Goal: Task Accomplishment & Management: Manage account settings

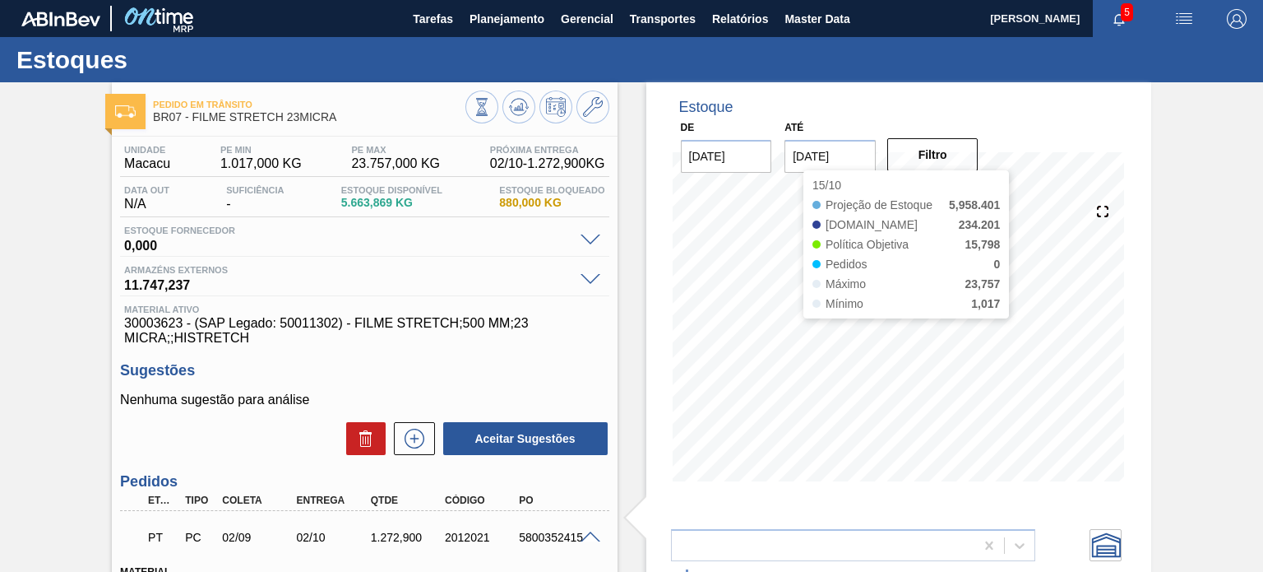
scroll to position [2, 0]
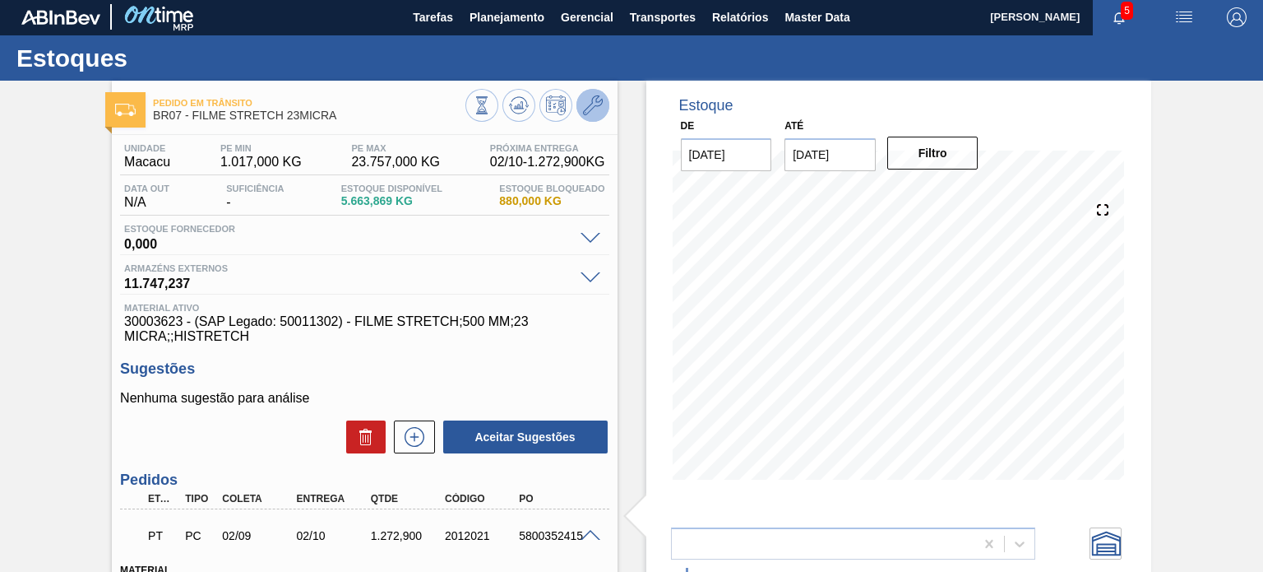
click at [591, 104] on icon at bounding box center [593, 105] width 20 height 20
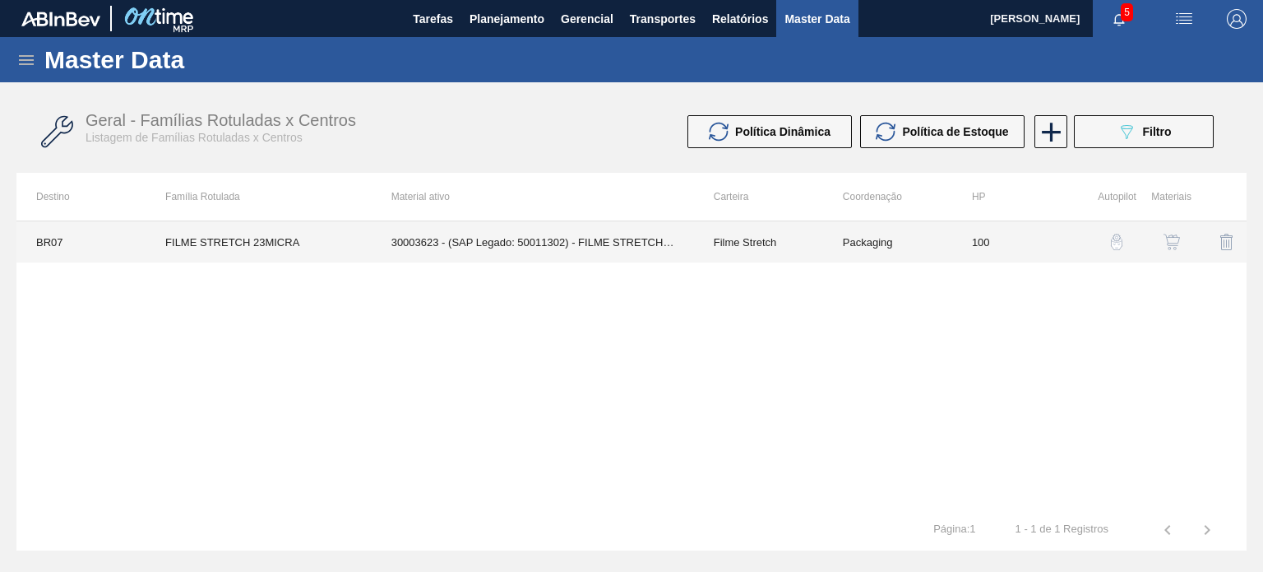
click at [1031, 239] on td "100" at bounding box center [1016, 241] width 129 height 41
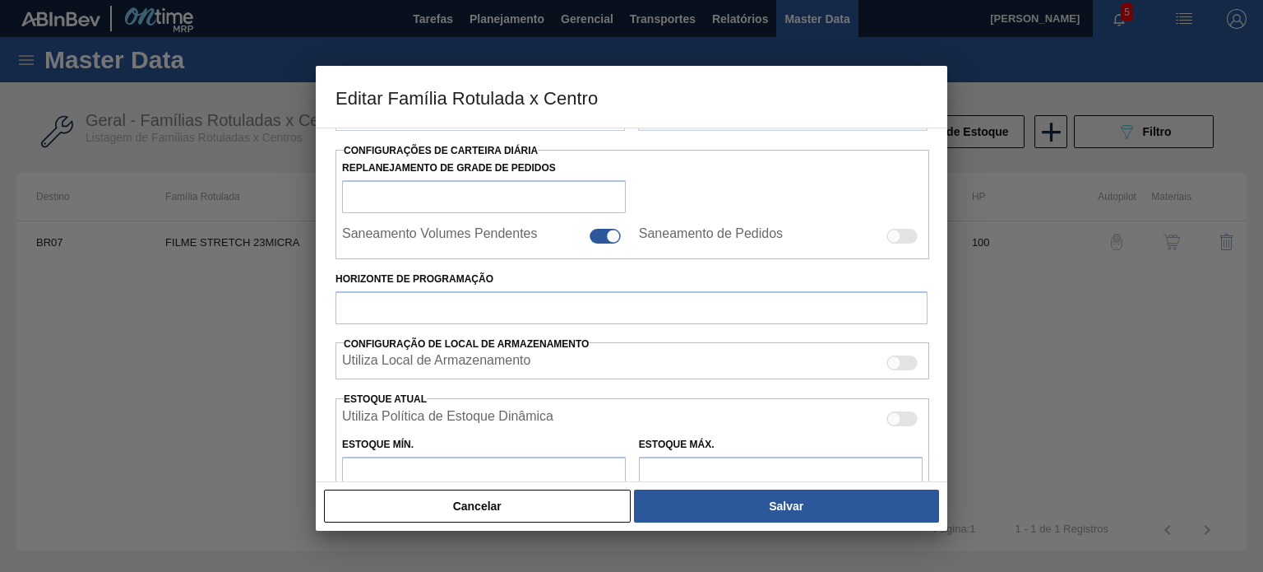
type input "Filme Stretch"
type input "FILME STRETCH 23MICRA"
type input "BR07 - Macacu"
type input "100"
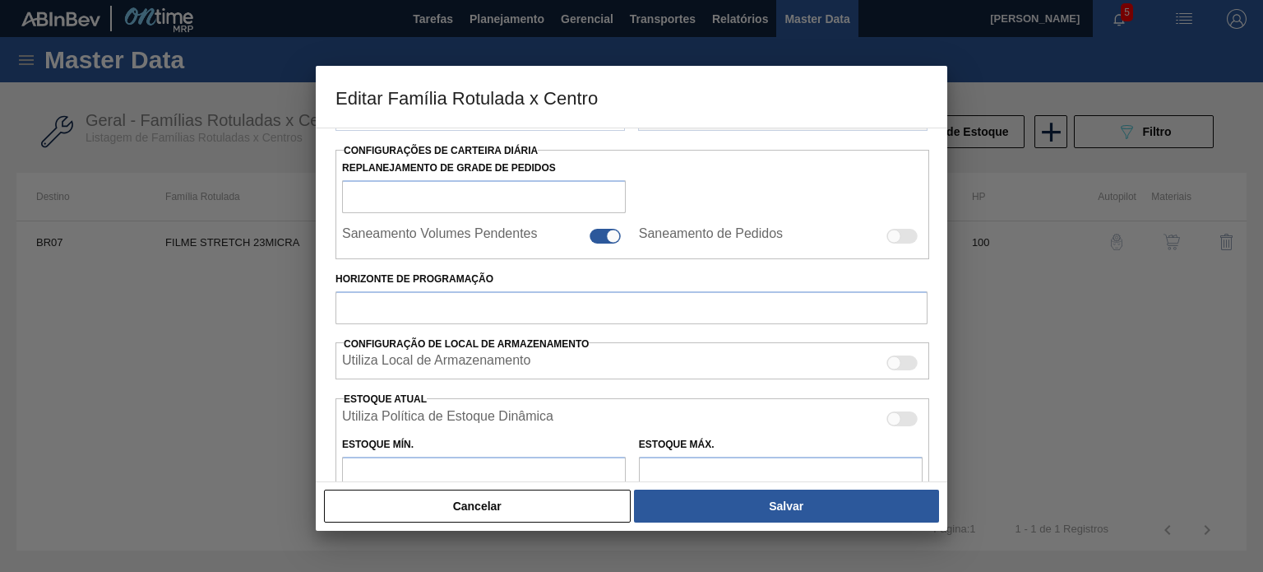
type input "1.017"
type input "23.757"
type input "65"
type input "15.798,000"
checkbox input "true"
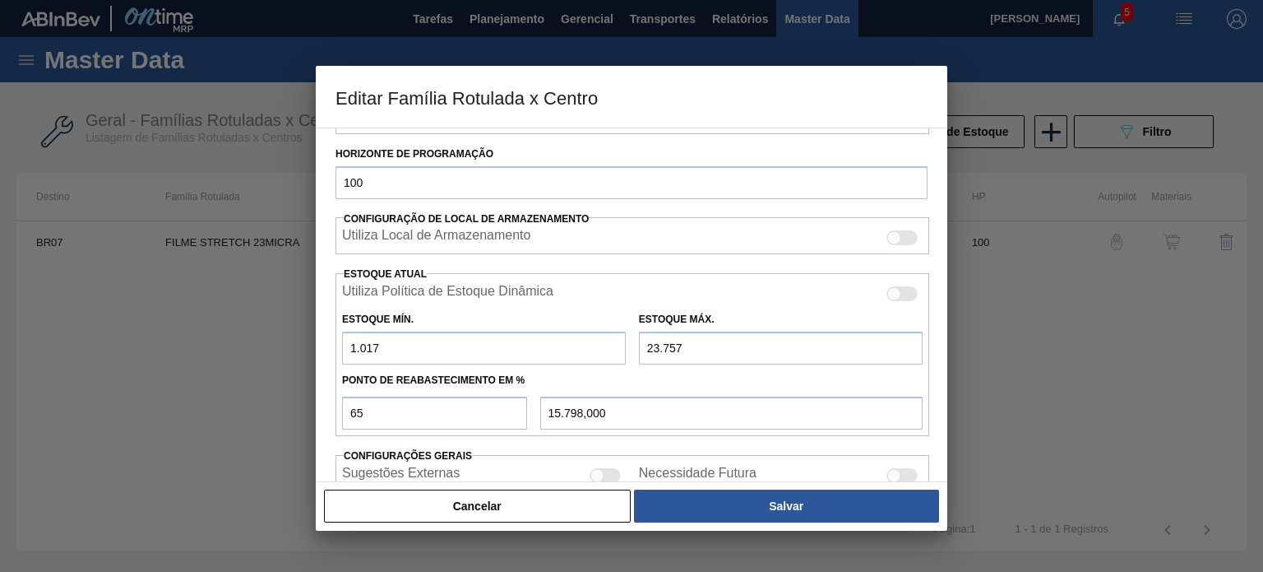
scroll to position [332, 0]
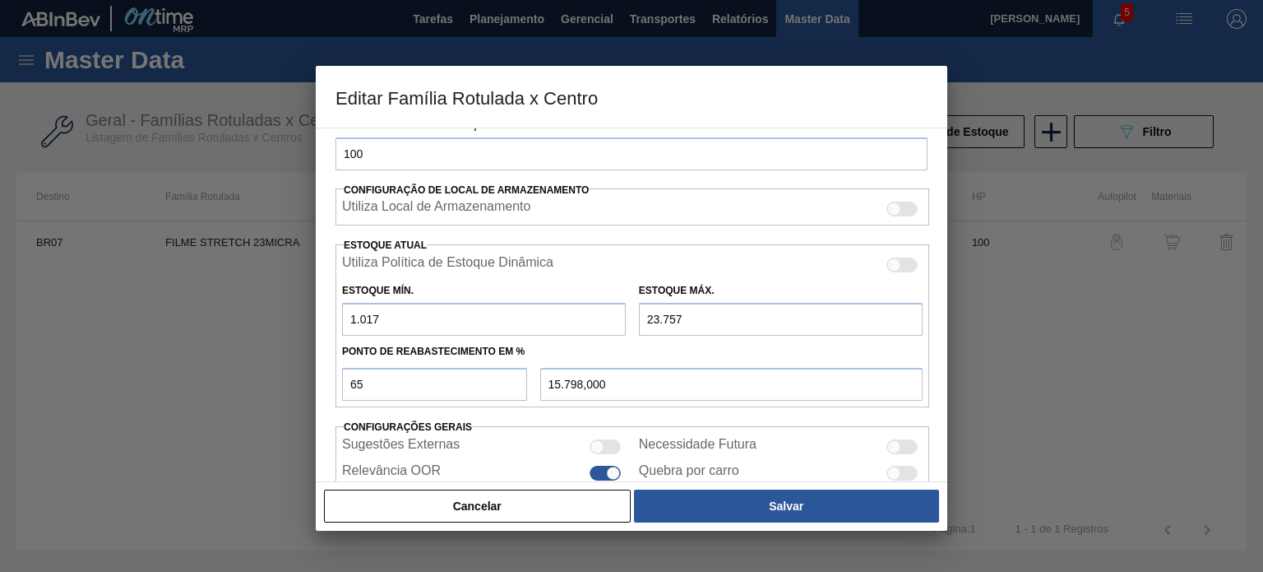
drag, startPoint x: 373, startPoint y: 303, endPoint x: 287, endPoint y: 302, distance: 85.5
click at [290, 302] on div "Editar Família Rotulada x Centro Carteira Filme Stretch Família Filme Stretch F…" at bounding box center [631, 286] width 1263 height 572
type input "3"
type input "15.443,100"
type input "30"
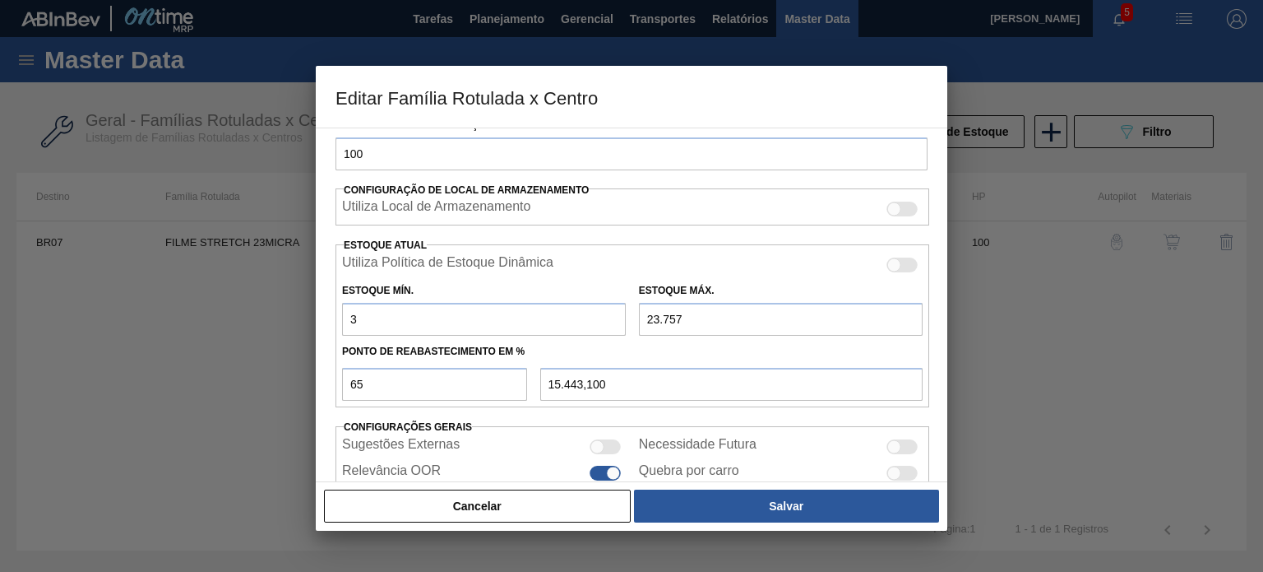
type input "15.452,550"
type input "305"
type input "15.548,800"
type input "3.052"
type input "16.510,250"
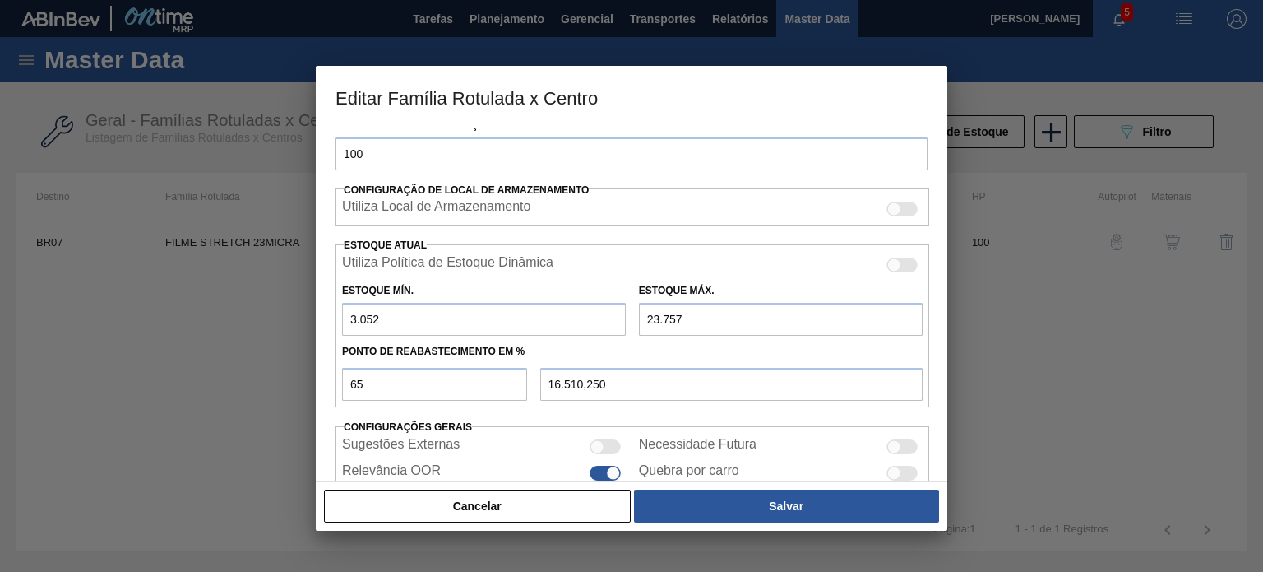
type input "3.052"
drag, startPoint x: 688, startPoint y: 325, endPoint x: 635, endPoint y: 316, distance: 54.2
click at [636, 316] on div "Estoque Máx. 23.757" at bounding box center [780, 307] width 297 height 57
type input "1"
type input "1.068,850"
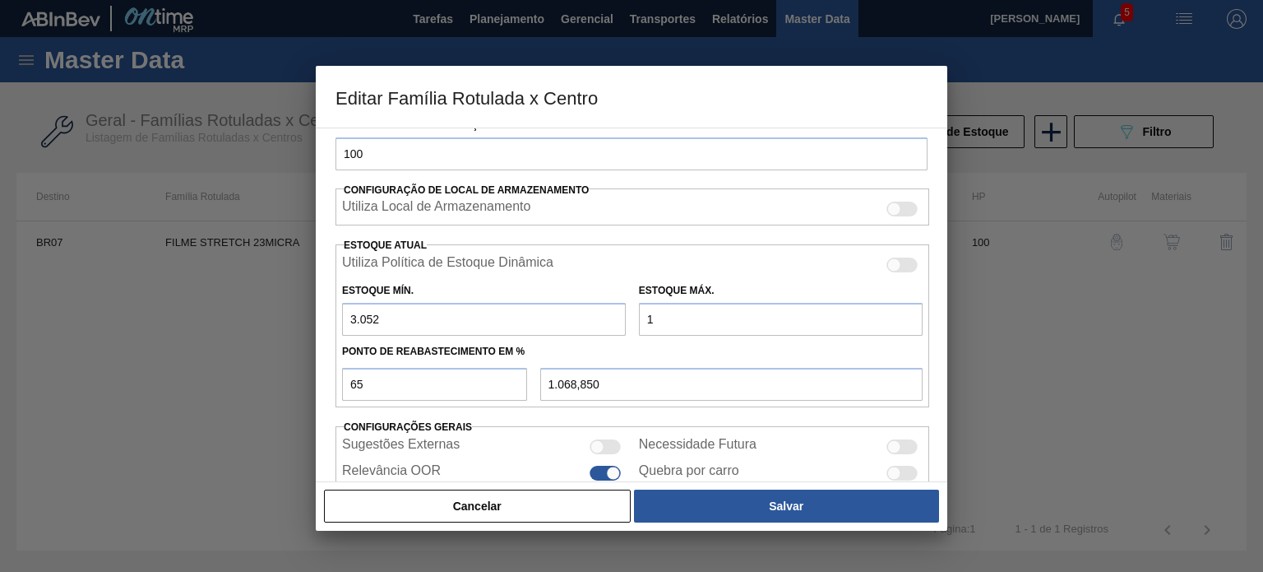
type input "10"
type input "1.074,700"
type input "109"
type input "1.139,050"
type input "1.093"
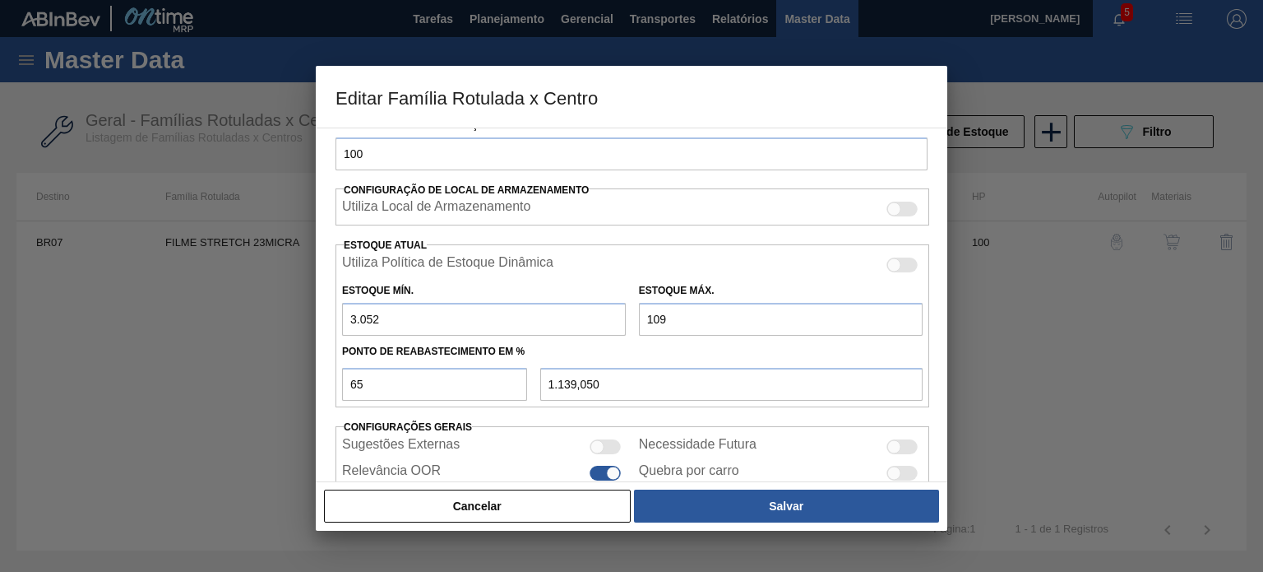
type input "1.778,650"
type input "10.938"
type input "8.177,900"
type input "10.938"
drag, startPoint x: 355, startPoint y: 381, endPoint x: 314, endPoint y: 380, distance: 41.1
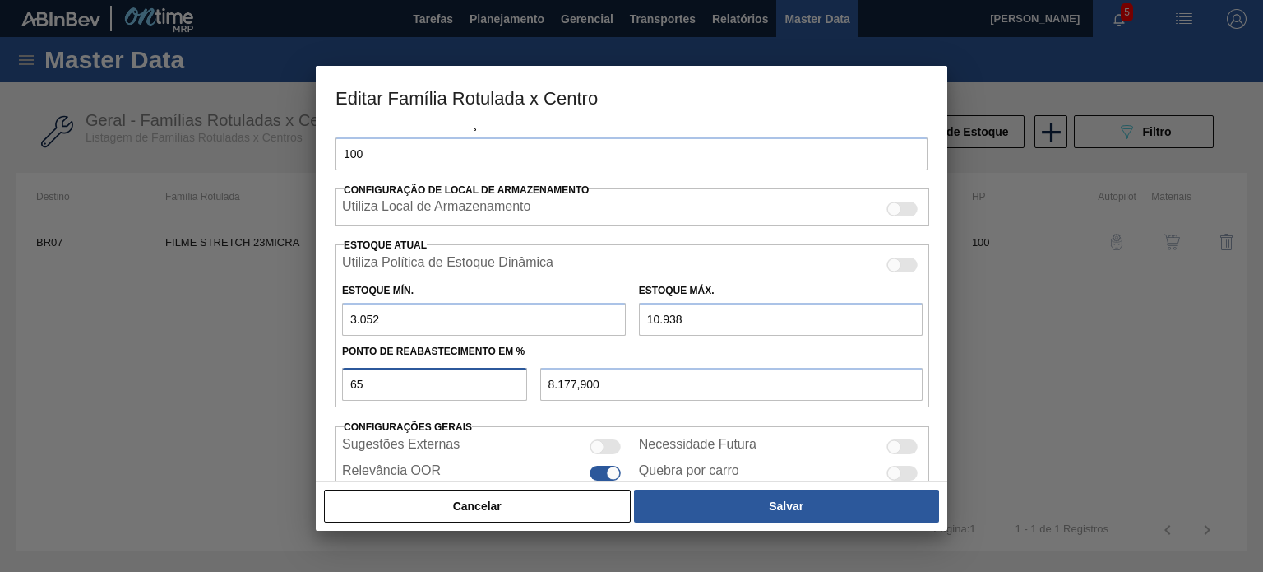
click at [316, 381] on div "Carteira Filme Stretch Família Filme Stretch Família Rotulada FILME STRETCH 23M…" at bounding box center [632, 304] width 632 height 354
type input "7"
type input "3.604,020"
type input "71"
type input "8.651,060"
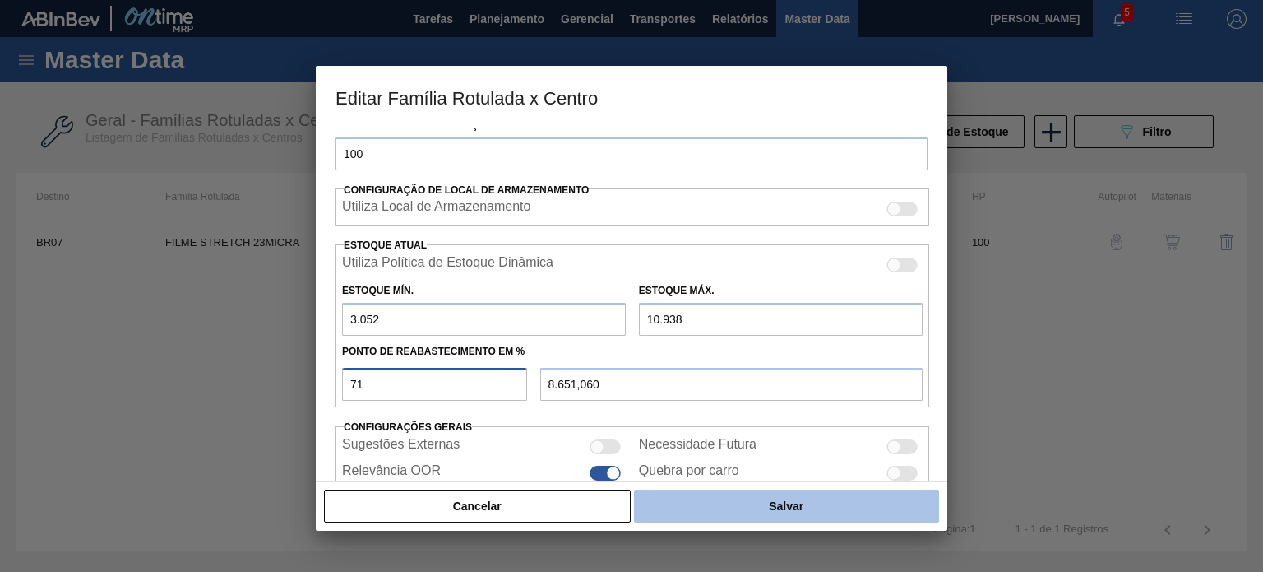
type input "71"
click at [744, 503] on button "Salvar" at bounding box center [786, 505] width 305 height 33
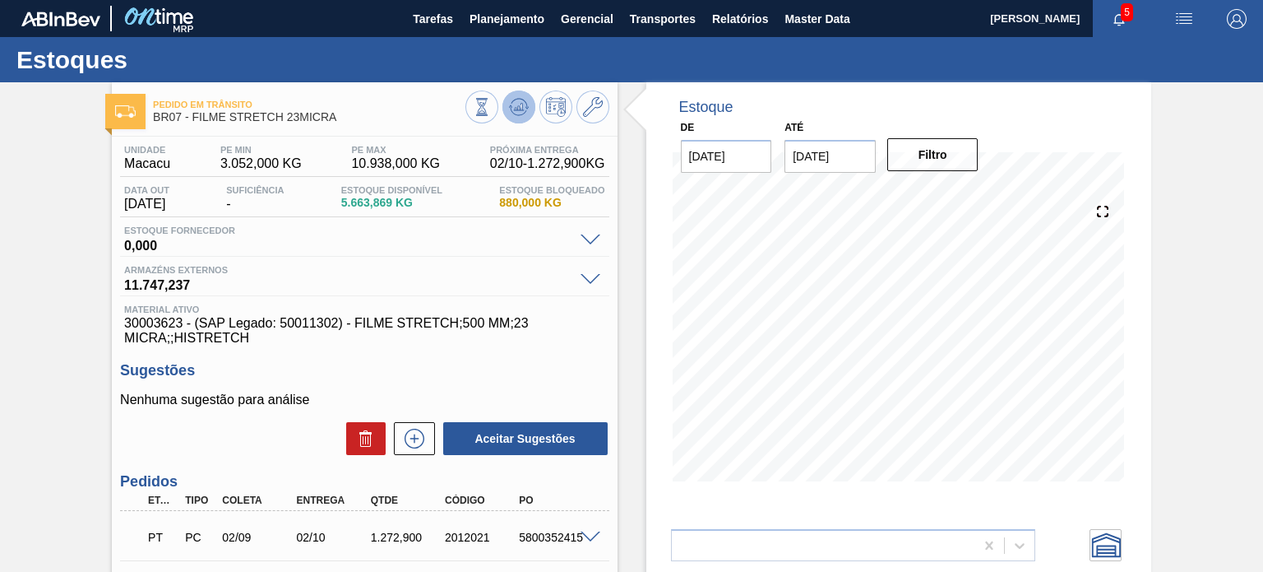
click at [520, 100] on icon at bounding box center [519, 107] width 20 height 20
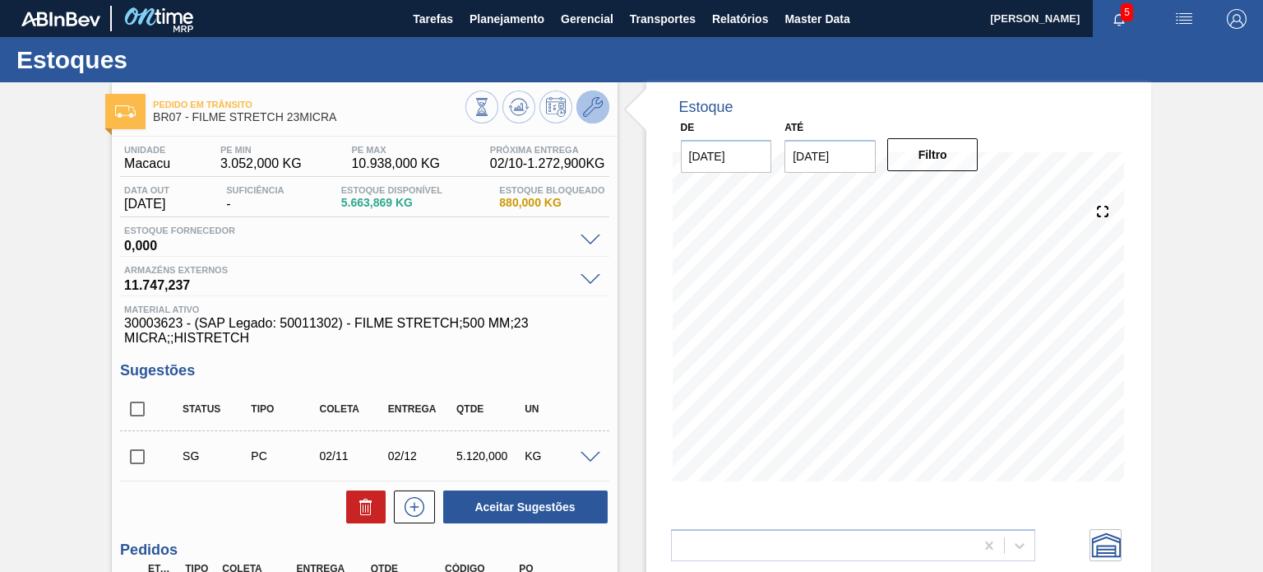
click at [598, 114] on icon at bounding box center [593, 107] width 20 height 20
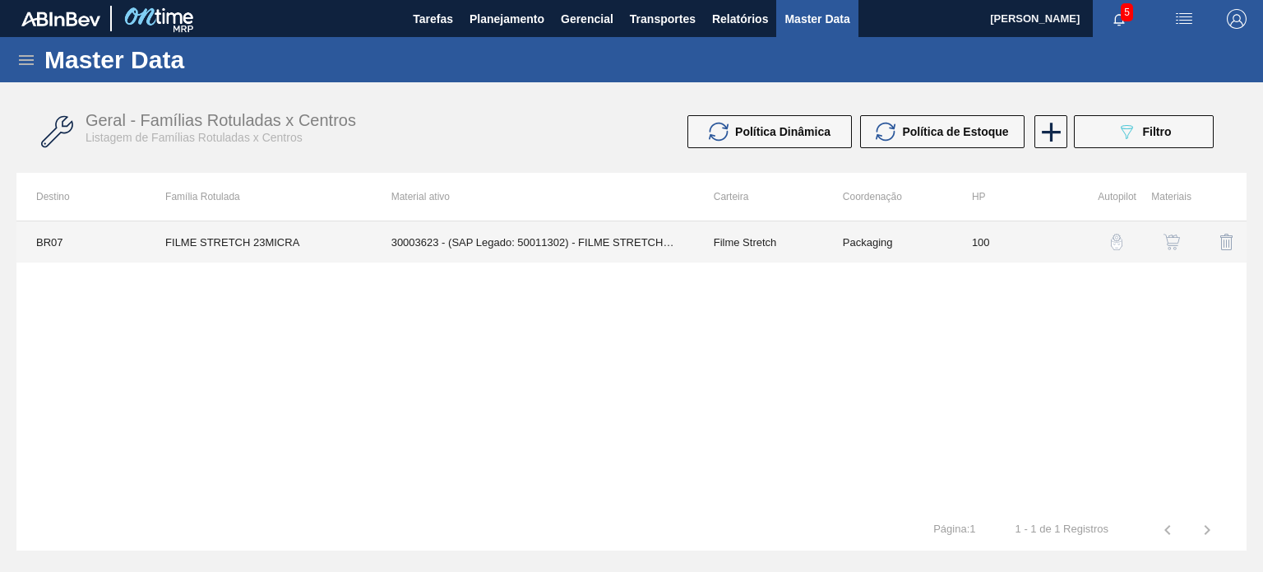
click at [776, 240] on td "Filme Stretch" at bounding box center [758, 241] width 129 height 41
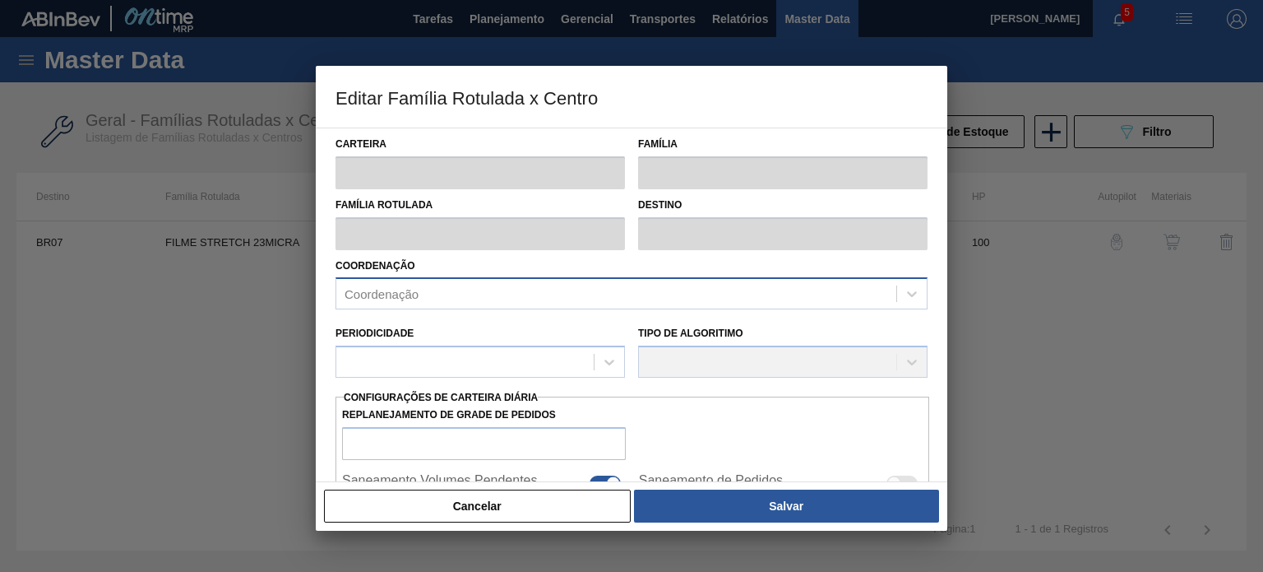
type input "Filme Stretch"
type input "FILME STRETCH 23MICRA"
type input "BR07 - Macacu"
type input "100"
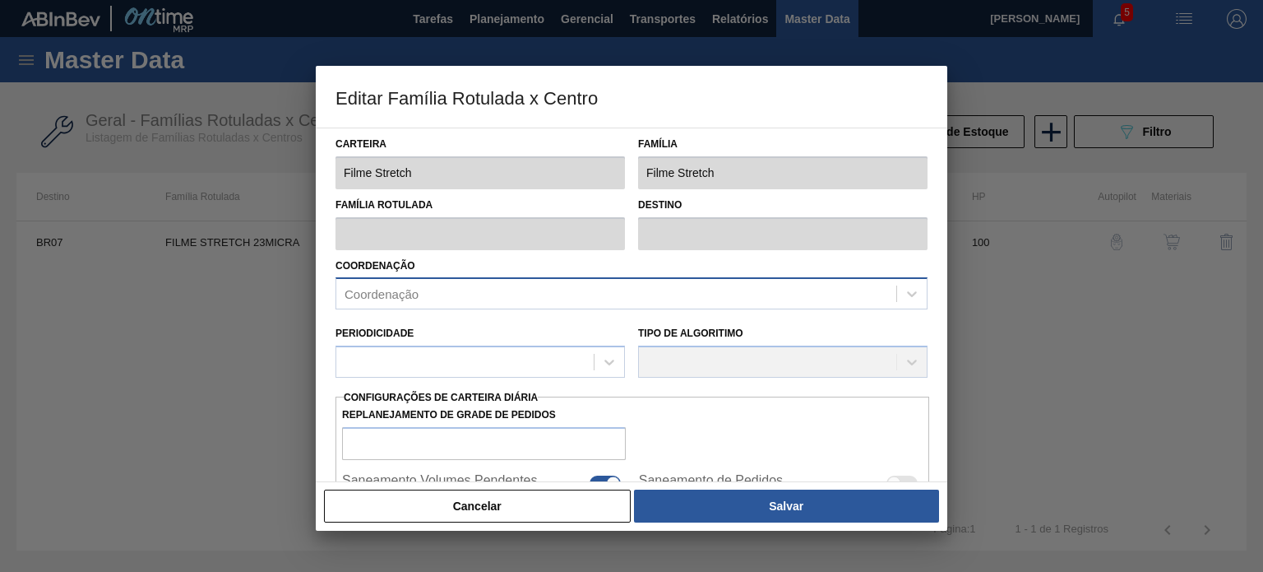
type input "3.052"
type input "10.938"
type input "71"
type input "8.651,060"
checkbox input "true"
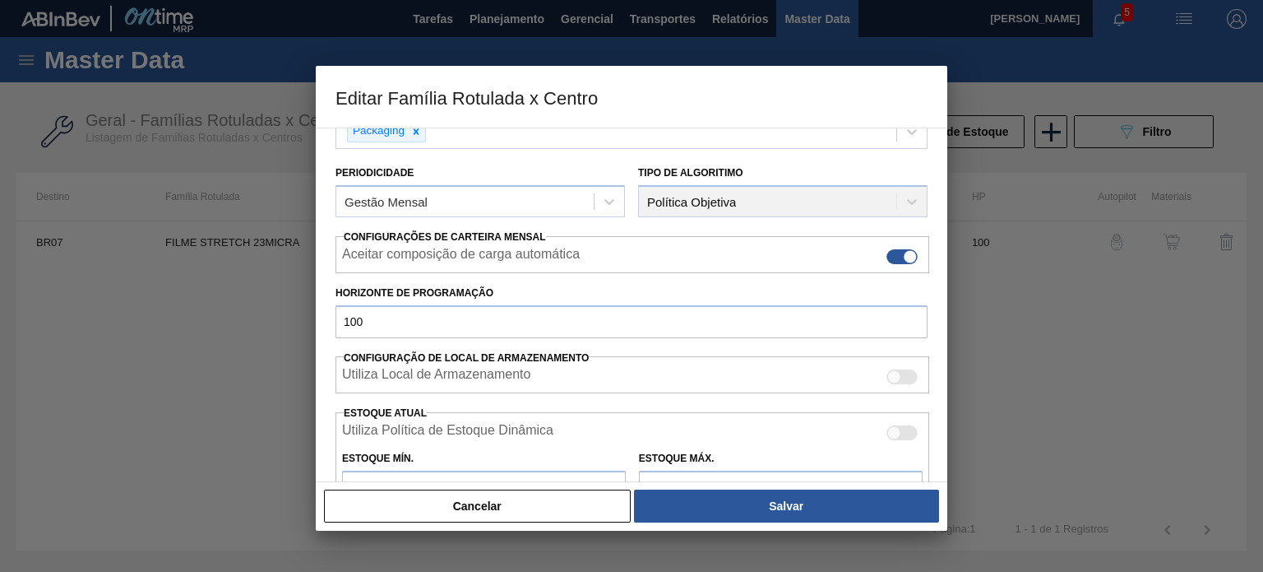
scroll to position [329, 0]
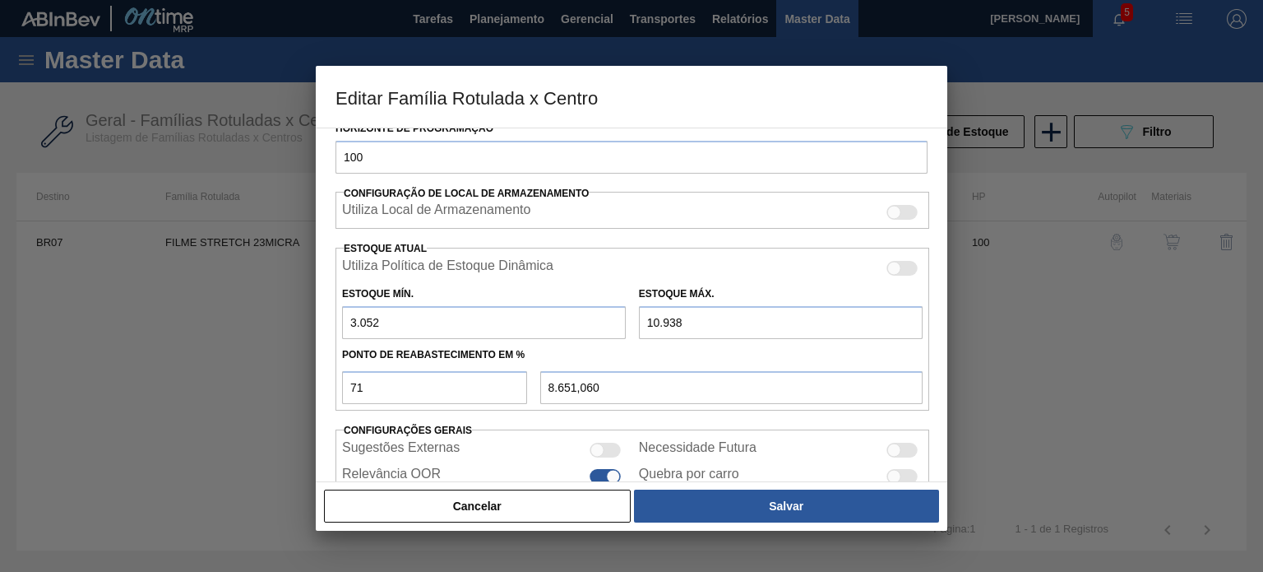
drag, startPoint x: 415, startPoint y: 317, endPoint x: 327, endPoint y: 317, distance: 88.0
click at [328, 317] on div "Carteira Filme Stretch Família Filme Stretch Família Rotulada FILME STRETCH 23M…" at bounding box center [632, 304] width 632 height 354
type input "2"
type input "7.766,560"
type input "22"
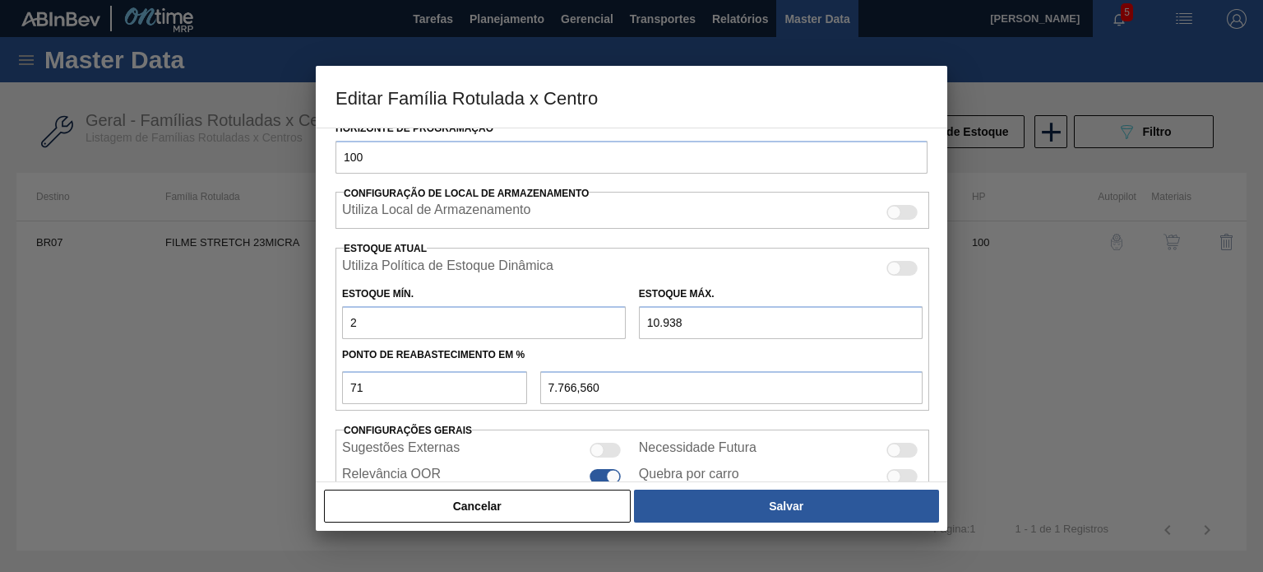
type input "7.772,360"
type input "224"
type input "7.830,940"
type input "2.241"
type input "8.415,870"
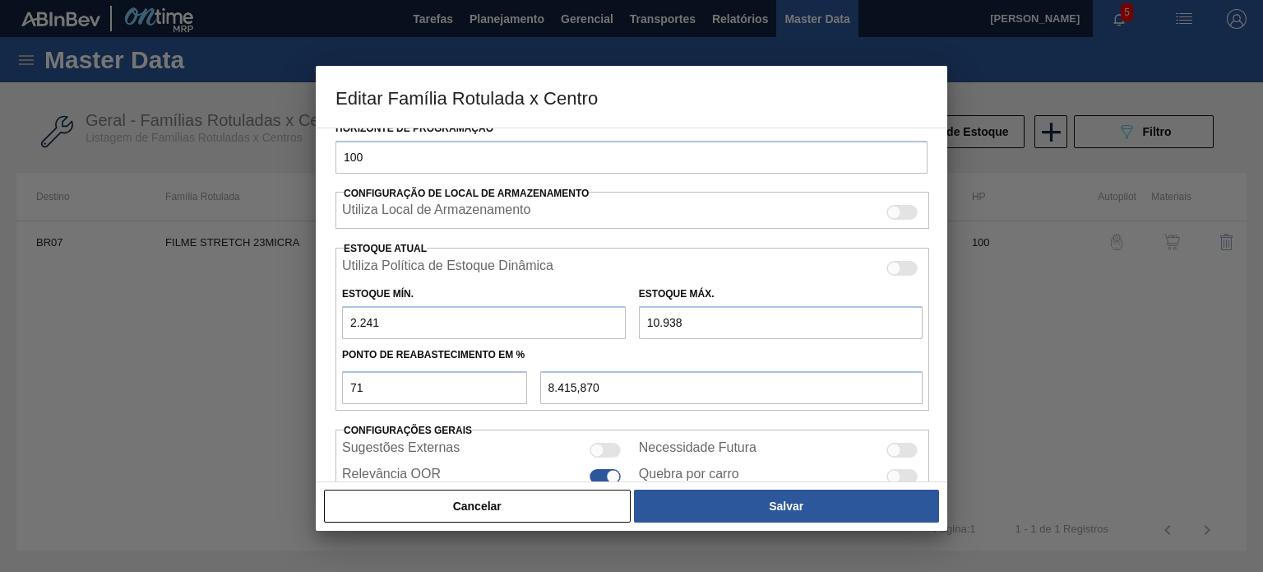
type input "2.241"
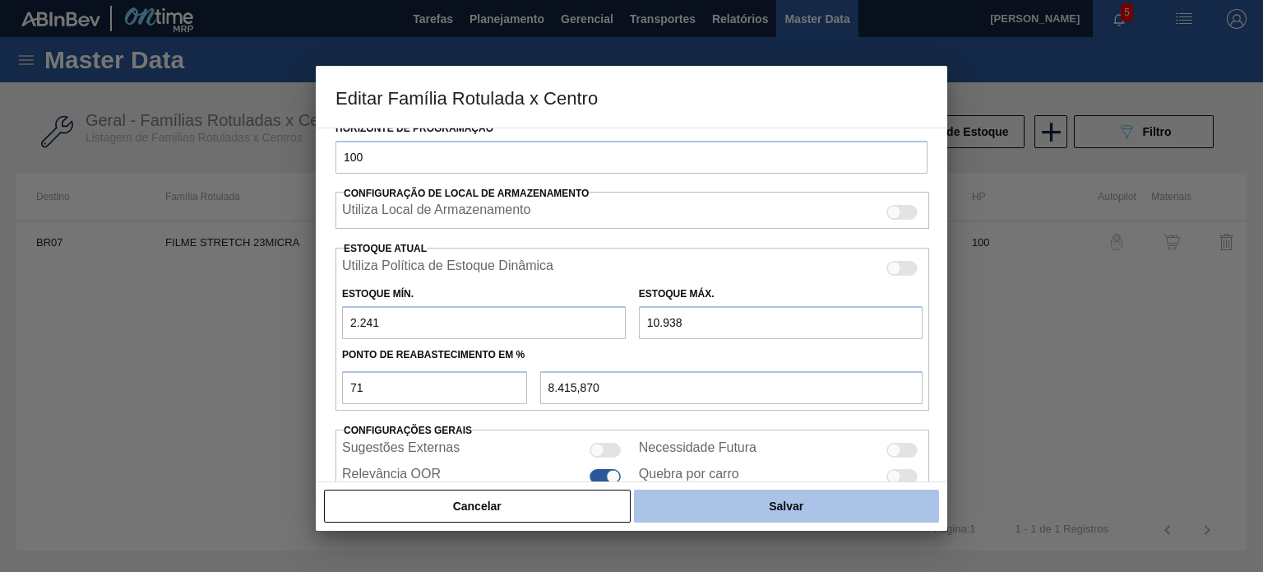
click at [736, 503] on button "Salvar" at bounding box center [786, 505] width 305 height 33
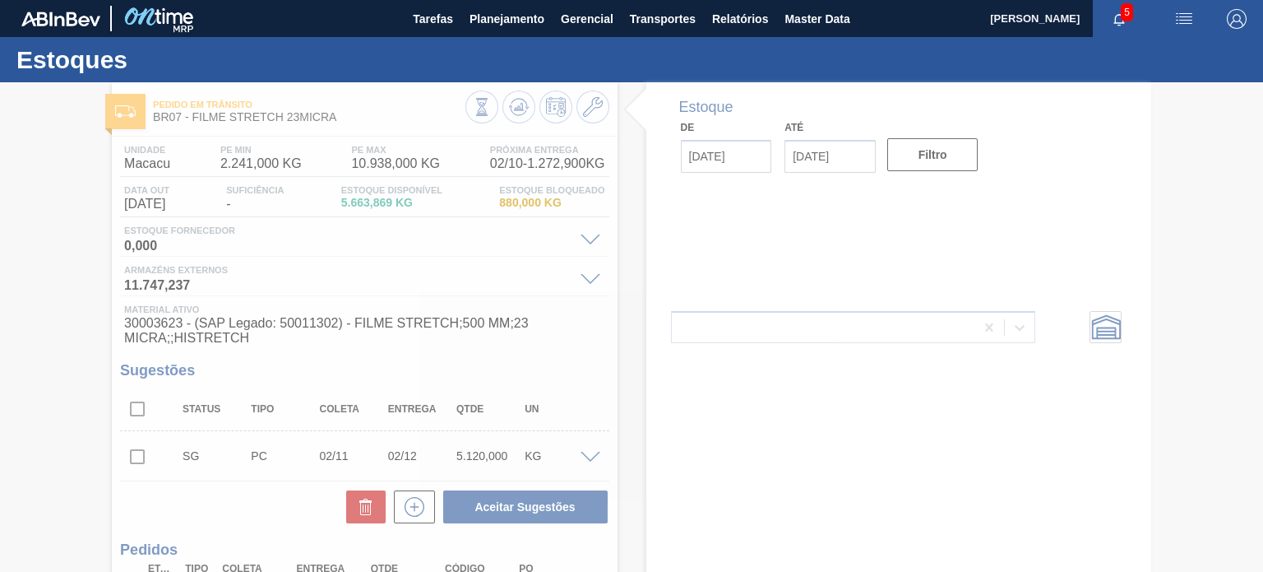
click at [517, 117] on div at bounding box center [631, 326] width 1263 height 489
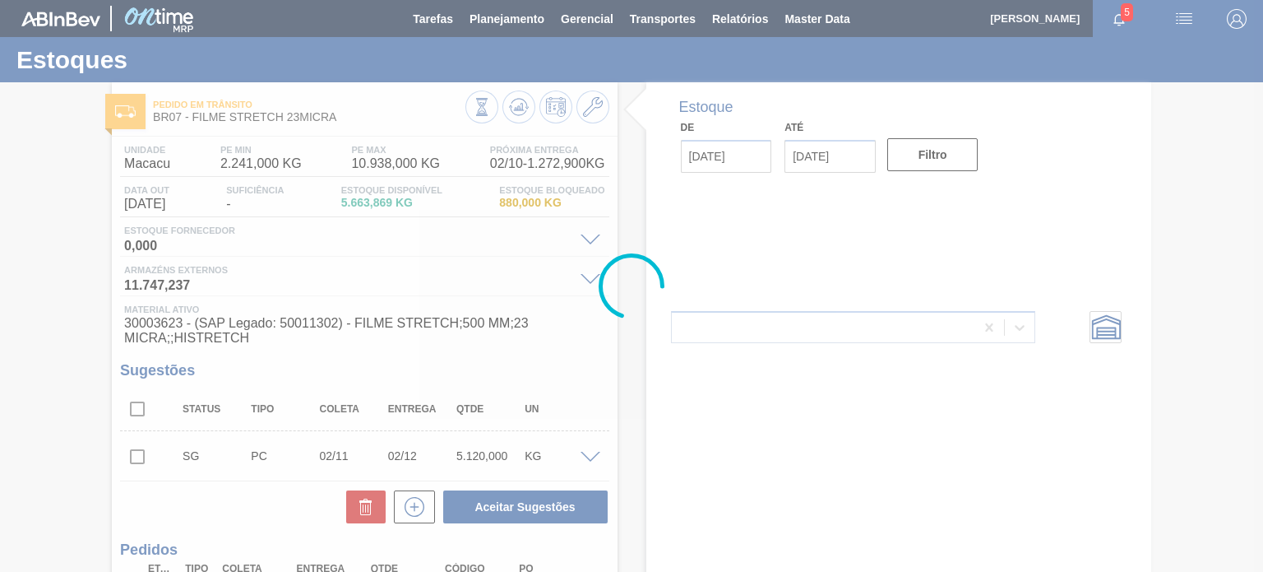
click at [514, 113] on div at bounding box center [631, 286] width 1263 height 572
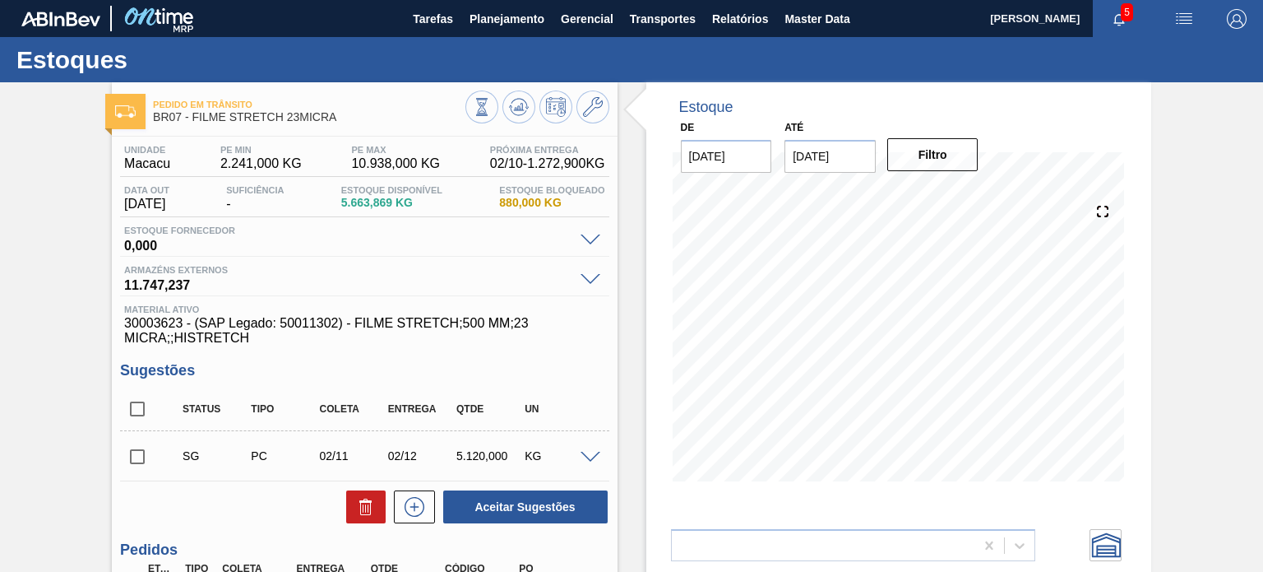
click at [514, 113] on icon at bounding box center [519, 107] width 20 height 20
click at [599, 95] on button at bounding box center [593, 106] width 33 height 33
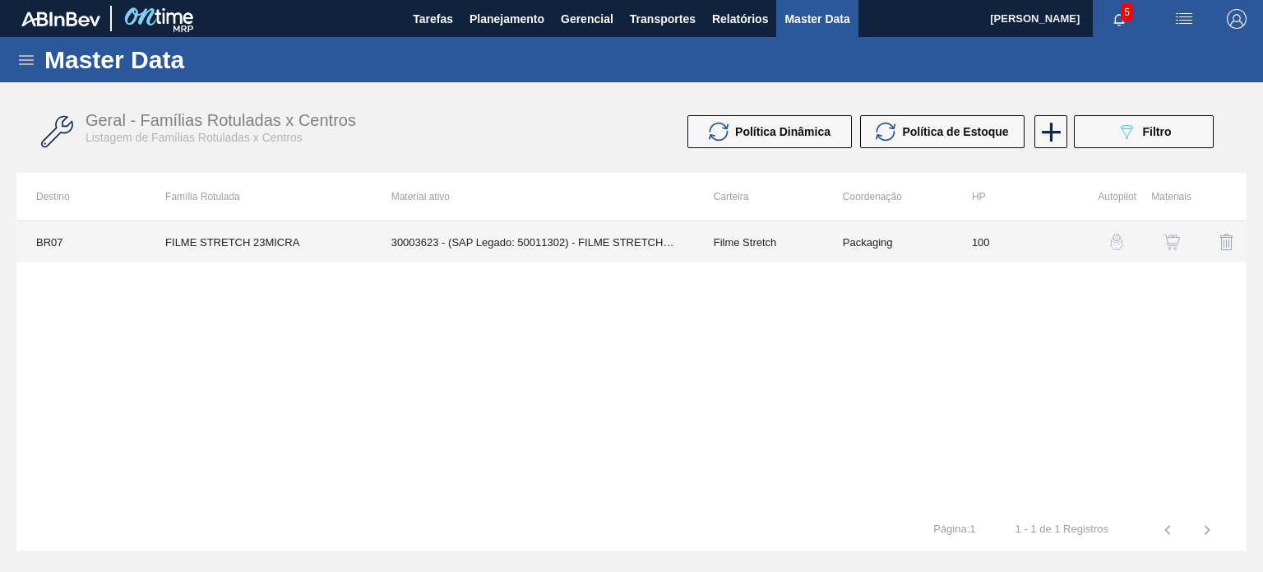
click at [988, 240] on td "100" at bounding box center [1016, 241] width 129 height 41
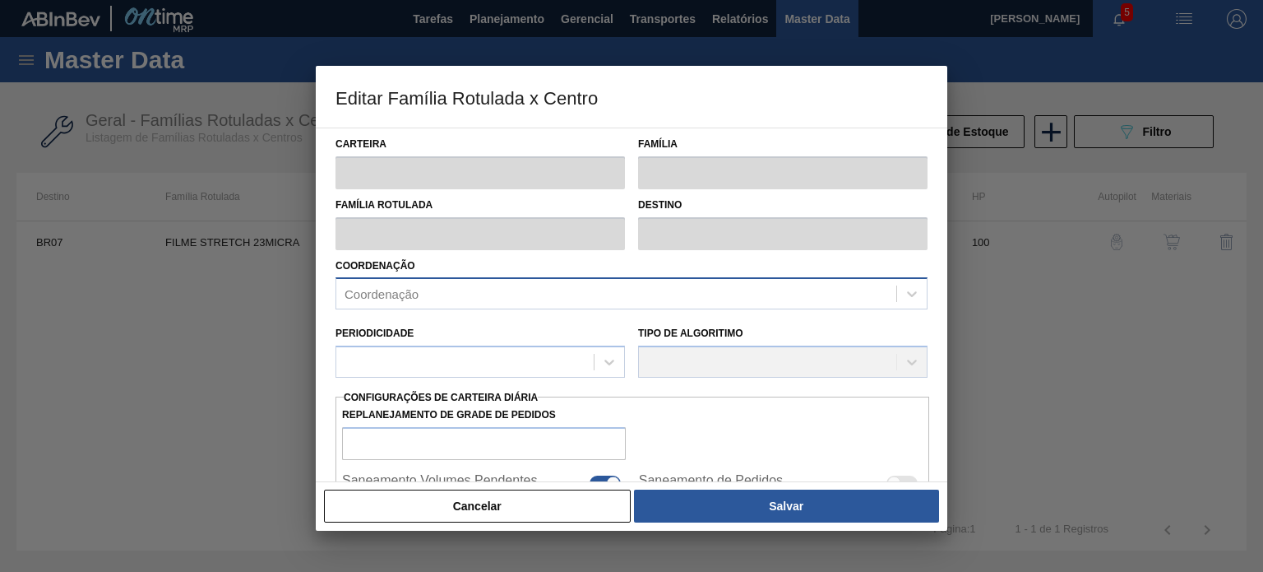
type input "Filme Stretch"
type input "FILME STRETCH 23MICRA"
type input "BR07 - Macacu"
type input "100"
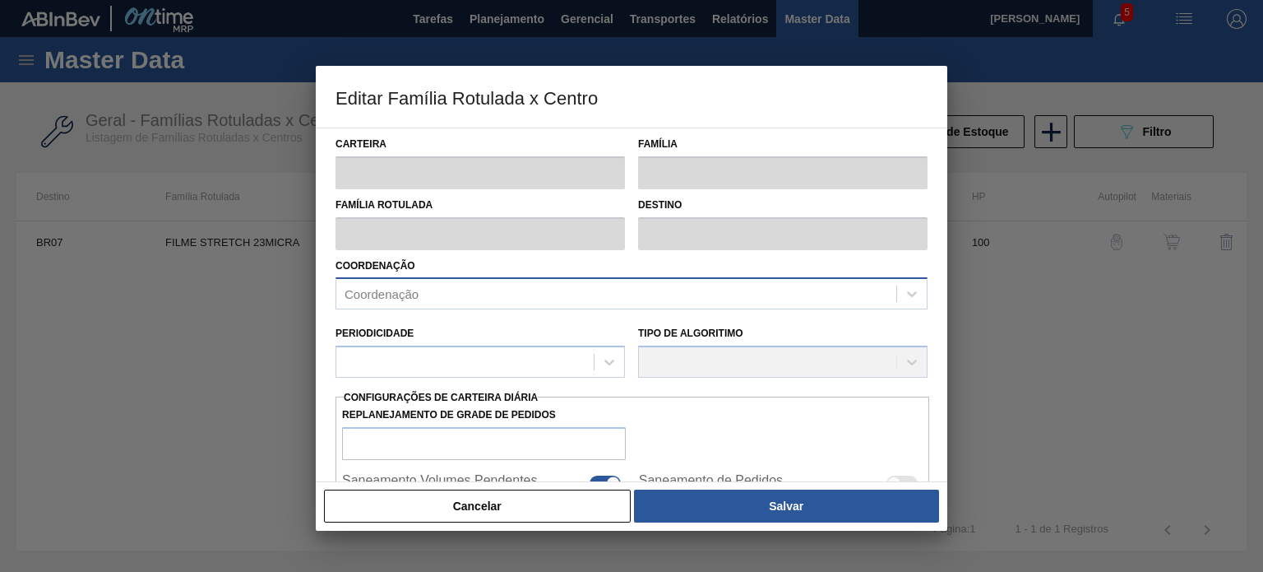
type input "2.241"
type input "10.938"
type input "71"
type input "8.415,869"
checkbox input "true"
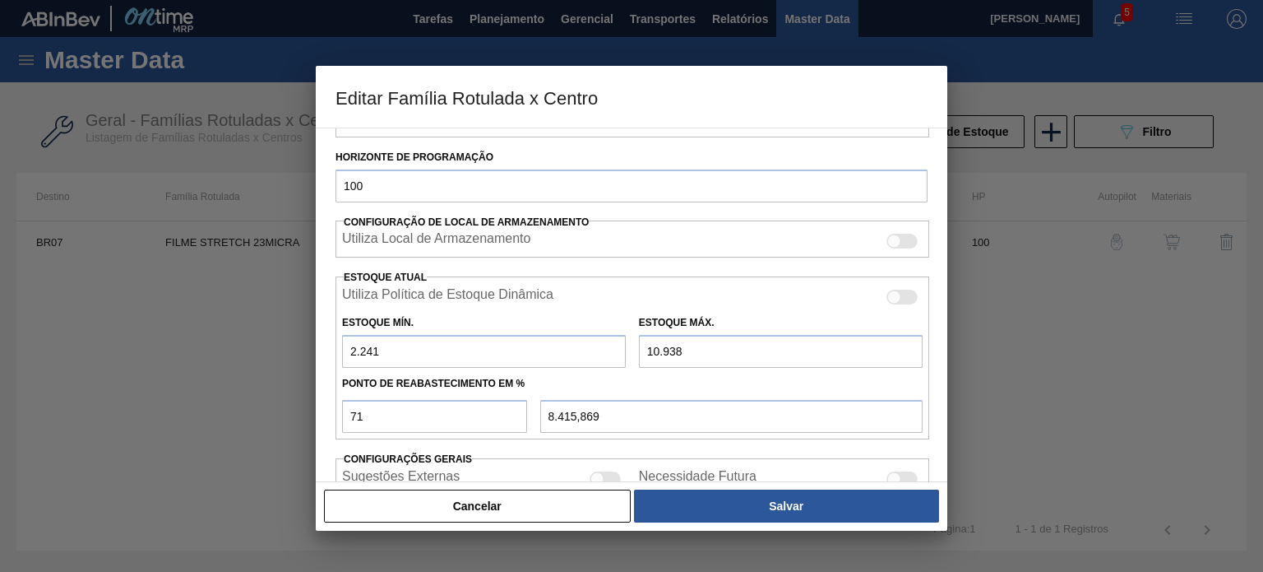
scroll to position [329, 0]
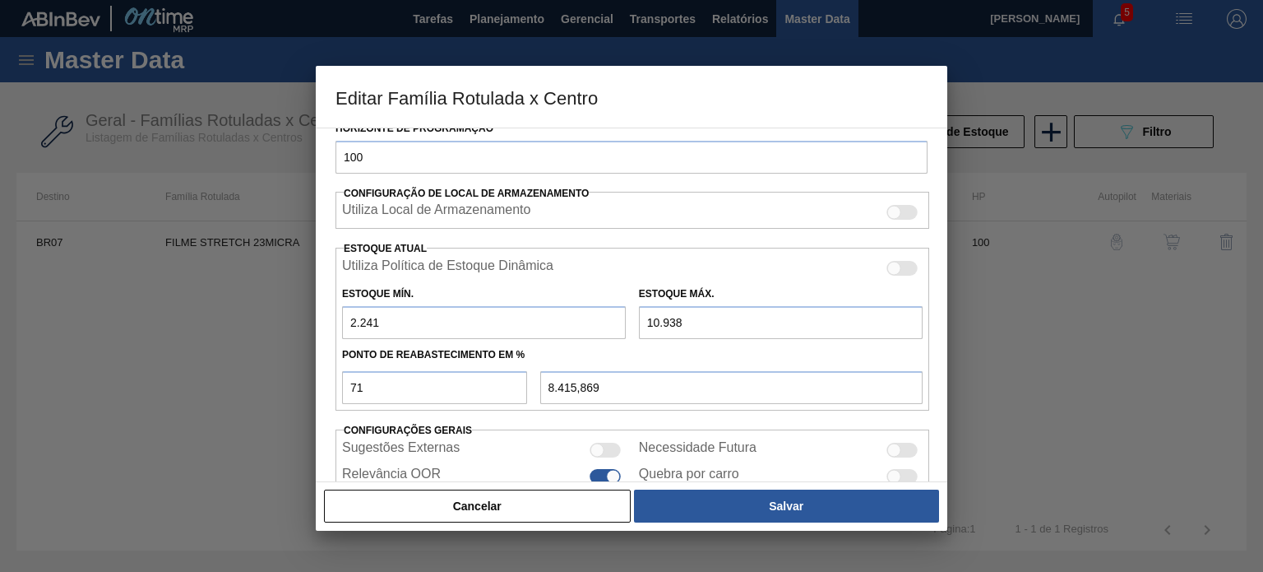
drag, startPoint x: 357, startPoint y: 328, endPoint x: 324, endPoint y: 318, distance: 34.3
click at [332, 322] on div "Carteira Filme Stretch Família Filme Stretch Família Rotulada FILME STRETCH 23M…" at bounding box center [632, 304] width 632 height 354
type input "8.415,870"
type input "5"
type input "7.767,430"
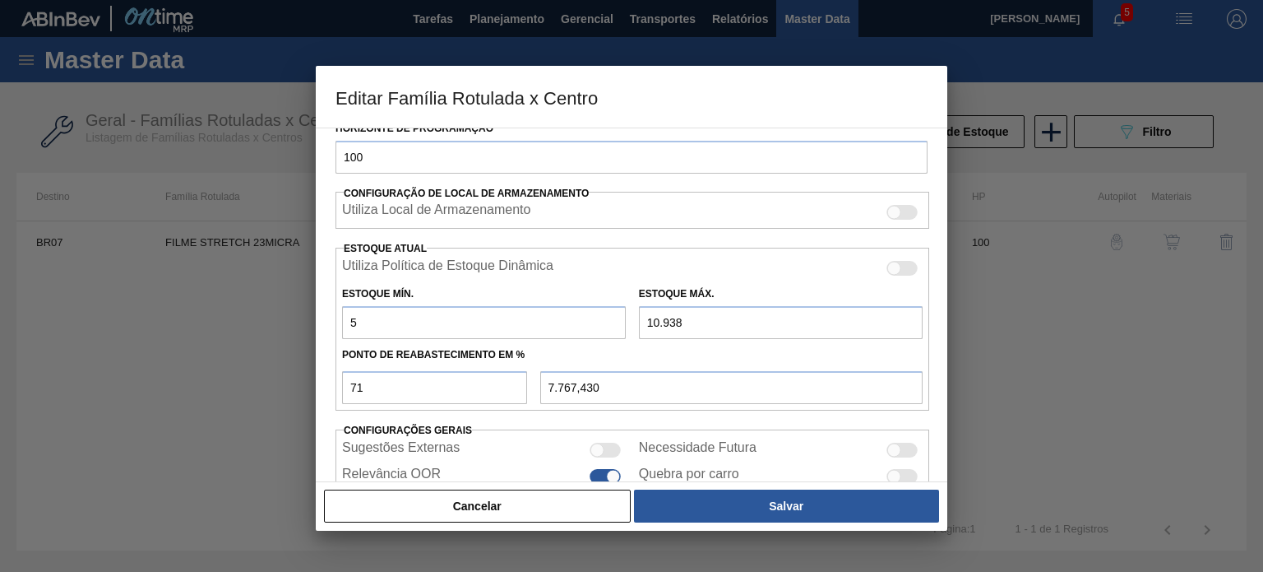
type input "54"
type input "7.781,640"
type input "5"
type input "7.767,430"
type input "50"
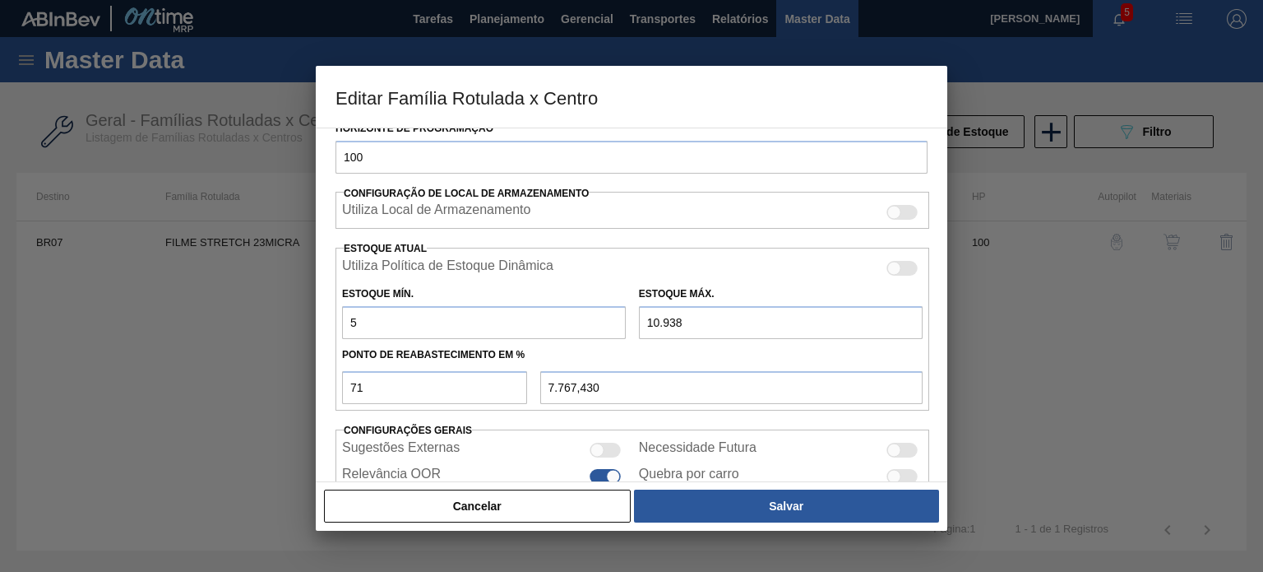
type input "7.780,480"
type input "504"
type input "7.912,140"
click at [674, 327] on input "10.938" at bounding box center [781, 322] width 284 height 33
drag, startPoint x: 382, startPoint y: 318, endPoint x: 322, endPoint y: 322, distance: 60.1
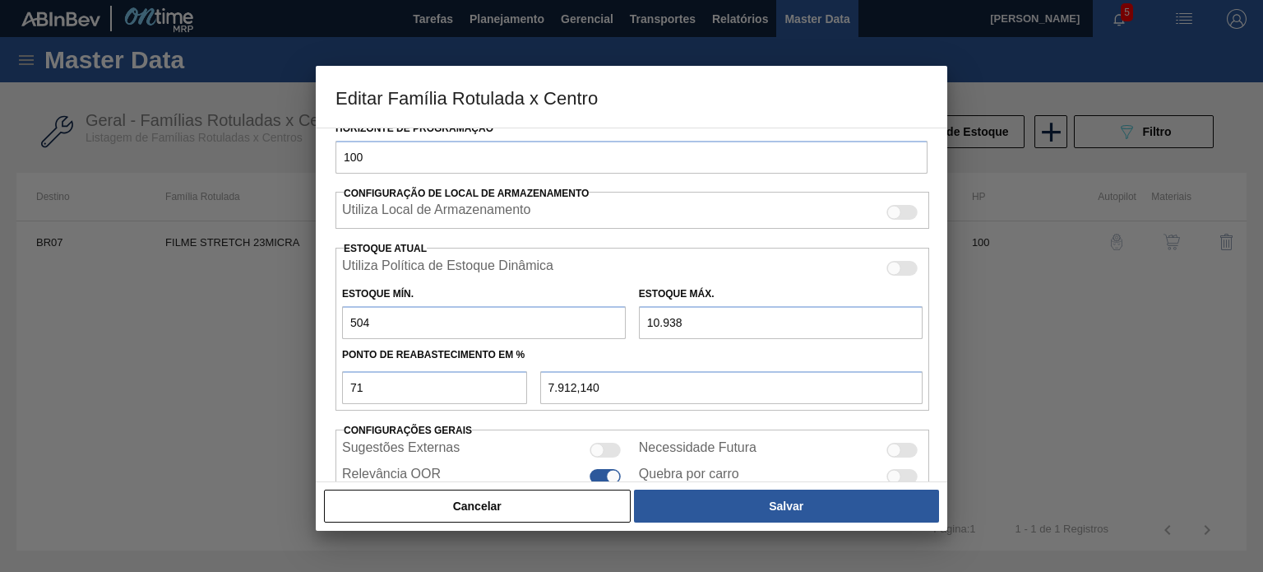
click at [322, 322] on div "Carteira Filme Stretch Família Filme Stretch Família Rotulada FILME STRETCH 23M…" at bounding box center [632, 304] width 632 height 354
type input "1"
type input "7.766,270"
type input "17"
type input "7.770,910"
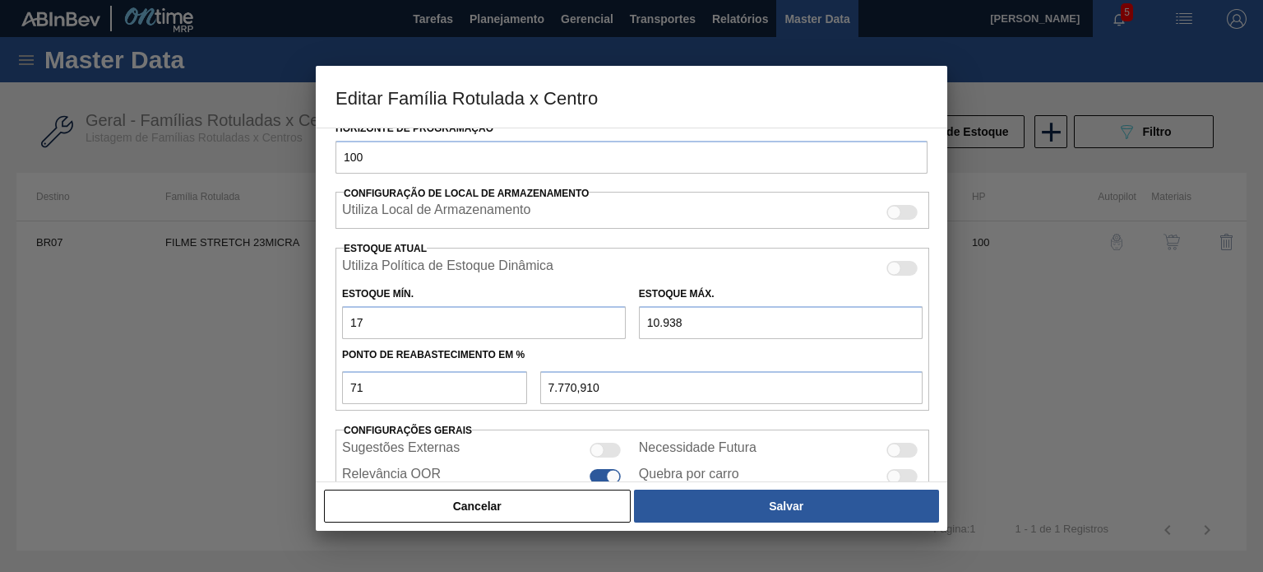
type input "177"
type input "7.817,310"
type input "1.779"
type input "8.281,890"
type input "1.779"
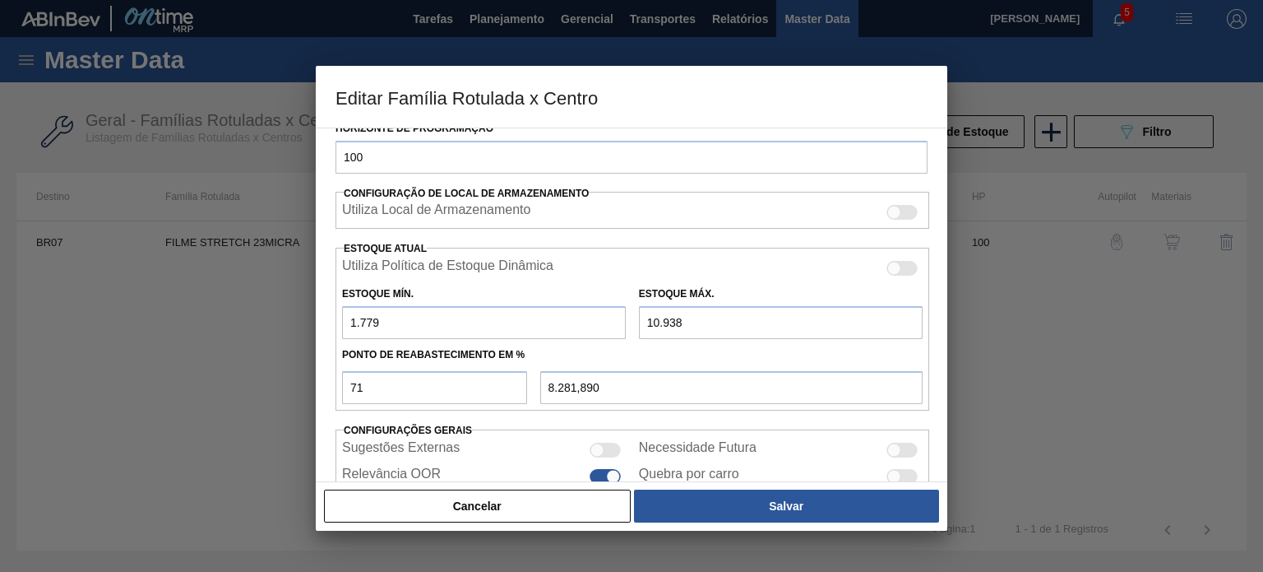
drag, startPoint x: 690, startPoint y: 316, endPoint x: 602, endPoint y: 314, distance: 88.0
click at [602, 314] on div "Estoque Mín. 1.779 Estoque Máx. 10.938" at bounding box center [633, 308] width 594 height 61
type input "9"
type input "522,300"
type input "99"
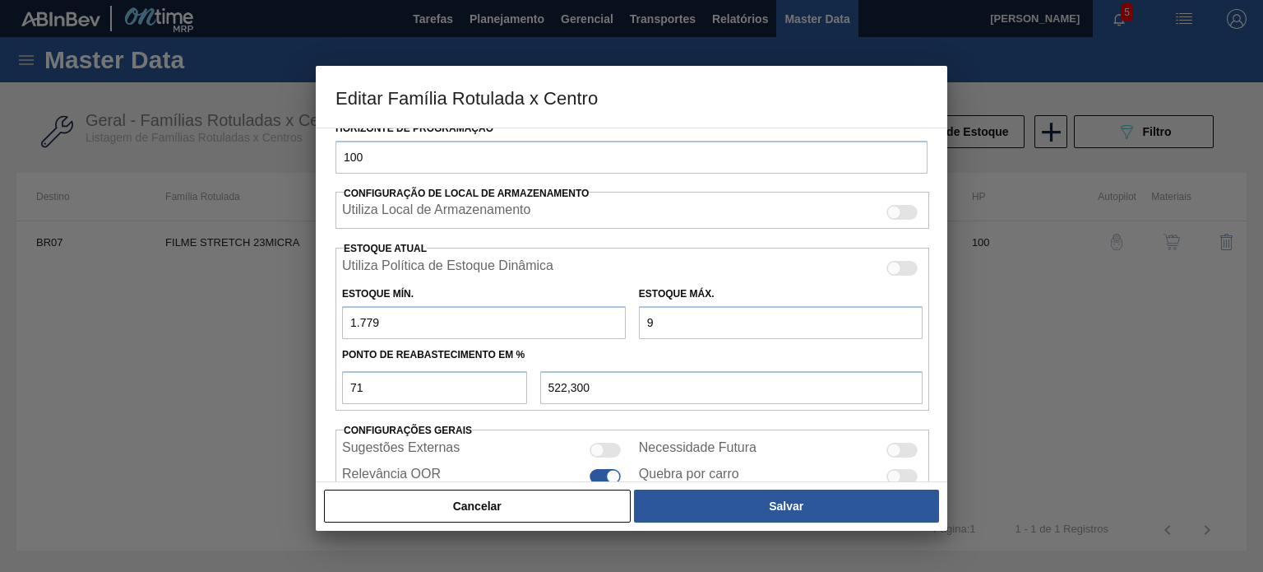
type input "586,200"
type input "9"
type input "522,300"
type input "515,910"
type input "1"
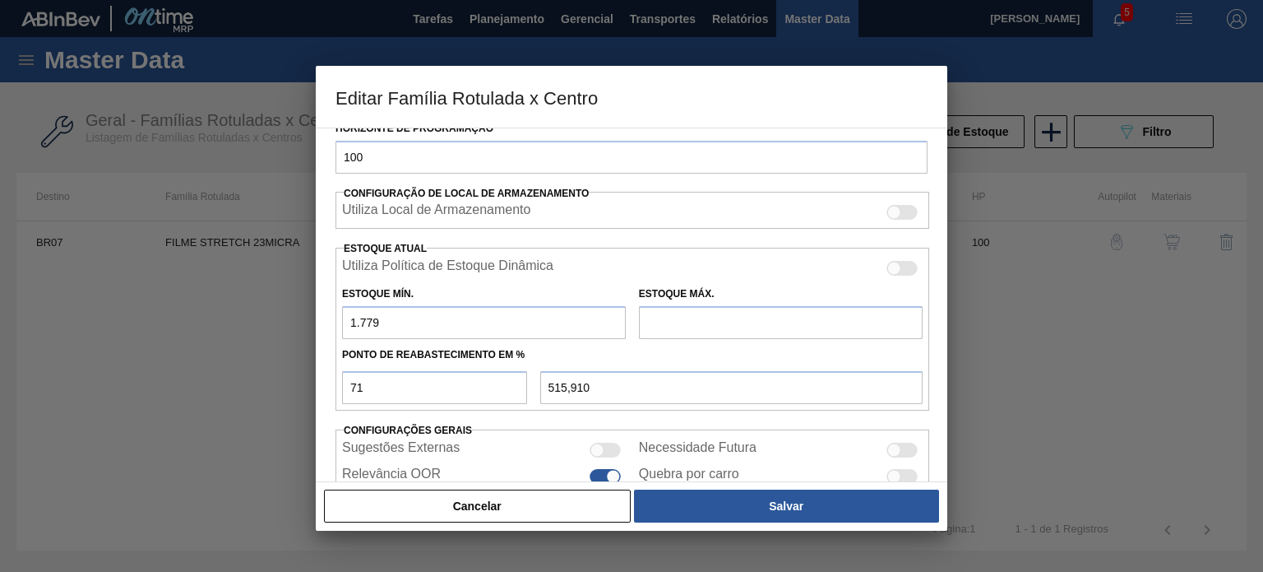
type input "516,620"
type input "12"
type input "524,430"
type input "127"
type input "606,080"
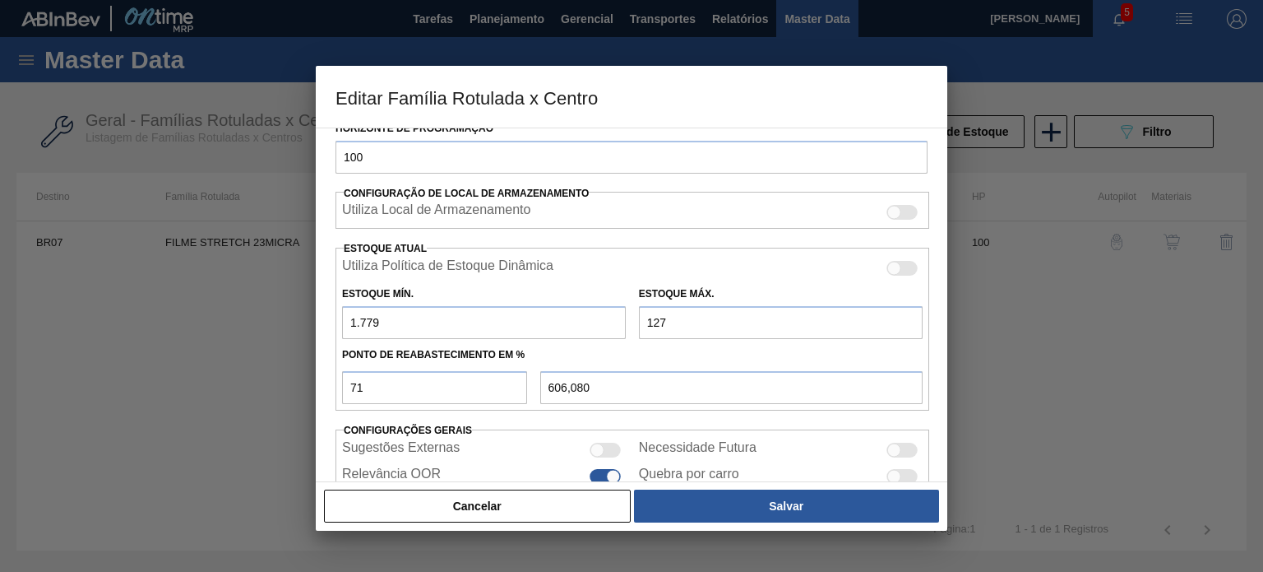
type input "1.272"
type input "1.419,030"
type input "12.729"
type input "9.553,500"
drag, startPoint x: 680, startPoint y: 314, endPoint x: 595, endPoint y: 321, distance: 85.8
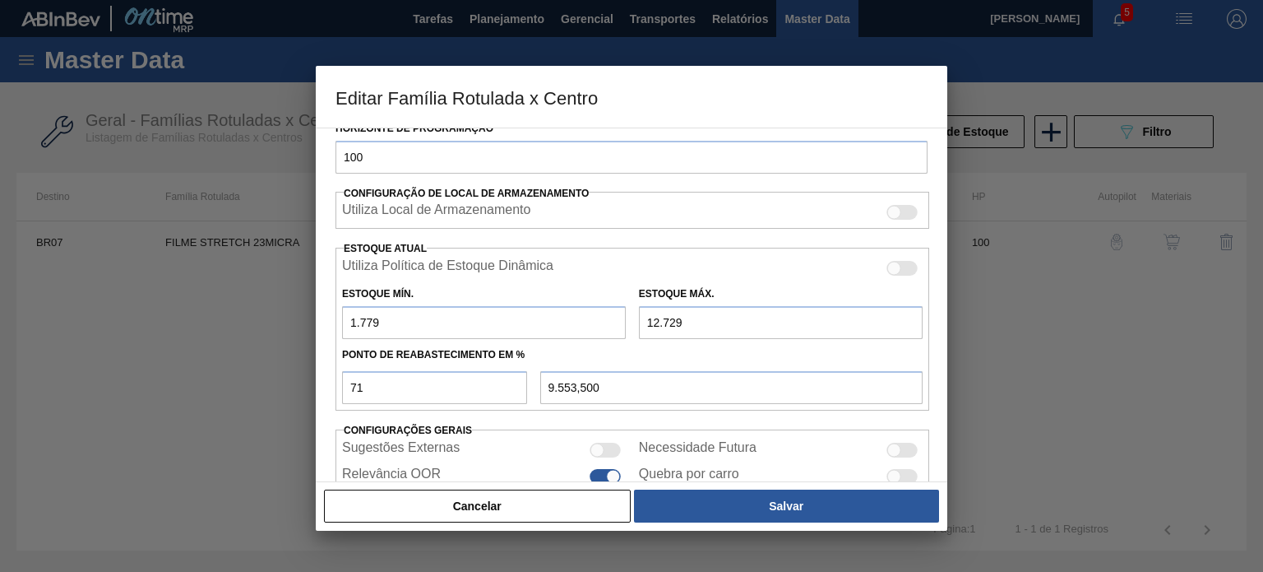
click at [595, 321] on div "Estoque Mín. 1.779 Estoque Máx. 12.729" at bounding box center [633, 308] width 594 height 61
type input "1"
type input "516,620"
type input "12"
type input "524,430"
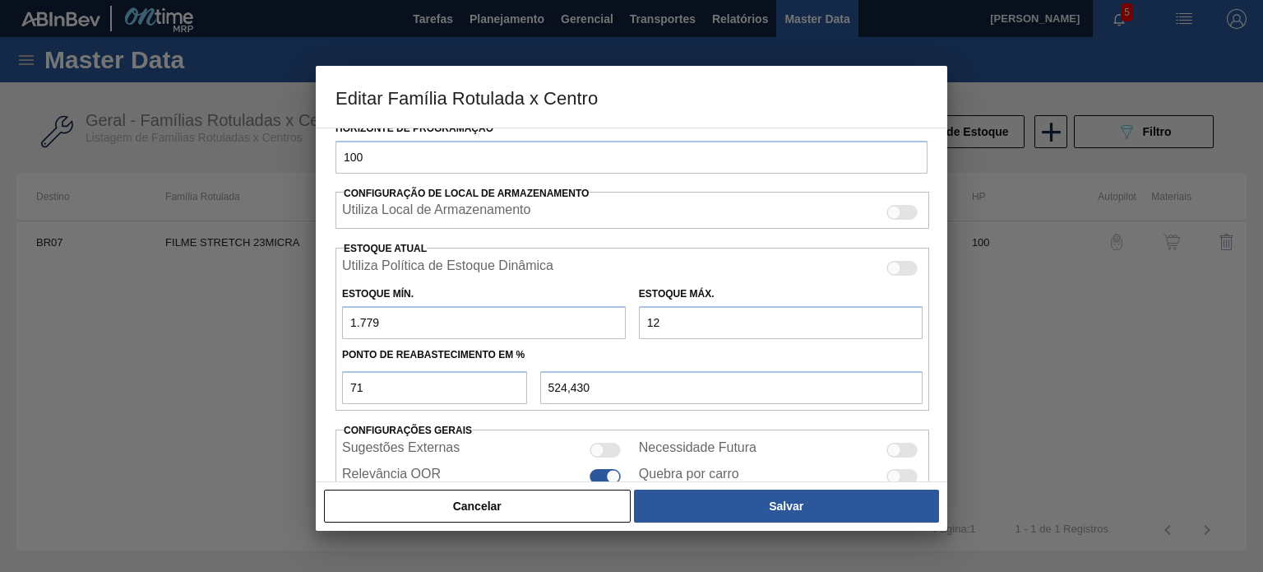
type input "122"
type input "602,530"
type input "1.220"
type input "1.382,110"
type input "12.207"
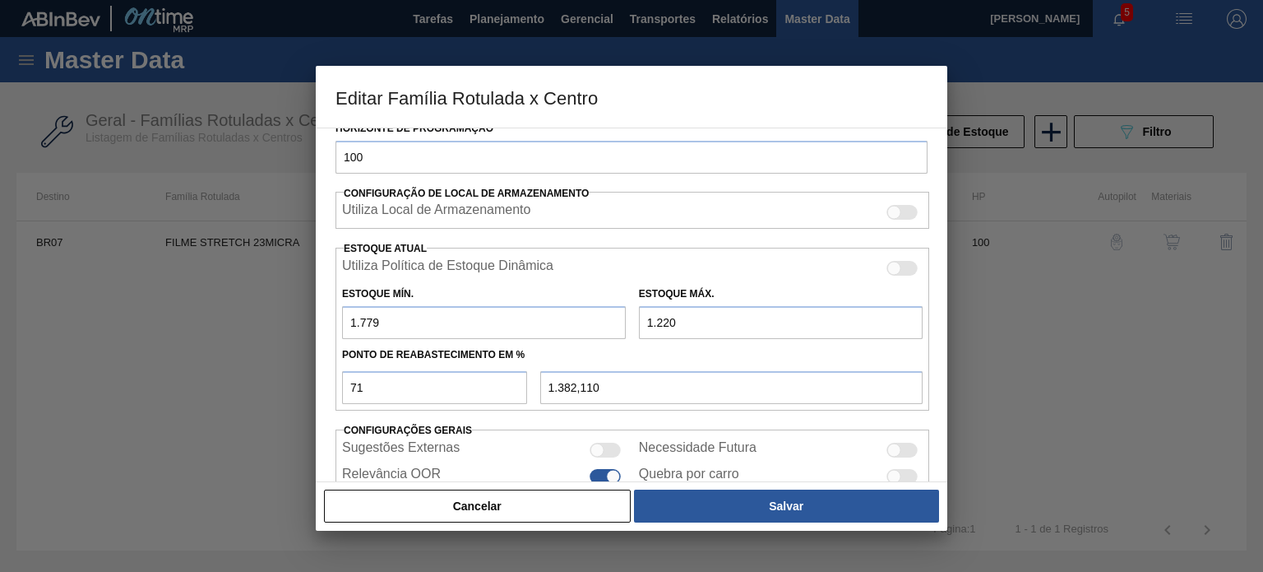
type input "9.182,880"
type input "12.207"
click at [382, 381] on input "71" at bounding box center [434, 387] width 185 height 33
type input "7"
type input "2.508,960"
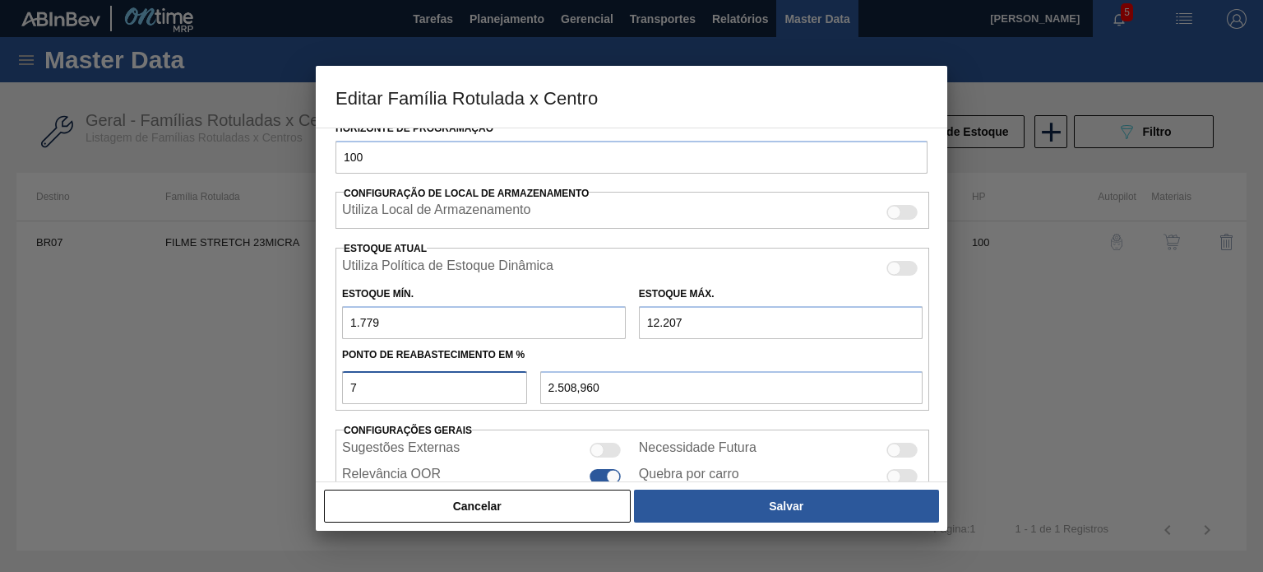
type input "74"
type input "9.495,720"
drag, startPoint x: 394, startPoint y: 374, endPoint x: 350, endPoint y: 375, distance: 44.4
click at [350, 375] on input "74" at bounding box center [434, 387] width 185 height 33
click at [388, 386] on input "74" at bounding box center [434, 387] width 185 height 33
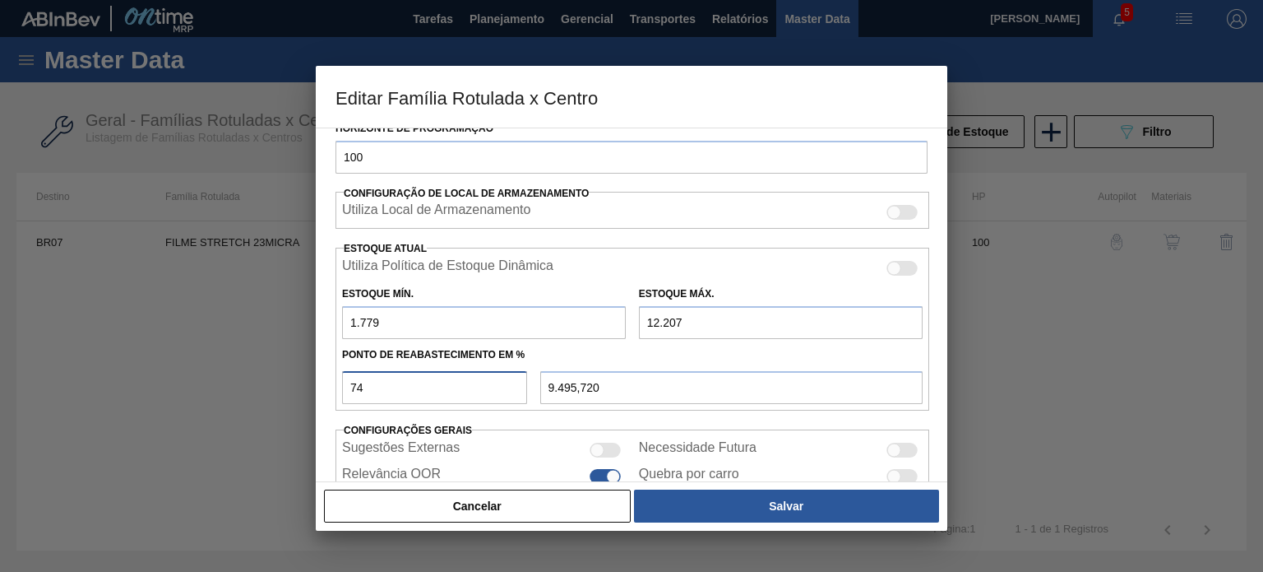
type input "7"
type input "2.508,960"
type input "73"
type input "9.391,440"
type input "7"
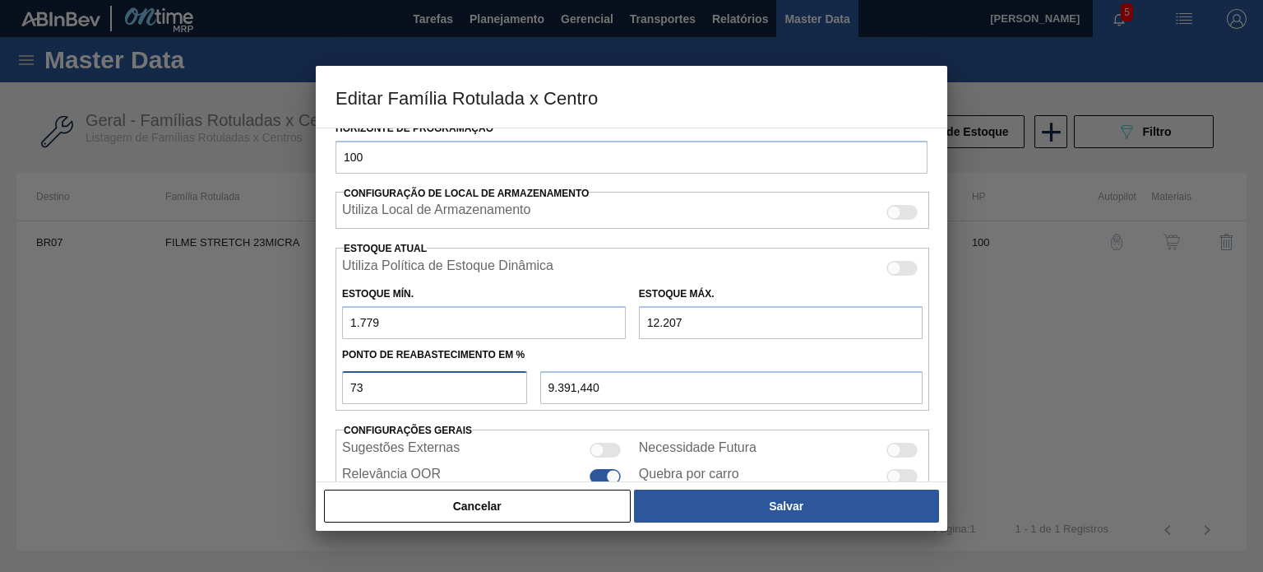
type input "2.508,960"
type input "70"
type input "9.078,600"
type input "70"
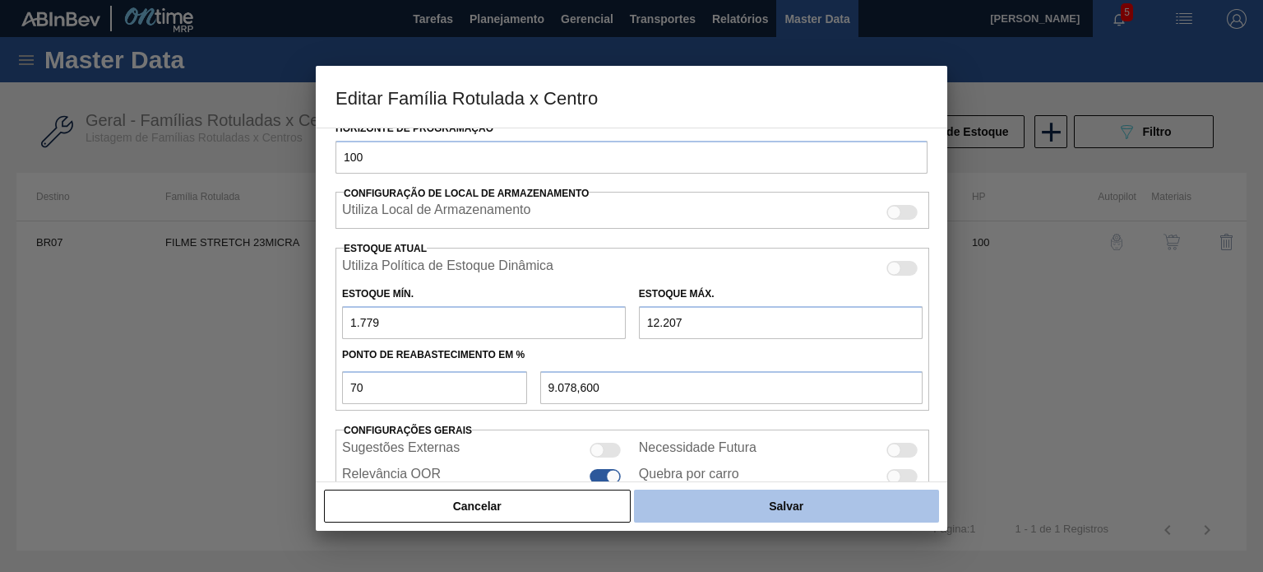
click at [687, 506] on button "Salvar" at bounding box center [786, 505] width 305 height 33
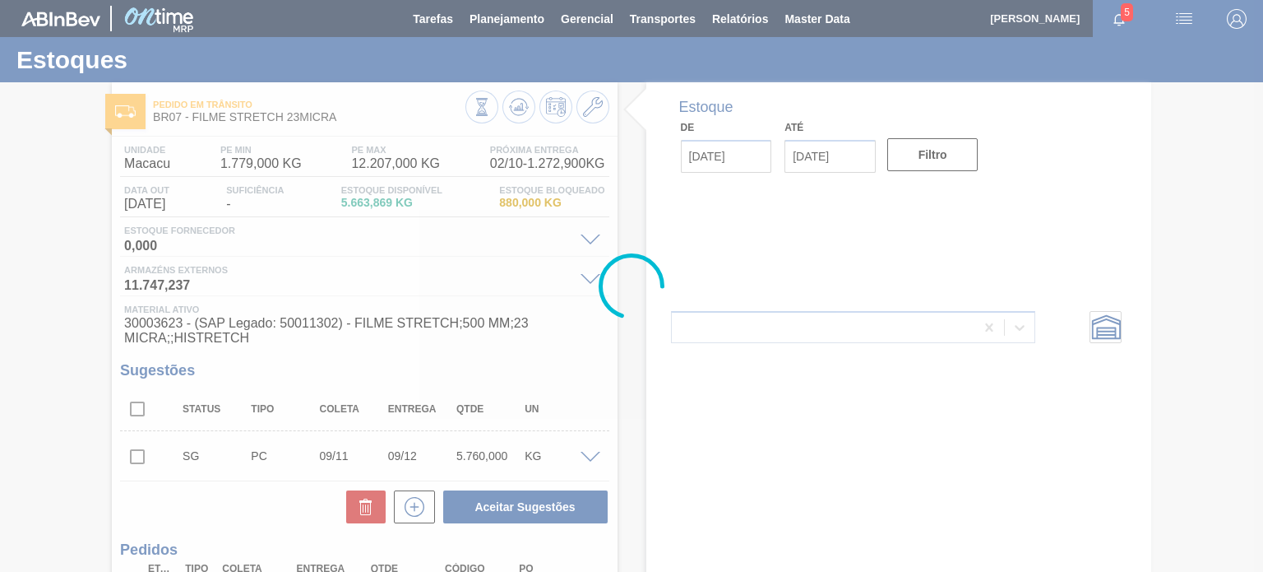
click at [513, 112] on div at bounding box center [631, 286] width 1263 height 572
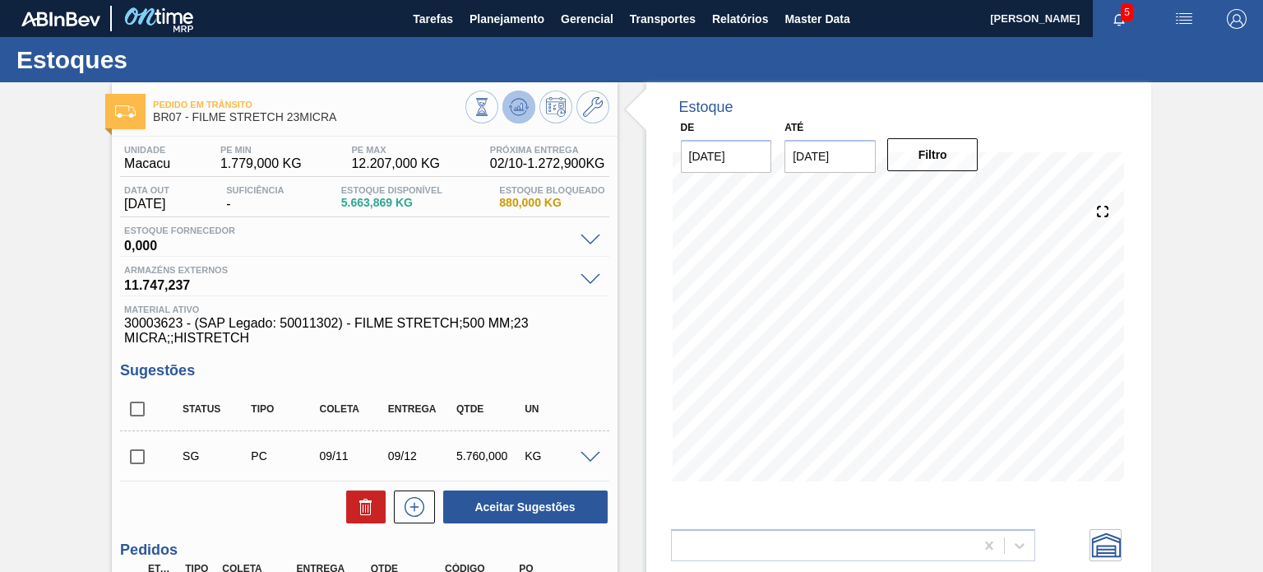
click at [514, 111] on icon at bounding box center [519, 107] width 20 height 20
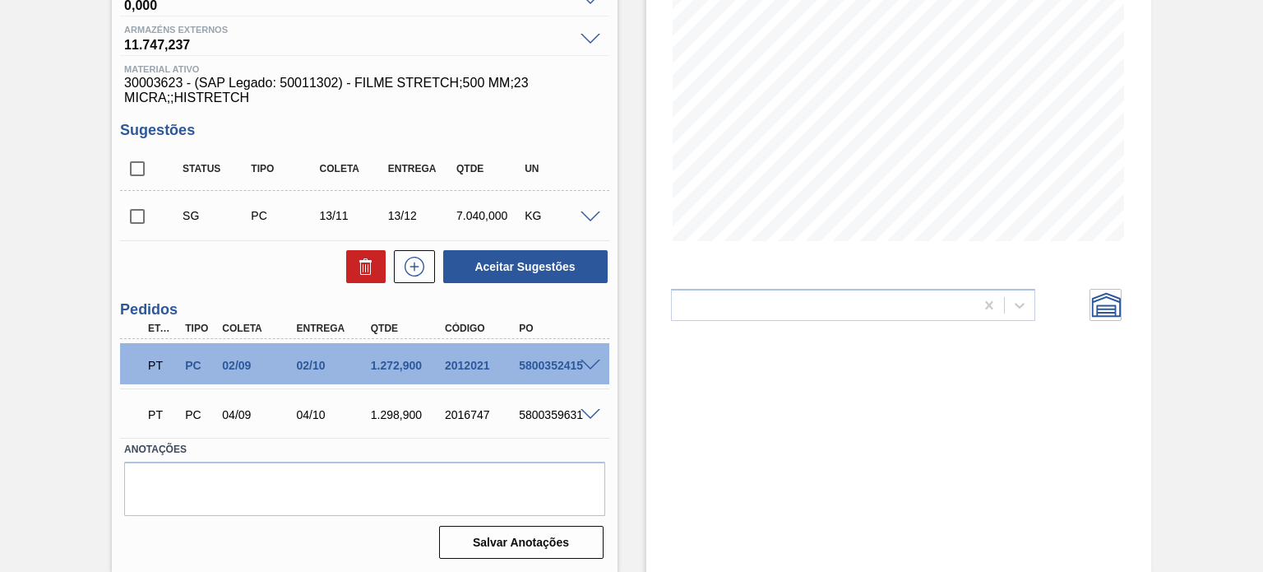
click at [624, 318] on div "Estoque De 28/09/2025 Até 31/01/2026 Filtro 01/10 Projeção de Estoque 5,261.931…" at bounding box center [885, 207] width 534 height 730
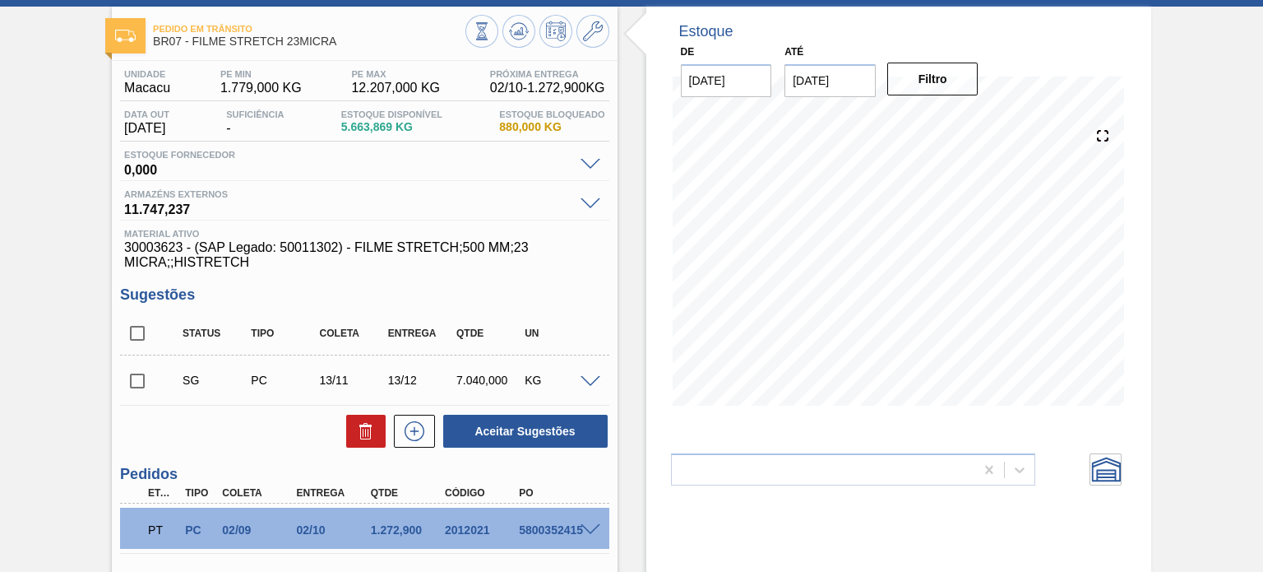
scroll to position [76, 0]
click at [595, 29] on icon at bounding box center [593, 31] width 20 height 20
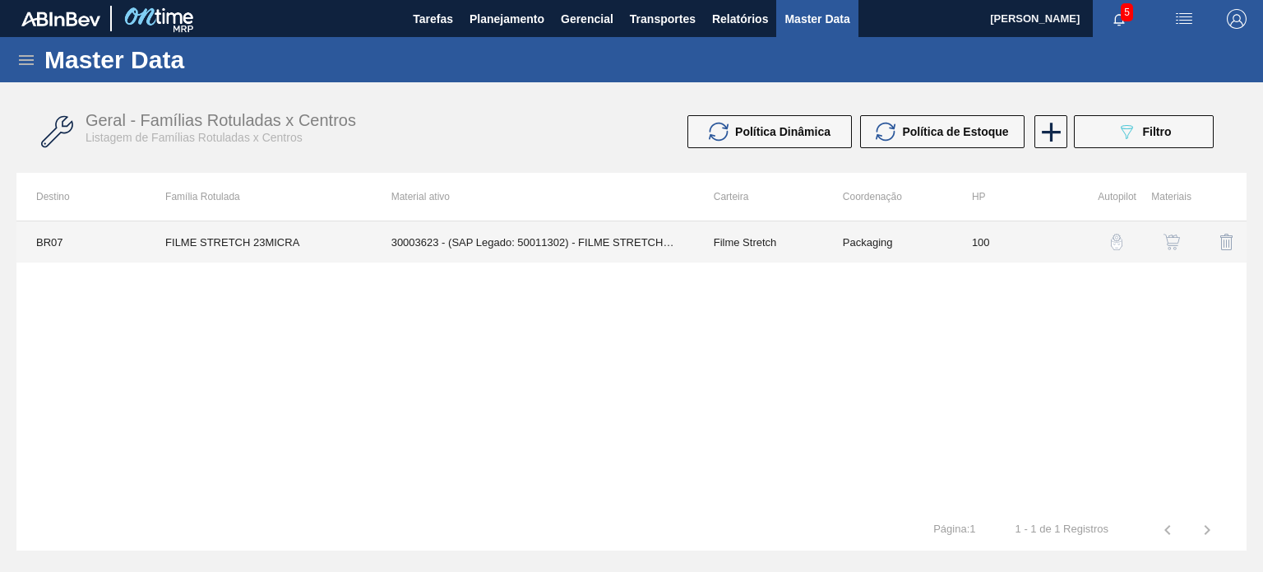
click at [1063, 239] on td "100" at bounding box center [1016, 241] width 129 height 41
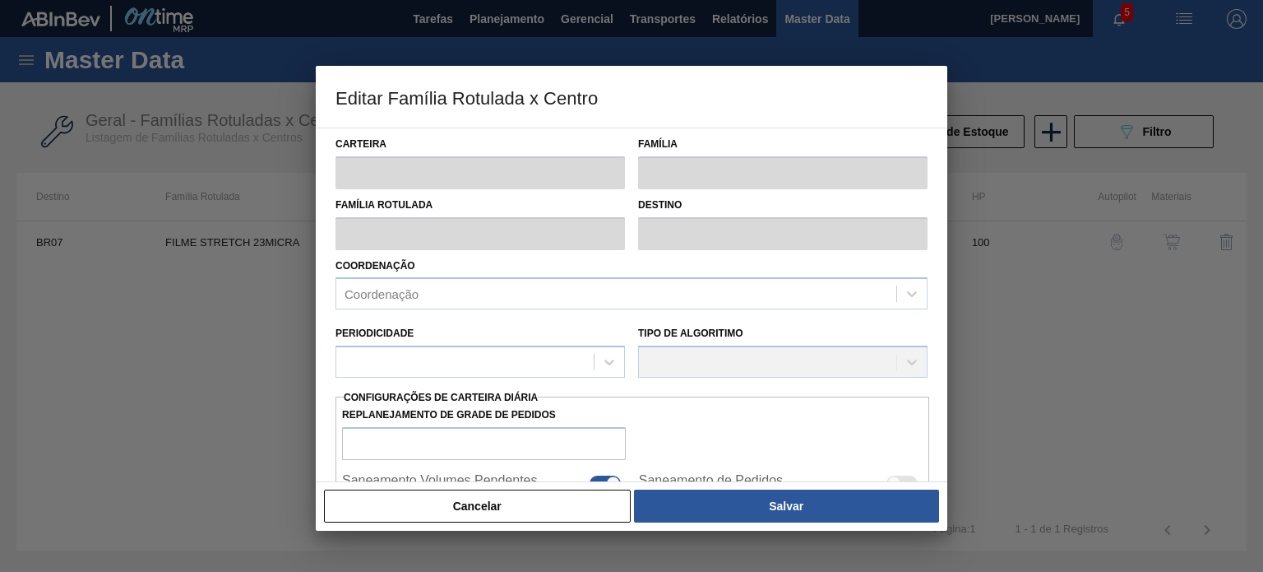
type input "Filme Stretch"
type input "FILME STRETCH 23MICRA"
type input "BR07 - Macacu"
type input "100"
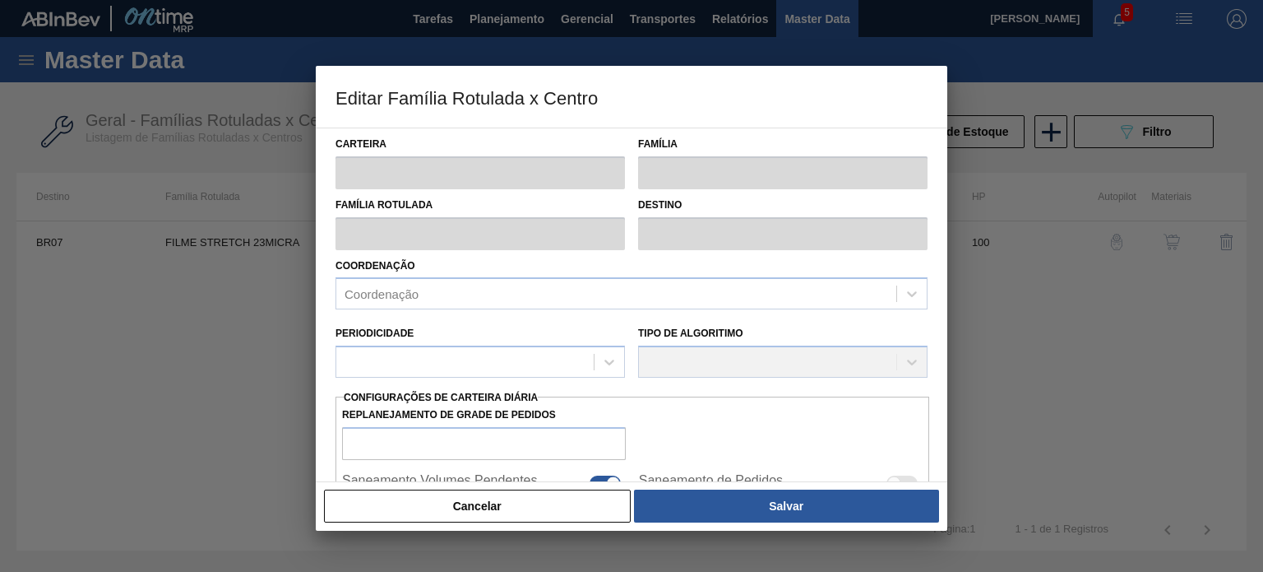
type input "1.779"
type input "12.207"
type input "70"
type input "9.078,599"
checkbox input "true"
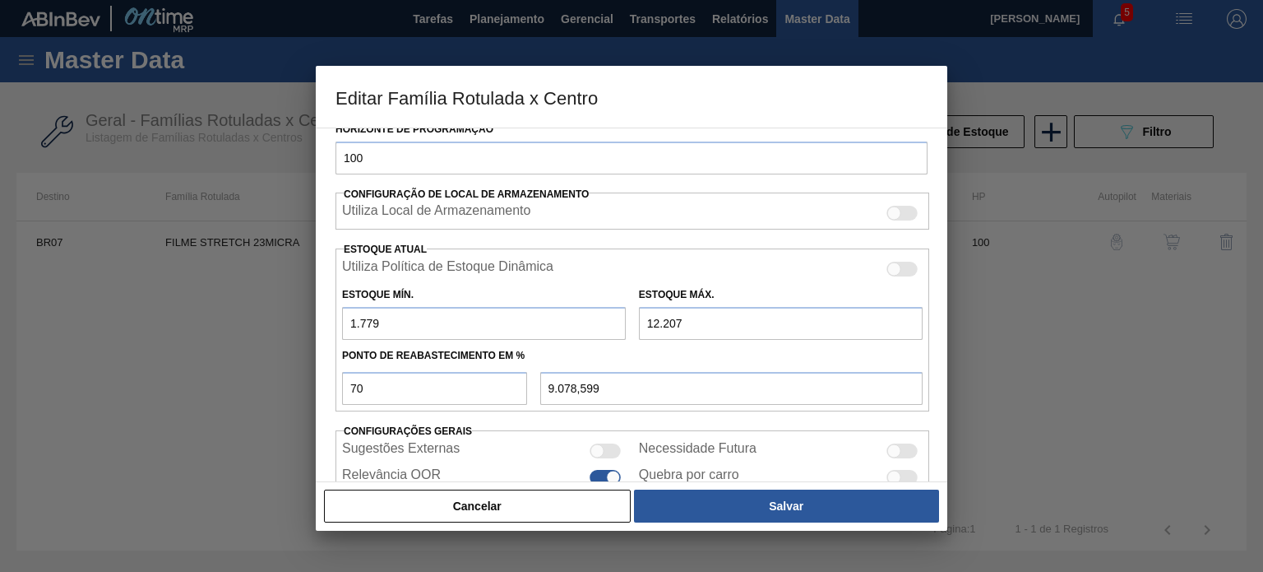
scroll to position [329, 0]
drag, startPoint x: 440, startPoint y: 373, endPoint x: 338, endPoint y: 371, distance: 102.0
click at [338, 371] on div "70" at bounding box center [435, 387] width 198 height 33
type input "6"
type input "2.404,680"
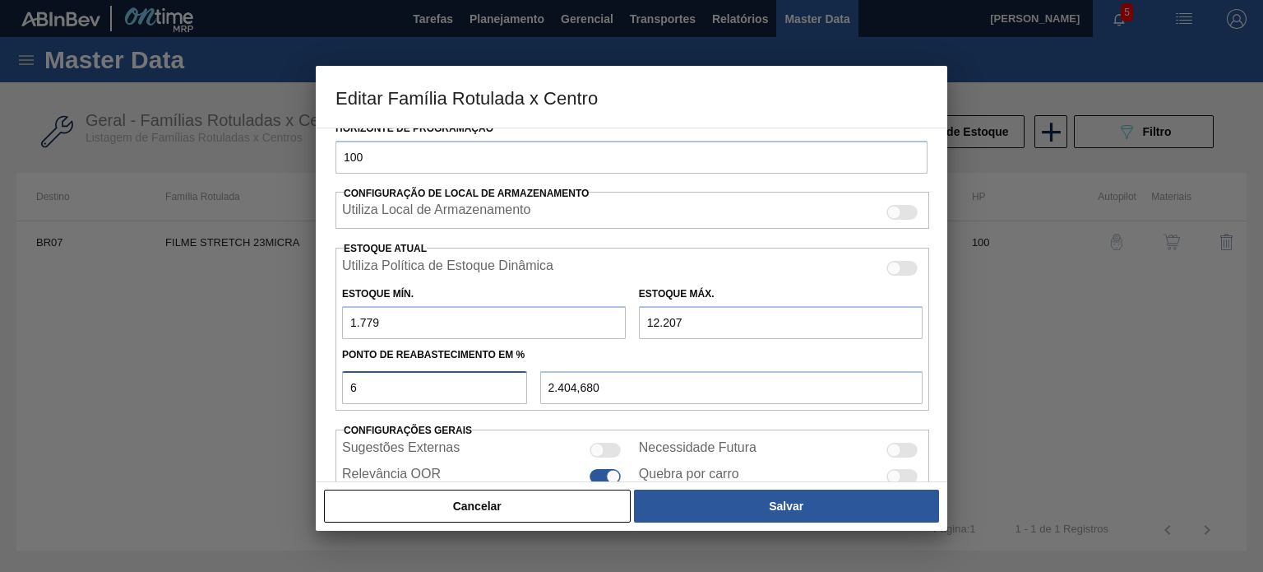
type input "60"
type input "8.035,800"
click at [668, 325] on input "12.207" at bounding box center [781, 322] width 284 height 33
drag, startPoint x: 713, startPoint y: 315, endPoint x: 611, endPoint y: 322, distance: 102.2
click at [614, 322] on div "Estoque Mín. 1.779 Estoque Máx. 12.207" at bounding box center [633, 308] width 594 height 61
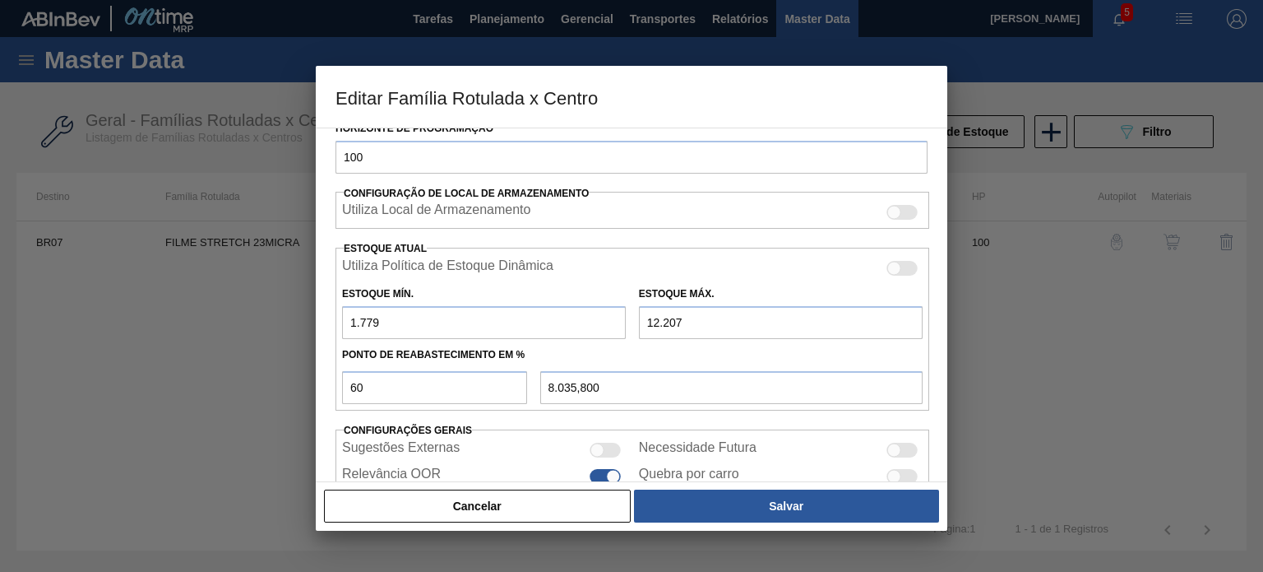
click at [668, 361] on div "Ponto de Reabastecimento em %" at bounding box center [633, 355] width 594 height 24
click at [635, 371] on input "8.035,800" at bounding box center [731, 387] width 382 height 33
click at [679, 339] on div "Ponto de Reabastecimento em %" at bounding box center [633, 353] width 594 height 28
click at [602, 378] on input "8.035,800" at bounding box center [731, 387] width 382 height 33
drag, startPoint x: 382, startPoint y: 392, endPoint x: 336, endPoint y: 387, distance: 46.2
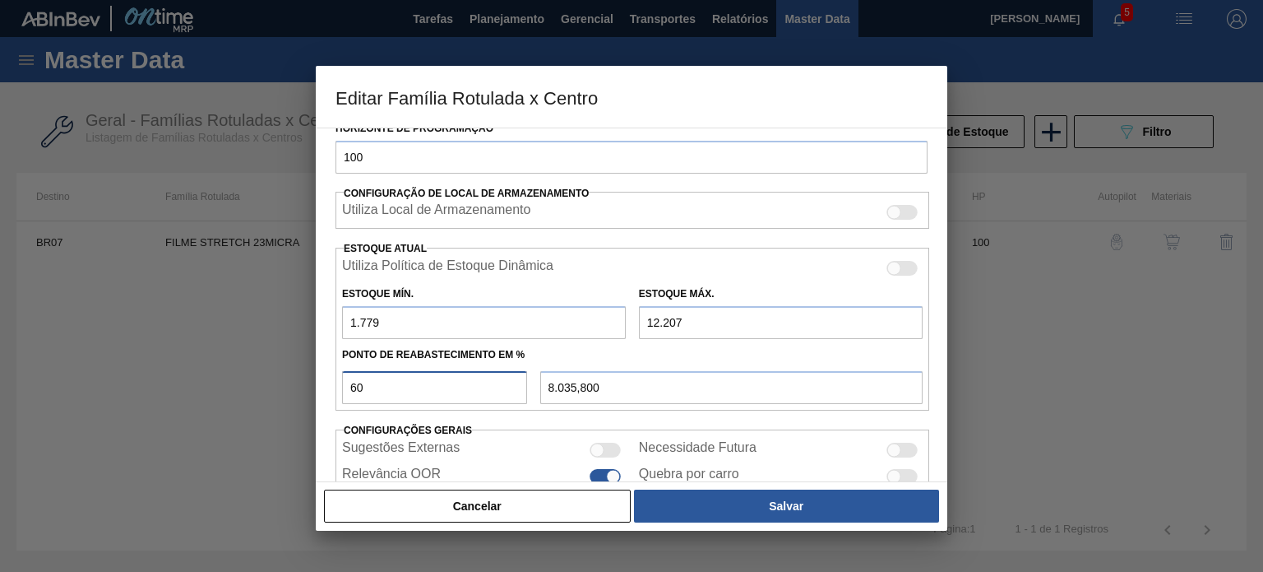
click at [336, 387] on div "60" at bounding box center [435, 387] width 198 height 33
type input "5"
type input "2.300,400"
type input "50"
type input "6.993,000"
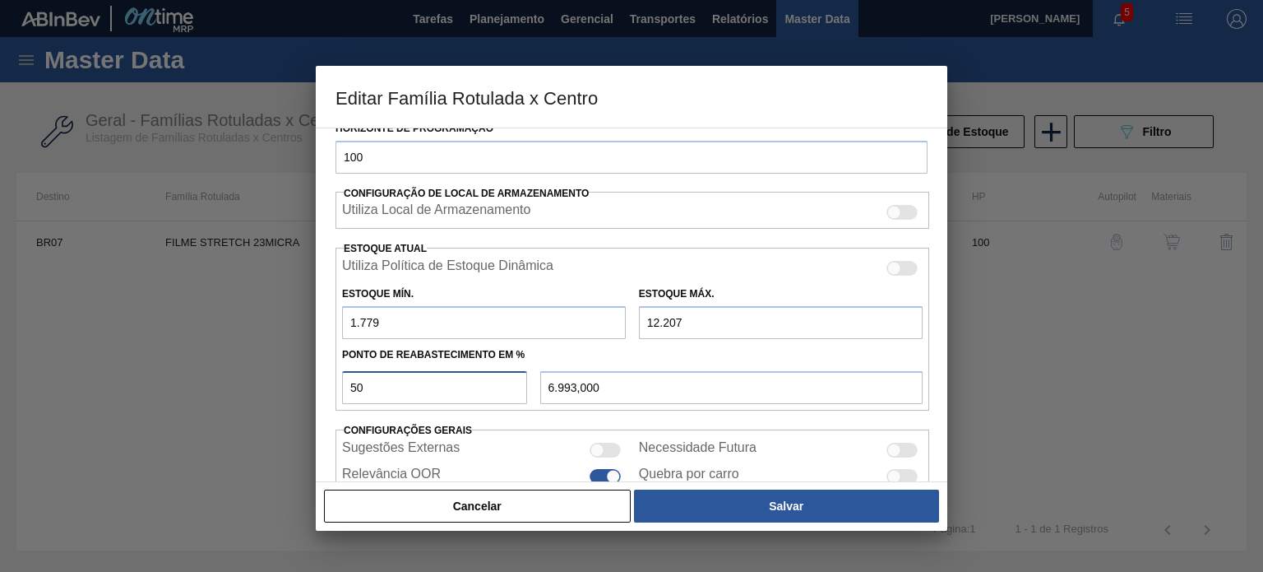
drag, startPoint x: 362, startPoint y: 385, endPoint x: 327, endPoint y: 385, distance: 34.5
click at [327, 385] on div "Carteira Filme Stretch Família Filme Stretch Família Rotulada FILME STRETCH 23M…" at bounding box center [632, 304] width 632 height 354
type input "5"
type input "2.300,400"
type input "58"
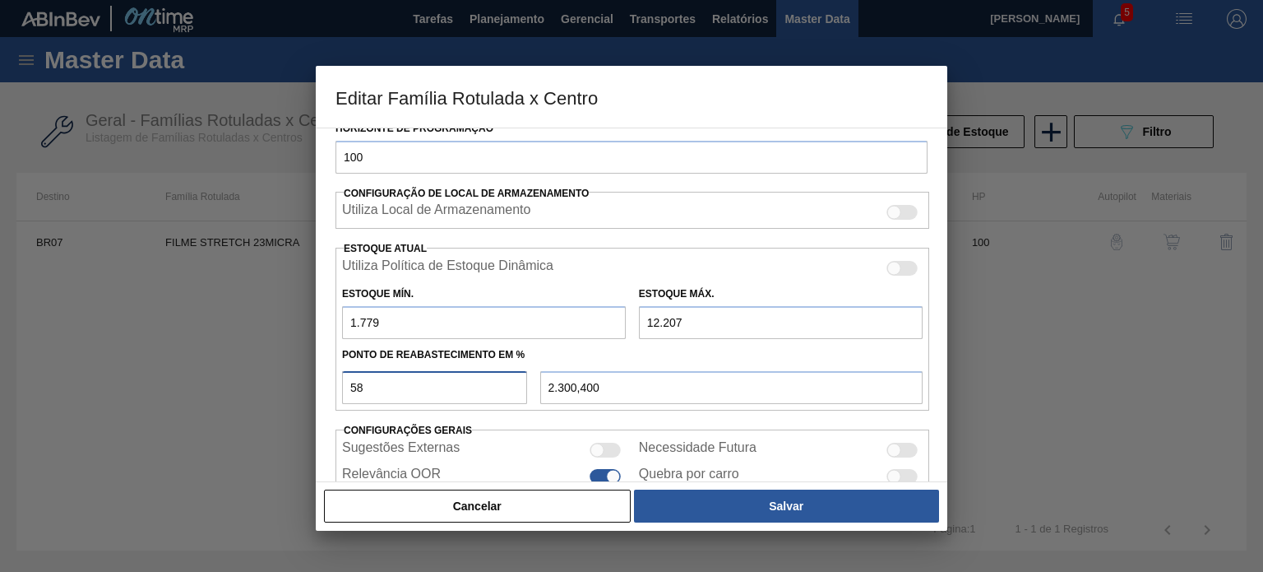
type input "7.827,240"
type input "5"
type input "2.300,400"
type input "55"
type input "7.514,400"
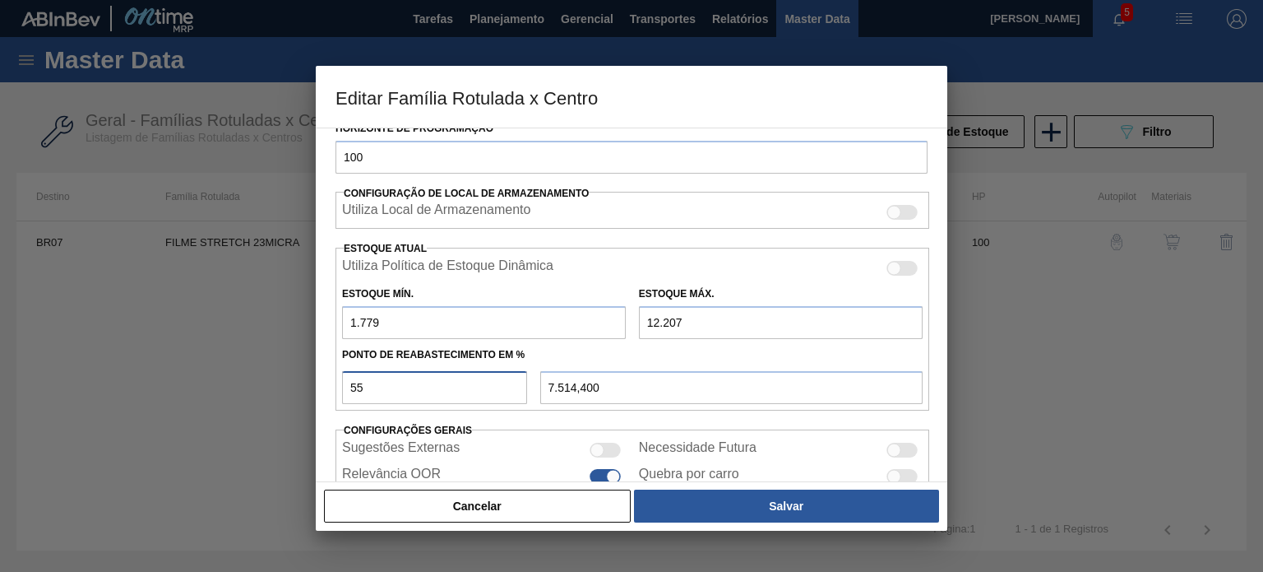
type input "5"
type input "2.300,400"
type input "50"
type input "6.993,000"
type input "5"
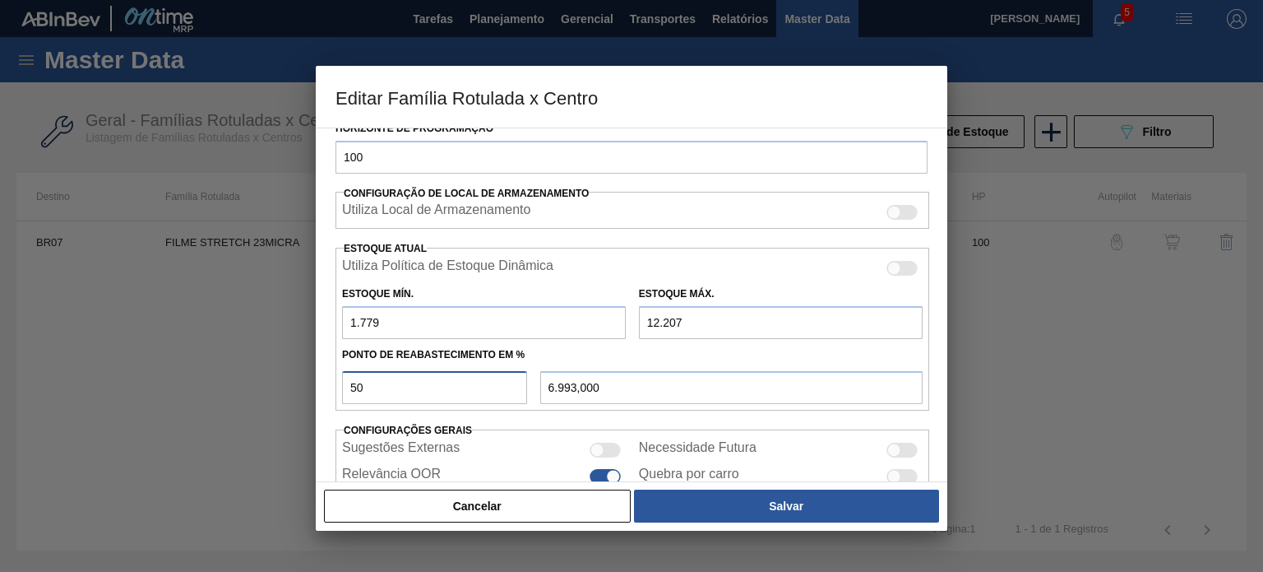
type input "2.300,400"
type input "51"
type input "7.097,280"
type input "5"
type input "2.300,400"
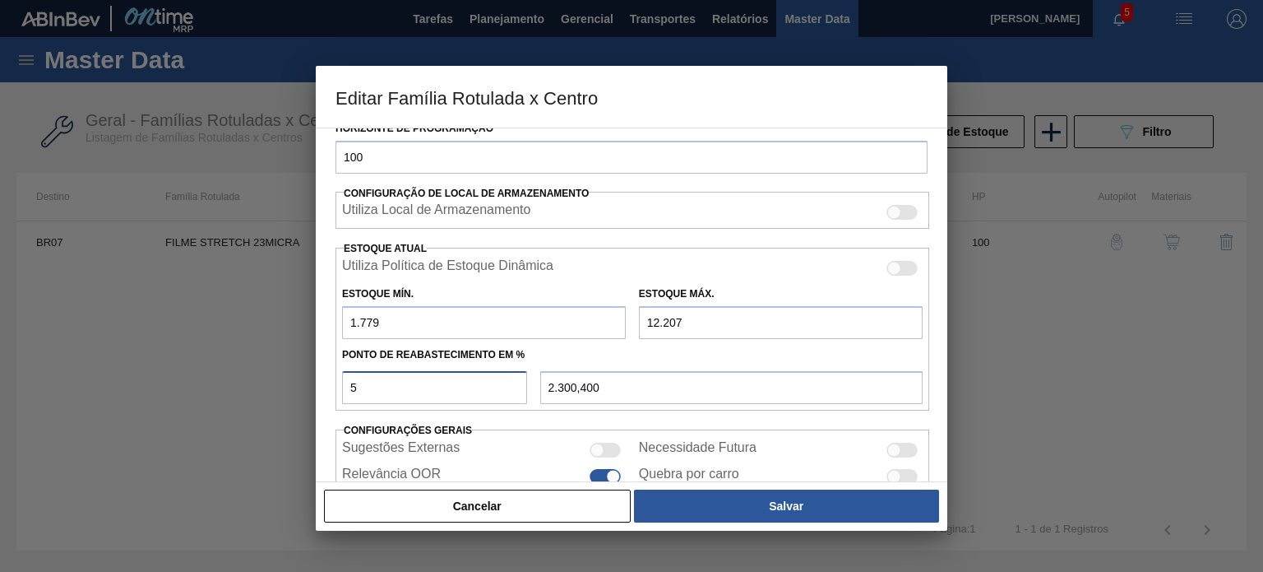
type input "52"
type input "7.201,560"
type input "5"
type input "2.300,400"
type input "52"
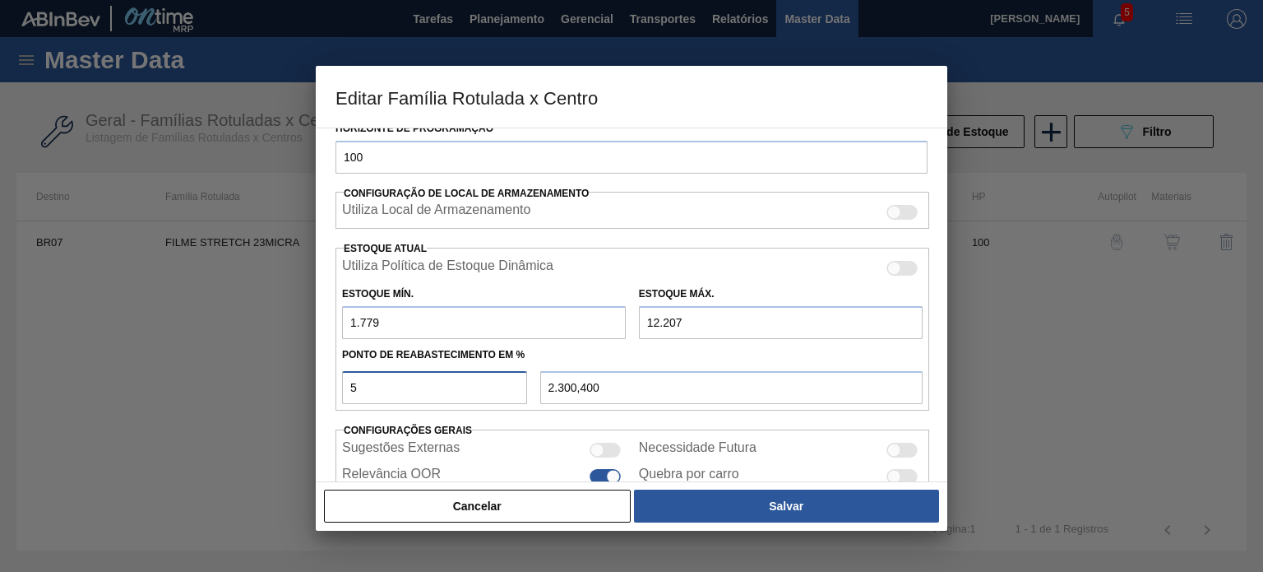
type input "7.201,560"
type input "5"
type input "2.300,400"
type input "53"
type input "7.305,840"
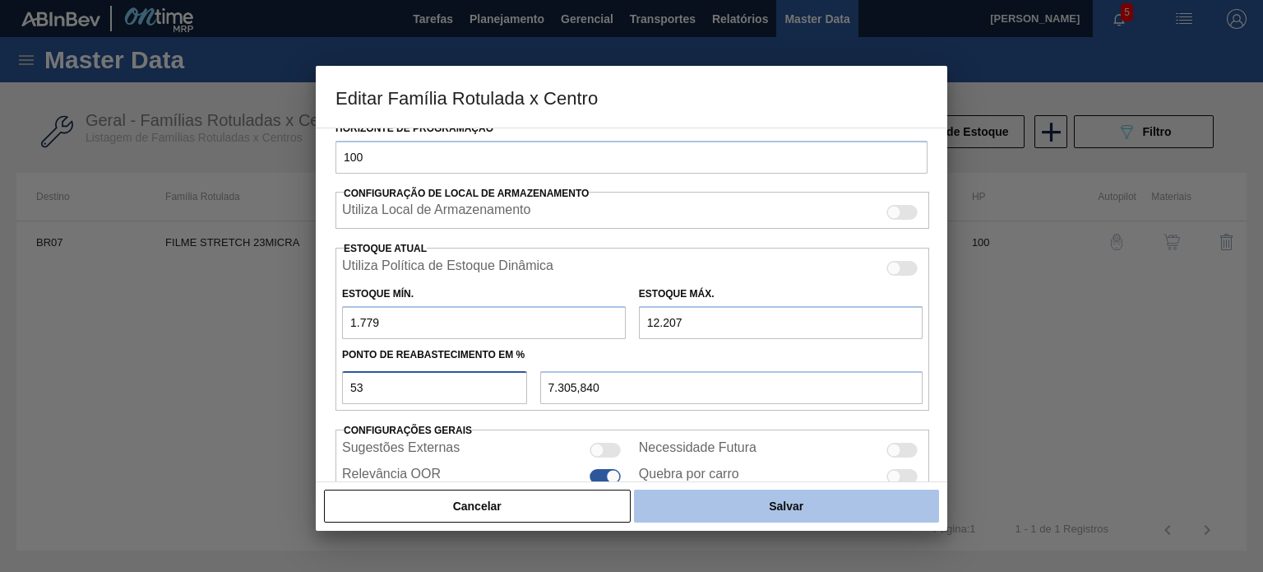
type input "53"
click at [768, 521] on button "Salvar" at bounding box center [786, 505] width 305 height 33
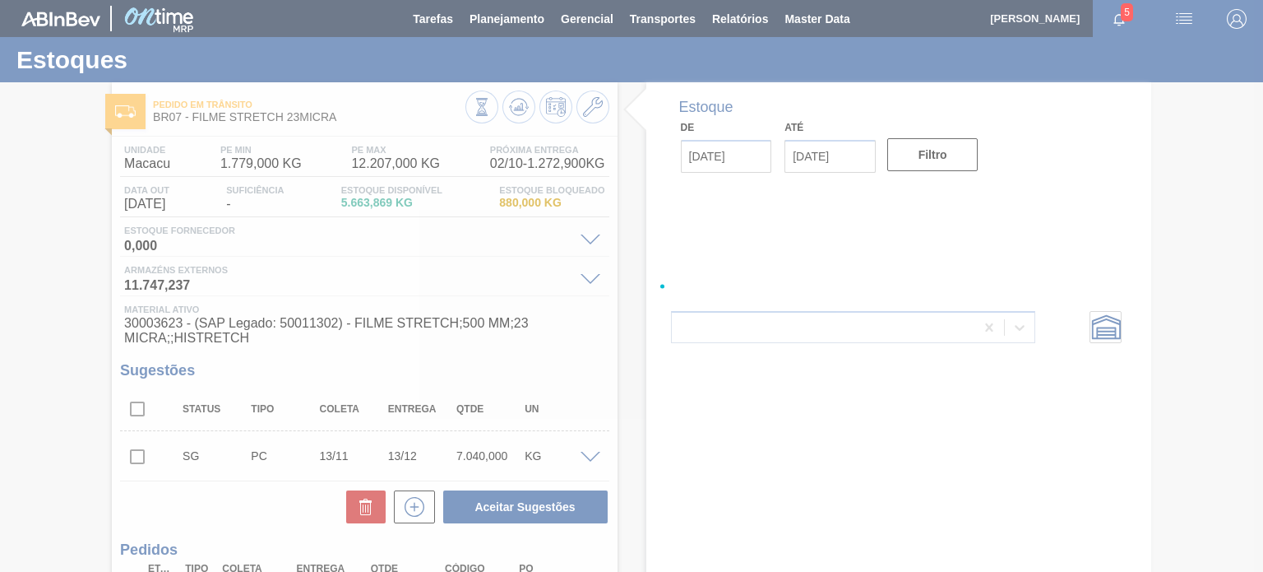
click at [514, 103] on div at bounding box center [631, 286] width 1263 height 572
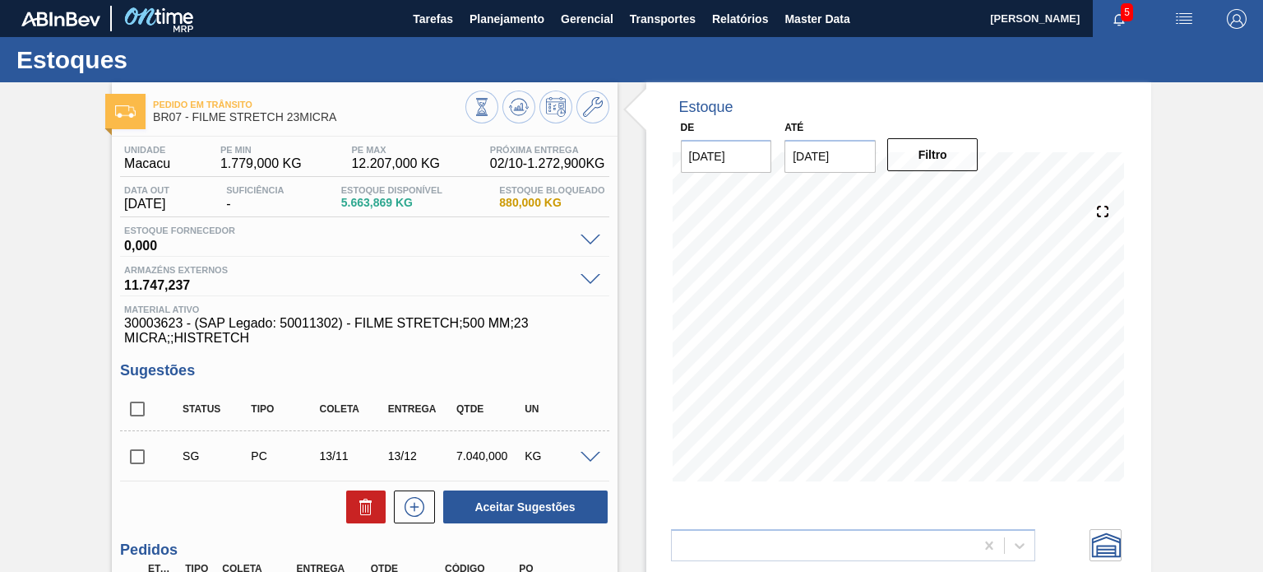
click at [514, 103] on icon at bounding box center [519, 107] width 20 height 20
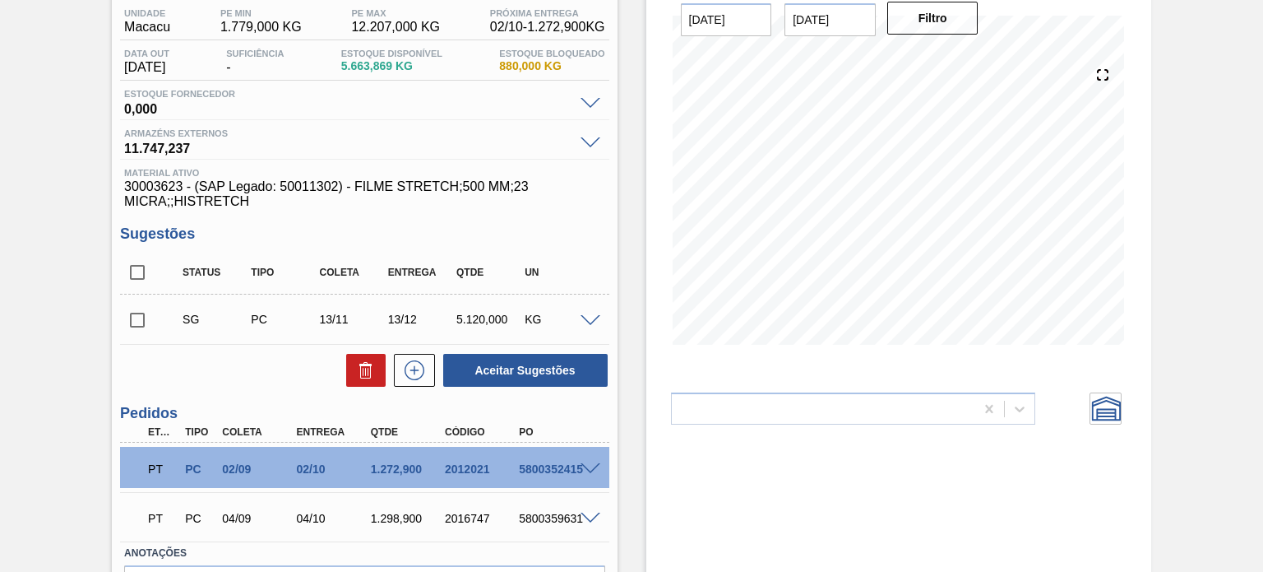
scroll to position [164, 0]
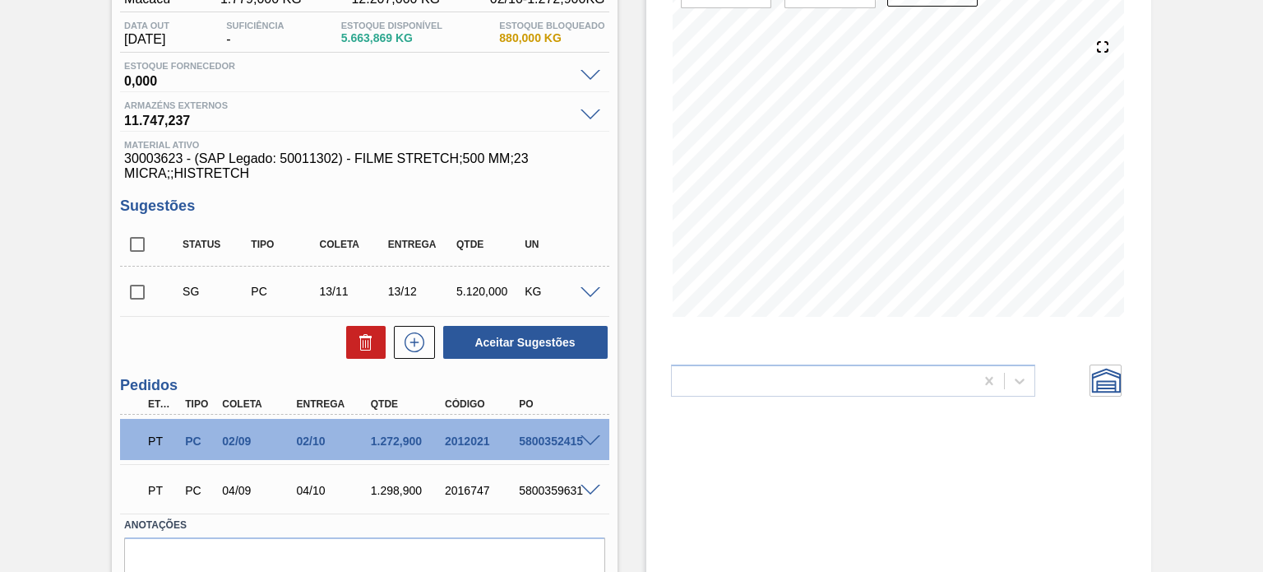
click at [798, 396] on div "doubleChart" at bounding box center [853, 380] width 364 height 32
click at [1170, 184] on div "Pedido em Trânsito BR07 - FILME STRETCH 23MICRA Unidade Macacu PE MIN 1.779,000…" at bounding box center [631, 283] width 1263 height 730
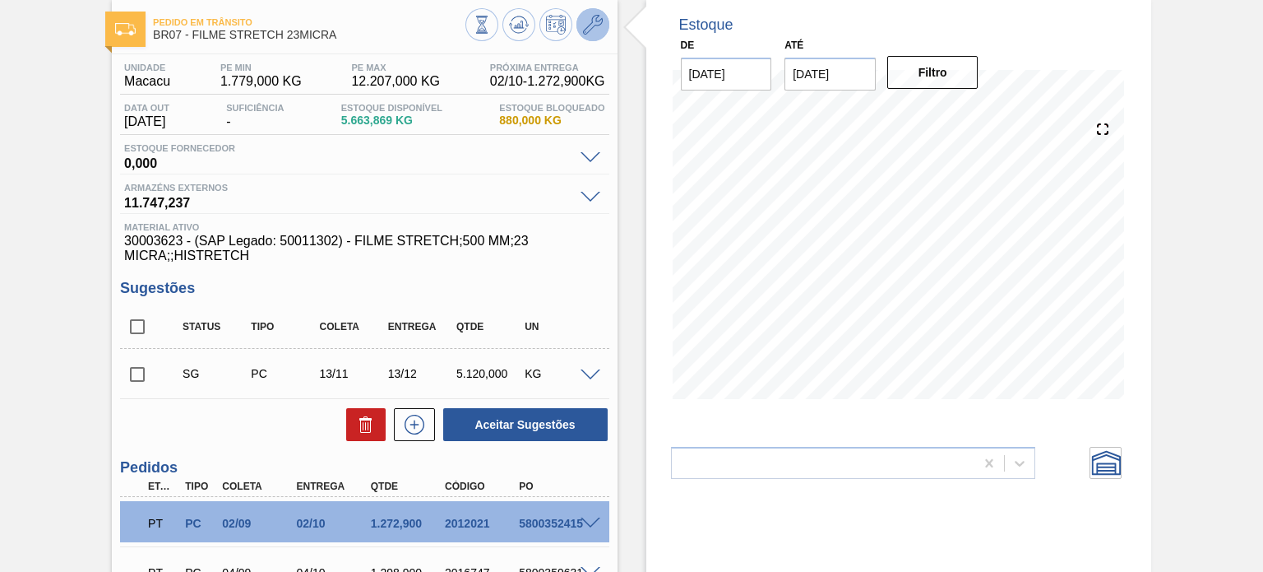
click at [586, 35] on span at bounding box center [593, 25] width 20 height 20
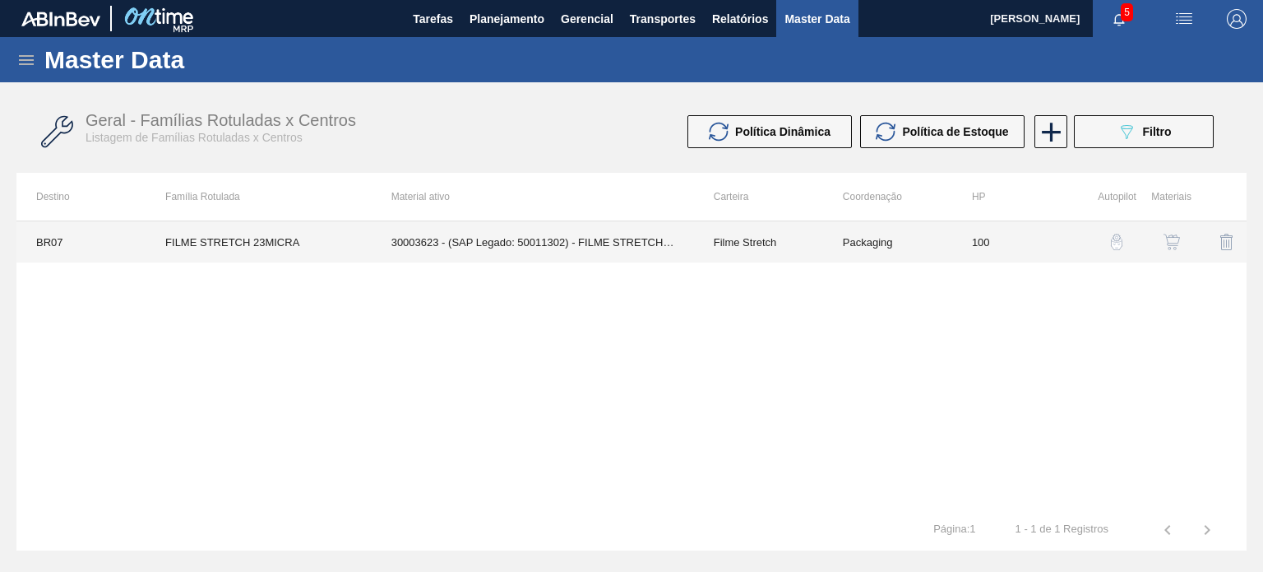
click at [776, 235] on td "Filme Stretch" at bounding box center [758, 241] width 129 height 41
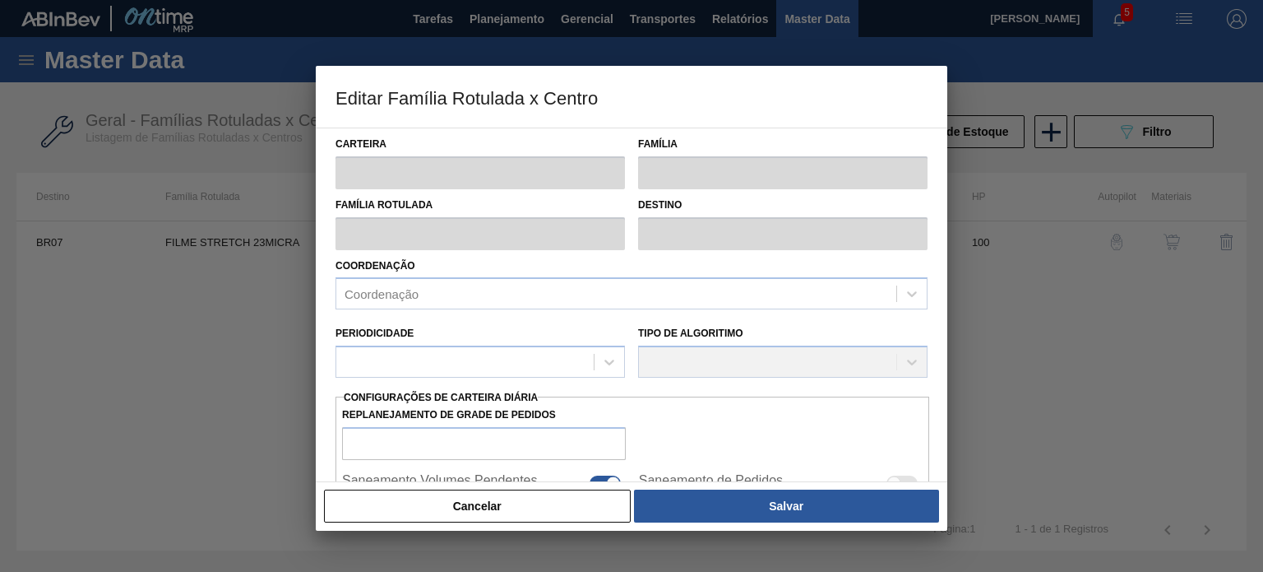
type input "Filme Stretch"
type input "FILME STRETCH 23MICRA"
type input "BR07 - Macacu"
type input "100"
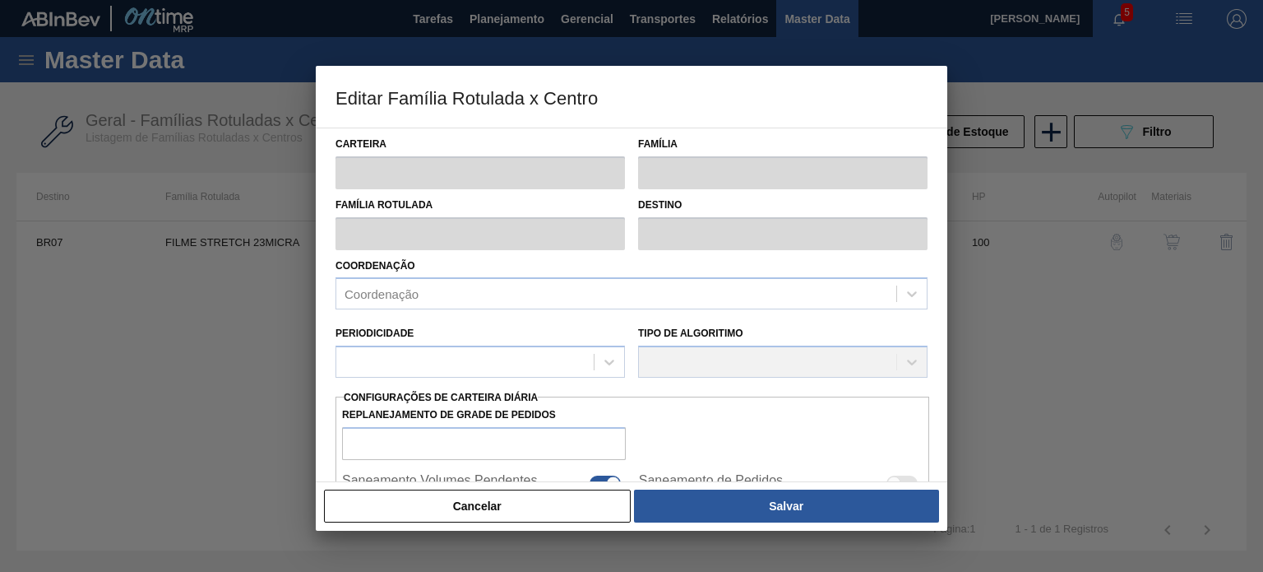
type input "1.779"
type input "12.207"
type input "53"
type input "7.305,840"
checkbox input "true"
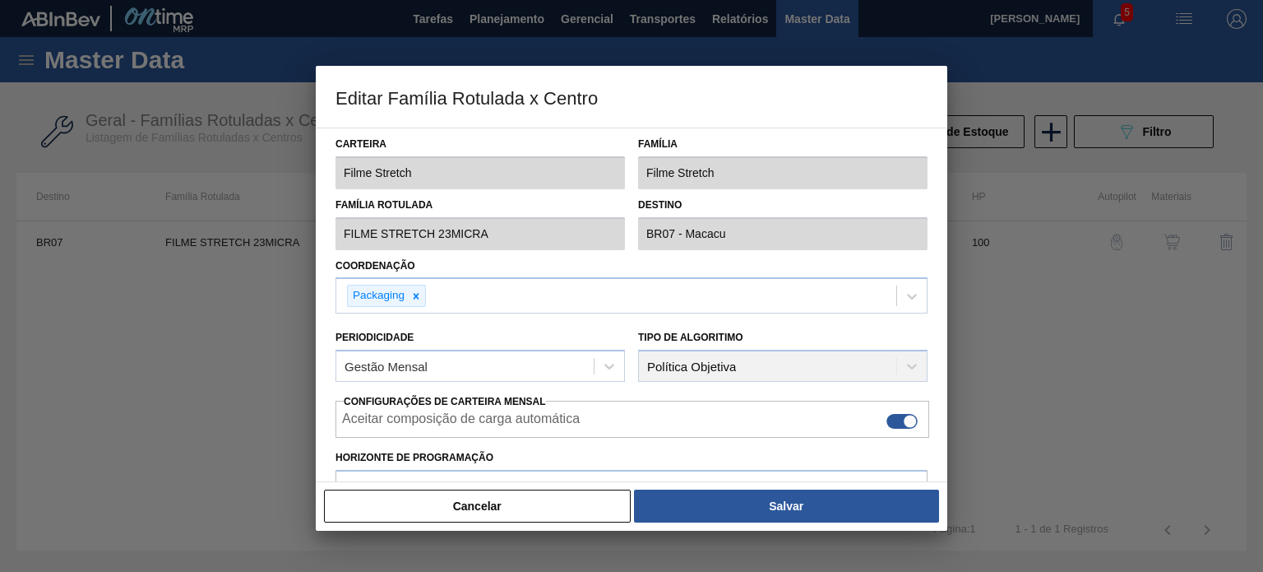
scroll to position [247, 0]
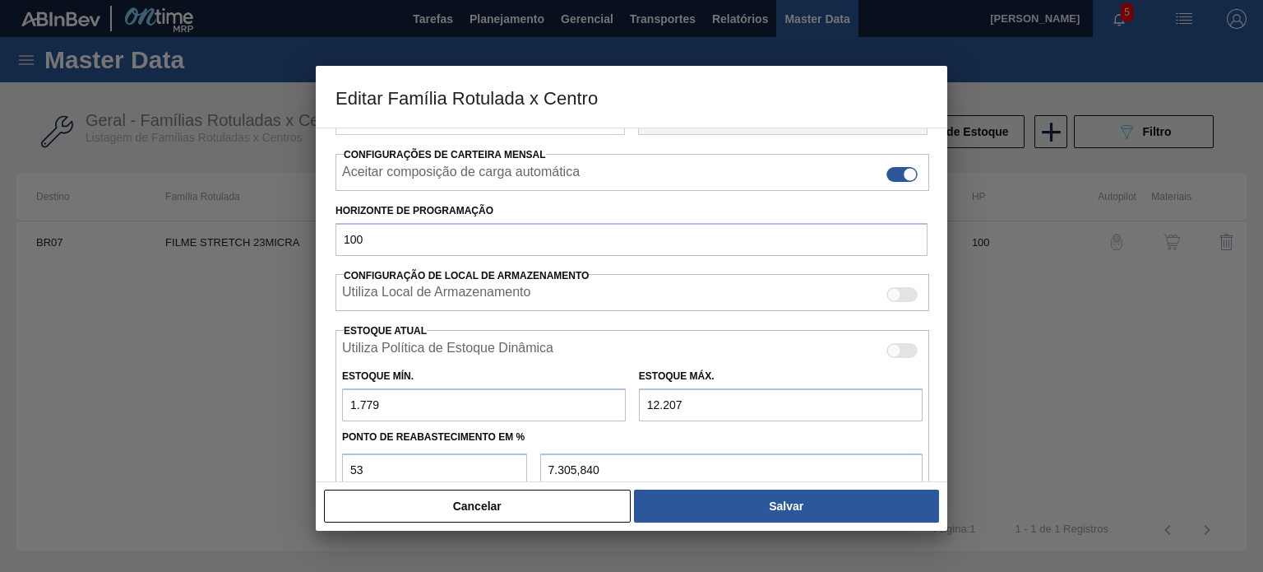
drag, startPoint x: 399, startPoint y: 398, endPoint x: 315, endPoint y: 388, distance: 84.5
click at [314, 391] on div "Editar Família Rotulada x Centro Carteira Filme Stretch Família Filme Stretch F…" at bounding box center [631, 286] width 1263 height 572
type input "2"
type input "6.470,650"
type input "24"
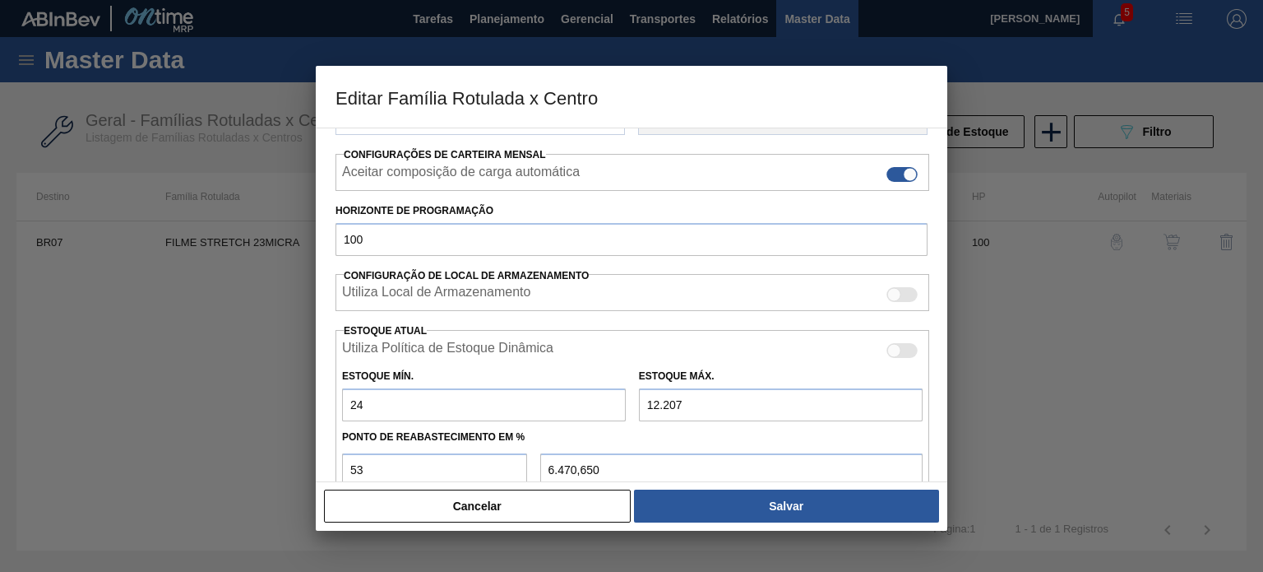
type input "6.480,990"
type input "244"
type input "6.584,390"
type input "2.441"
type input "7.616,980"
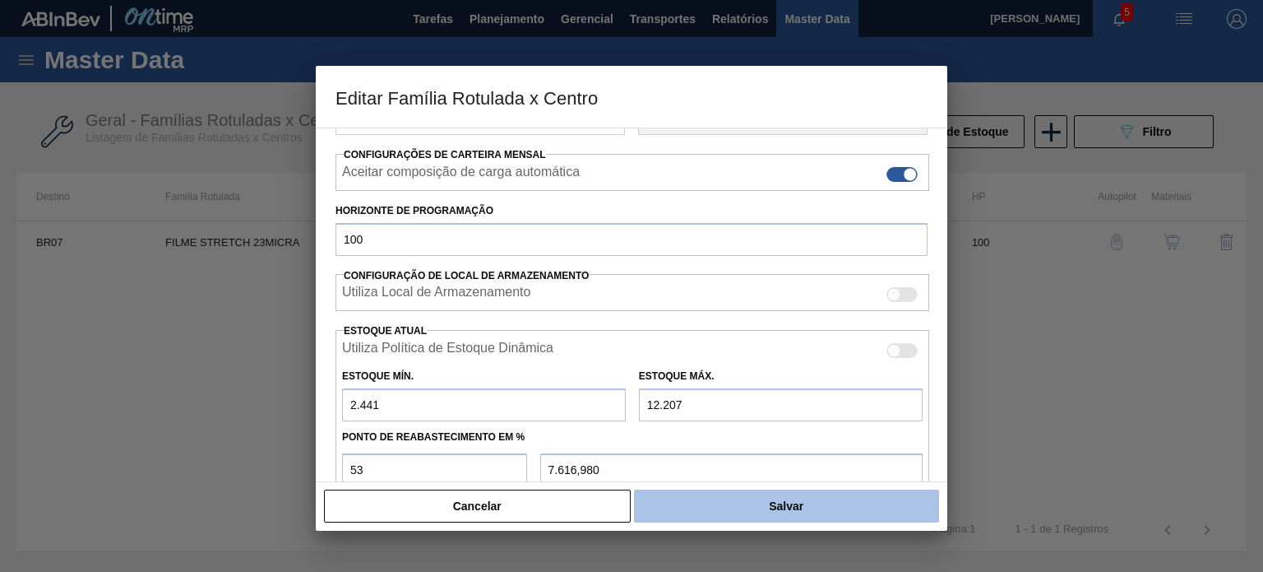
type input "2.441"
click at [794, 515] on button "Salvar" at bounding box center [786, 505] width 305 height 33
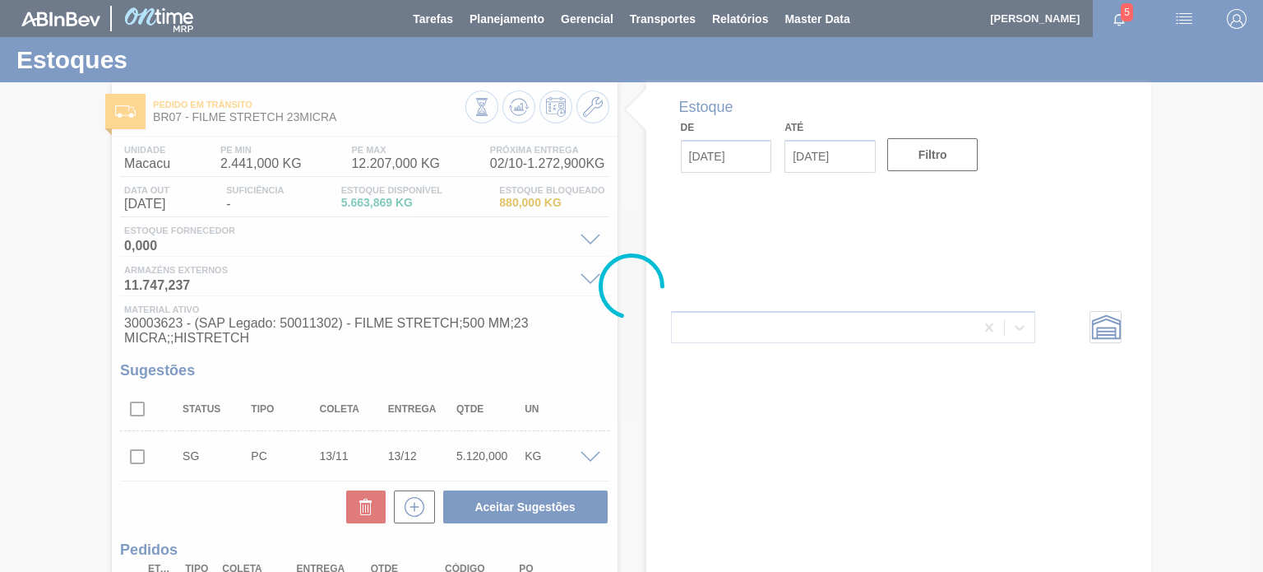
click at [523, 111] on div at bounding box center [631, 286] width 1263 height 572
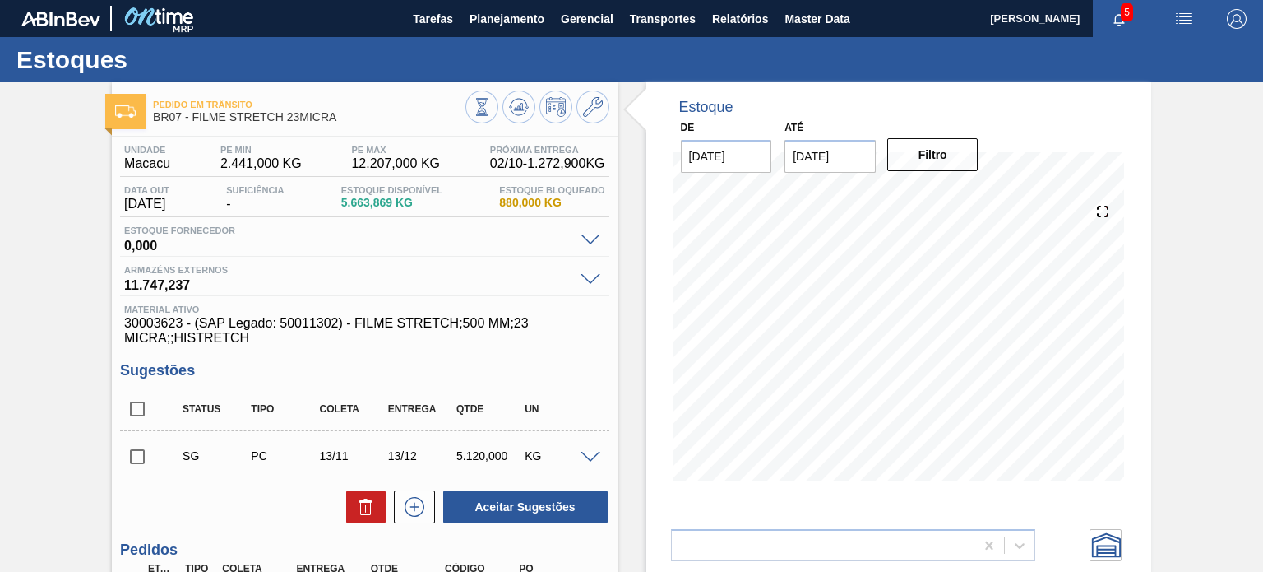
click at [523, 111] on icon at bounding box center [519, 107] width 20 height 20
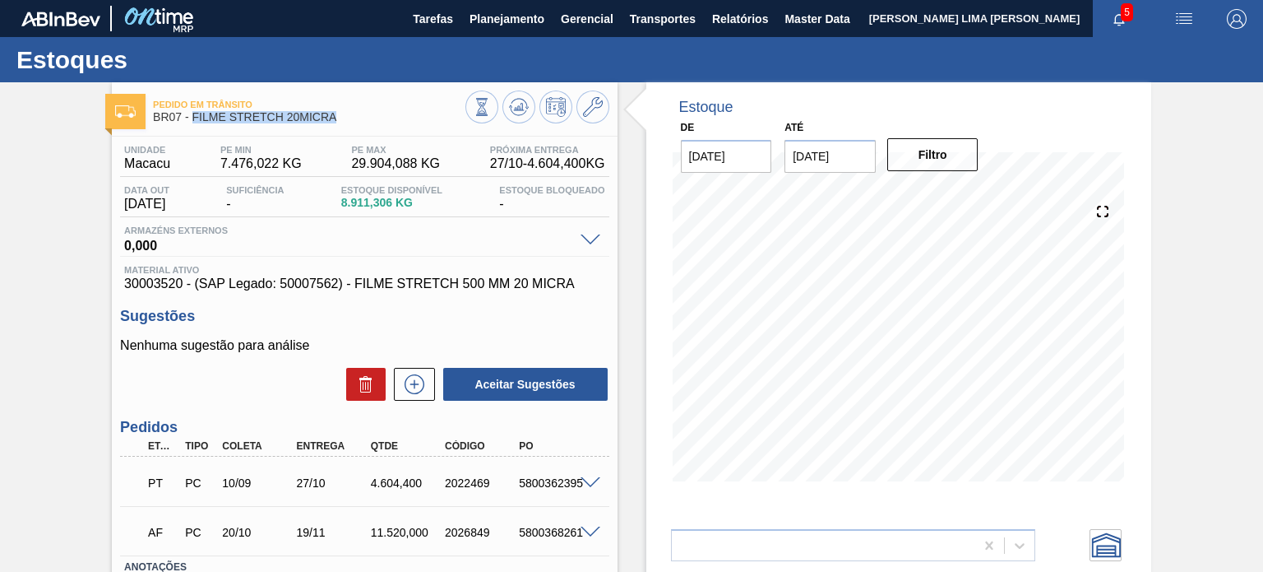
drag, startPoint x: 322, startPoint y: 120, endPoint x: 191, endPoint y: 120, distance: 130.8
click at [191, 120] on span "BR07 - FILME STRETCH 20MICRA" at bounding box center [309, 117] width 312 height 12
copy span "FILME STRETCH 20MICRA"
click at [243, 164] on span "7.476,022 KG" at bounding box center [260, 163] width 81 height 15
click at [242, 164] on span "7.476,022 KG" at bounding box center [260, 163] width 81 height 15
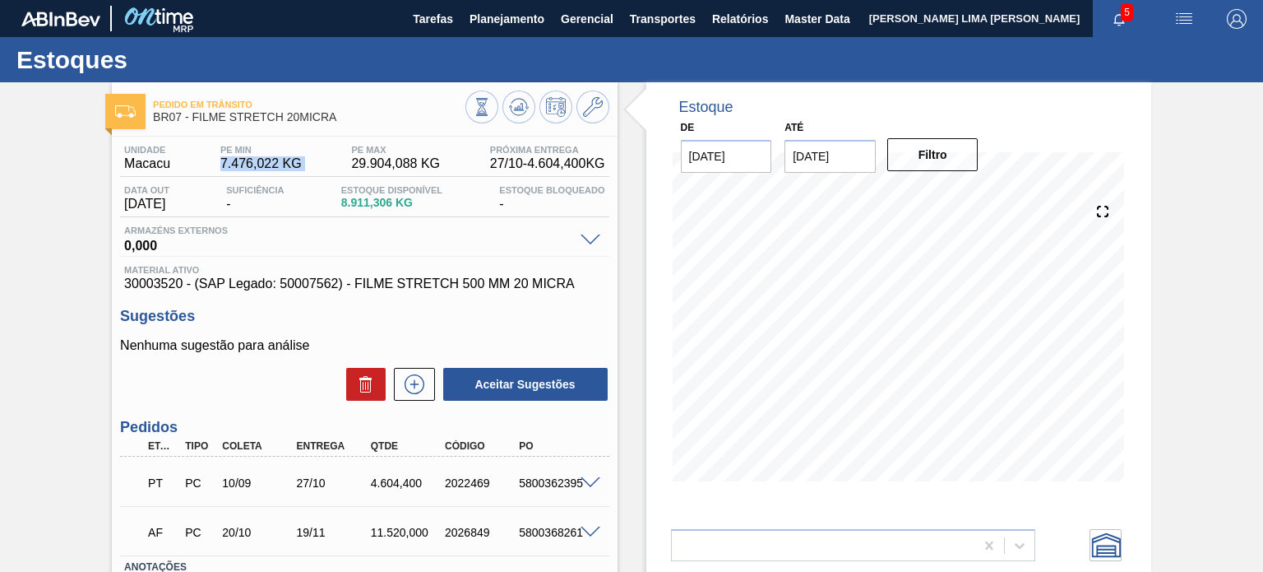
click at [242, 164] on span "7.476,022 KG" at bounding box center [260, 163] width 81 height 15
click at [600, 107] on icon at bounding box center [593, 107] width 20 height 20
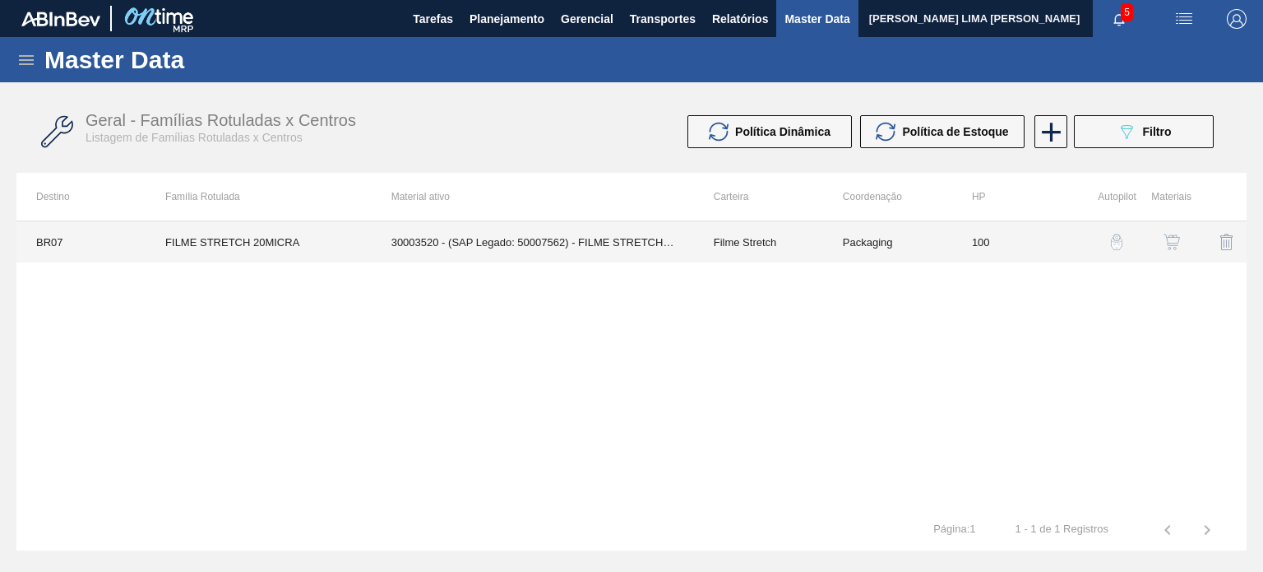
click at [1056, 253] on td "100" at bounding box center [1016, 241] width 129 height 41
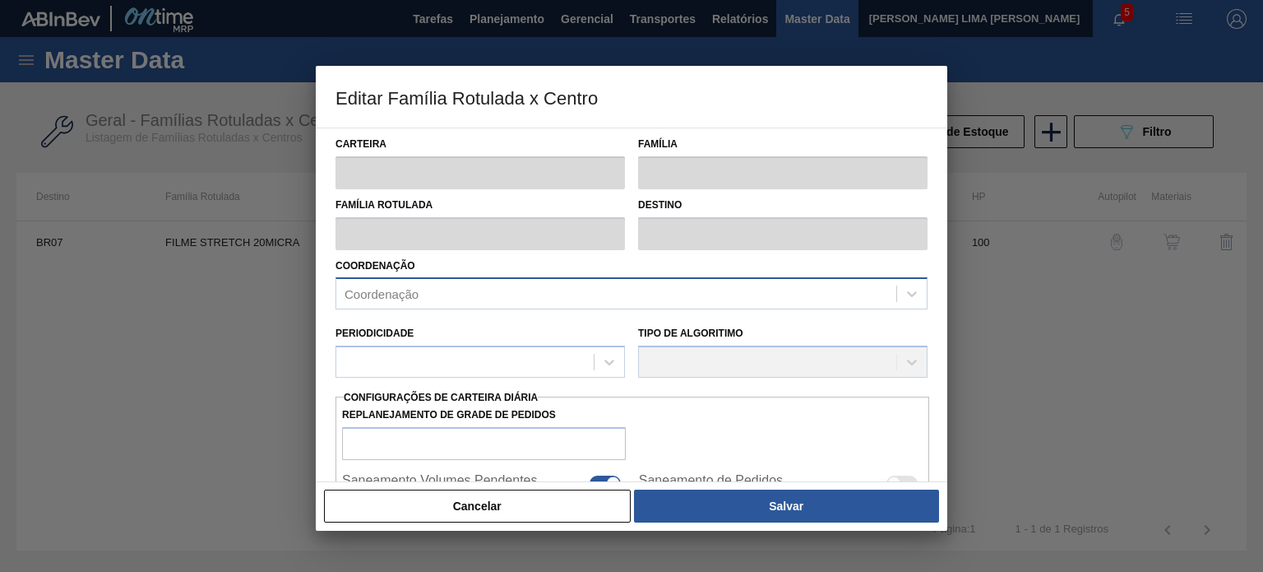
type input "Filme Stretch"
type input "FILME STRETCH 20MICRA"
type input "BR07 - Macacu"
type input "100"
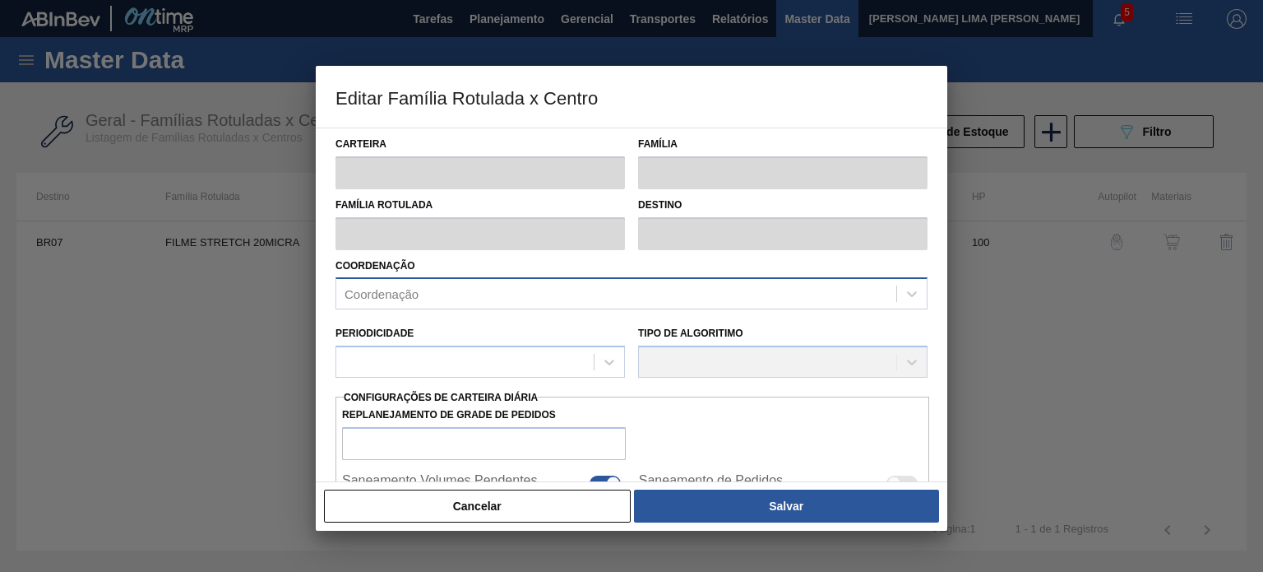
type input "7.476,022"
type input "29.904,088"
type input "75"
type input "24.297,072"
checkbox input "true"
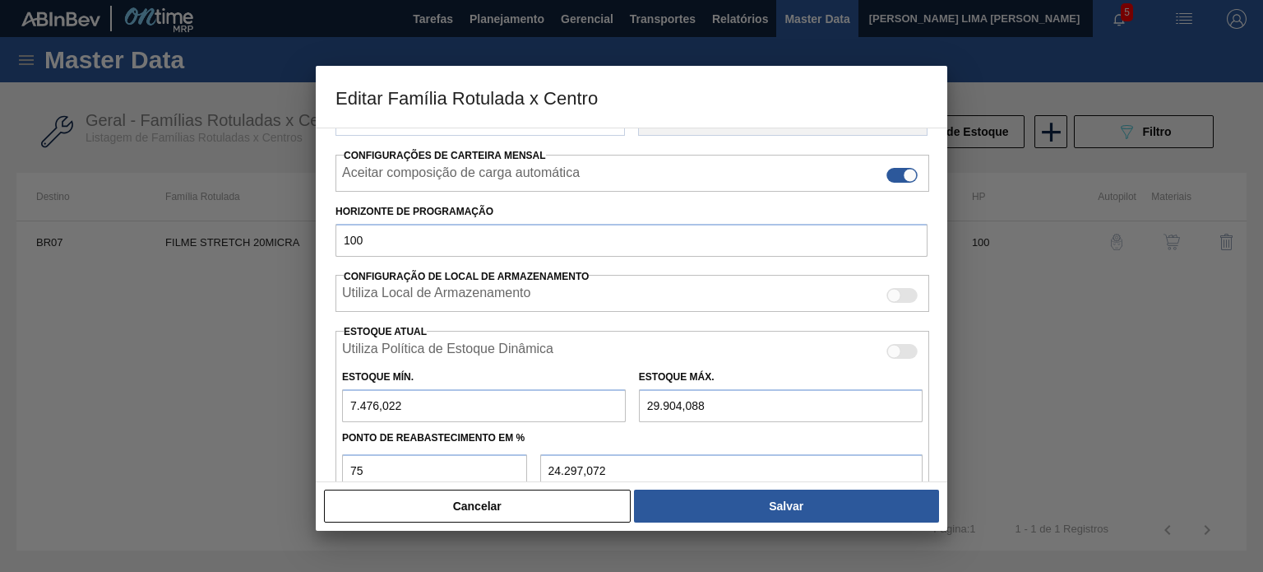
scroll to position [398, 0]
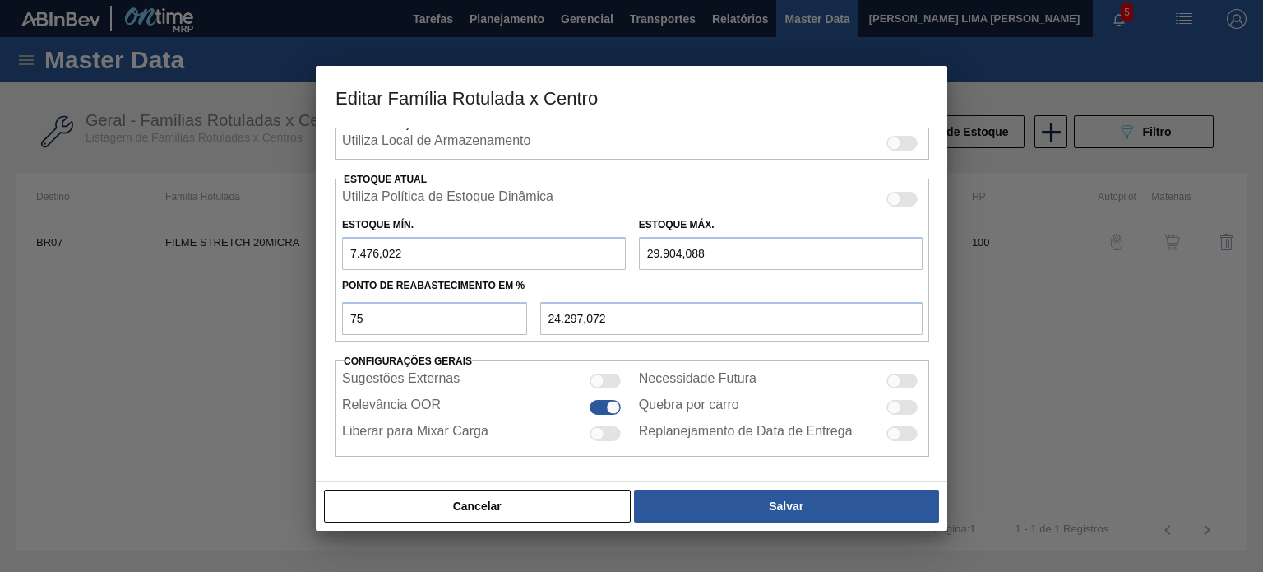
drag, startPoint x: 413, startPoint y: 248, endPoint x: 341, endPoint y: 248, distance: 72.4
click at [351, 251] on input "7.476,022" at bounding box center [484, 253] width 284 height 33
type input "4"
type input "22.429,066"
type input "46"
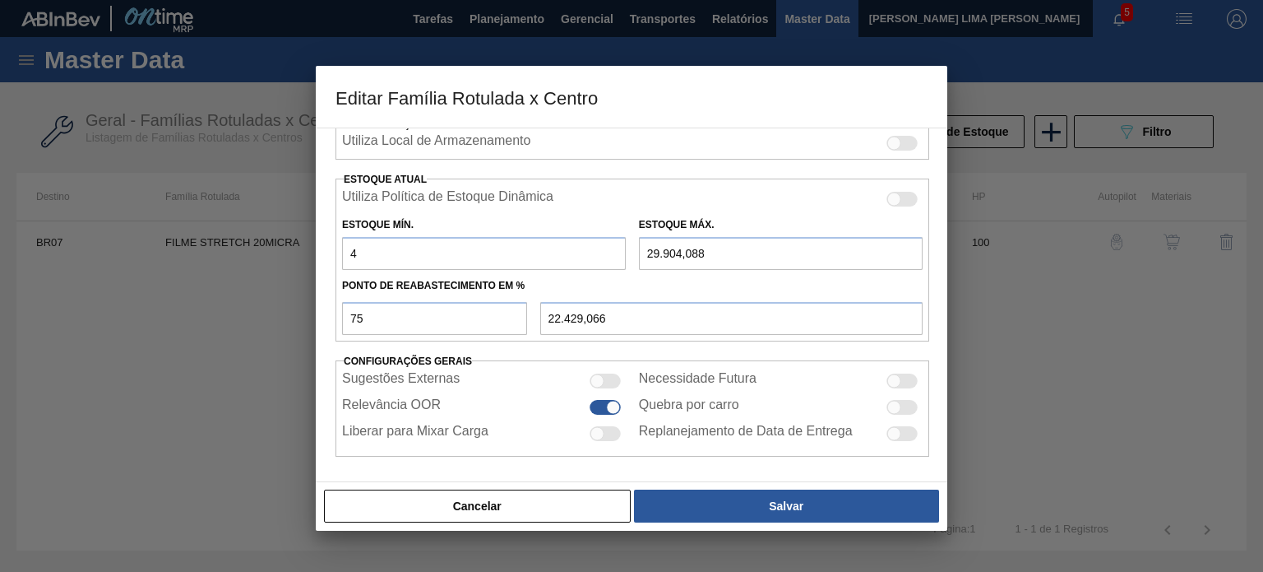
type input "22.439,566"
type input "469"
type input "22.545,316"
type input "4.699"
type input "23.602,816"
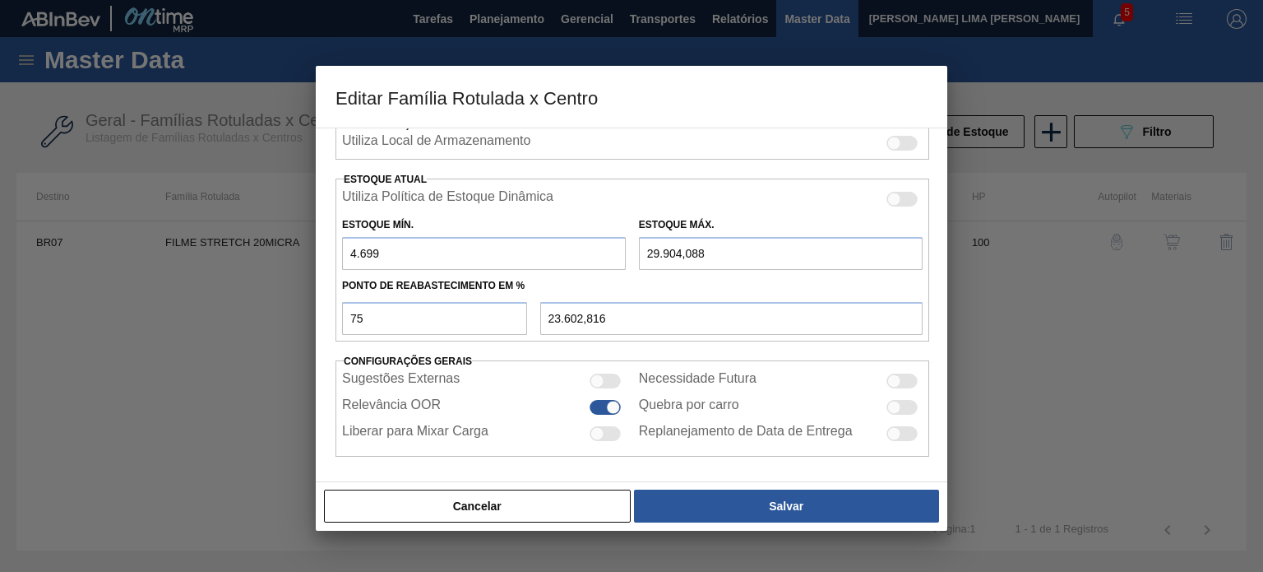
type input "4.699"
type input "2"
type input "1.176,250"
type input "22"
type input "1.191,250"
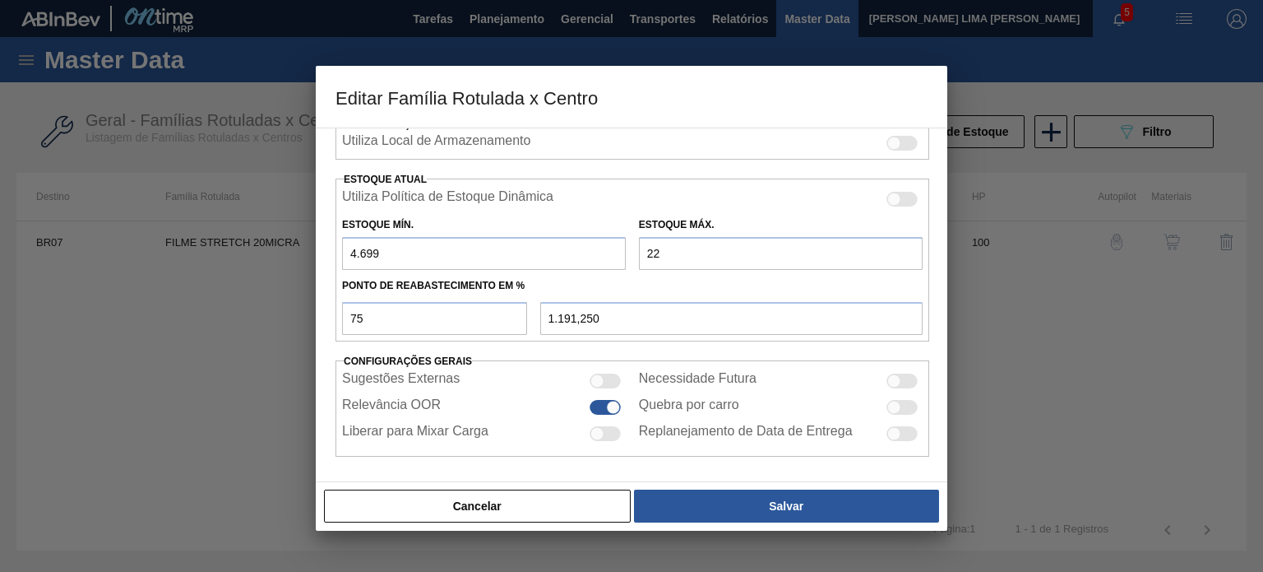
type input "228"
type input "1.345,750"
type input "2.286"
type input "2.889,250"
type input "22.865"
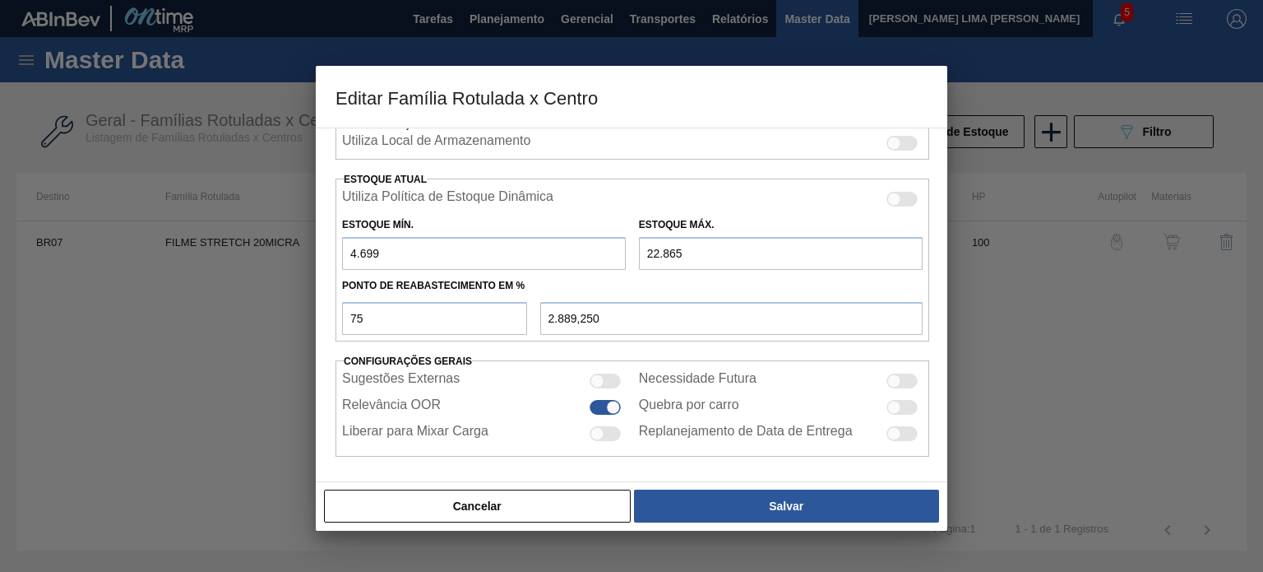
type input "18.323,500"
type input "22.865"
click at [563, 500] on button "Cancelar" at bounding box center [477, 505] width 307 height 33
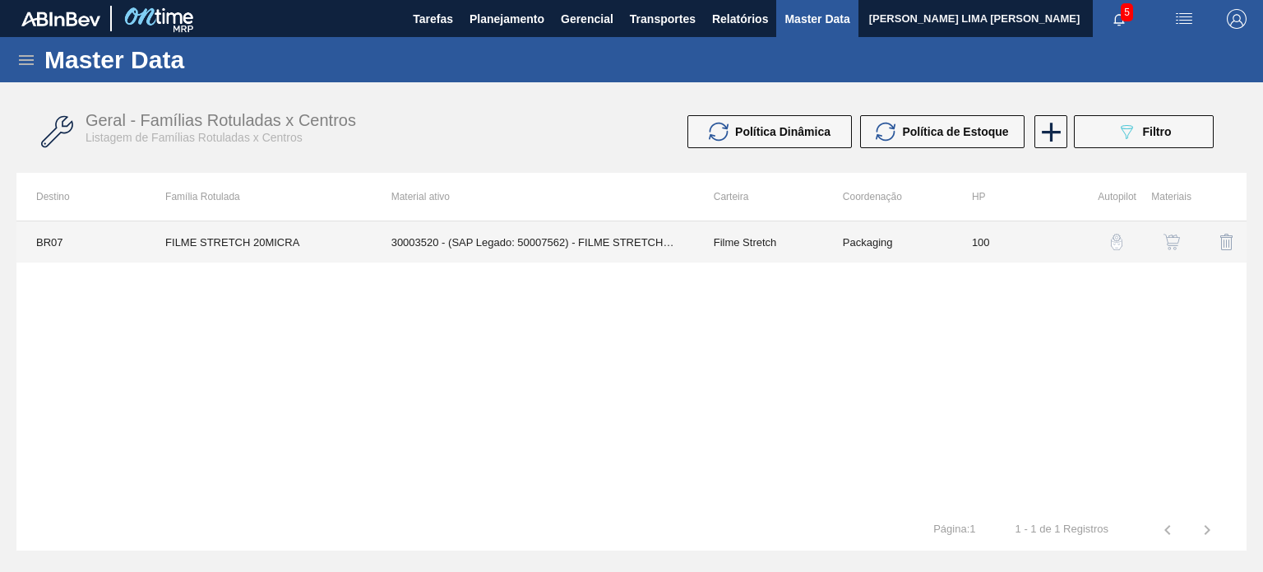
click at [915, 223] on td "Packaging" at bounding box center [887, 241] width 129 height 41
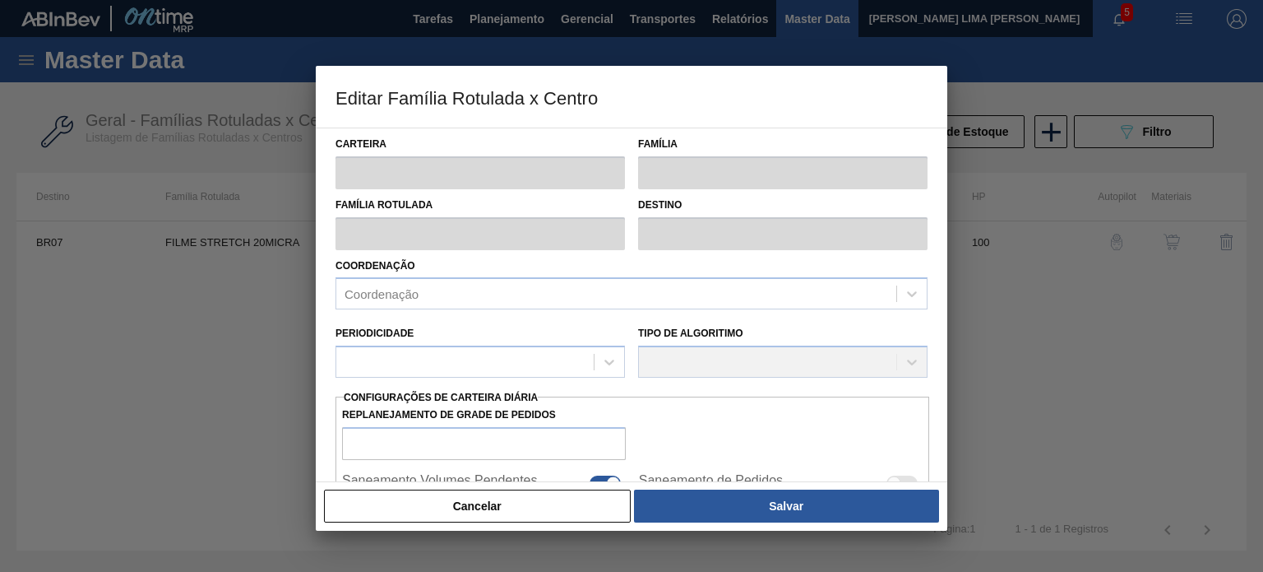
type input "Filme Stretch"
type input "FILME STRETCH 20MICRA"
type input "BR07 - Macacu"
type input "100"
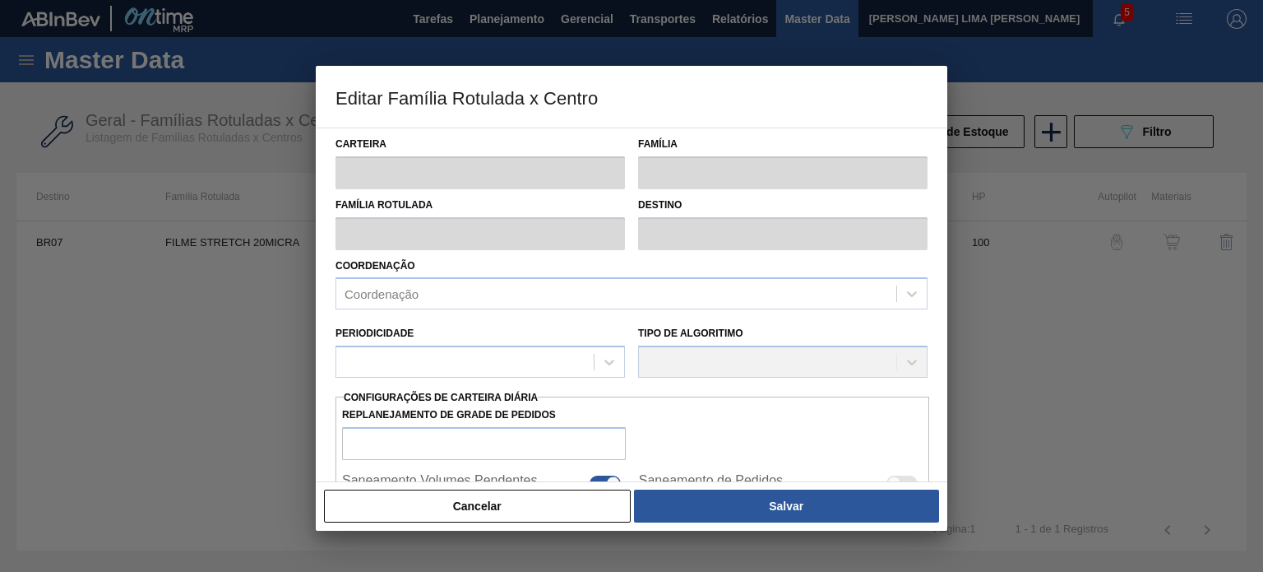
type input "7.476,022"
type input "29.904,088"
type input "75"
type input "24.297,072"
checkbox input "true"
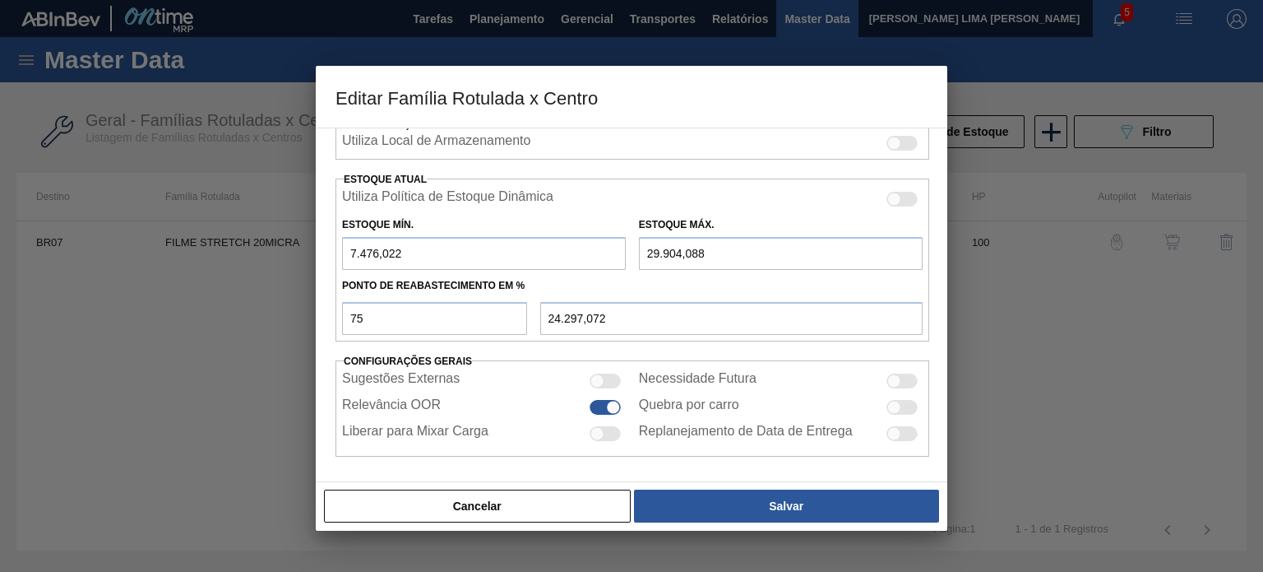
drag, startPoint x: 420, startPoint y: 249, endPoint x: 311, endPoint y: 244, distance: 109.5
click at [312, 244] on div "Editar Família Rotulada x Centro Carteira Filme Stretch Família Filme Stretch F…" at bounding box center [631, 286] width 1263 height 572
type input "4"
type input "22.429,066"
type input "46"
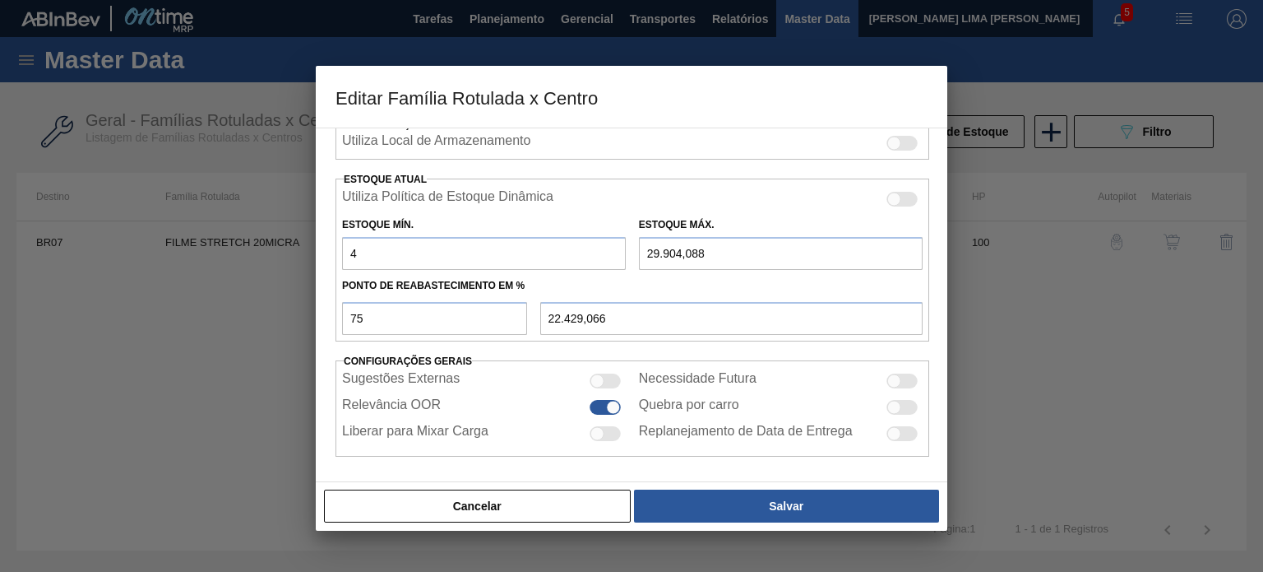
type input "22.439,566"
type input "469"
type input "22.545,316"
type input "4.699"
type input "23.602,816"
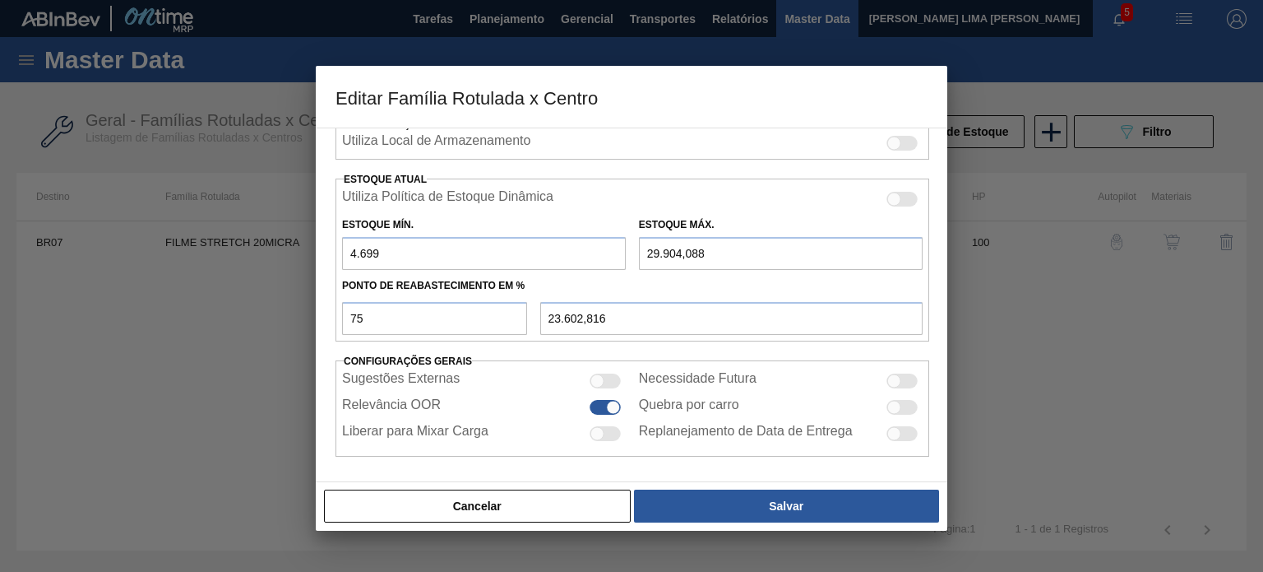
type input "4.699"
type input "2"
type input "1.176,250"
type input "22"
type input "1.191,250"
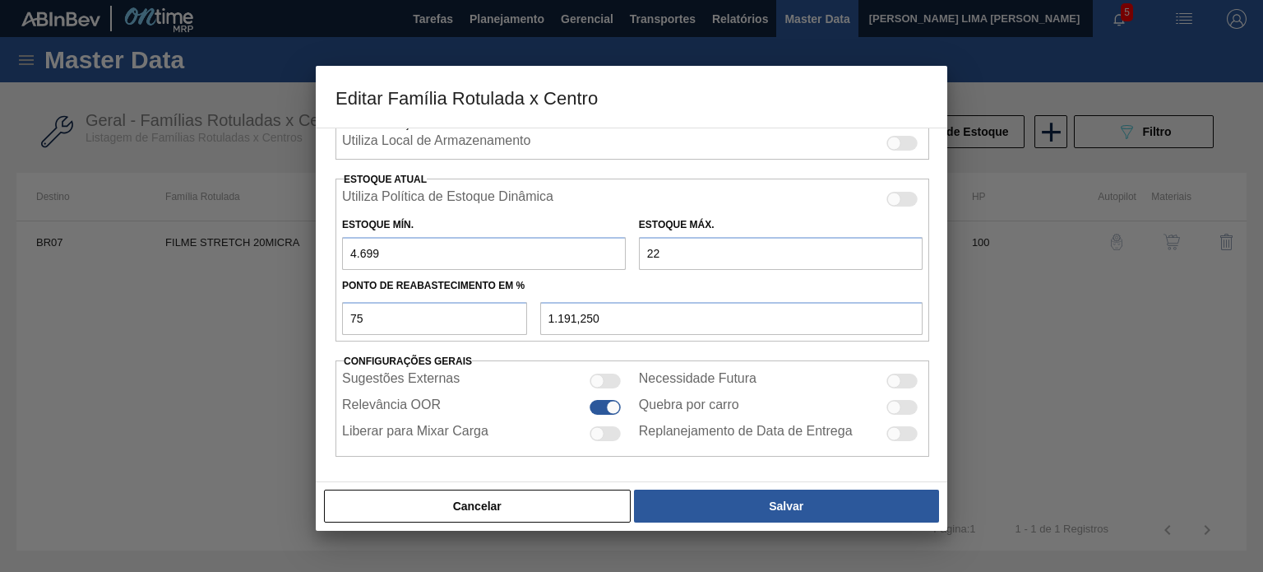
type input "228"
type input "1.345,750"
type input "2.286"
type input "2.889,250"
type input "22.865"
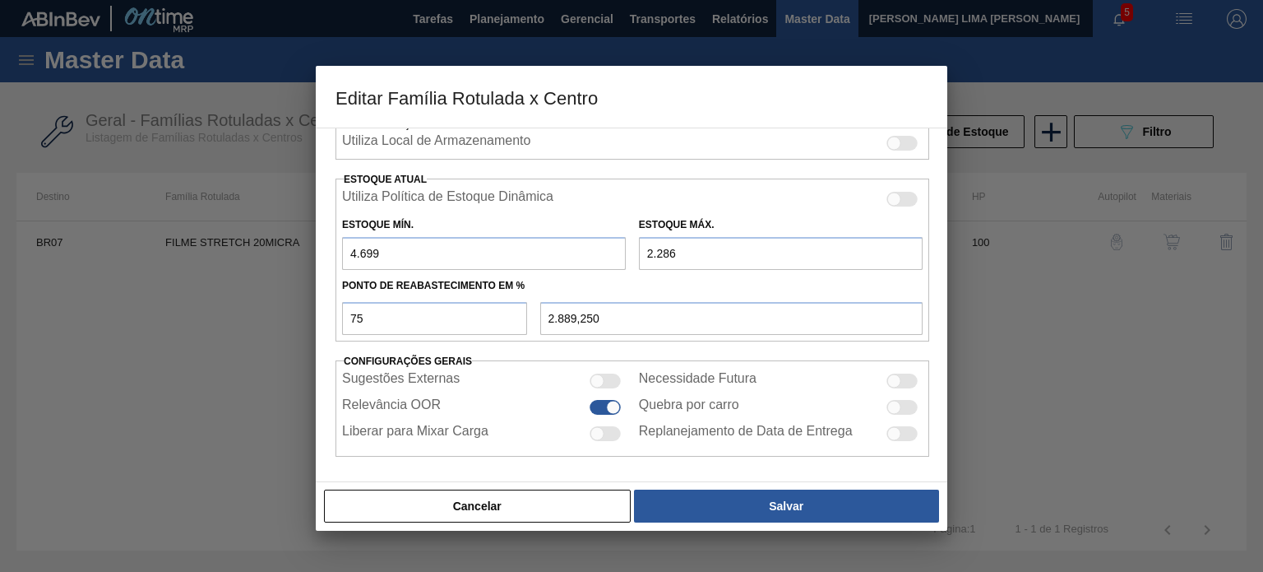
type input "18.323,500"
type input "22.865"
type input "6"
type input "5.788,960"
type input "60"
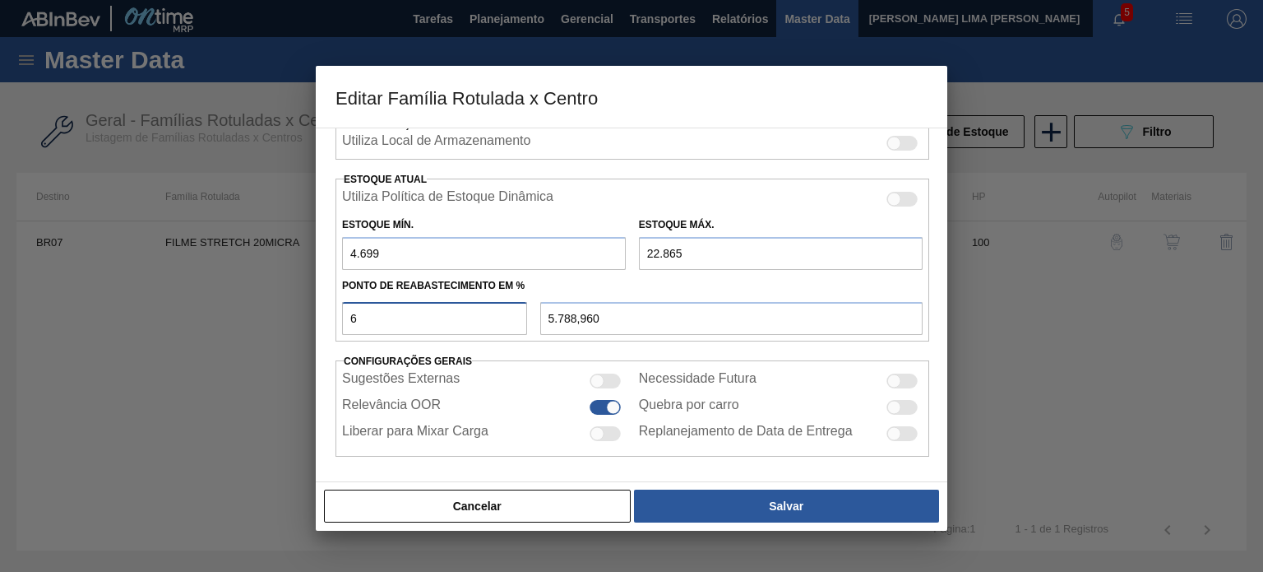
type input "15.598,600"
drag, startPoint x: 339, startPoint y: 316, endPoint x: 324, endPoint y: 317, distance: 14.9
click at [326, 317] on div "Carteira Filme Stretch Família Filme Stretch Família Rotulada FILME STRETCH 20M…" at bounding box center [632, 304] width 632 height 354
type input "5"
type input "5.607,300"
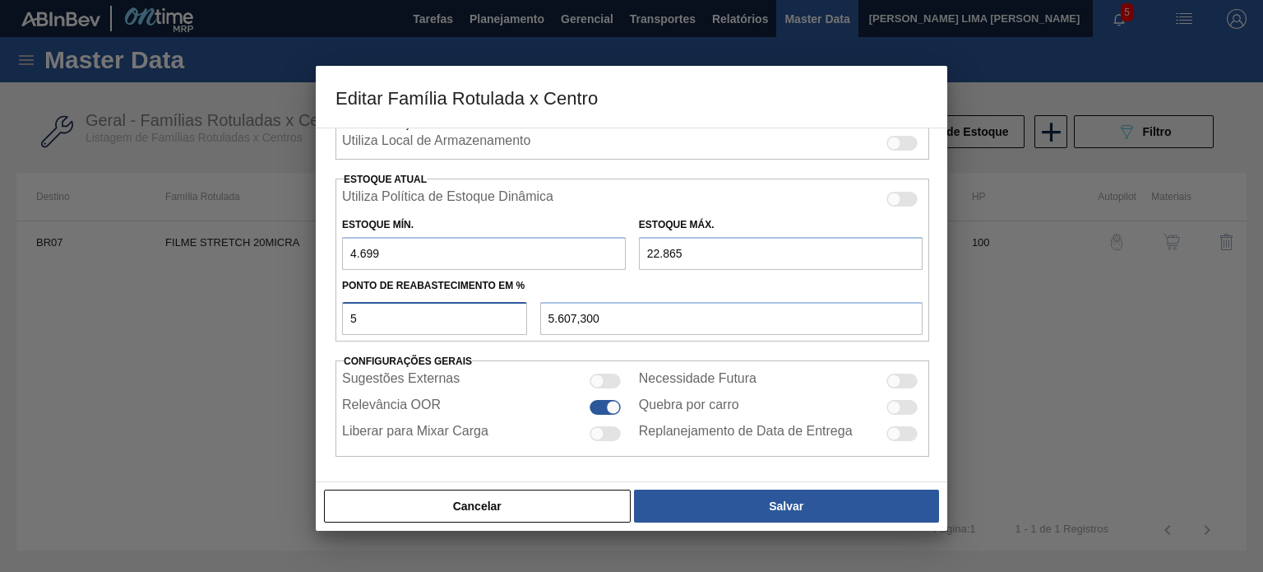
type input "58"
type input "15.235,280"
type input "5"
type input "5.607,300"
type input "50"
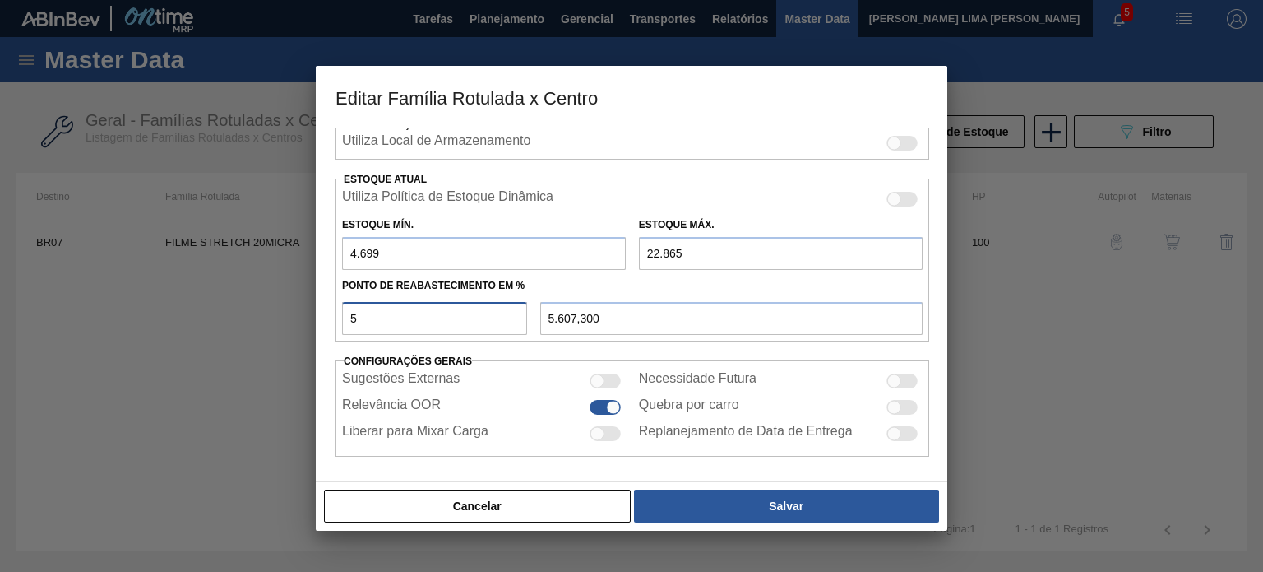
type input "13.782,000"
type input "5"
type input "5.607,300"
type input "51"
type input "13.963,660"
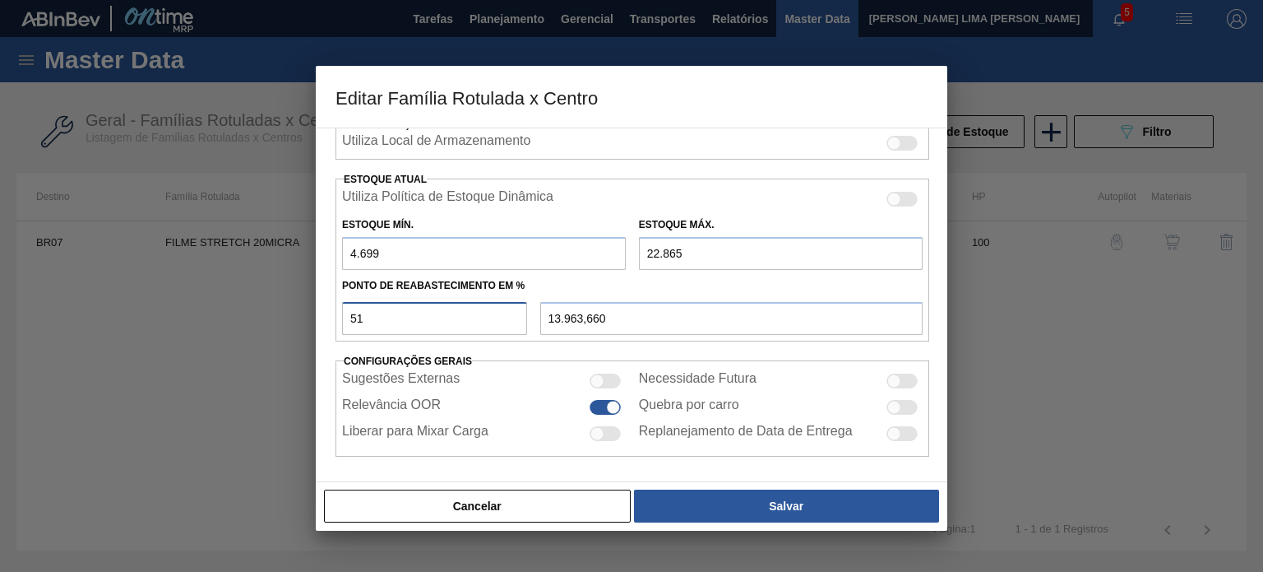
type input "5"
type input "5.607,300"
type input "52"
type input "14.145,320"
type input "5"
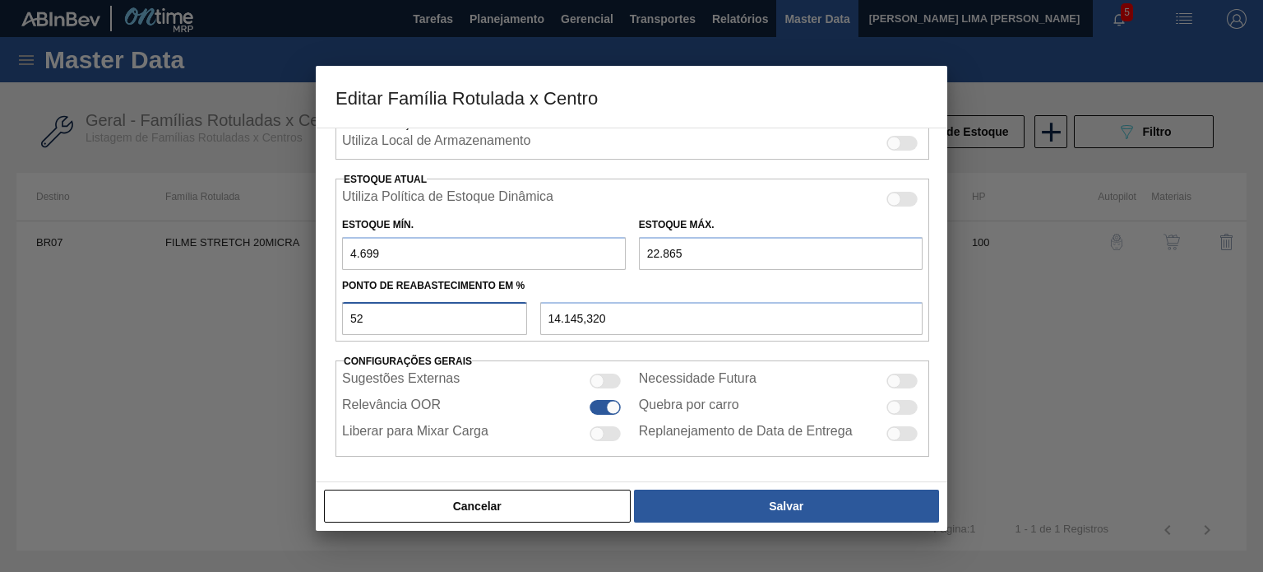
type input "5.607,300"
type input "51"
type input "13.963,660"
type input "5"
type input "5.607,300"
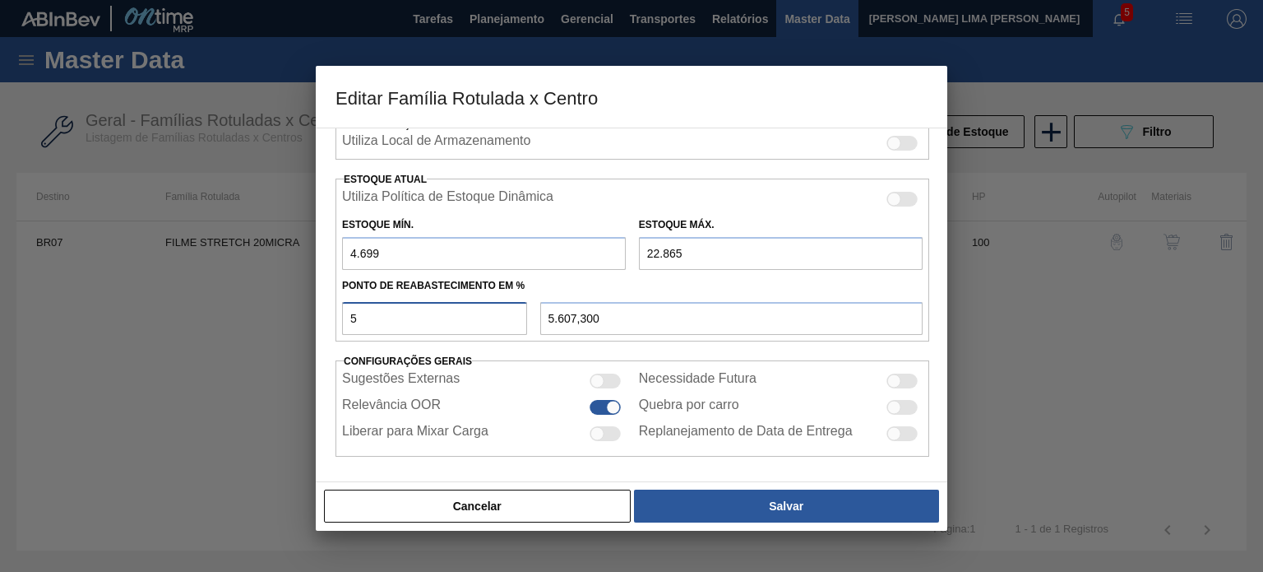
type input "51"
type input "13.963,660"
type input "5"
type input "5.607,300"
type input "52"
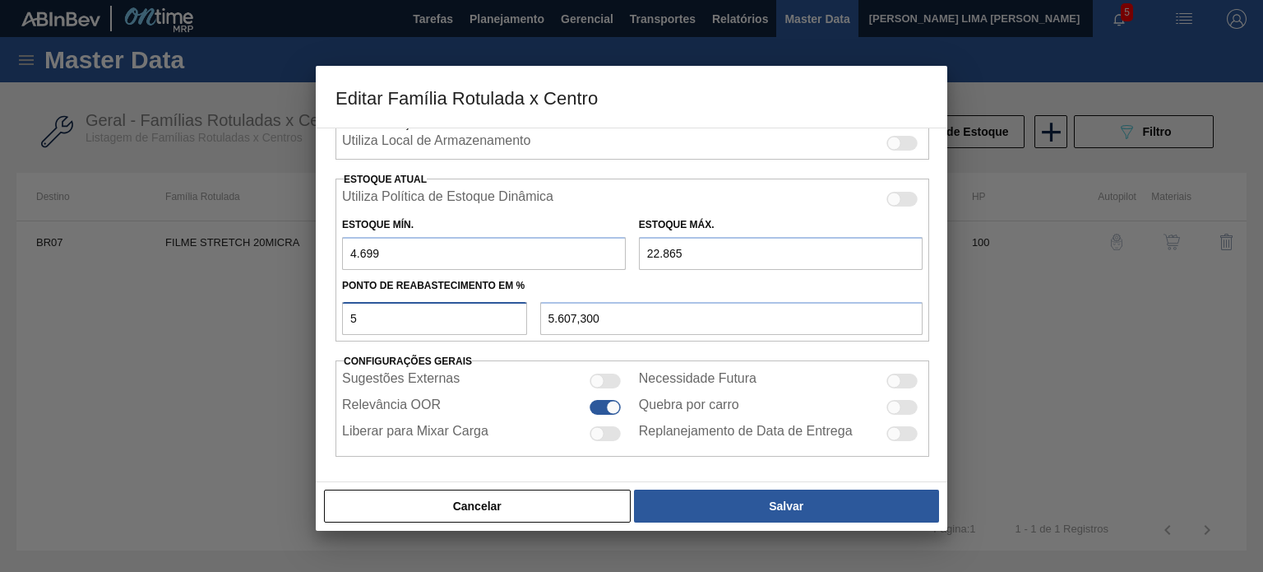
type input "14.145,320"
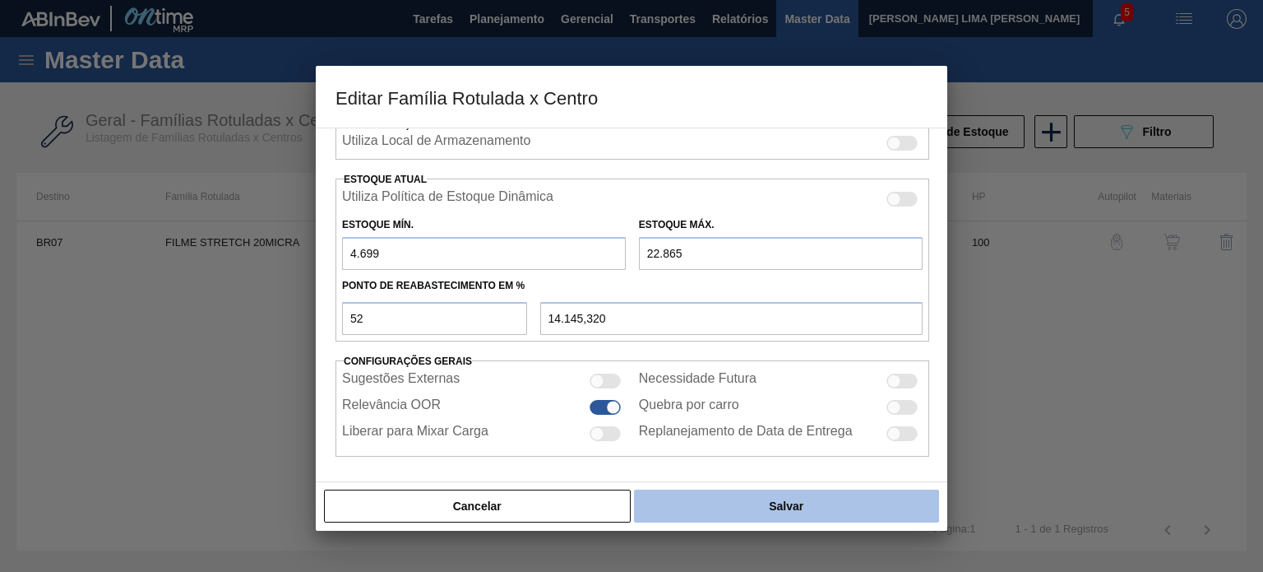
click at [785, 507] on button "Salvar" at bounding box center [786, 505] width 305 height 33
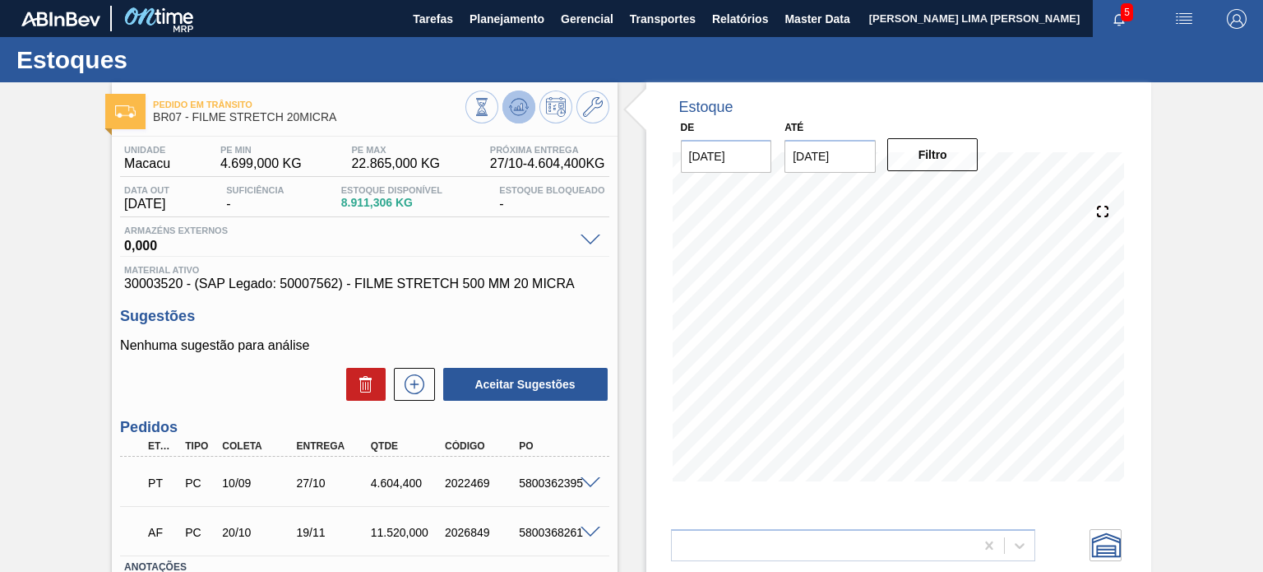
click at [517, 100] on icon at bounding box center [519, 107] width 20 height 20
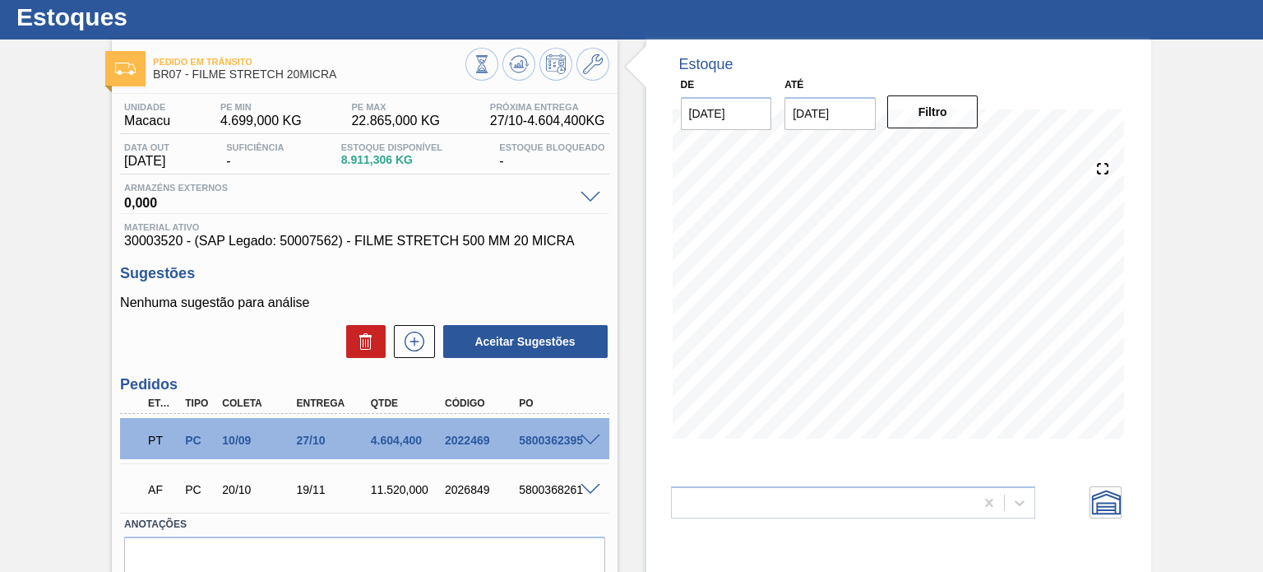
scroll to position [82, 0]
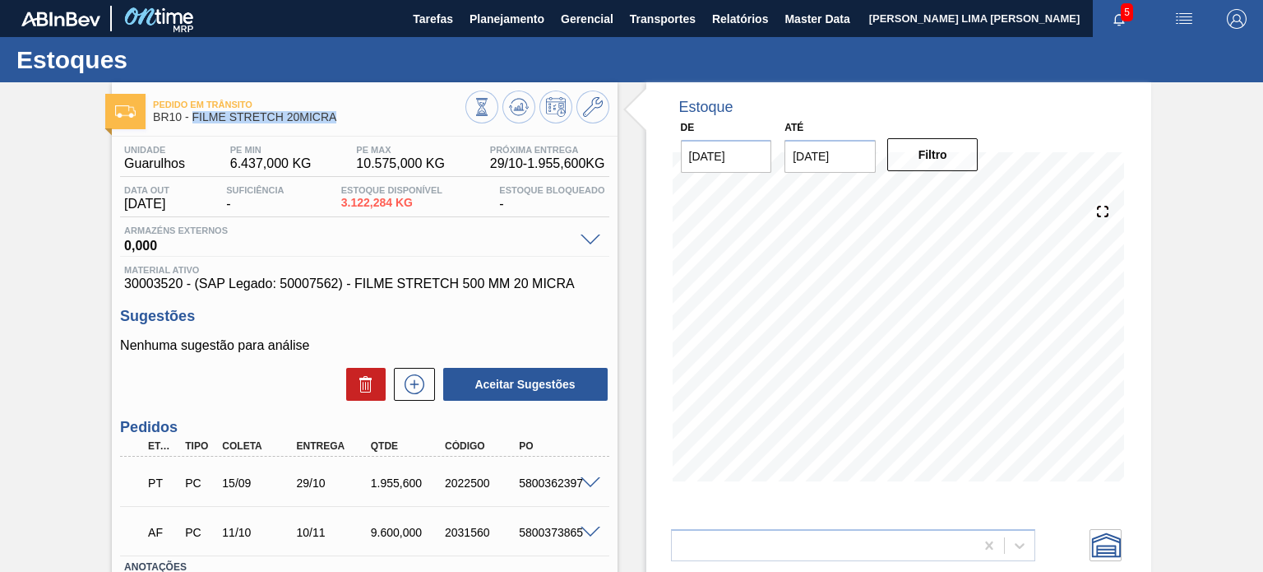
drag, startPoint x: 345, startPoint y: 127, endPoint x: 192, endPoint y: 117, distance: 153.3
click at [192, 117] on div "Pedido em Trânsito BR10 - FILME STRETCH 20MICRA" at bounding box center [309, 111] width 312 height 37
copy span "FILME STRETCH 20MICRA"
click at [595, 100] on icon at bounding box center [593, 107] width 20 height 20
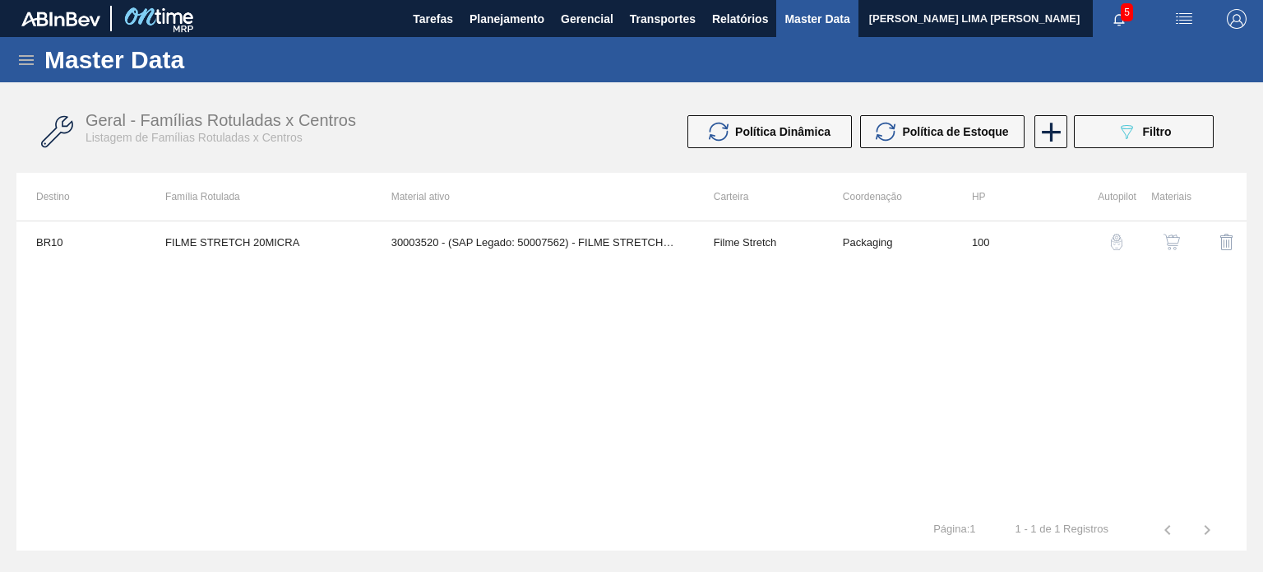
click at [869, 259] on td "Packaging" at bounding box center [887, 241] width 129 height 41
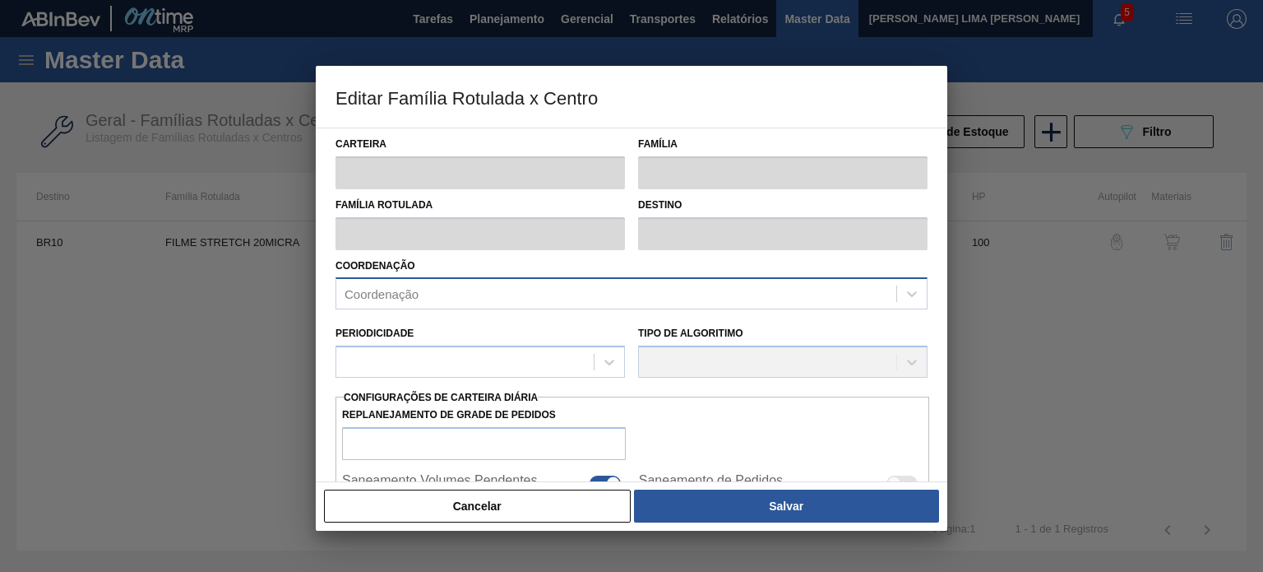
type input "Filme Stretch"
type input "FILME STRETCH 20MICRA"
type input "BR10 - Guarulhos"
type input "100"
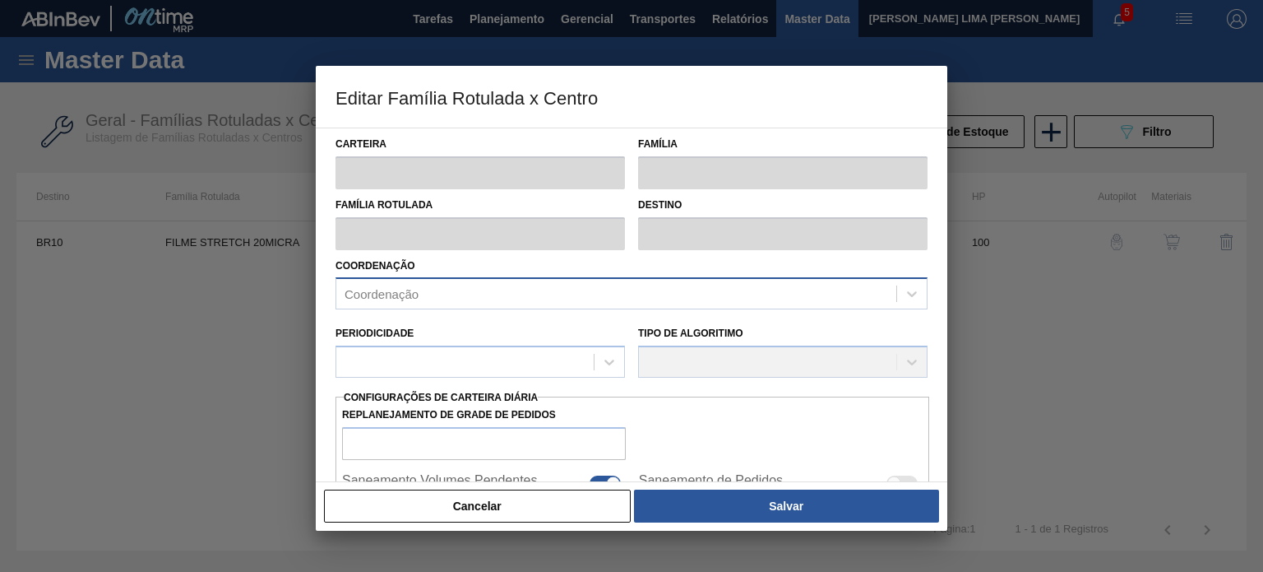
type input "6.437"
type input "10.575"
type input "75"
type input "9.540,500"
checkbox input "true"
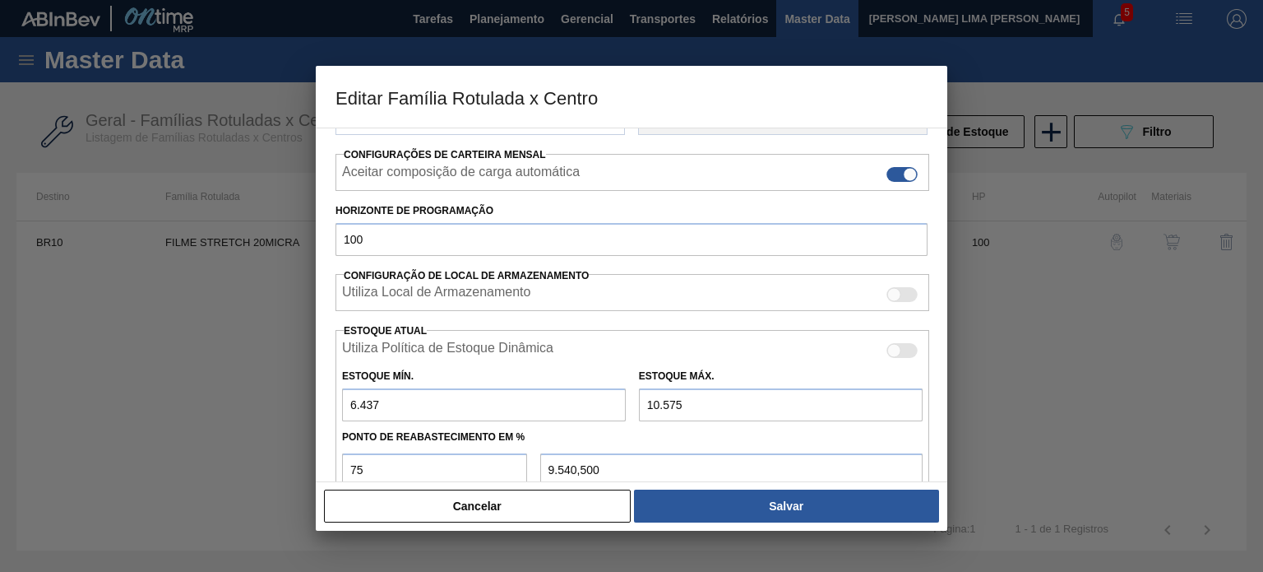
scroll to position [398, 0]
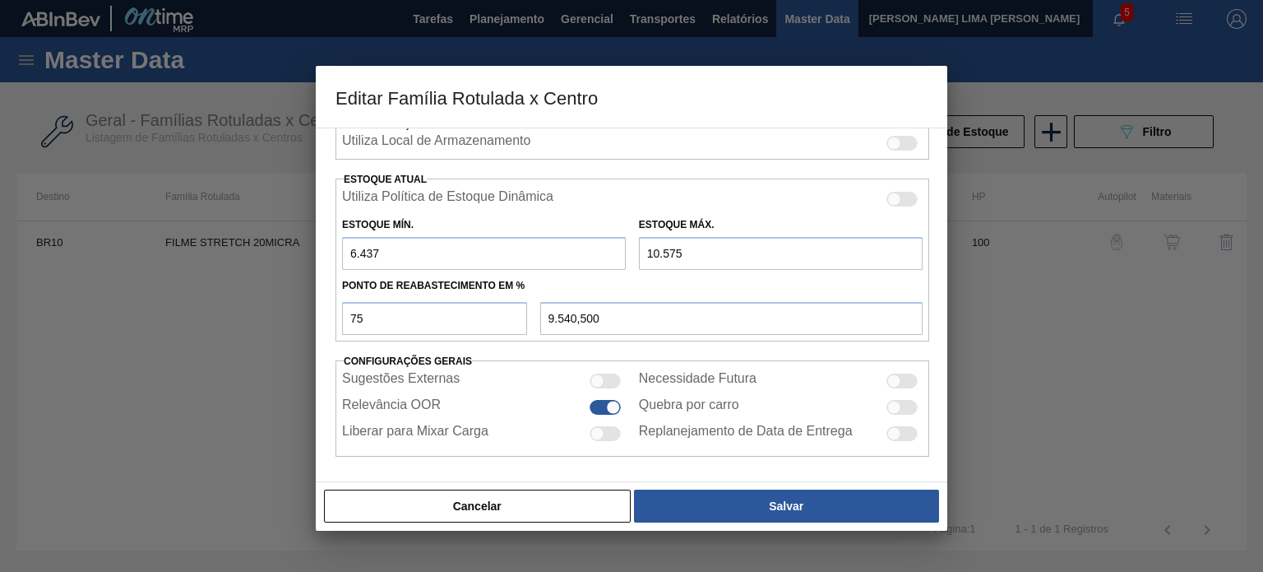
drag, startPoint x: 377, startPoint y: 251, endPoint x: 310, endPoint y: 256, distance: 66.8
click at [312, 257] on div "Editar Família Rotulada x Centro Carteira Filme Stretch Família Filme Stretch F…" at bounding box center [631, 286] width 1263 height 572
type input "2"
type input "7.931,750"
type input "21"
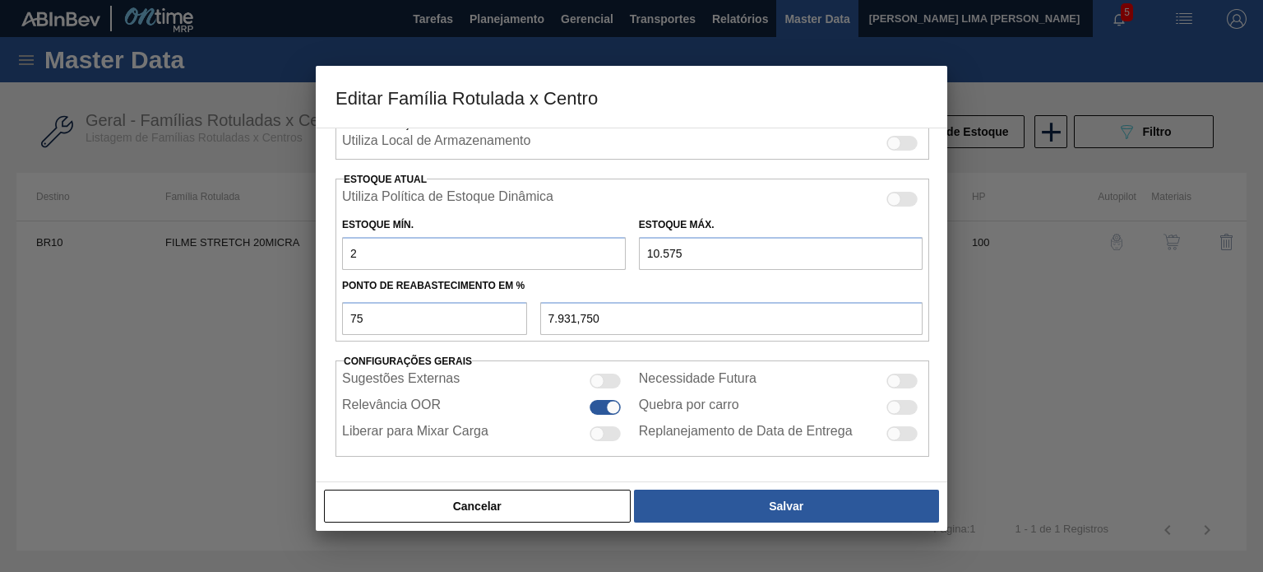
type input "7.936,500"
type input "211"
type input "7.984,000"
type input "2.115"
type input "8.460,000"
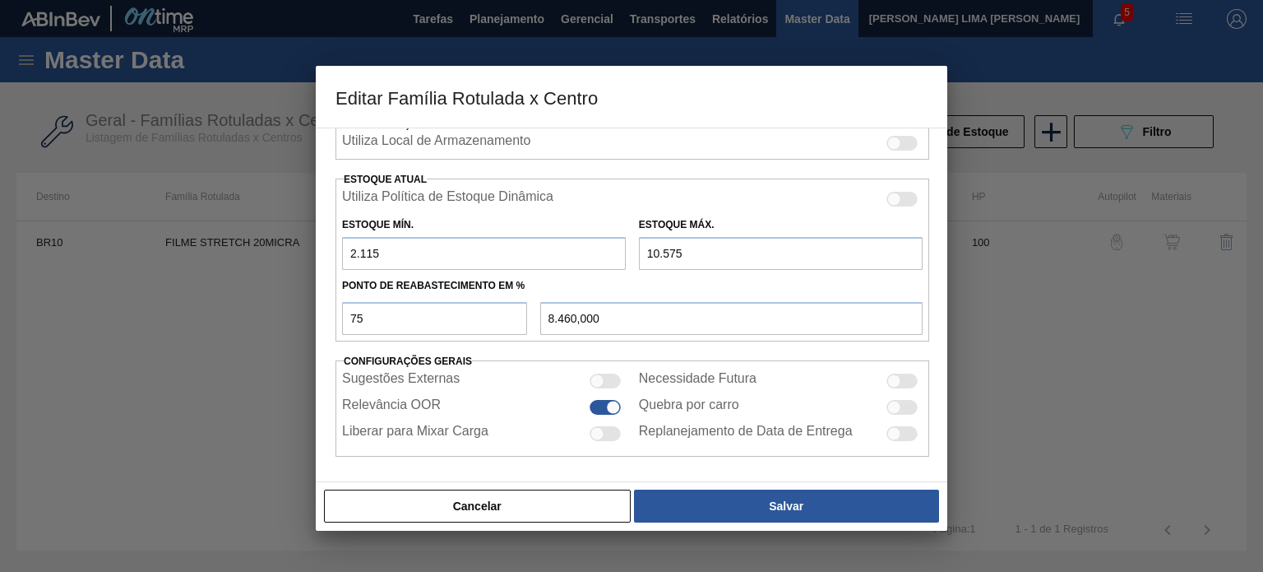
type input "2.115"
drag, startPoint x: 357, startPoint y: 318, endPoint x: 326, endPoint y: 315, distance: 31.4
click at [327, 315] on div "Carteira Filme Stretch Família Filme Stretch Família Rotulada FILME STRETCH 20M…" at bounding box center [632, 304] width 632 height 354
type input "2"
type input "2.284,200"
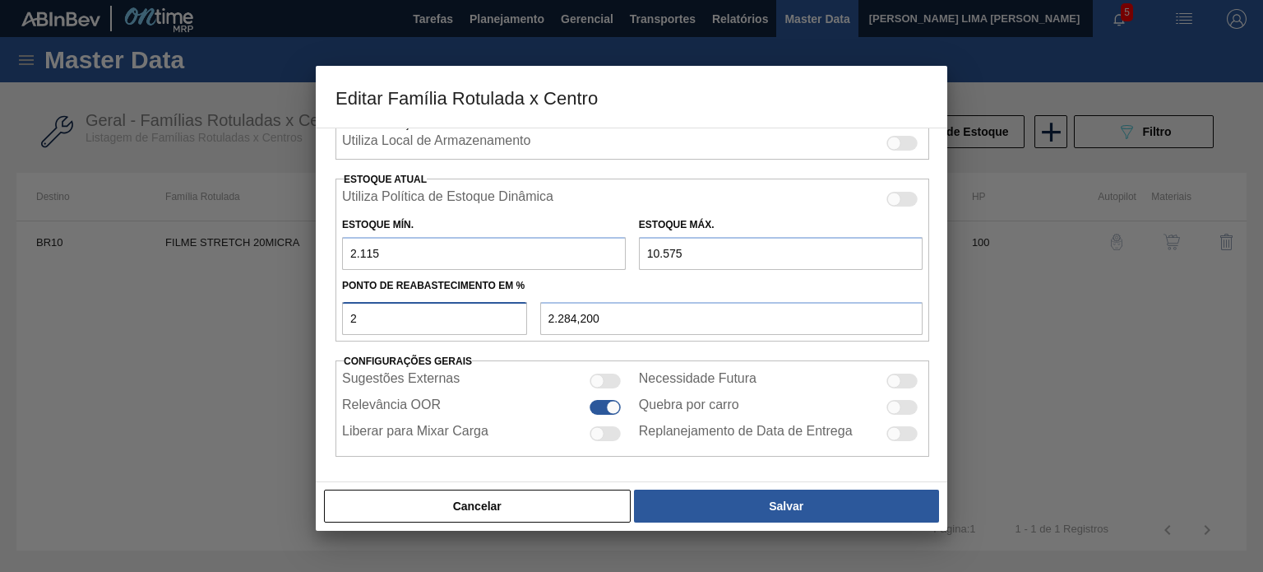
type input "2.115,000"
type input "6"
type input "2.622,600"
type input "60"
type input "7.191,000"
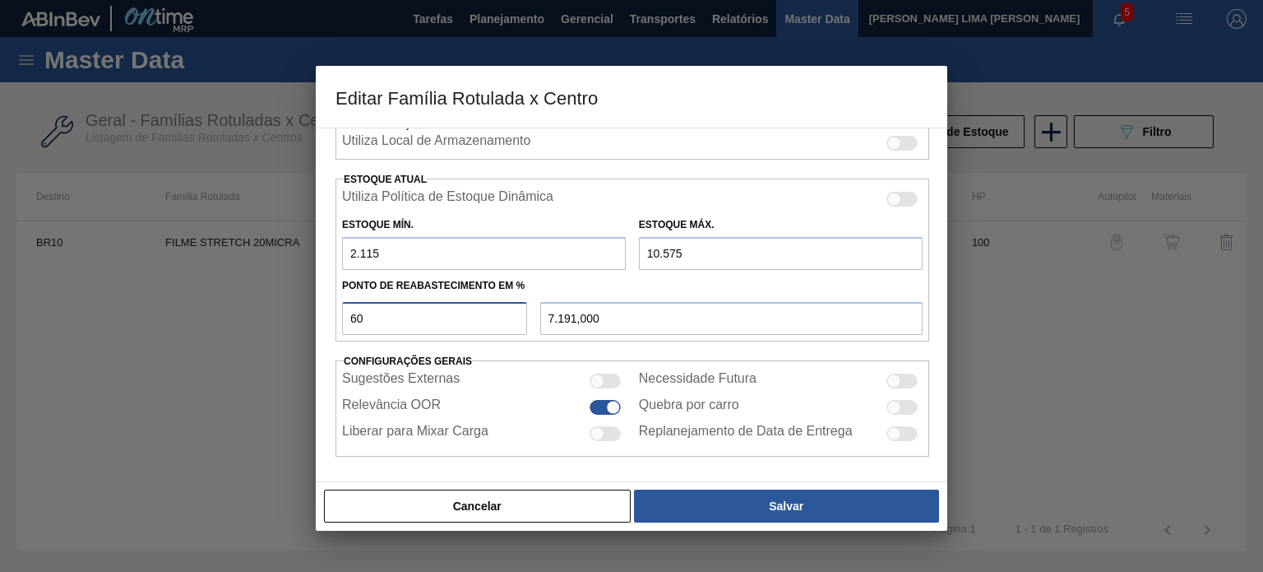
type input "6"
type input "2.622,600"
type input "2.115,000"
type input "5"
type input "2.538,000"
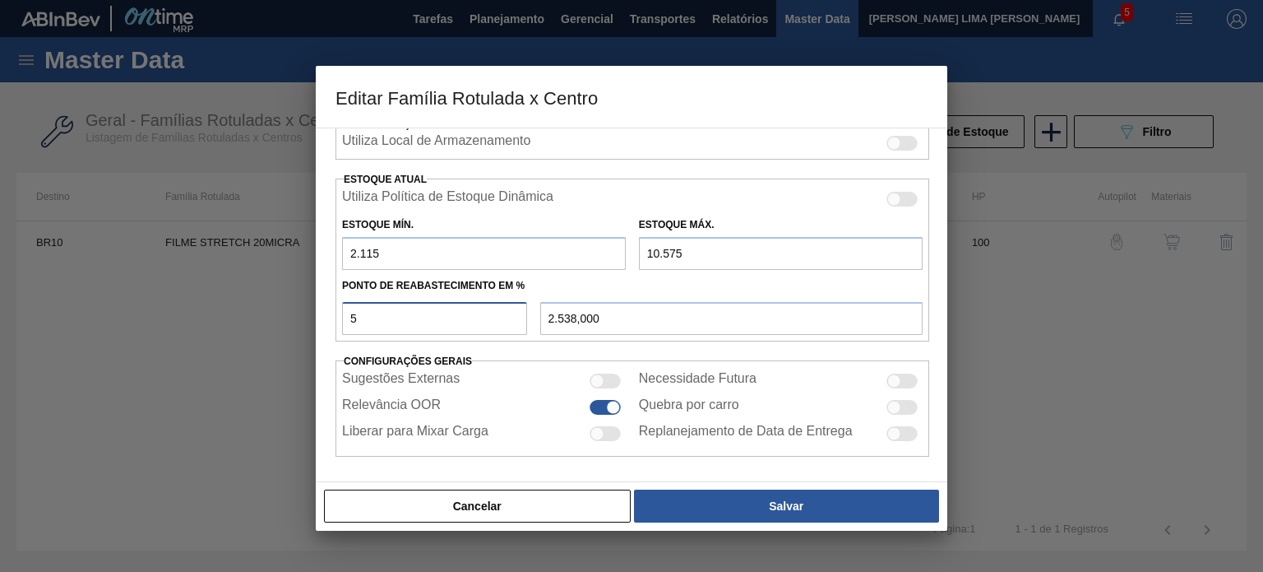
type input "58"
type input "7.021,800"
type input "5"
type input "2.538,000"
type input "55"
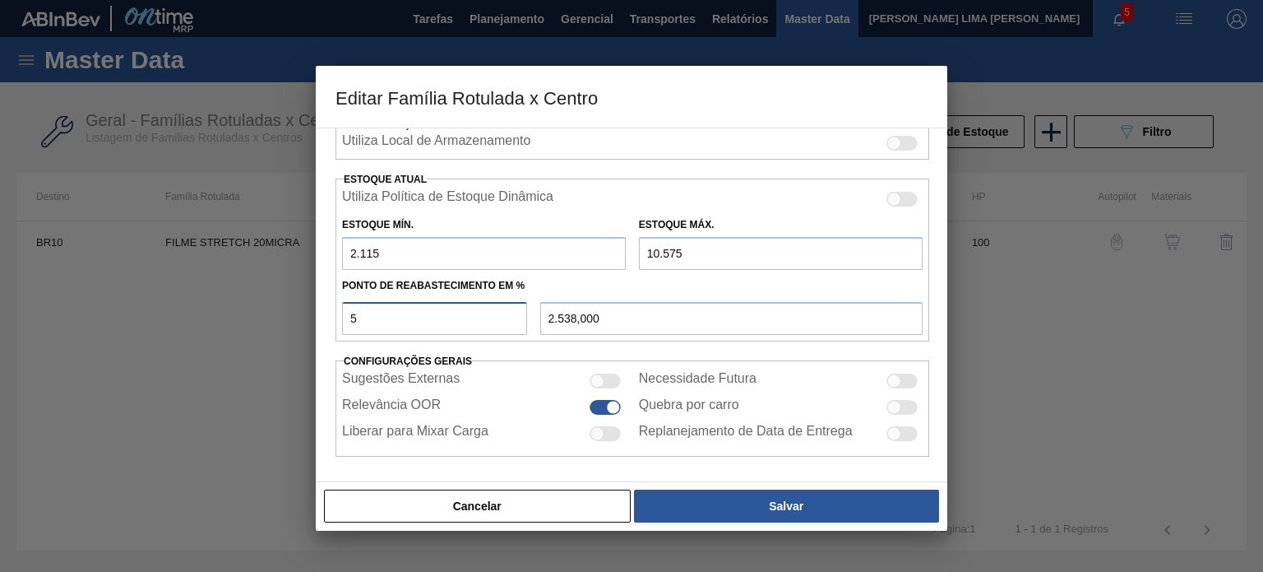
type input "6.768,000"
type input "5"
type input "2.538,000"
type input "52"
type input "6.514,200"
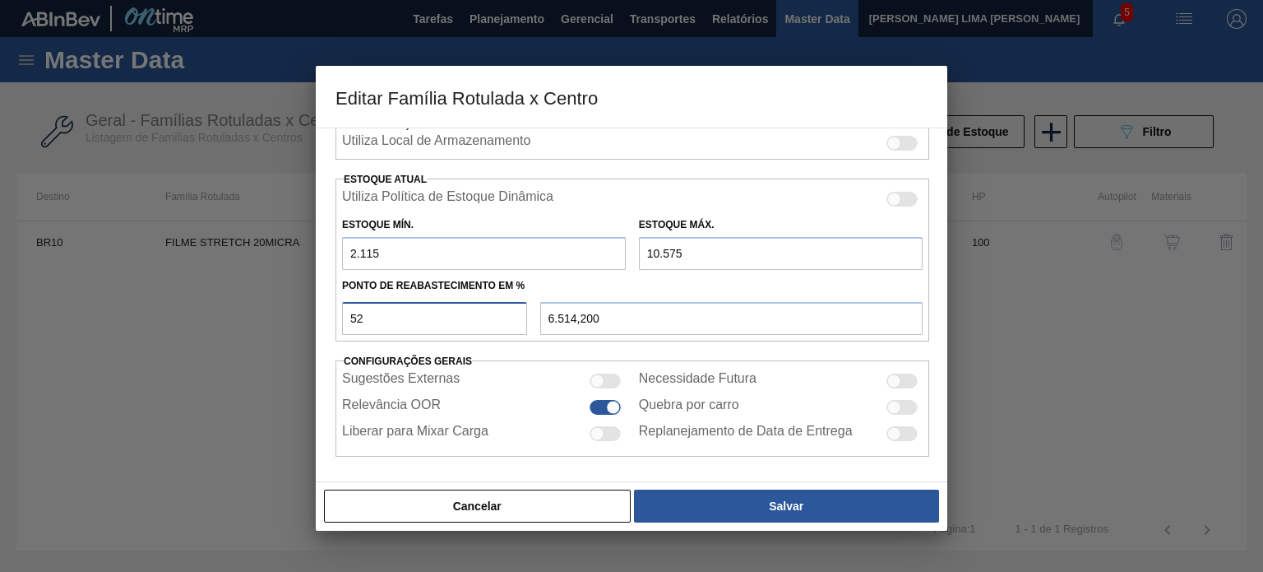
type input "5"
type input "2.538,000"
type input "55"
type input "6.768,000"
type input "5"
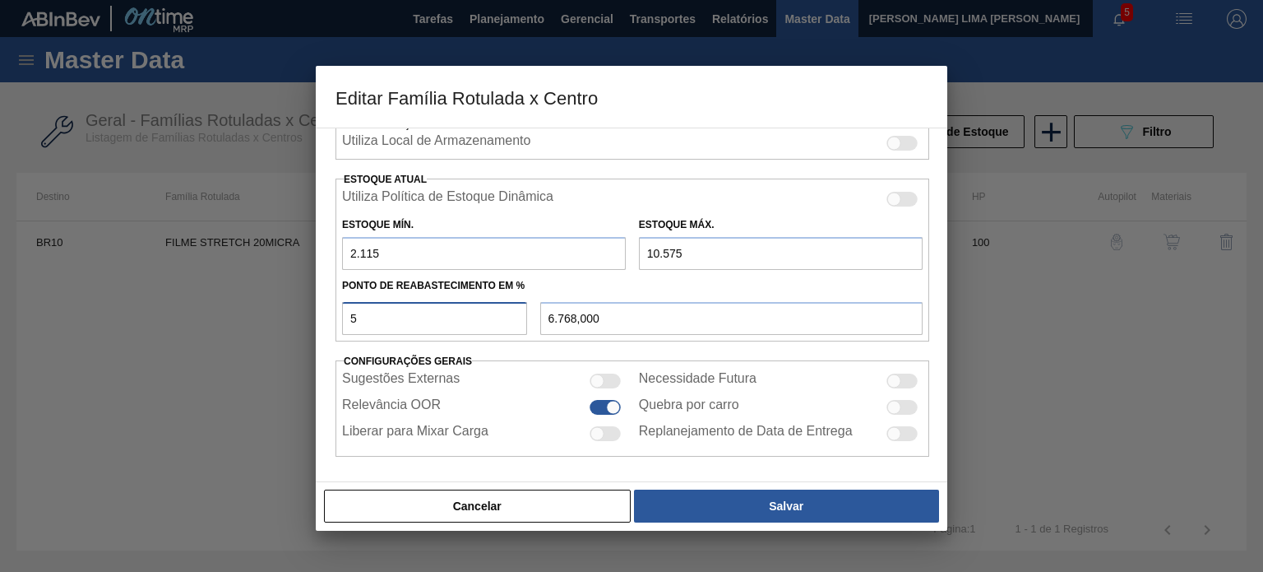
type input "2.538,000"
type input "54"
type input "6.683,400"
type input "5"
type input "2.538,000"
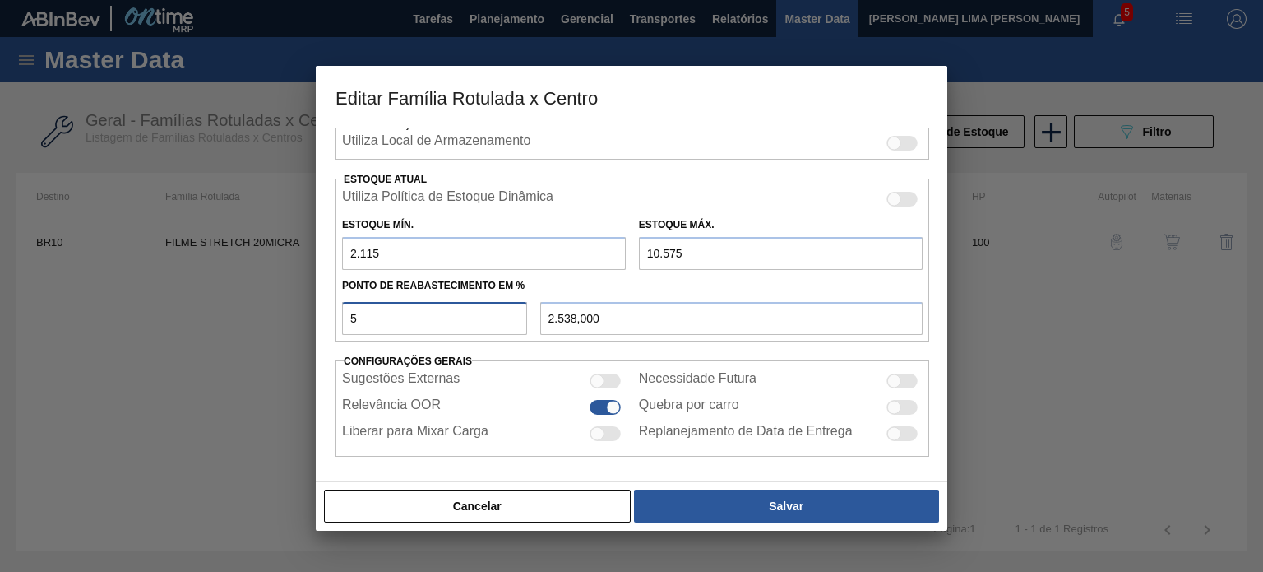
type input "53"
type input "6.598,800"
type input "5"
type input "2.538,000"
type input "52"
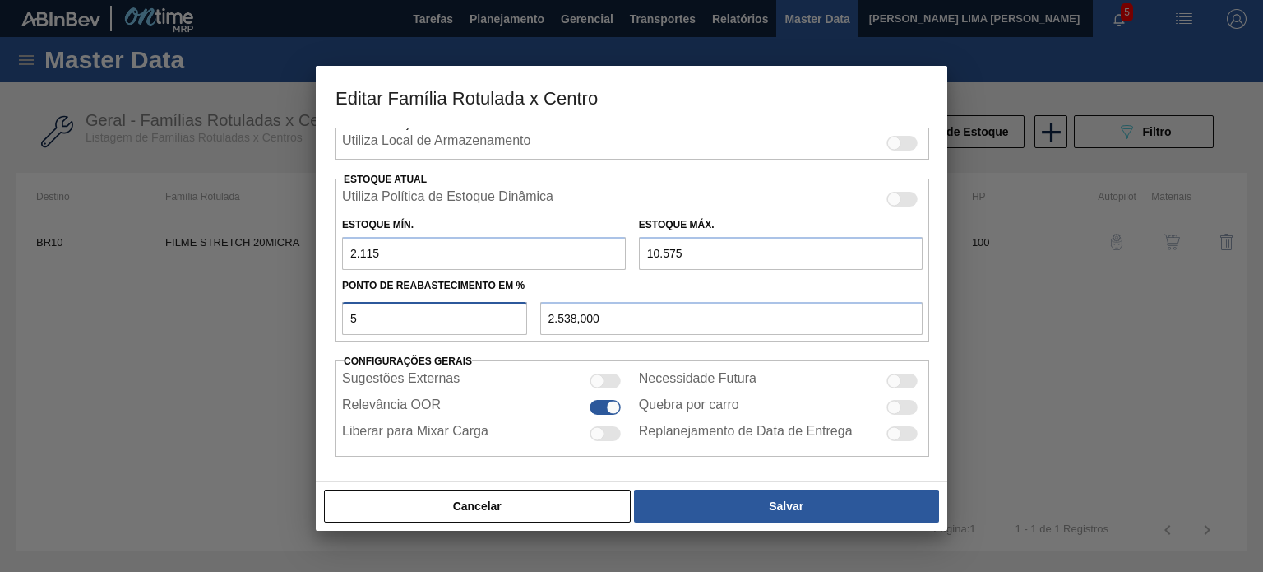
type input "6.514,200"
type input "5"
type input "2.538,000"
type input "51"
type input "6.429,600"
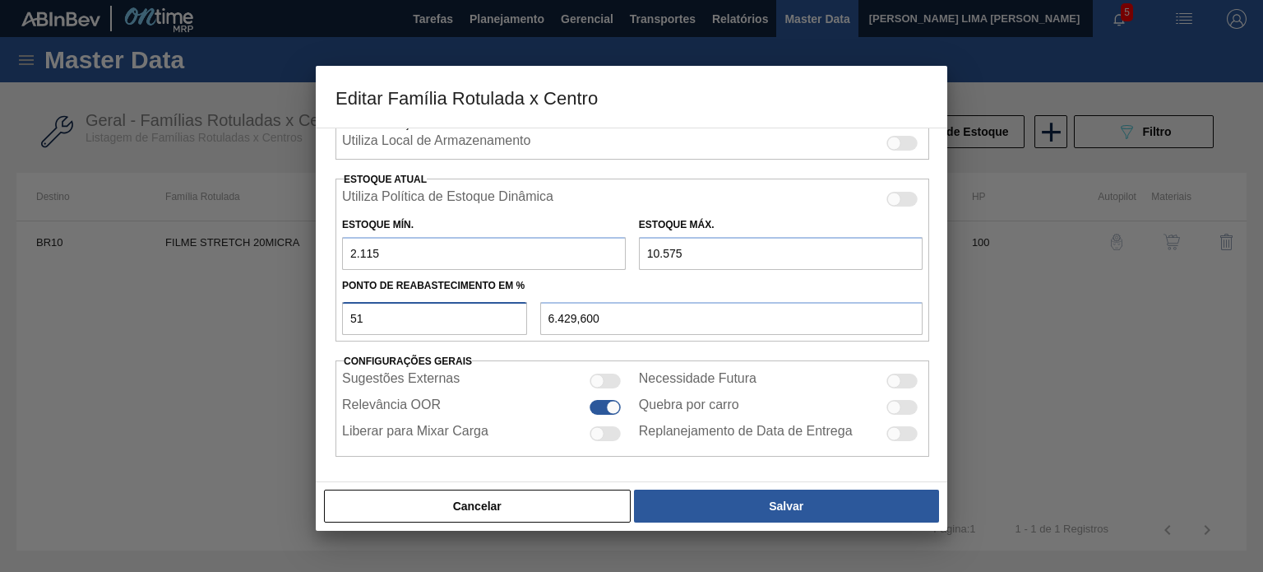
type input "5"
type input "2.538,000"
type input "50"
type input "6.345,000"
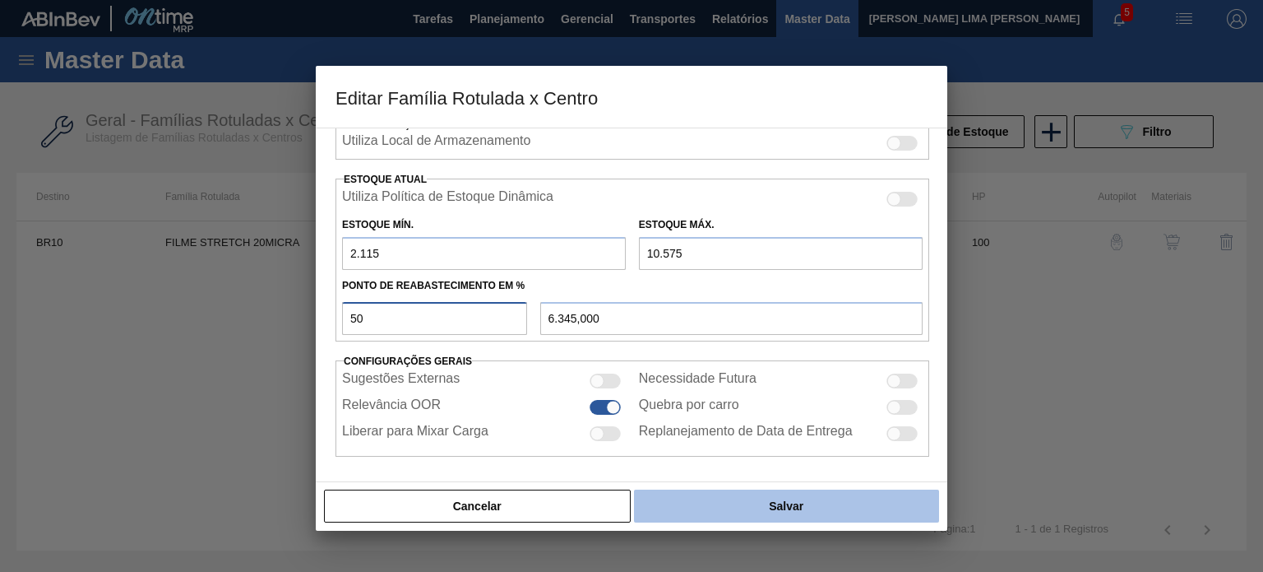
type input "50"
click at [711, 506] on button "Salvar" at bounding box center [786, 505] width 305 height 33
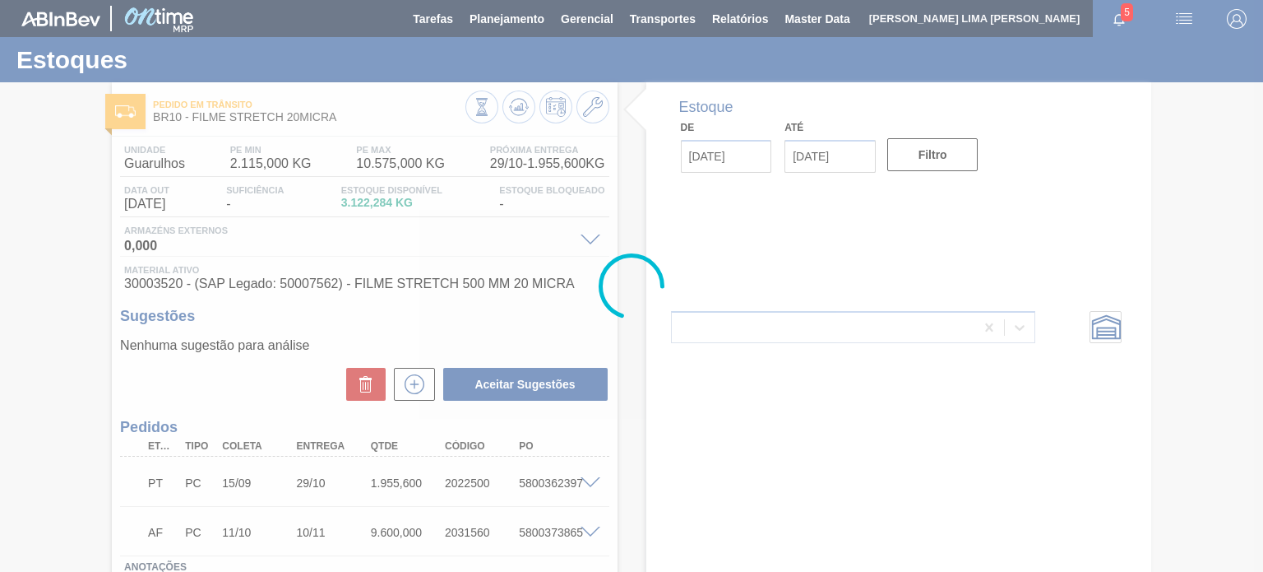
click at [513, 107] on div at bounding box center [631, 286] width 1263 height 572
click at [521, 109] on div at bounding box center [631, 286] width 1263 height 572
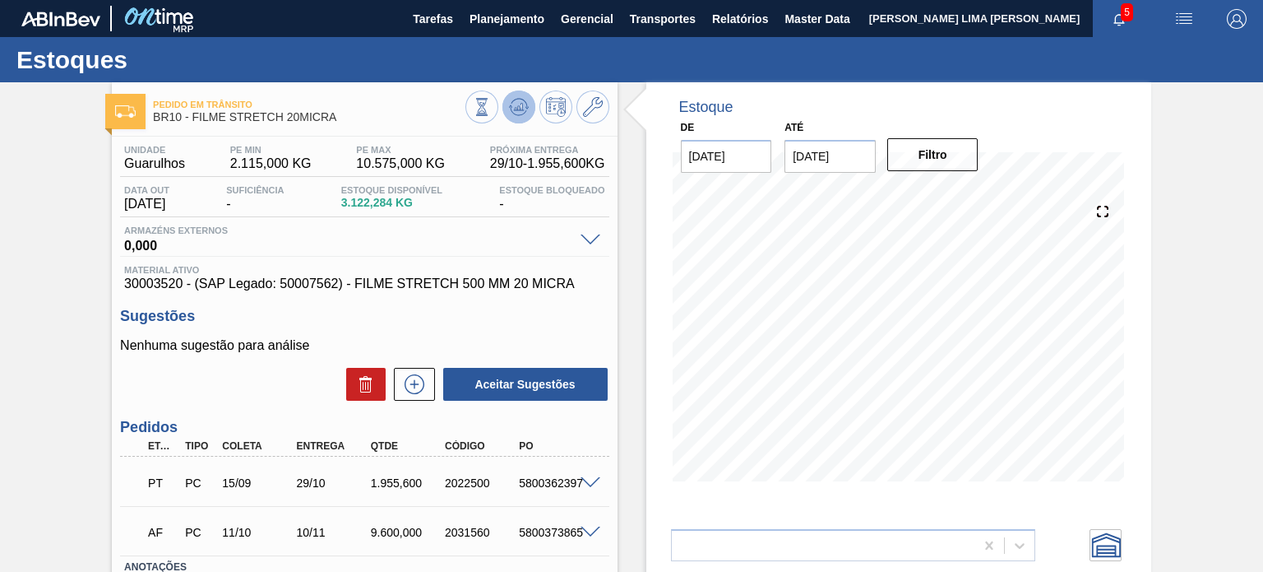
click at [519, 111] on icon at bounding box center [519, 107] width 20 height 20
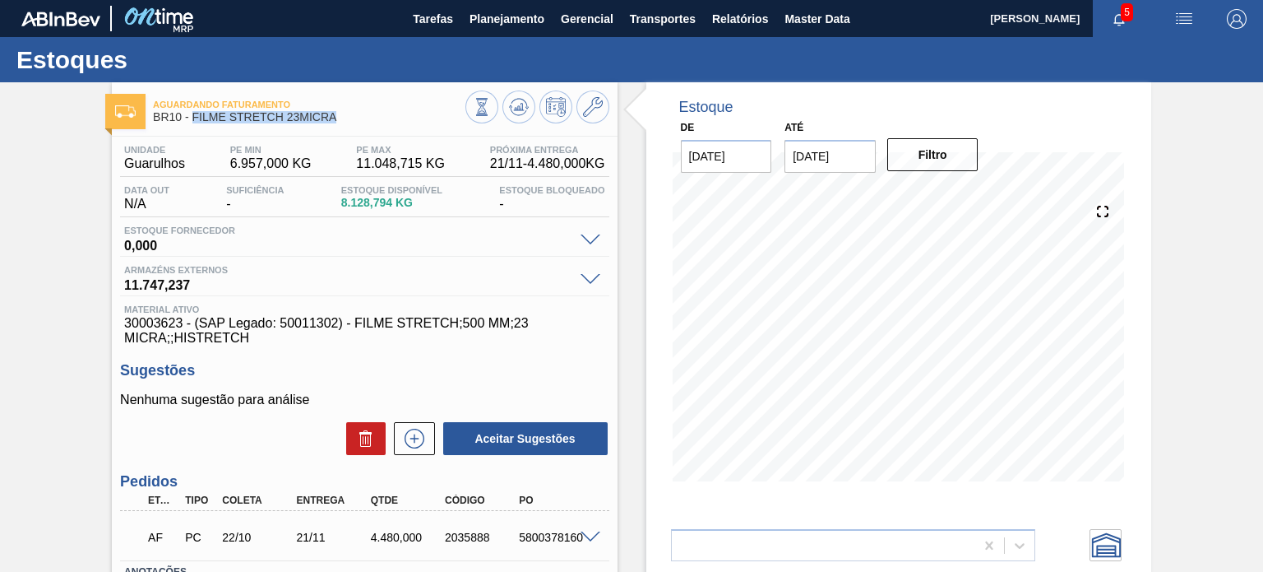
drag, startPoint x: 346, startPoint y: 115, endPoint x: 192, endPoint y: 116, distance: 154.6
click at [192, 116] on span "BR10 - FILME STRETCH 23MICRA" at bounding box center [309, 117] width 312 height 12
copy span "FILME STRETCH 23MICRA"
click at [586, 114] on icon at bounding box center [593, 107] width 20 height 20
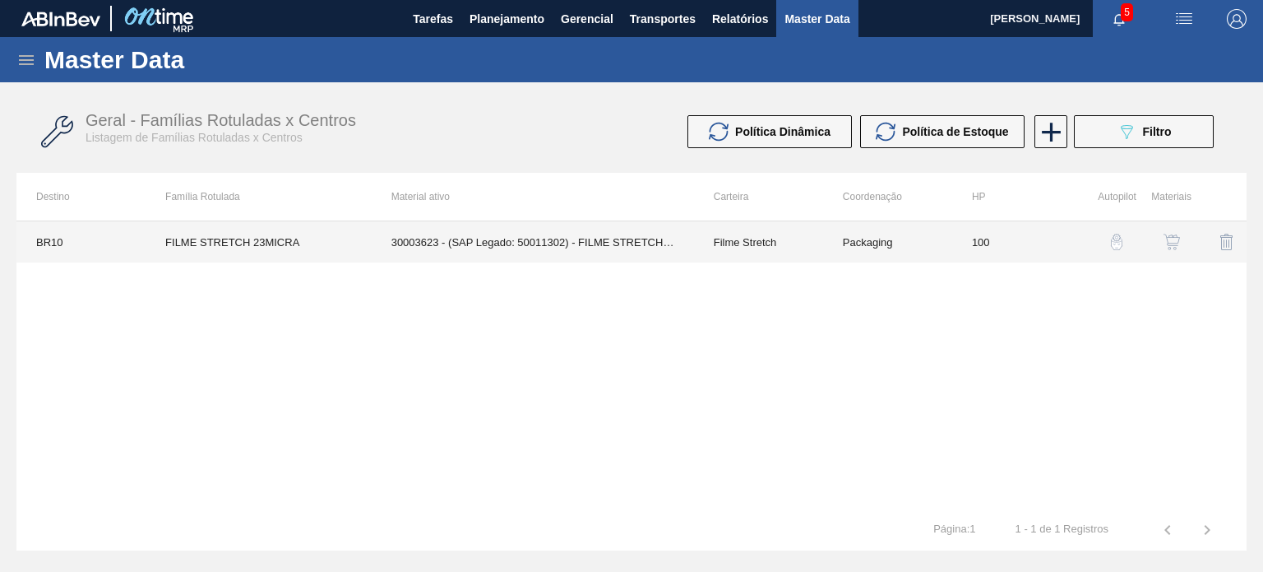
click at [763, 247] on td "Filme Stretch" at bounding box center [758, 241] width 129 height 41
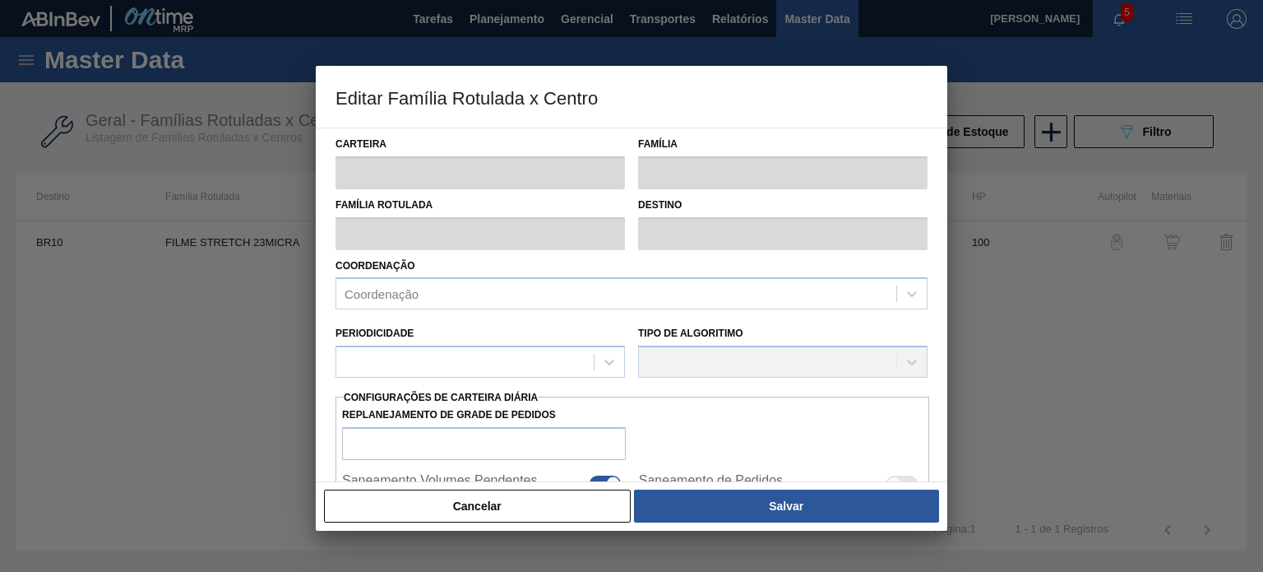
type input "Filme Stretch"
type input "FILME STRETCH 23MICRA"
type input "BR10 - Guarulhos"
type input "100"
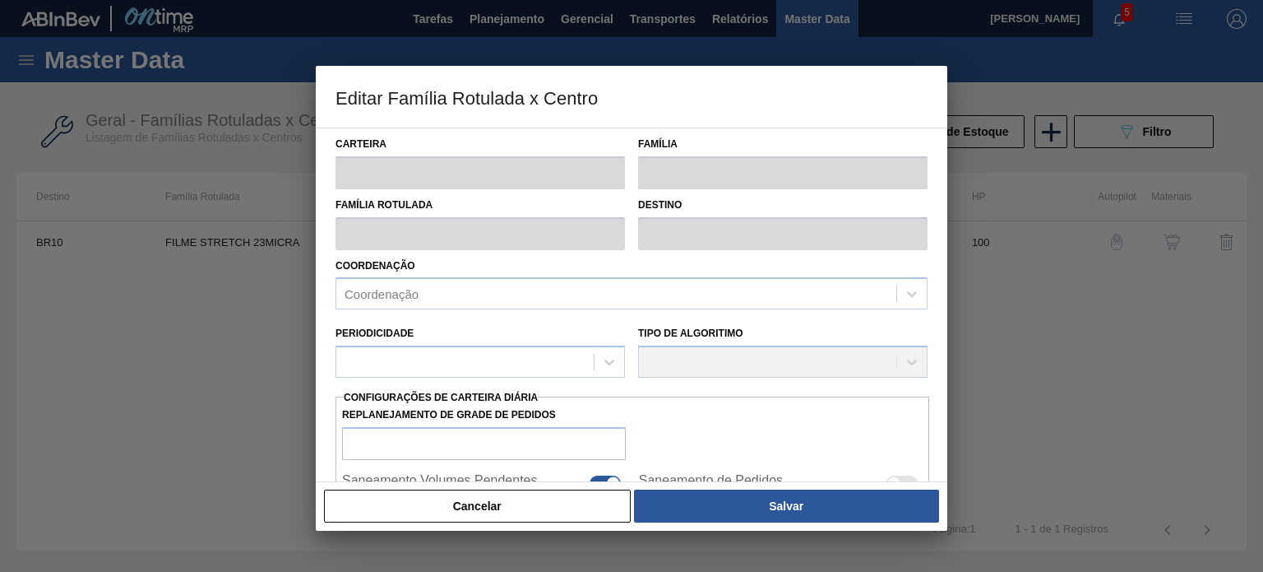
type input "6.957"
type input "11.048,715"
type input "75"
type input "10.025,786"
checkbox input "true"
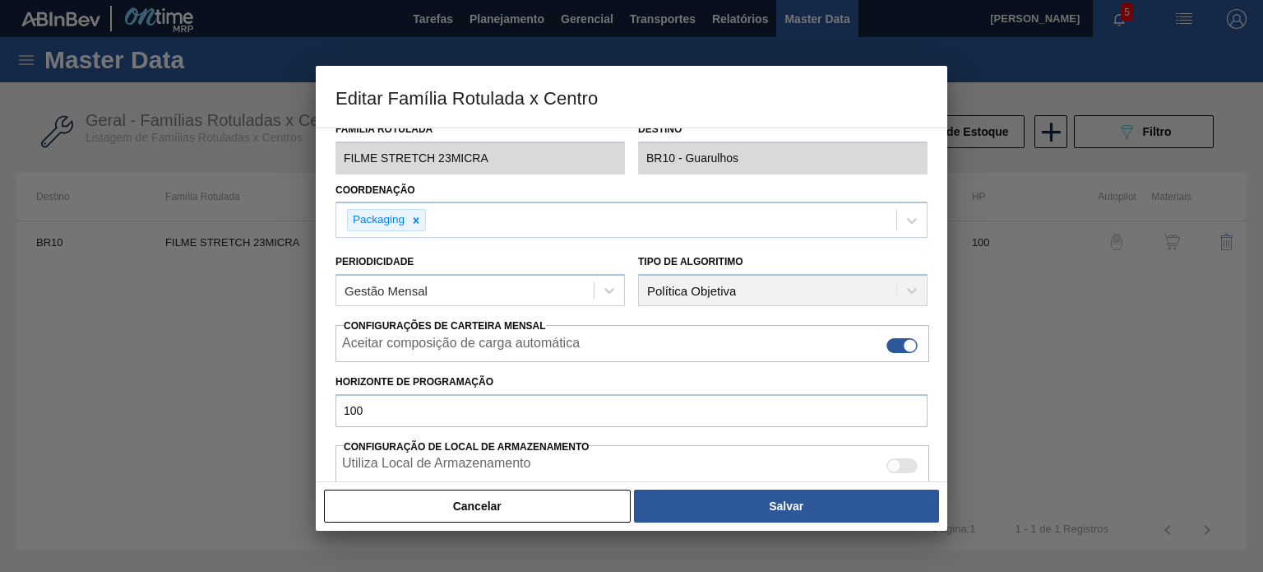
scroll to position [247, 0]
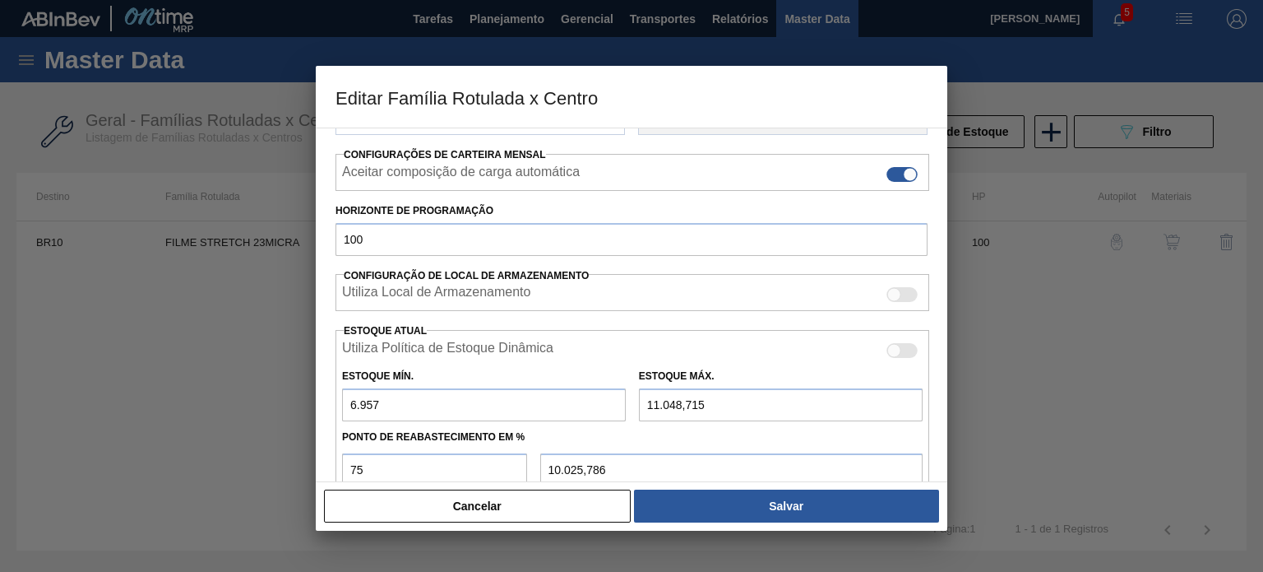
drag, startPoint x: 399, startPoint y: 416, endPoint x: 319, endPoint y: 424, distance: 80.1
click at [319, 424] on div "Carteira Filme Stretch Família Filme Stretch Família Rotulada FILME STRETCH 23M…" at bounding box center [632, 304] width 632 height 354
type input "2"
type input "8.287,036"
type input "22"
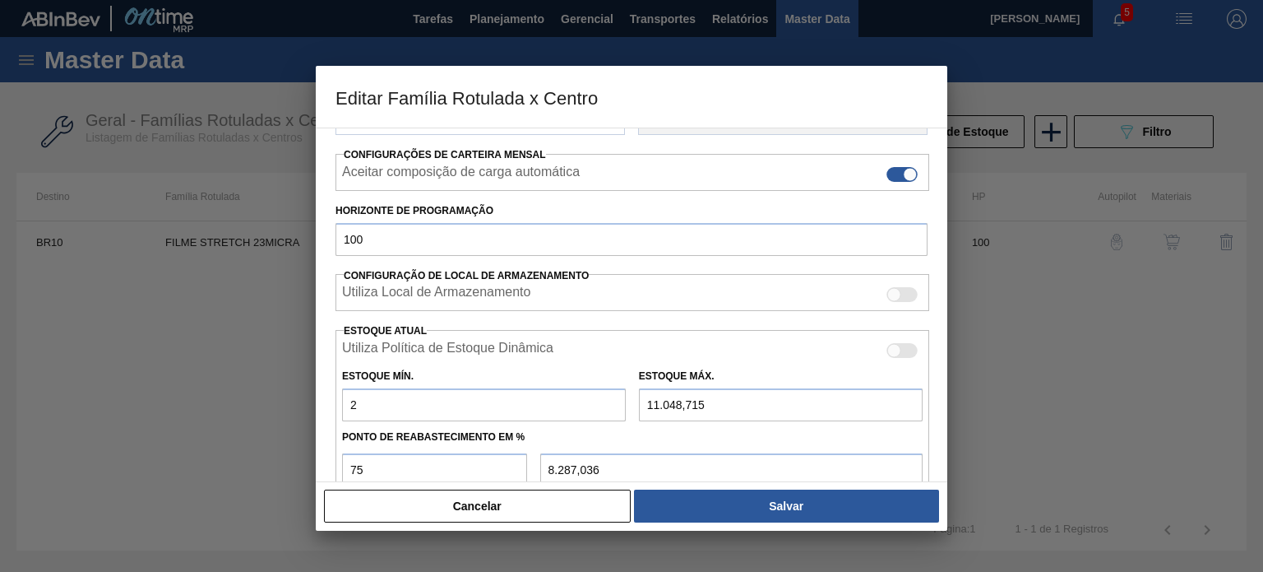
type input "8.292,036"
type input "221"
type input "8.341,786"
type input "2.210"
type input "8.839,036"
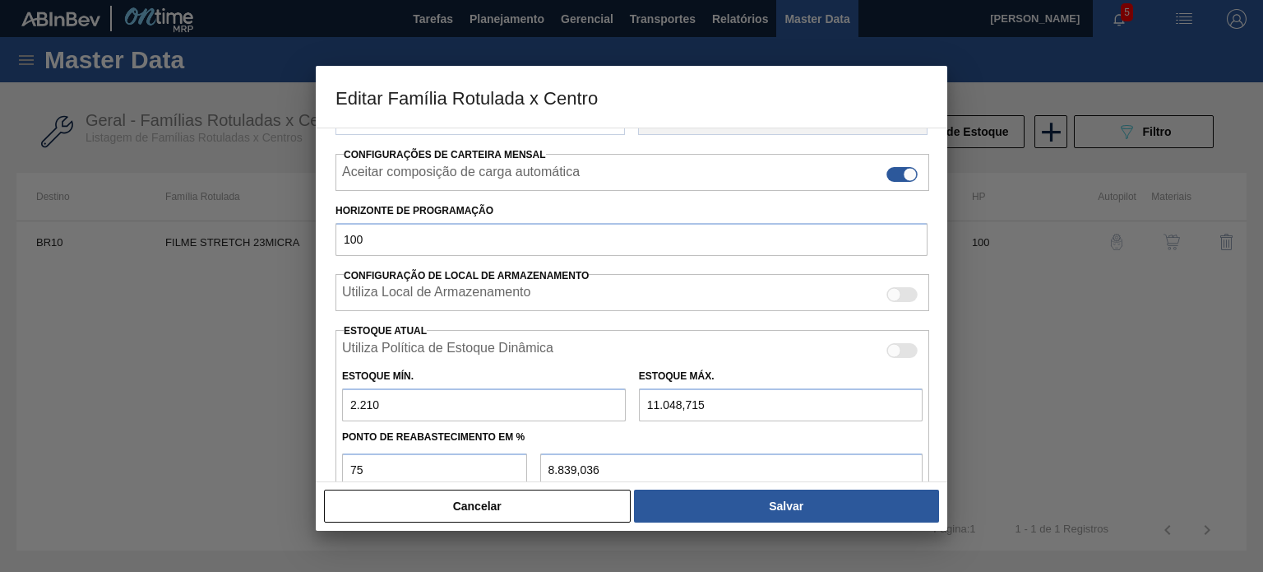
type input "2.210"
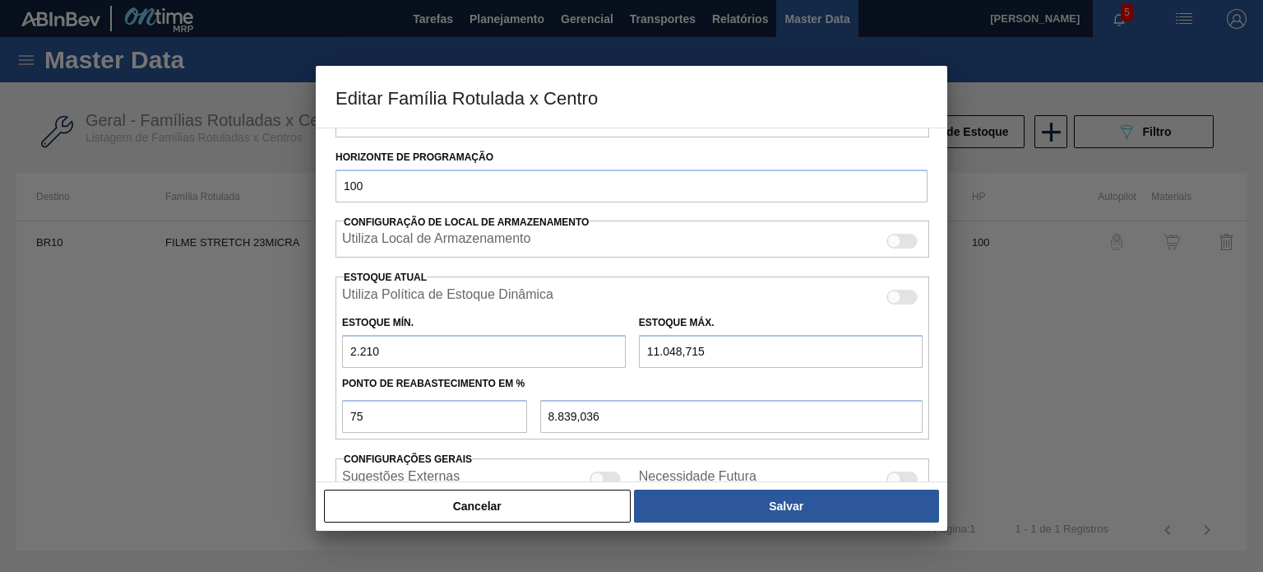
scroll to position [329, 0]
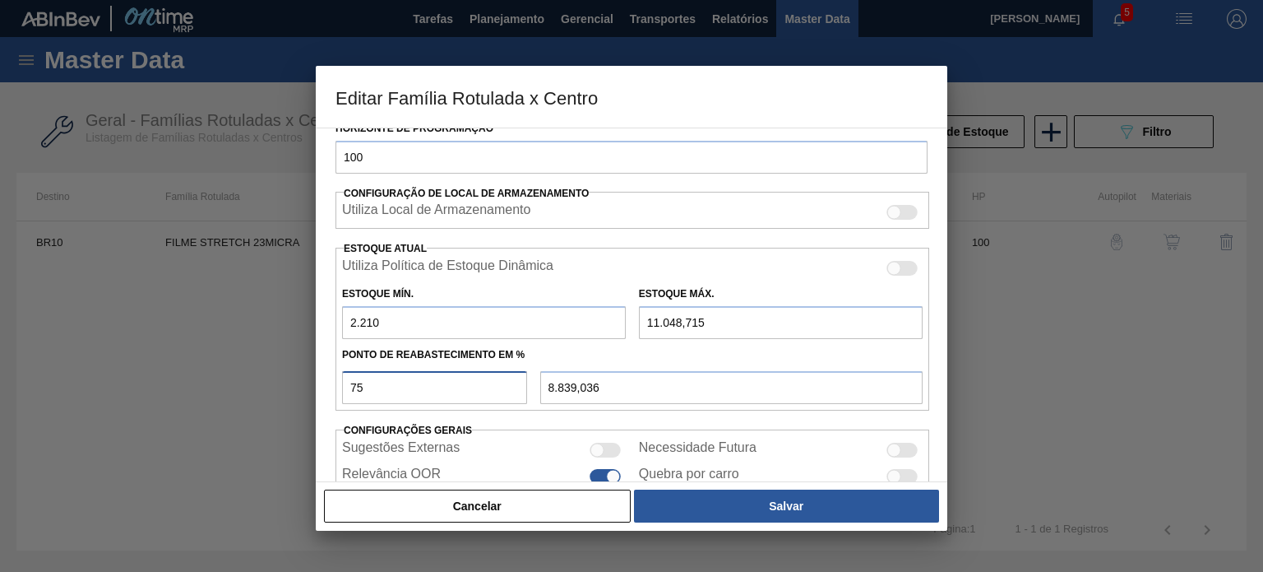
drag, startPoint x: 362, startPoint y: 382, endPoint x: 324, endPoint y: 378, distance: 38.0
click at [331, 379] on div "Carteira Filme Stretch Família Filme Stretch Família Rotulada FILME STRETCH 23M…" at bounding box center [632, 304] width 632 height 354
type input "5"
type input "2.651,936"
type input "51"
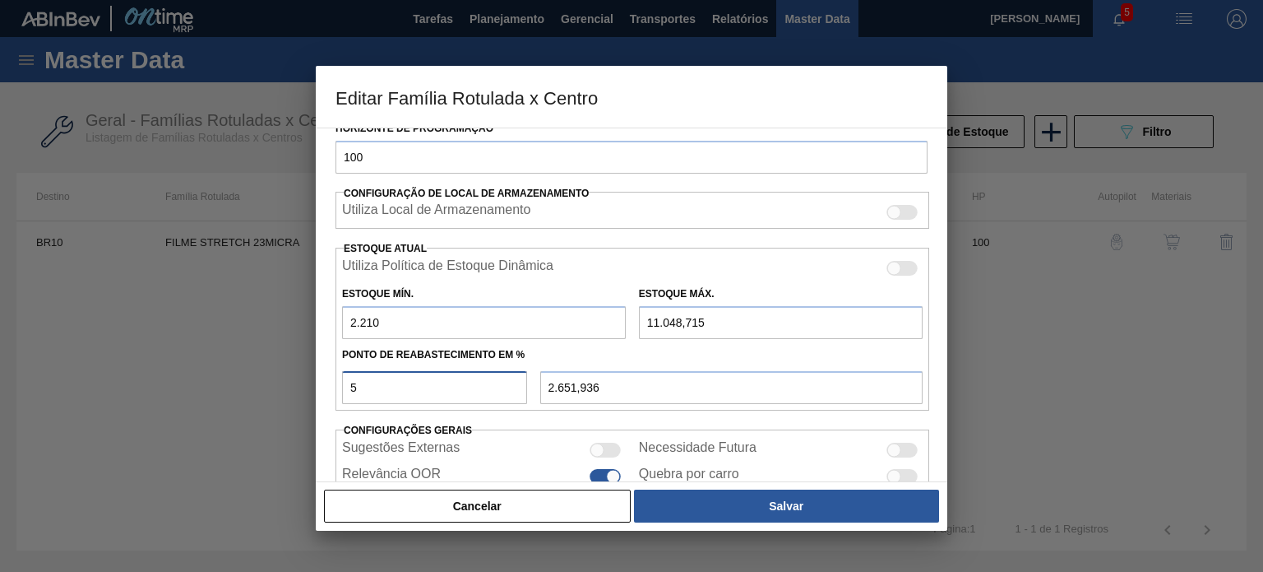
type input "6.717,745"
type input "5"
type input "2.651,936"
type input "50"
type input "6.629,358"
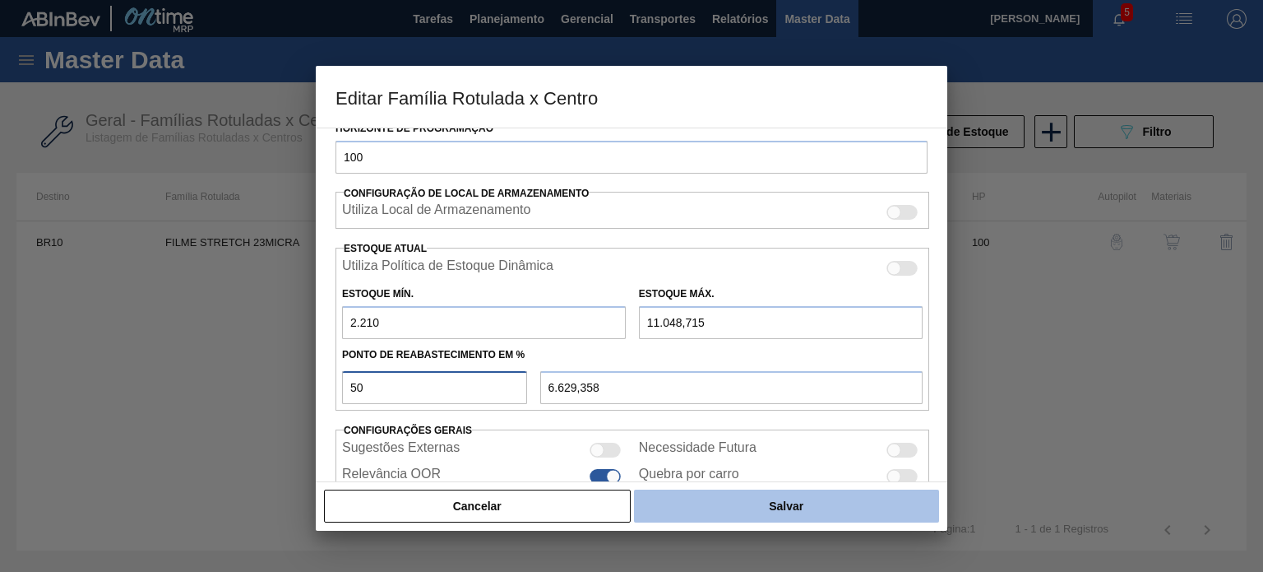
type input "50"
click at [715, 513] on button "Salvar" at bounding box center [786, 505] width 305 height 33
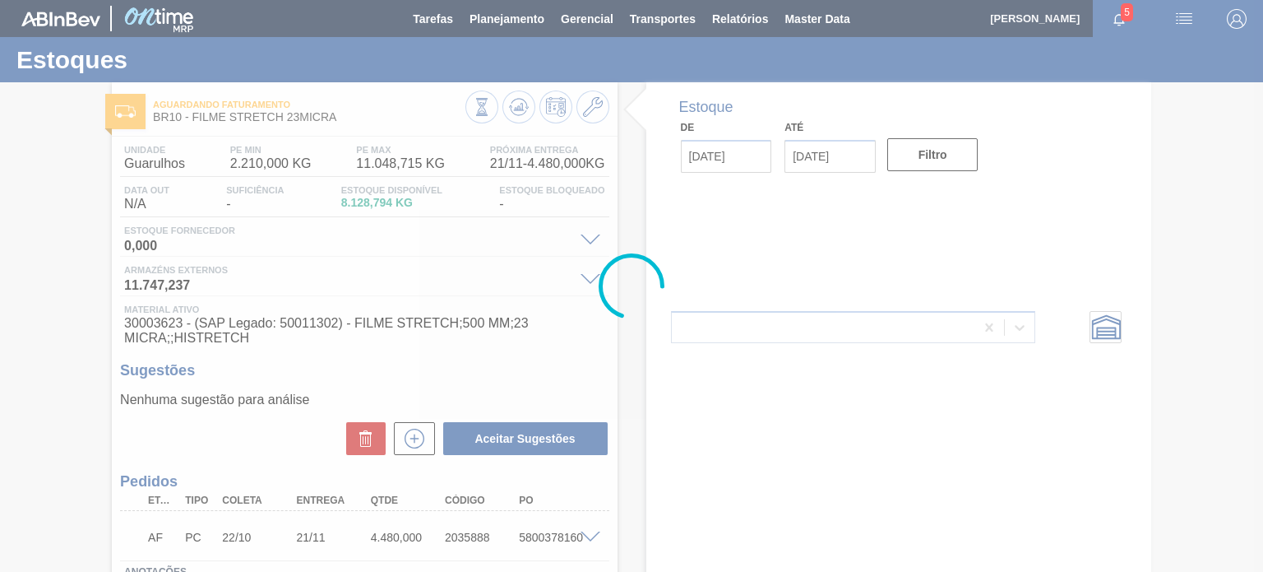
click at [525, 104] on div at bounding box center [631, 286] width 1263 height 572
click at [524, 104] on icon at bounding box center [519, 107] width 20 height 20
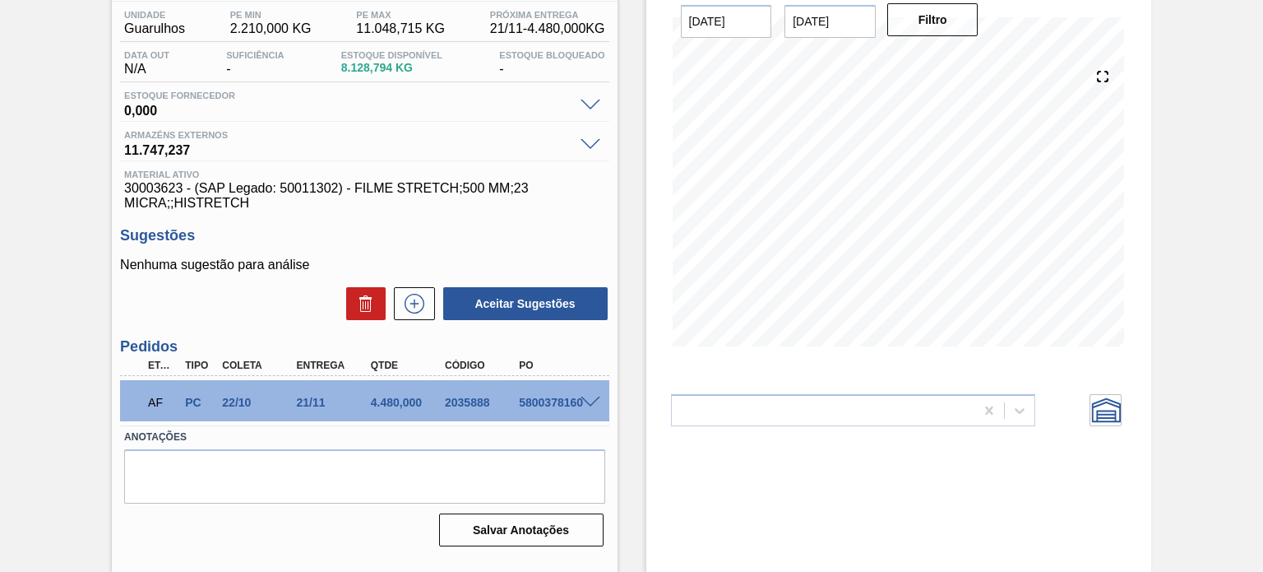
scroll to position [135, 0]
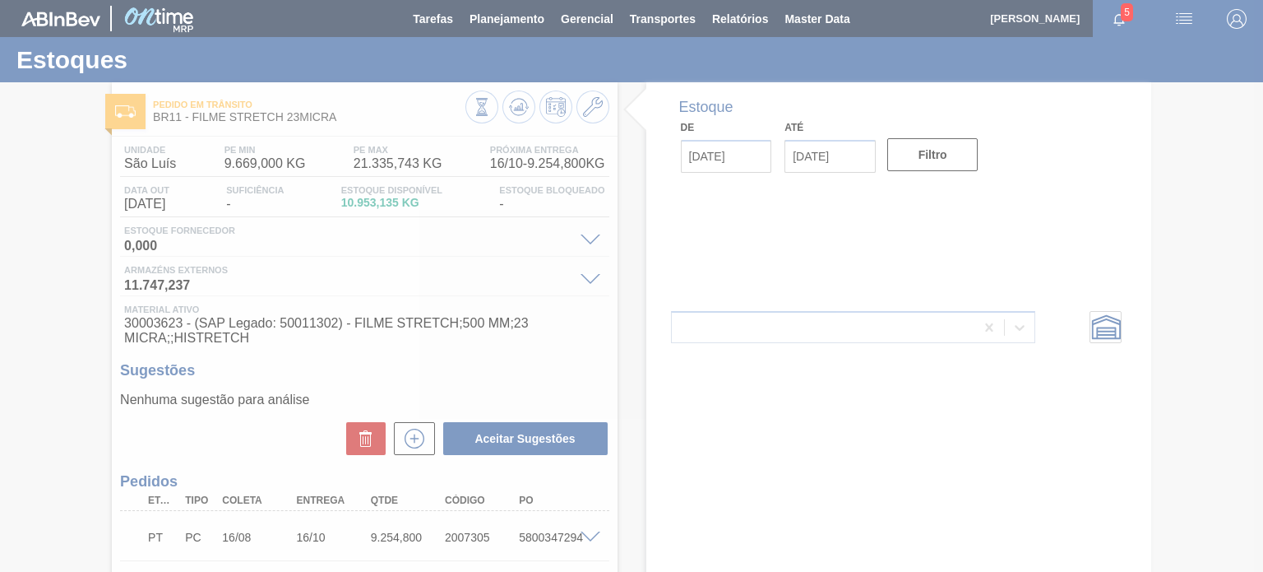
click at [336, 115] on div at bounding box center [631, 286] width 1263 height 572
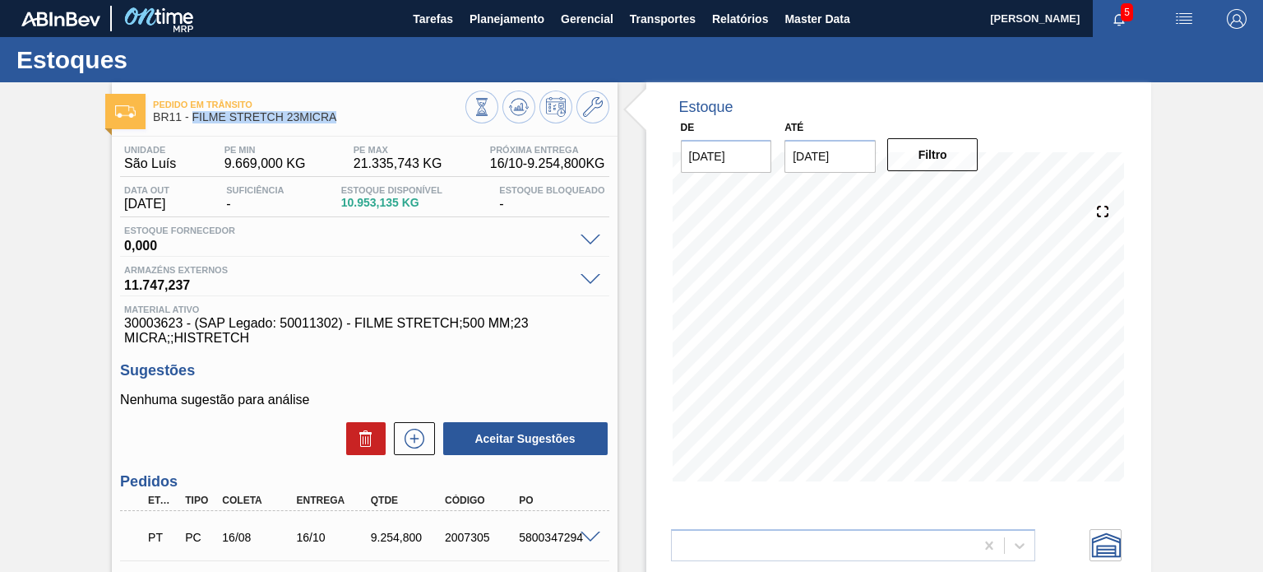
drag, startPoint x: 347, startPoint y: 118, endPoint x: 192, endPoint y: 120, distance: 154.6
click at [192, 120] on span "BR11 - FILME STRETCH 23MICRA" at bounding box center [309, 117] width 312 height 12
copy span "FILME STRETCH 23MICRA"
click at [589, 105] on icon at bounding box center [593, 107] width 20 height 20
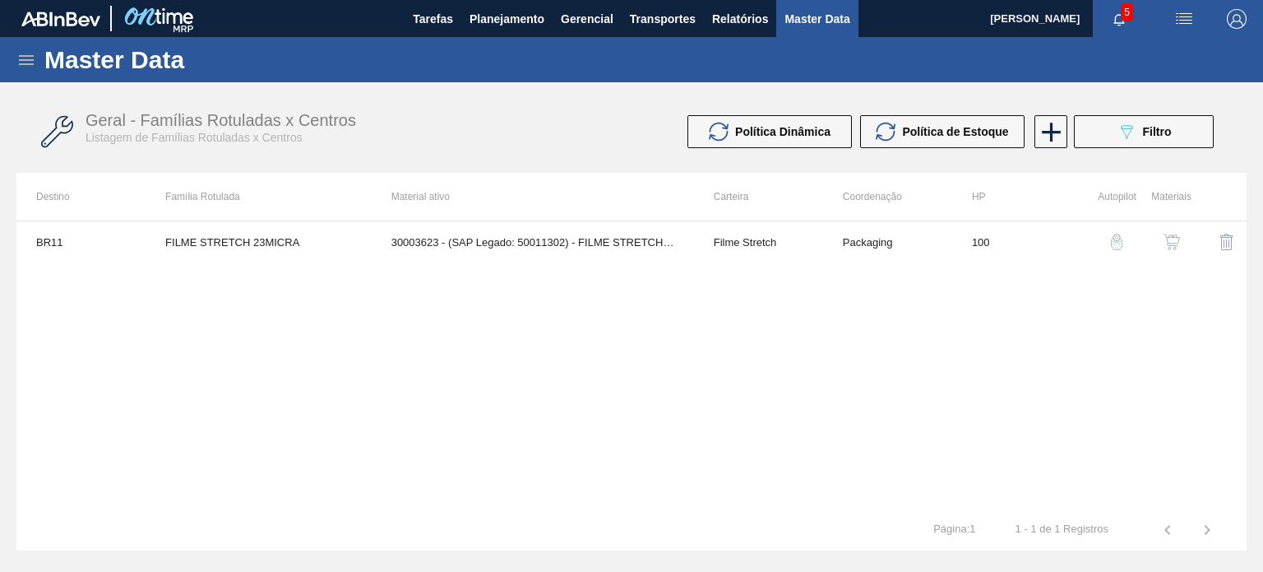
click at [854, 239] on td "Packaging" at bounding box center [887, 241] width 129 height 41
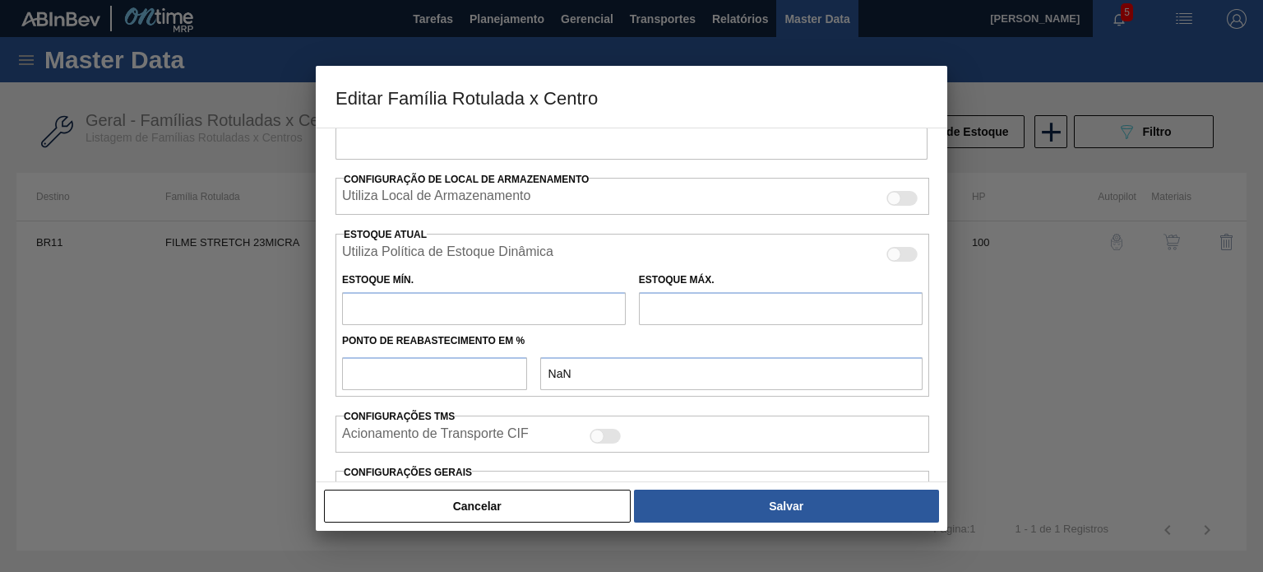
type input "Filme Stretch"
type input "FILME STRETCH 23MICRA"
type input "BR11 - [GEOGRAPHIC_DATA]"
type input "100"
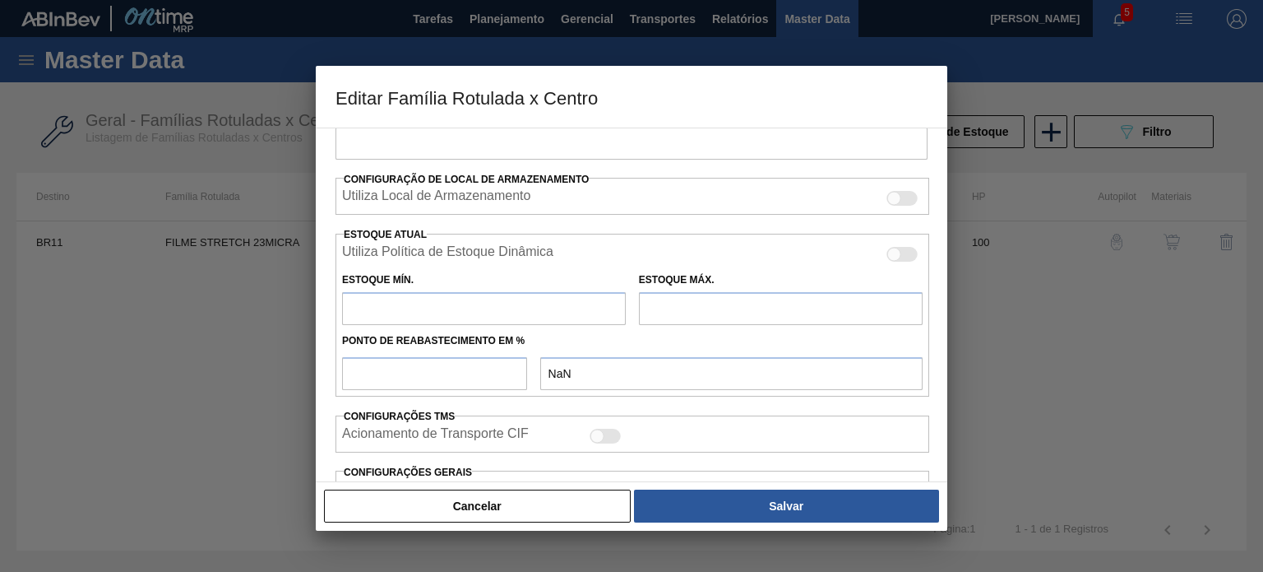
type input "9.669"
type input "21.335,743"
type input "75"
type input "18.419,057"
checkbox input "true"
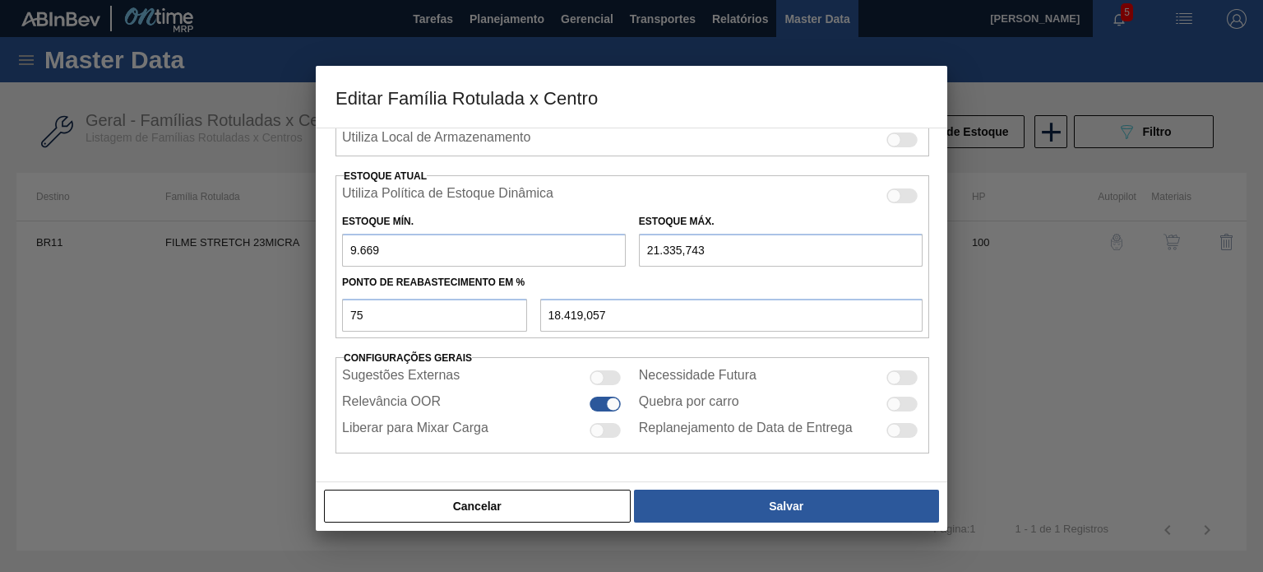
scroll to position [342, 0]
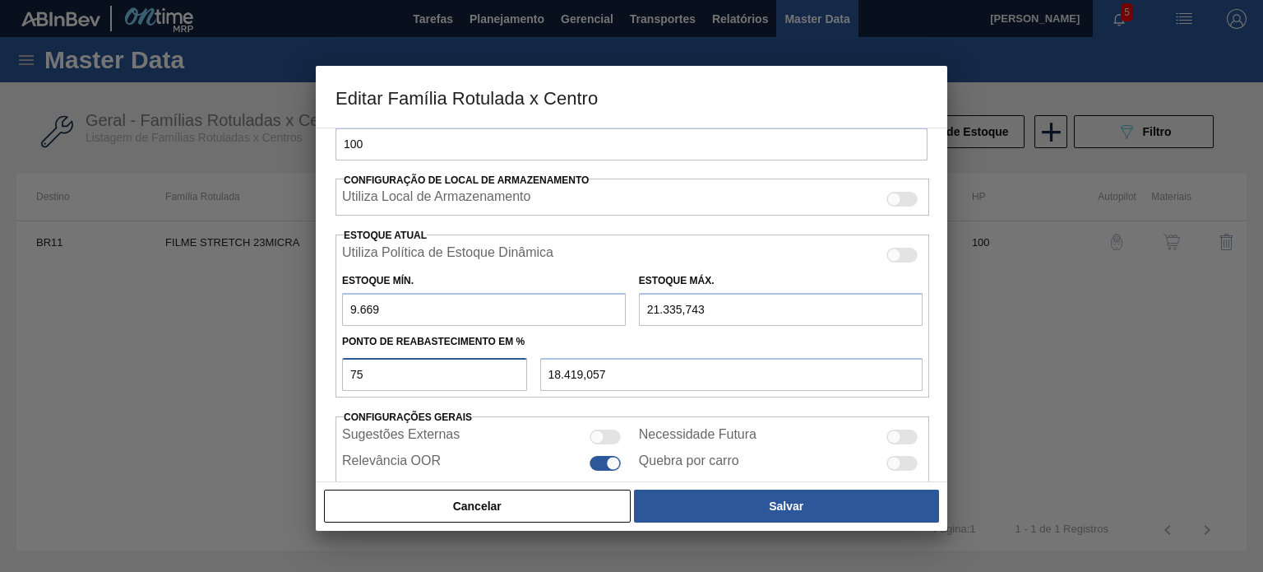
drag, startPoint x: 418, startPoint y: 367, endPoint x: 410, endPoint y: 363, distance: 8.5
click at [413, 364] on input "75" at bounding box center [434, 374] width 185 height 33
drag, startPoint x: 354, startPoint y: 308, endPoint x: 309, endPoint y: 299, distance: 46.1
click at [312, 302] on div "Editar Família Rotulada x Centro Carteira Filme Stretch Família Filme Stretch F…" at bounding box center [631, 286] width 1263 height 572
type input "4"
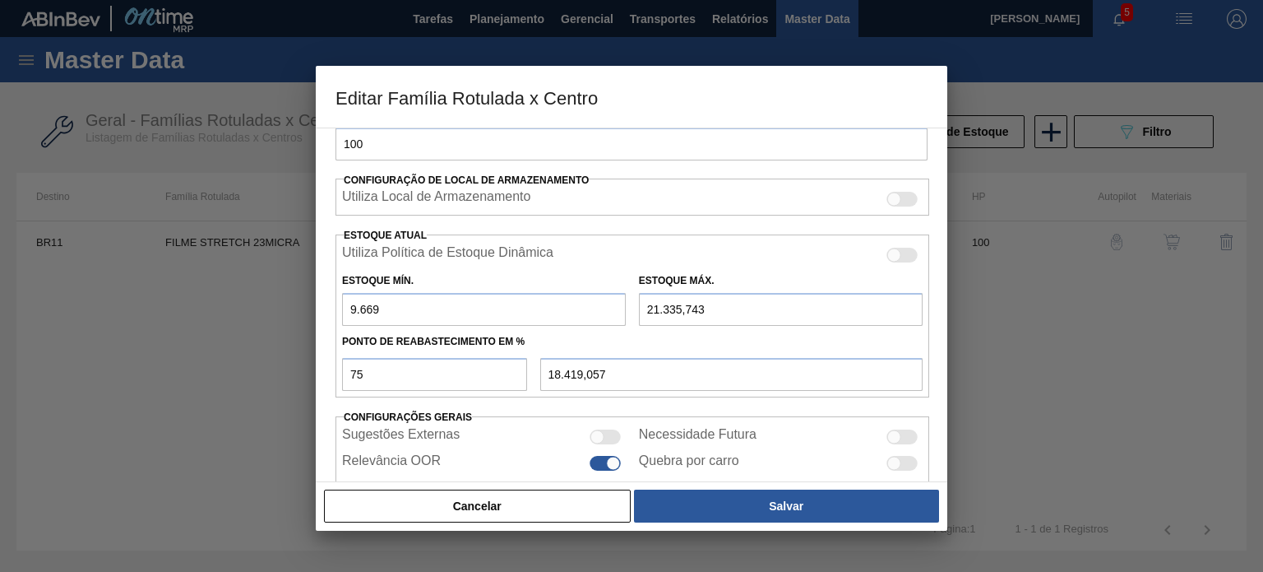
type input "16.002,807"
type input "42"
type input "16.012,307"
type input "426"
type input "16.108,307"
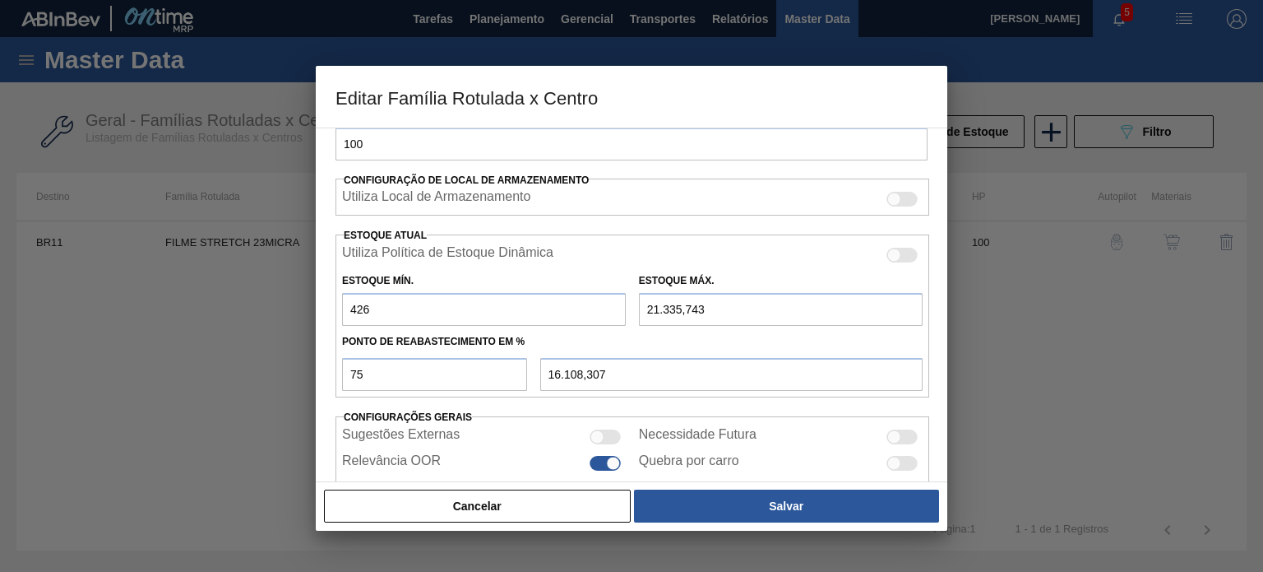
type input "4.267"
type input "17.068,557"
type input "4.267"
type input "6"
type input "5.291,125"
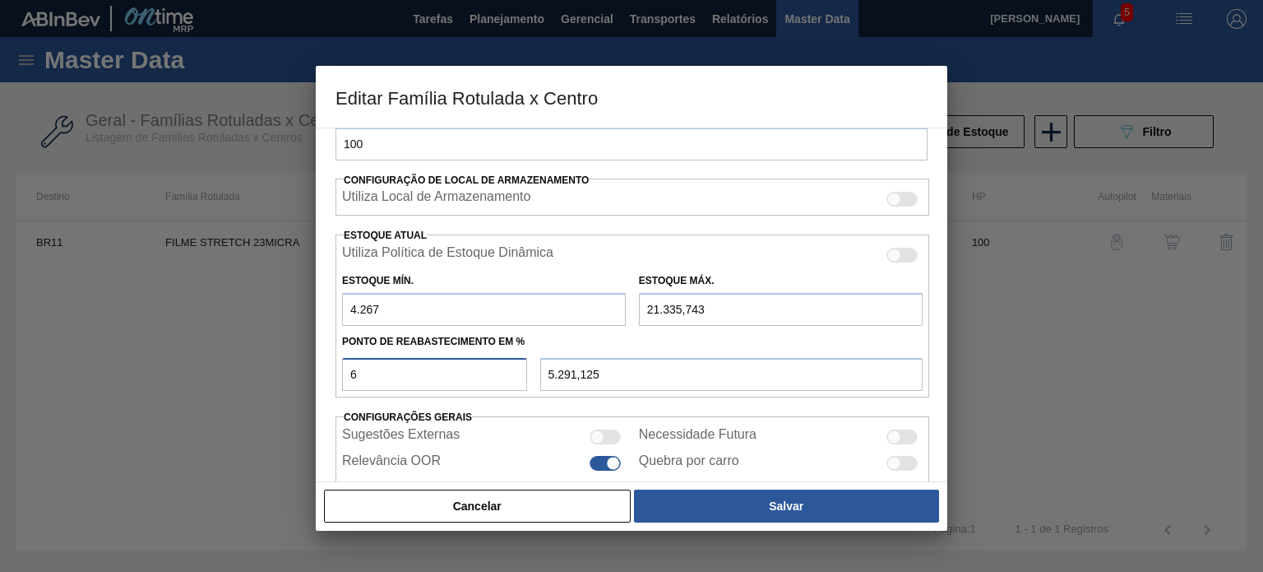
type input "60"
type input "14.508,246"
type input "6"
type input "5.291,125"
type input "4.267,000"
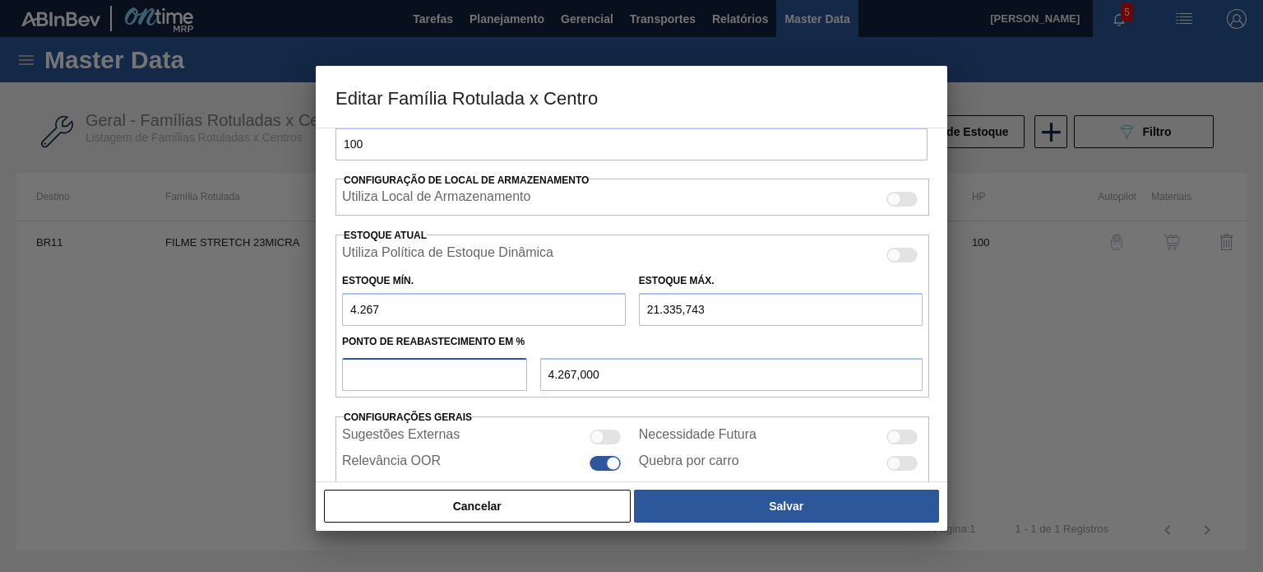
type input "5"
type input "5.120,437"
type input "58"
type input "14.166,871"
type input "5"
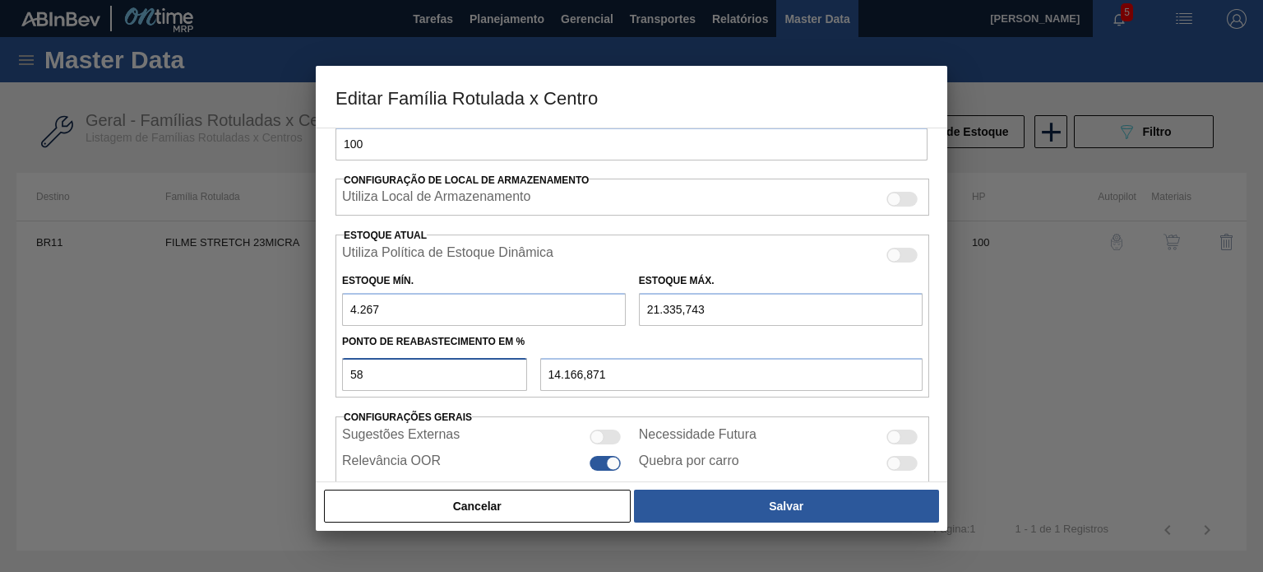
type input "5.120,437"
type input "55"
type input "13.654,809"
type input "5"
type input "5.120,437"
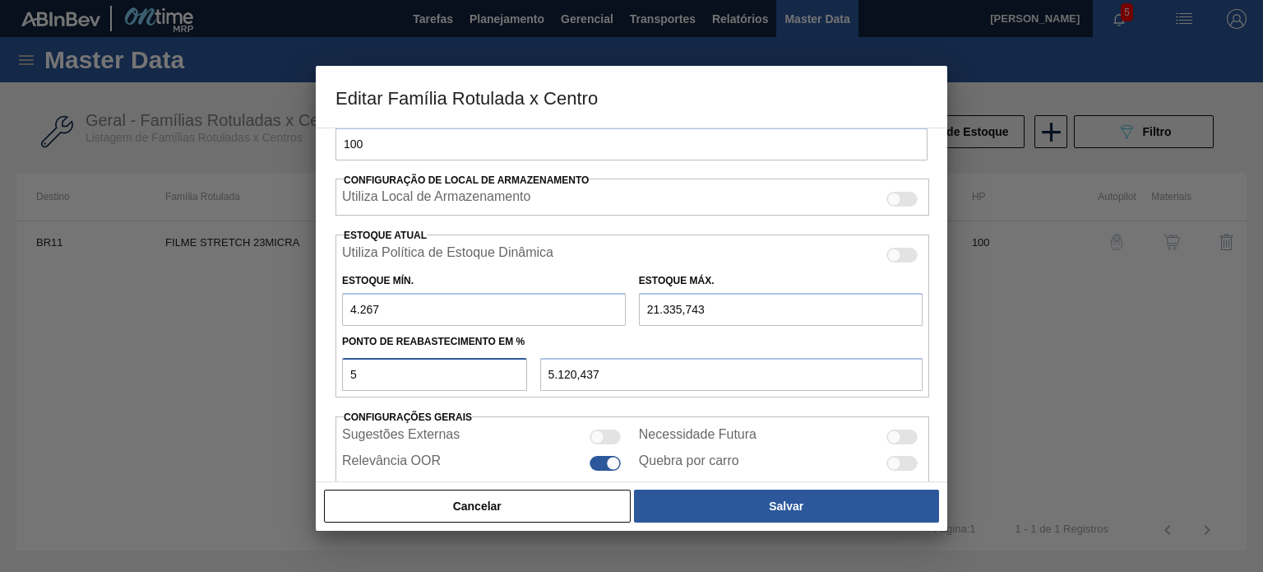
type input "52"
type input "13.142,746"
type input "5"
type input "5.120,437"
type input "50"
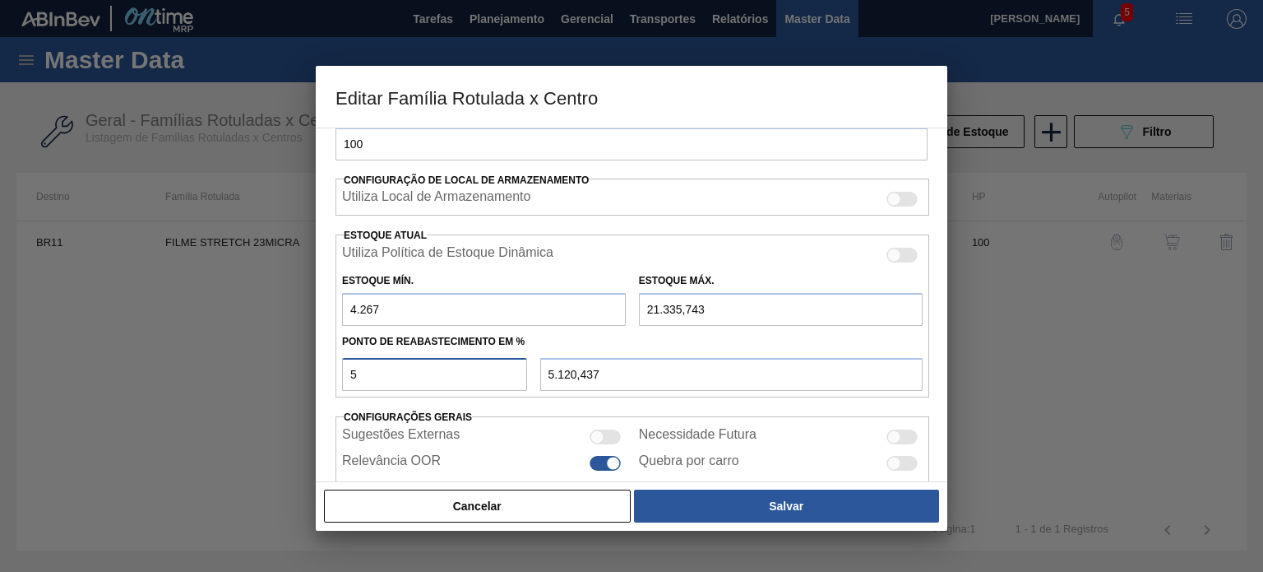
type input "12.801,372"
type input "50"
click at [744, 488] on div "Cancelar Salvar" at bounding box center [631, 506] width 619 height 36
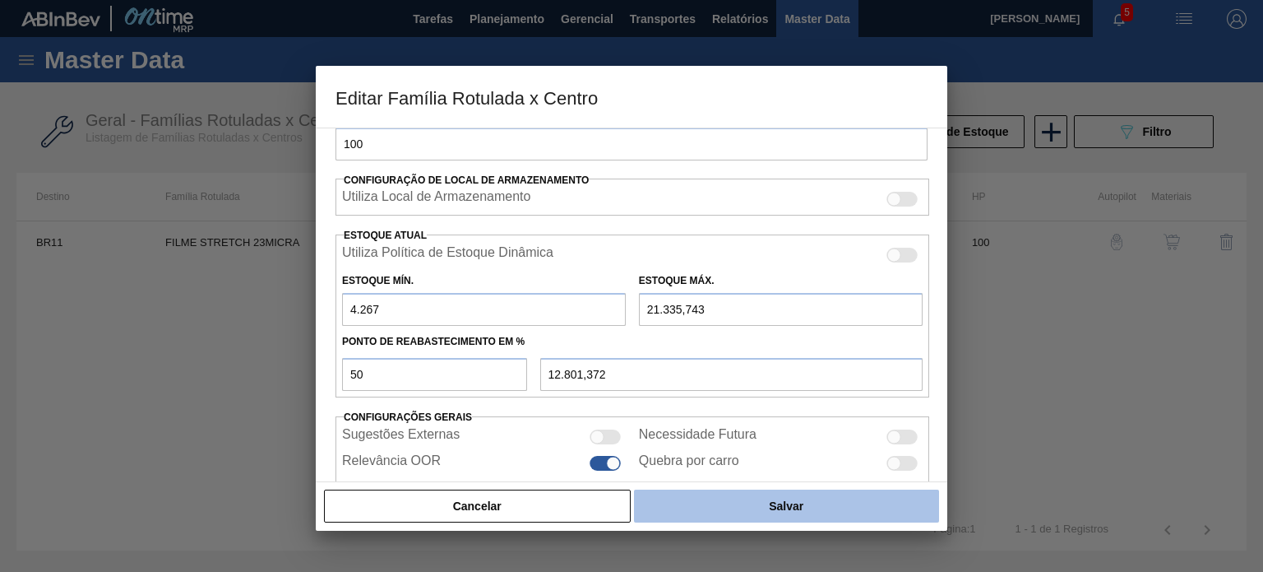
click at [741, 497] on button "Salvar" at bounding box center [786, 505] width 305 height 33
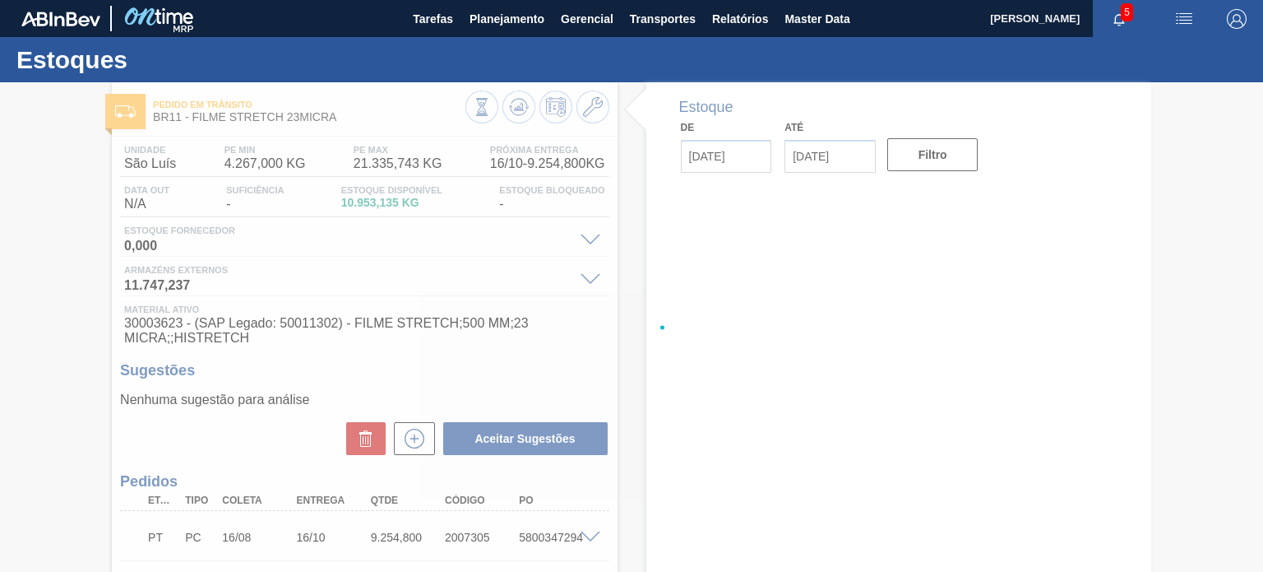
click at [518, 108] on div at bounding box center [631, 326] width 1263 height 489
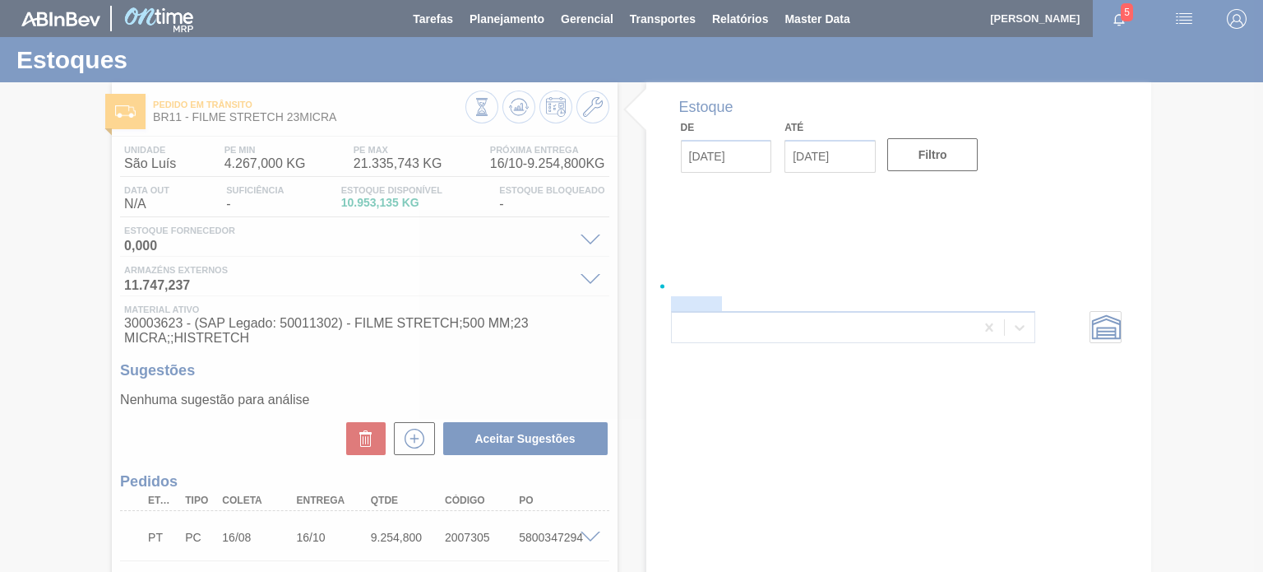
click at [517, 108] on div at bounding box center [631, 286] width 1263 height 572
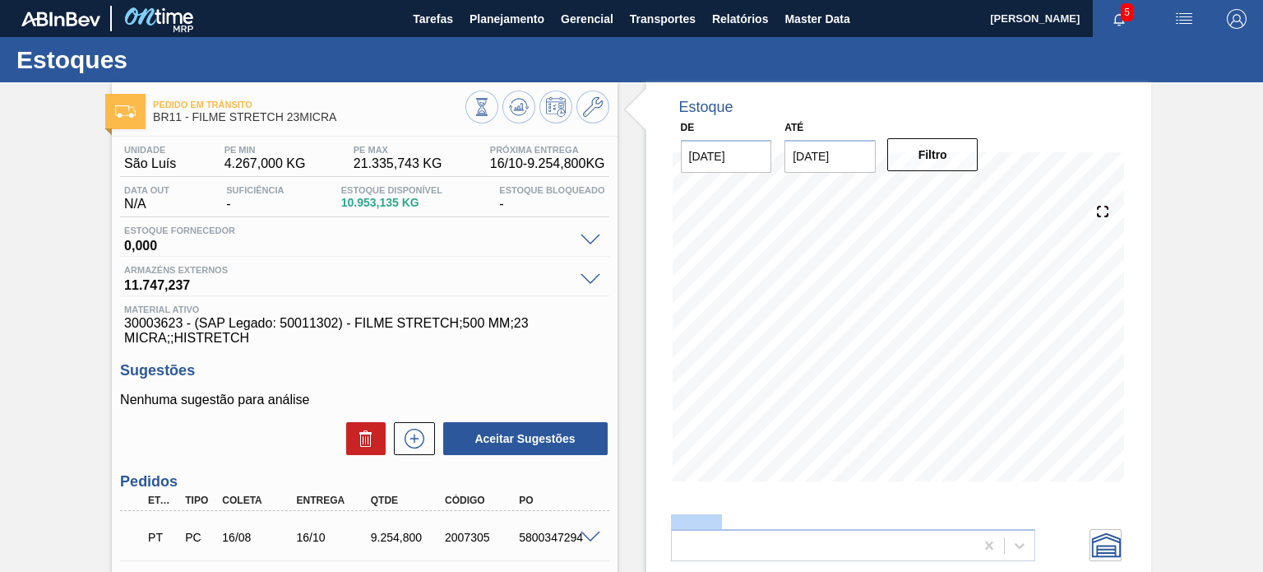
click at [517, 108] on icon at bounding box center [518, 108] width 2 height 4
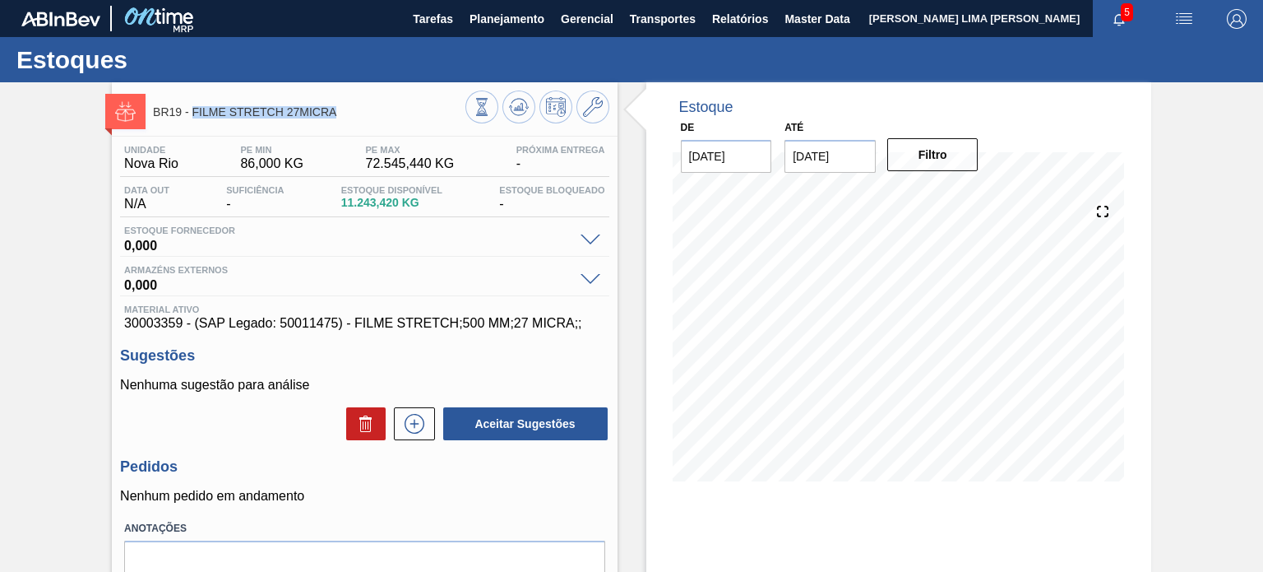
drag, startPoint x: 344, startPoint y: 113, endPoint x: 192, endPoint y: 114, distance: 151.3
click at [192, 114] on span "BR19 - FILME STRETCH 27MICRA" at bounding box center [309, 112] width 312 height 12
copy span "FILME STRETCH 27MICRA"
click at [595, 119] on button at bounding box center [593, 106] width 33 height 33
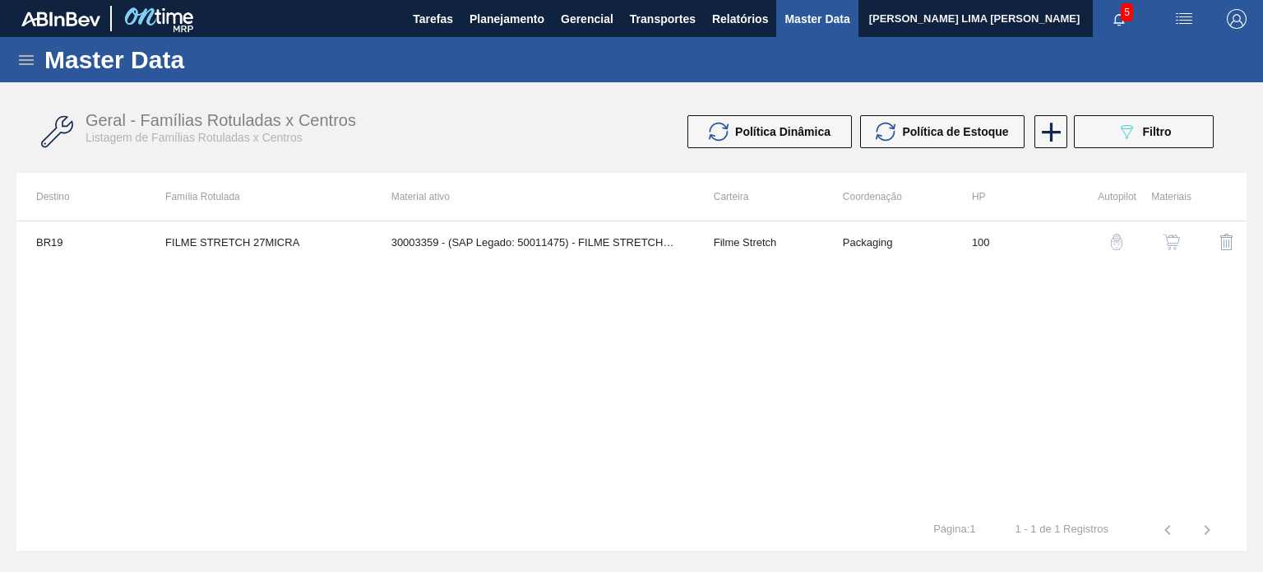
click at [777, 237] on td "Filme Stretch" at bounding box center [758, 241] width 129 height 41
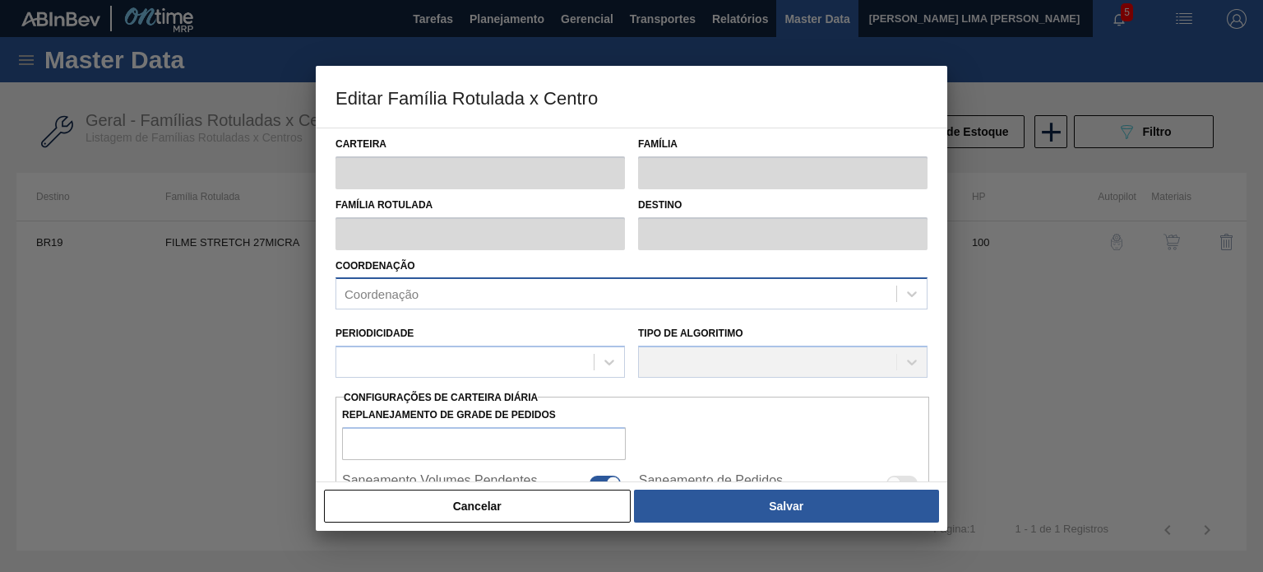
type input "Filme Stretch"
type input "FILME STRETCH 27MICRA"
type input "BR19 - [GEOGRAPHIC_DATA]"
type input "100"
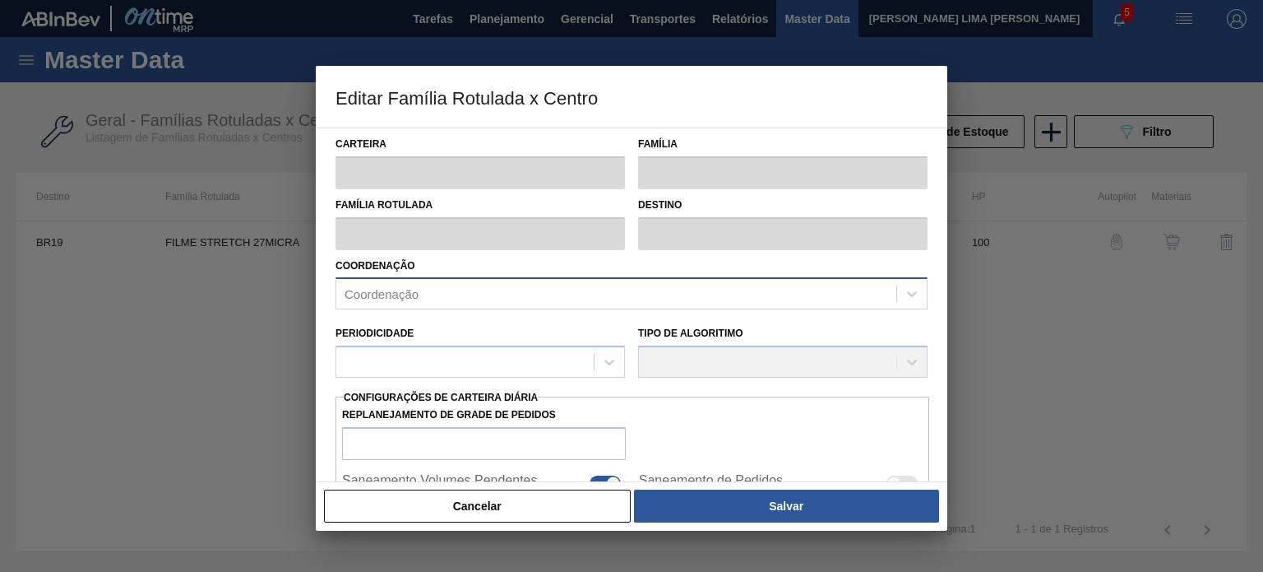
type input "86"
type input "72.545,44"
type input "75"
type input "54.430,580"
checkbox input "true"
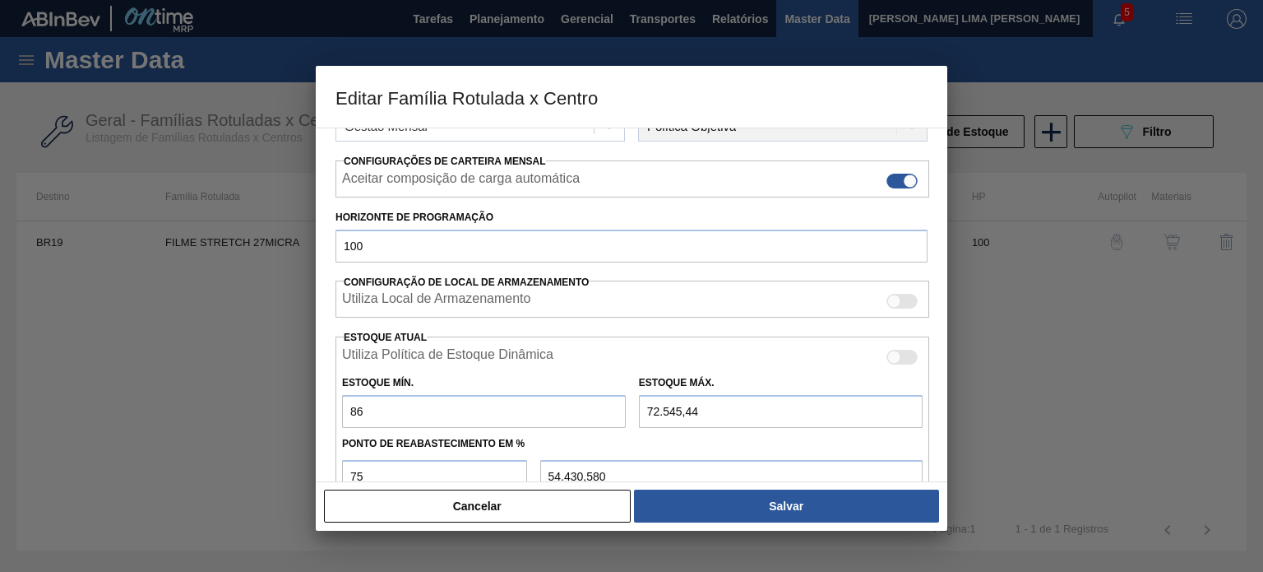
scroll to position [247, 0]
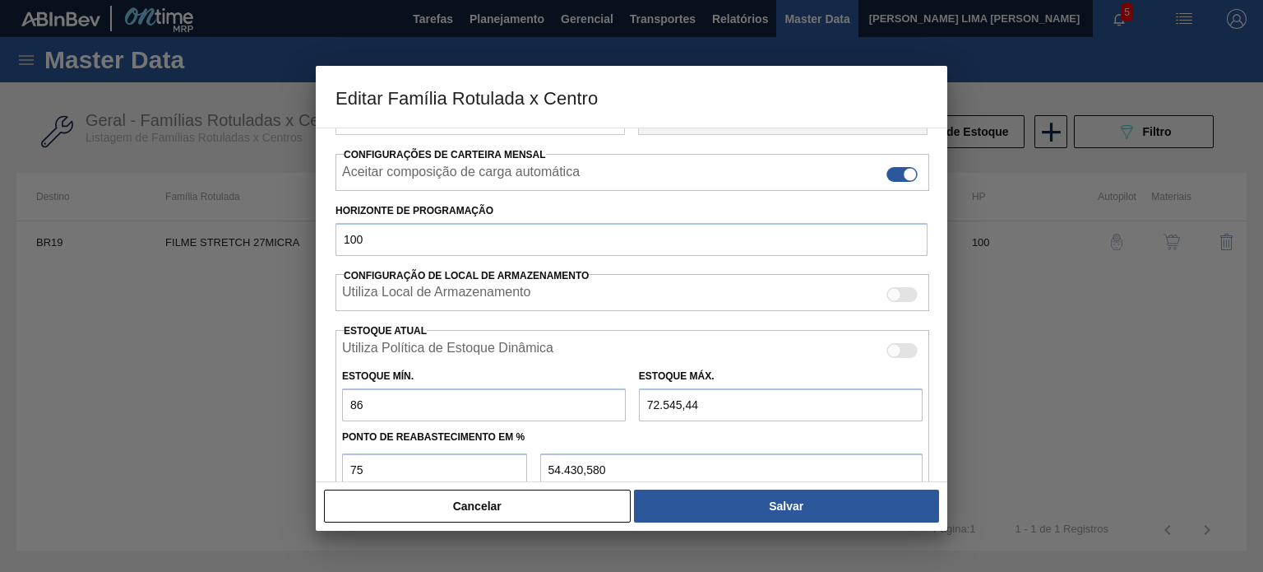
drag, startPoint x: 378, startPoint y: 397, endPoint x: 350, endPoint y: 400, distance: 28.1
click at [350, 400] on input "86" at bounding box center [484, 404] width 284 height 33
click at [576, 519] on button "Cancelar" at bounding box center [477, 505] width 307 height 33
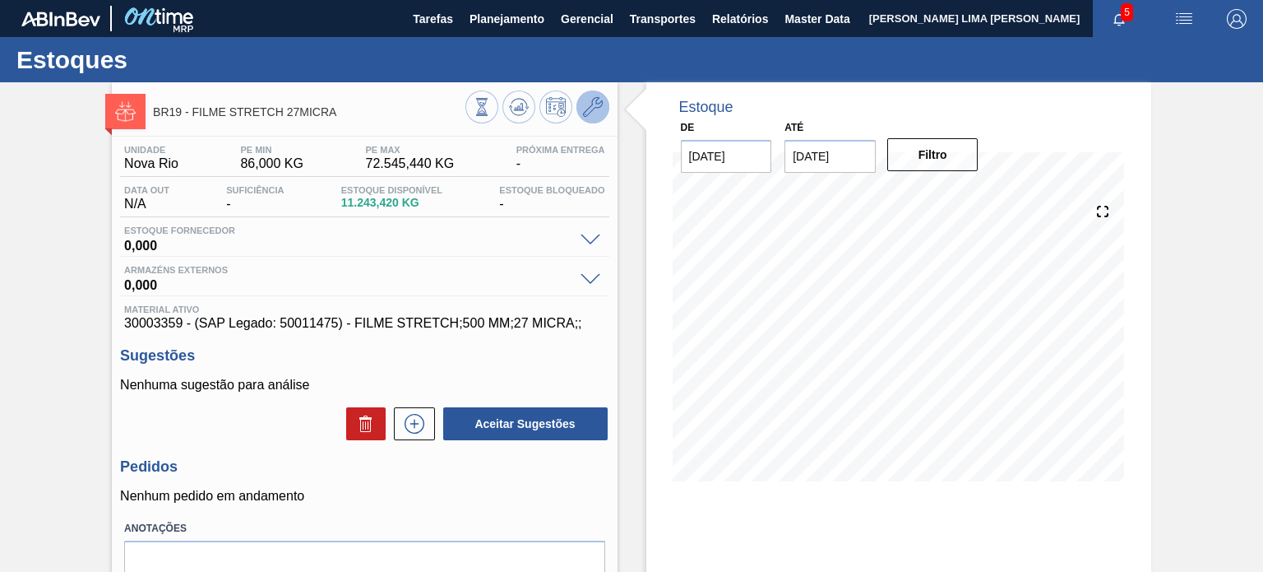
click at [598, 104] on icon at bounding box center [593, 107] width 20 height 20
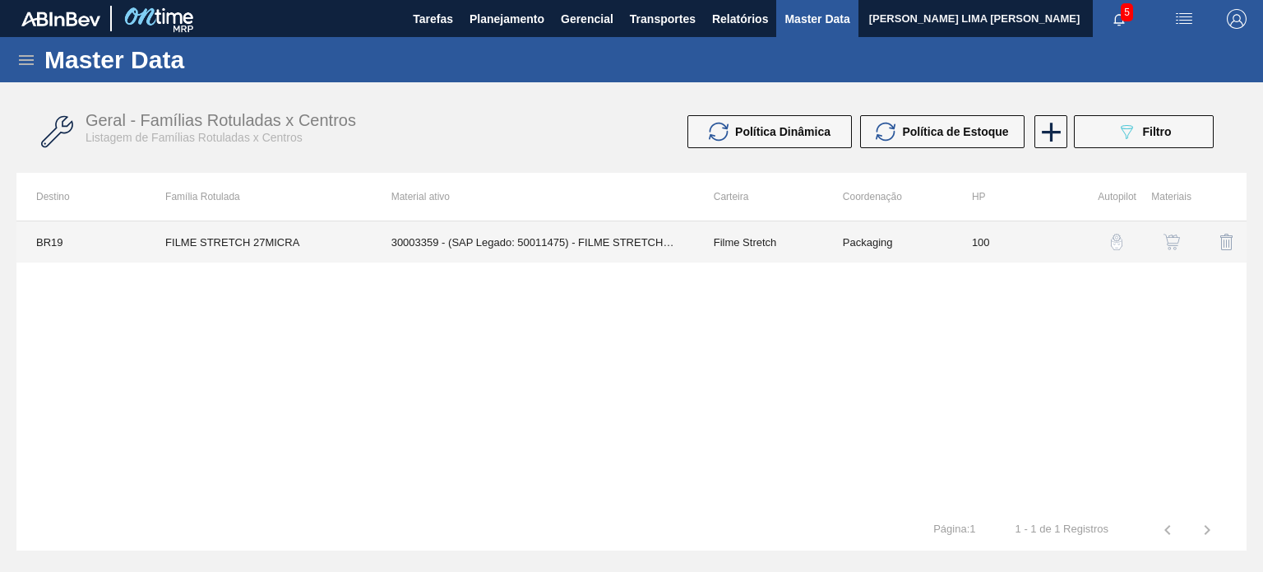
click at [1016, 239] on td "100" at bounding box center [1016, 241] width 129 height 41
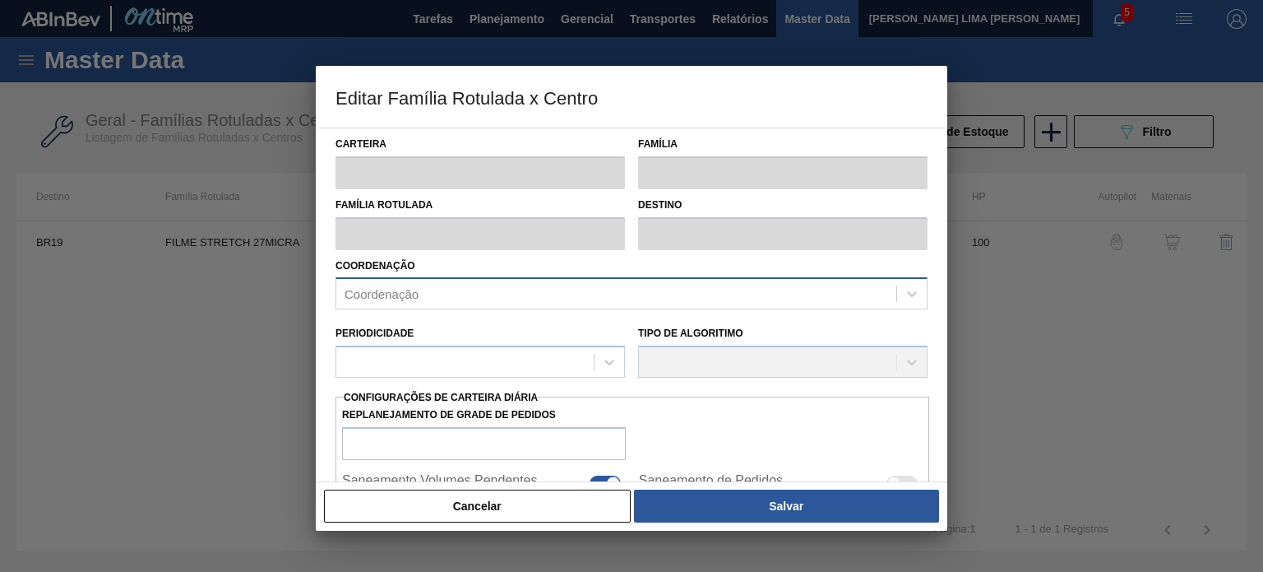
type input "Filme Stretch"
type input "FILME STRETCH 27MICRA"
type input "BR19 - [GEOGRAPHIC_DATA]"
type input "100"
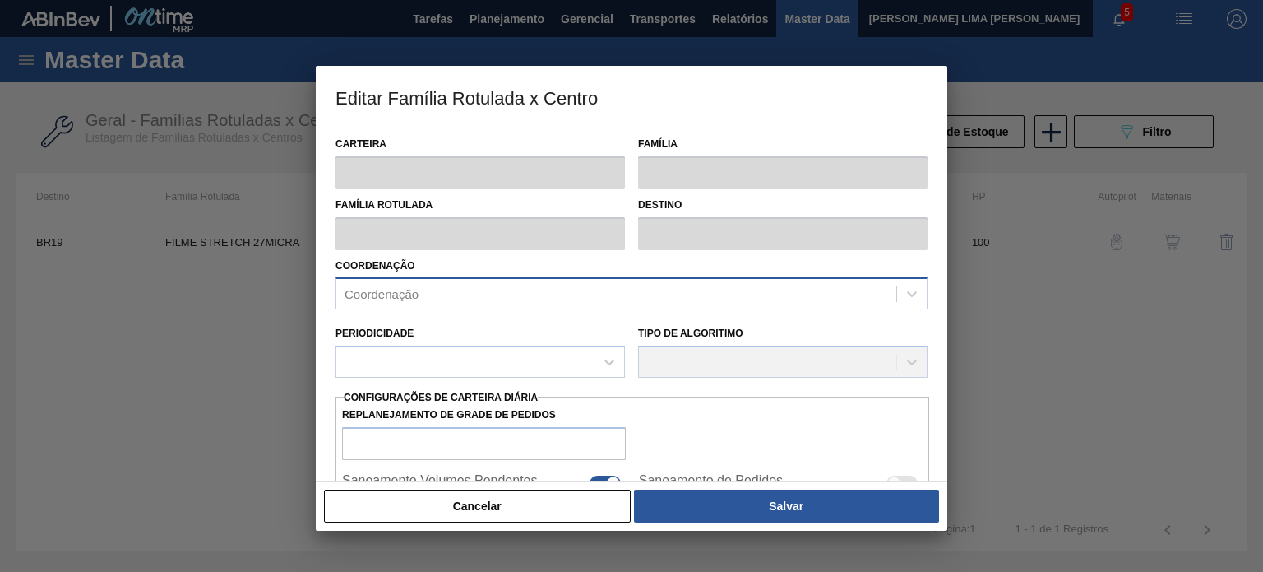
type input "86"
type input "72.545,44"
type input "75"
type input "54.430,580"
checkbox input "true"
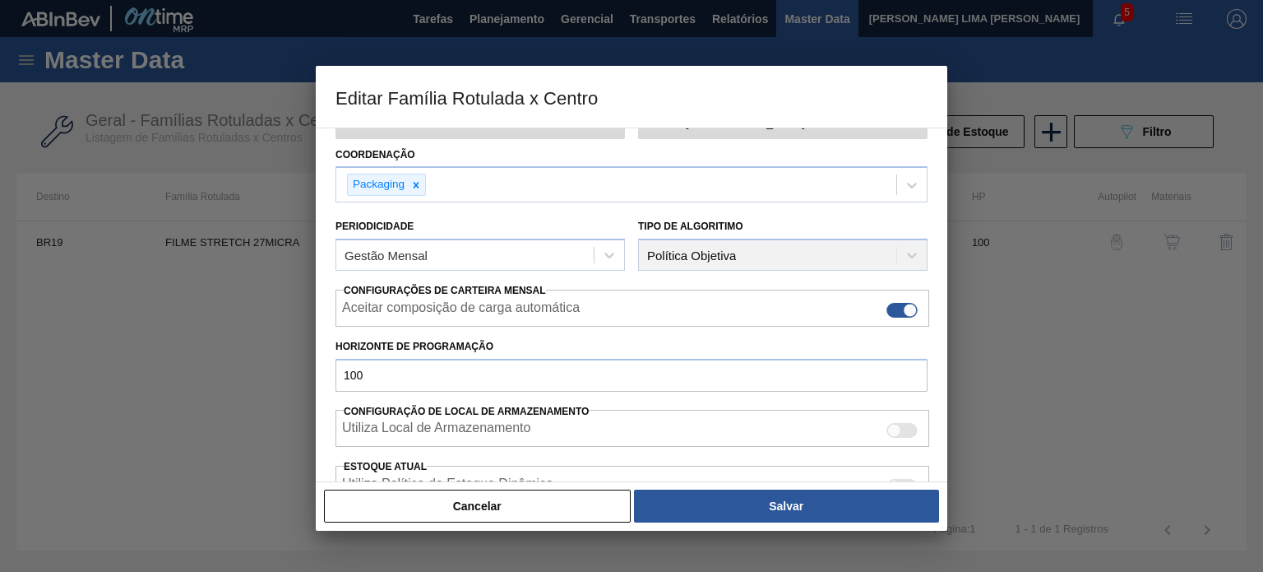
scroll to position [247, 0]
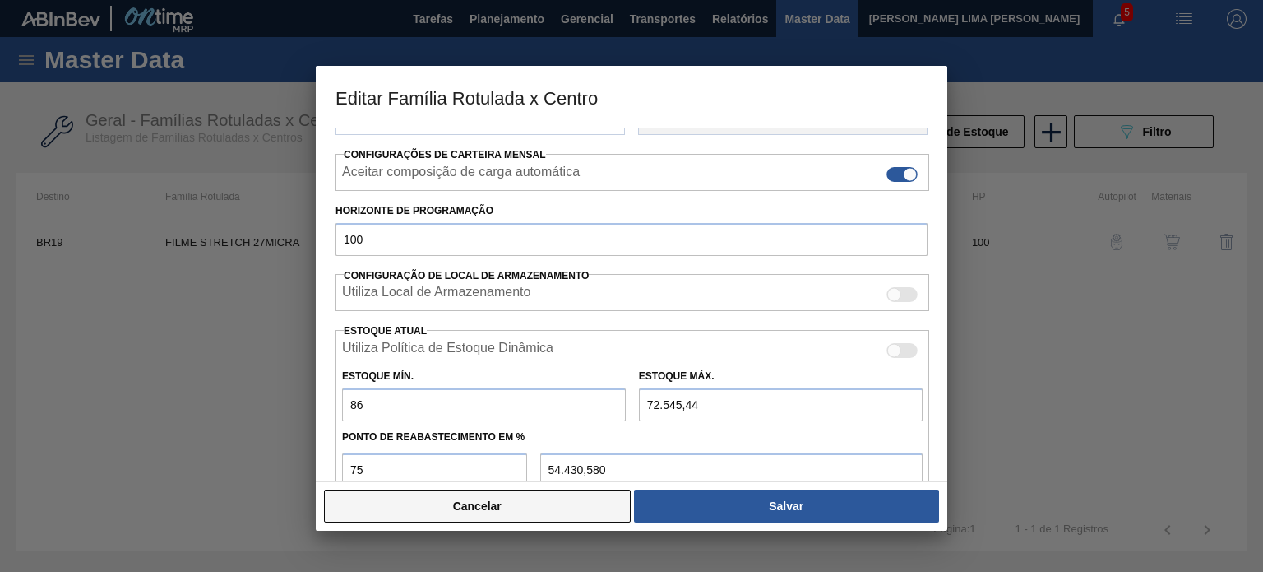
click at [575, 503] on button "Cancelar" at bounding box center [477, 505] width 307 height 33
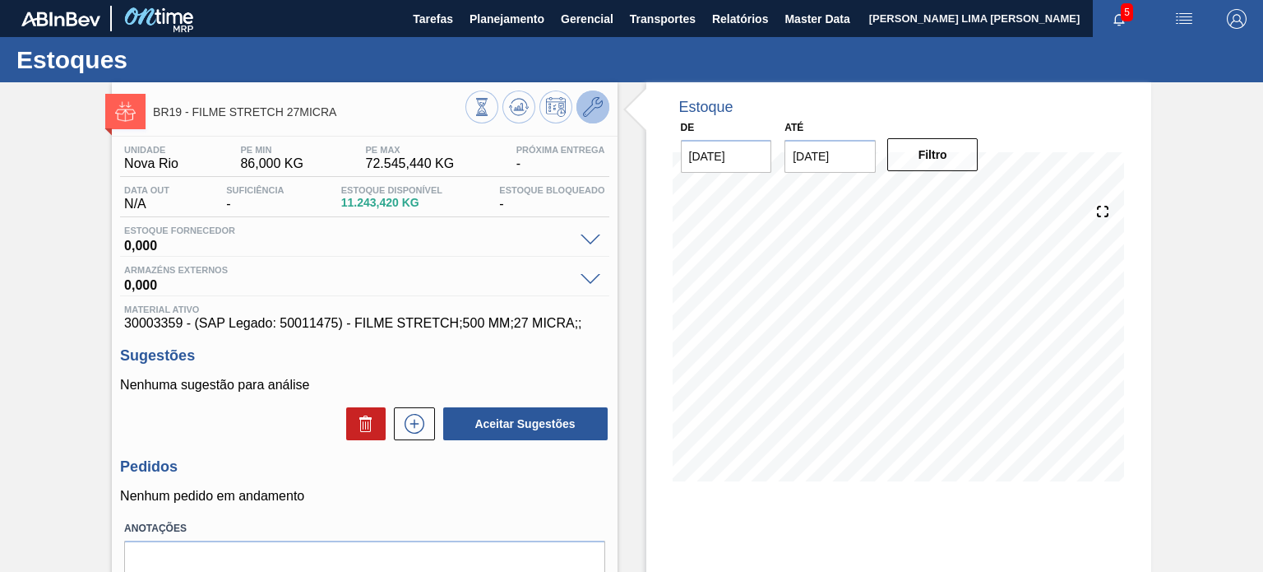
click at [587, 105] on icon at bounding box center [593, 107] width 20 height 20
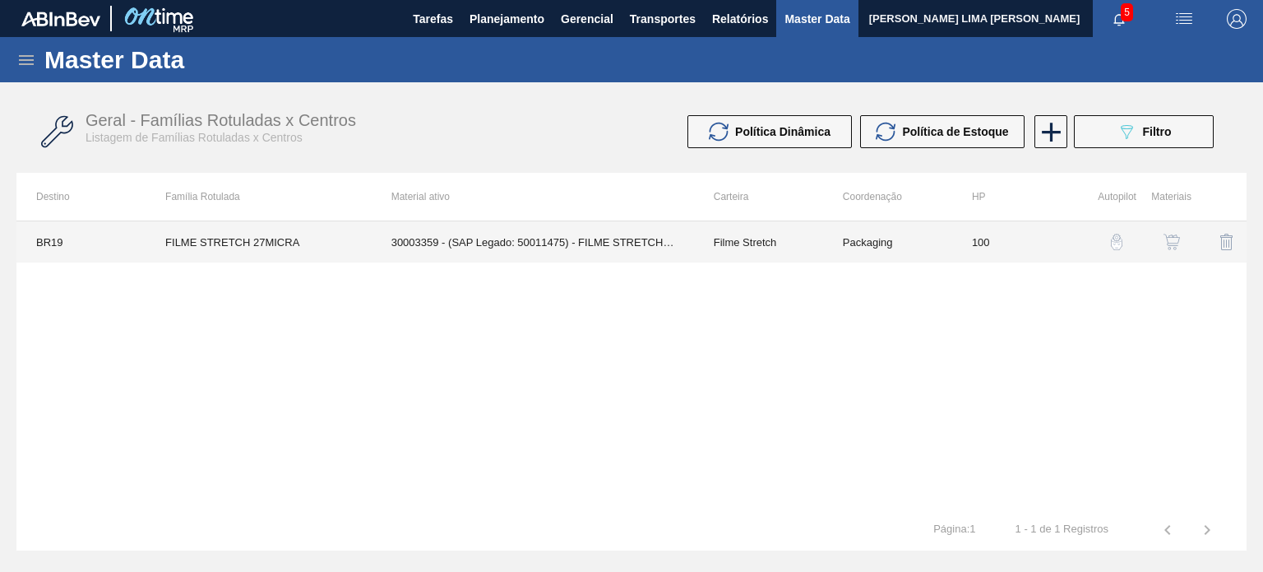
click at [1022, 229] on td "100" at bounding box center [1016, 241] width 129 height 41
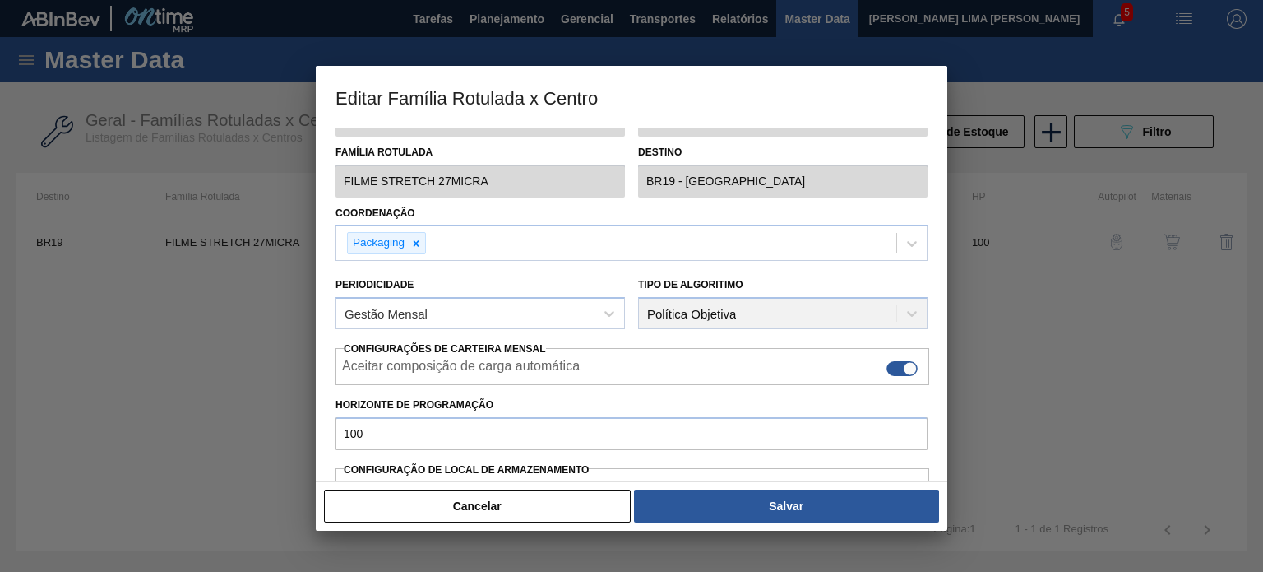
scroll to position [329, 0]
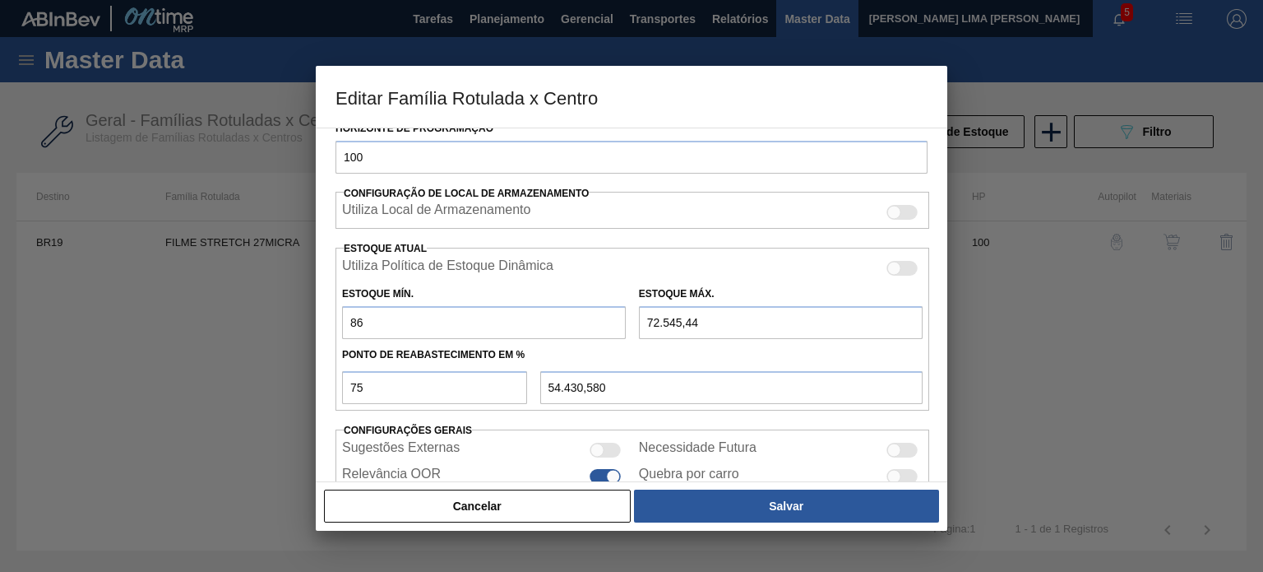
drag, startPoint x: 429, startPoint y: 322, endPoint x: 313, endPoint y: 323, distance: 116.0
click at [314, 323] on div "Editar Família Rotulada x Centro Carteira Filme Stretch Família Filme Stretch F…" at bounding box center [631, 286] width 1263 height 572
type input "0"
type input "54.409,080"
type input "0"
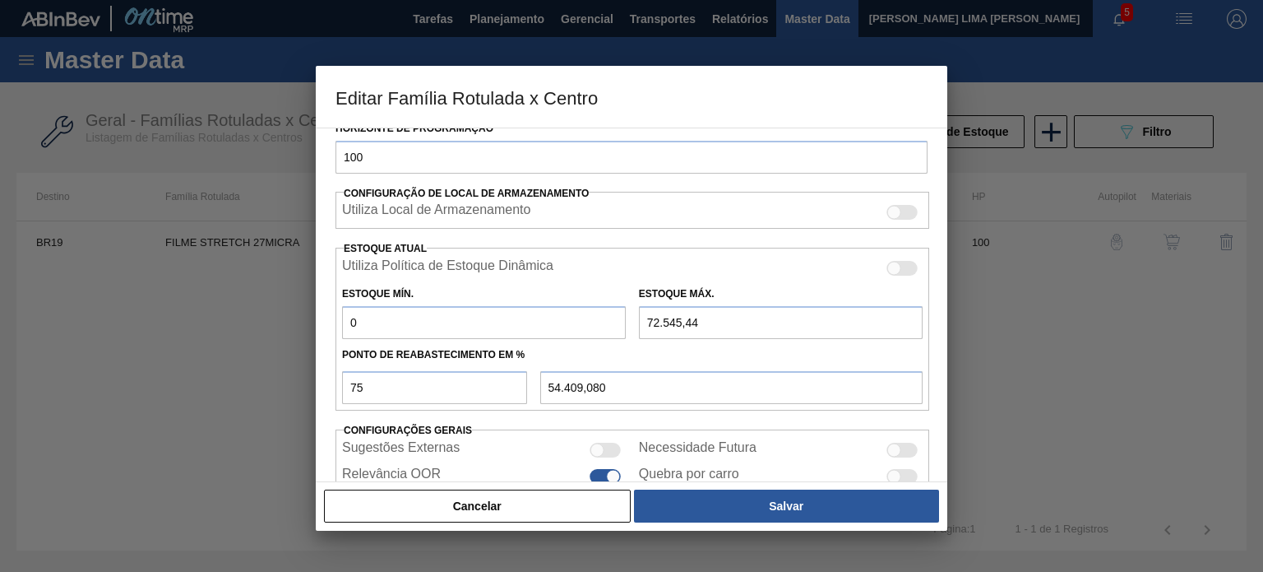
drag, startPoint x: 723, startPoint y: 313, endPoint x: 626, endPoint y: 317, distance: 97.2
click at [626, 317] on div "Estoque Mín. 0 Estoque Máx. 72.545,44" at bounding box center [633, 308] width 594 height 61
type input "0"
type input "0,000"
type input "0"
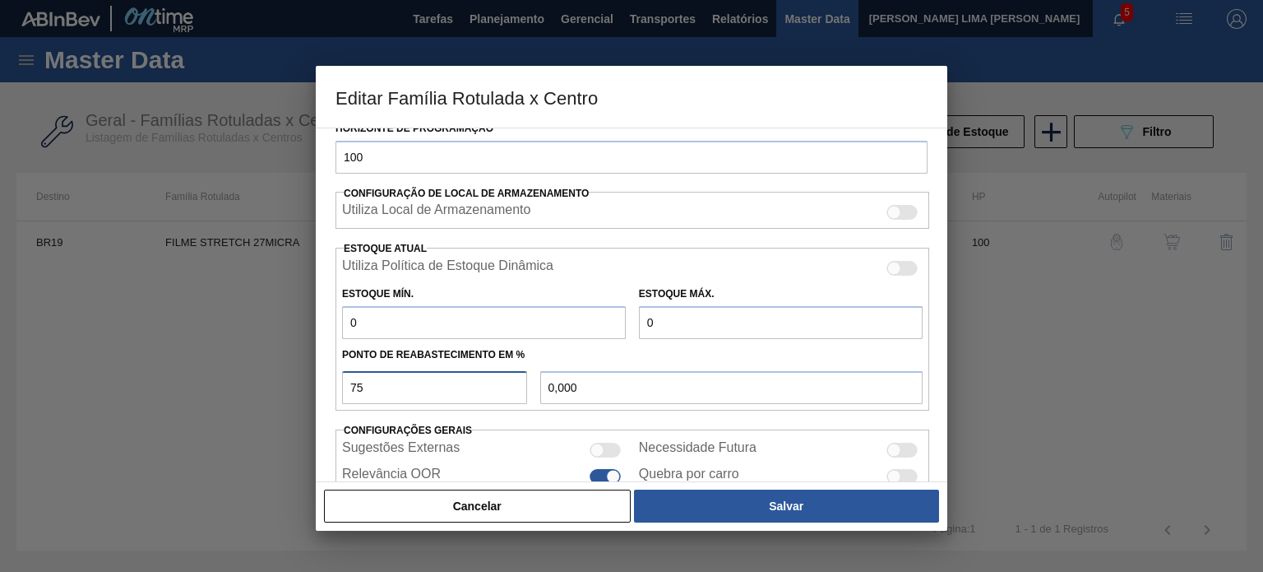
click at [355, 397] on input "75" at bounding box center [434, 387] width 185 height 33
type input "7"
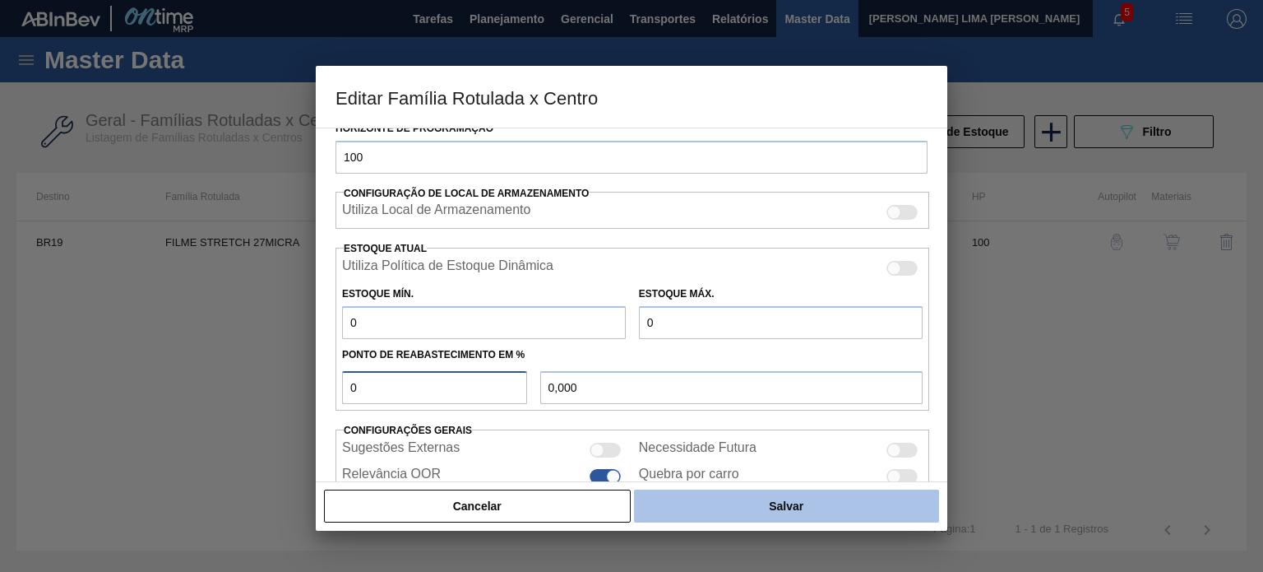
type input "0"
click at [762, 501] on button "Salvar" at bounding box center [786, 505] width 305 height 33
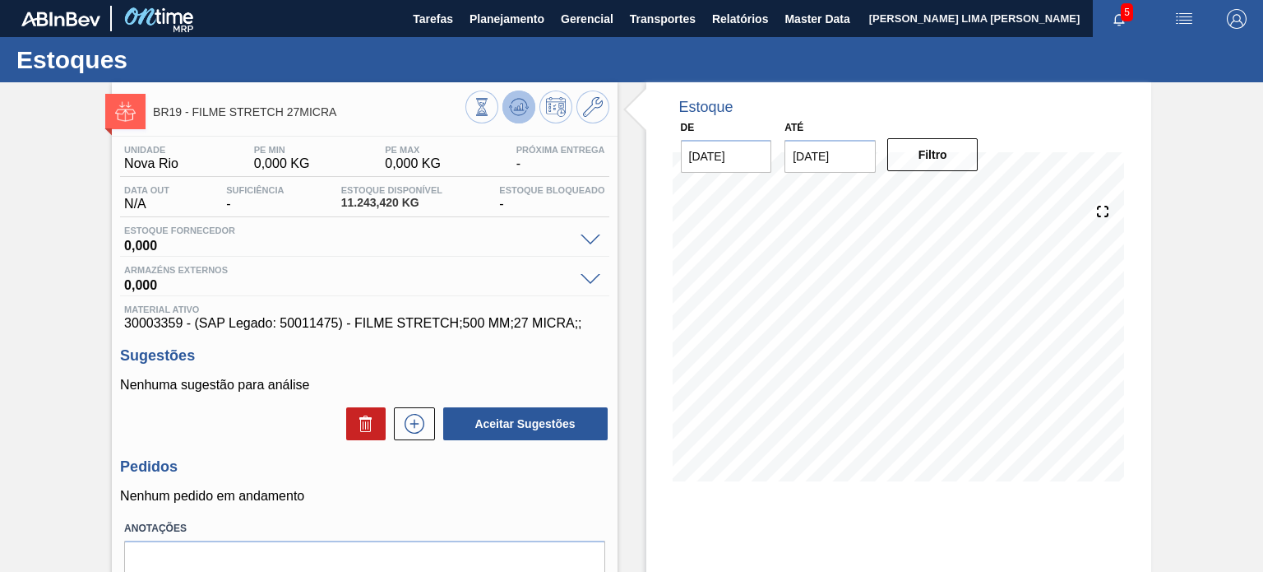
click at [515, 108] on icon at bounding box center [518, 106] width 11 height 7
click at [482, 12] on span "Planejamento" at bounding box center [507, 19] width 75 height 20
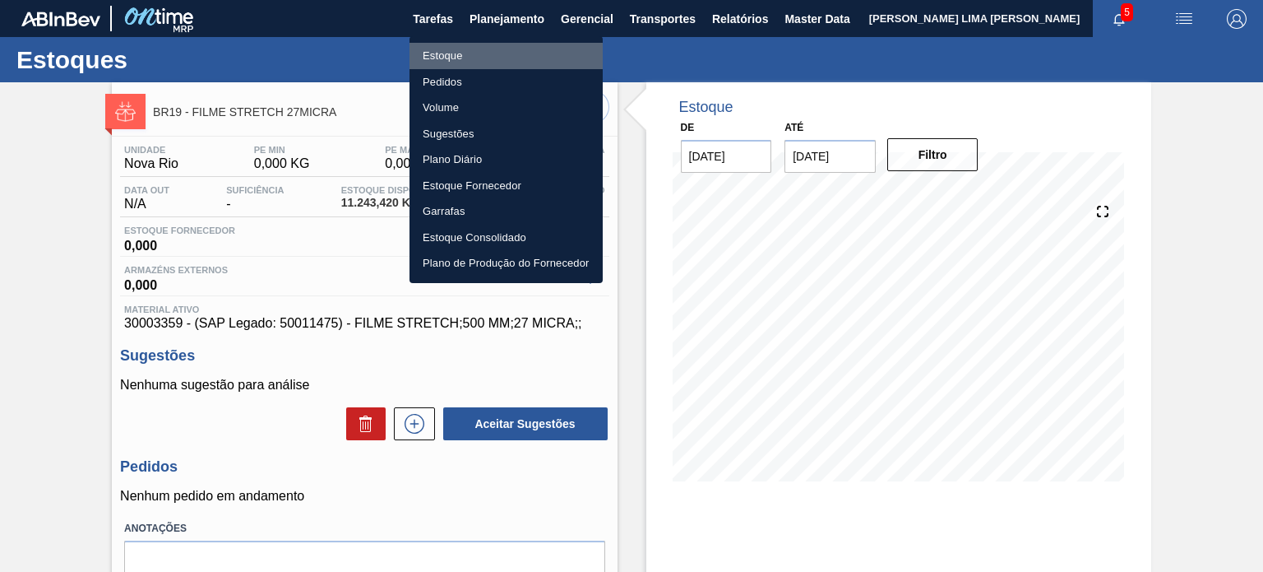
click at [470, 45] on li "Estoque" at bounding box center [506, 56] width 193 height 26
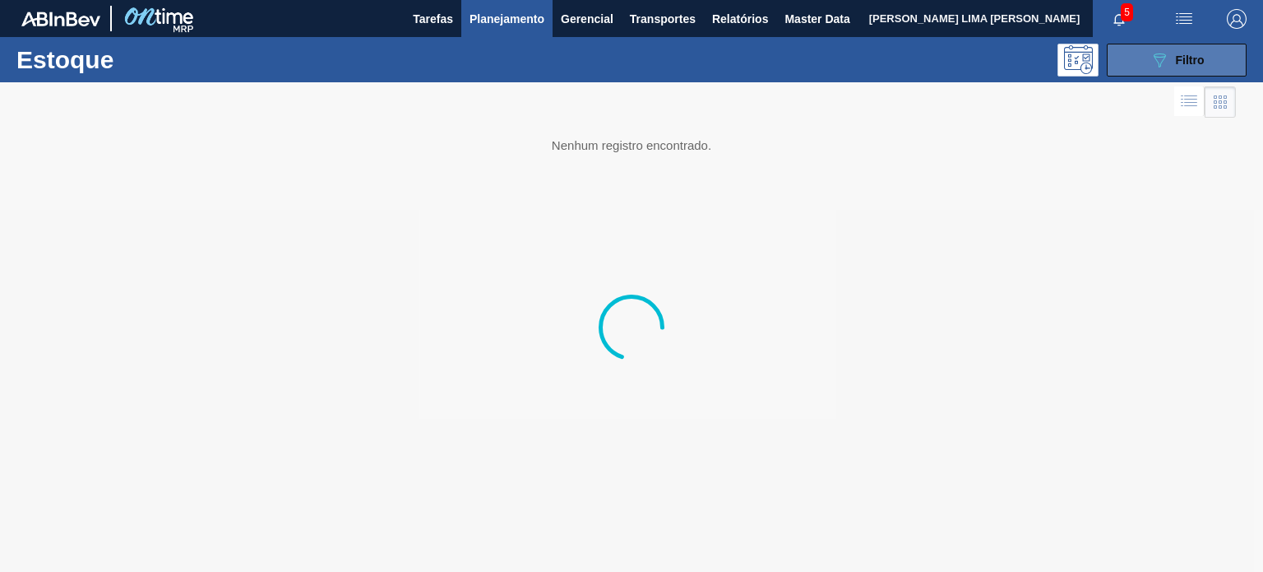
click at [1163, 65] on icon "089F7B8B-B2A5-4AFE-B5C0-19BA573D28AC" at bounding box center [1160, 60] width 20 height 20
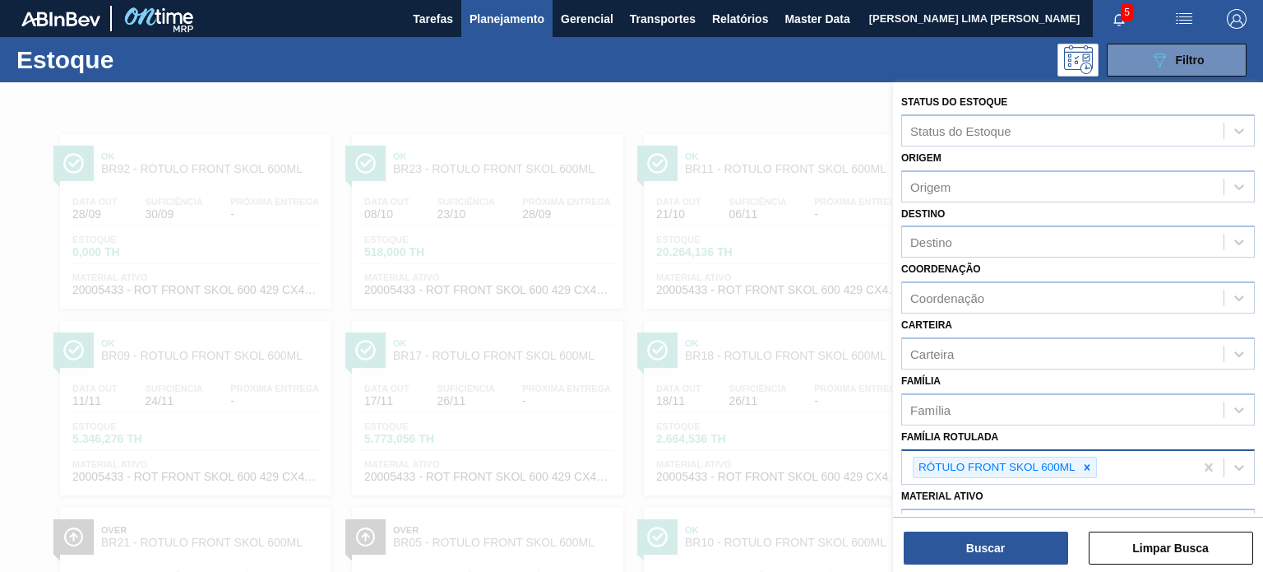
drag, startPoint x: 1085, startPoint y: 456, endPoint x: 1091, endPoint y: 463, distance: 8.7
click at [1084, 457] on div at bounding box center [1087, 467] width 18 height 21
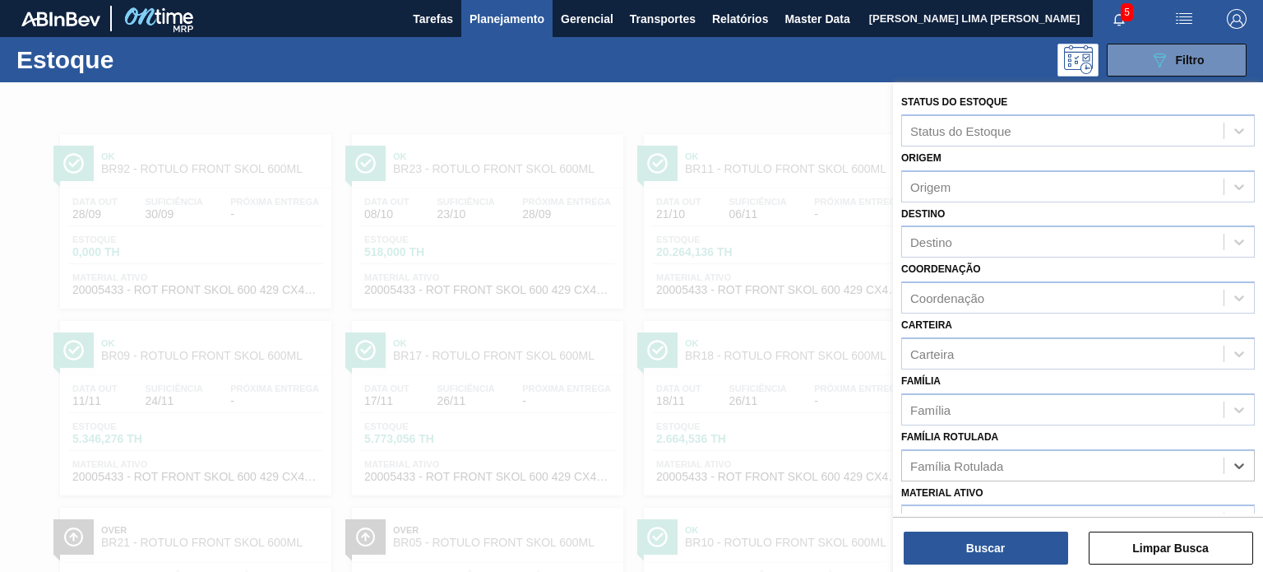
paste Rotulada "FILME STRETCH 23MICRA"
type Rotulada "FILME STRETCH 23MICRA"
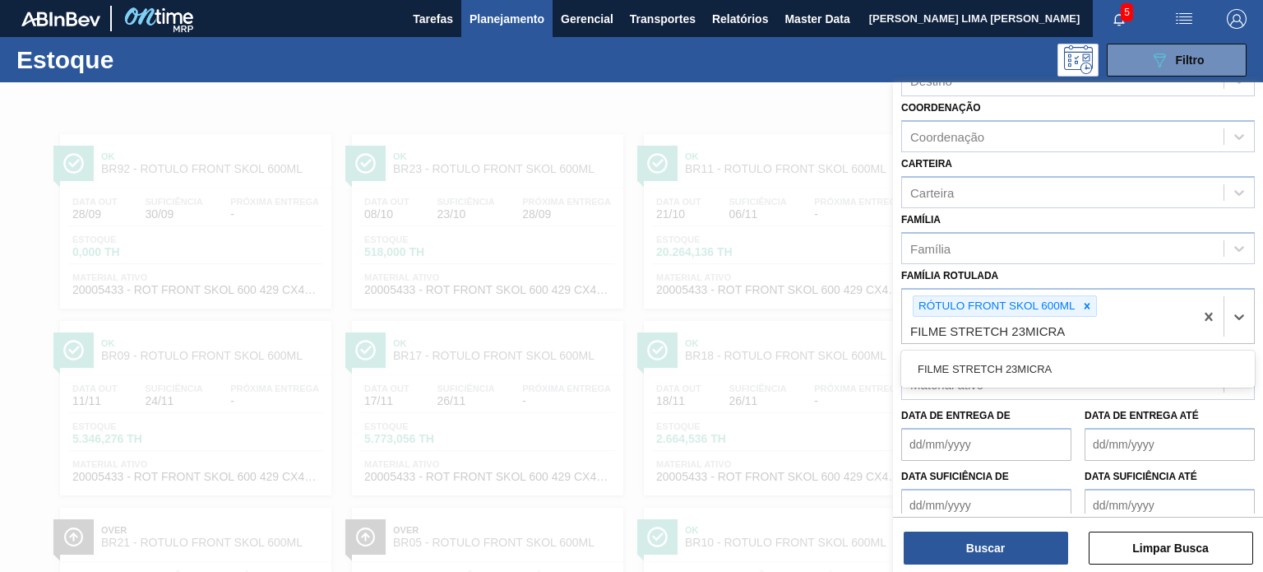
scroll to position [164, 0]
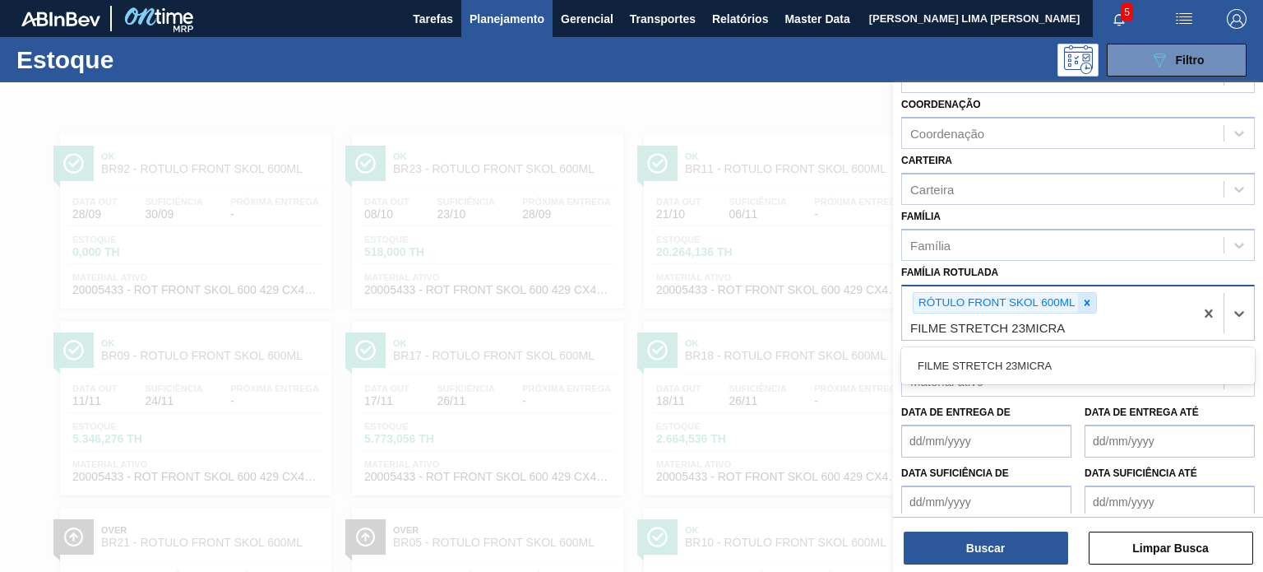
click at [1092, 301] on icon at bounding box center [1088, 303] width 12 height 12
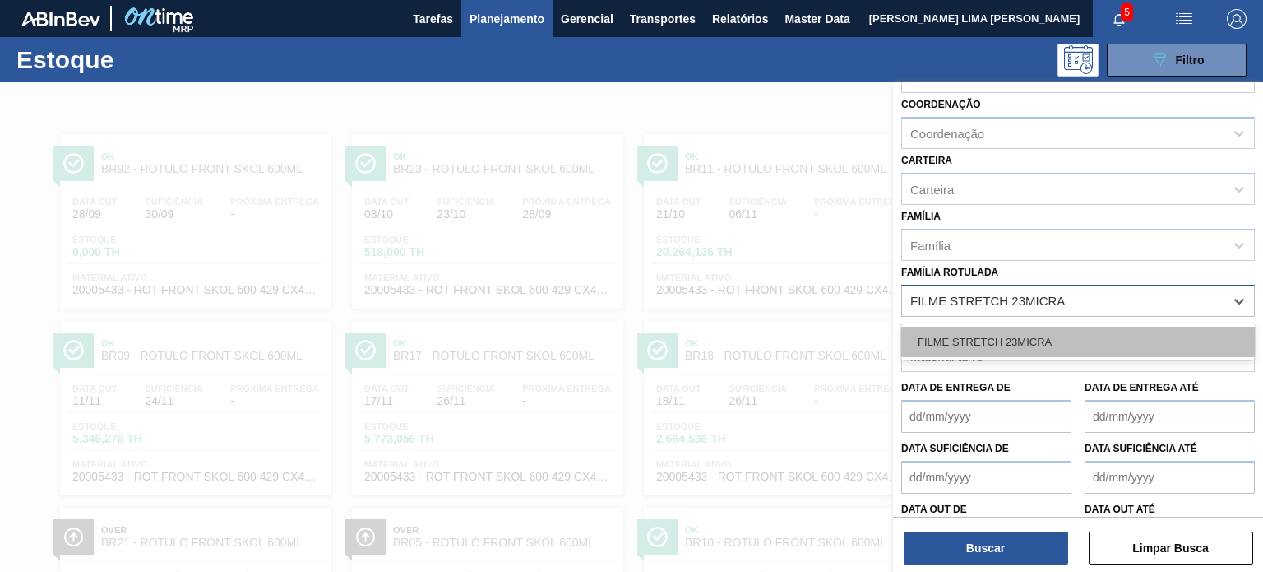
click at [1060, 339] on div "FILME STRETCH 23MICRA" at bounding box center [1078, 342] width 354 height 30
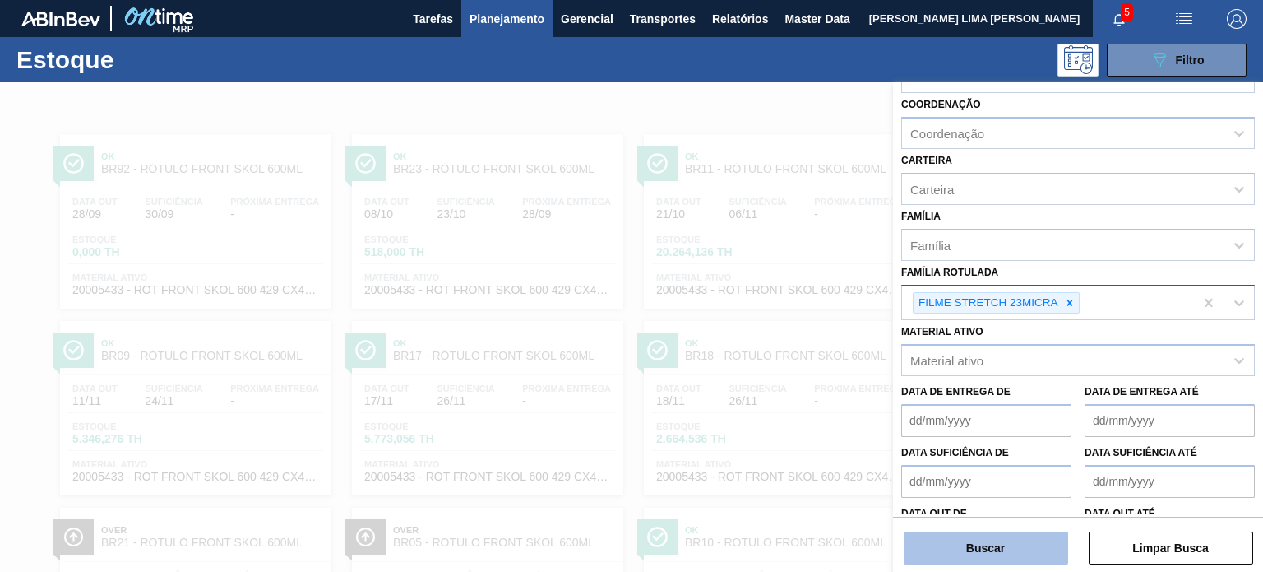
click at [1023, 531] on button "Buscar" at bounding box center [986, 547] width 164 height 33
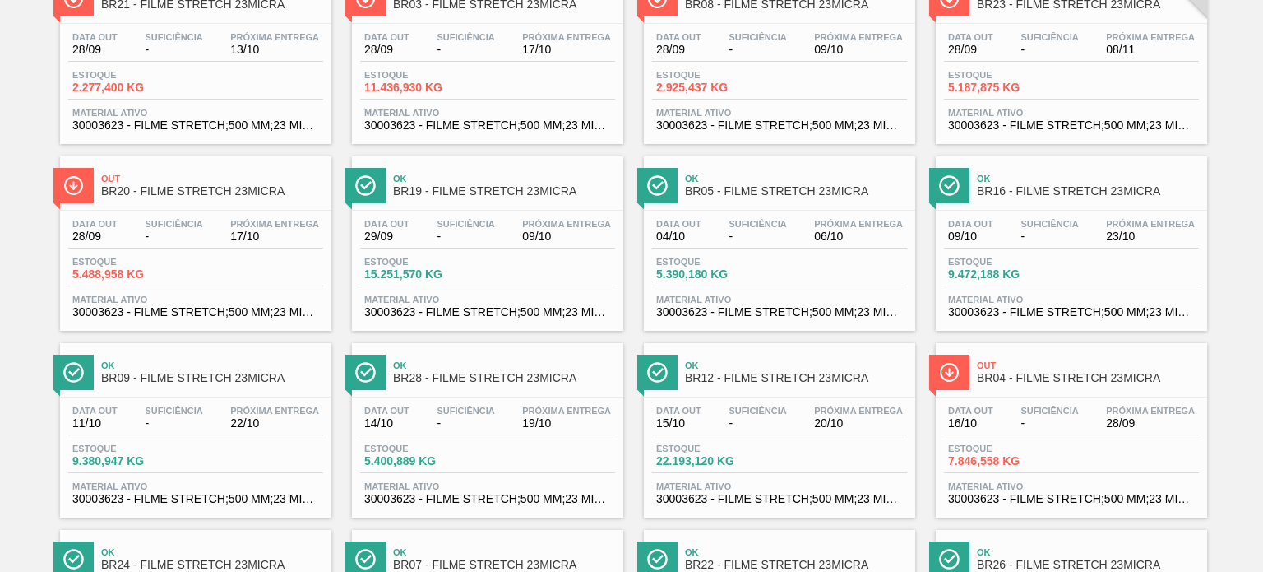
click at [493, 210] on div at bounding box center [488, 210] width 244 height 1
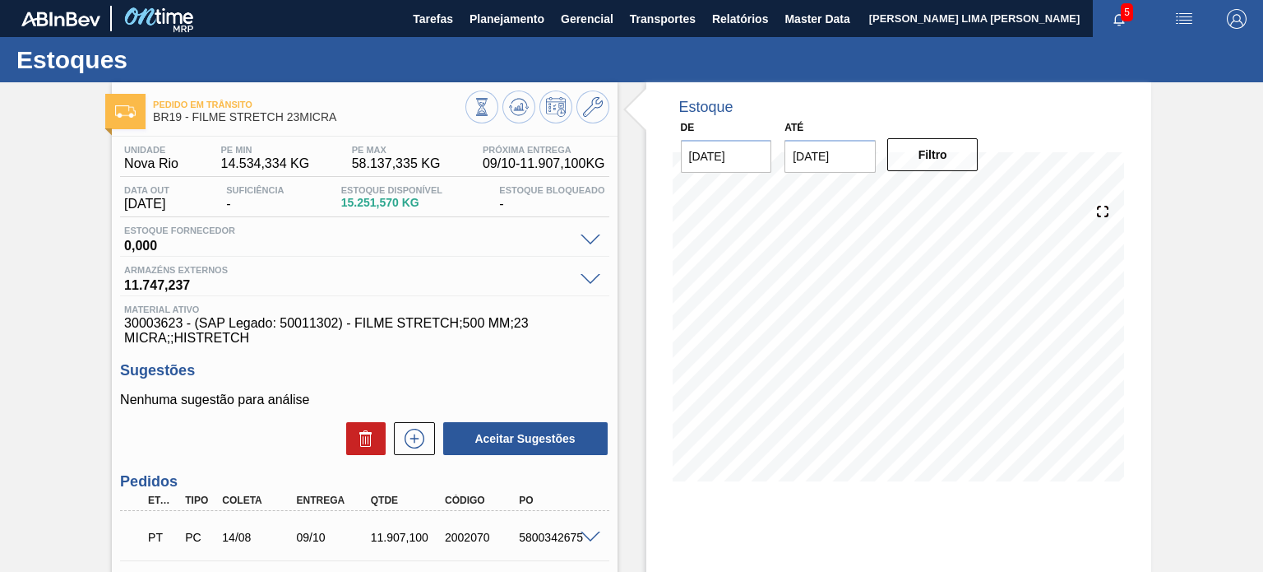
click at [264, 165] on span "14.534,334 KG" at bounding box center [264, 163] width 89 height 15
click at [591, 110] on icon at bounding box center [593, 107] width 20 height 20
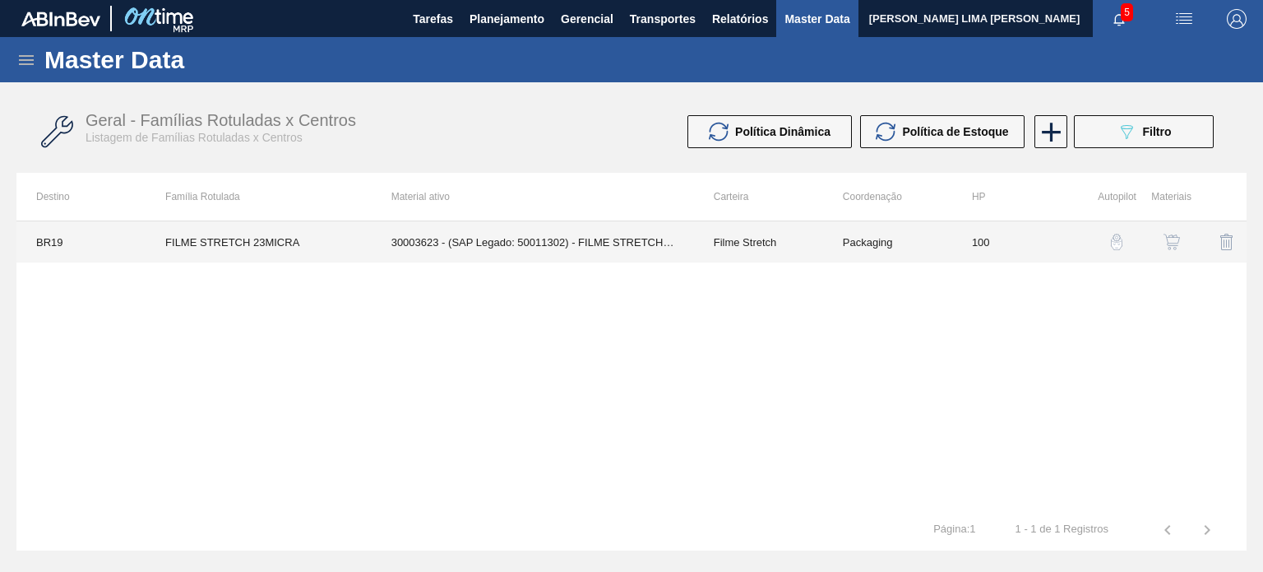
click at [734, 256] on td "Filme Stretch" at bounding box center [758, 241] width 129 height 41
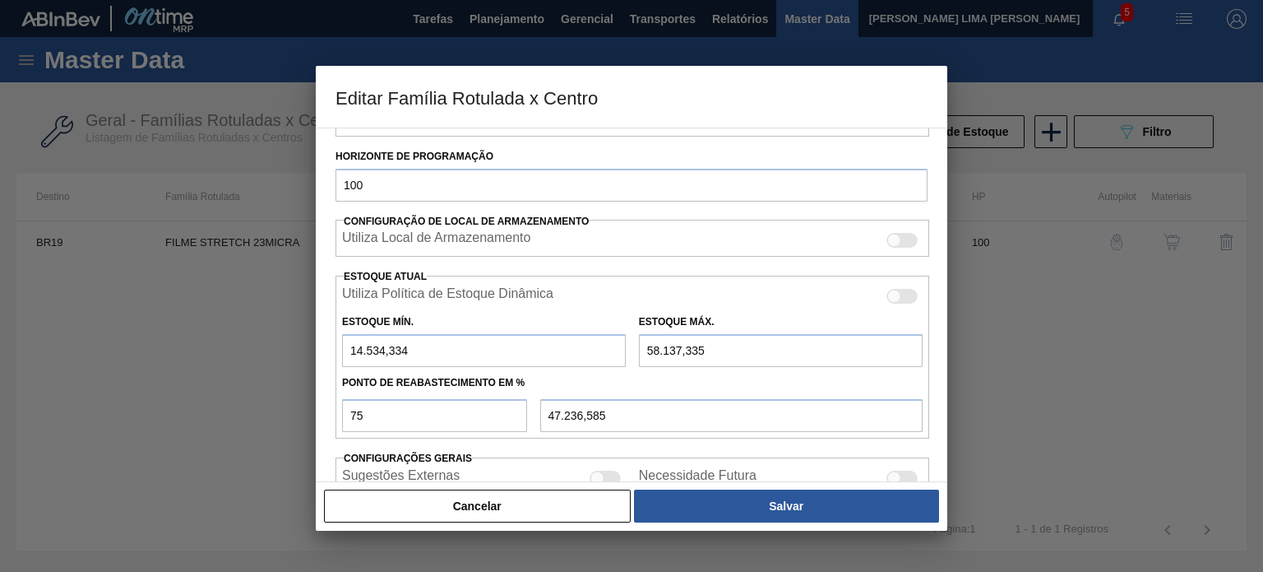
scroll to position [329, 0]
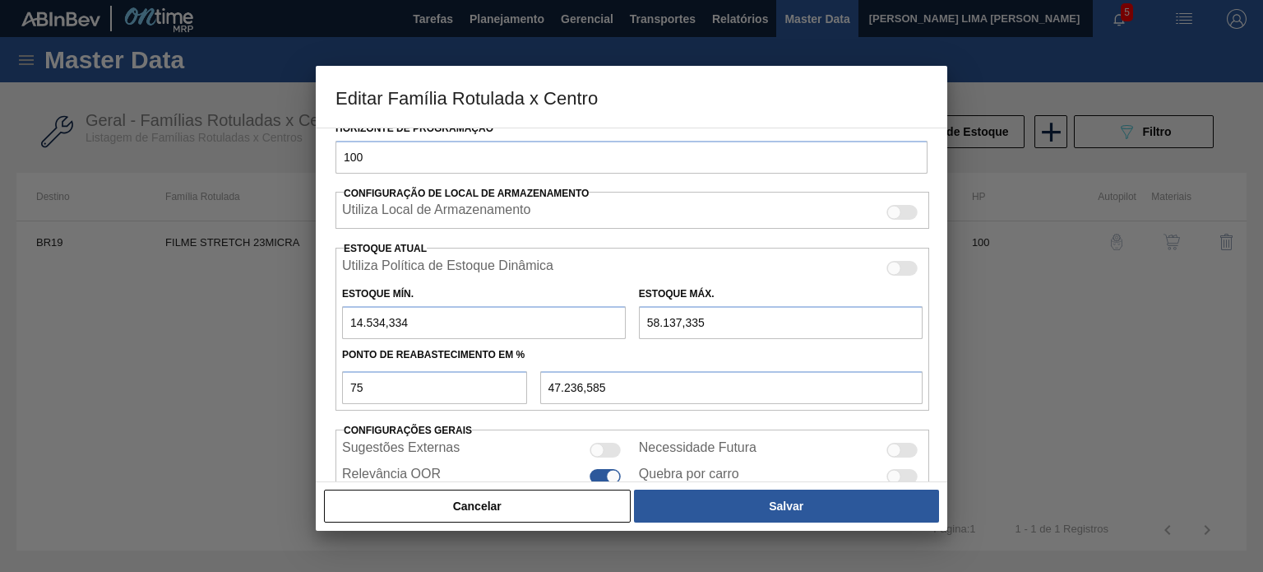
drag, startPoint x: 406, startPoint y: 318, endPoint x: 336, endPoint y: 307, distance: 71.7
click at [338, 307] on div "Estoque Mín. 14.534,334" at bounding box center [484, 310] width 297 height 57
type input "1"
type input "43.603,251"
type input "10"
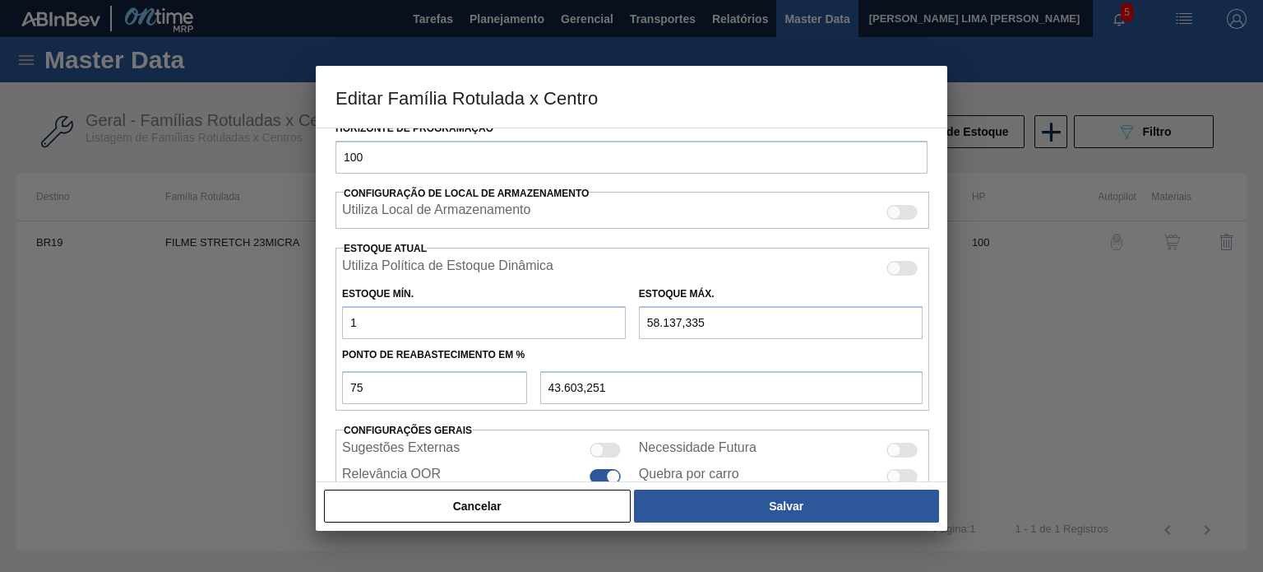
type input "43.605,501"
type input "109"
type input "43.630,251"
type input "1.094"
type input "43.876,501"
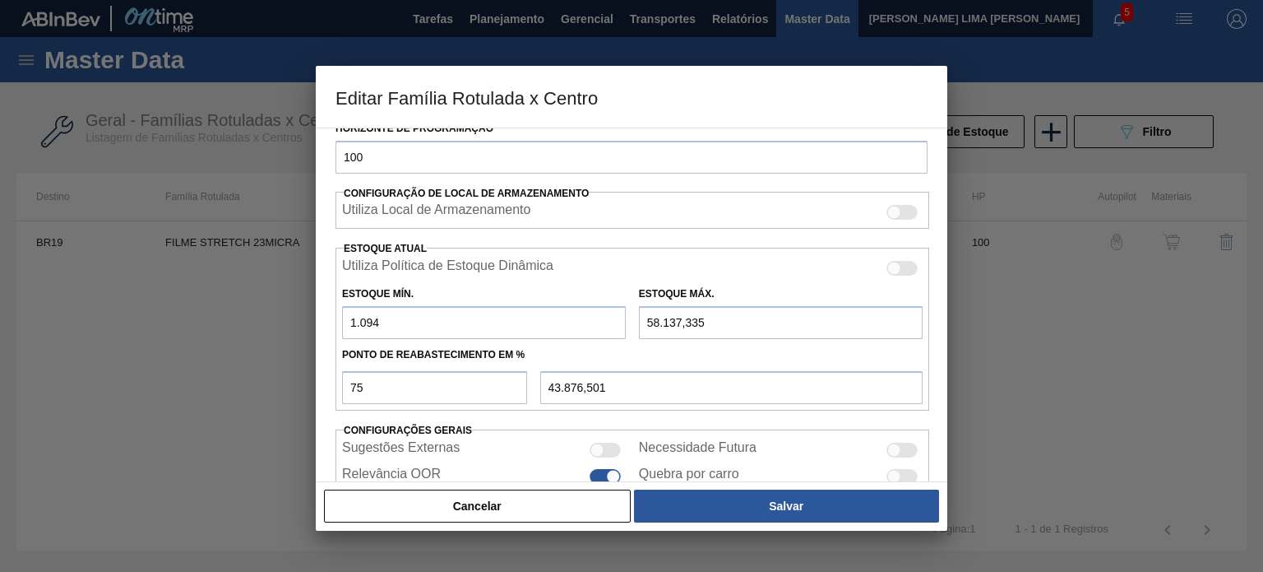
type input "10.949"
type input "46.340,251"
type input "10.949"
type input "5"
type input "2.741,000"
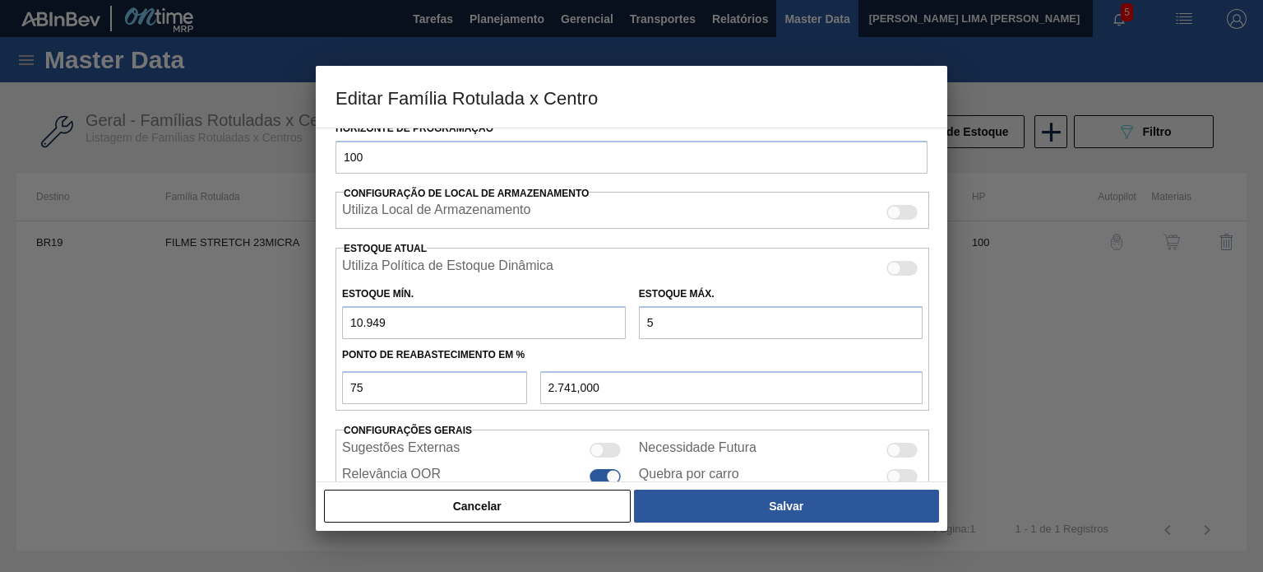
type input "54"
type input "2.777,750"
type input "547"
type input "3.147,500"
type input "5.474"
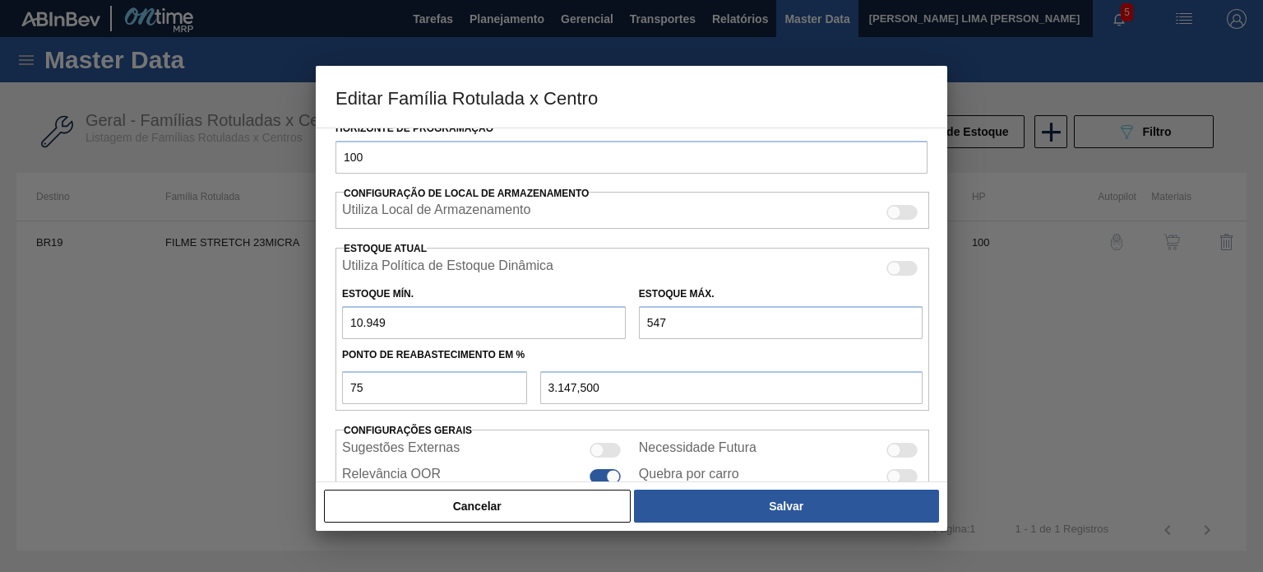
type input "6.842,750"
type input "54.745"
type input "43.796,000"
type input "54.745"
type input "5"
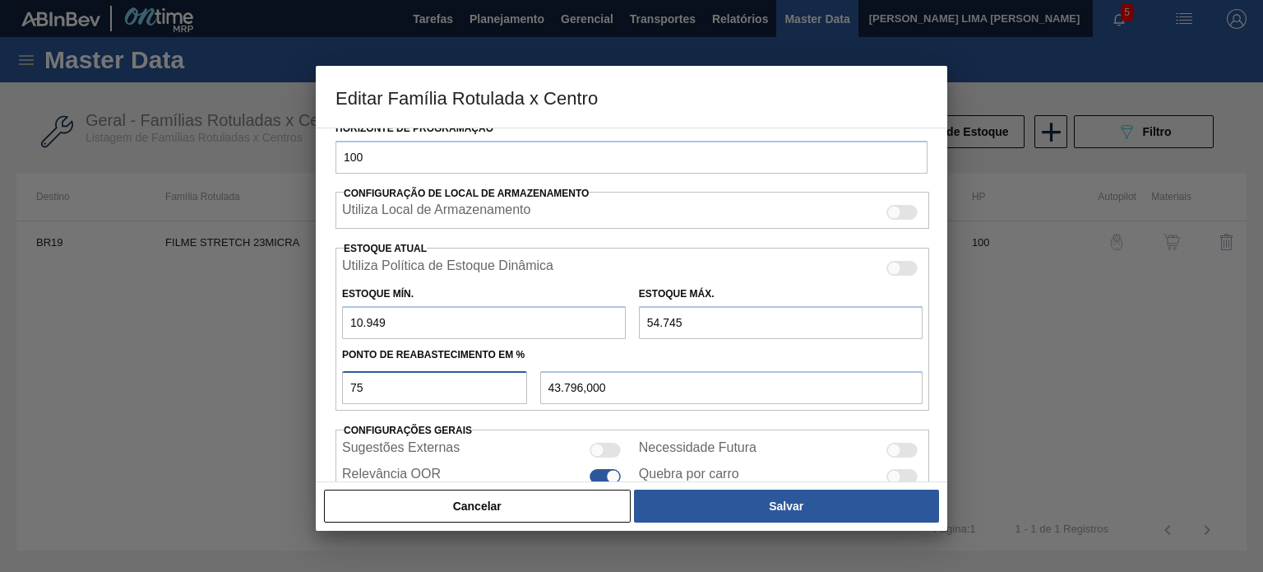
type input "13.138,800"
type input "50"
type input "32.847,000"
type input "50"
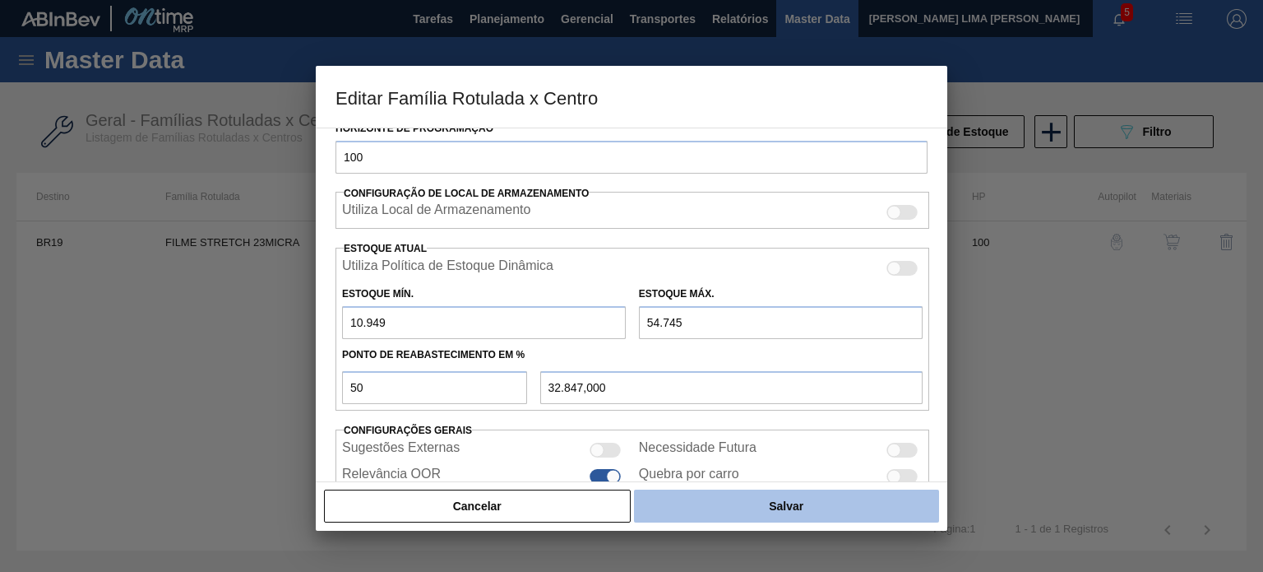
click at [731, 499] on button "Salvar" at bounding box center [786, 505] width 305 height 33
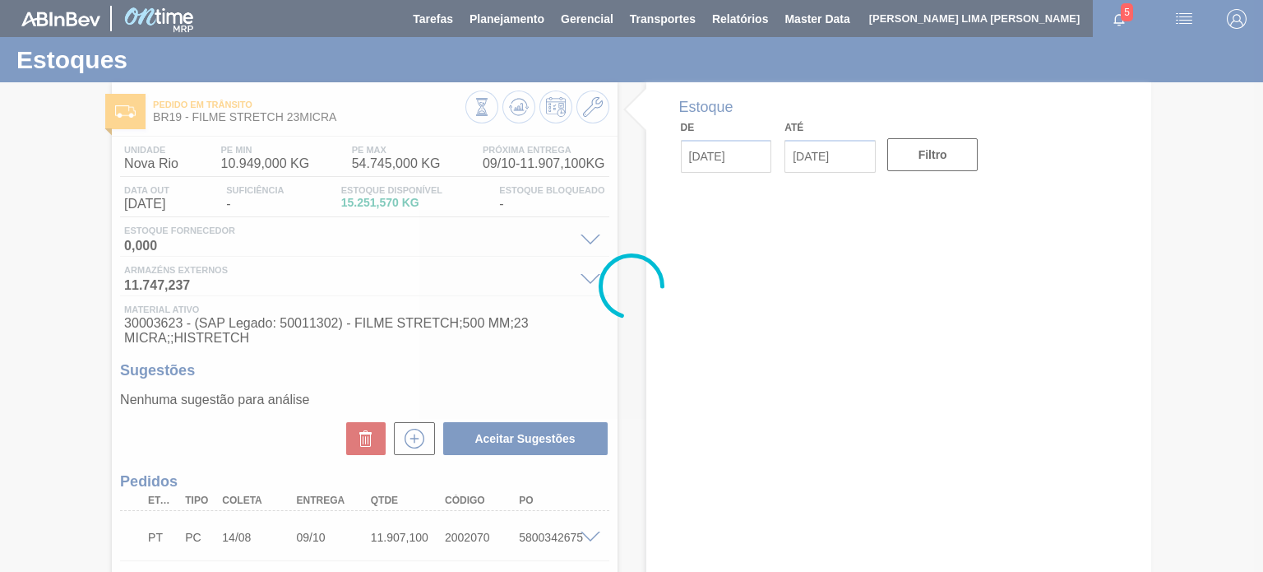
click at [510, 114] on div at bounding box center [631, 286] width 1263 height 572
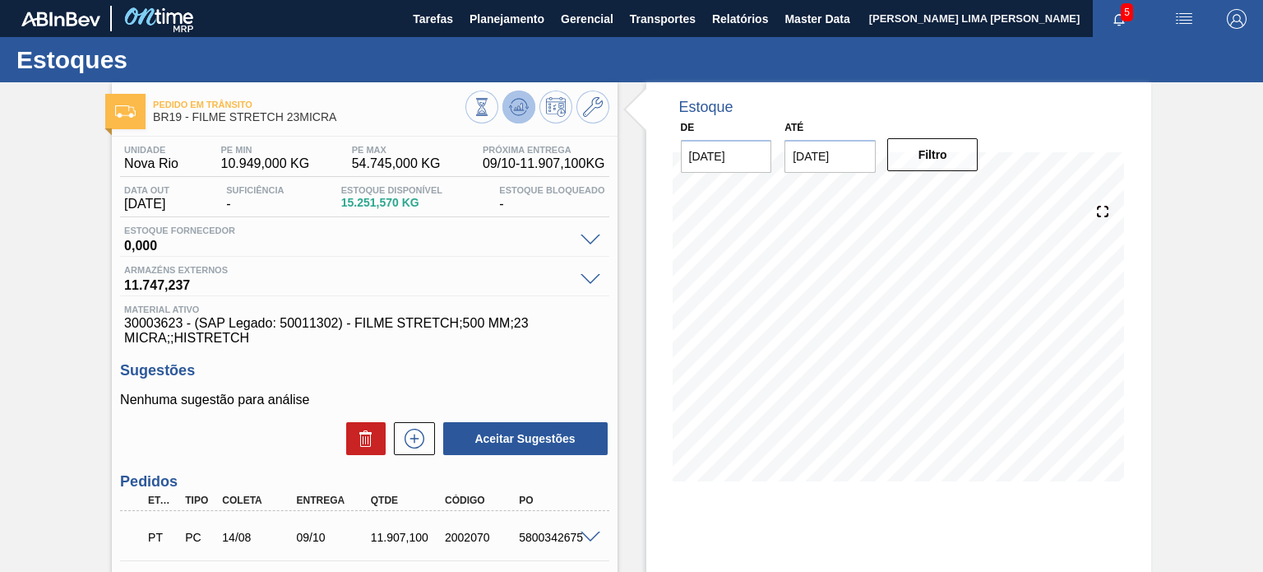
click at [520, 109] on icon at bounding box center [518, 106] width 11 height 7
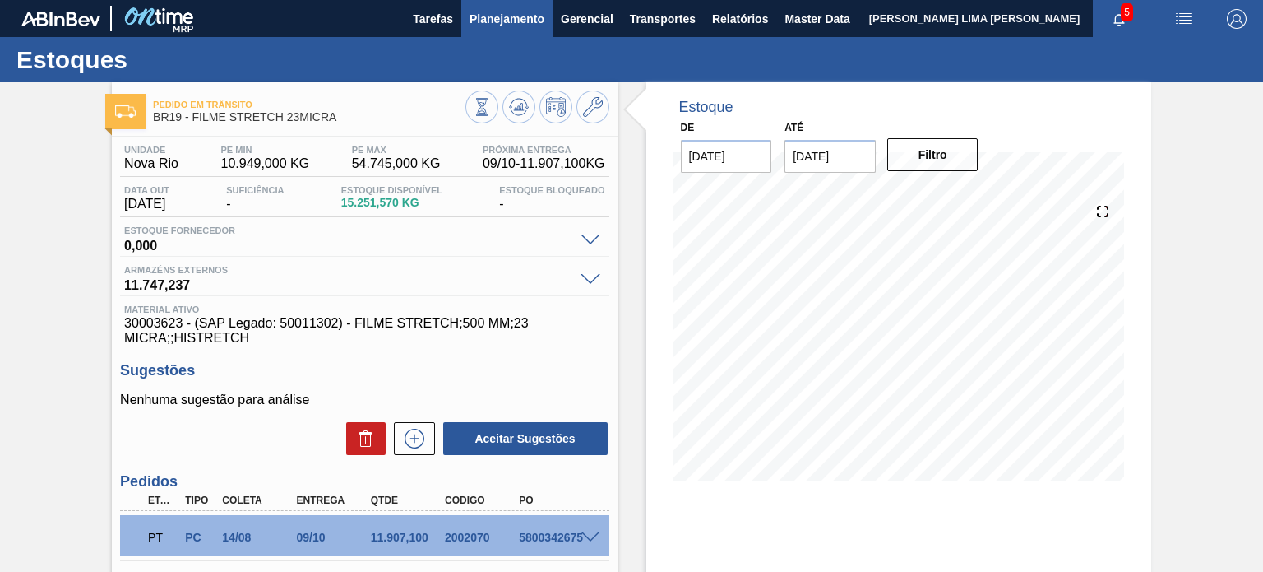
click at [484, 21] on span "Planejamento" at bounding box center [507, 19] width 75 height 20
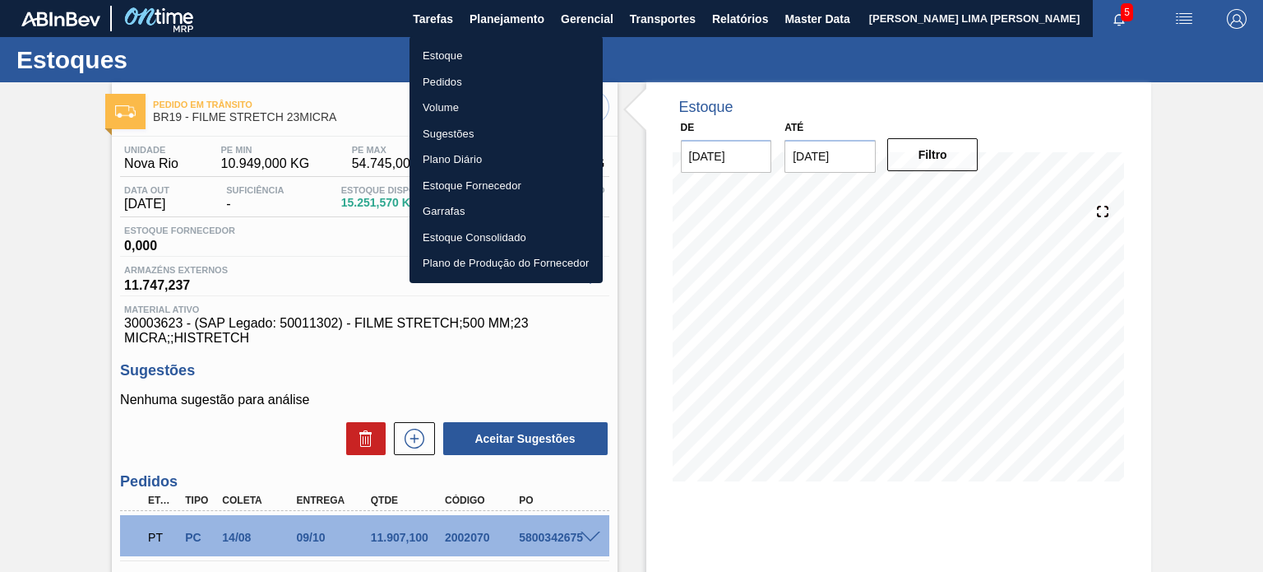
click at [487, 58] on li "Estoque" at bounding box center [506, 56] width 193 height 26
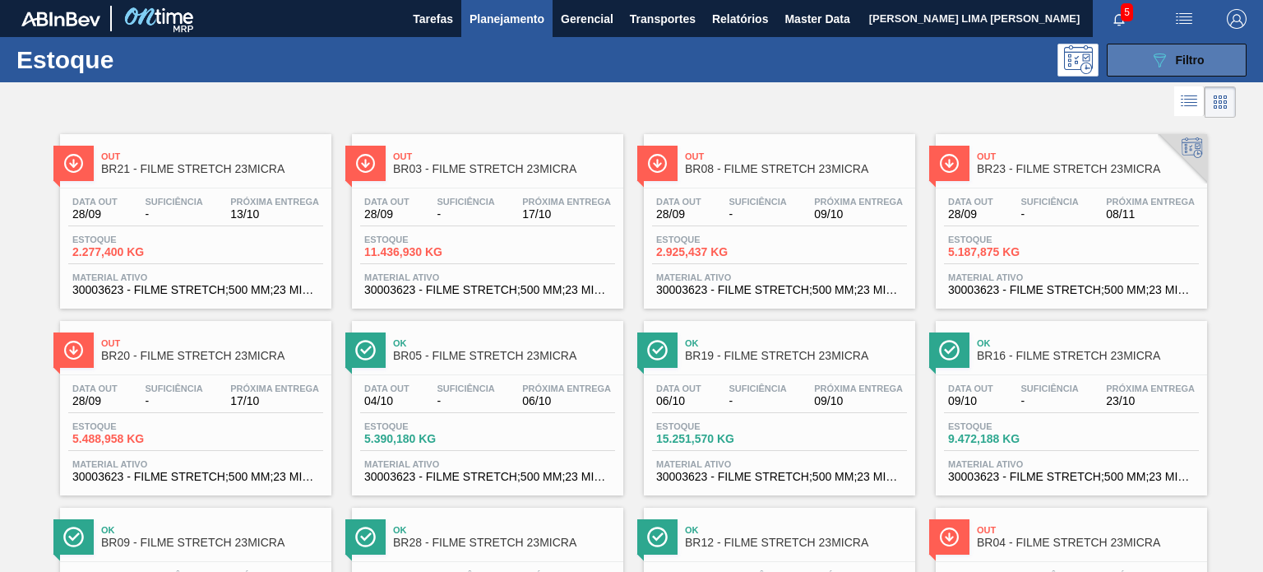
click at [1135, 73] on button "089F7B8B-B2A5-4AFE-B5C0-19BA573D28AC Filtro" at bounding box center [1177, 60] width 140 height 33
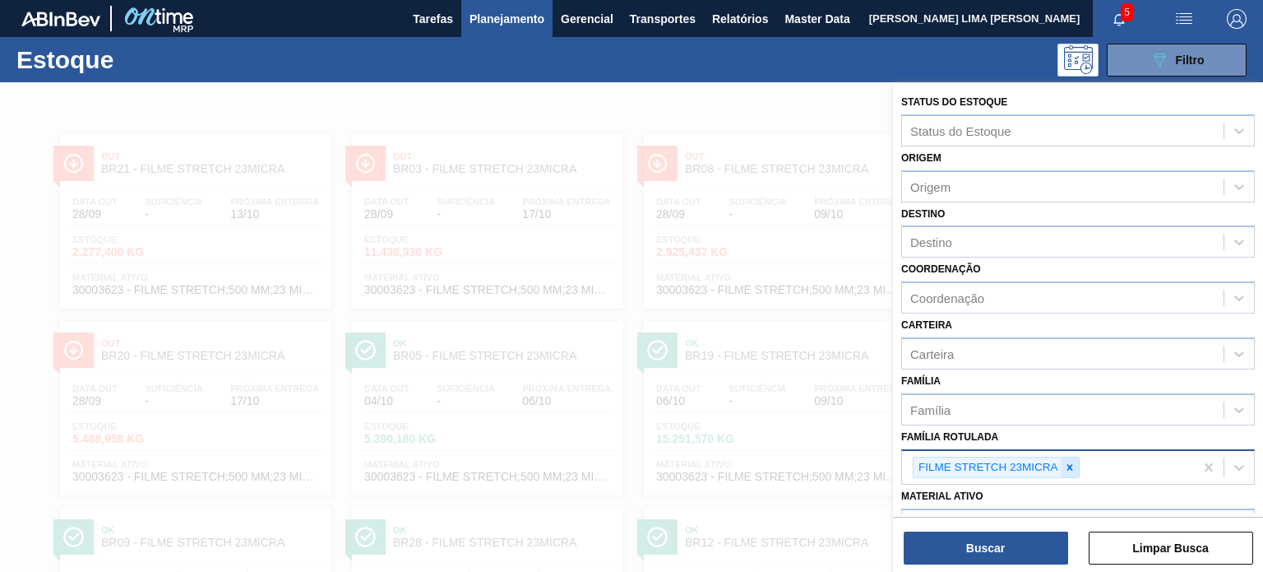
click at [1061, 462] on div at bounding box center [1070, 467] width 18 height 21
paste Rotulada "FILME STRETCH 20MICRA"
type Rotulada "FILME STRETCH 20MICRA"
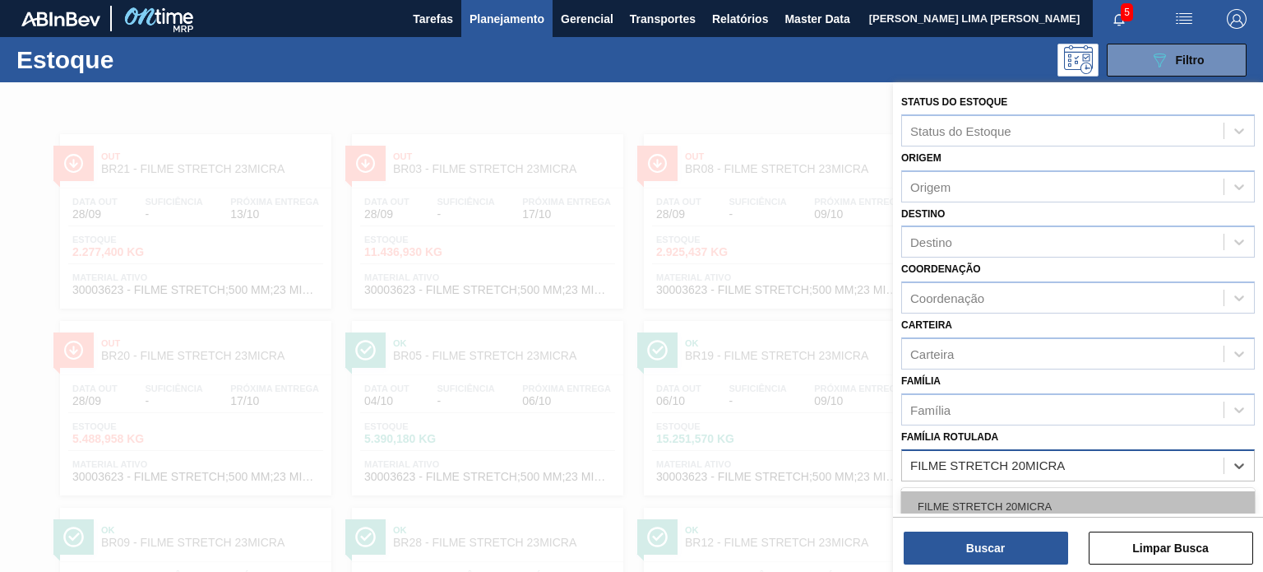
click at [1037, 496] on div "FILME STRETCH 20MICRA" at bounding box center [1078, 506] width 354 height 30
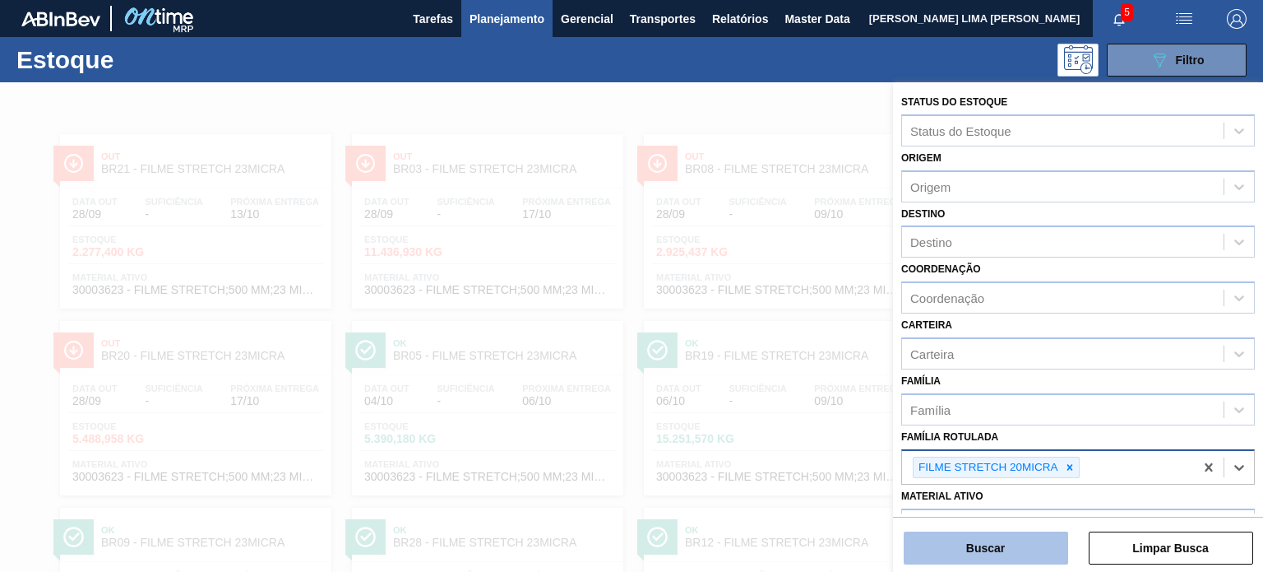
click at [1036, 542] on button "Buscar" at bounding box center [986, 547] width 164 height 33
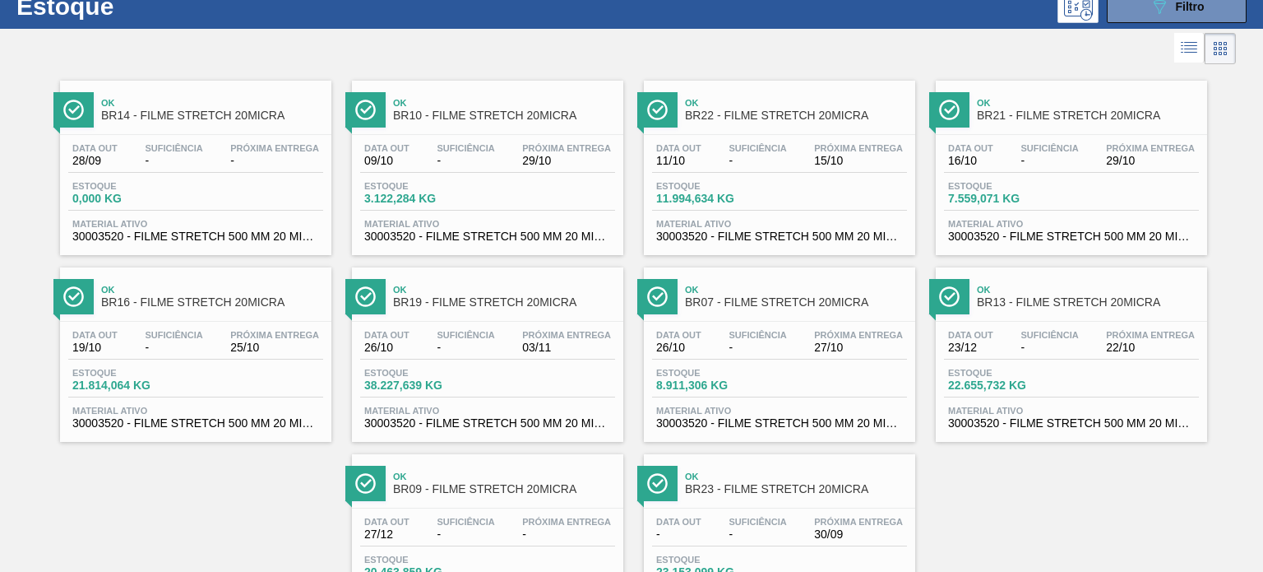
scroll to position [82, 0]
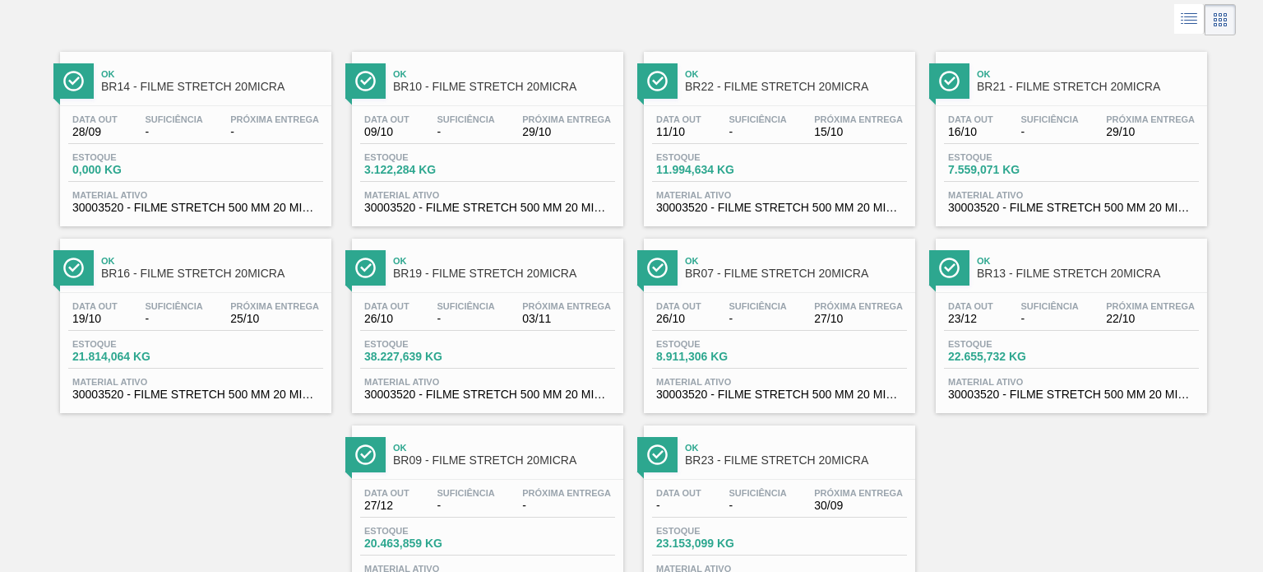
click at [484, 279] on div "Ok BR19 - FILME STRETCH 20MICRA" at bounding box center [504, 267] width 222 height 37
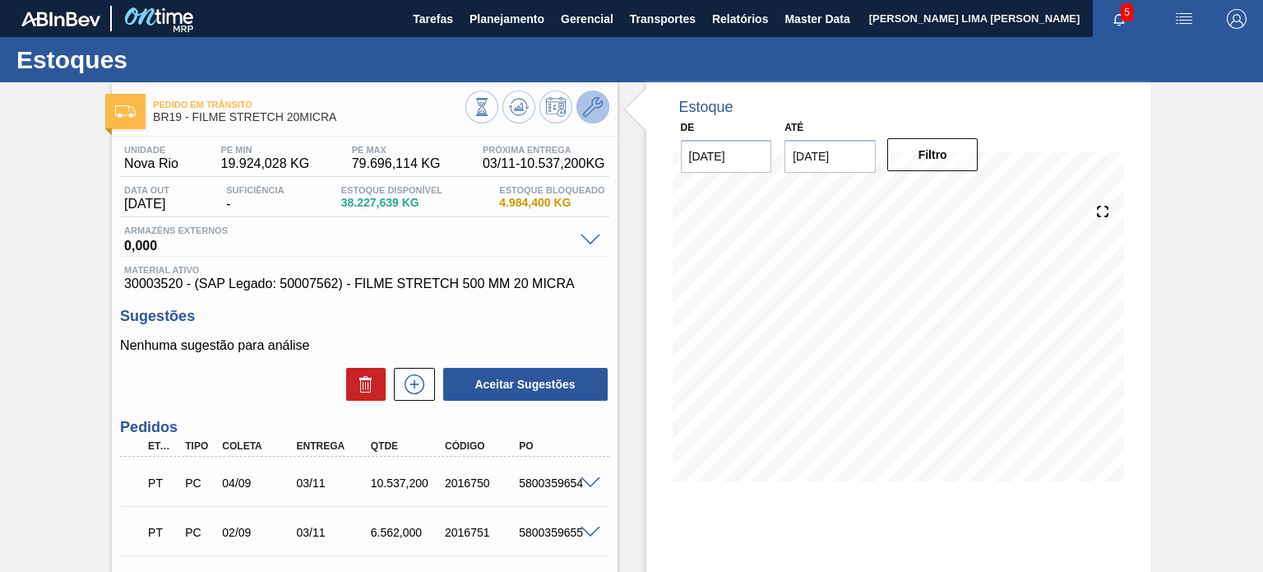
click at [594, 112] on icon at bounding box center [593, 107] width 20 height 20
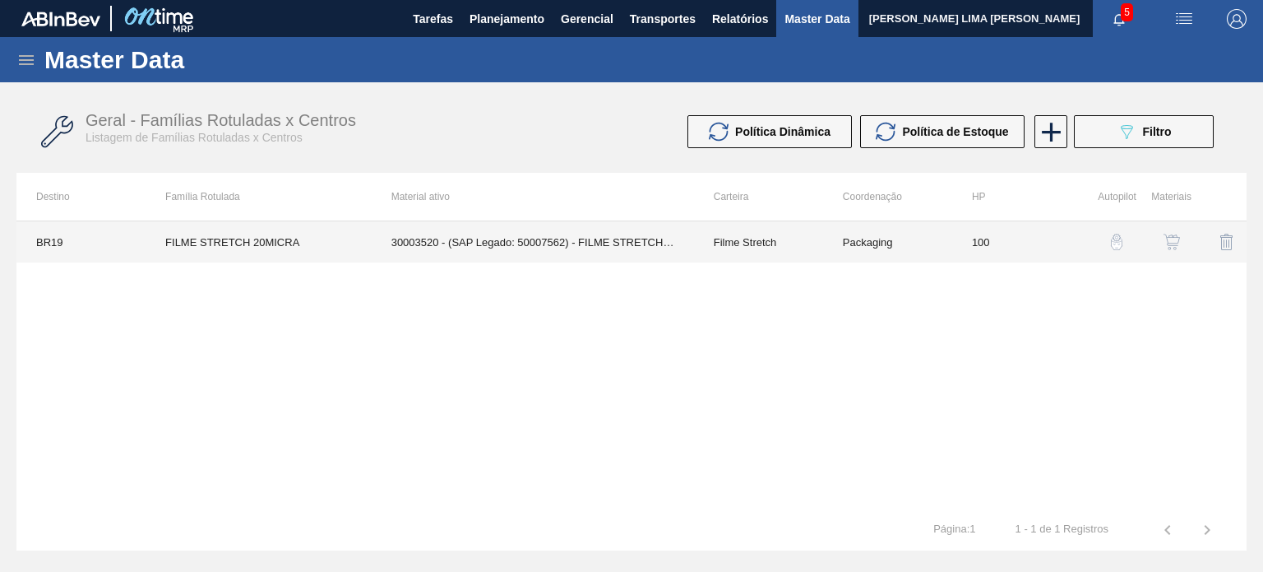
click at [888, 240] on td "Packaging" at bounding box center [887, 241] width 129 height 41
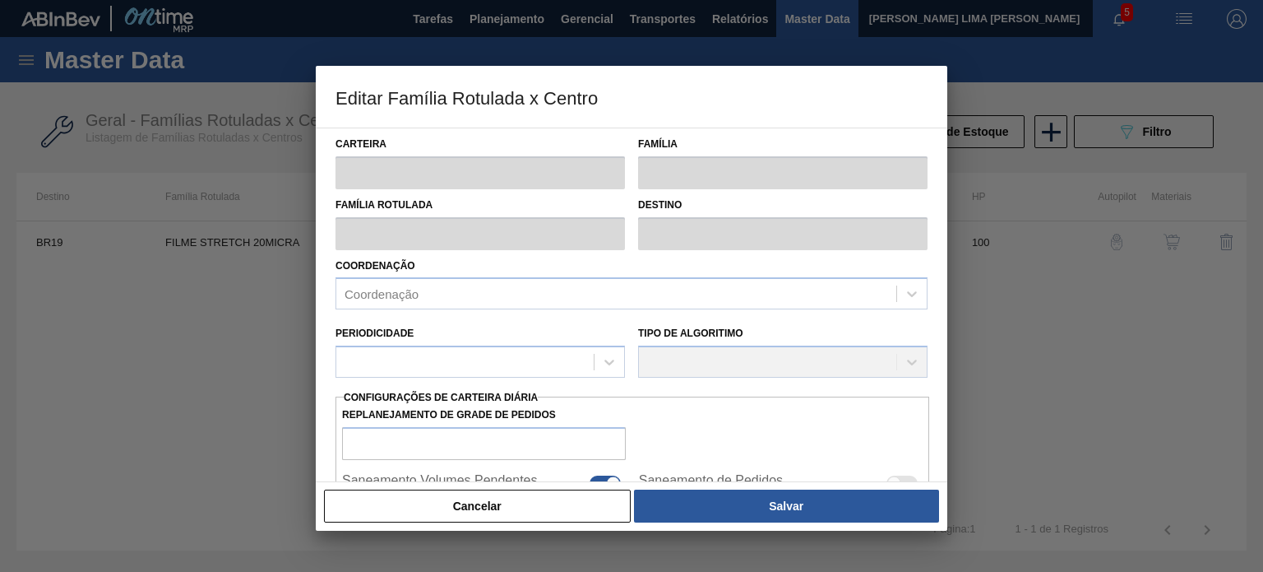
type input "Filme Stretch"
type input "FILME STRETCH 20MICRA"
type input "BR19 - Nova Rio"
type input "100"
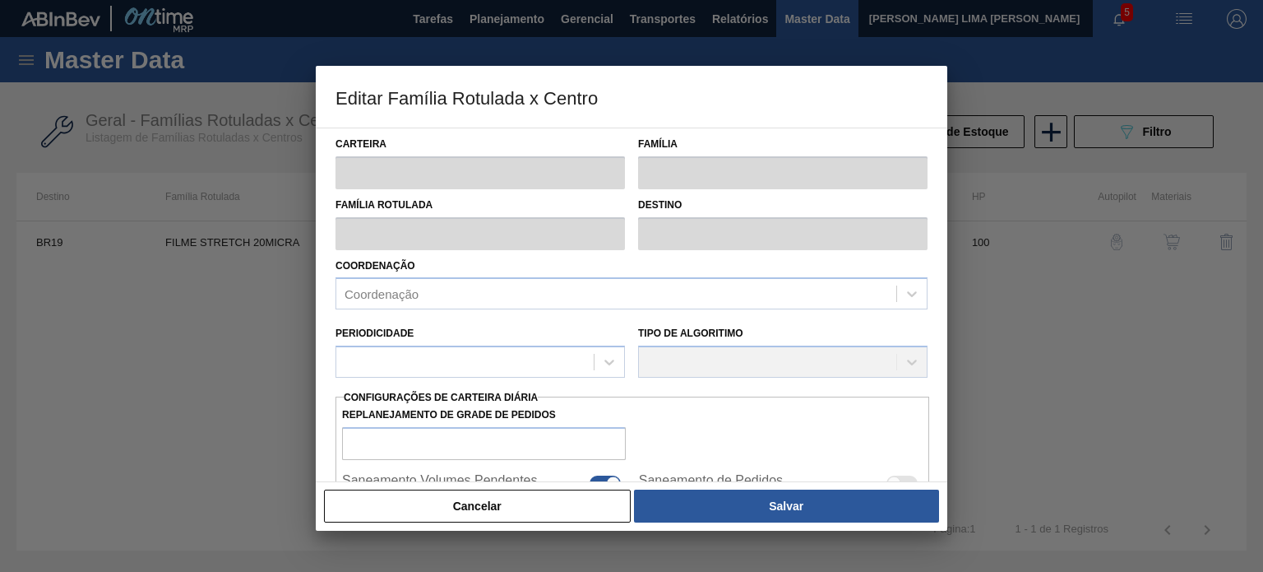
type input "19.924,028"
type input "79.696,114"
type input "75"
type input "64.753,093"
checkbox input "true"
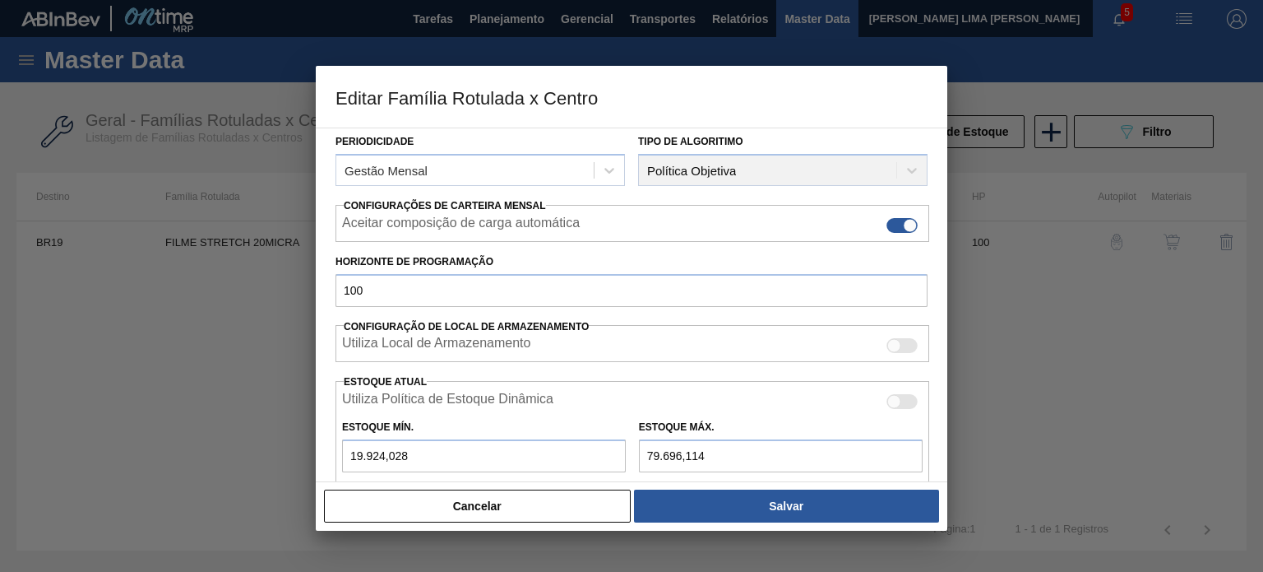
scroll to position [329, 0]
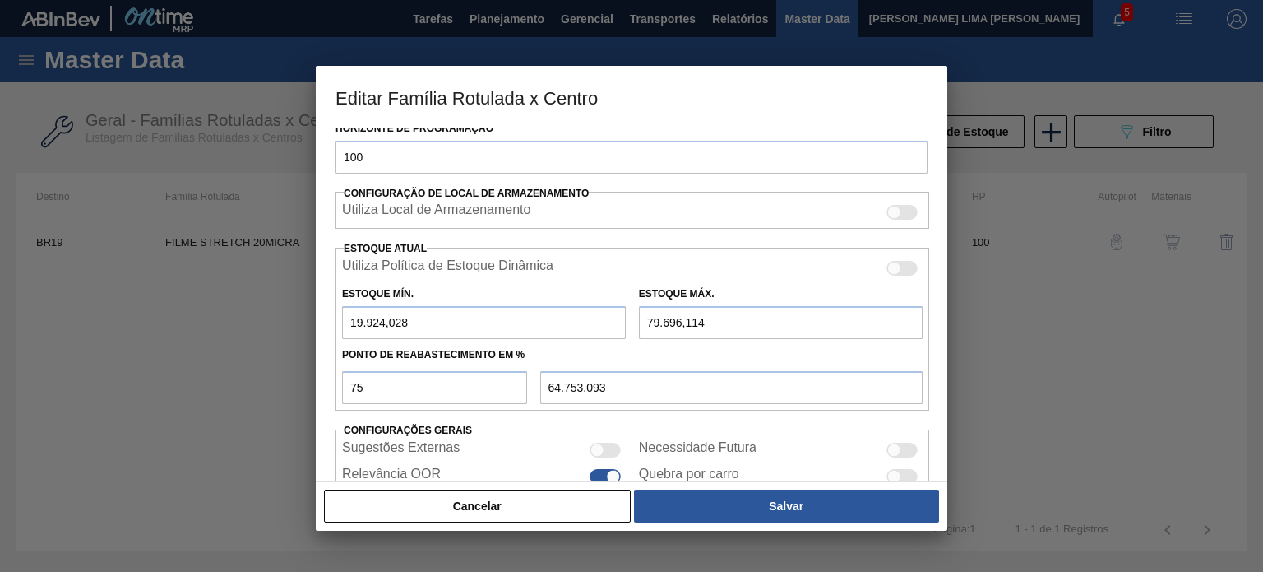
drag, startPoint x: 424, startPoint y: 330, endPoint x: 332, endPoint y: 322, distance: 91.7
click at [322, 317] on div "Carteira Filme Stretch Família Filme Stretch Família Rotulada FILME STRETCH 20M…" at bounding box center [632, 304] width 632 height 354
type input "1"
type input "59.772,336"
type input "15"
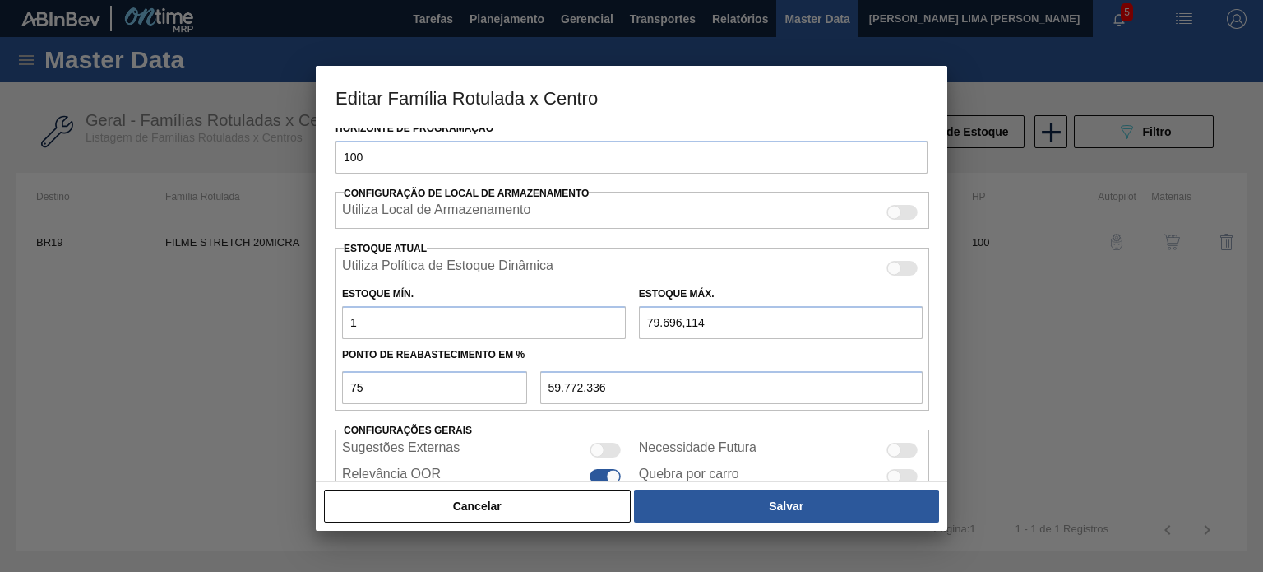
type input "59.775,836"
type input "159"
type input "59.811,836"
type input "1.593"
type input "60.170,336"
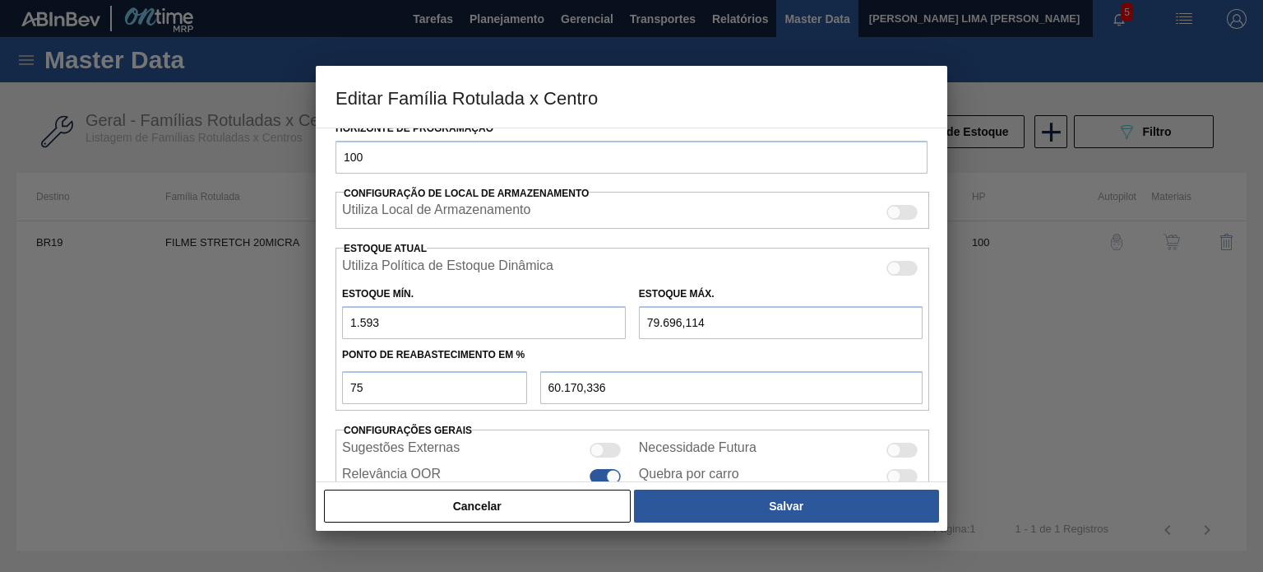
type input "15.939"
type input "63.756,836"
type input "15.939"
type input "7"
type input "3.990,000"
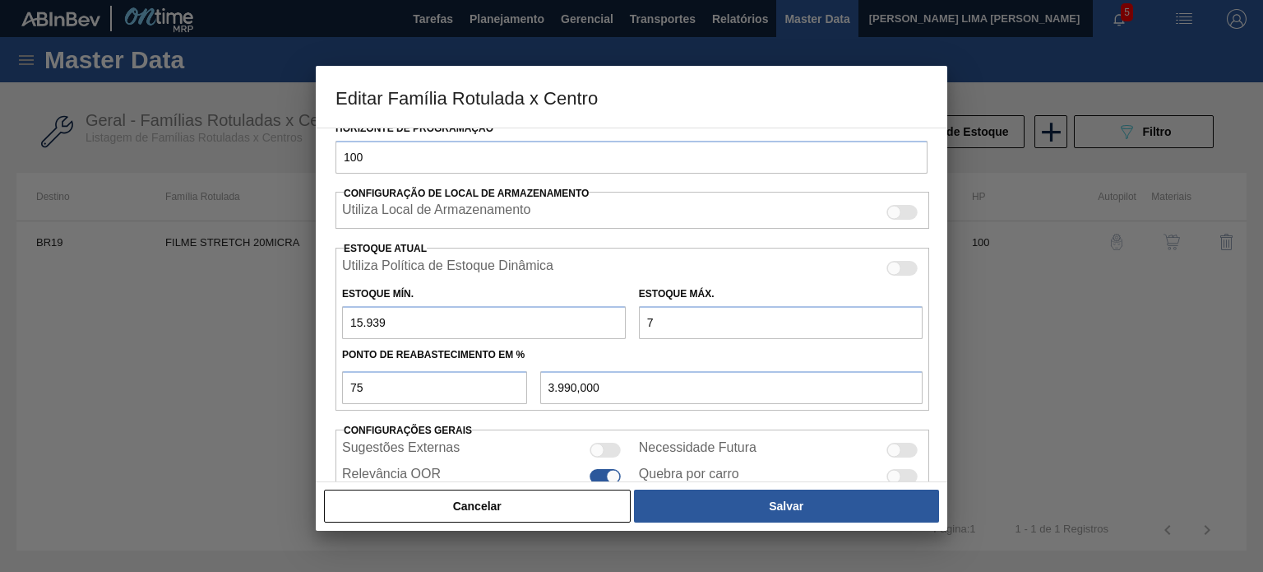
type input "71"
type input "4.038,000"
type input "718"
type input "4.523,250"
type input "7.185"
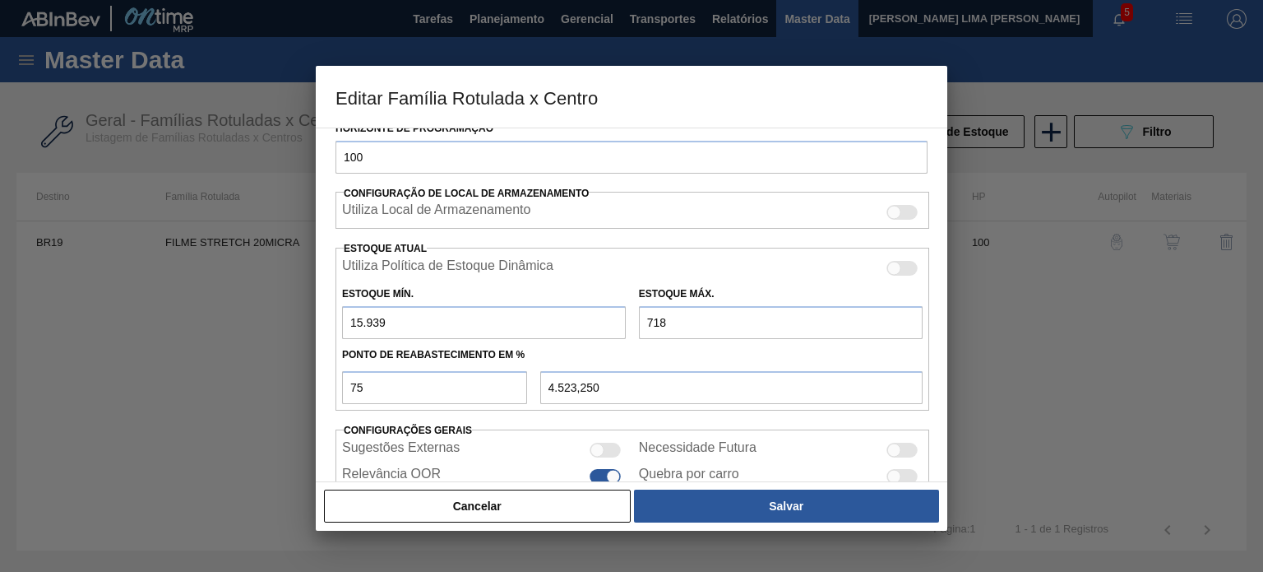
type input "9.373,500"
type input "71.858"
type input "57.878,250"
type input "71.858"
type input "6"
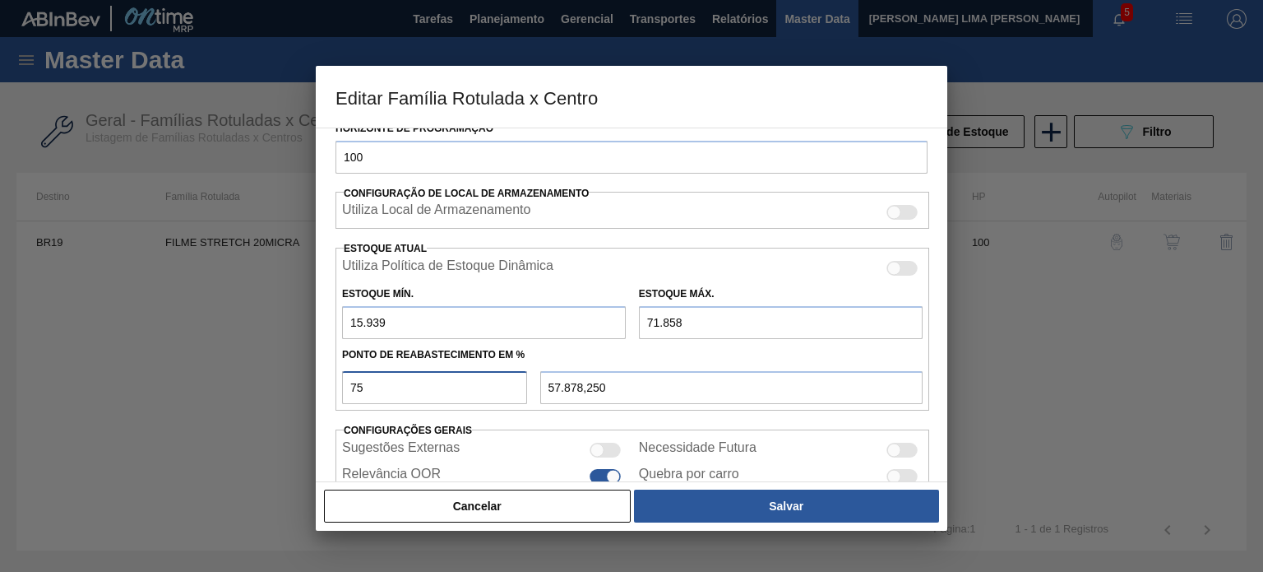
type input "19.294,140"
type input "60"
type input "49.490,400"
type input "6"
type input "19.294,140"
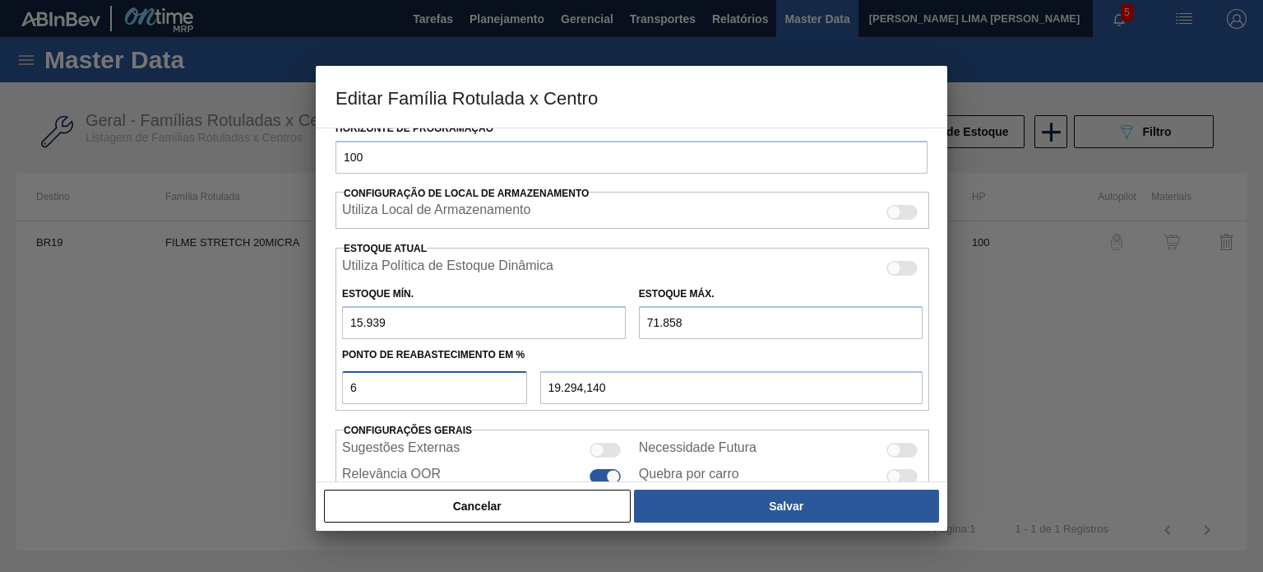
type input "15.939,000"
type input "5"
type input "18.734,950"
type input "58"
type input "48.372,020"
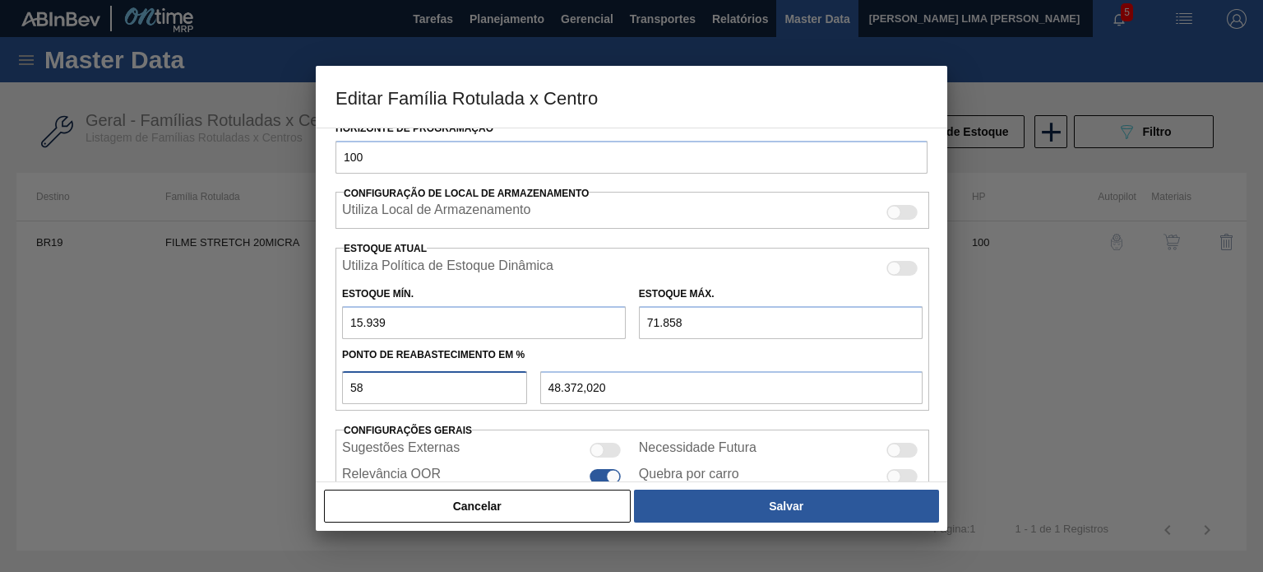
type input "5"
type input "18.734,950"
type input "57"
type input "47.812,830"
type input "57"
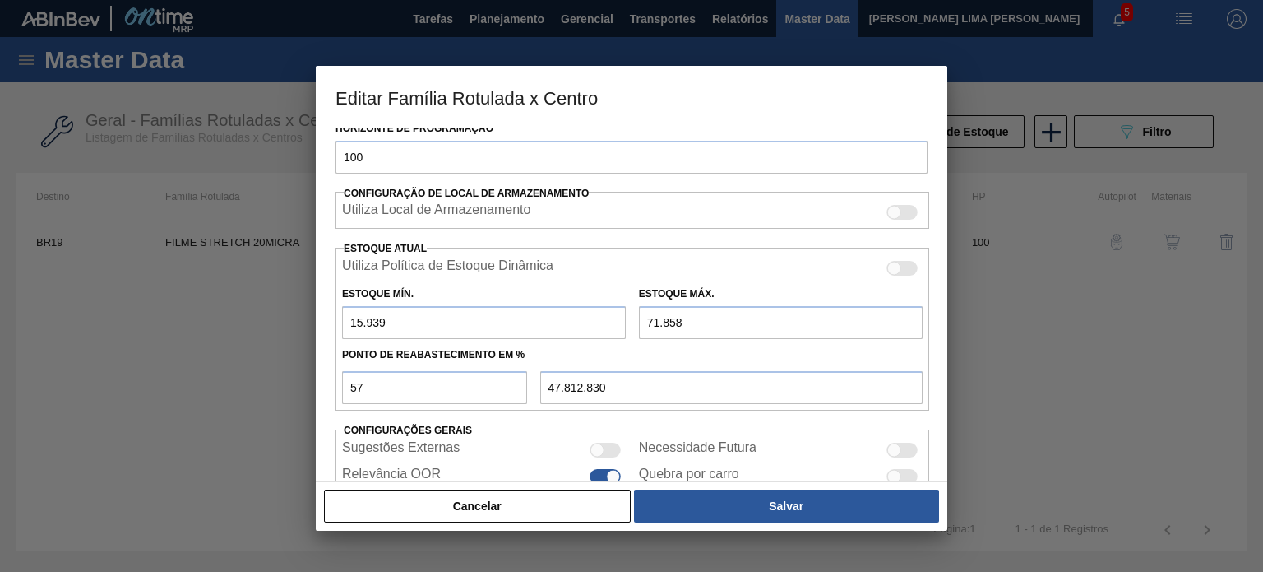
drag, startPoint x: 696, startPoint y: 509, endPoint x: 662, endPoint y: 469, distance: 52.5
click at [698, 511] on button "Salvar" at bounding box center [786, 505] width 305 height 33
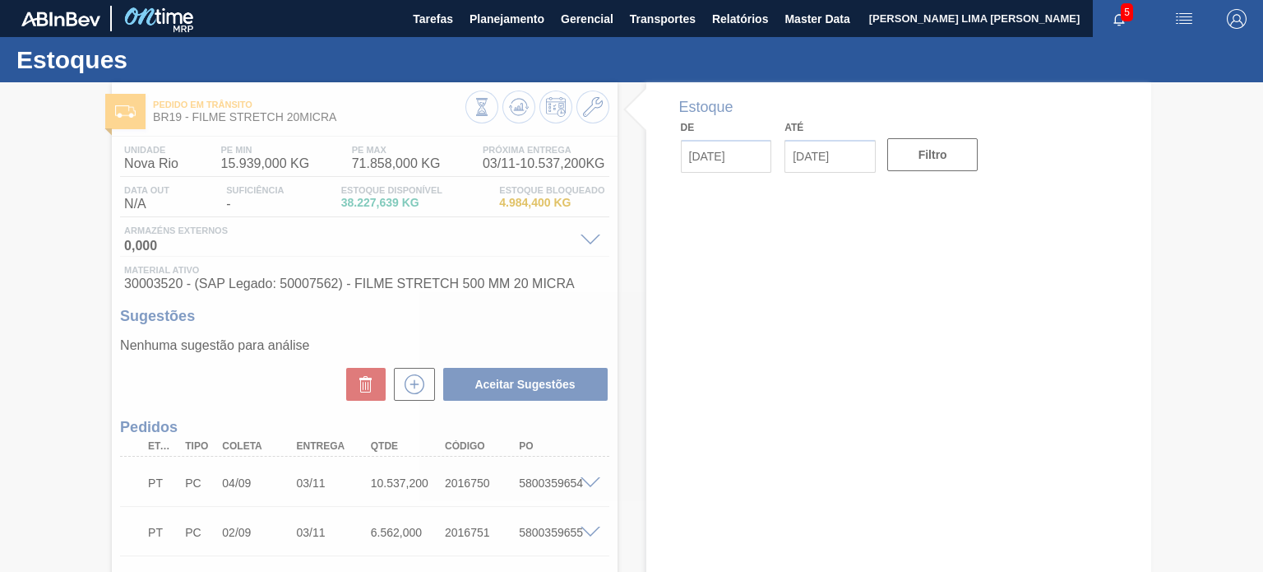
click at [520, 111] on div at bounding box center [631, 326] width 1263 height 489
click at [521, 112] on div at bounding box center [631, 326] width 1263 height 489
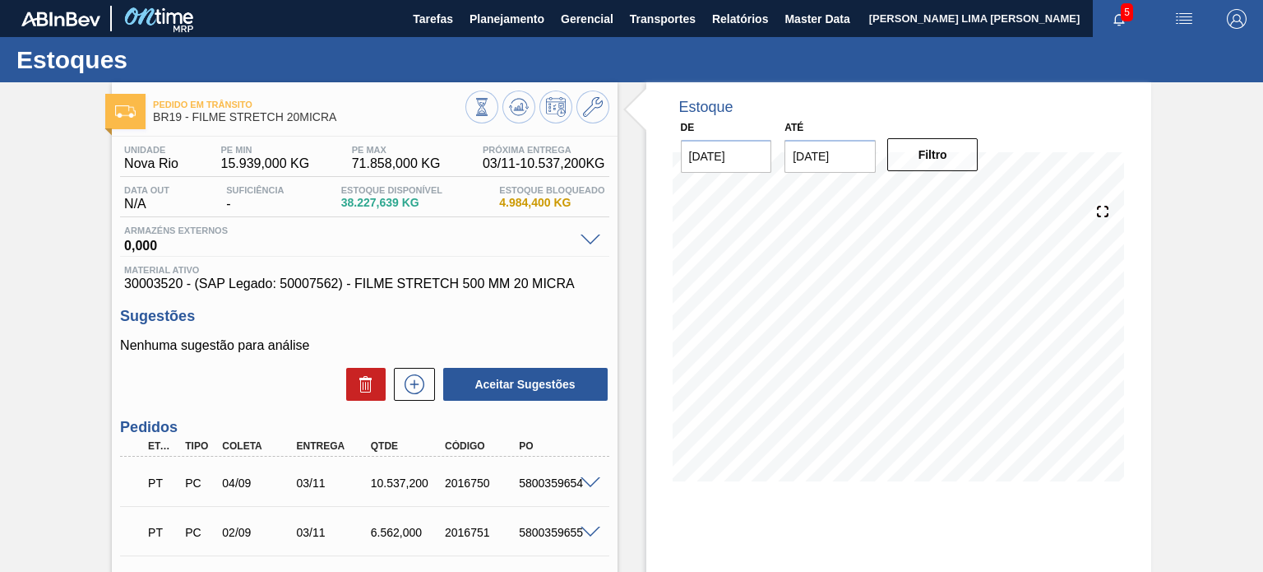
click at [516, 111] on icon at bounding box center [519, 107] width 20 height 20
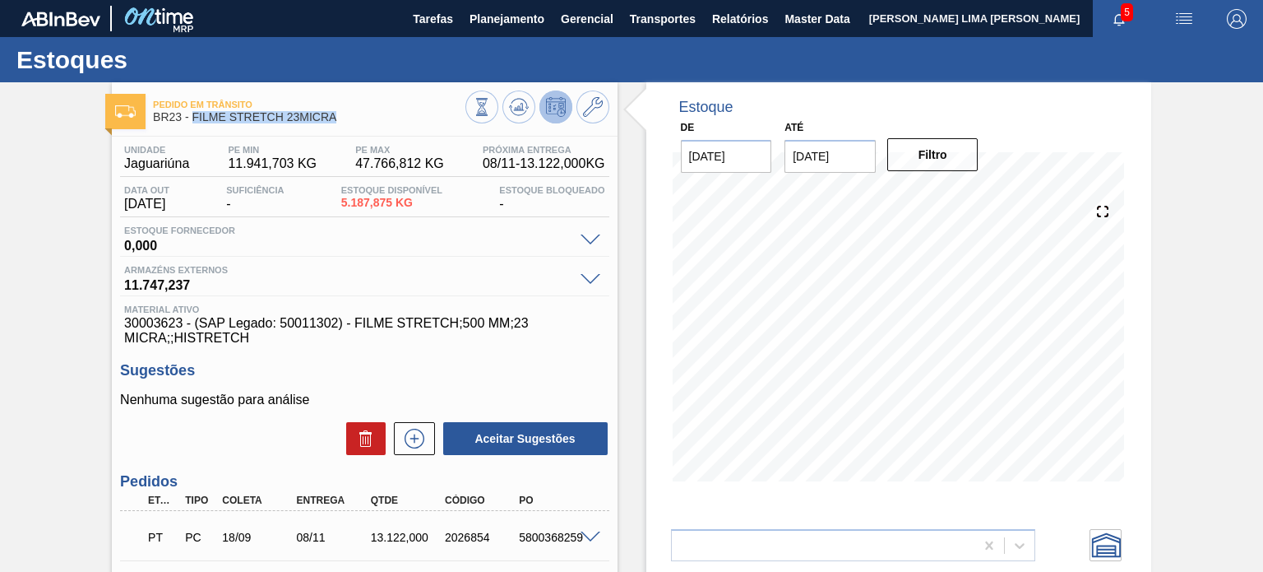
drag, startPoint x: 343, startPoint y: 119, endPoint x: 194, endPoint y: 118, distance: 148.9
click at [194, 118] on span "BR23 - FILME STRETCH 23MICRA" at bounding box center [309, 117] width 312 height 12
copy span "FILME STRETCH 23MICRA"
click at [583, 102] on icon at bounding box center [593, 107] width 20 height 20
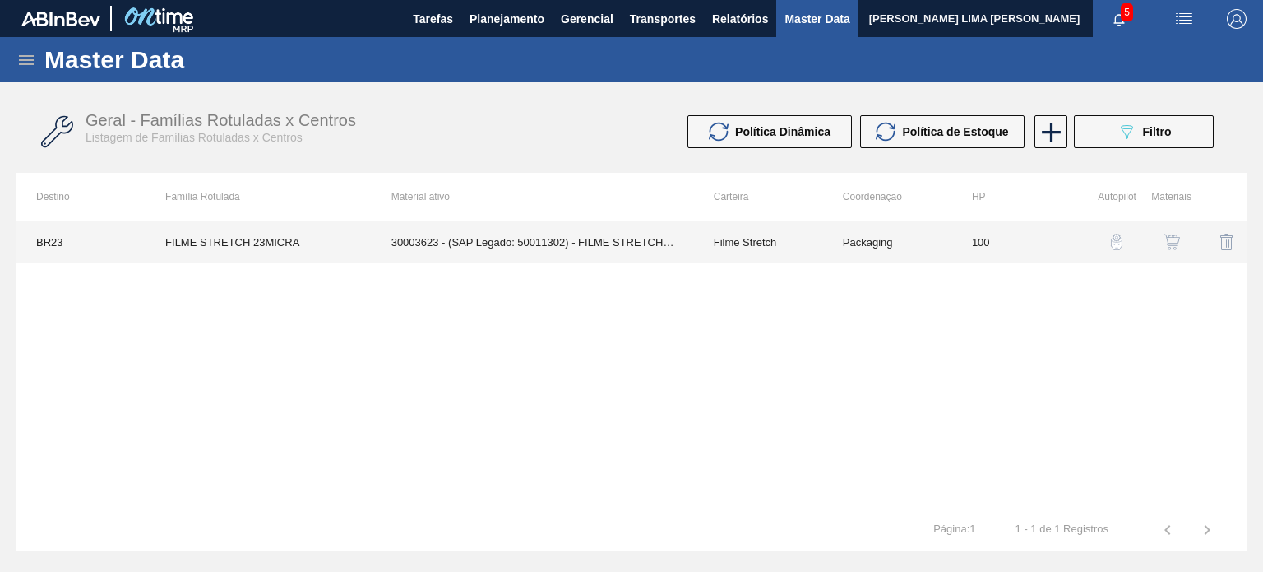
click at [888, 259] on td "Packaging" at bounding box center [887, 241] width 129 height 41
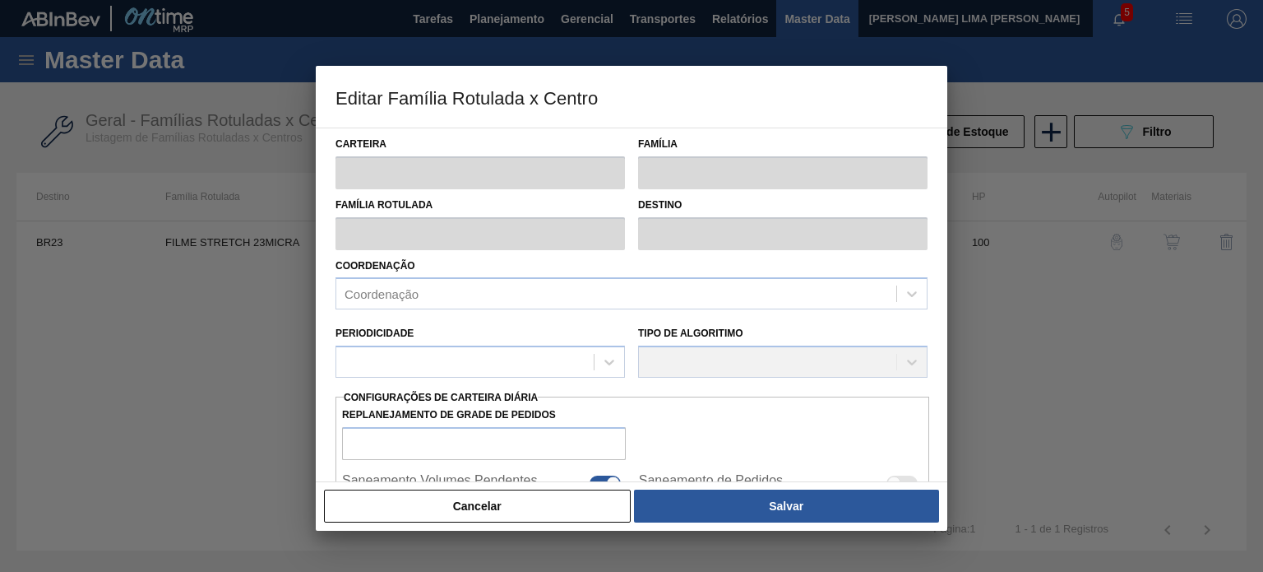
type input "Filme Stretch"
type input "FILME STRETCH 23MICRA"
type input "BR23 - Jaguariúna"
type input "100"
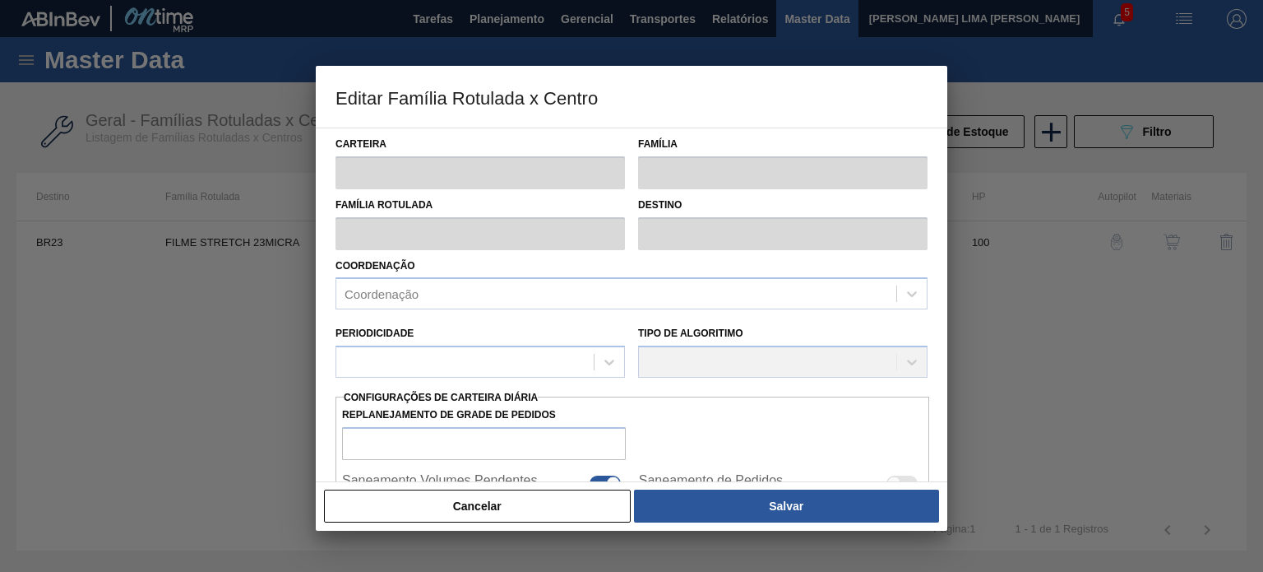
type input "11.941,703"
type input "47.766,812"
type input "75"
type input "38.810,535"
checkbox input "true"
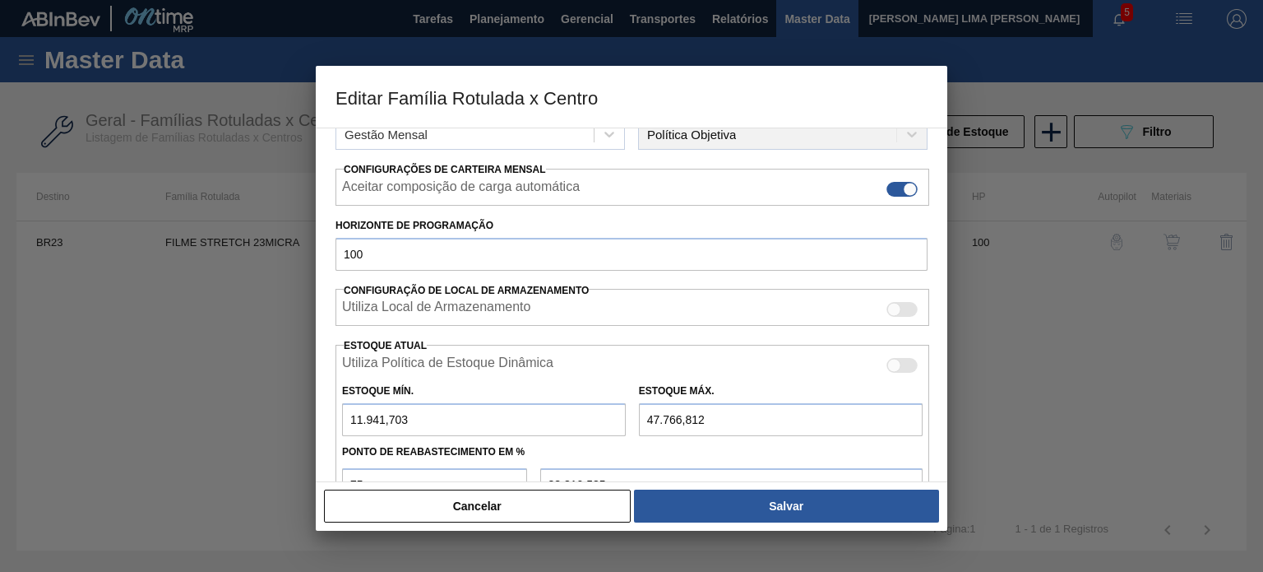
scroll to position [247, 0]
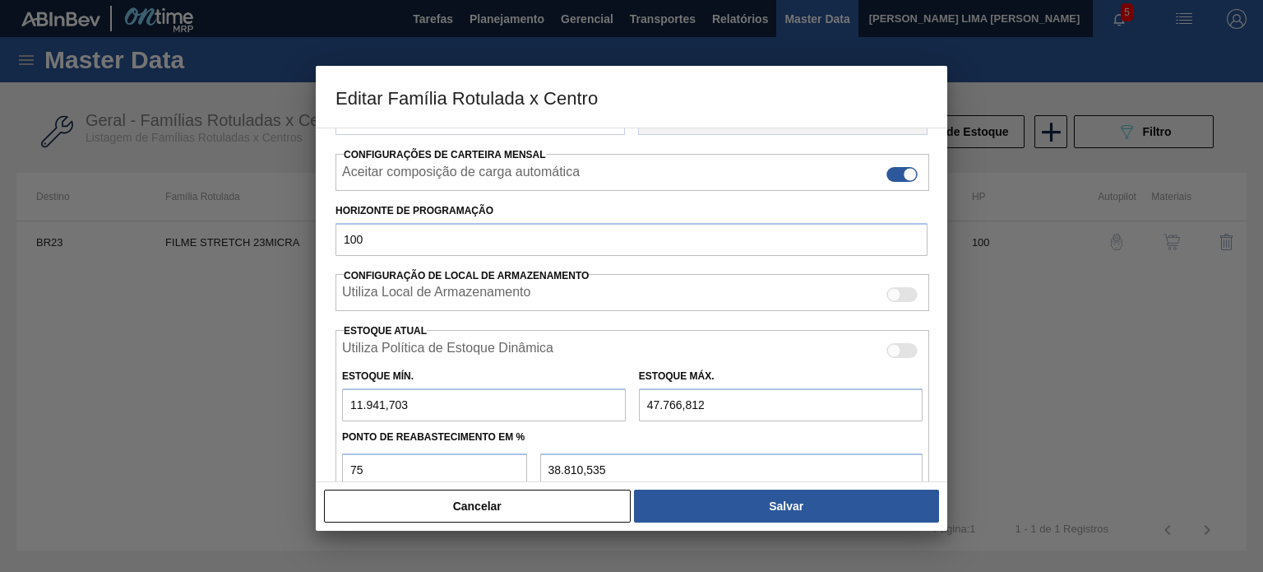
drag, startPoint x: 399, startPoint y: 405, endPoint x: 338, endPoint y: 397, distance: 61.3
click at [346, 399] on input "11.941,703" at bounding box center [484, 404] width 284 height 33
type input "3"
type input "35.825,859"
type input "36"
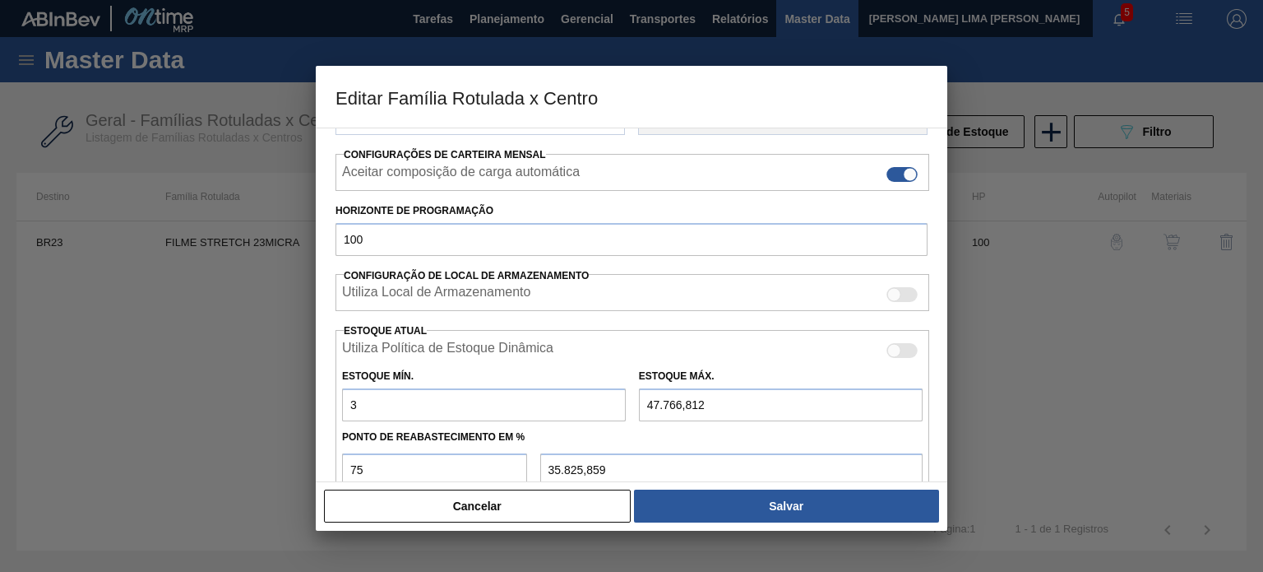
type input "35.834,109"
type input "365"
type input "35.916,359"
type input "3.653"
type input "36.738,359"
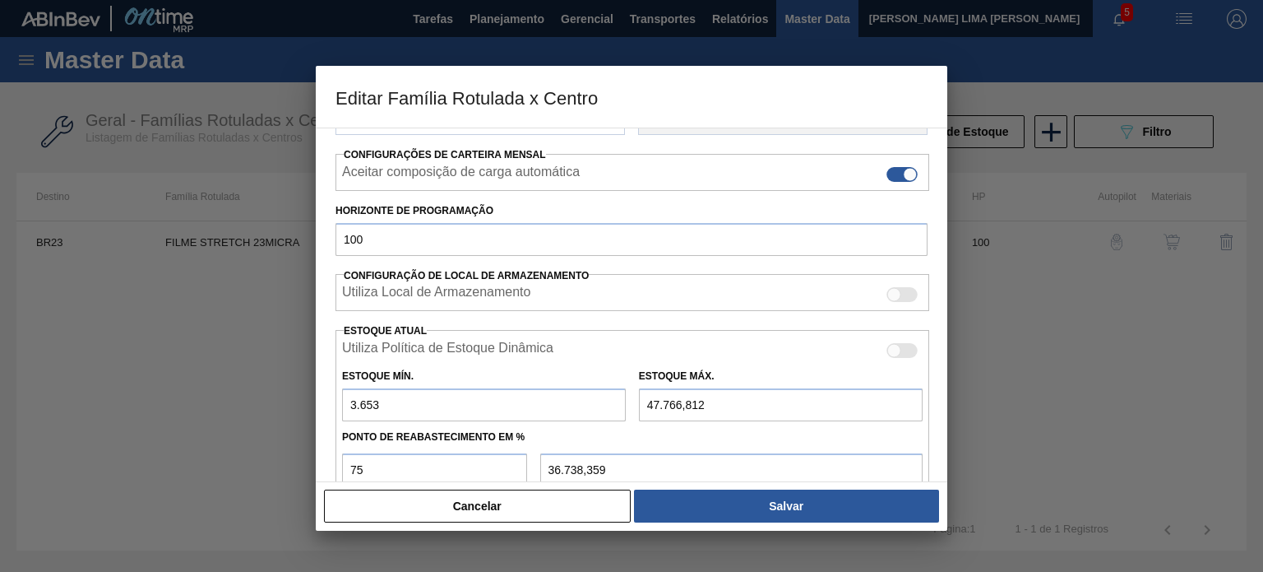
type input "3.653"
type input "1"
type input "914,000"
type input "18"
type input "926,750"
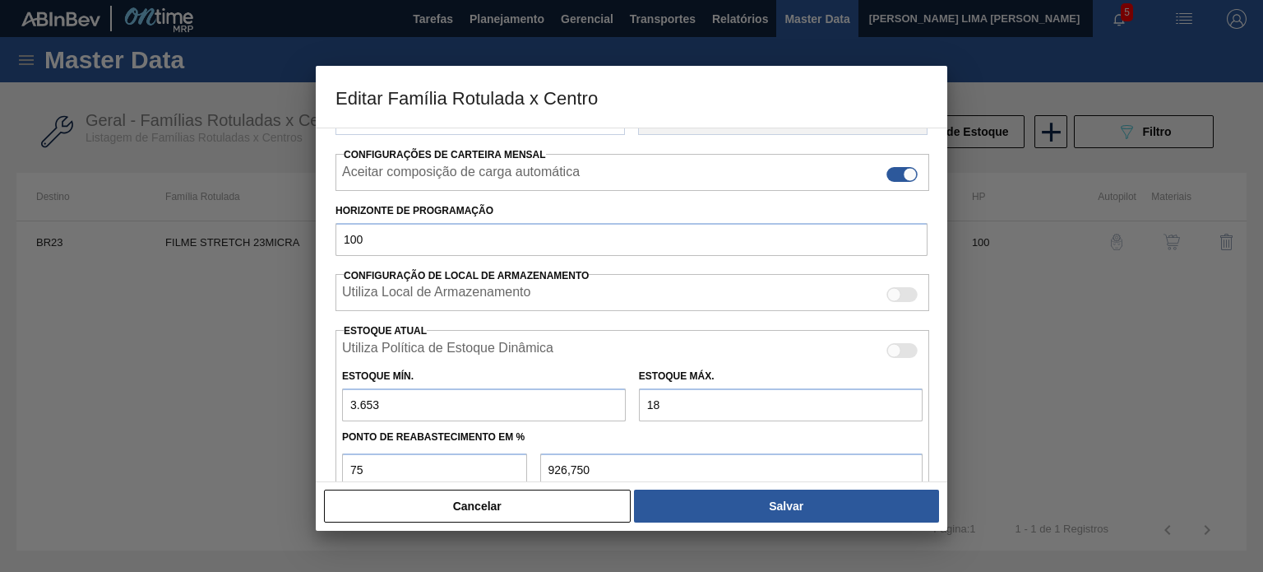
type input "182"
type input "1.049,750"
type input "1.826"
type input "2.282,750"
type input "18.264"
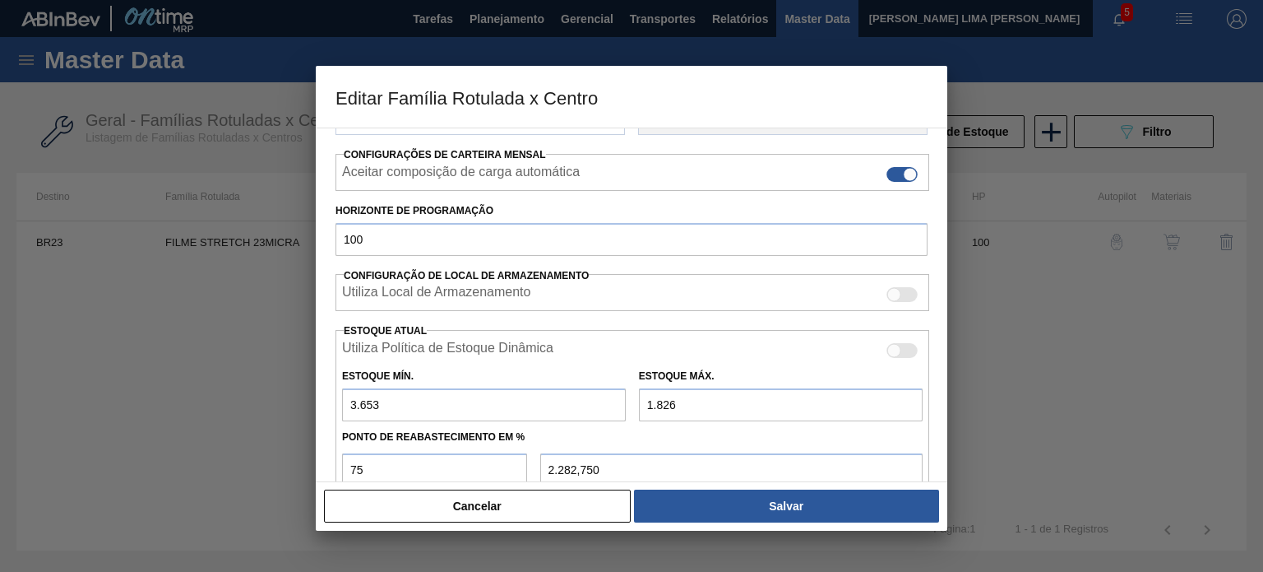
type input "14.611,250"
type input "18.264"
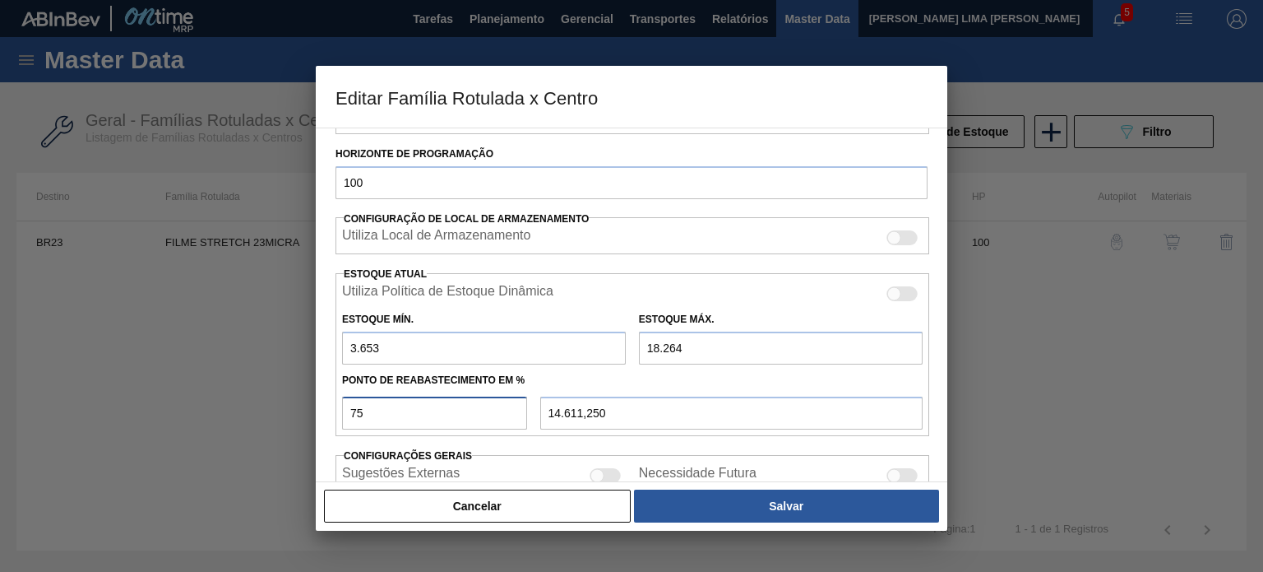
scroll to position [331, 0]
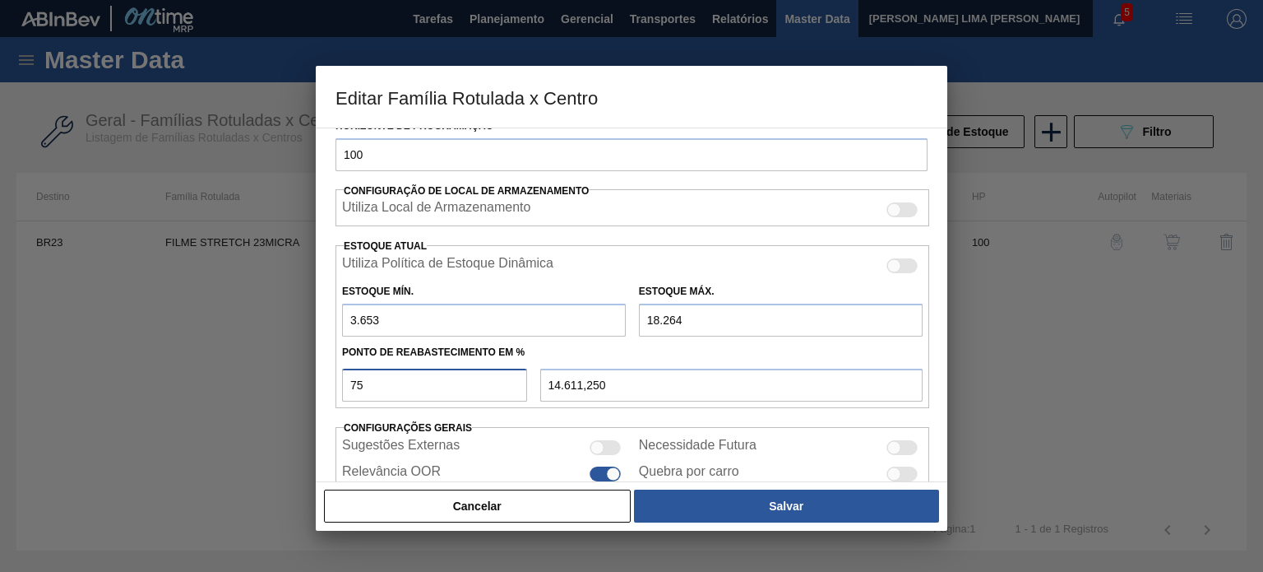
type input "5"
type input "4.383,550"
type input "50"
type input "10.958,500"
type input "50"
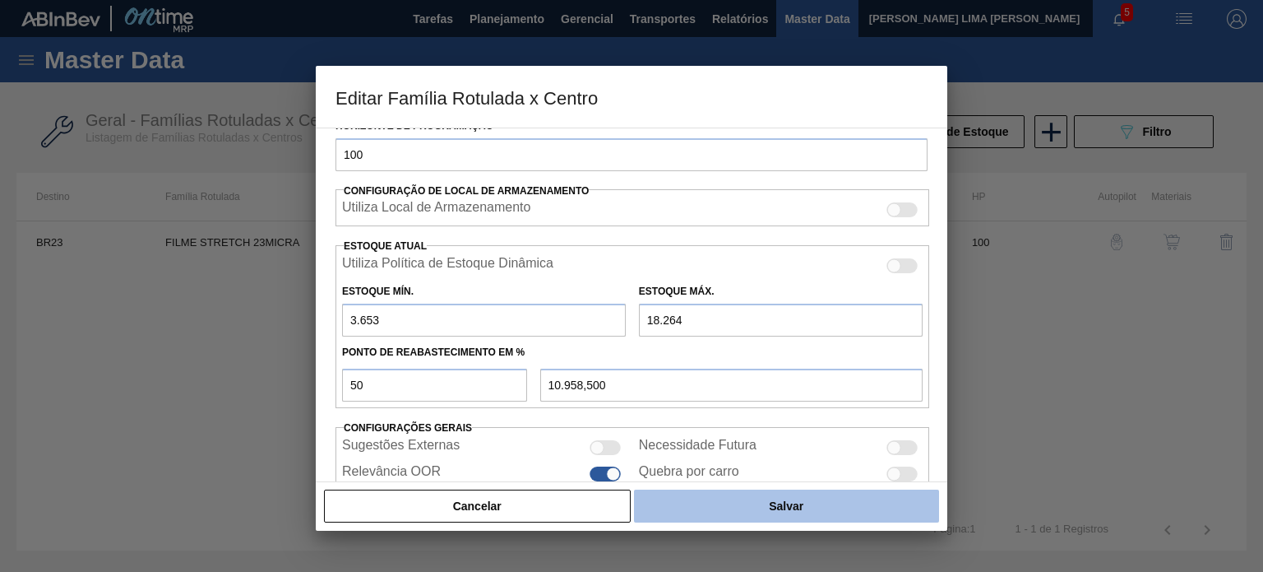
click at [711, 512] on button "Salvar" at bounding box center [786, 505] width 305 height 33
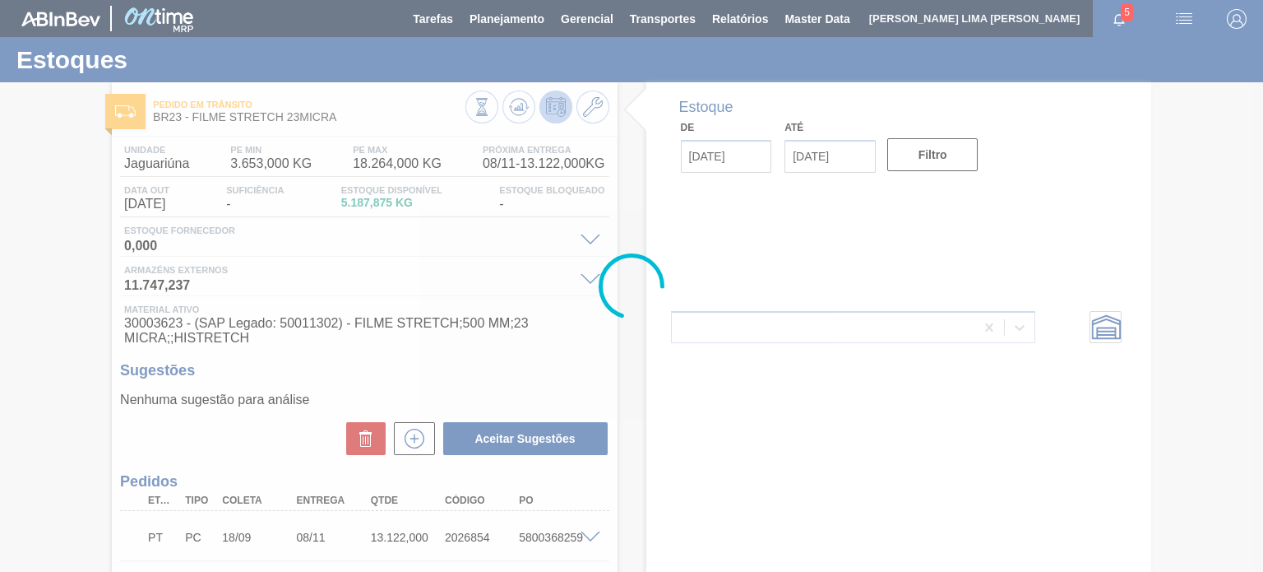
click at [514, 108] on div at bounding box center [631, 286] width 1263 height 572
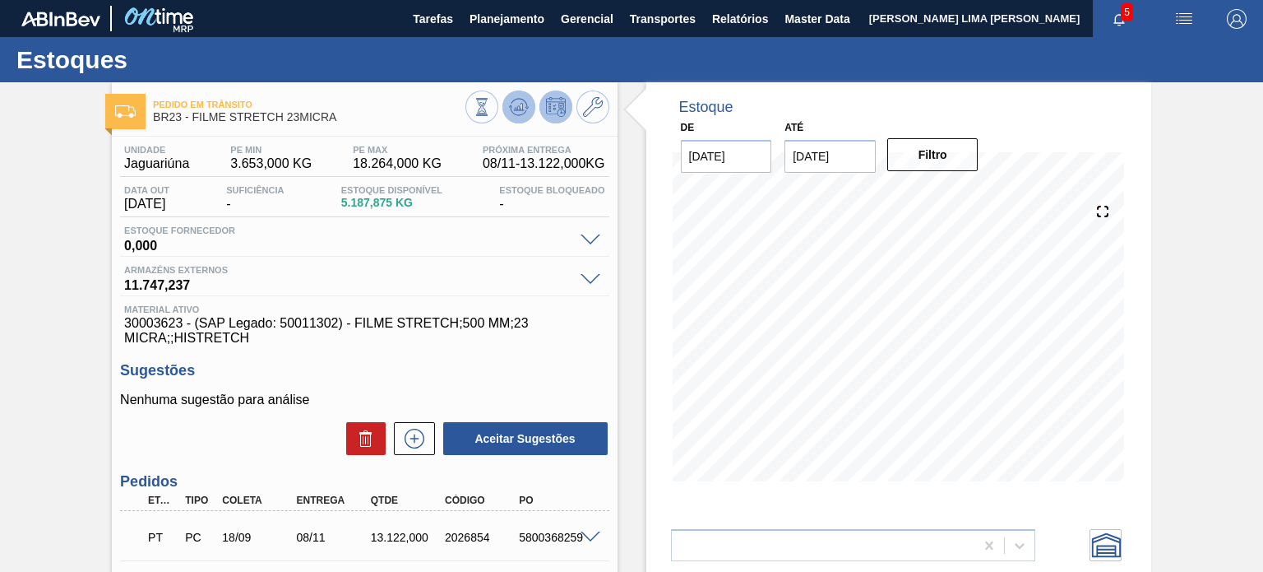
click at [521, 108] on icon at bounding box center [519, 107] width 20 height 20
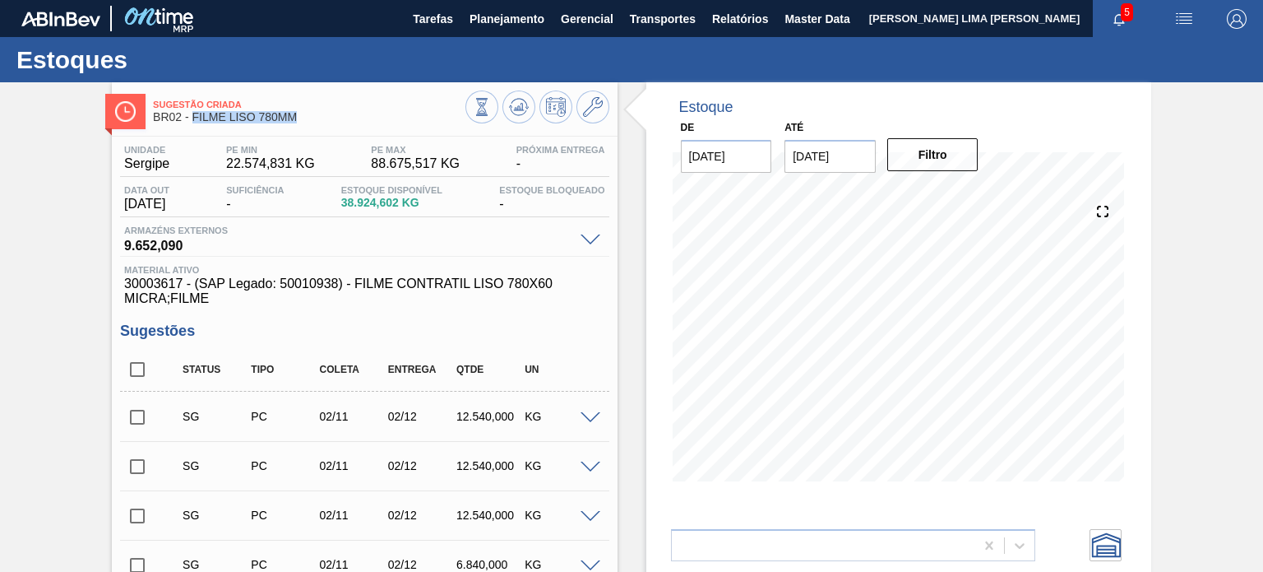
drag, startPoint x: 283, startPoint y: 122, endPoint x: 193, endPoint y: 124, distance: 89.7
click at [193, 124] on div "Sugestão Criada BR02 - FILME LISO 780MM" at bounding box center [309, 111] width 312 height 37
copy span "FILME LISO 780MM"
click at [375, 127] on div "Sugestão Criada BR02 - FILME LISO 780MM" at bounding box center [309, 111] width 312 height 37
drag, startPoint x: 299, startPoint y: 116, endPoint x: 191, endPoint y: 124, distance: 108.9
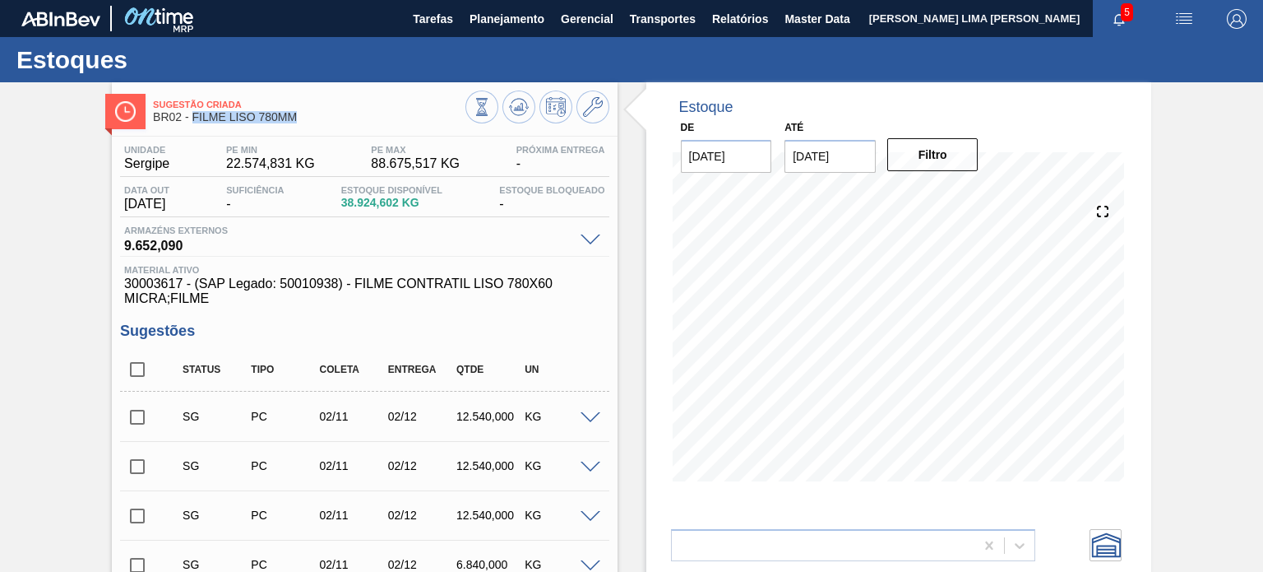
click at [191, 124] on div "Sugestão Criada BR02 - FILME LISO 780MM" at bounding box center [309, 111] width 312 height 37
copy span "FILME LISO 780MM"
click at [593, 114] on icon at bounding box center [593, 107] width 20 height 20
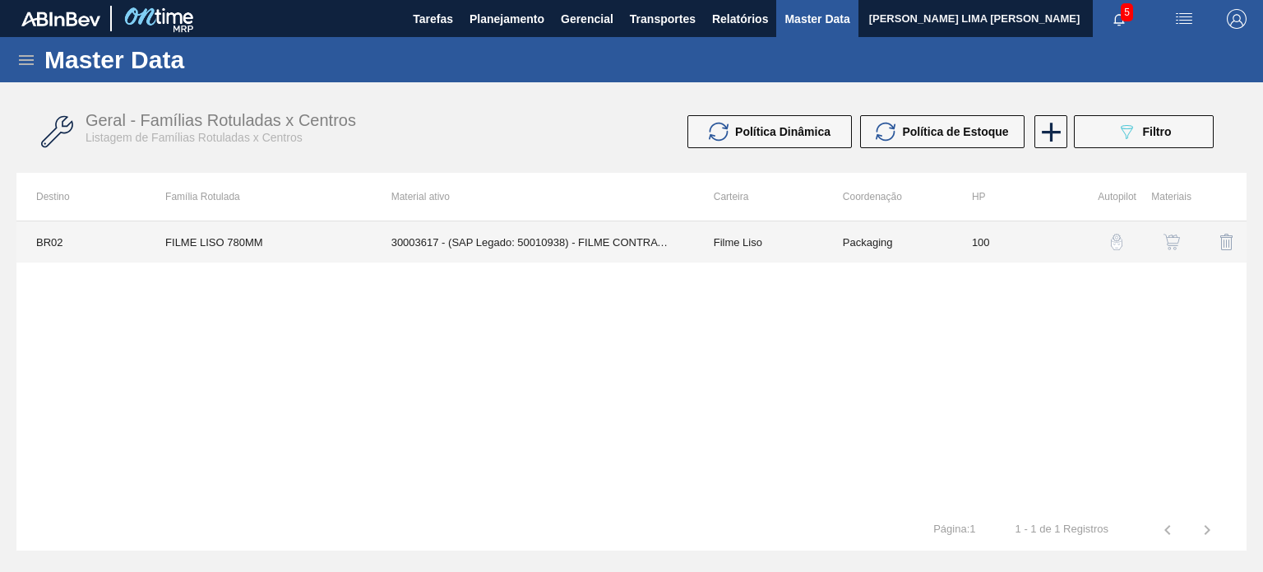
click at [869, 246] on td "Packaging" at bounding box center [887, 241] width 129 height 41
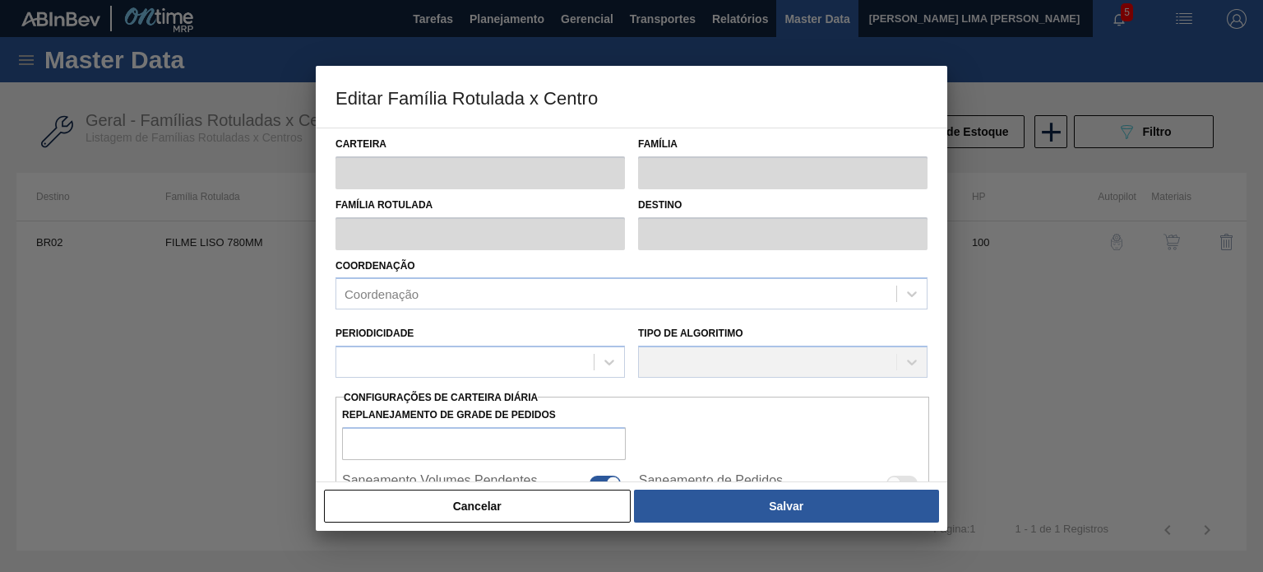
type input "Filme Liso"
type input "FILME LISO 780MM"
type input "BR02 - Sergipe"
type input "100"
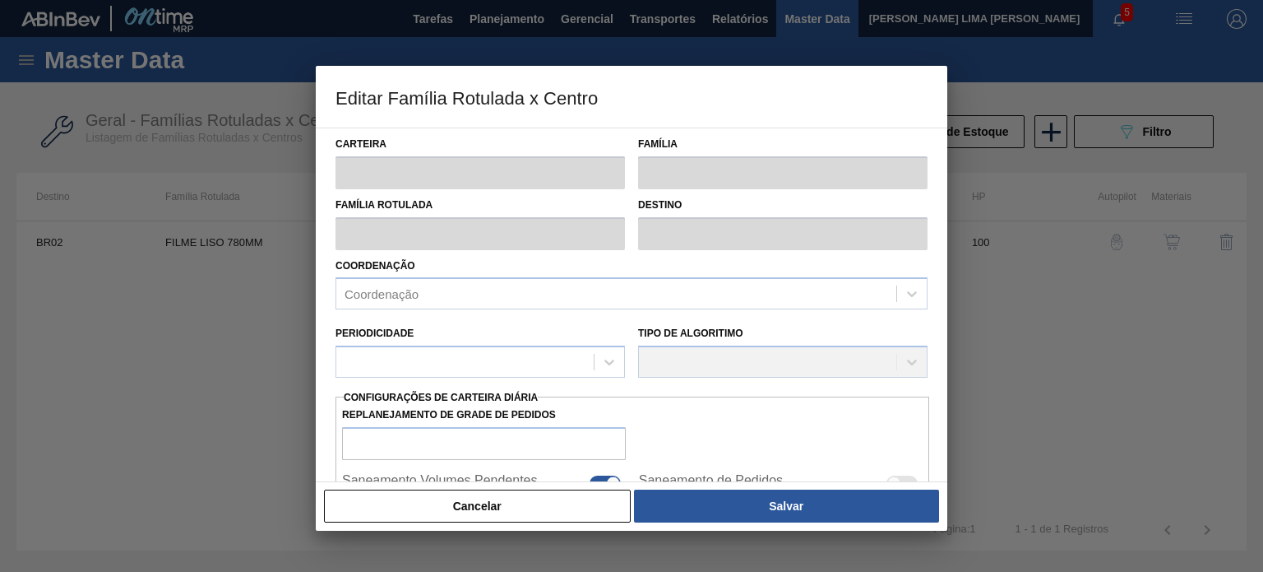
type input "22.574,831"
type input "88.675,517"
type input "67"
type input "66.644,158"
checkbox input "true"
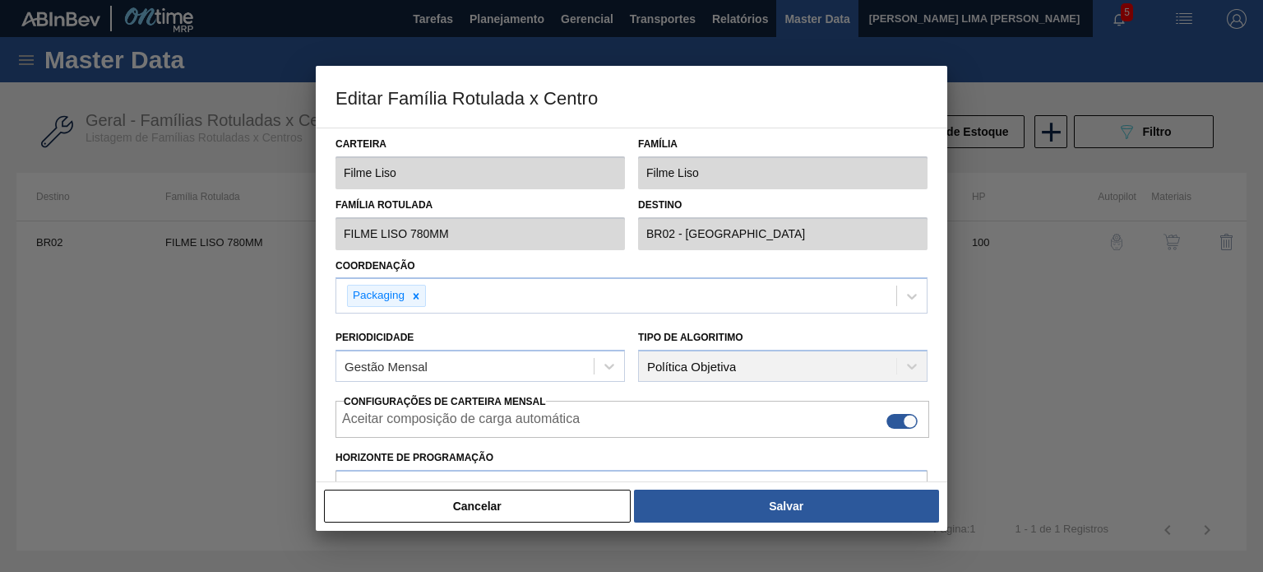
scroll to position [247, 0]
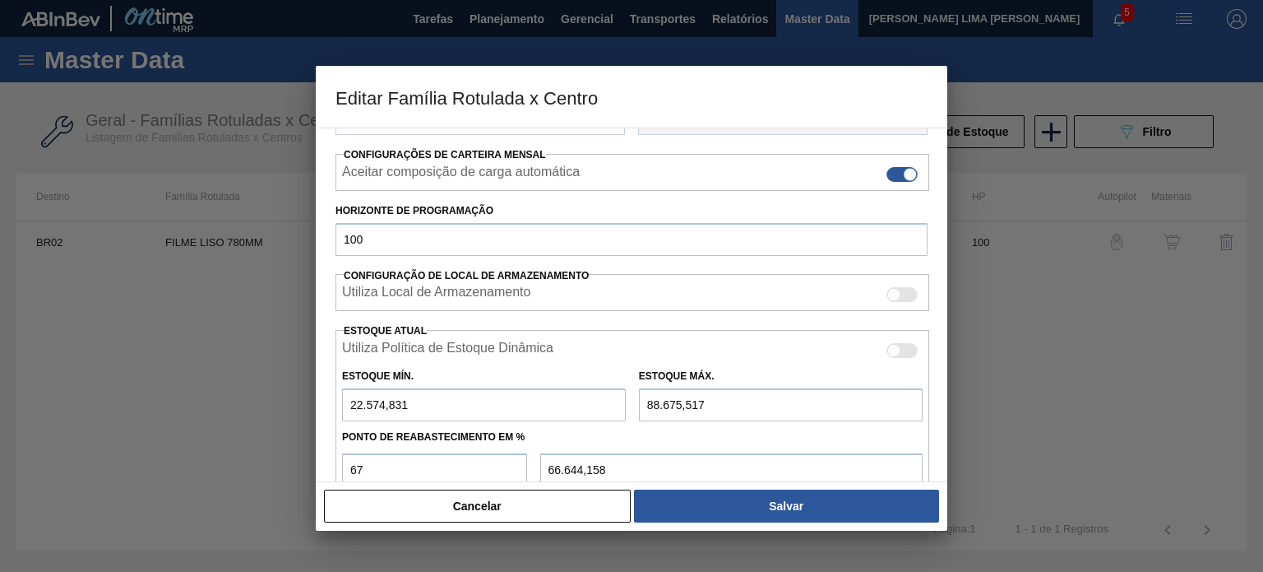
drag, startPoint x: 486, startPoint y: 402, endPoint x: 345, endPoint y: 399, distance: 140.7
click at [345, 399] on input "22.574,831" at bounding box center [484, 404] width 284 height 33
type input "1"
type input "59.412,926"
type input "18"
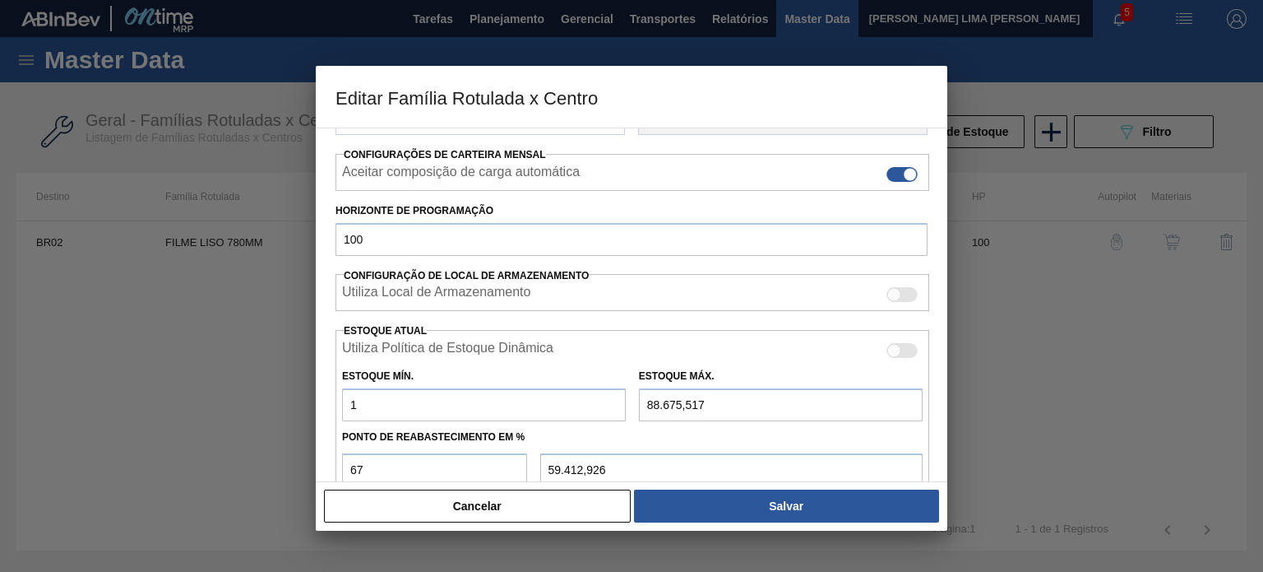
type input "59.418,536"
type input "180"
type input "59.471,996"
type input "1.806"
type input "60.008,576"
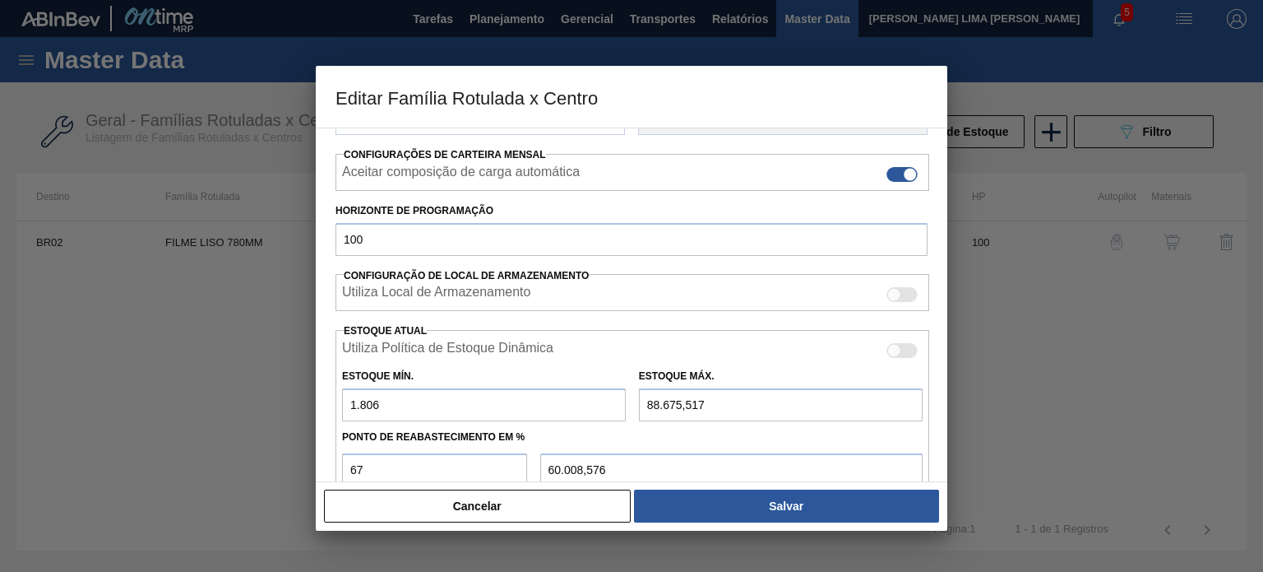
type input "18.060"
type input "65.372,396"
type input "18.060"
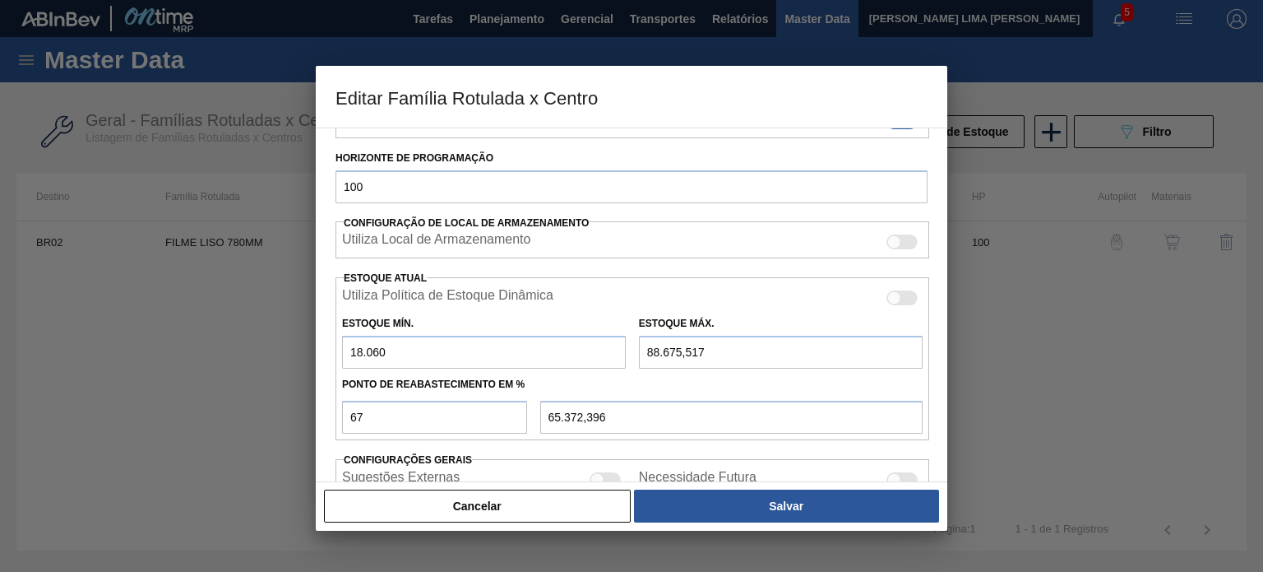
scroll to position [329, 0]
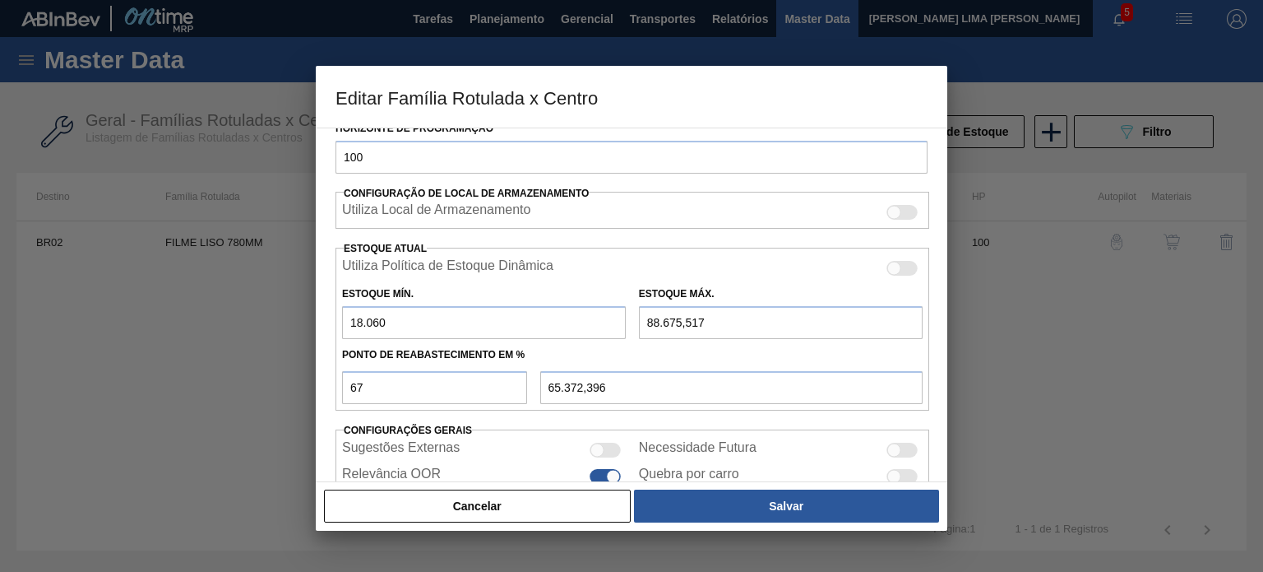
drag, startPoint x: 712, startPoint y: 316, endPoint x: 594, endPoint y: 325, distance: 118.8
click at [596, 325] on div "Estoque Mín. 18.060 Estoque Máx. 88.675,517" at bounding box center [633, 308] width 594 height 61
type input "8"
type input "5.965,160"
type input "81"
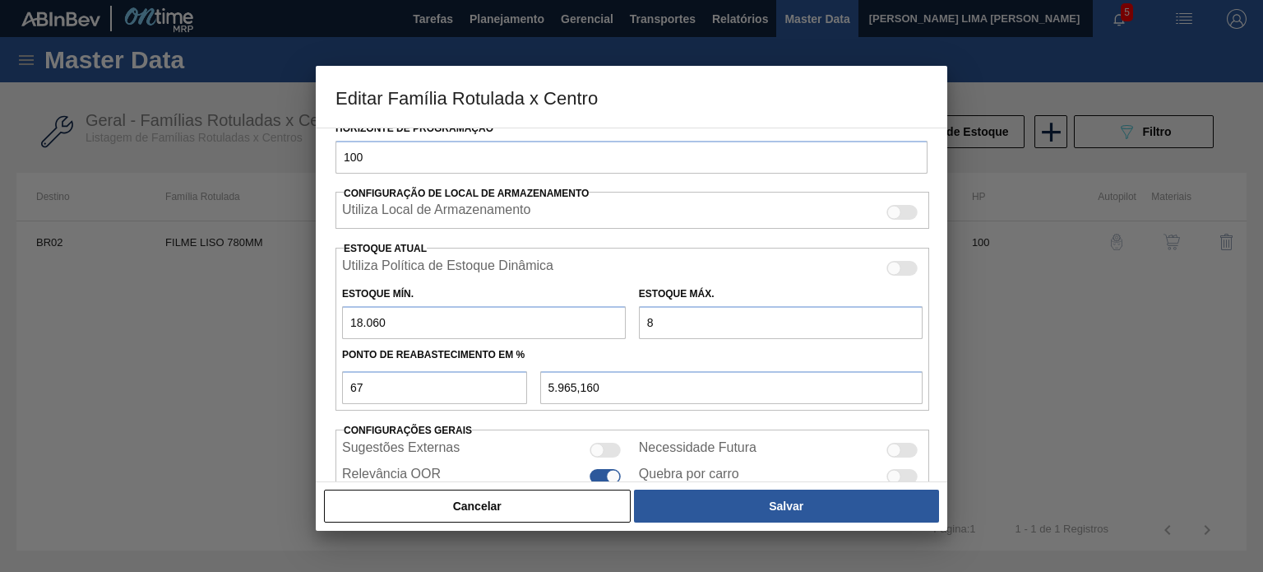
type input "6.014,070"
type input "812"
type input "6.503,840"
type input "8.126"
type input "11.404,220"
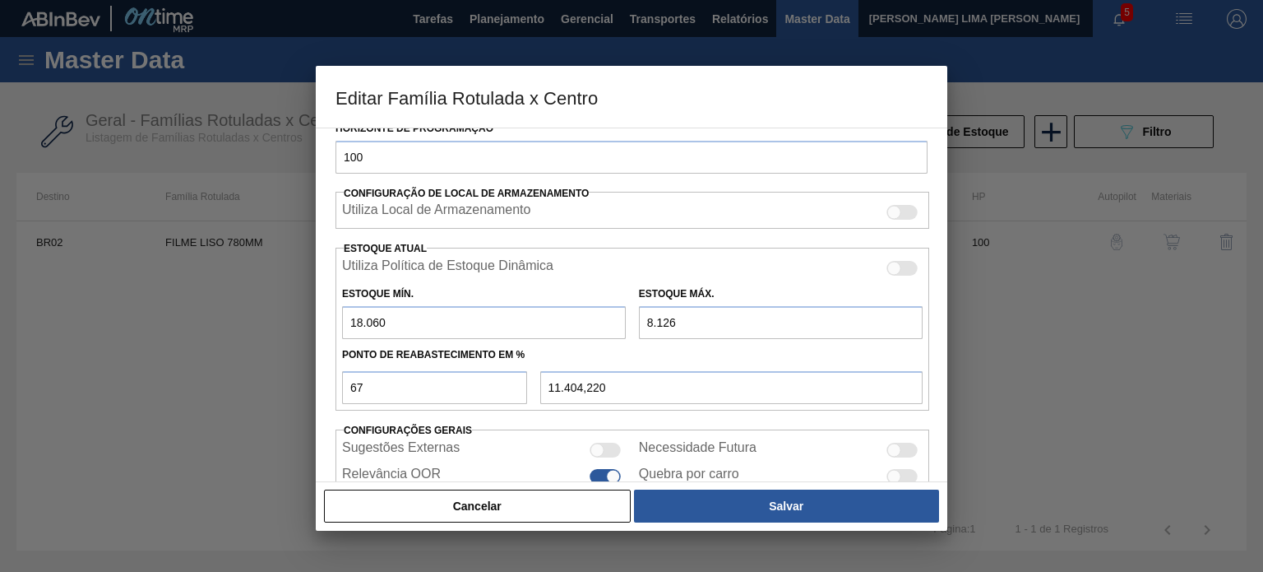
type input "81.269"
type input "60.410,030"
type input "81.269"
type input "5"
type input "21.220,450"
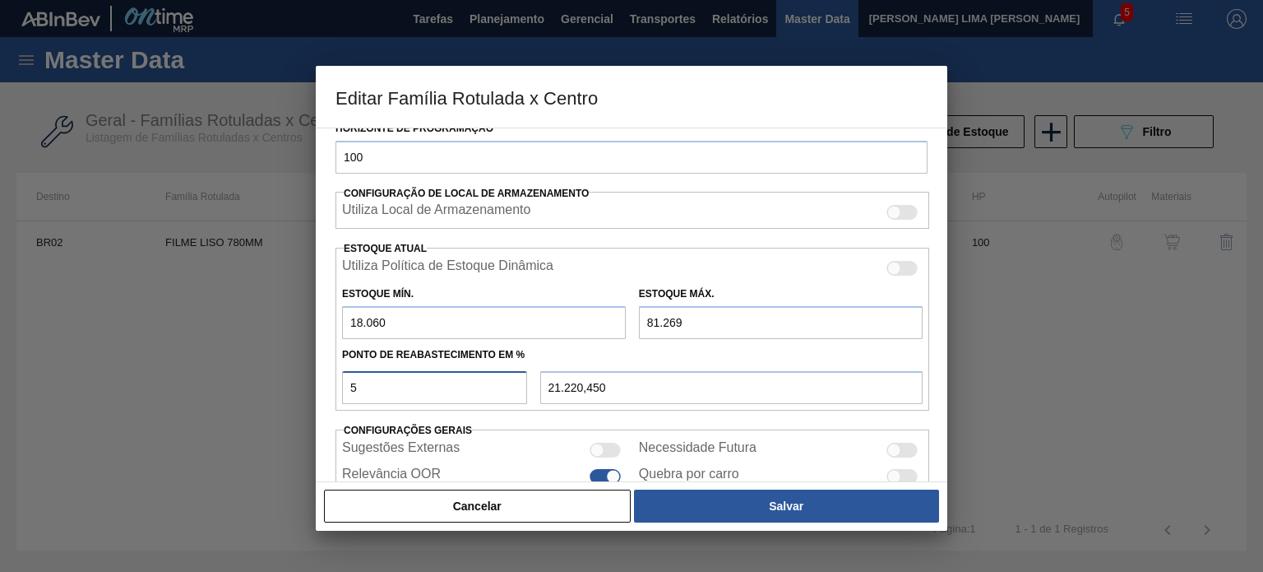
type input "50"
type input "49.664,500"
type input "5"
type input "21.220,450"
type input "55"
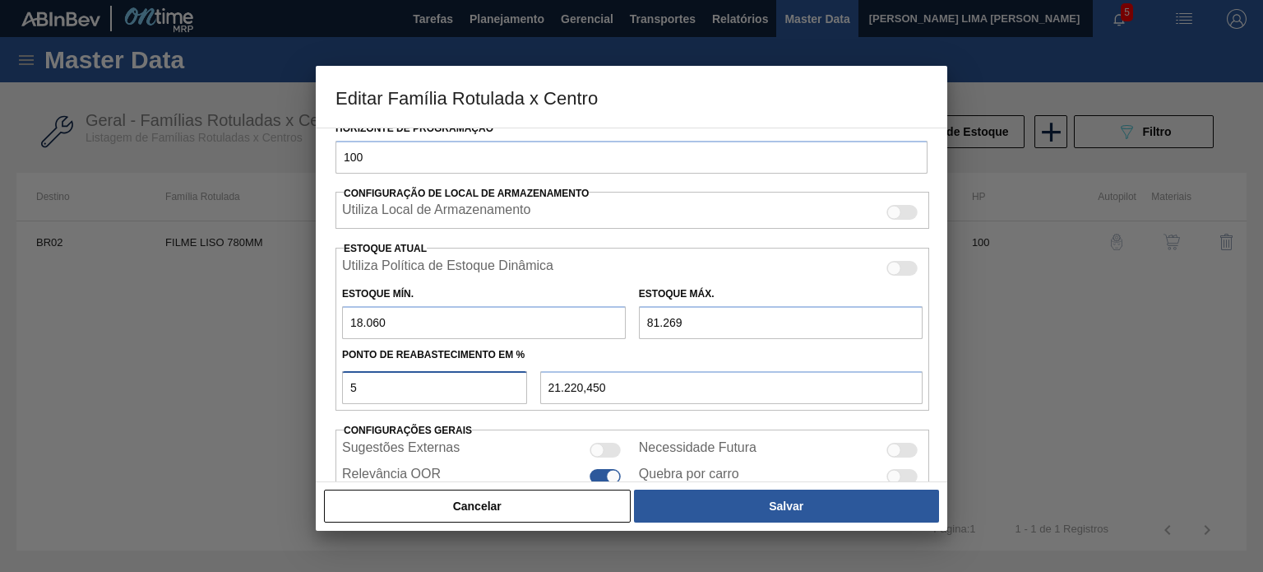
type input "52.824,950"
type input "5"
type input "21.220,450"
type input "57"
type input "54.089,130"
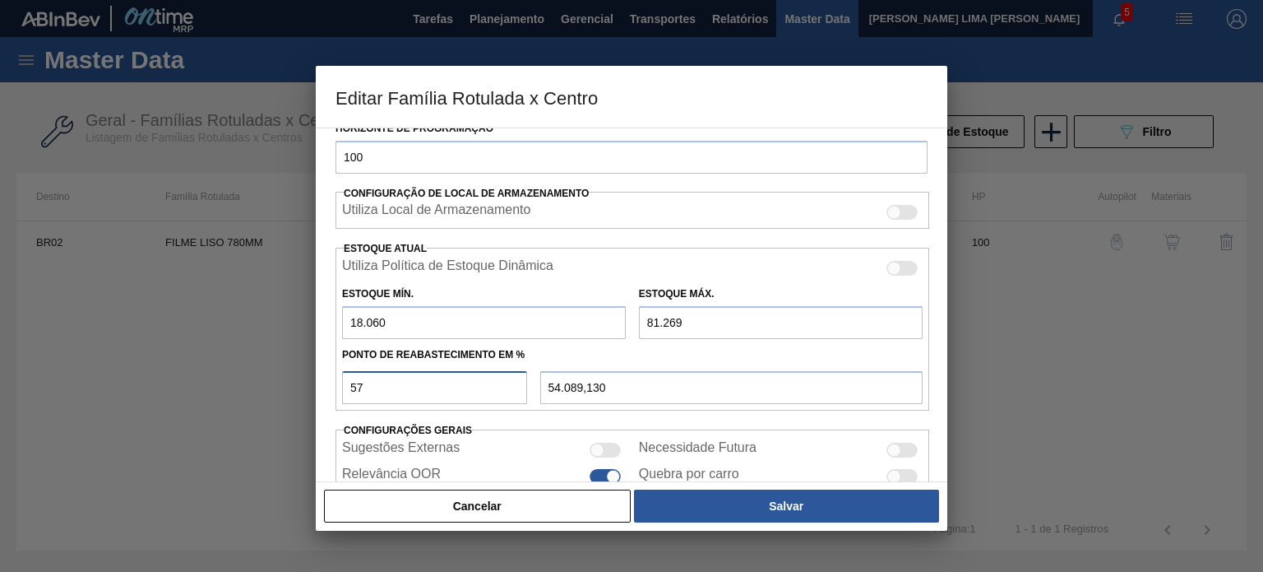
type input "5"
type input "21.220,450"
type input "58"
type input "54.721,220"
type input "5"
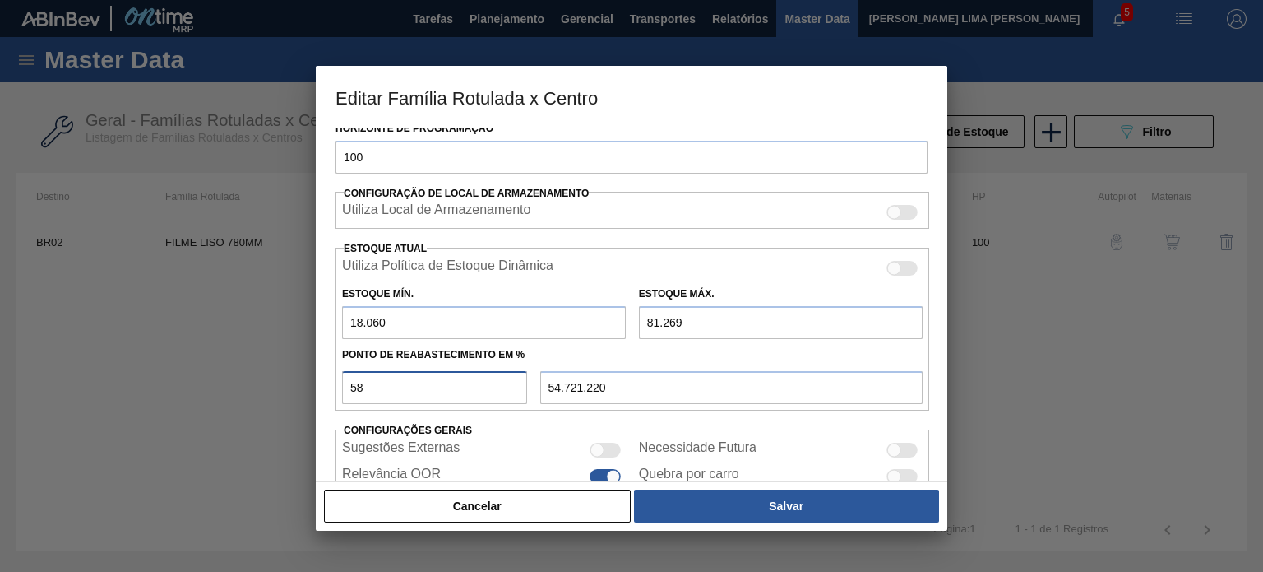
type input "21.220,450"
type input "54"
type input "52.192,860"
type input "5"
type input "21.220,450"
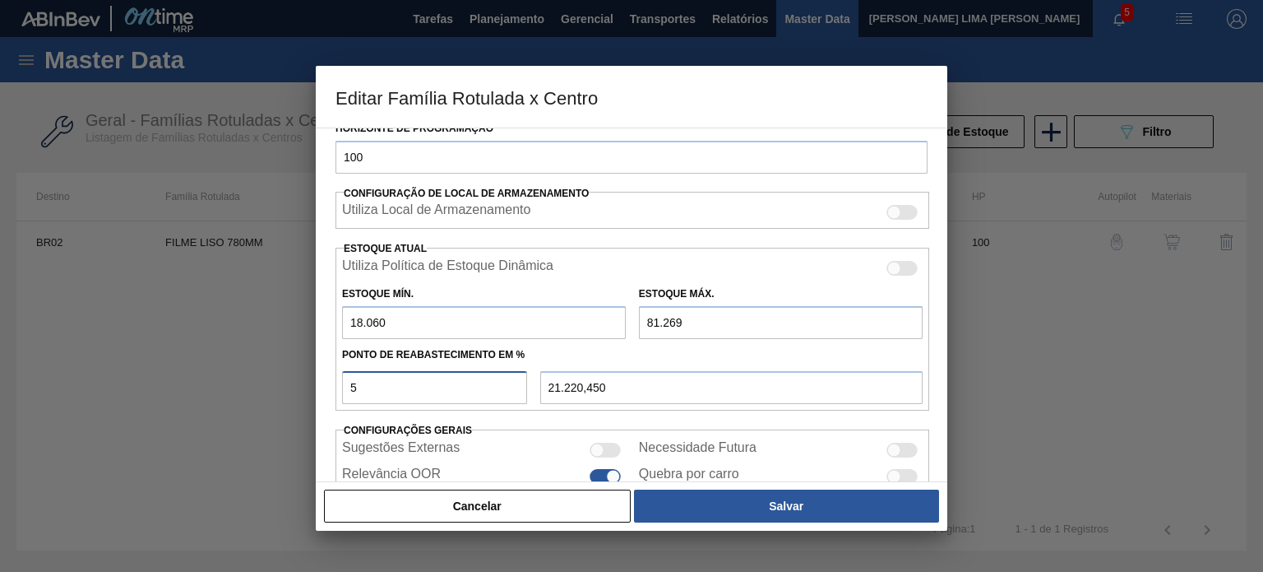
type input "56"
type input "53.457,040"
type input "5"
type input "21.220,450"
type input "54"
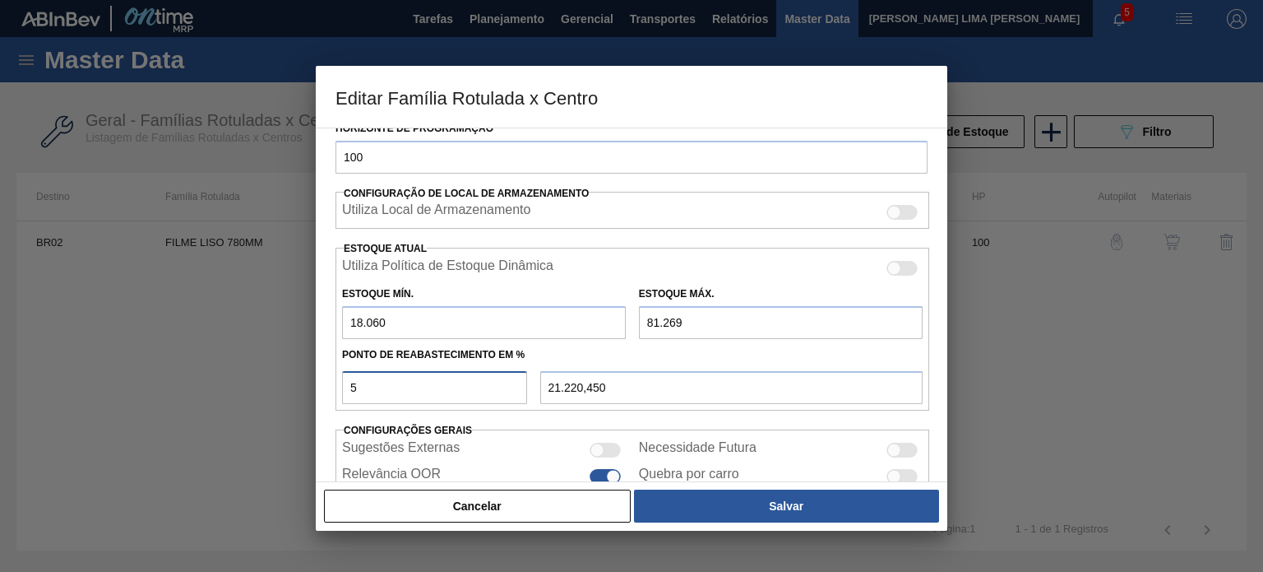
type input "52.192,860"
type input "5"
type input "21.220,450"
type input "57"
type input "54.089,130"
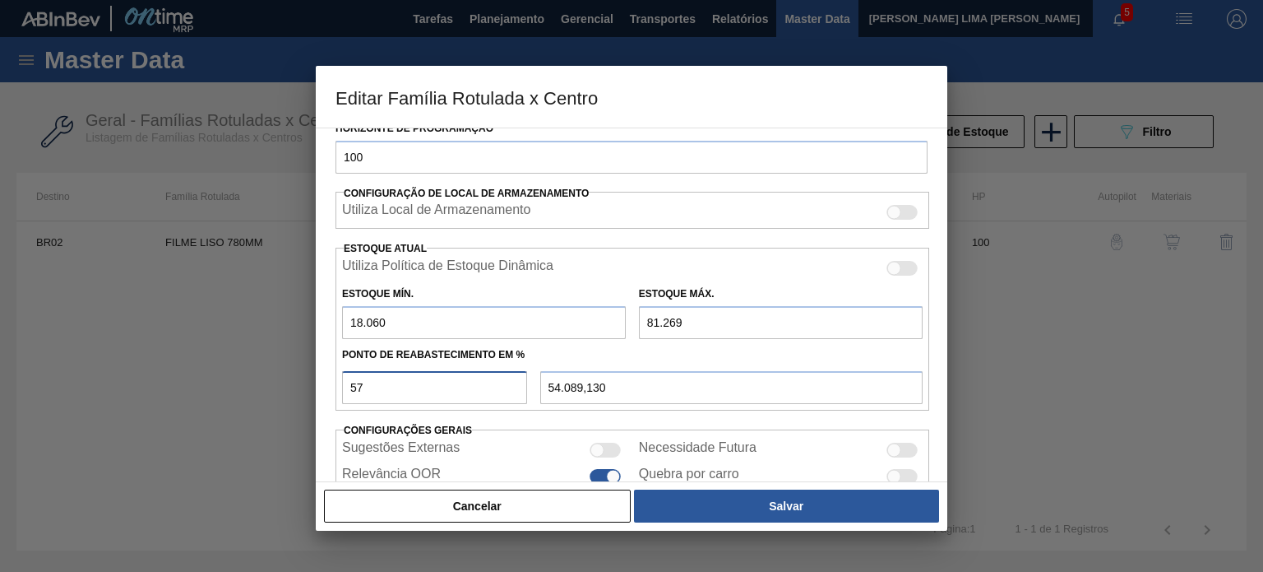
type input "5"
type input "21.220,450"
type input "58"
type input "54.721,220"
type input "5"
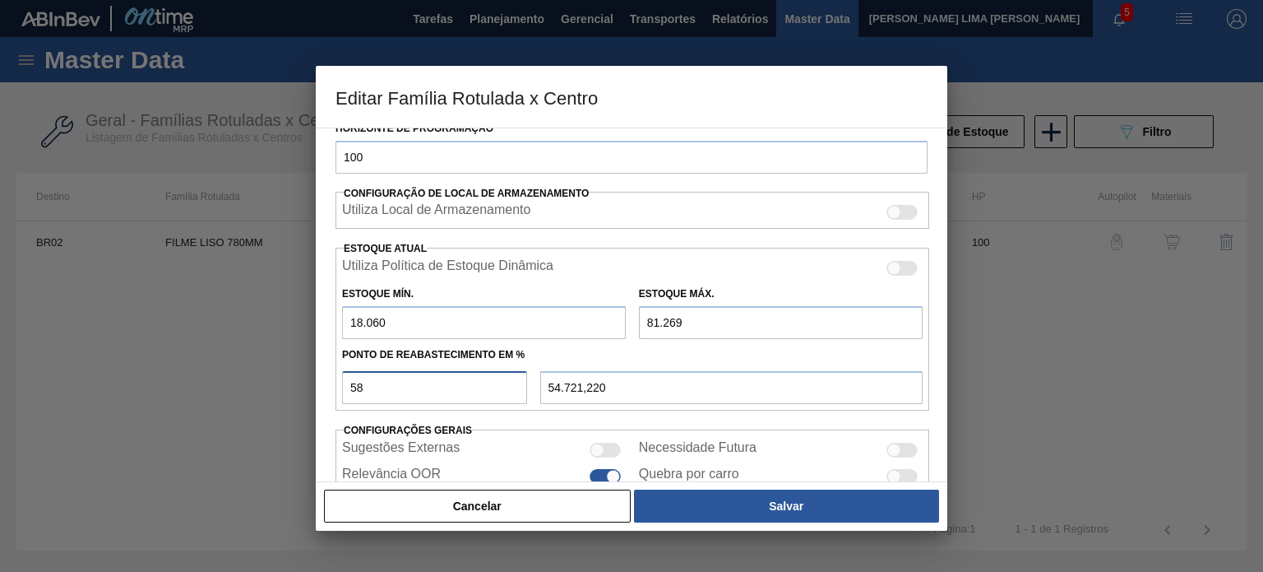
type input "21.220,450"
type input "57"
type input "54.089,130"
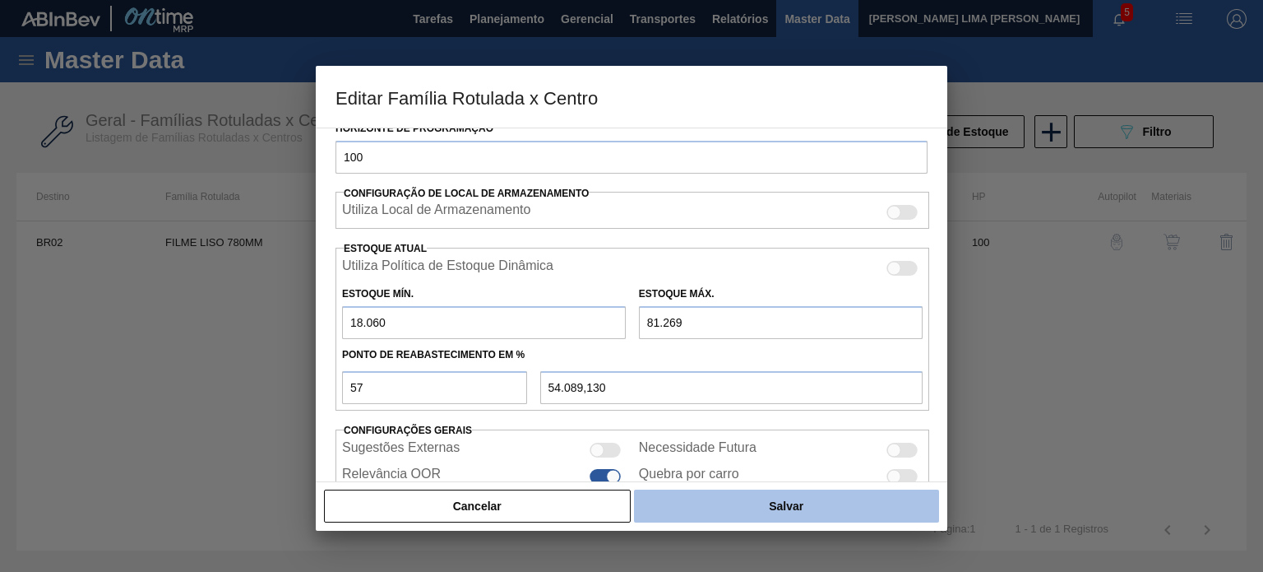
click at [677, 519] on button "Salvar" at bounding box center [786, 505] width 305 height 33
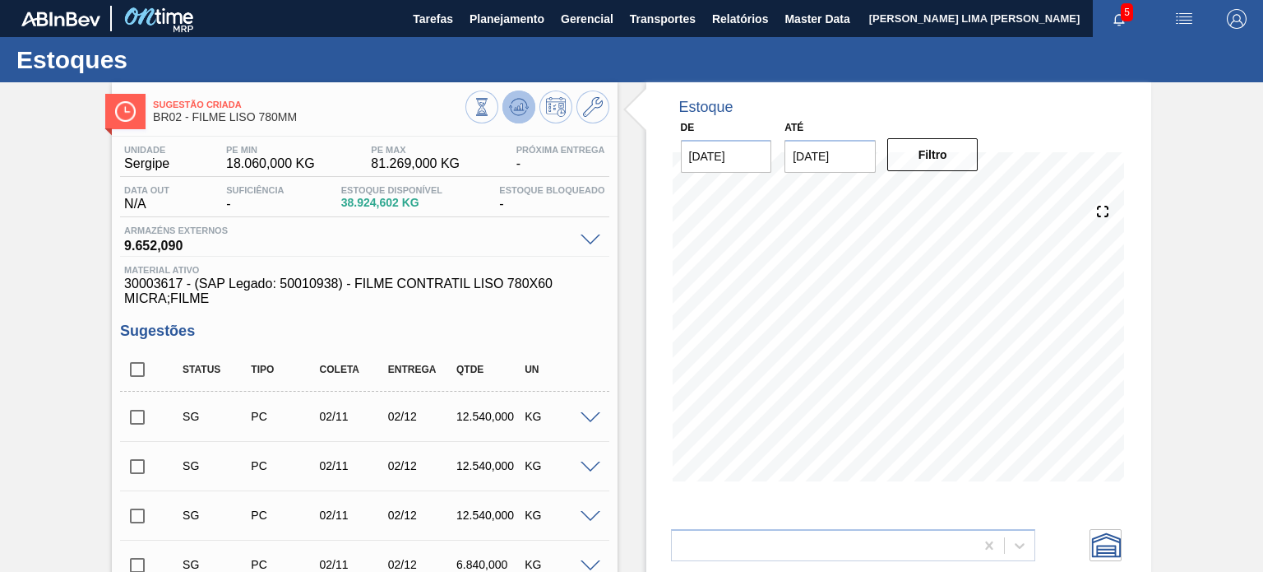
click at [521, 105] on icon at bounding box center [522, 107] width 2 height 7
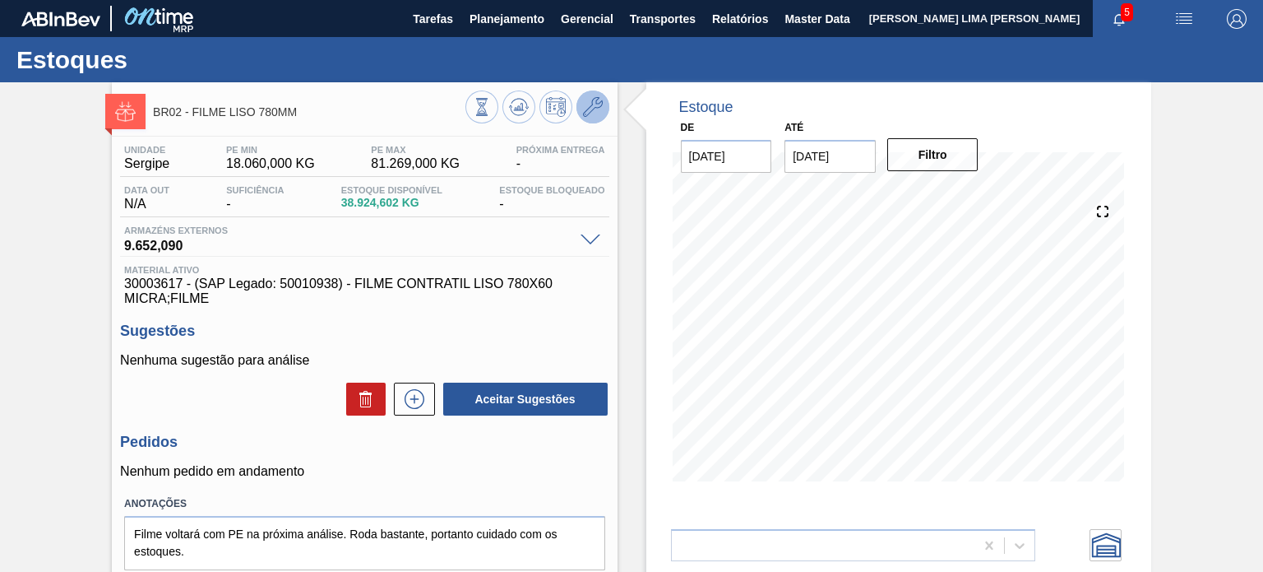
click at [592, 108] on icon at bounding box center [593, 107] width 20 height 20
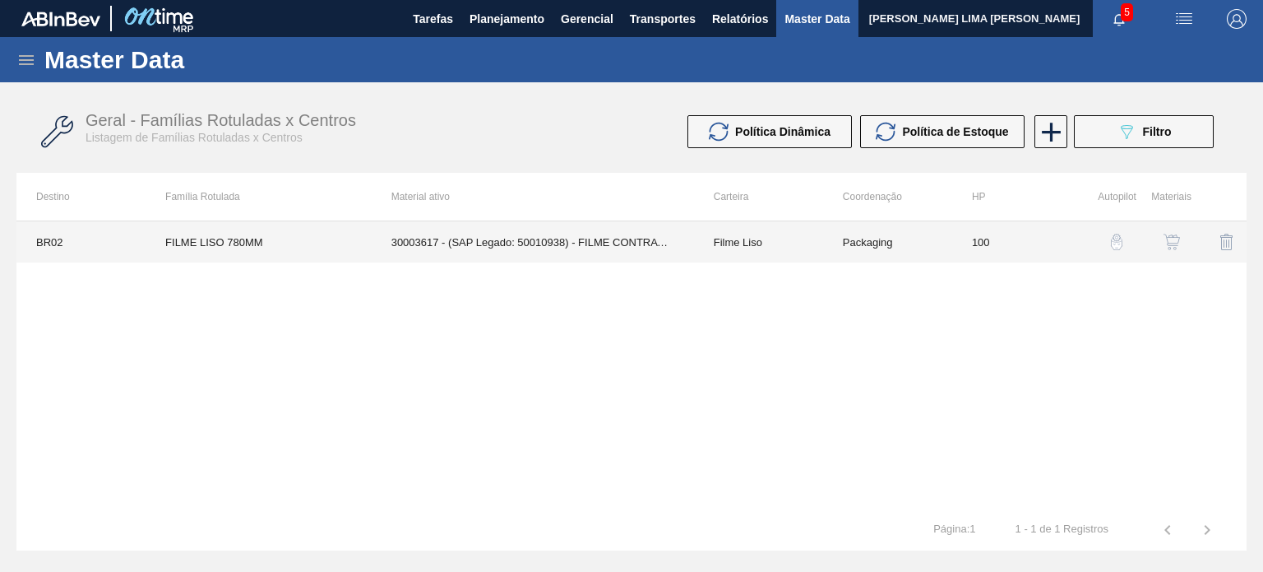
click at [740, 241] on td "Filme Liso" at bounding box center [758, 241] width 129 height 41
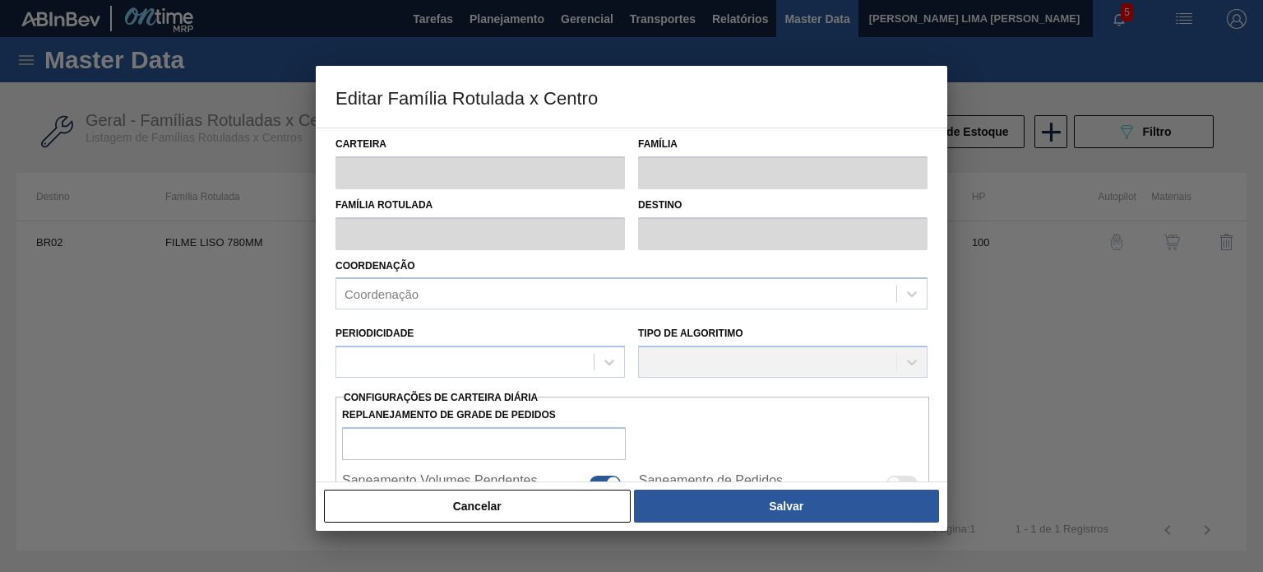
type input "Filme Liso"
type input "FILME LISO 780MM"
type input "BR02 - Sergipe"
type input "100"
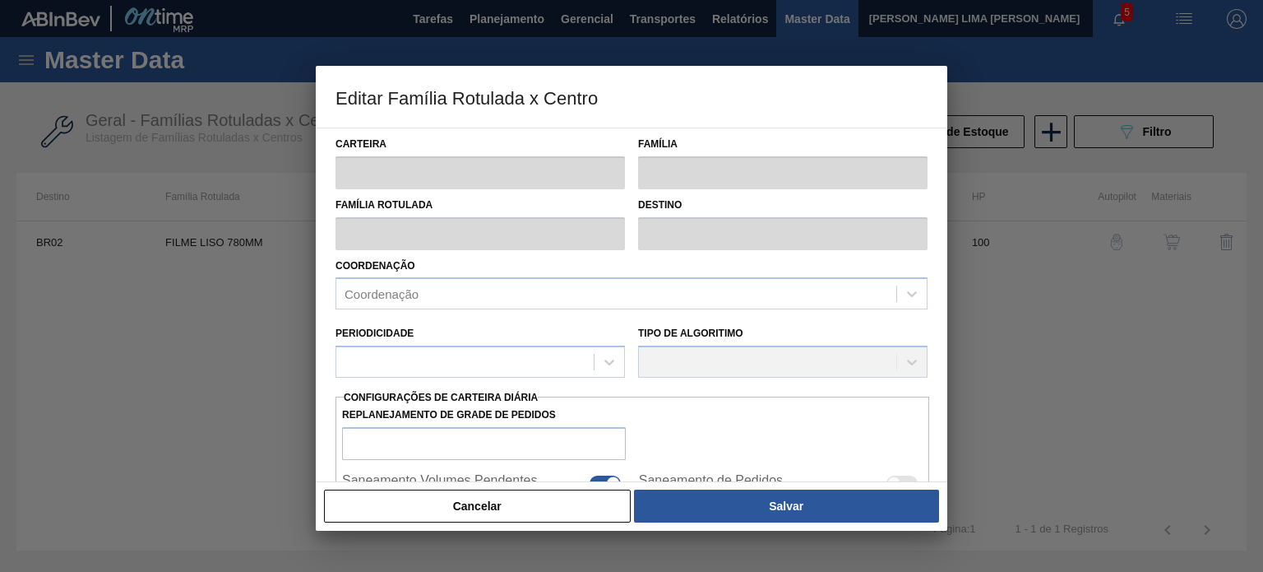
type input "18.060"
type input "81.269"
type input "57"
type input "54.089,130"
checkbox input "true"
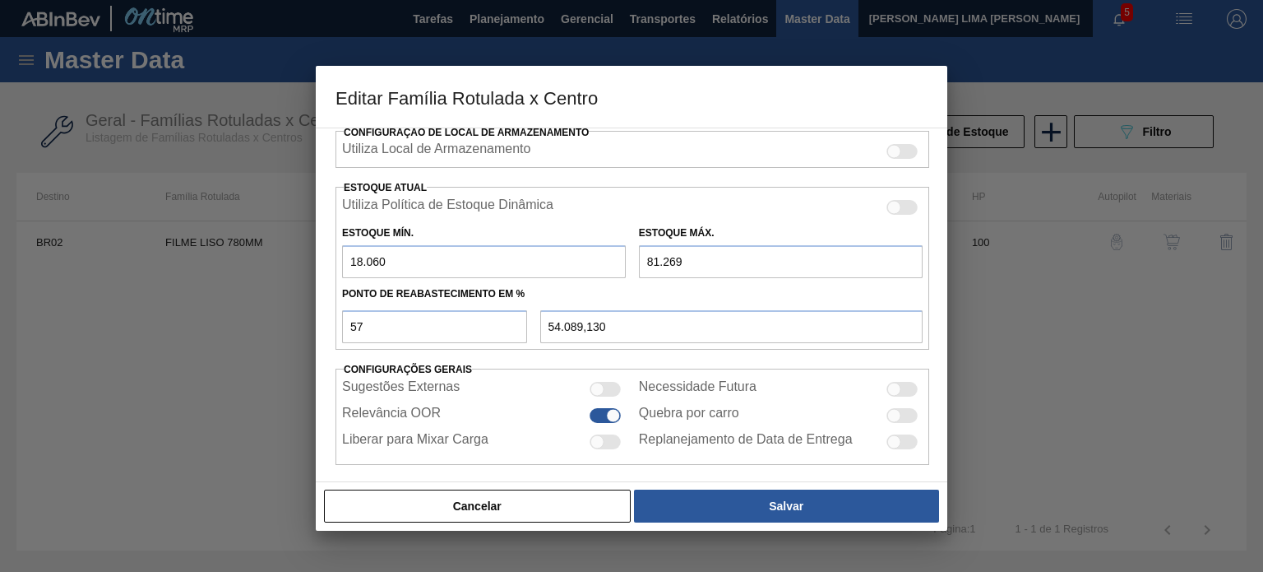
scroll to position [398, 0]
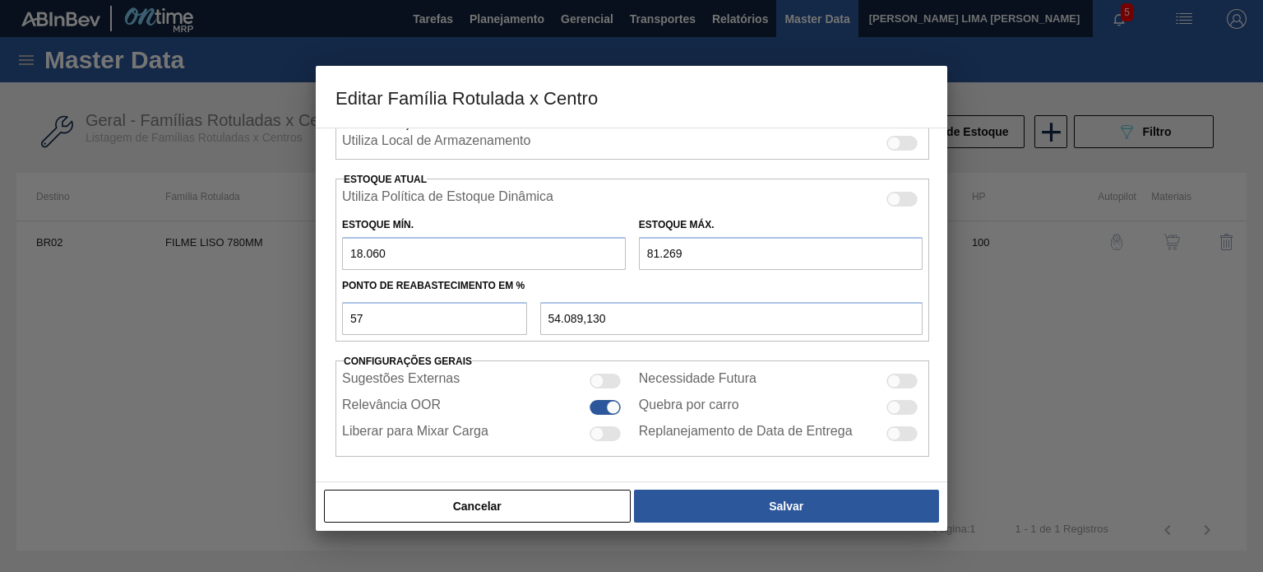
drag, startPoint x: 369, startPoint y: 258, endPoint x: 331, endPoint y: 257, distance: 37.8
click at [332, 257] on div "Carteira Filme Liso Família Filme Liso Família Rotulada FILME LISO 780MM Destin…" at bounding box center [632, 304] width 632 height 354
type input "1"
type input "46.323,760"
type input "10"
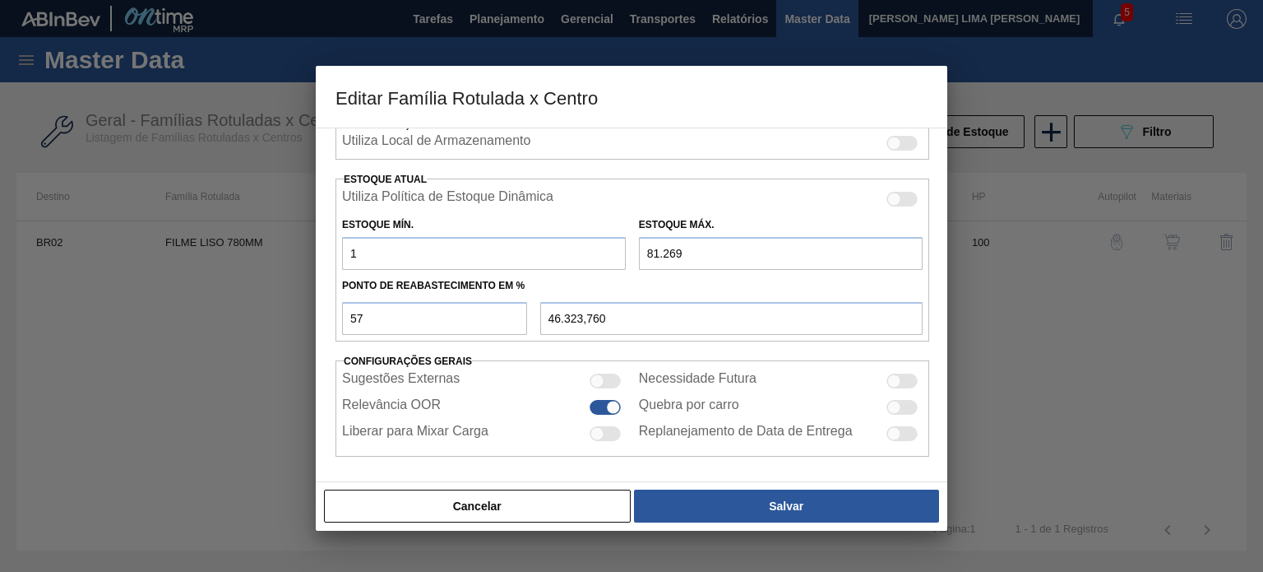
type input "46.327,630"
type input "106"
type input "46.368,910"
type input "1.063"
type input "46.780,420"
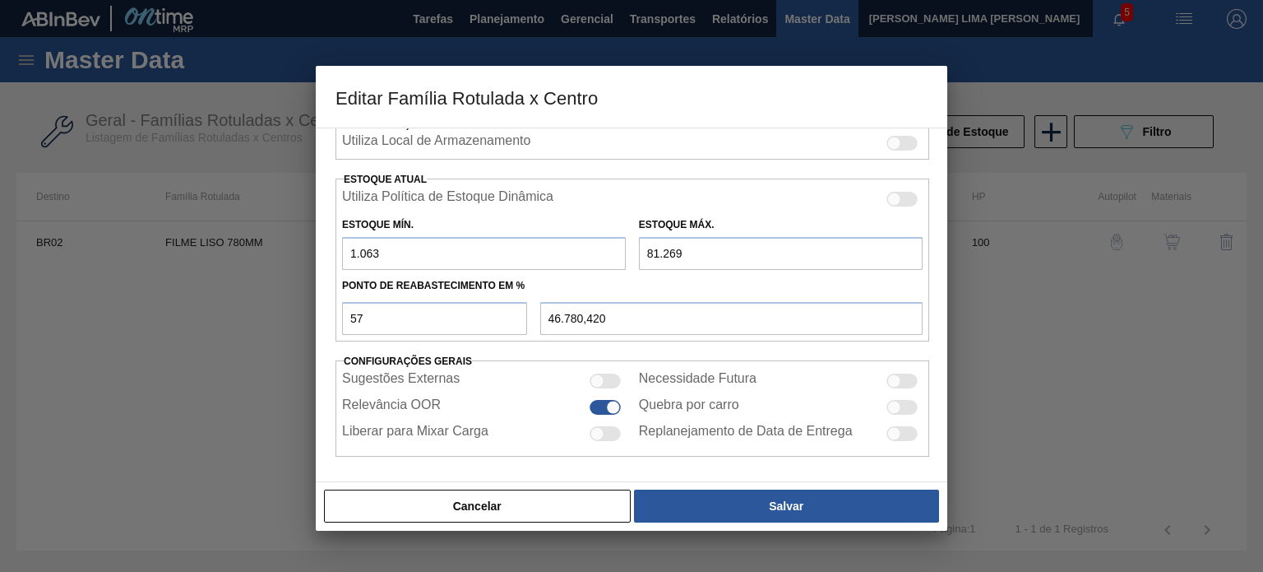
type input "10.632"
type input "50.895,090"
type input "10.632"
type input "7"
type input "4.575,750"
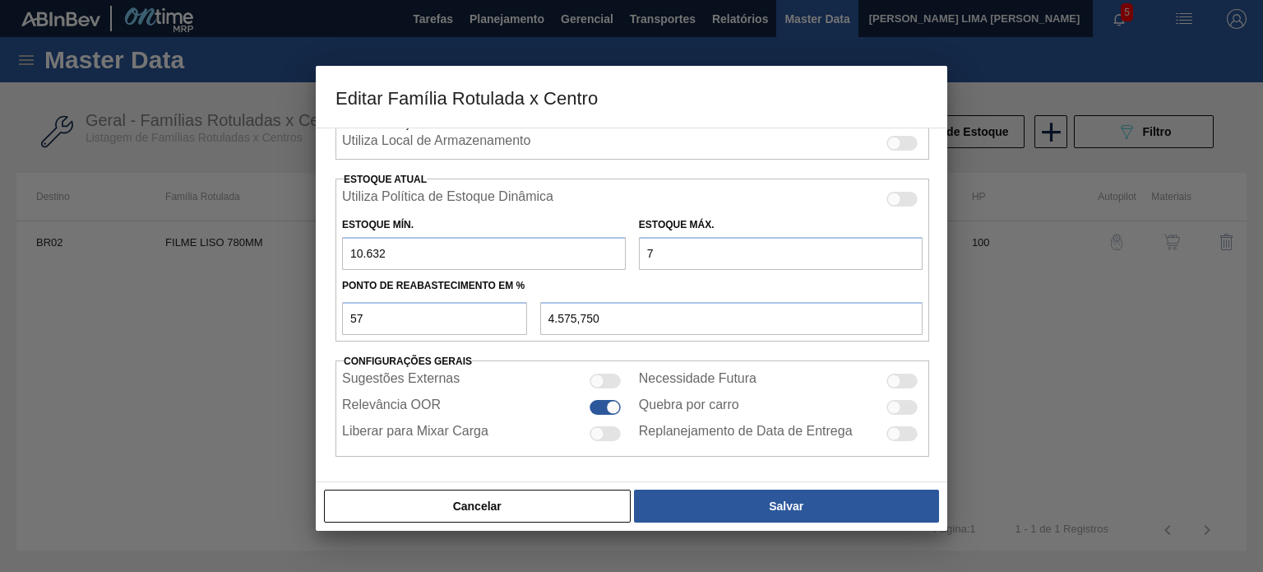
type input "79"
type input "4.616,790"
type input "790"
type input "5.022,060"
type input "7.909"
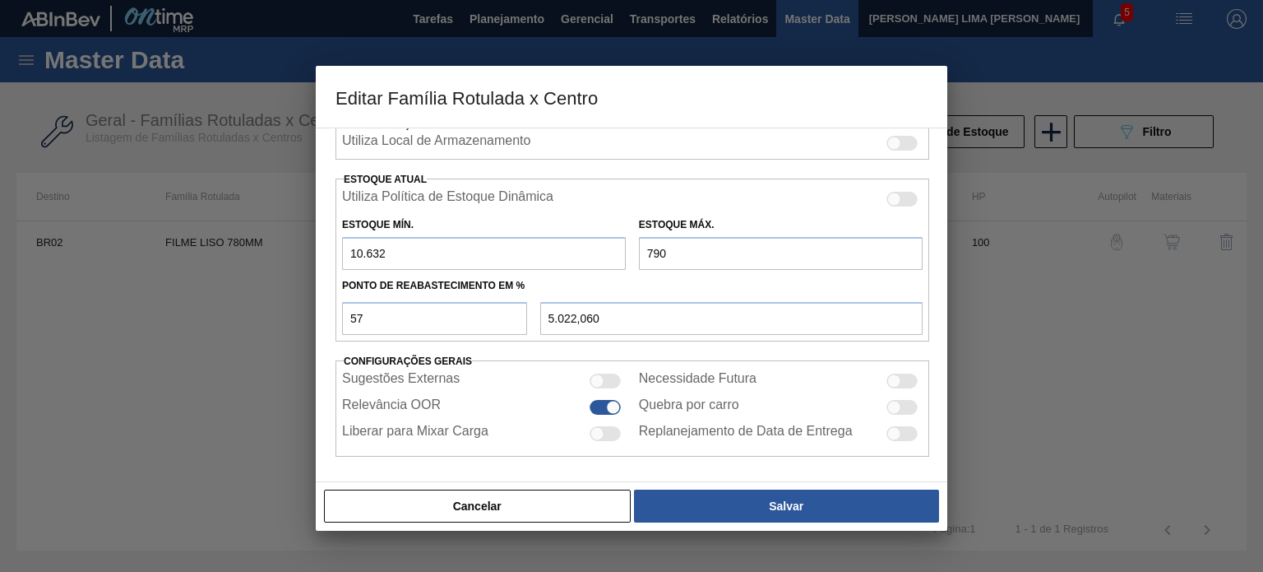
type input "9.079,890"
type input "79.095"
type input "49.655,910"
type input "79.095"
drag, startPoint x: 398, startPoint y: 318, endPoint x: 313, endPoint y: 315, distance: 85.6
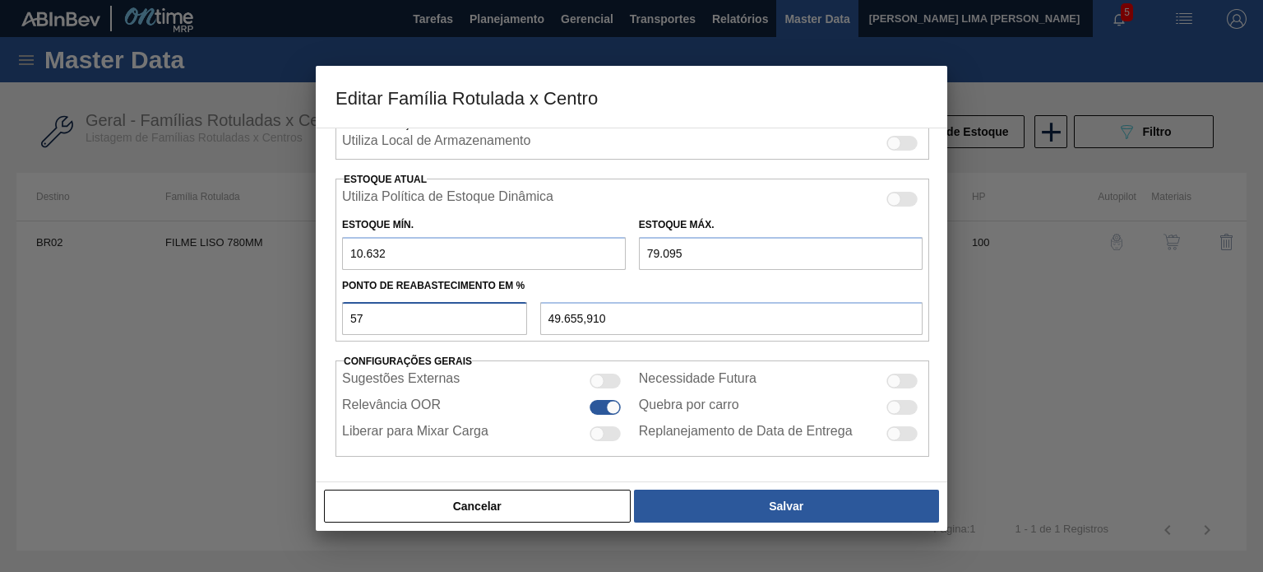
click at [318, 312] on div "Carteira Filme Liso Família Filme Liso Família Rotulada FILME LISO 780MM Destin…" at bounding box center [632, 304] width 632 height 354
type input "5"
type input "14.055,150"
type input "58"
type input "50.340,540"
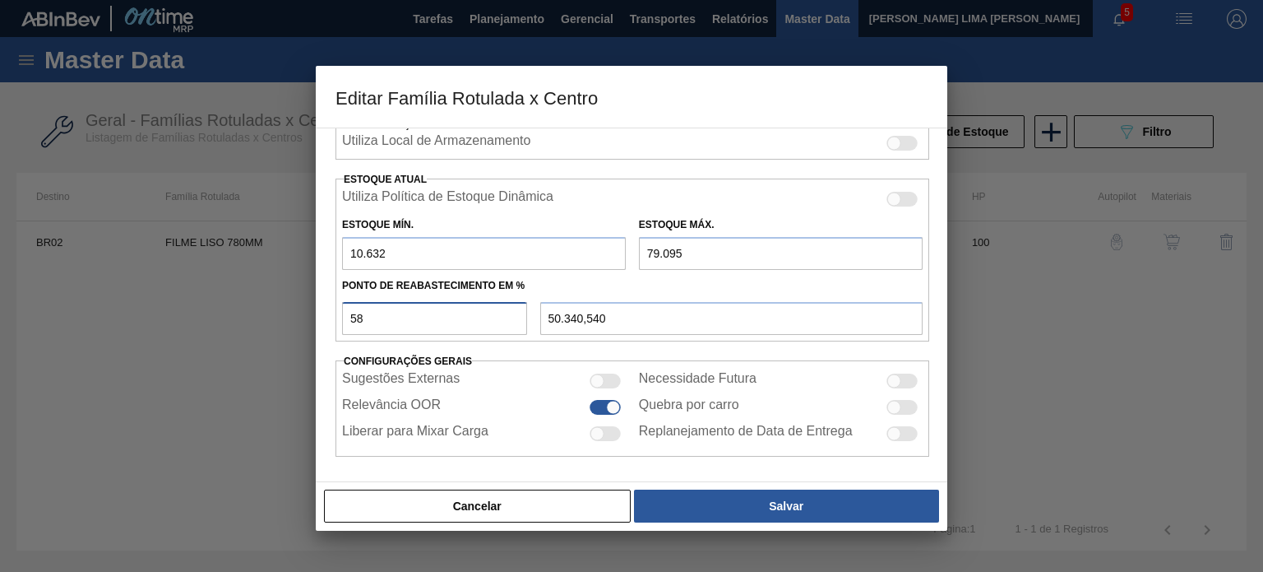
type input "5"
type input "14.055,150"
type input "59"
type input "51.025,170"
type input "5"
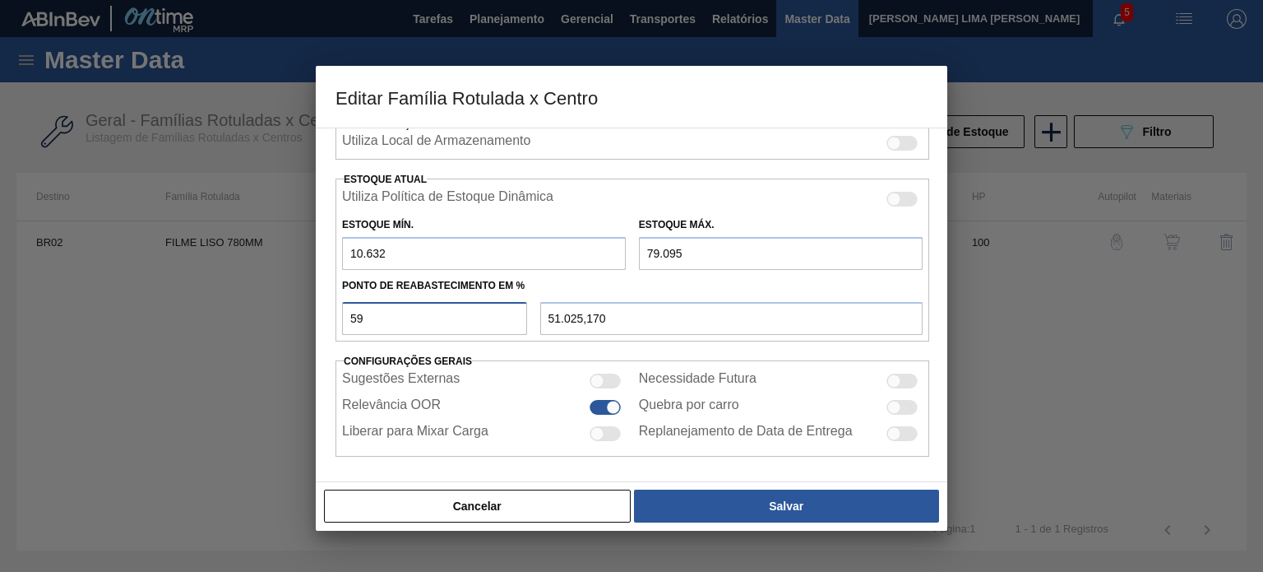
type input "14.055,150"
type input "10.632,000"
type input "6"
type input "14.739,780"
type input "60"
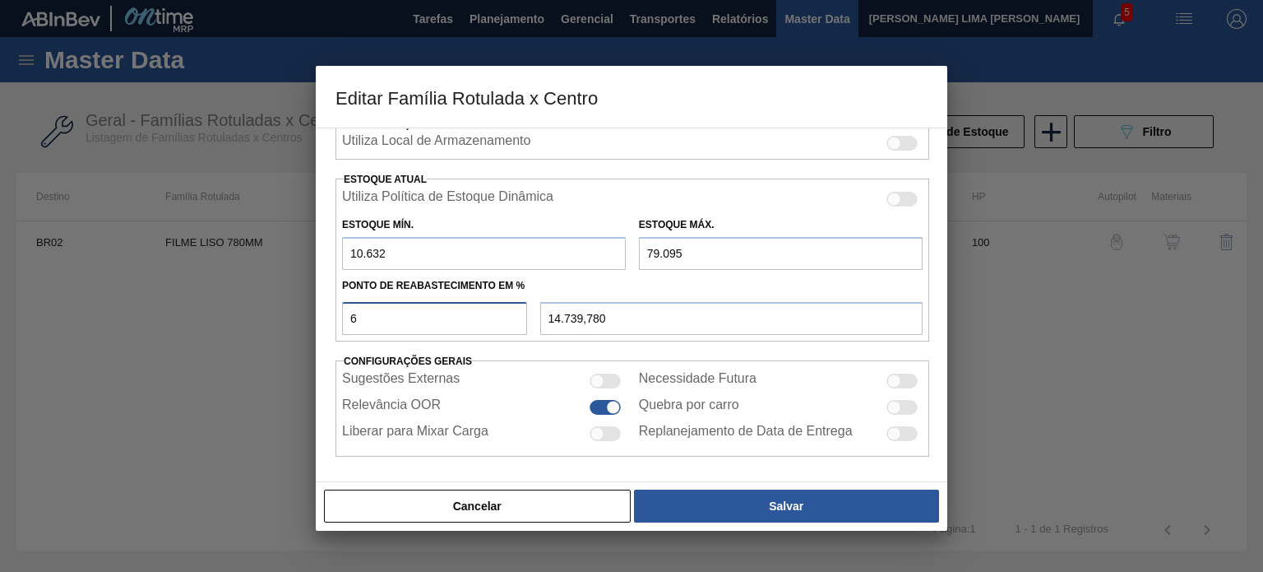
type input "51.709,800"
type input "6"
type input "14.739,780"
type input "62"
type input "53.079,060"
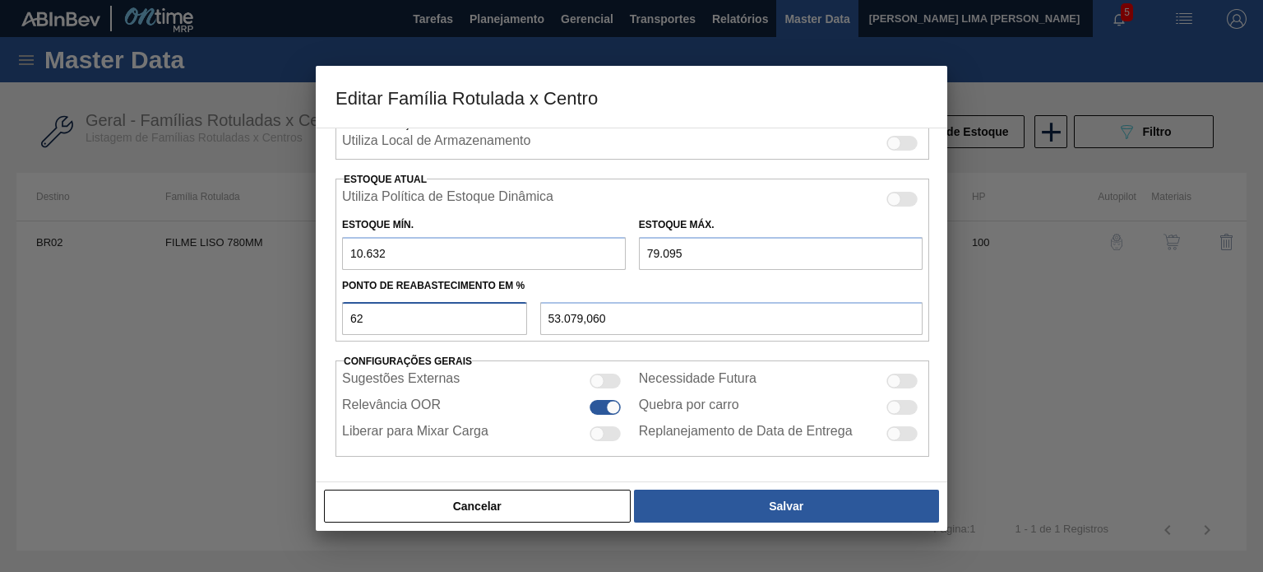
type input "6"
type input "14.739,780"
type input "61"
type input "52.394,430"
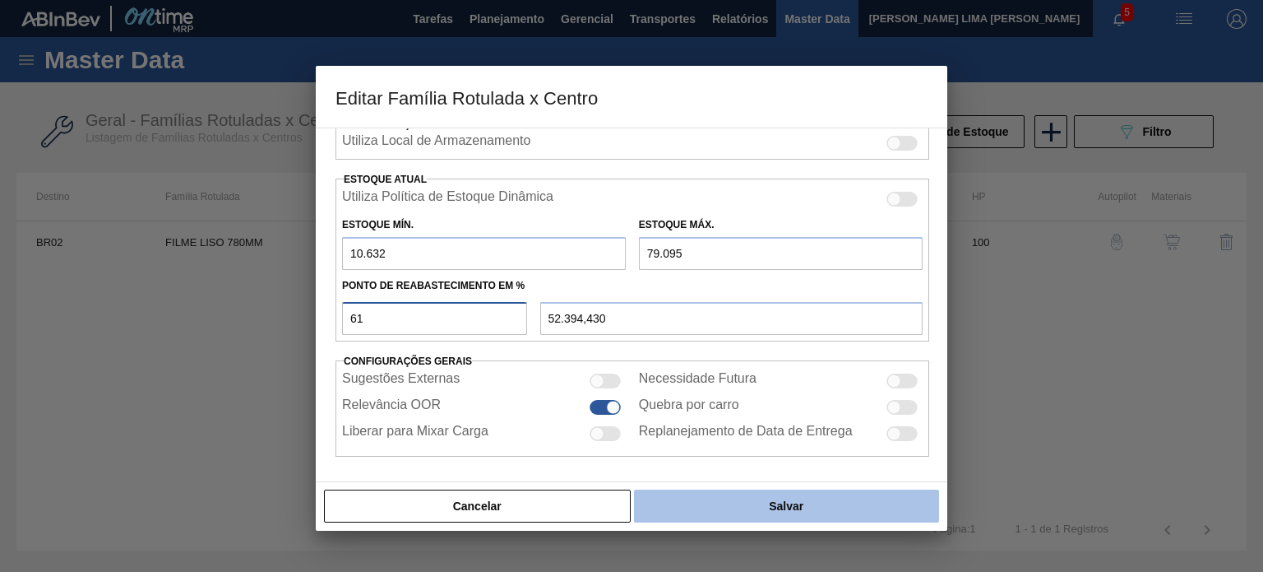
type input "61"
click at [801, 507] on button "Salvar" at bounding box center [786, 505] width 305 height 33
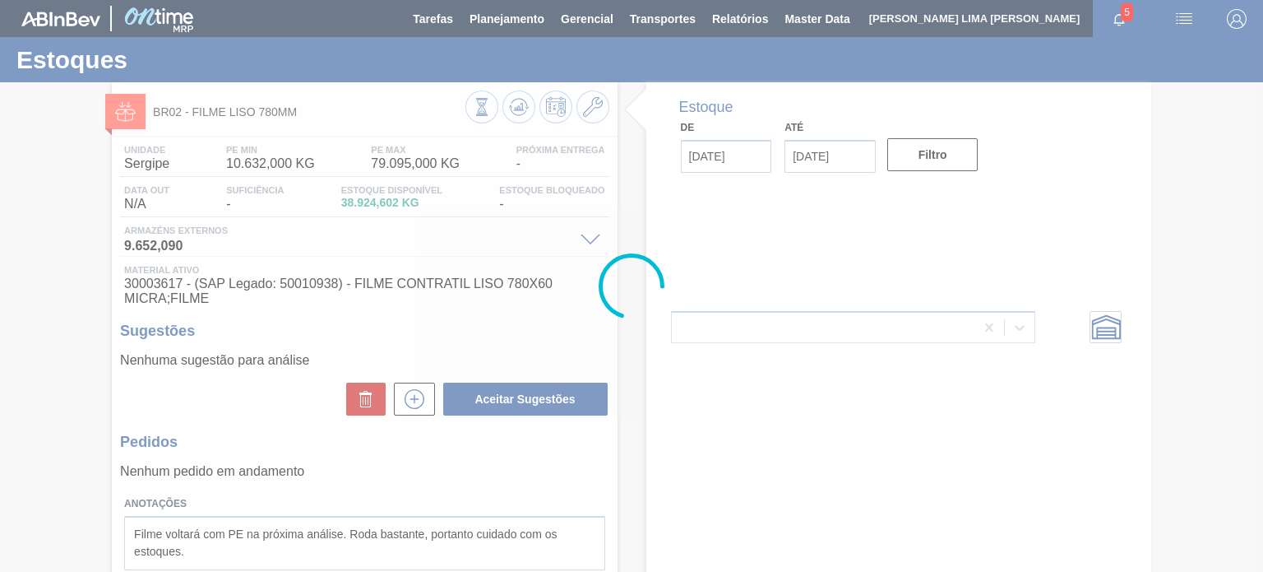
click at [517, 114] on div at bounding box center [631, 286] width 1263 height 572
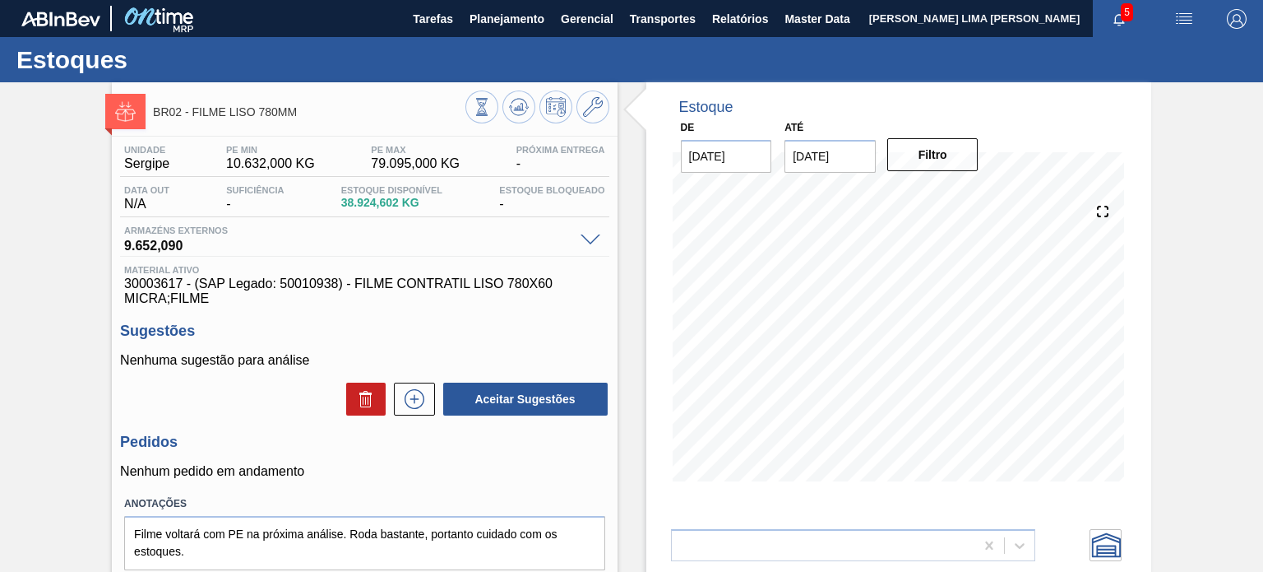
click at [517, 114] on icon at bounding box center [519, 107] width 20 height 20
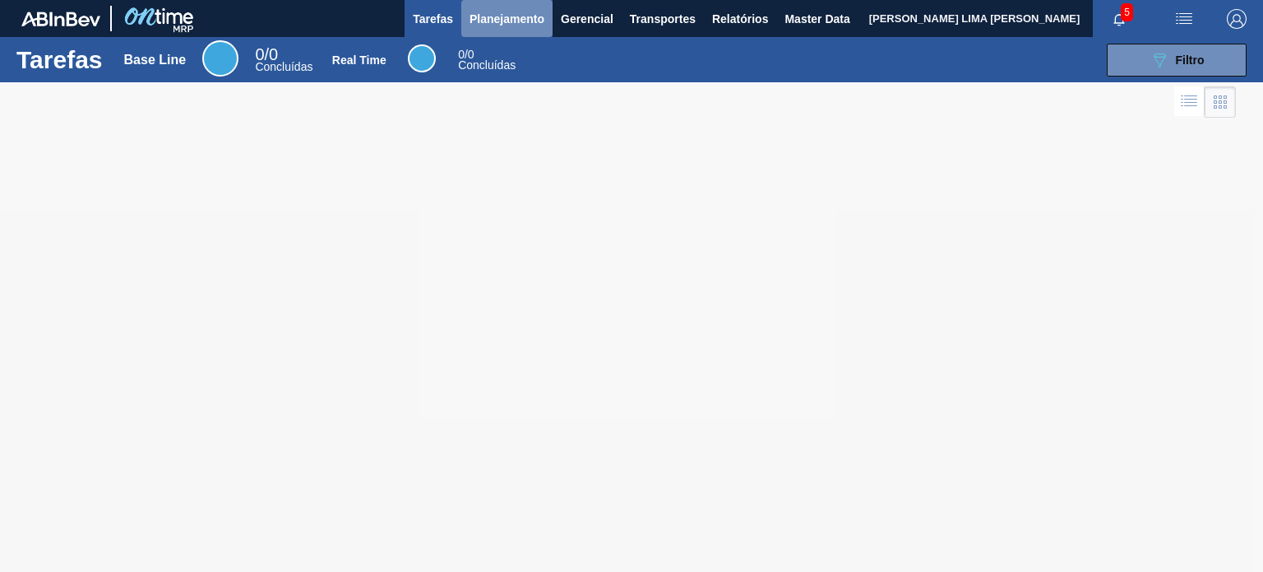
click at [487, 19] on span "Planejamento" at bounding box center [507, 19] width 75 height 20
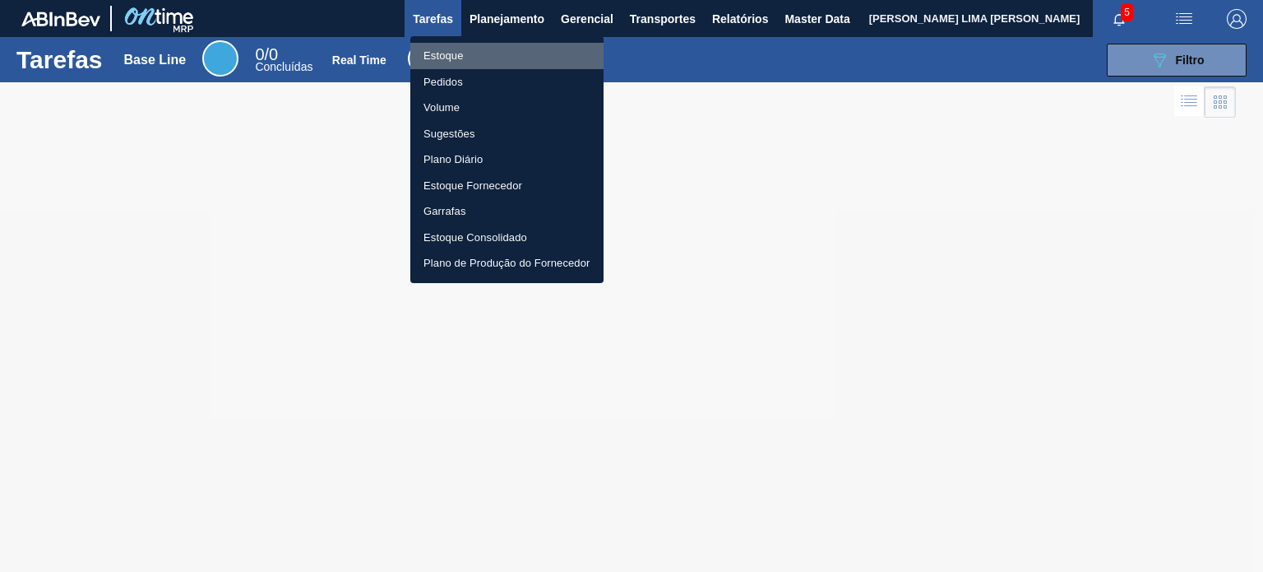
click at [457, 50] on li "Estoque" at bounding box center [506, 56] width 193 height 26
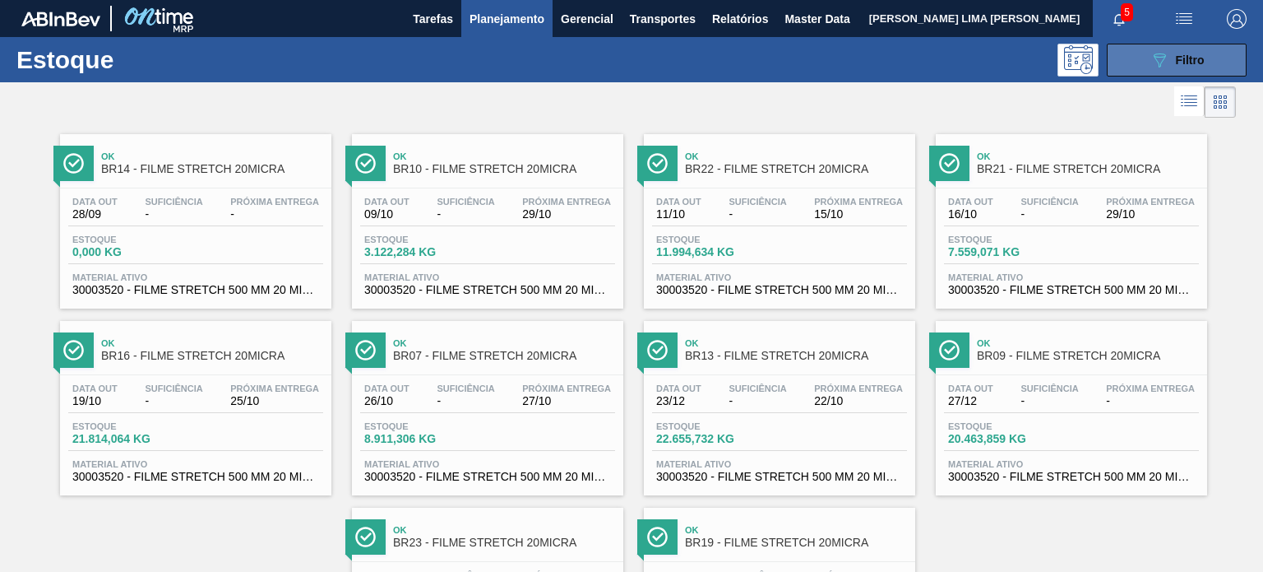
click at [1144, 67] on button "089F7B8B-B2A5-4AFE-B5C0-19BA573D28AC Filtro" at bounding box center [1177, 60] width 140 height 33
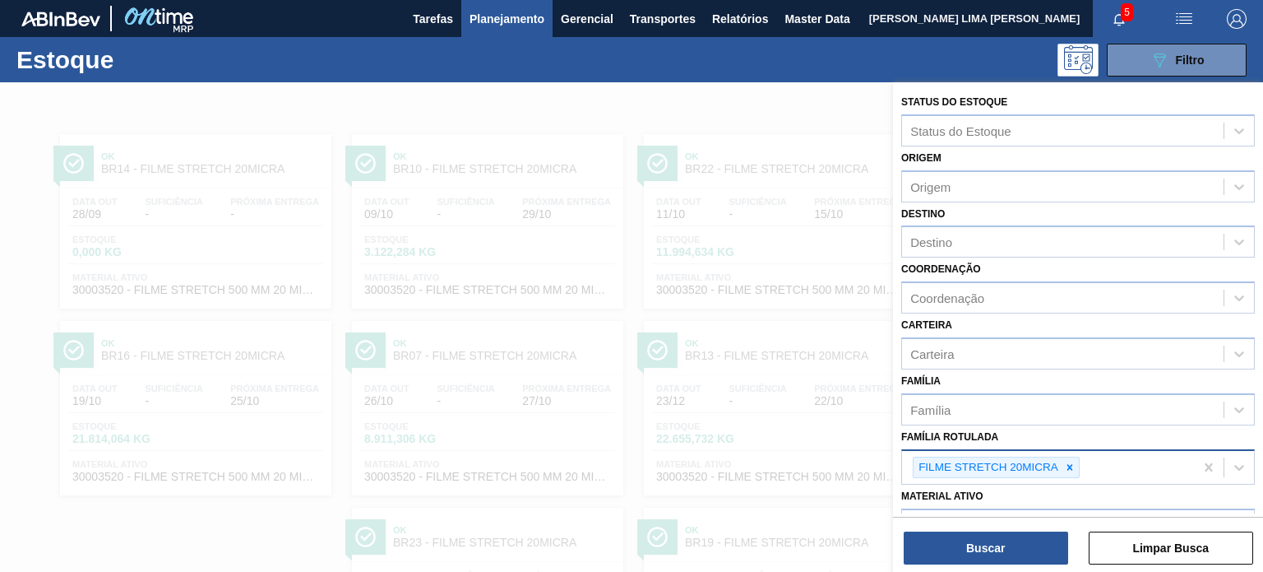
click at [1082, 463] on div "FILME STRETCH 20MICRA" at bounding box center [1048, 468] width 292 height 34
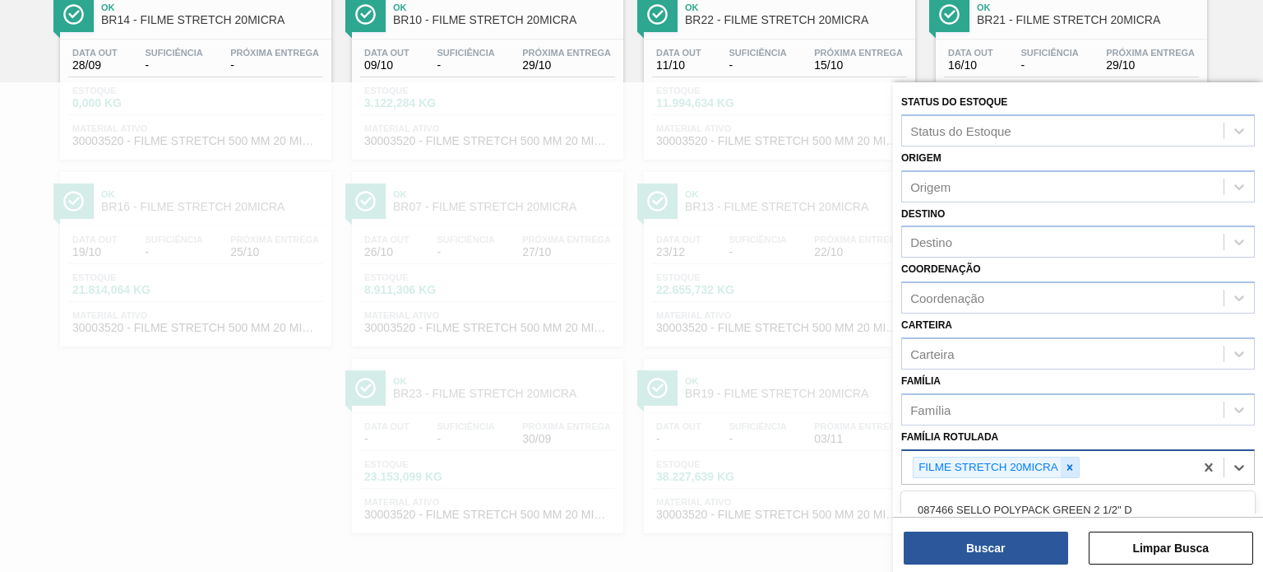
click at [1073, 463] on icon at bounding box center [1070, 467] width 12 height 12
paste Rotulada "FILME LISO 780MM"
type Rotulada "FILME LISO 780"
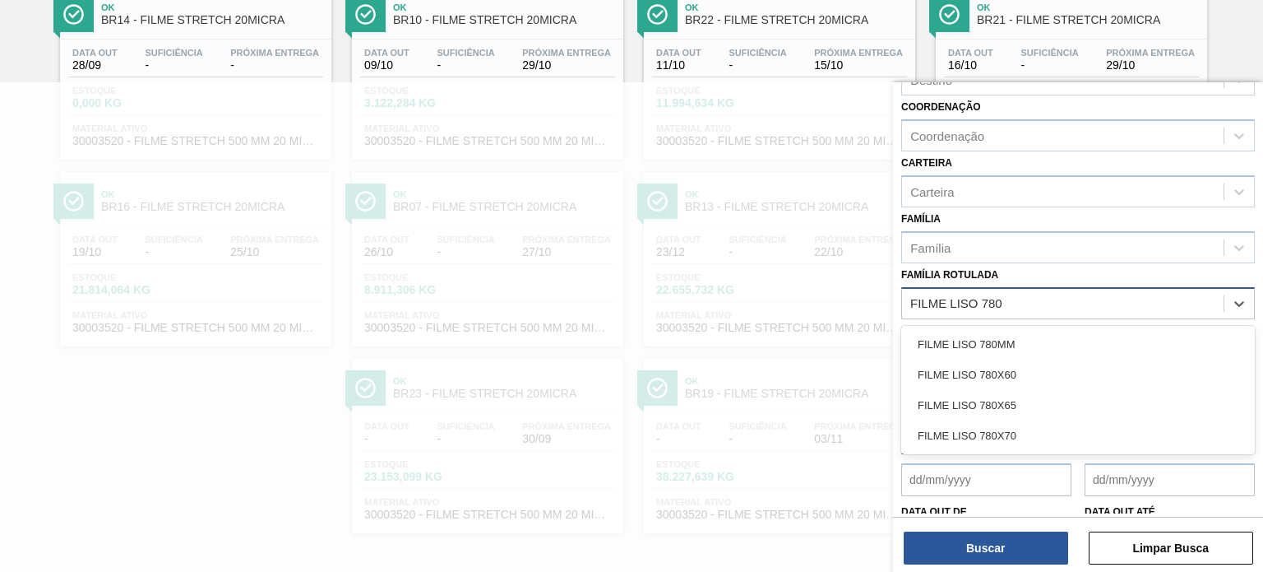
scroll to position [164, 0]
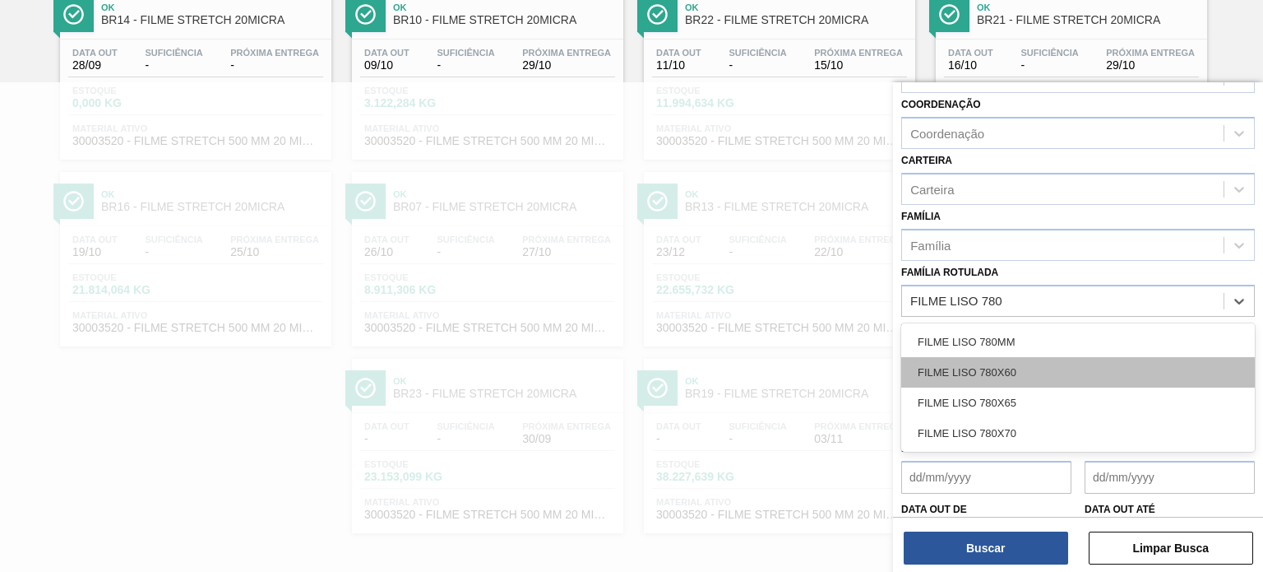
click at [1059, 365] on div "FILME LISO 780X60" at bounding box center [1078, 372] width 354 height 30
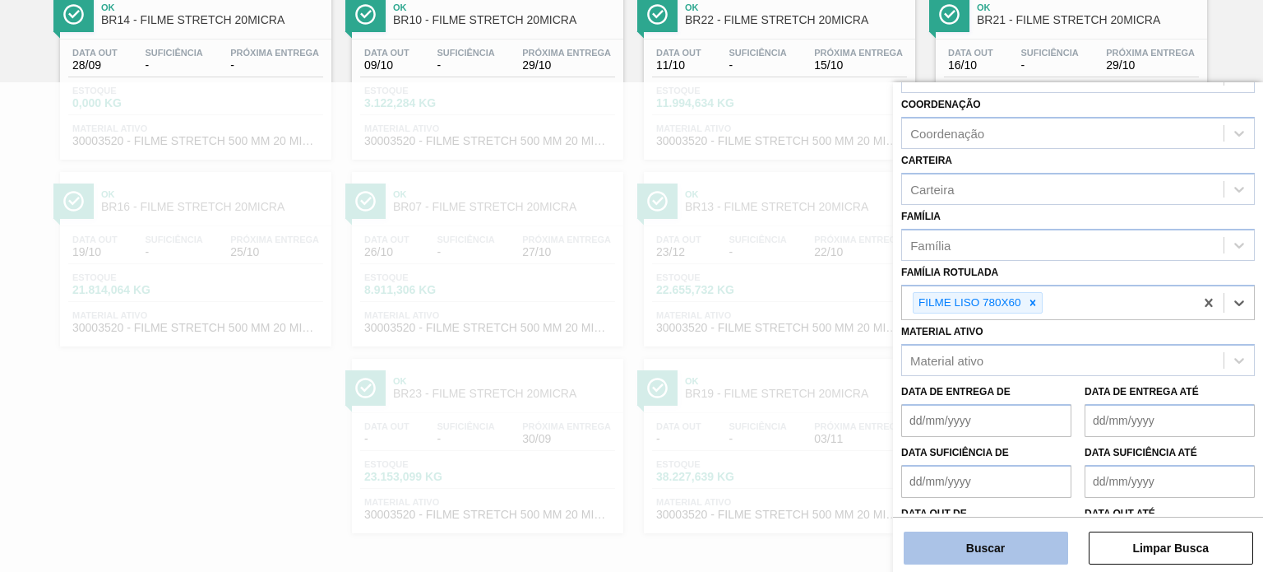
click at [1017, 532] on button "Buscar" at bounding box center [986, 547] width 164 height 33
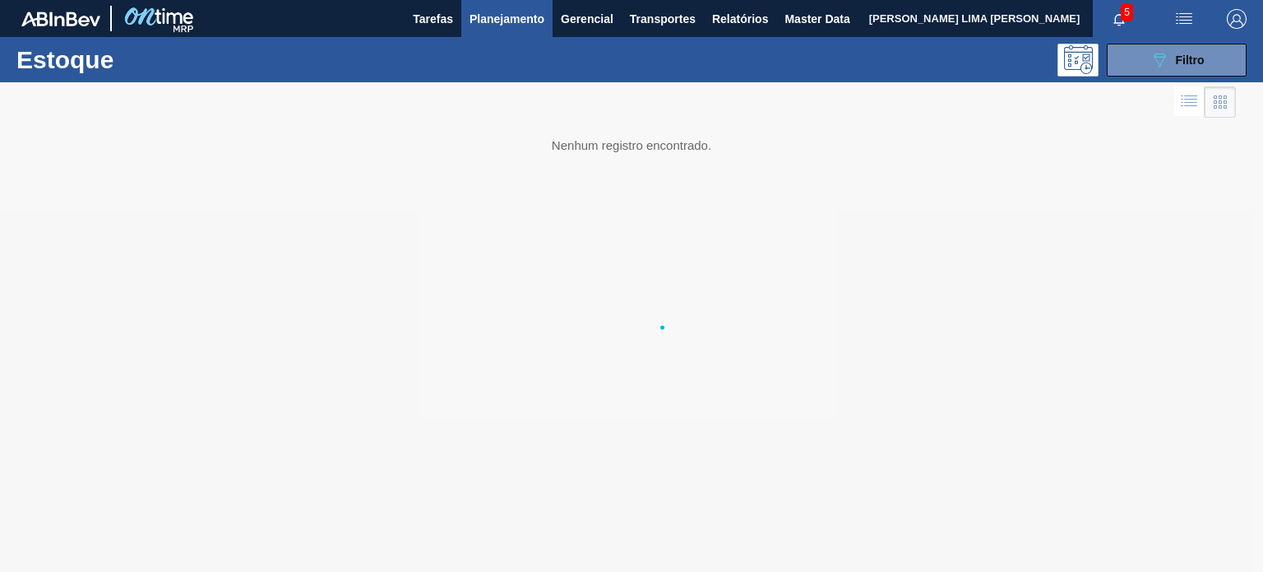
scroll to position [0, 0]
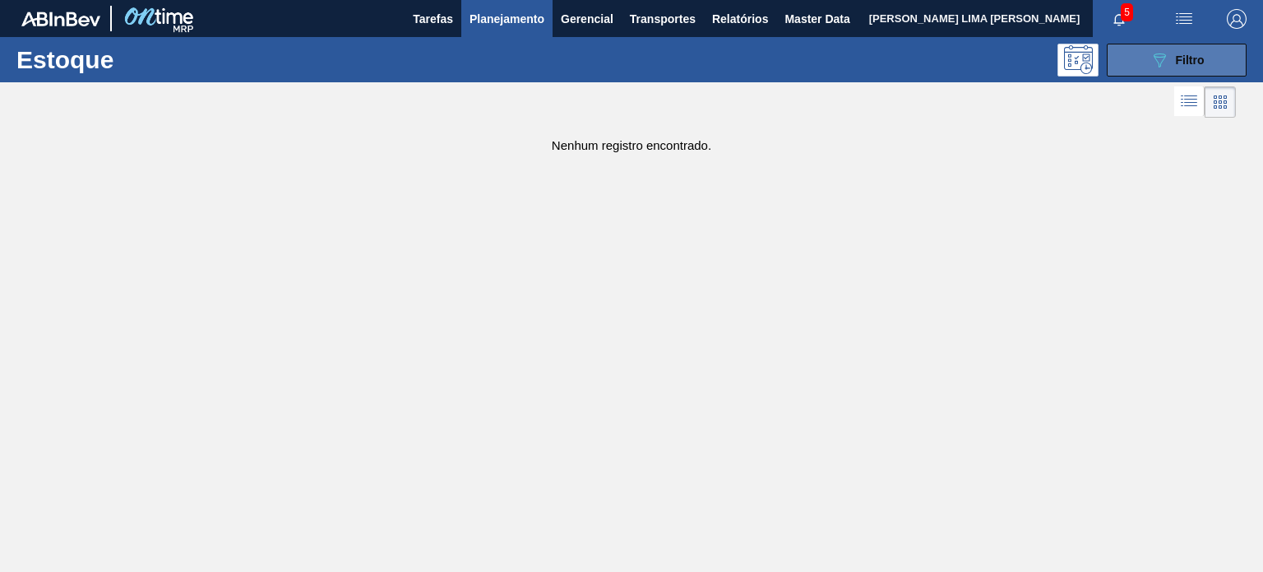
drag, startPoint x: 1147, startPoint y: 50, endPoint x: 1146, endPoint y: 61, distance: 10.7
click at [1147, 53] on button "089F7B8B-B2A5-4AFE-B5C0-19BA573D28AC Filtro" at bounding box center [1177, 60] width 140 height 33
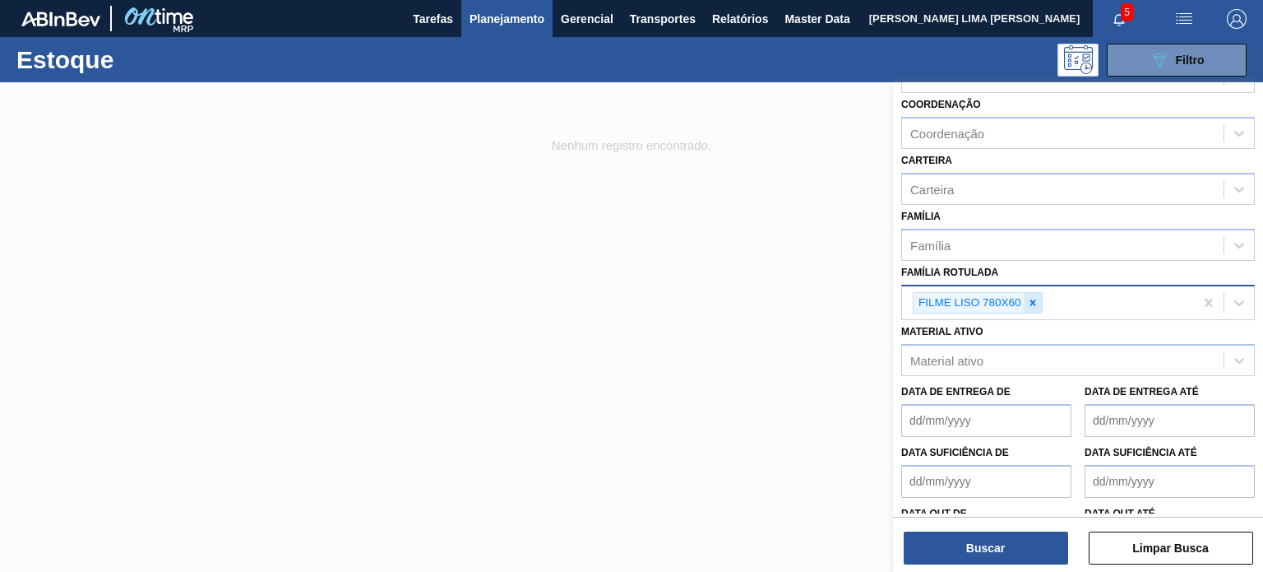
click at [1037, 302] on icon at bounding box center [1033, 303] width 12 height 12
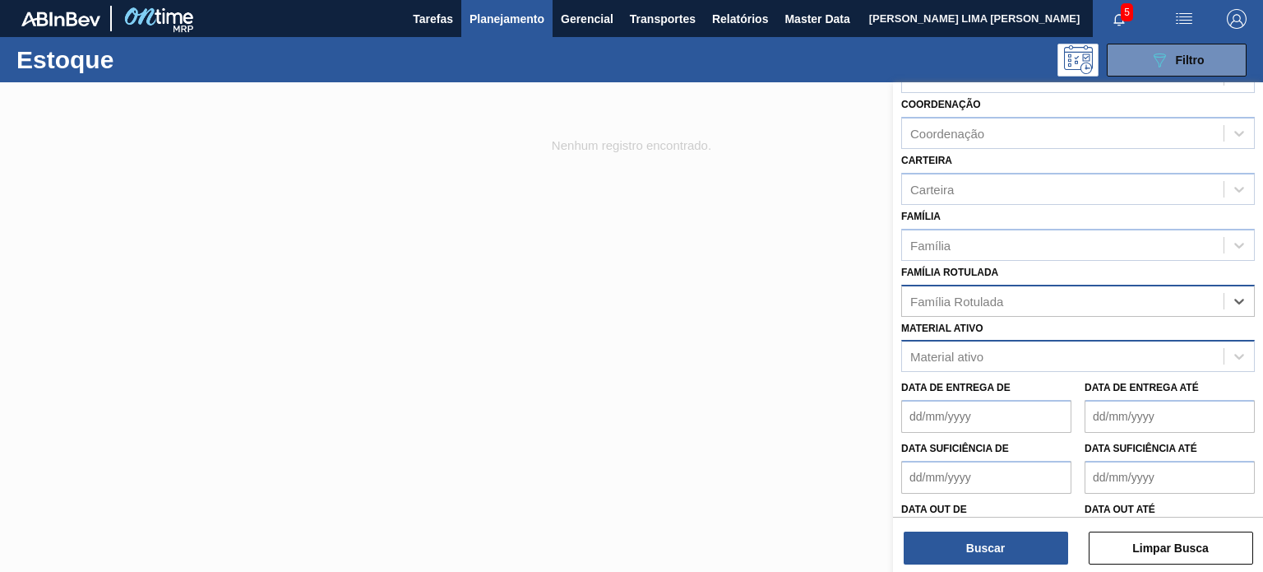
paste Rotulada "FILME LISO 530X45"
type Rotulada "FILME LISO 530X45"
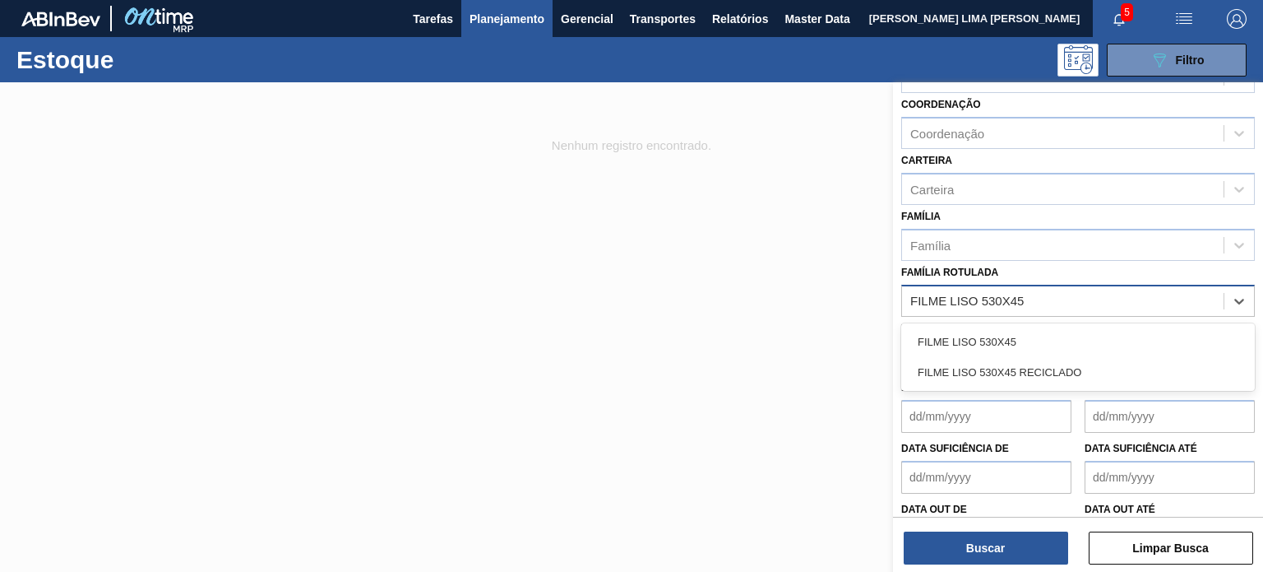
drag, startPoint x: 996, startPoint y: 341, endPoint x: 997, endPoint y: 350, distance: 9.1
click at [997, 341] on div "FILME LISO 530X45" at bounding box center [1078, 342] width 354 height 30
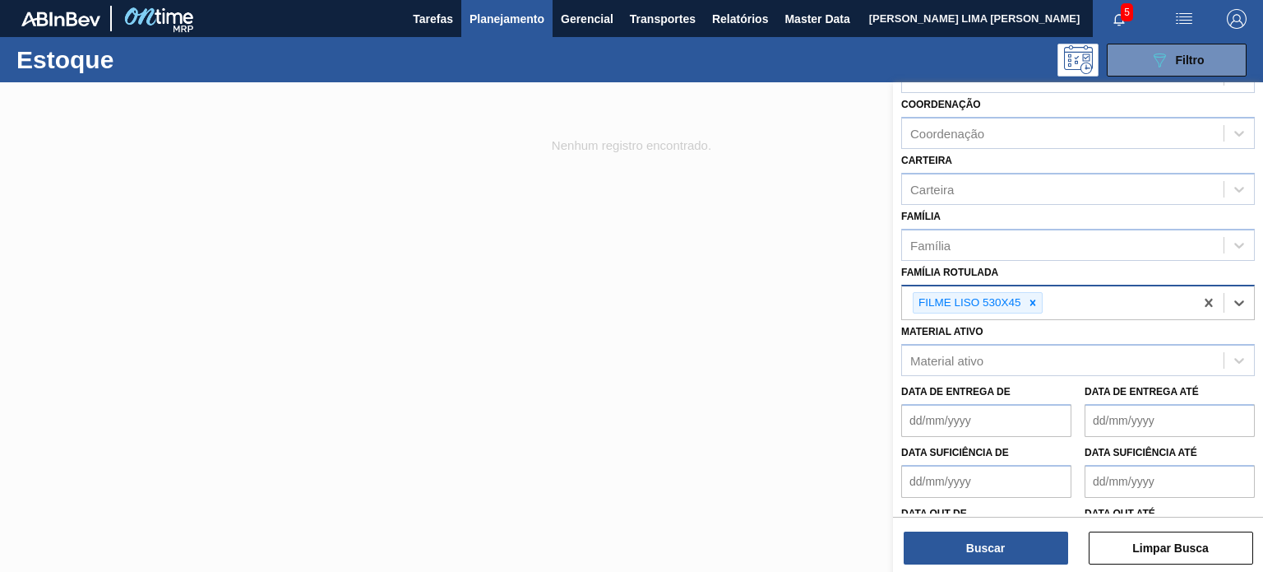
click at [987, 565] on div "Status do Estoque Status do Estoque Origem Origem Destino Destino Coordenação C…" at bounding box center [1078, 328] width 370 height 493
click at [983, 560] on button "Buscar" at bounding box center [986, 547] width 164 height 33
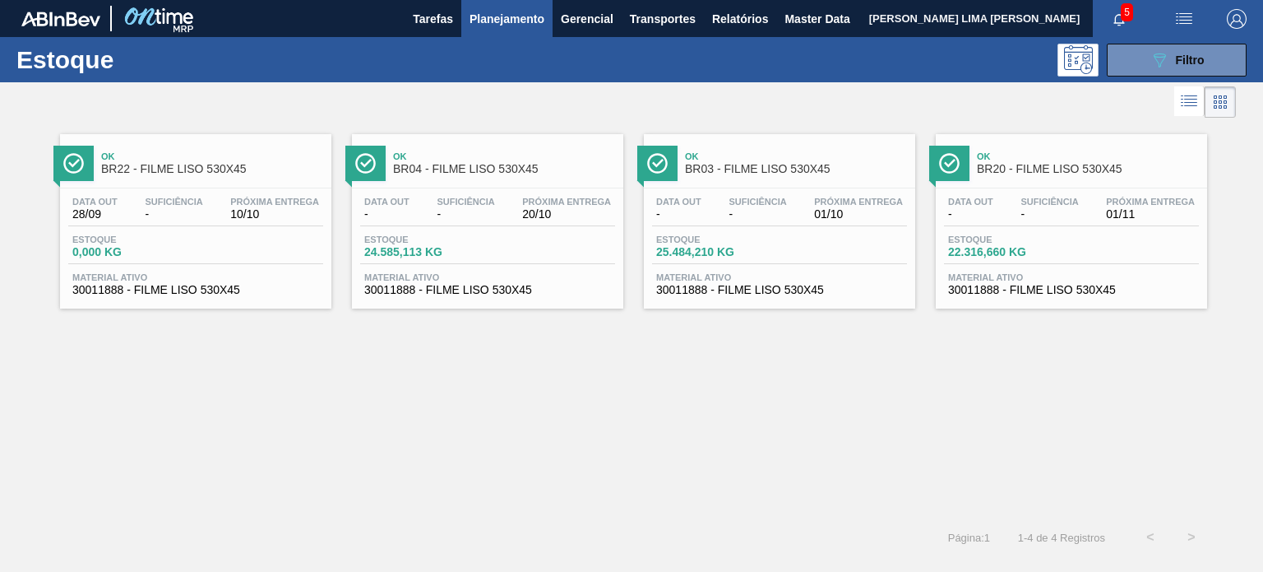
click at [500, 203] on div "Data out - Suficiência - Próxima Entrega 20/10" at bounding box center [487, 212] width 255 height 30
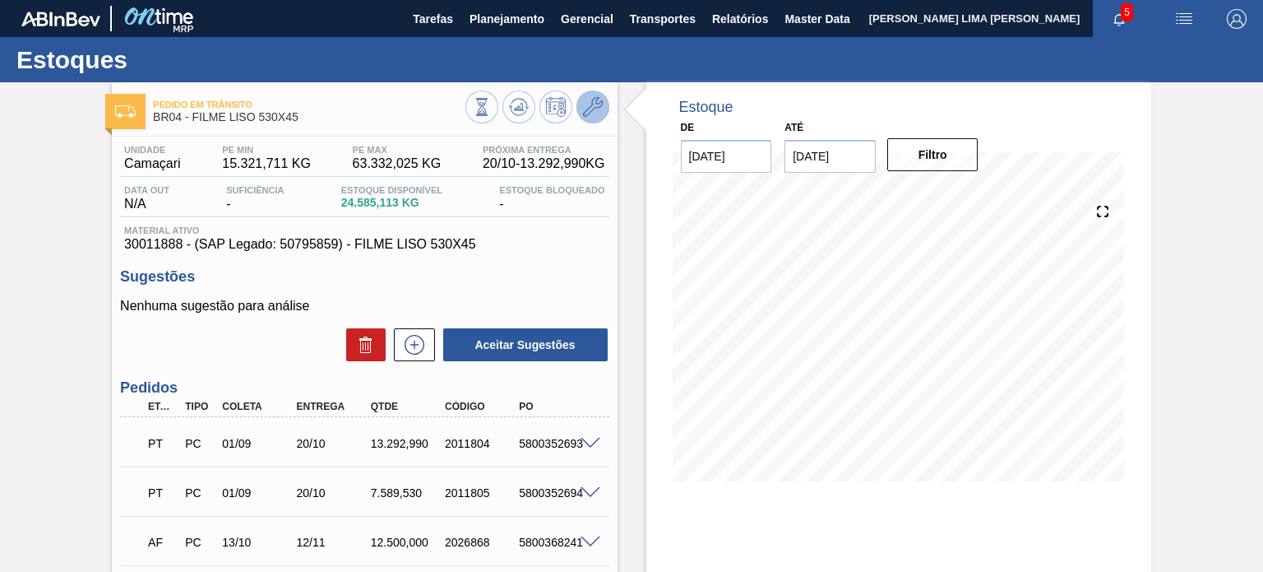
click at [584, 118] on button at bounding box center [593, 106] width 33 height 33
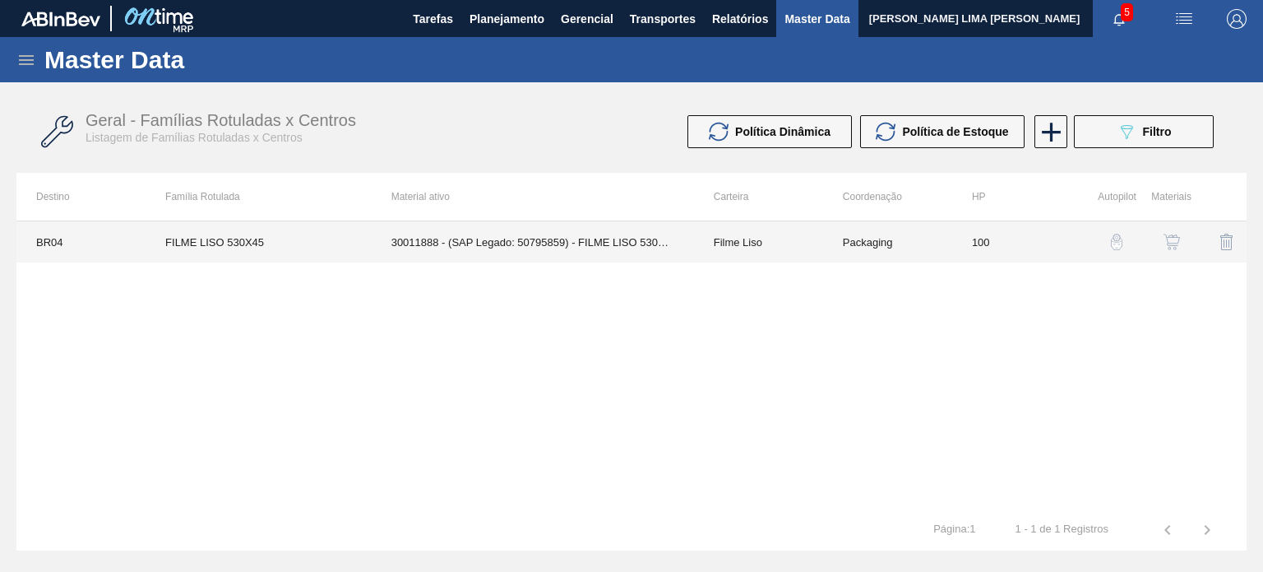
click at [763, 238] on td "Filme Liso" at bounding box center [758, 241] width 129 height 41
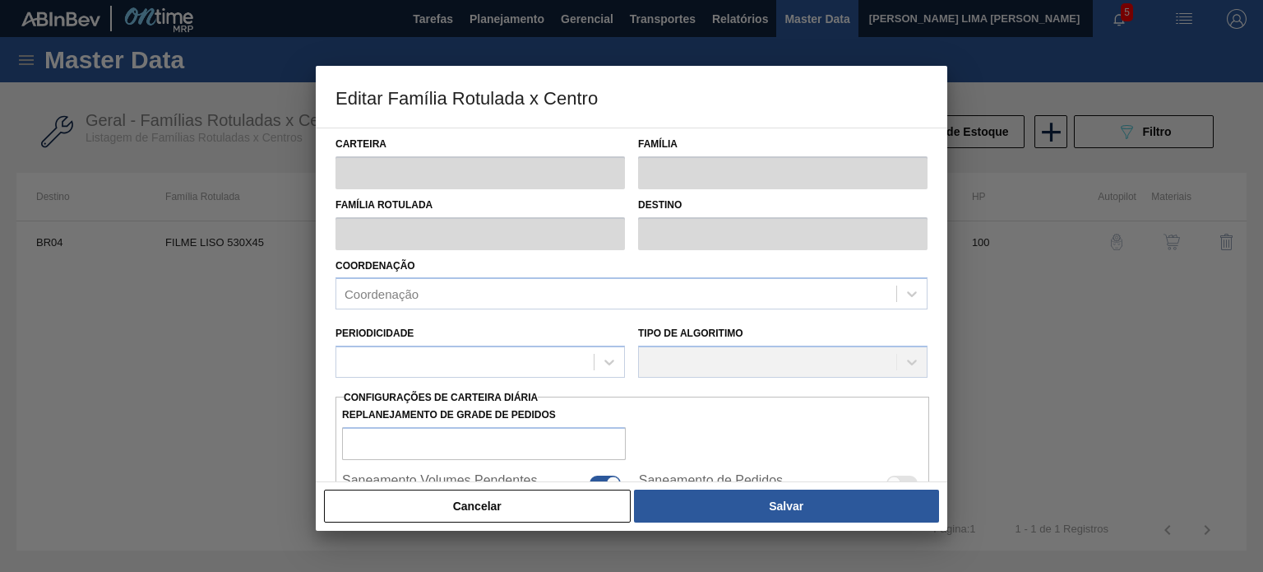
type input "Filme Liso"
type input "FILME LISO 530X45"
type input "BR04 - Camaçari"
type input "100"
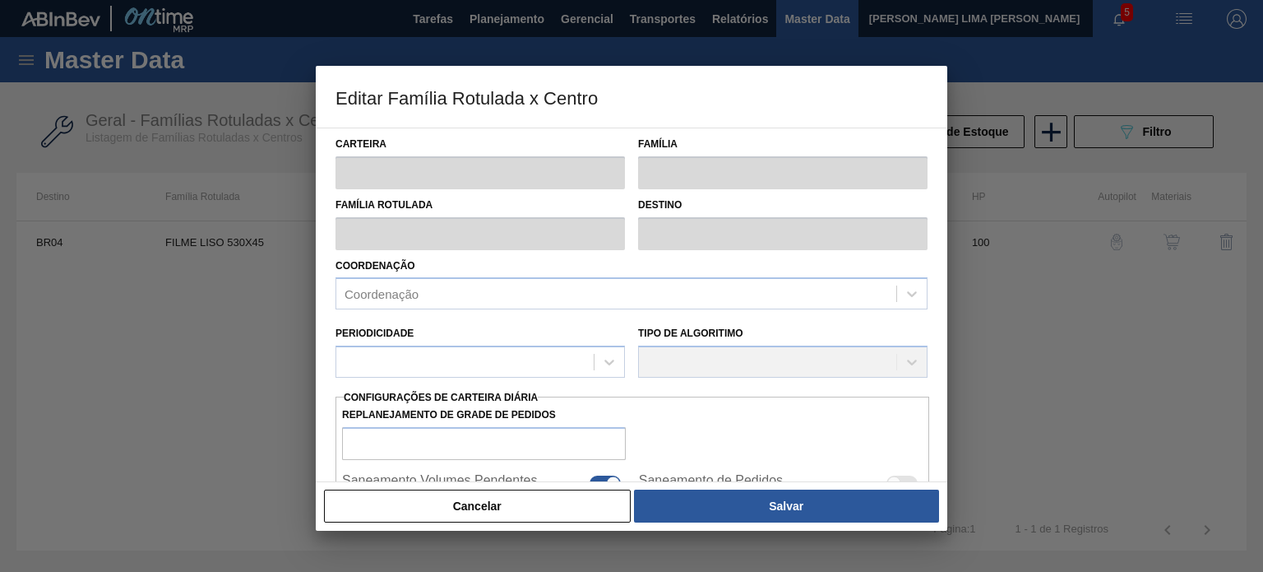
type input "15.321,711"
type input "63.332,025"
type input "67"
type input "47.330,187"
checkbox input "true"
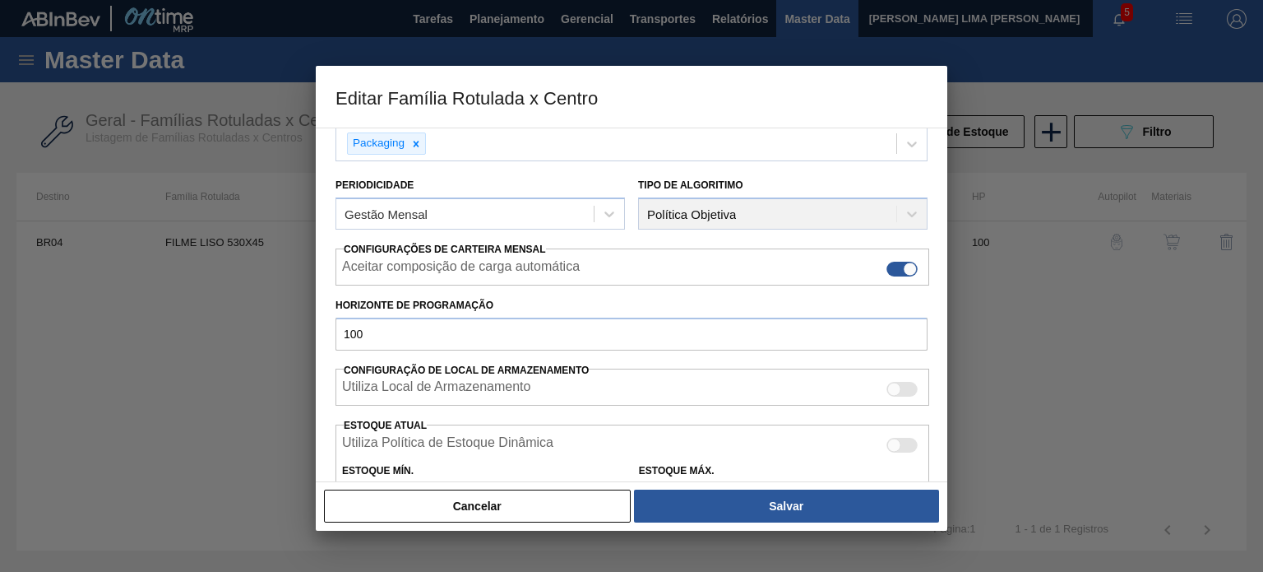
scroll to position [247, 0]
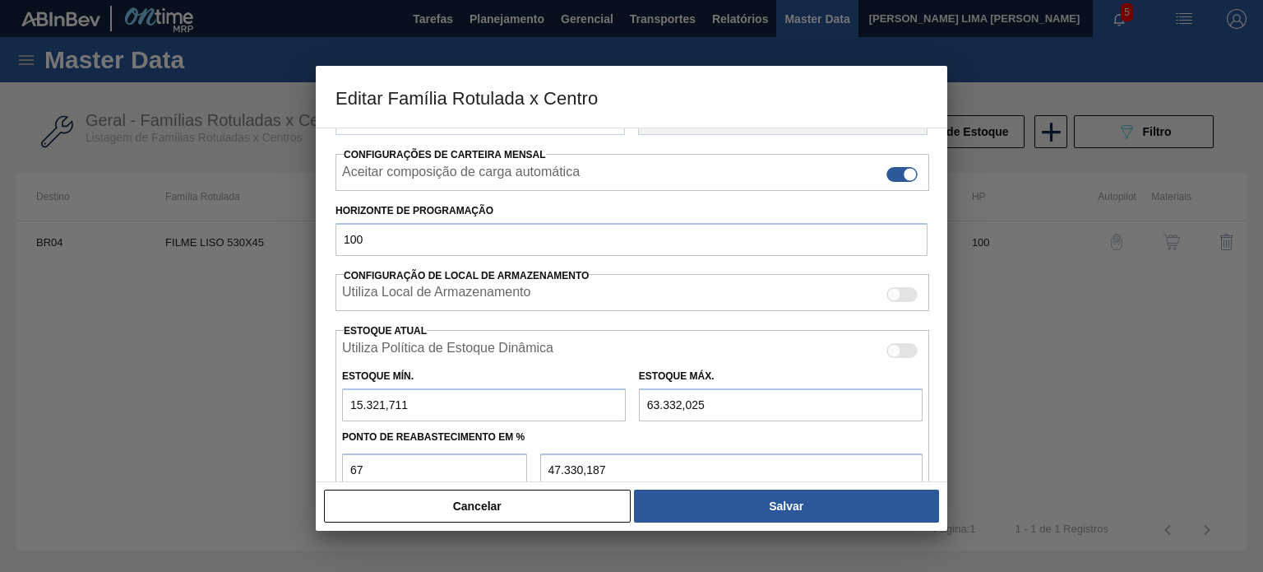
drag, startPoint x: 432, startPoint y: 401, endPoint x: 276, endPoint y: 396, distance: 155.5
click at [280, 396] on div "Editar Família Rotulada x Centro Carteira Filme Liso Família Filme Liso Família…" at bounding box center [631, 286] width 1263 height 572
type input "1"
type input "42.432,787"
type input "12"
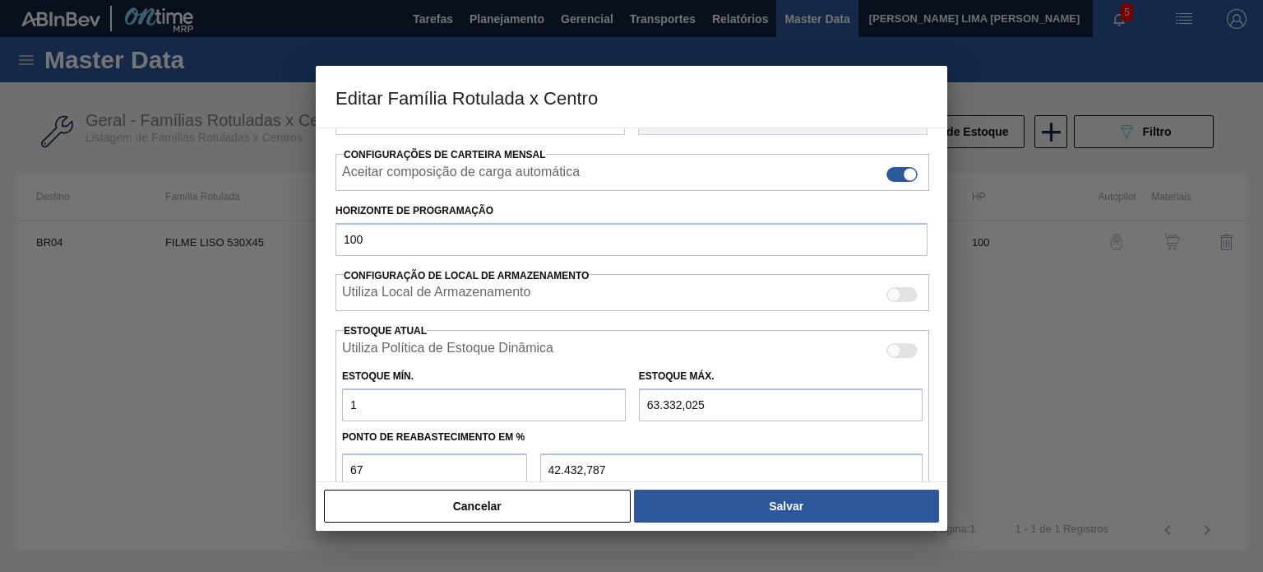
type input "42.436,417"
type input "120"
type input "42.472,057"
type input "1.207"
type input "42.830,767"
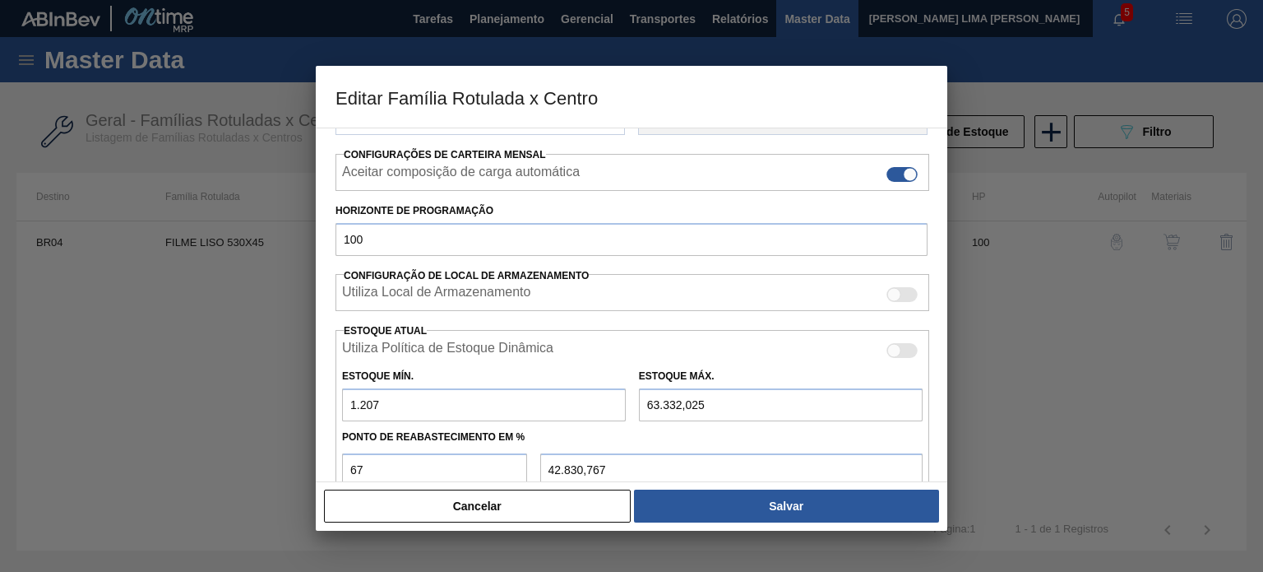
type input "12.070"
type input "46.415,557"
type input "12.070"
type input "5"
type input "3.986,450"
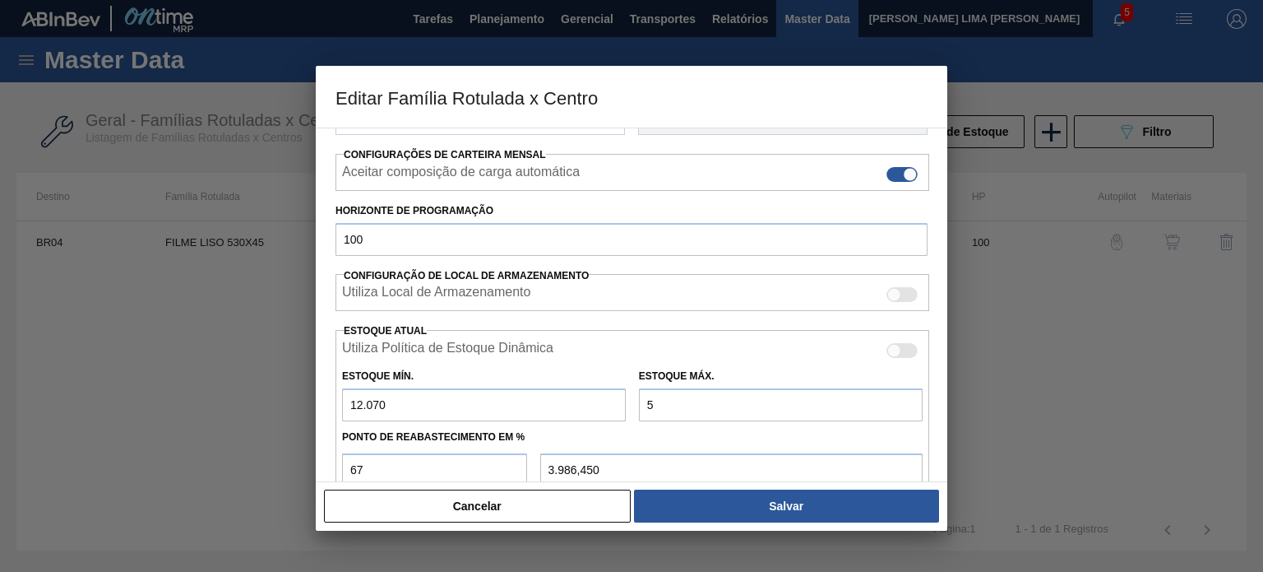
type input "54"
type input "4.019,280"
type input "543"
type input "4.346,910"
type input "5.431"
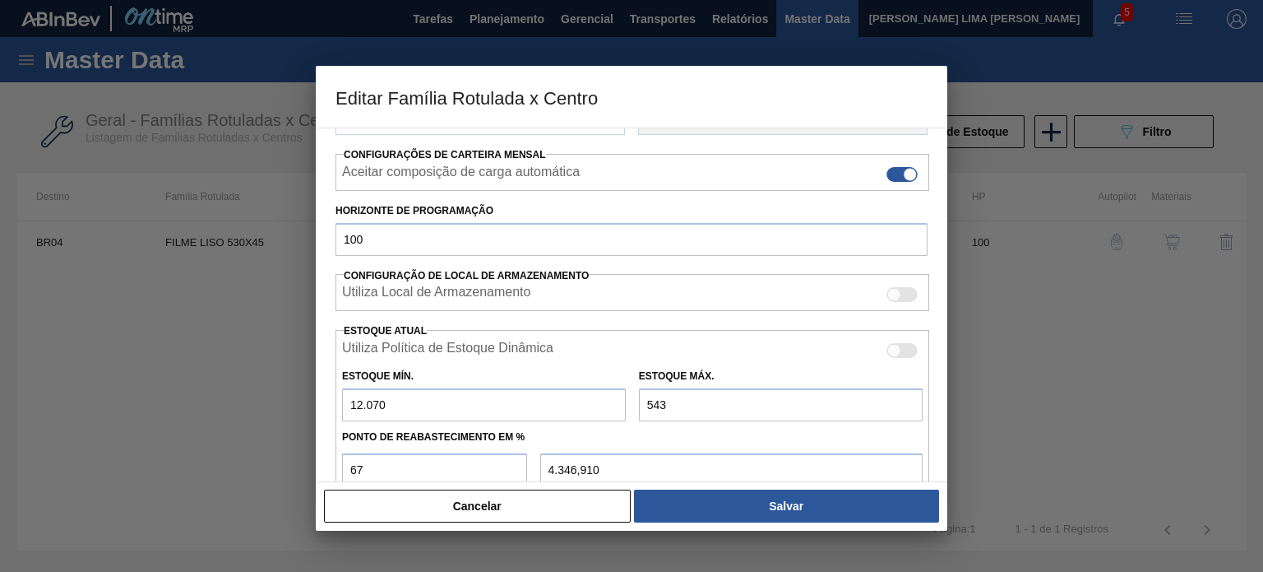
type input "7.621,870"
type input "54.315"
type input "40.374,150"
type input "54.315"
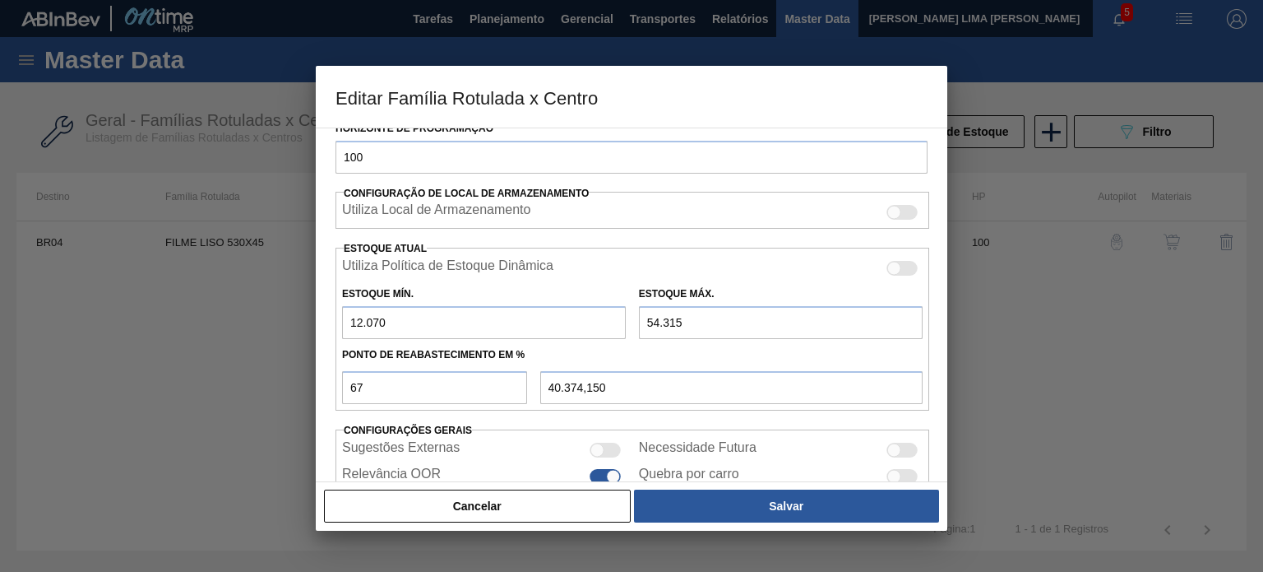
scroll to position [398, 0]
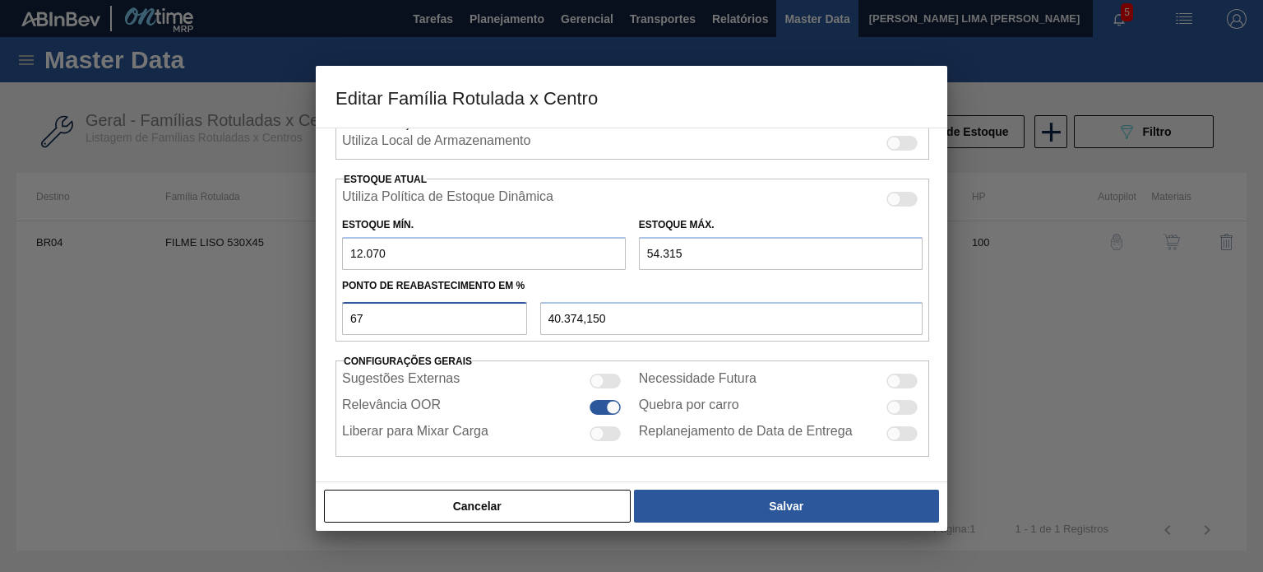
drag, startPoint x: 378, startPoint y: 308, endPoint x: 327, endPoint y: 314, distance: 52.2
click at [327, 314] on div "Carteira Filme Liso Família Filme Liso Família Rotulada FILME LISO 530X45 Desti…" at bounding box center [632, 304] width 632 height 354
type input "6"
type input "14.604,700"
type input "60"
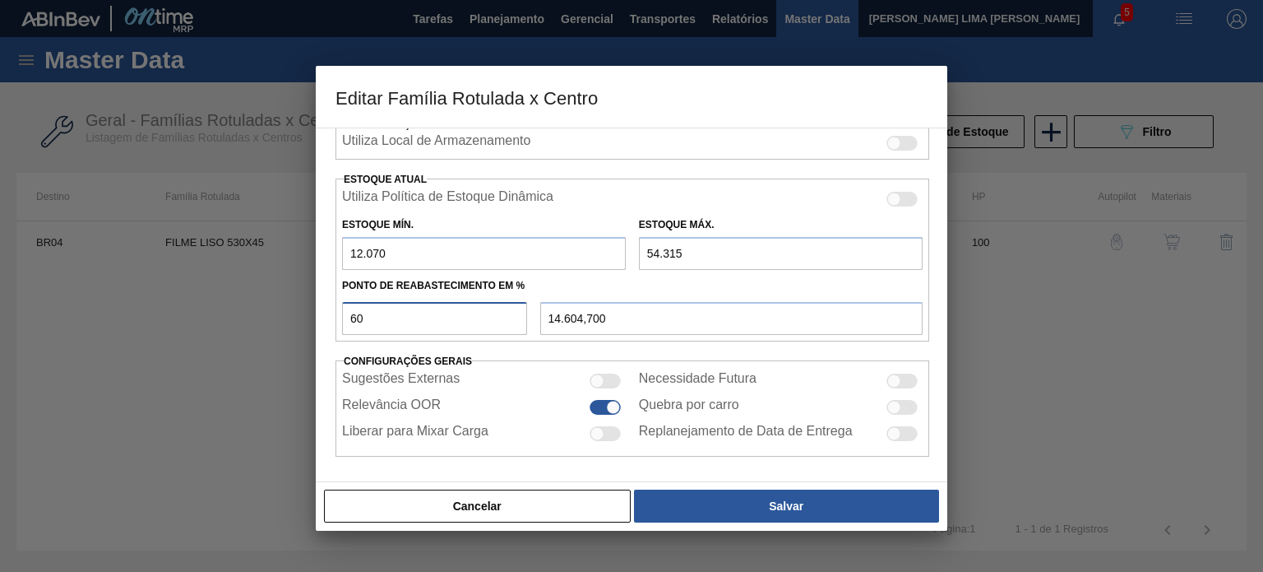
type input "37.417,000"
type input "6"
type input "14.604,700"
type input "12.070,000"
type input "5"
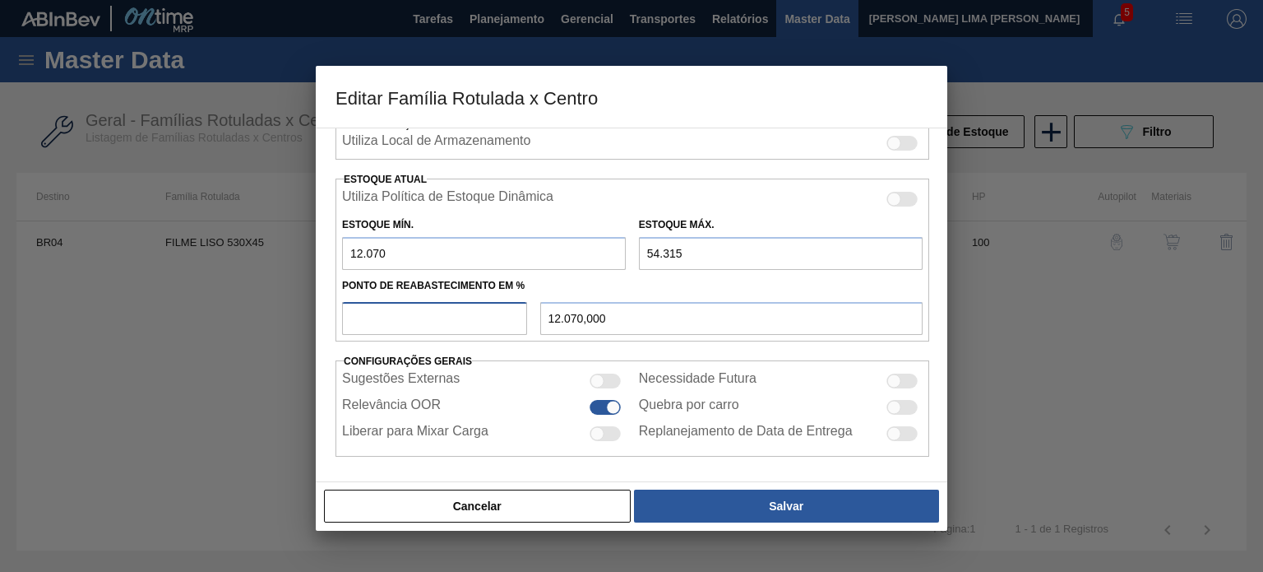
type input "14.182,250"
type input "59"
type input "36.994,550"
type input "5"
type input "14.182,250"
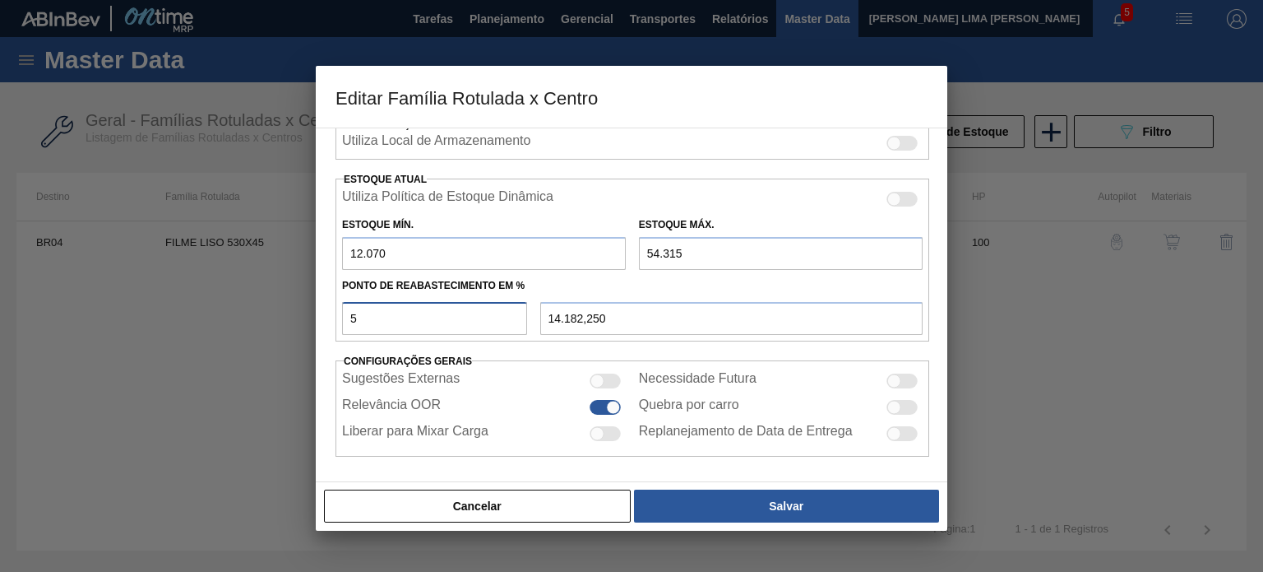
type input "57"
type input "36.149,650"
type input "5"
type input "14.182,250"
type input "58"
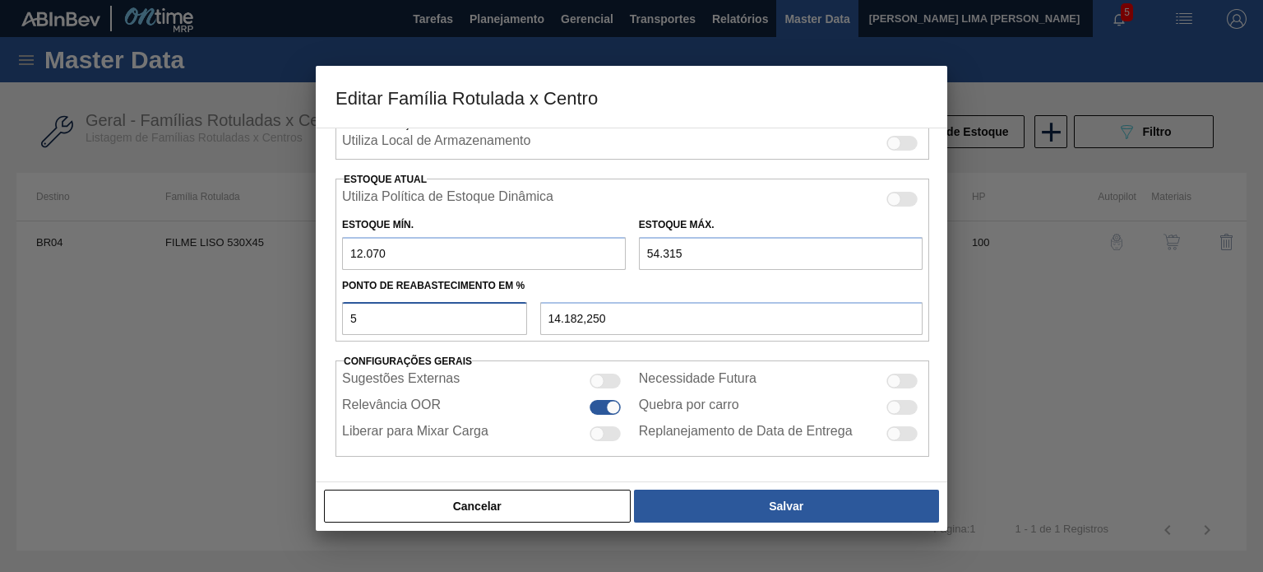
type input "36.572,100"
type input "5"
type input "14.182,250"
type input "57"
type input "36.149,650"
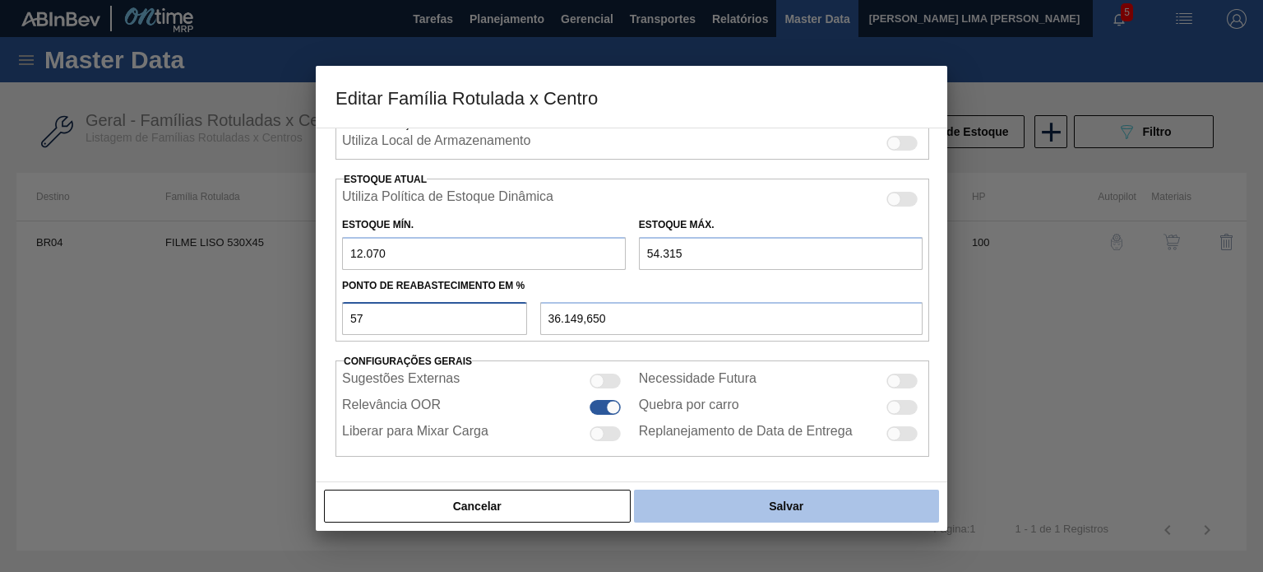
type input "57"
click at [696, 499] on button "Salvar" at bounding box center [786, 505] width 305 height 33
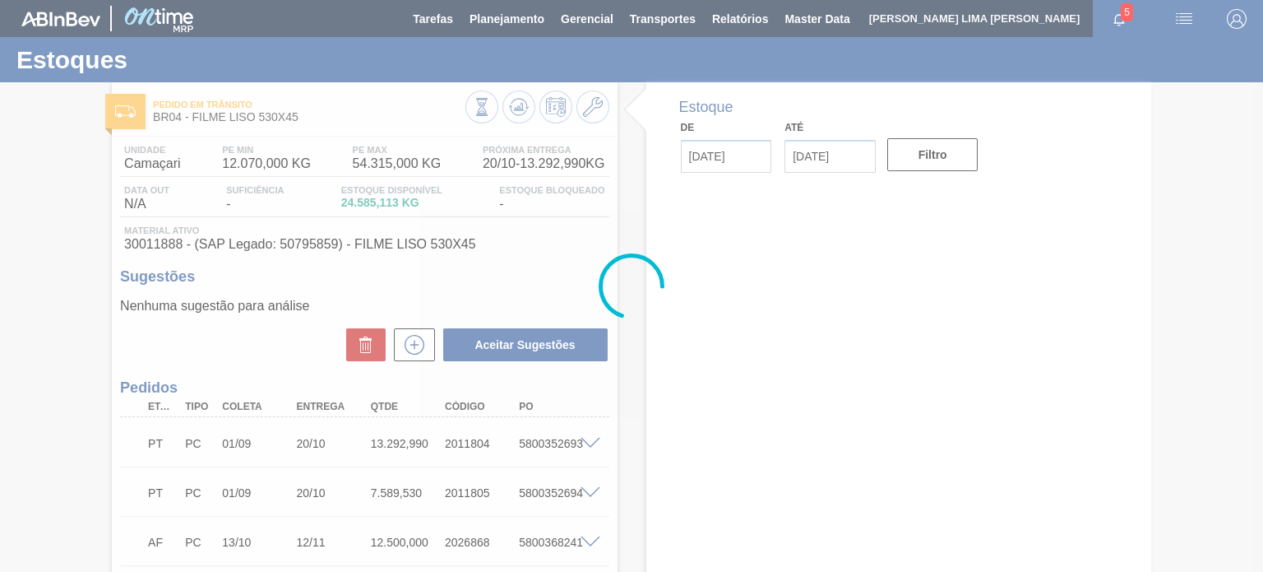
click at [518, 118] on div at bounding box center [631, 286] width 1263 height 572
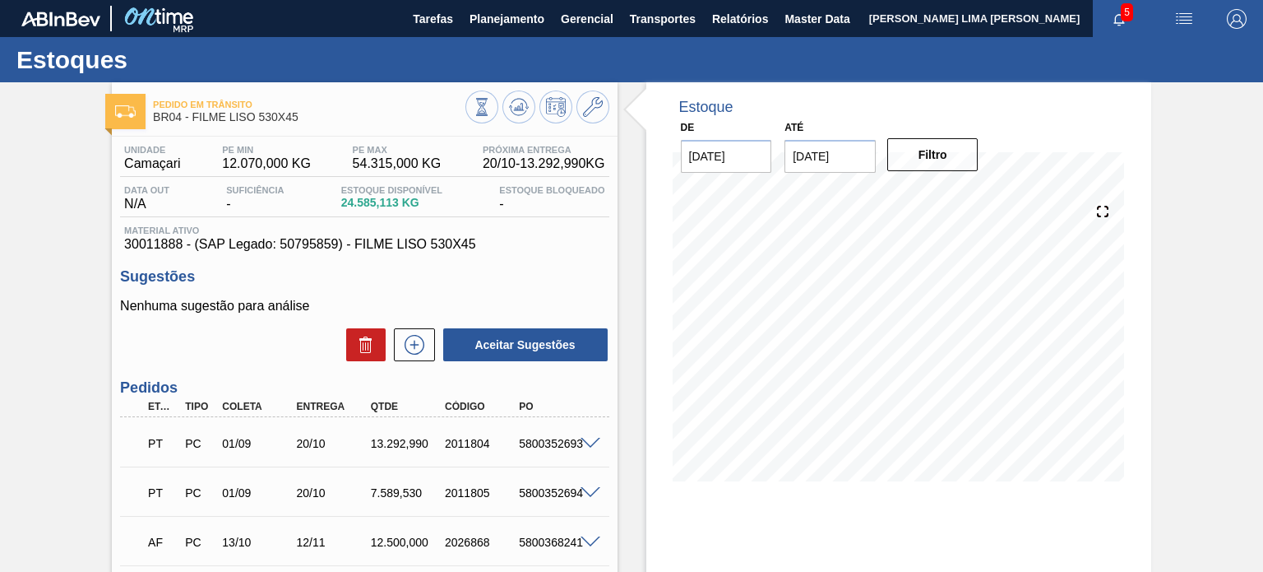
click at [518, 114] on icon at bounding box center [518, 111] width 16 height 8
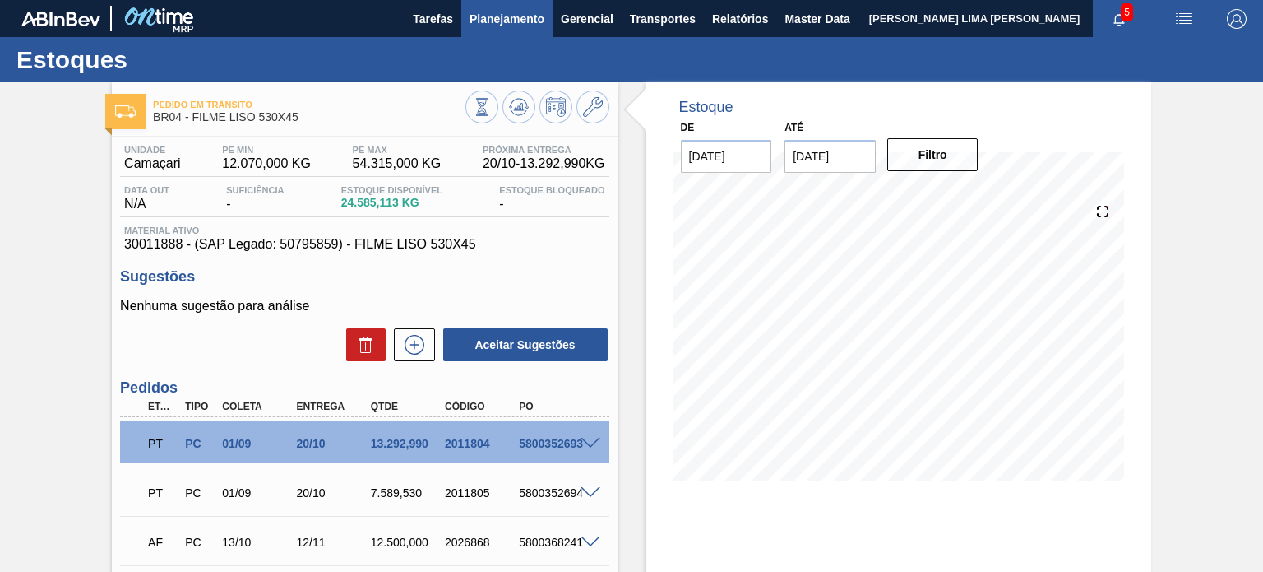
click at [521, 22] on span "Planejamento" at bounding box center [507, 19] width 75 height 20
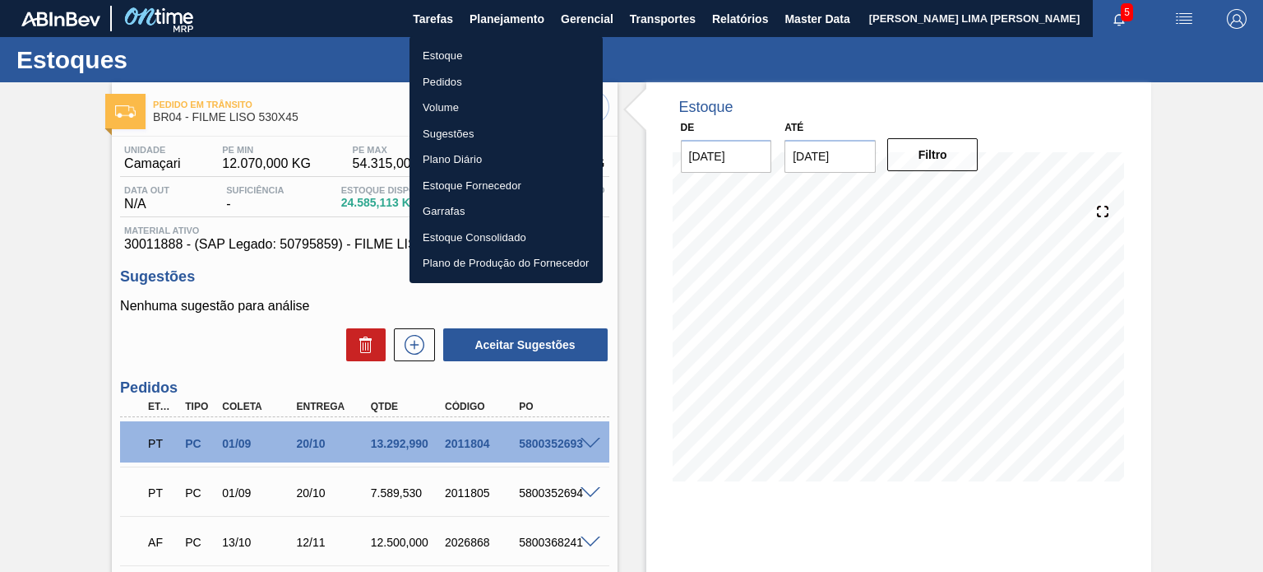
click at [487, 52] on li "Estoque" at bounding box center [506, 56] width 193 height 26
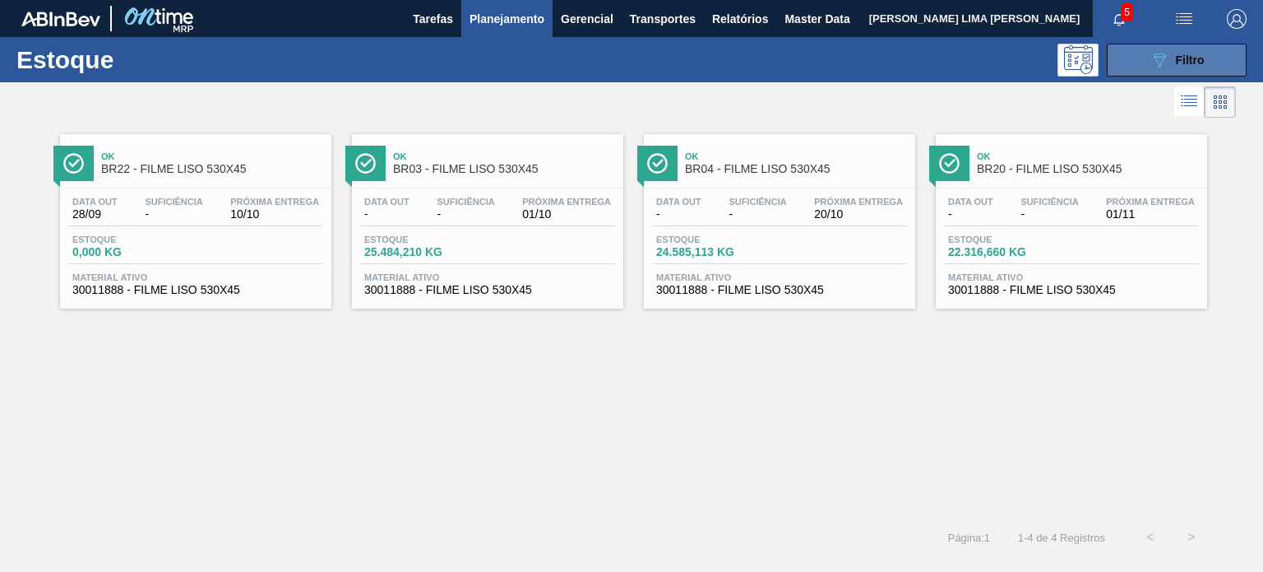
drag, startPoint x: 1198, startPoint y: 63, endPoint x: 1200, endPoint y: 72, distance: 9.4
click at [1200, 63] on span "Filtro" at bounding box center [1190, 59] width 29 height 13
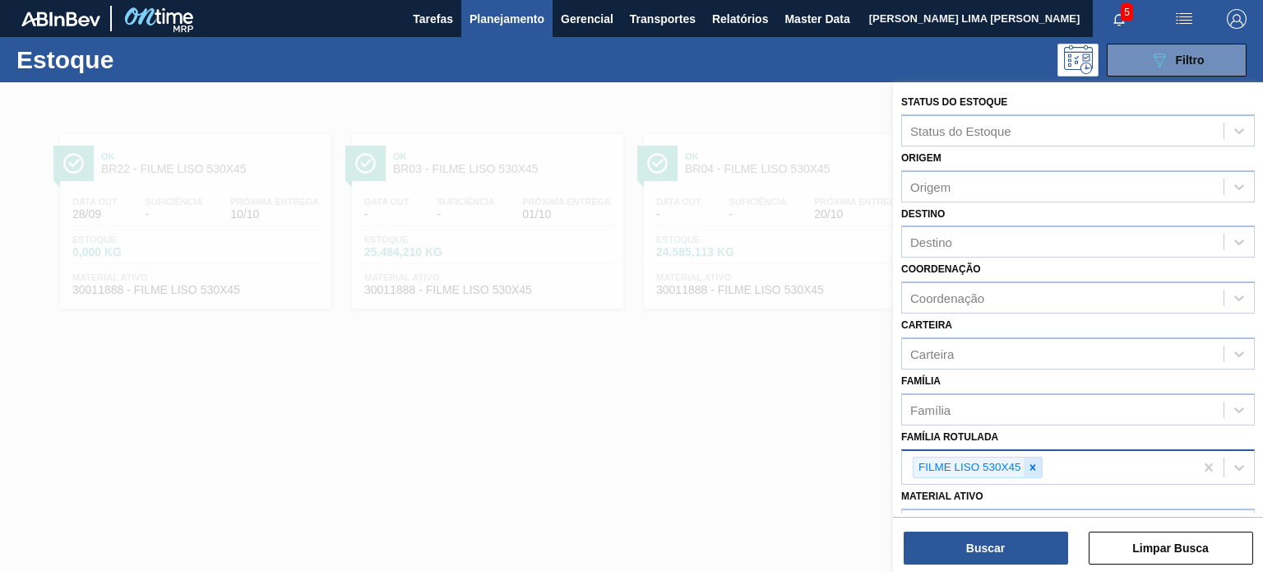
click at [1031, 461] on icon at bounding box center [1033, 467] width 12 height 12
paste Rotulada "FILME LISO 860X45"
type Rotulada "FILME LISO 860X45"
click at [1003, 493] on div "FILME LISO 860X45" at bounding box center [1078, 506] width 354 height 30
click at [1004, 542] on button "Buscar" at bounding box center [986, 547] width 164 height 33
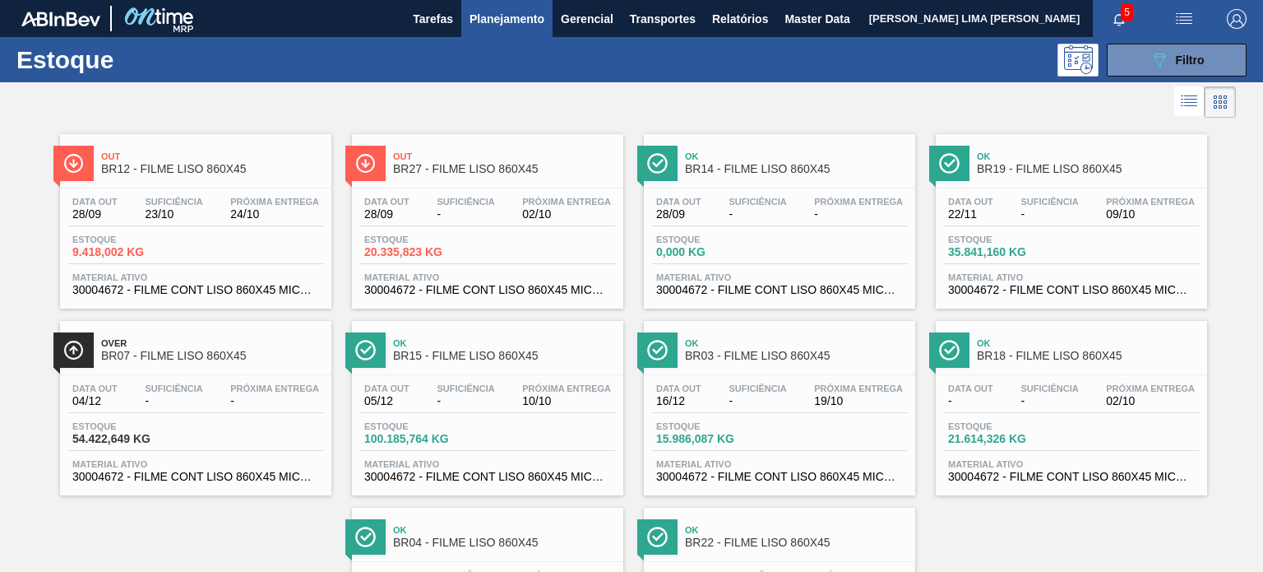
click at [493, 528] on span "Ok" at bounding box center [504, 530] width 222 height 10
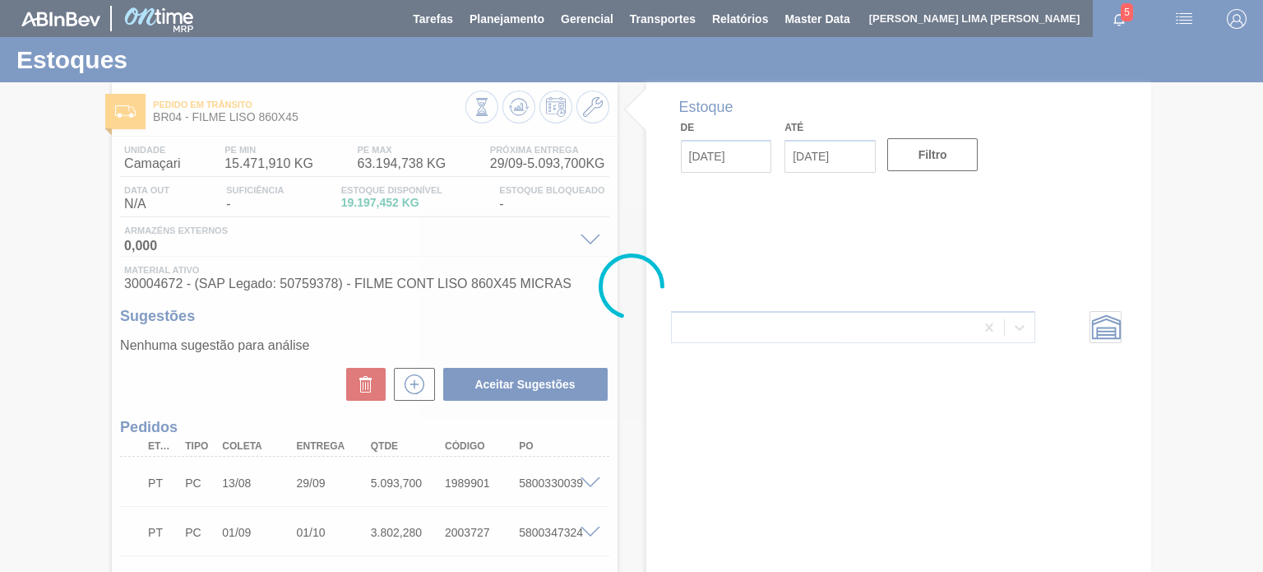
click at [595, 108] on div at bounding box center [631, 286] width 1263 height 572
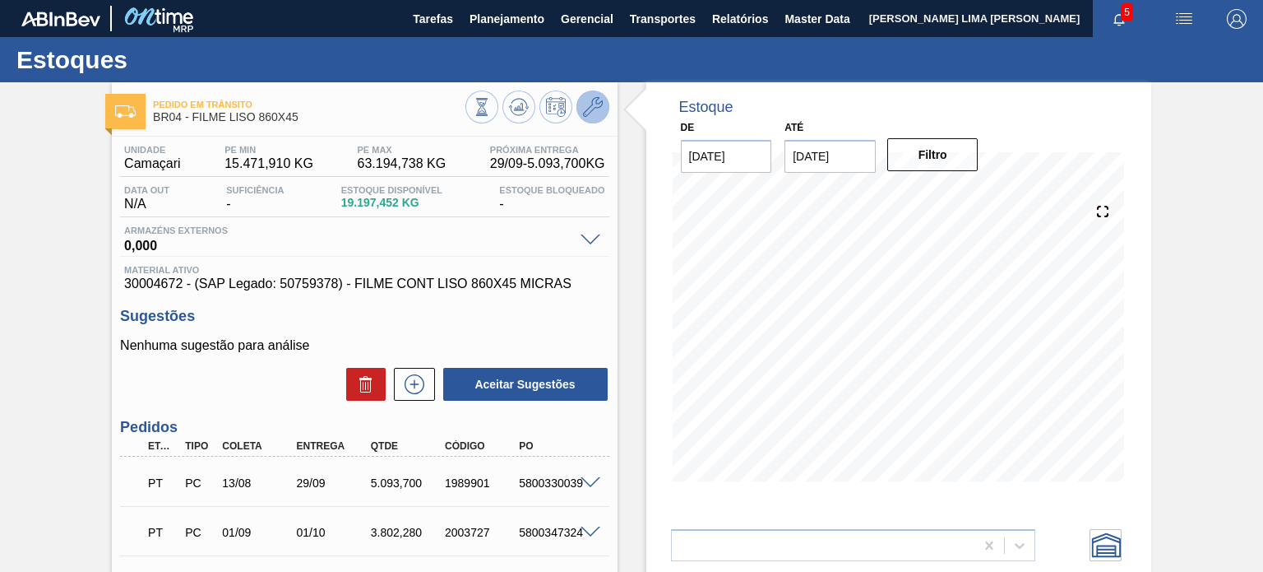
click at [599, 108] on icon at bounding box center [593, 107] width 20 height 20
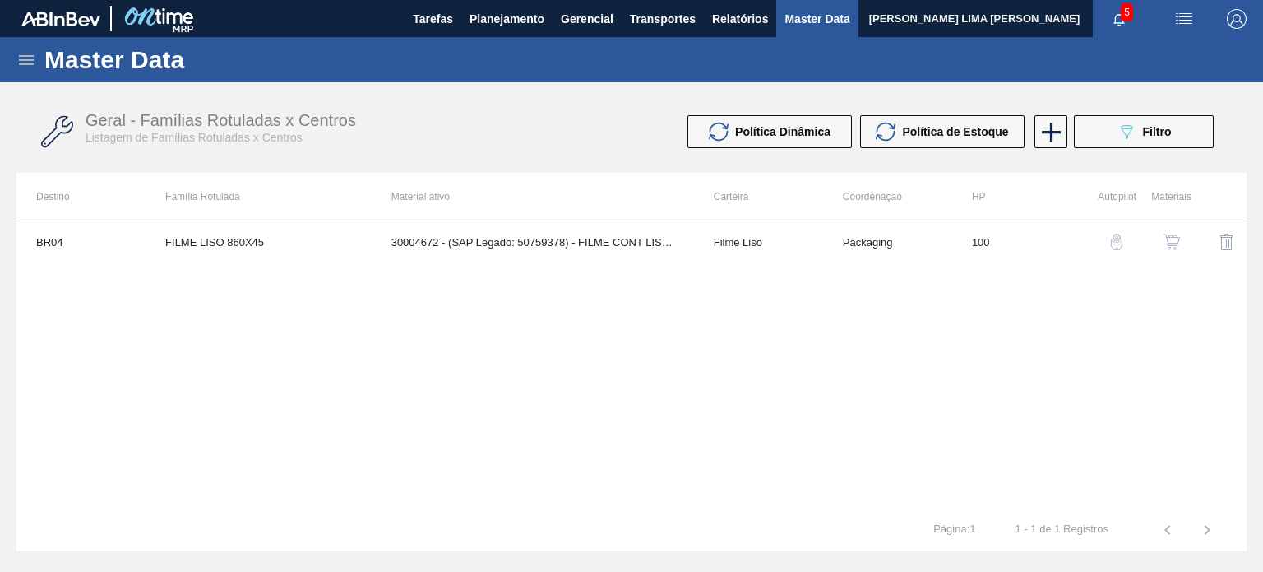
click at [716, 256] on td "Filme Liso" at bounding box center [758, 241] width 129 height 41
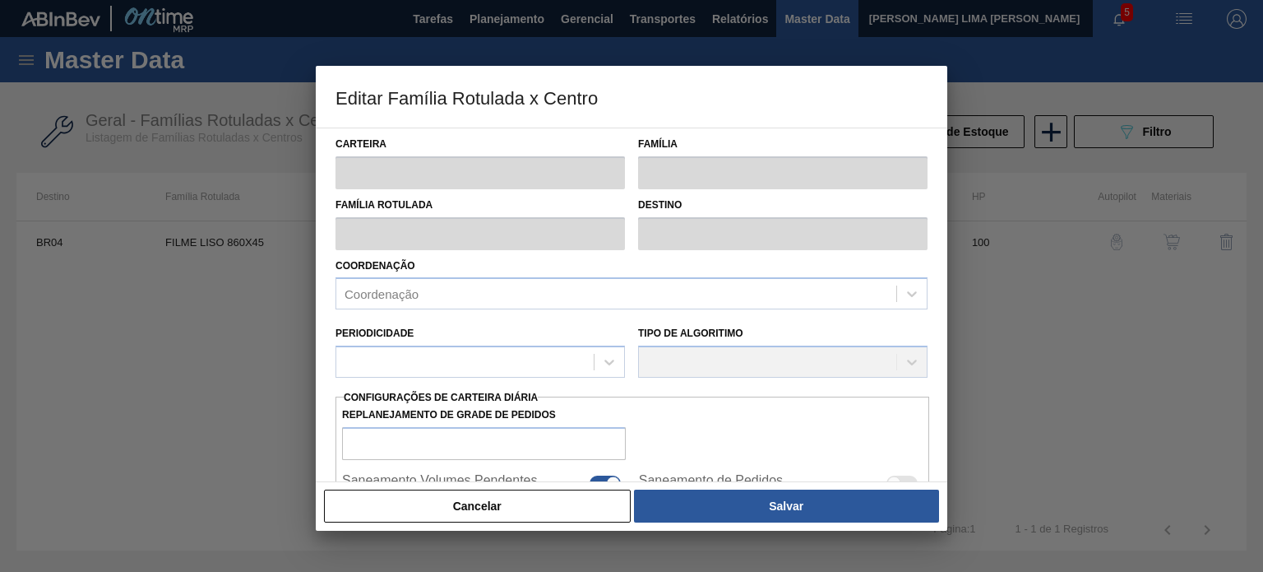
type input "Filme Liso"
type input "FILME LISO 860X45"
type input "BR04 - Camaçari"
type input "100"
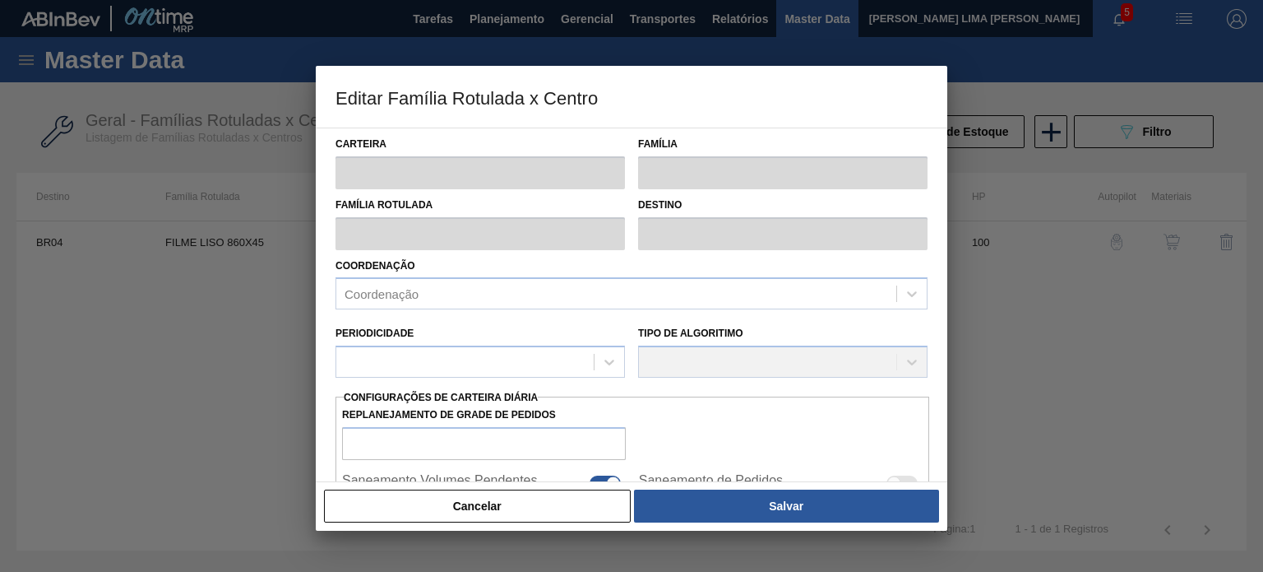
type input "15.471,91"
type input "63.194,738"
type input "67"
type input "47.288,719"
checkbox input "true"
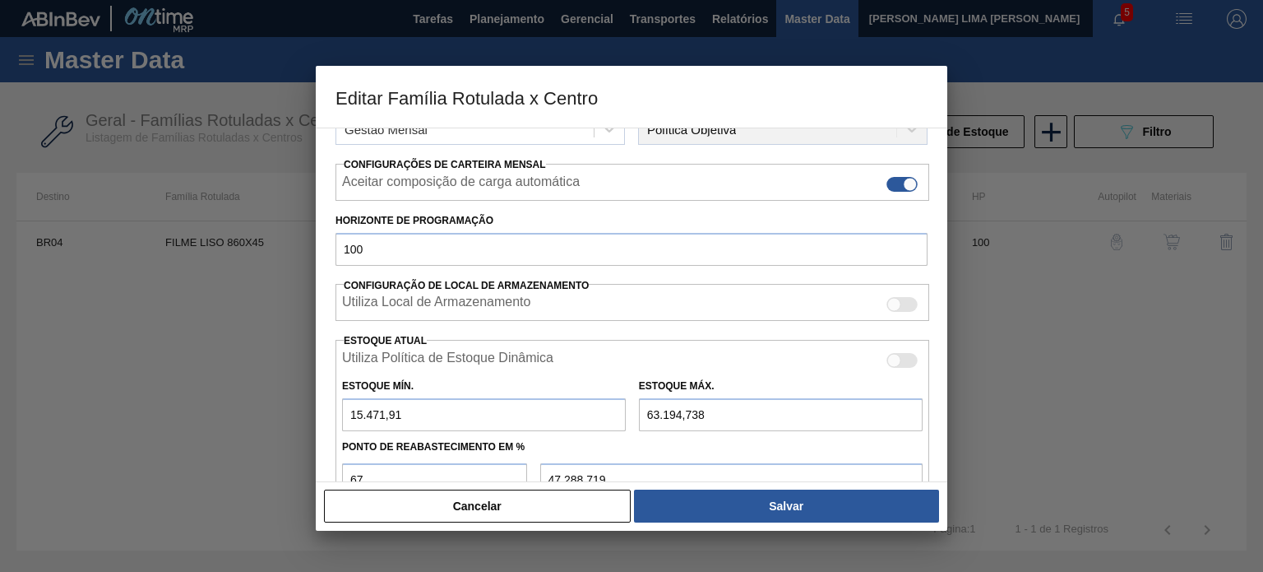
scroll to position [247, 0]
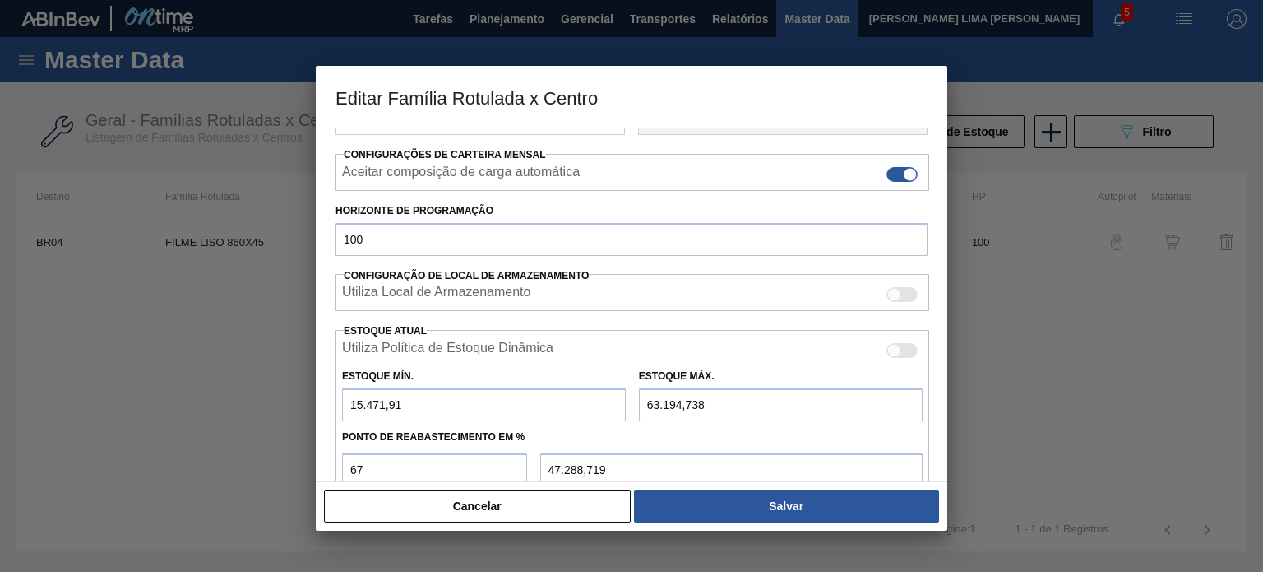
drag, startPoint x: 447, startPoint y: 396, endPoint x: 302, endPoint y: 384, distance: 146.1
click at [363, 394] on input "15.471,91" at bounding box center [484, 404] width 284 height 33
type input "15"
type input "42.345,424"
type input "1"
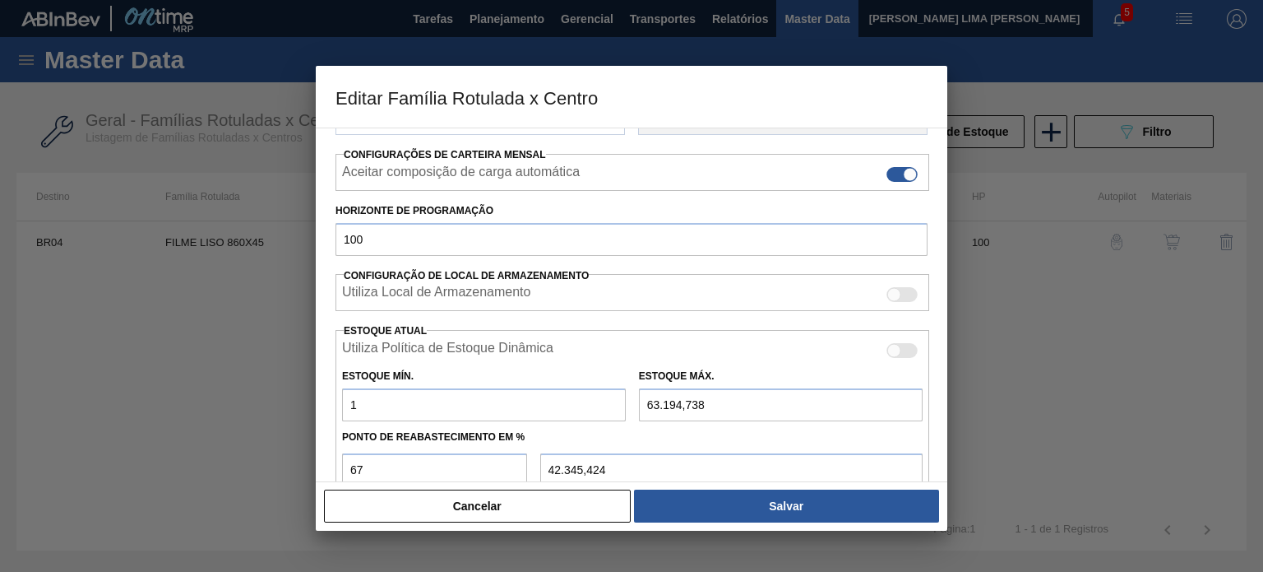
type input "42.340,804"
type input "42.340,474"
type input "1"
type input "42.340,804"
type input "10"
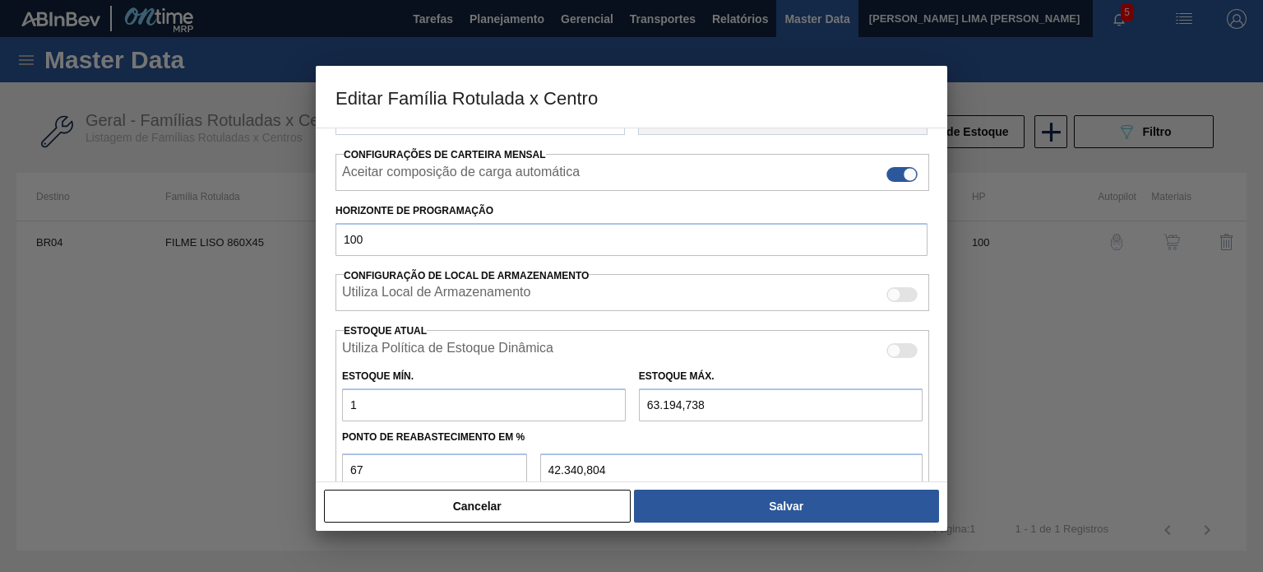
type input "42.343,774"
type input "105"
type input "42.375,124"
type input "1.051"
type input "42.687,304"
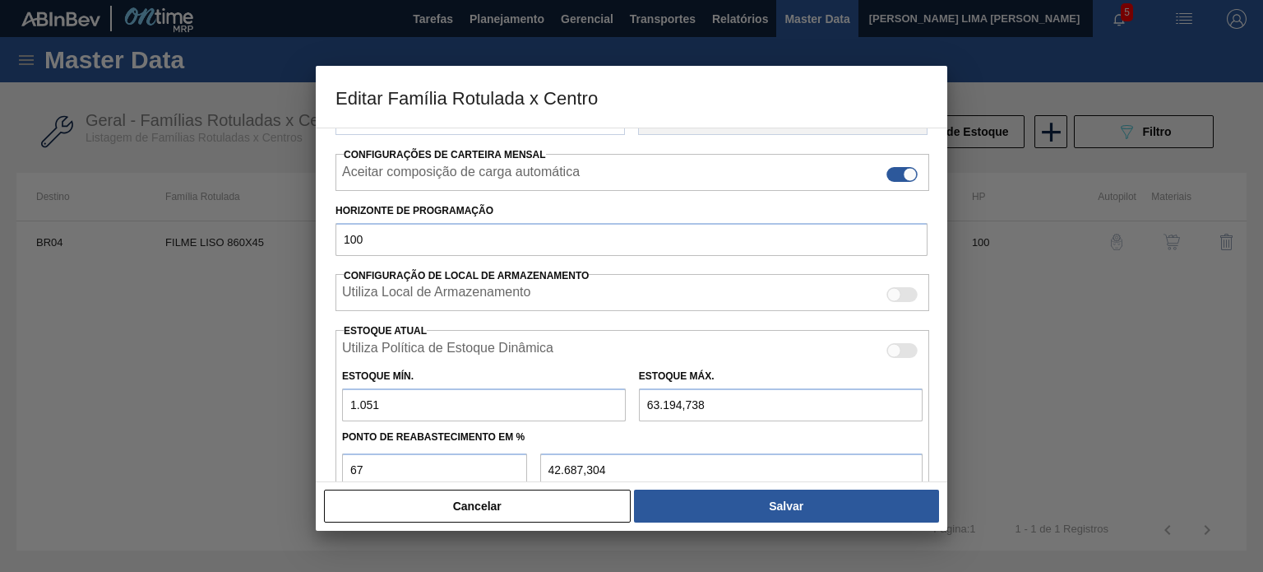
type input "10.513"
type input "45.809,764"
type input "10.513"
type input "4"
type input "3.471,970"
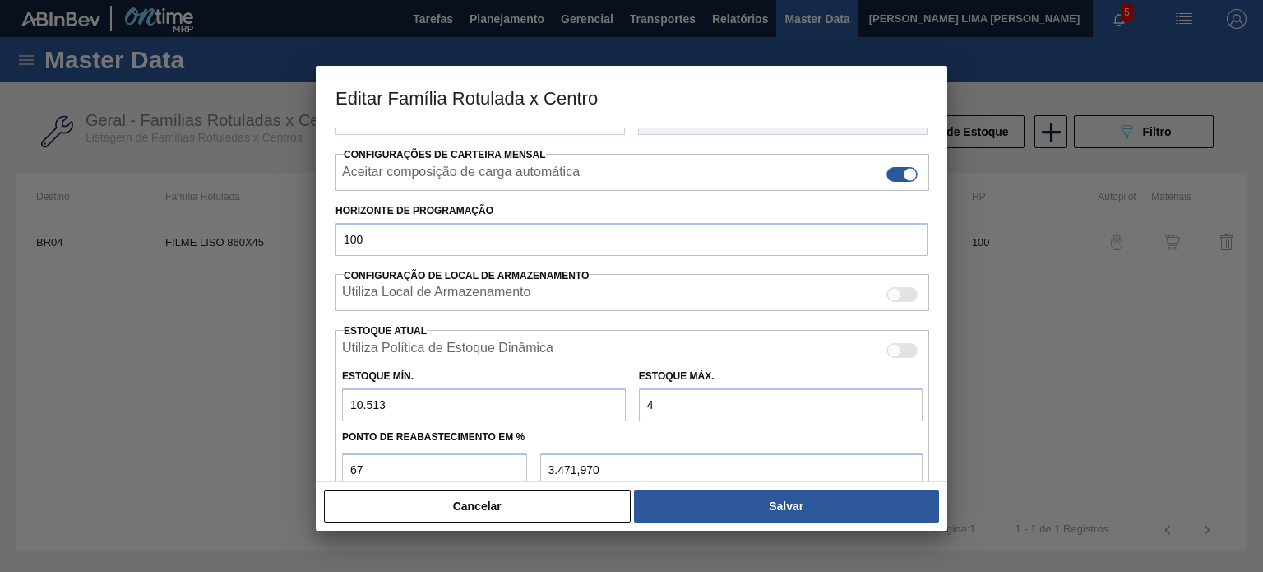
type input "47"
type input "3.500,780"
type input "473"
type input "3.786,200"
type input "4.731"
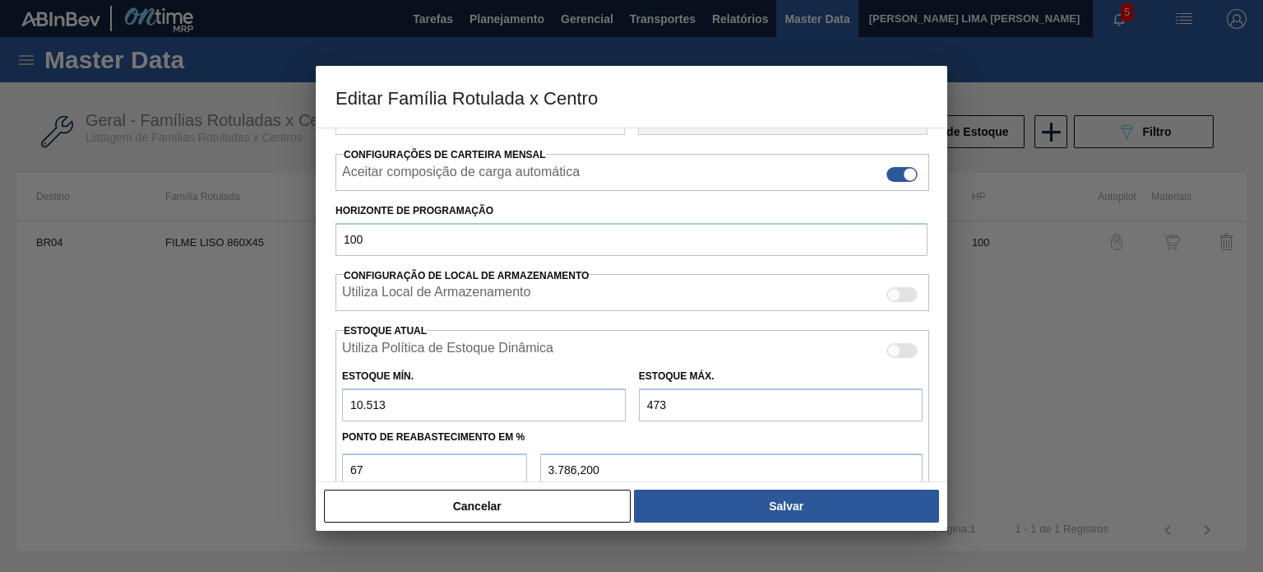
type input "6.639,060"
type input "47.310"
type input "35.166,990"
type input "47.310"
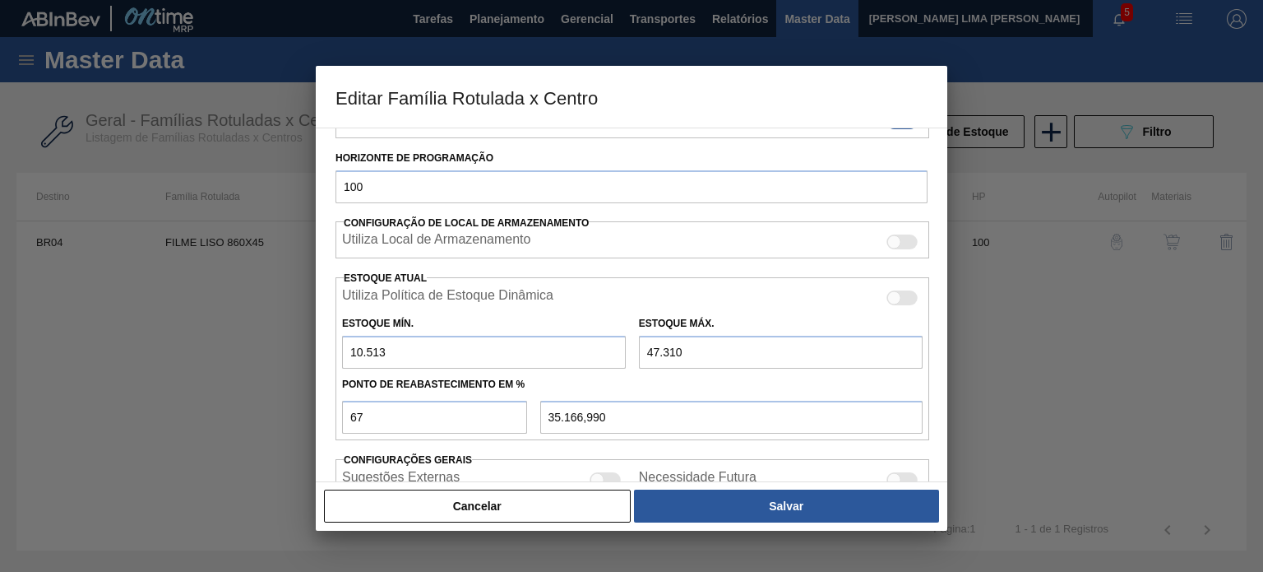
scroll to position [329, 0]
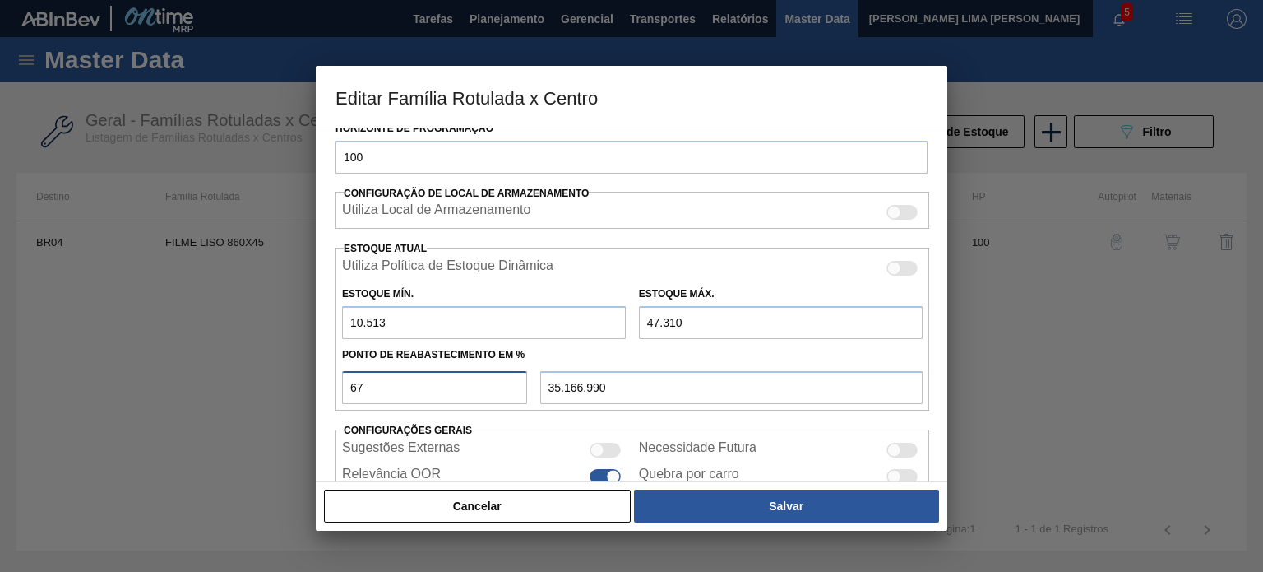
drag, startPoint x: 382, startPoint y: 383, endPoint x: 378, endPoint y: 400, distance: 16.8
click at [378, 384] on input "67" at bounding box center [434, 387] width 185 height 33
drag, startPoint x: 411, startPoint y: 382, endPoint x: 328, endPoint y: 373, distance: 83.6
click at [328, 373] on div "Carteira Filme Liso Família Filme Liso Família Rotulada FILME LISO 860X45 Desti…" at bounding box center [632, 304] width 632 height 354
type input "6"
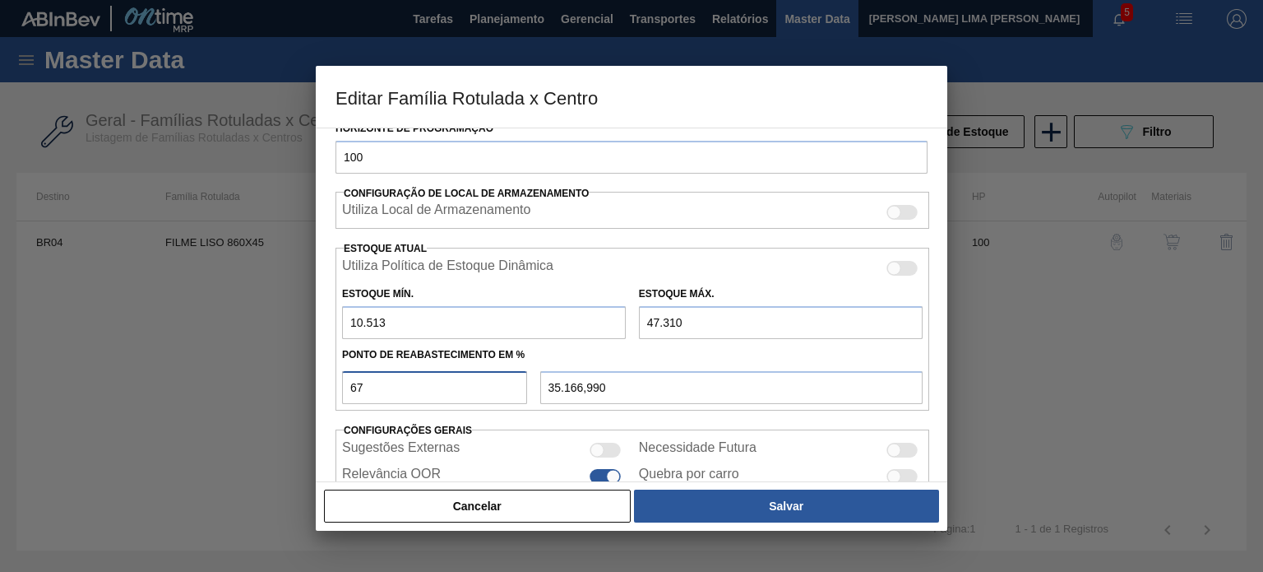
type input "12.720,820"
type input "65"
type input "34.431,050"
type input "6"
type input "12.720,820"
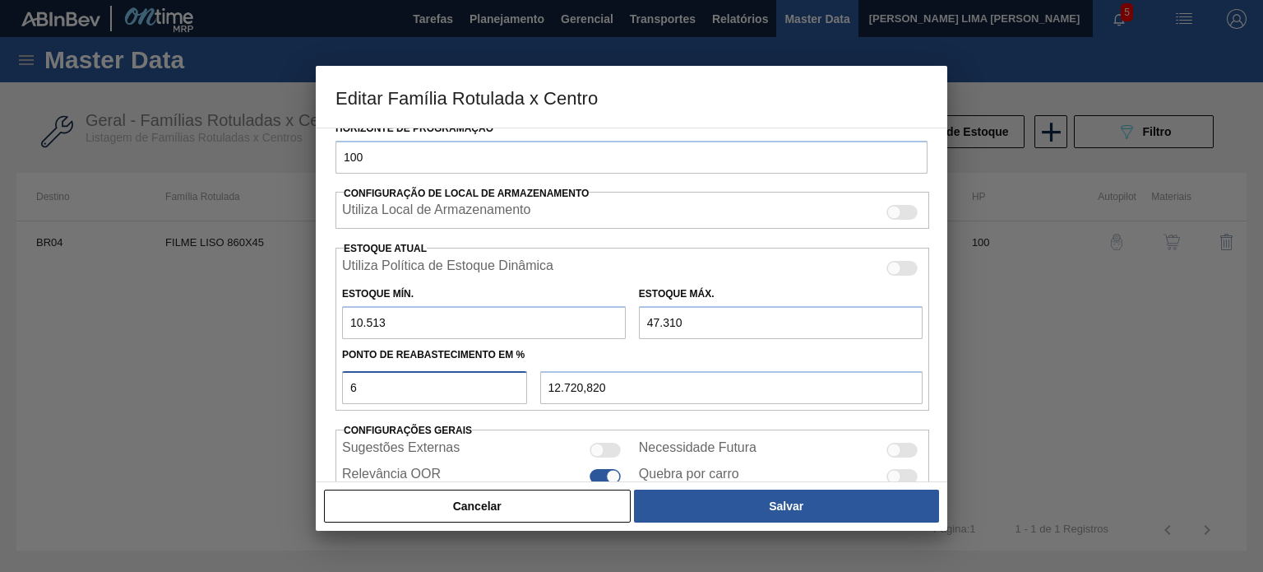
type input "60"
type input "32.591,200"
type input "6"
type input "12.720,820"
type input "10.513,000"
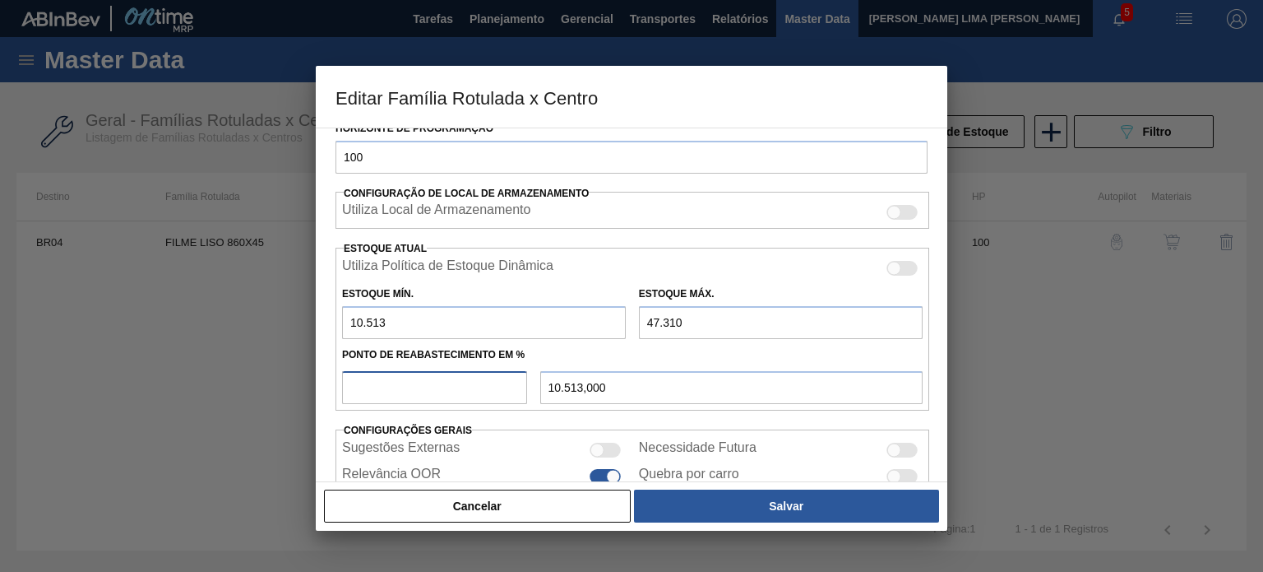
type input "5"
type input "12.352,850"
type input "59"
type input "32.223,230"
type input "5"
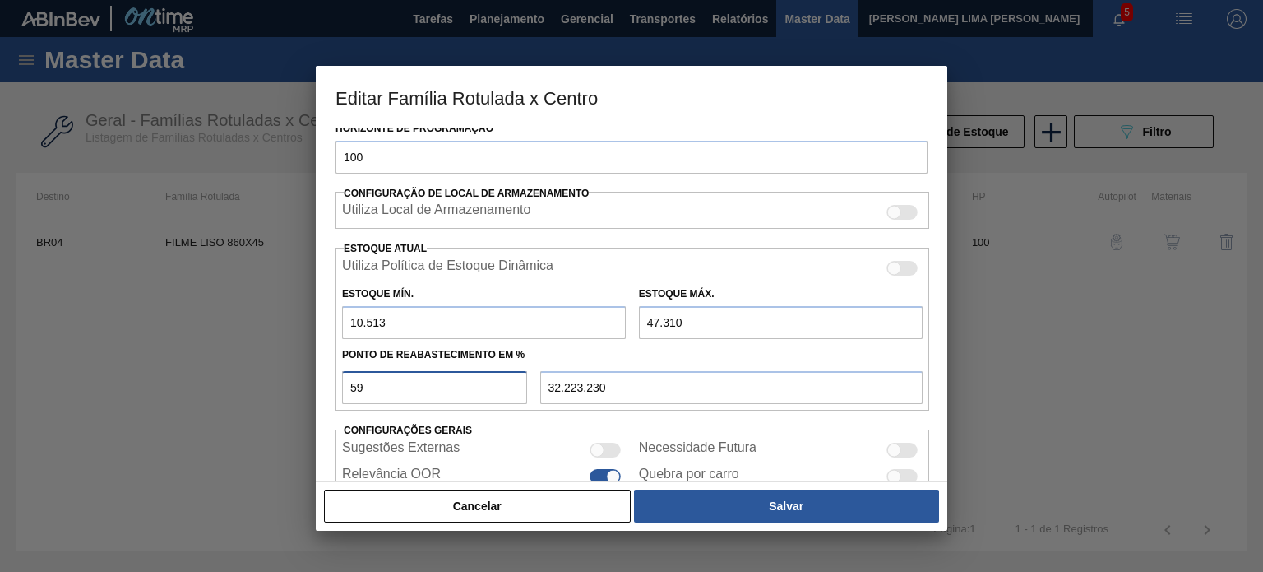
type input "12.352,850"
type input "58"
type input "31.855,260"
type input "5"
type input "12.352,850"
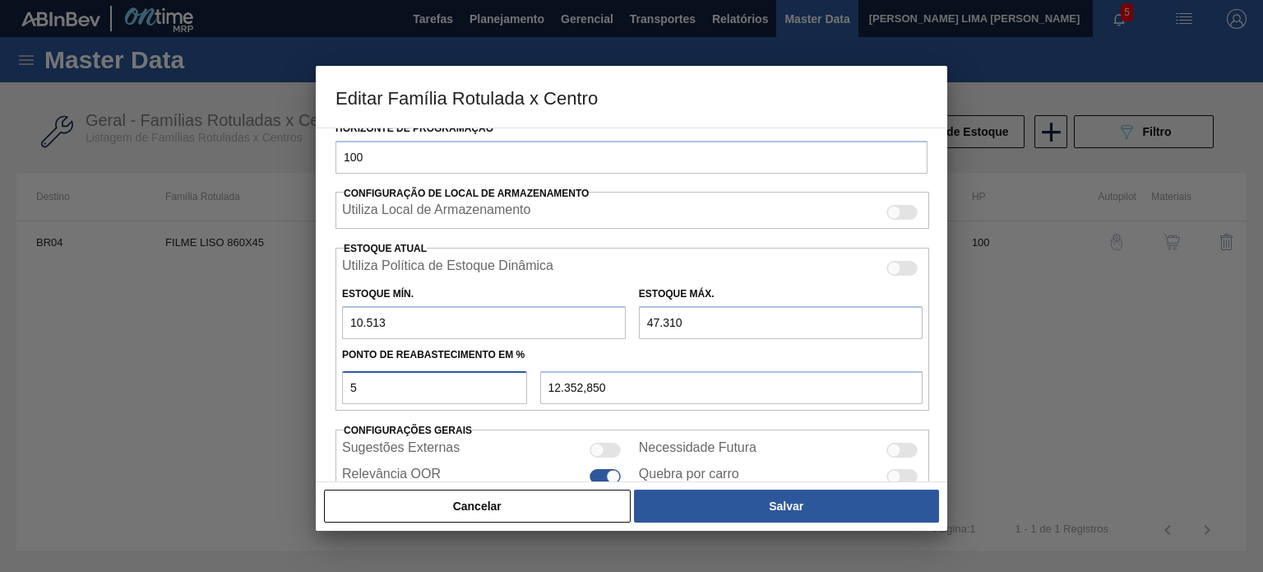
type input "55"
type input "30.751,350"
type input "5"
type input "12.352,850"
type input "57"
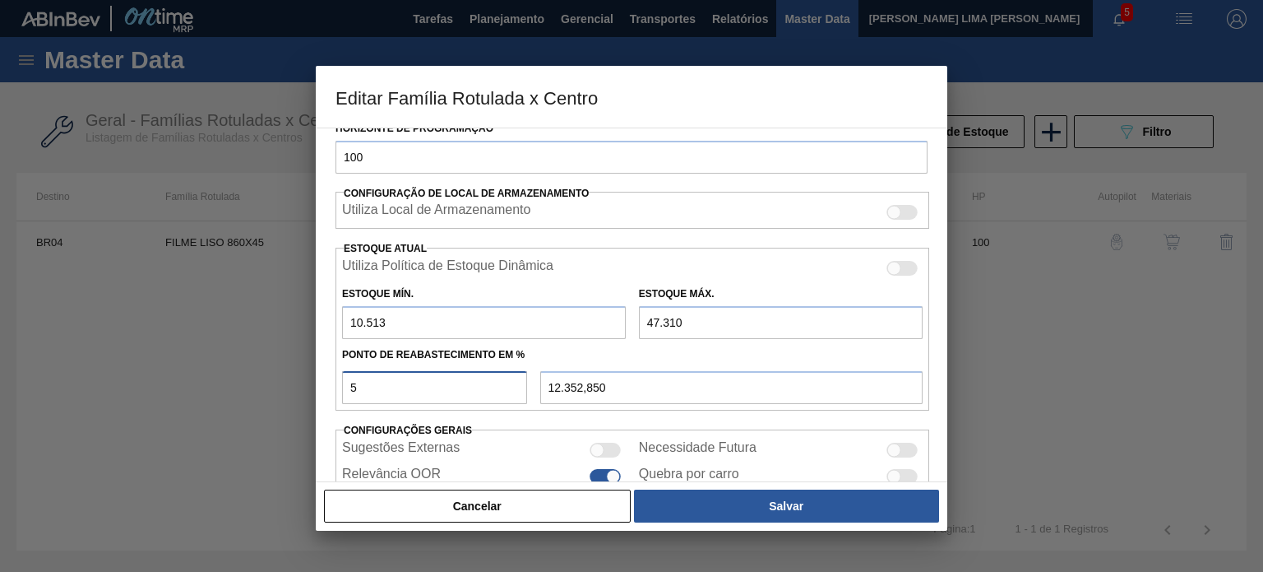
type input "31.487,290"
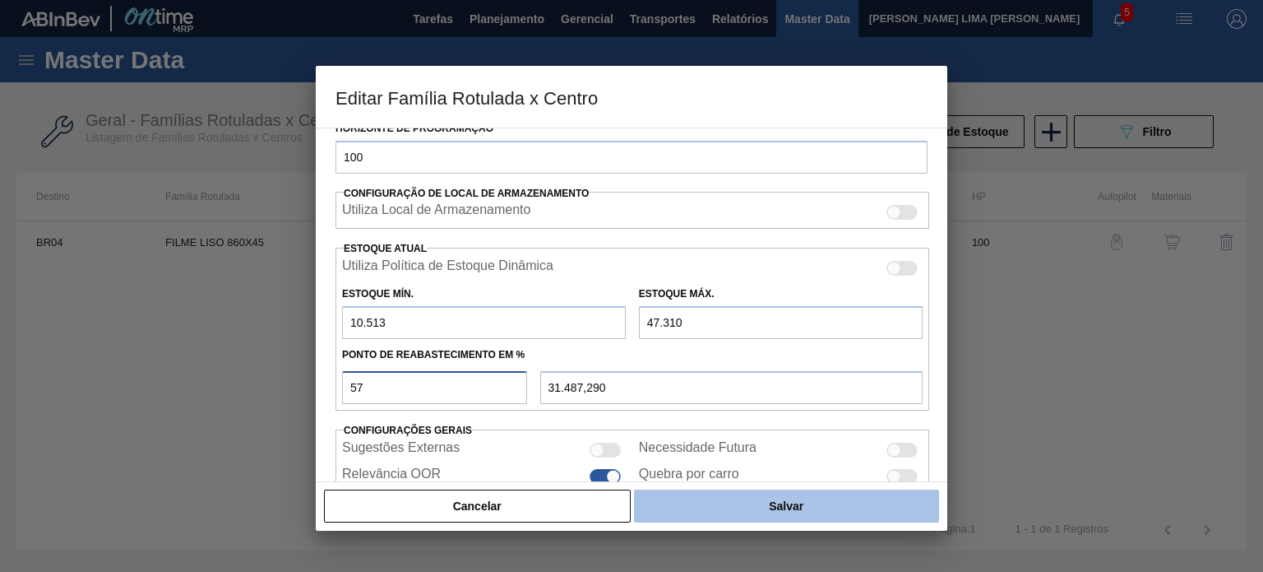
type input "57"
click at [756, 507] on button "Salvar" at bounding box center [786, 505] width 305 height 33
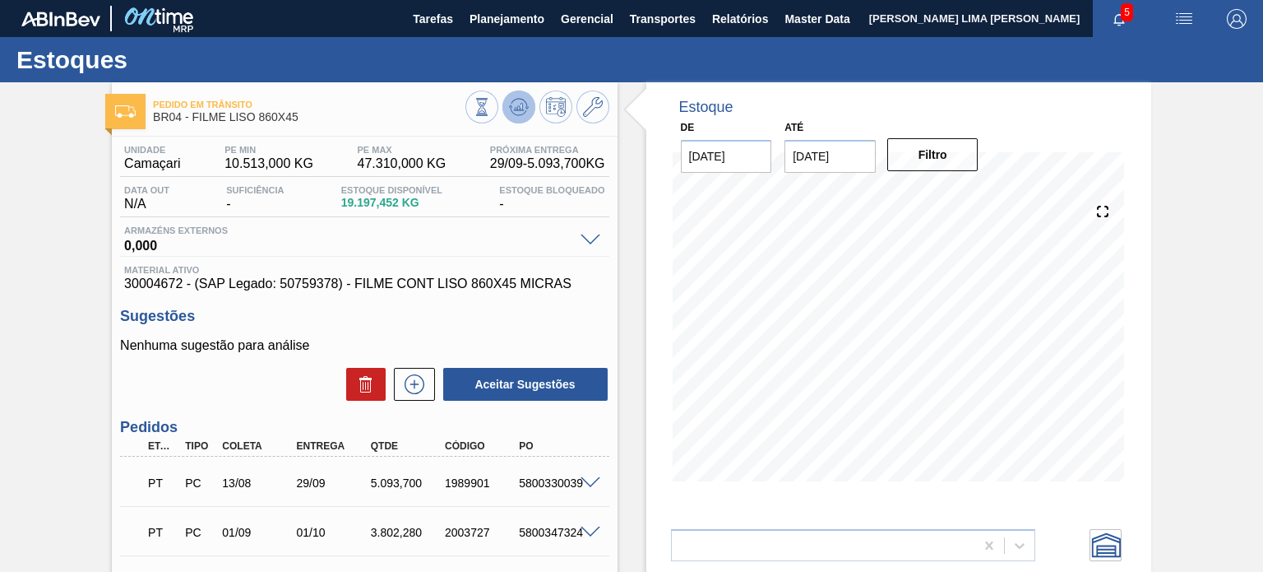
click at [517, 111] on icon at bounding box center [519, 107] width 20 height 20
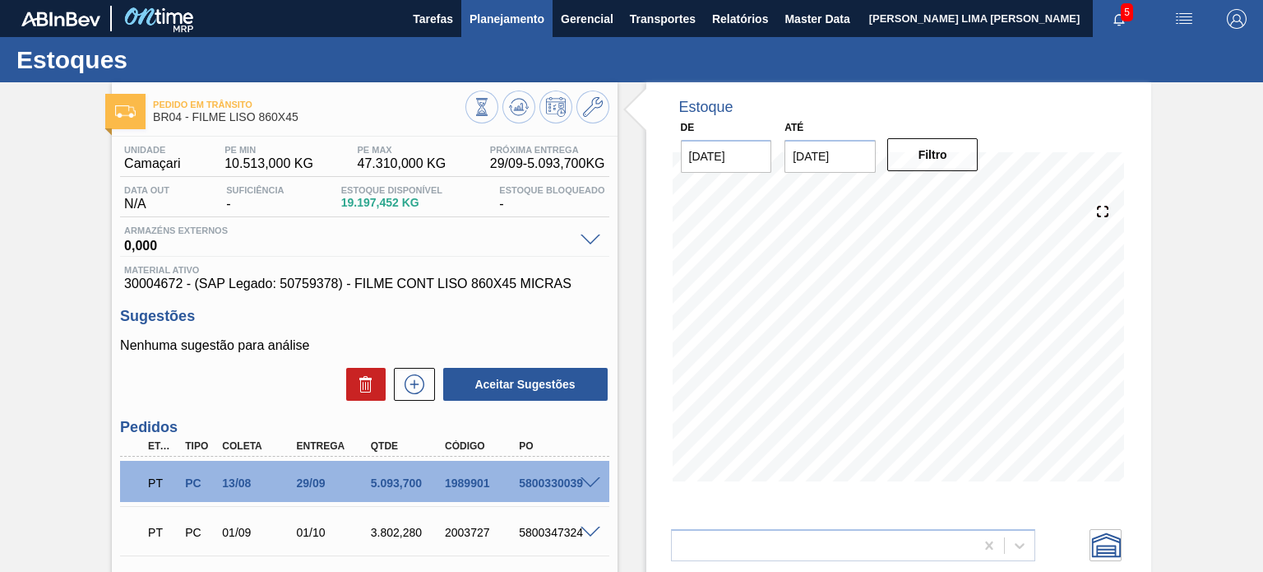
click at [518, 35] on button "Planejamento" at bounding box center [506, 18] width 91 height 37
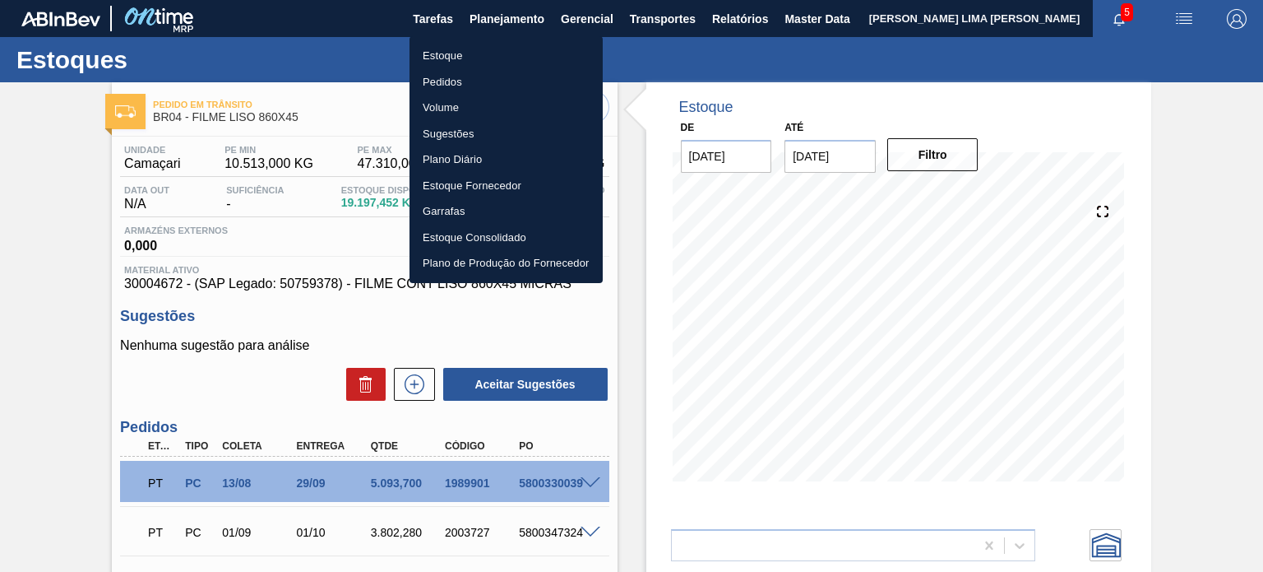
click at [471, 51] on li "Estoque" at bounding box center [506, 56] width 193 height 26
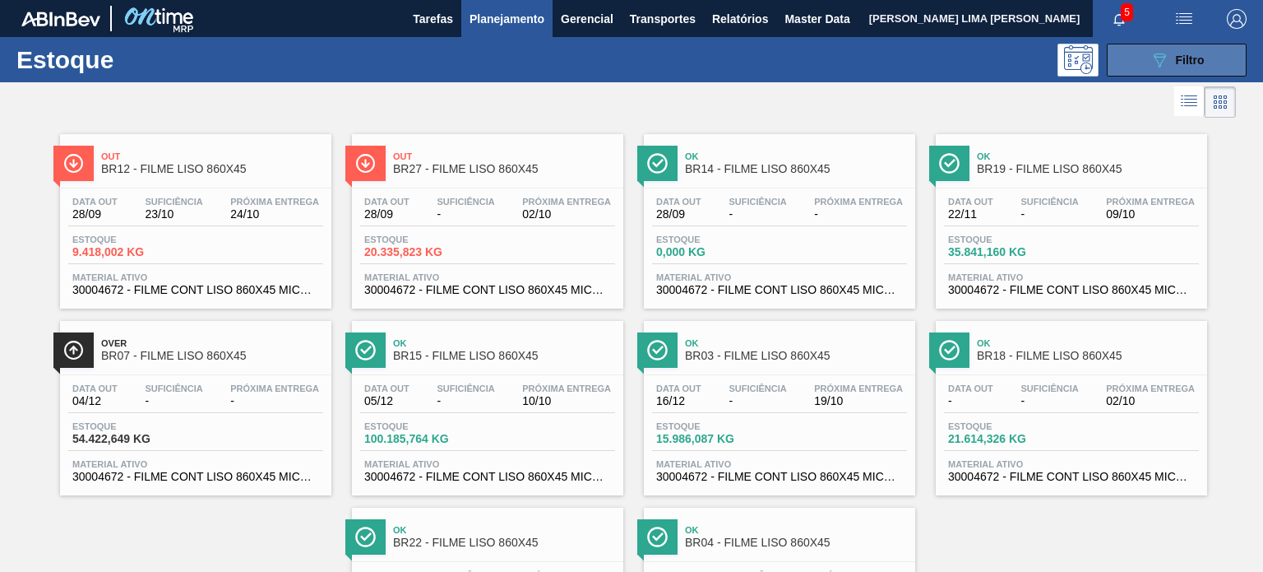
click at [1113, 69] on button "089F7B8B-B2A5-4AFE-B5C0-19BA573D28AC Filtro" at bounding box center [1177, 60] width 140 height 33
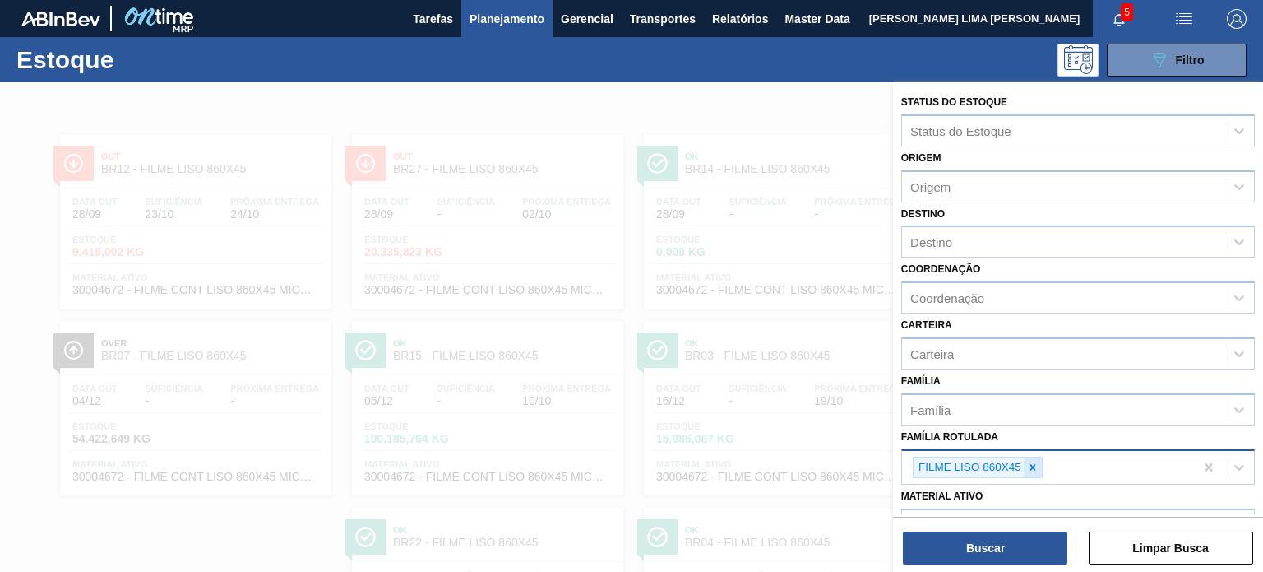
click at [1033, 461] on icon at bounding box center [1033, 467] width 12 height 12
paste Rotulada "FILME LISO 620MM"
type Rotulada "FILME LISO 620MM"
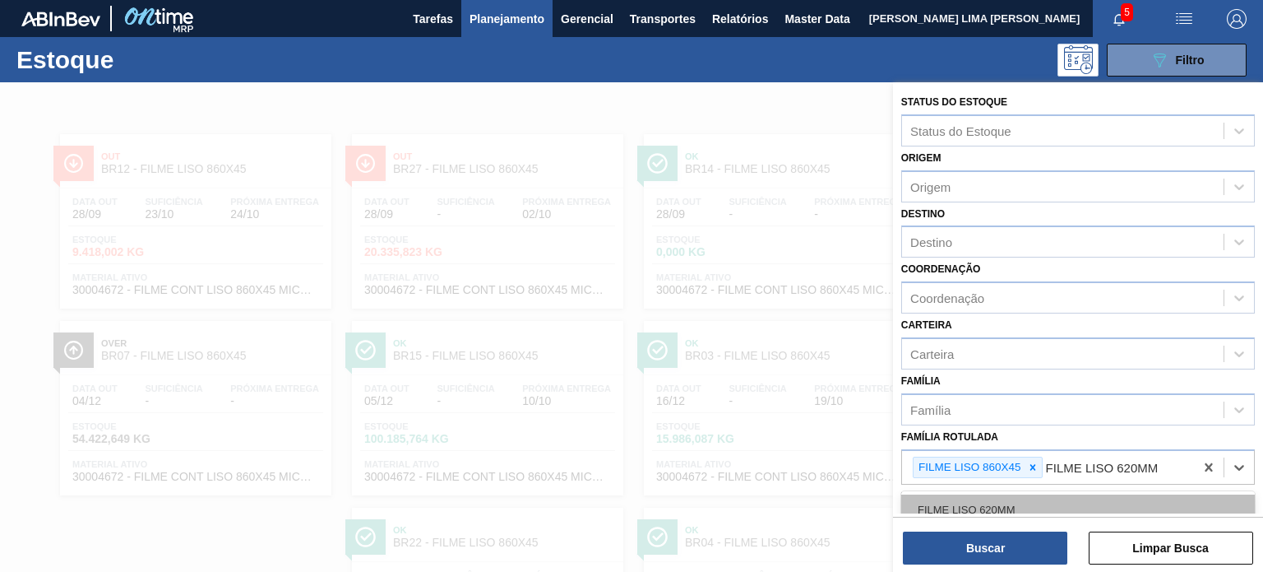
click at [1012, 499] on div "FILME LISO 620MM" at bounding box center [1078, 509] width 354 height 30
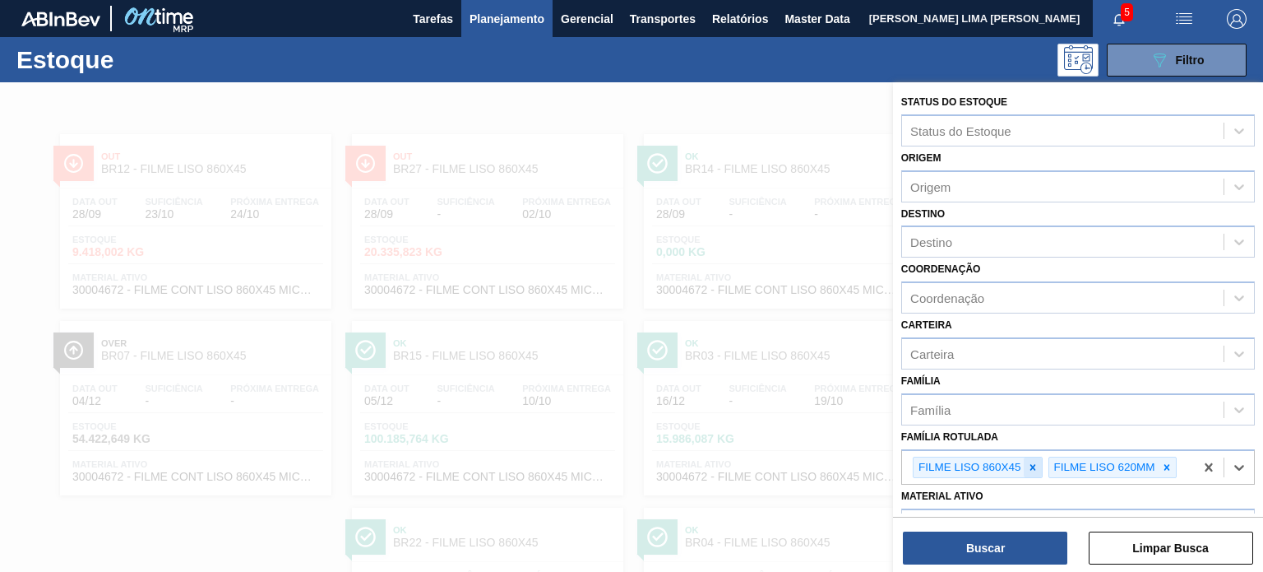
click at [1024, 463] on div at bounding box center [1033, 467] width 18 height 21
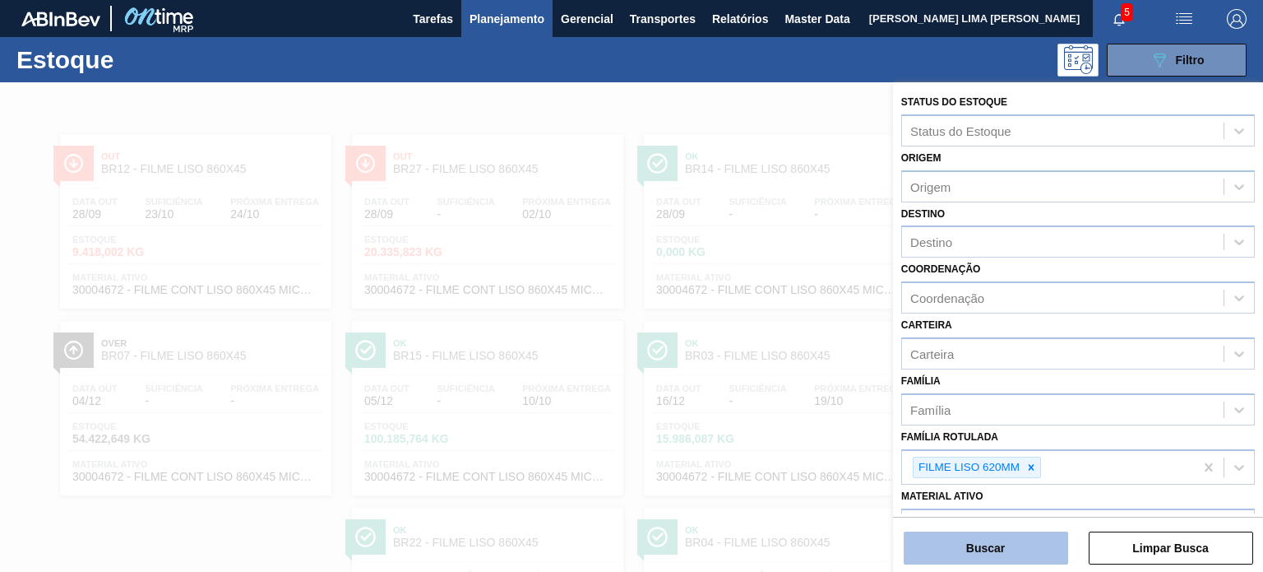
click at [1019, 537] on button "Buscar" at bounding box center [986, 547] width 164 height 33
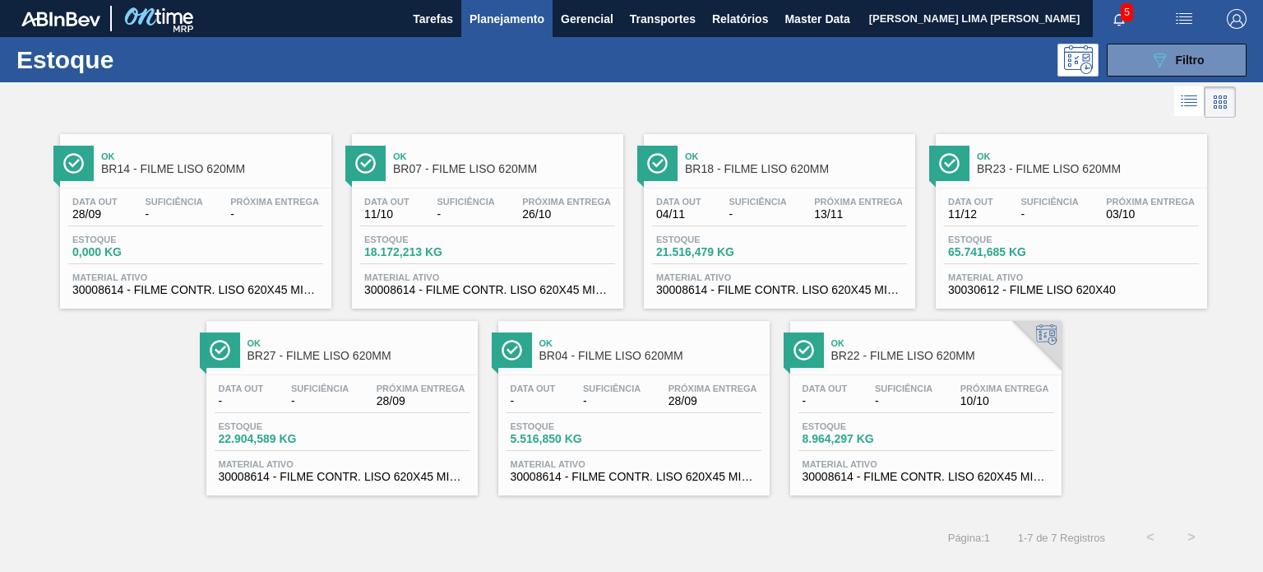
click at [695, 374] on div at bounding box center [634, 374] width 244 height 1
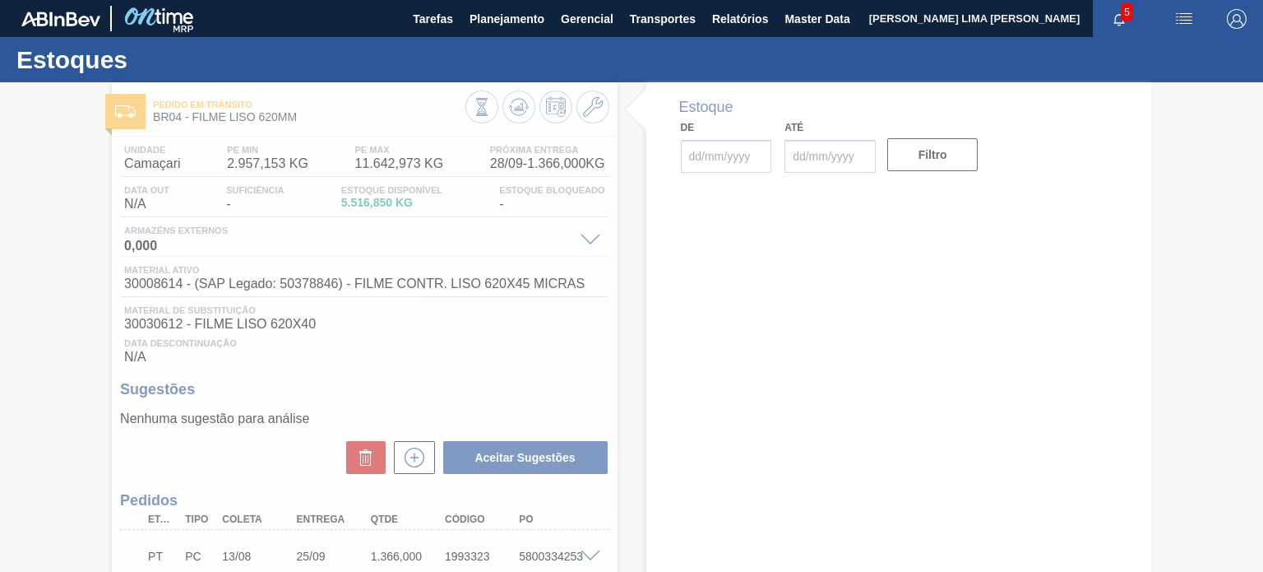
type input "[DATE]"
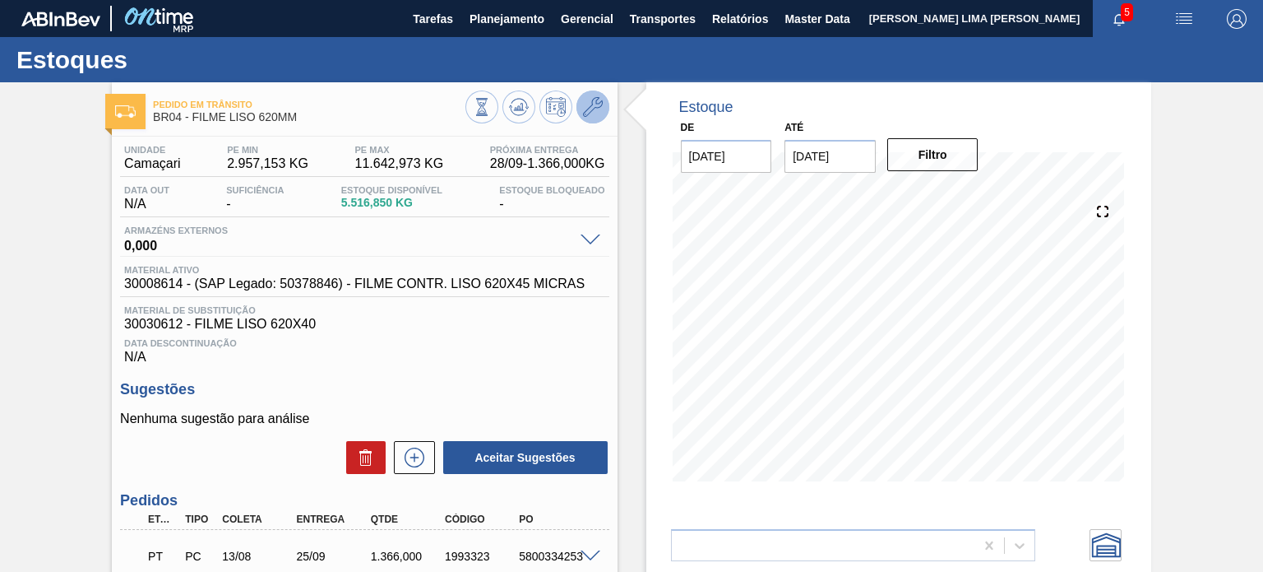
click at [590, 101] on icon at bounding box center [593, 107] width 20 height 20
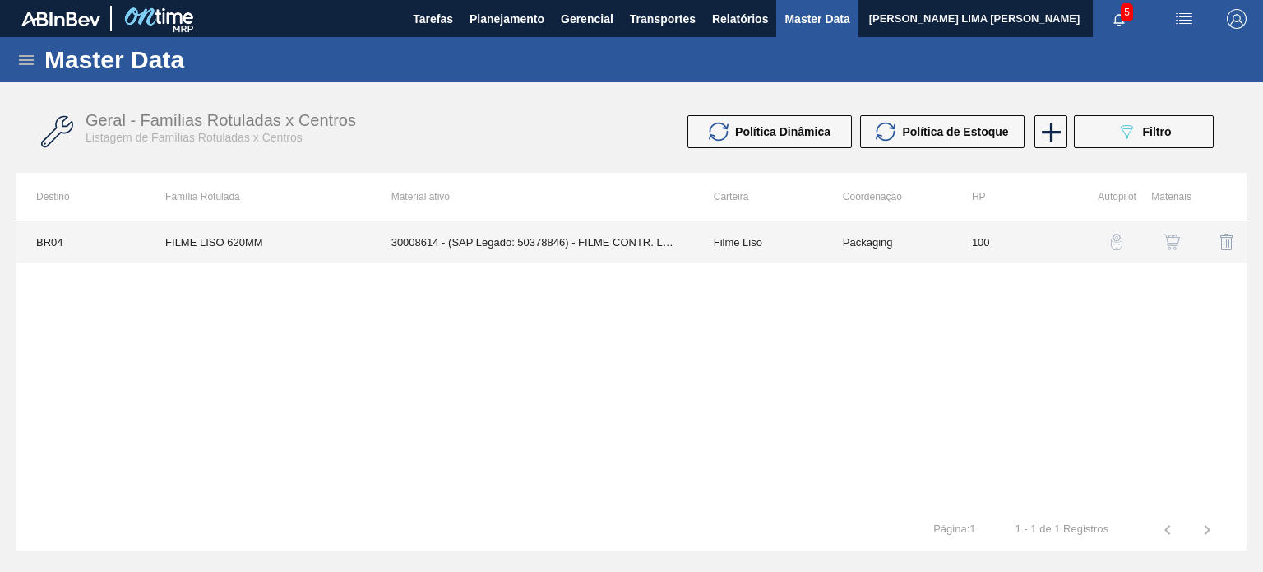
click at [730, 244] on td "Filme Liso" at bounding box center [758, 241] width 129 height 41
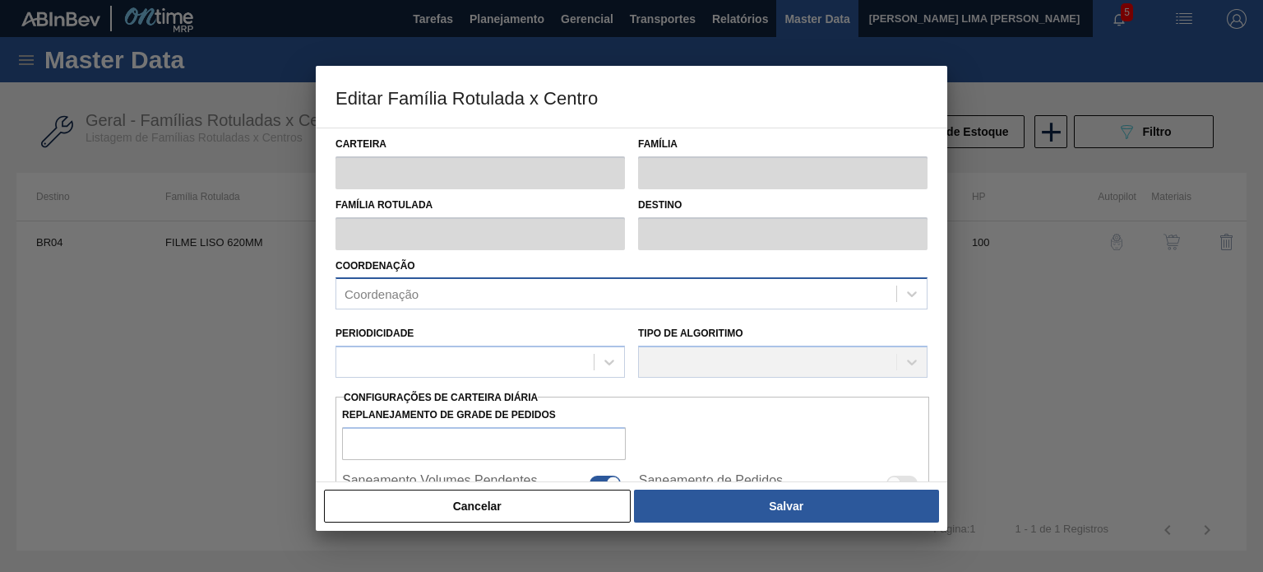
type input "Filme Liso"
type input "FILME LISO 620MM"
type input "BR04 - Camaçari"
type input "100"
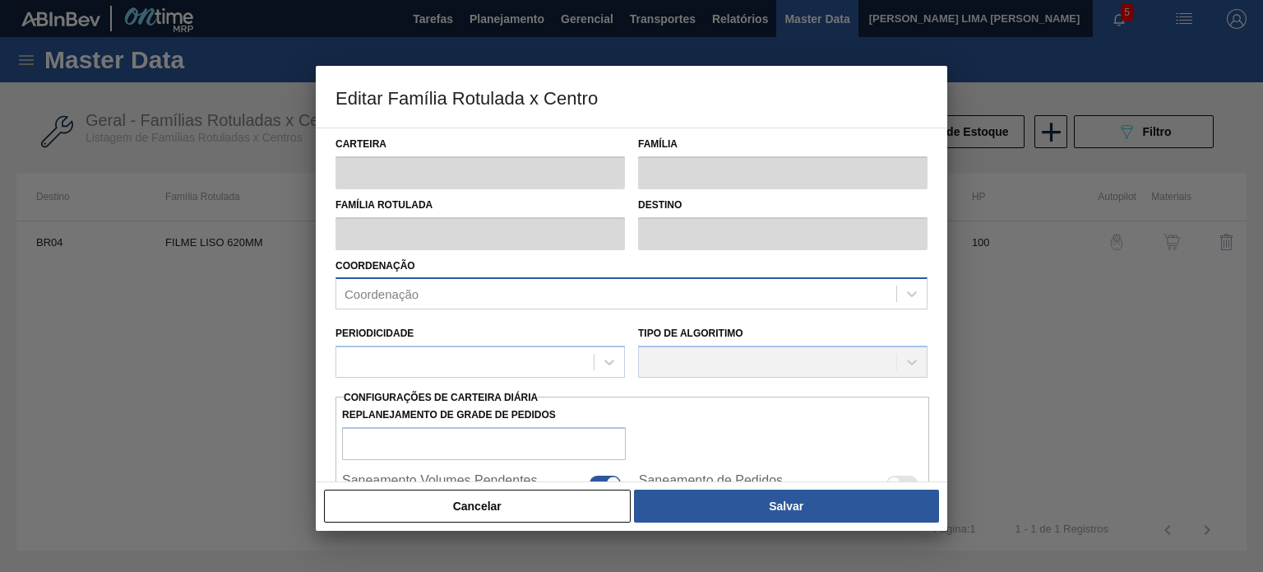
type input "2.957,153"
type input "11.642,973"
type input "67"
type input "8.747,989"
checkbox input "true"
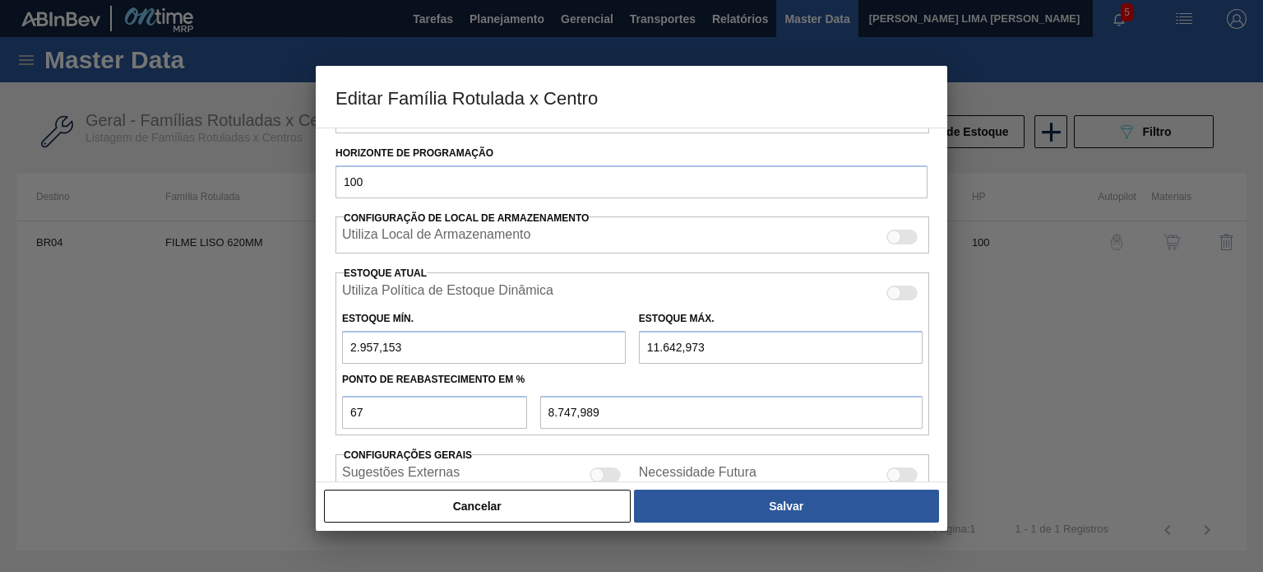
scroll to position [329, 0]
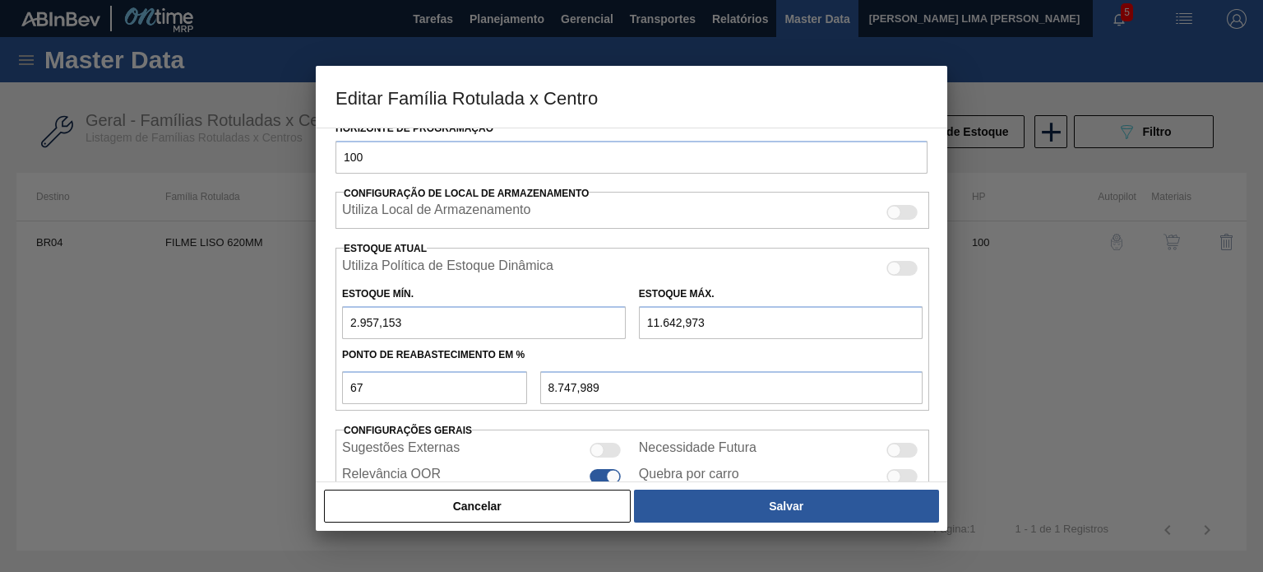
drag, startPoint x: 415, startPoint y: 316, endPoint x: 340, endPoint y: 310, distance: 75.1
click at [349, 310] on input "2.957,153" at bounding box center [484, 322] width 284 height 33
type input "8.776,652"
type input "1"
type input "7.801,122"
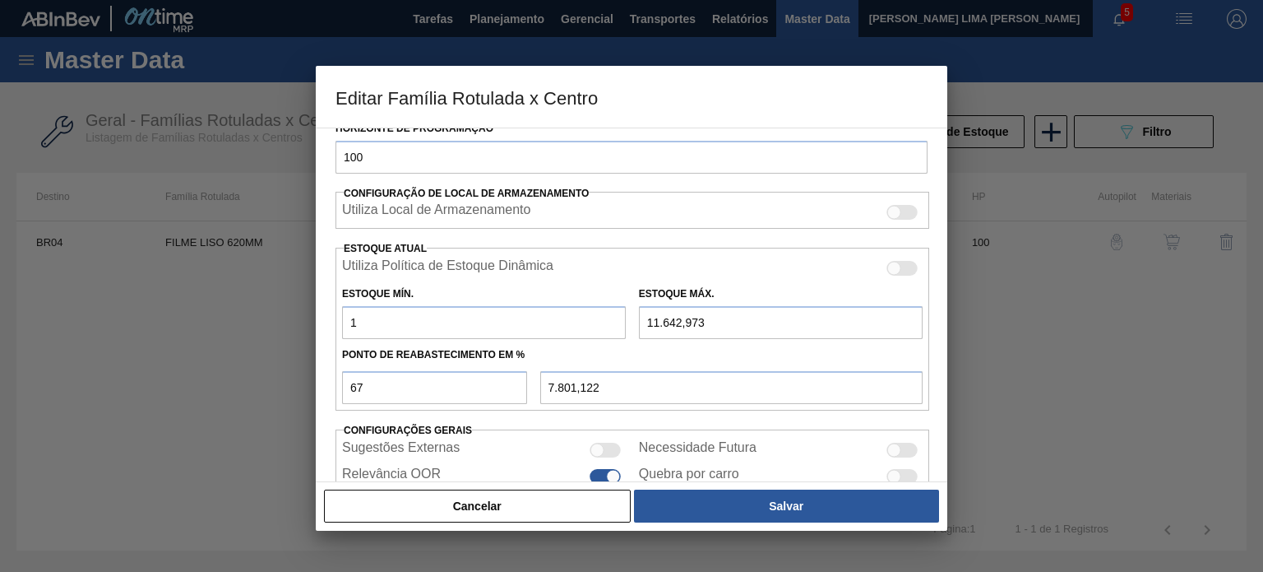
type input "16"
type input "7.806,072"
type input "168"
type input "7.856,232"
type input "16"
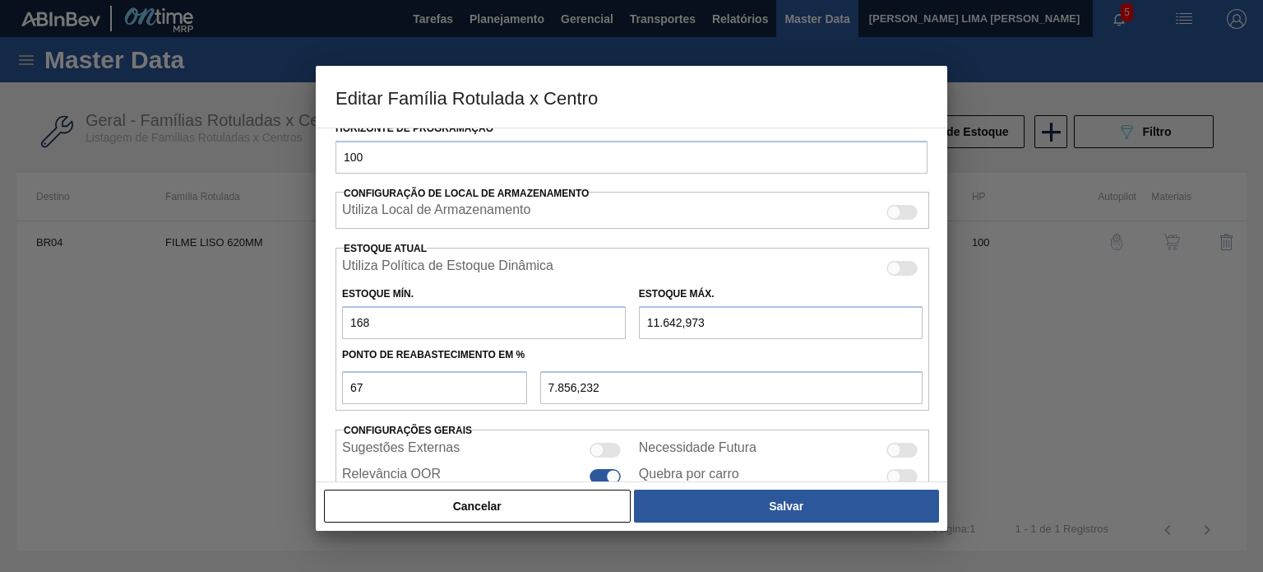
type input "7.806,072"
type input "1"
type input "7.801,122"
type input "18"
type input "7.806,732"
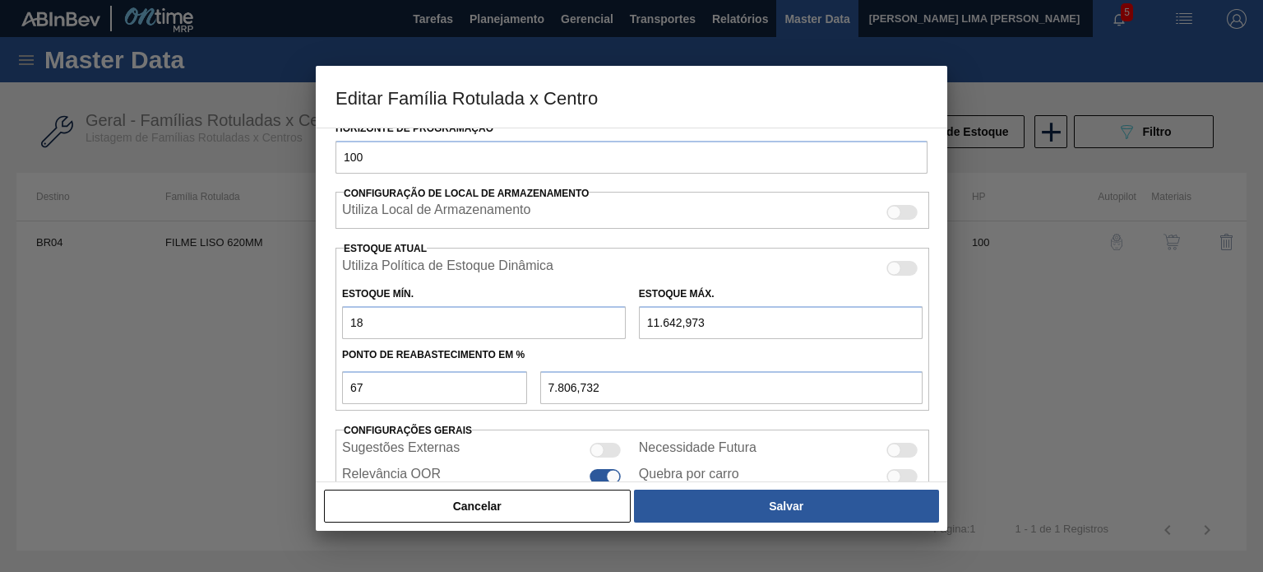
type input "186"
type input "7.862,172"
type input "1.869"
type input "8.417,562"
drag, startPoint x: 347, startPoint y: 315, endPoint x: 305, endPoint y: 312, distance: 42.1
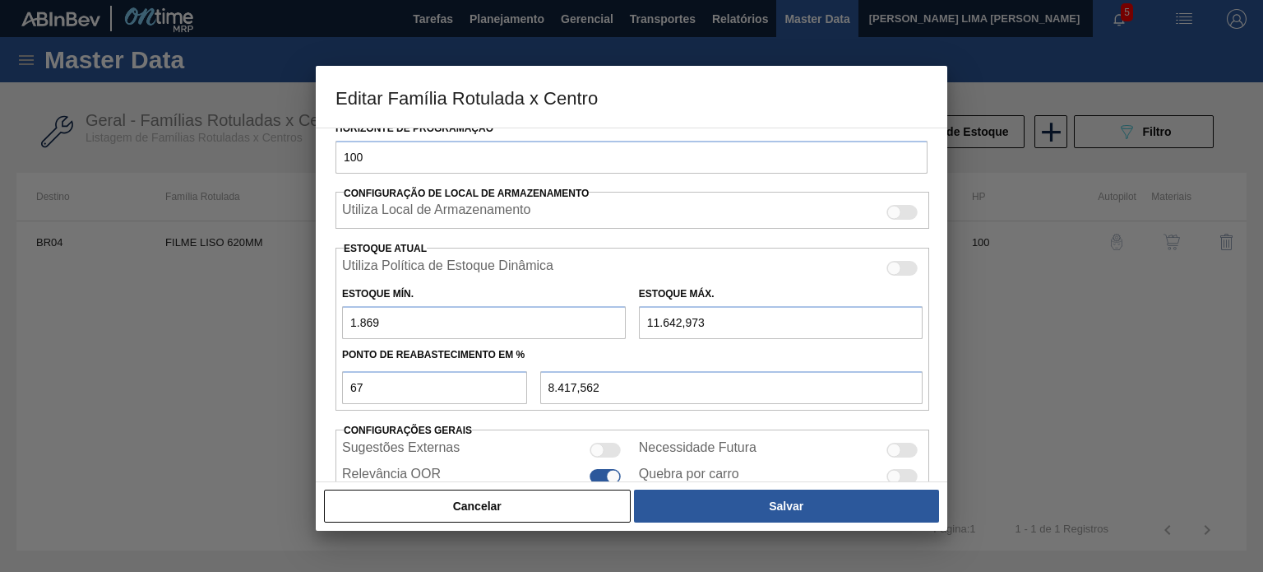
click at [313, 315] on div "Editar Família Rotulada x Centro Carteira Filme Liso Família Filme Liso Família…" at bounding box center [631, 286] width 1263 height 572
type input "1"
type input "7.801,122"
type input "16"
type input "7.806,072"
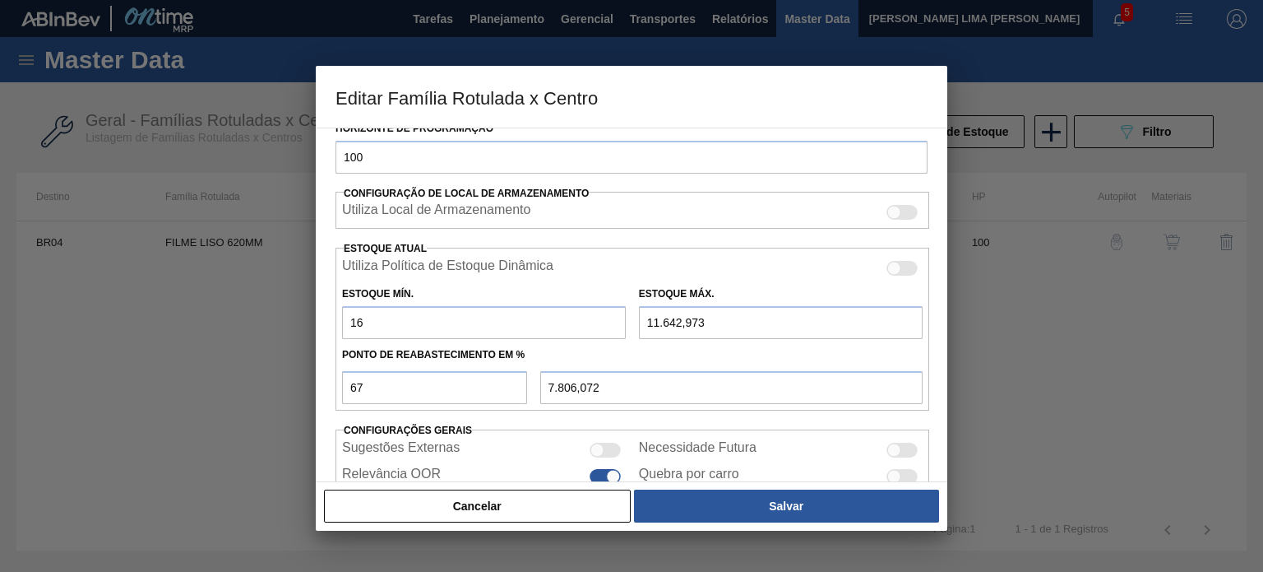
type input "168"
type input "7.856,232"
type input "1.689"
type input "8.358,162"
type input "1.689"
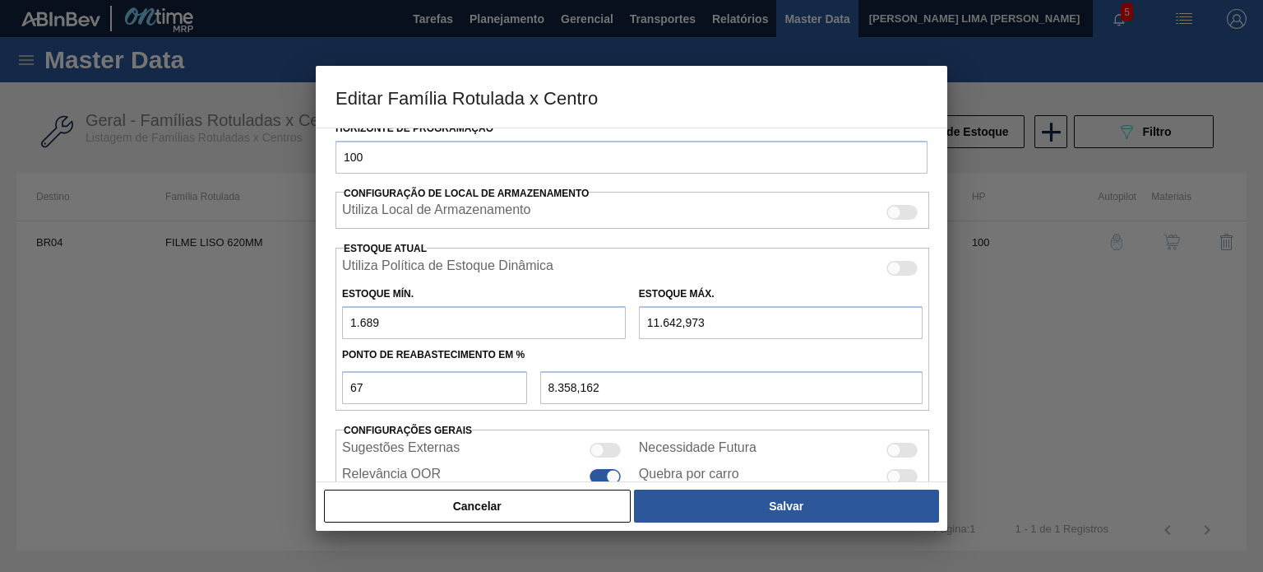
type input "7"
type input "562,060"
type input "76"
type input "608,290"
type input "760"
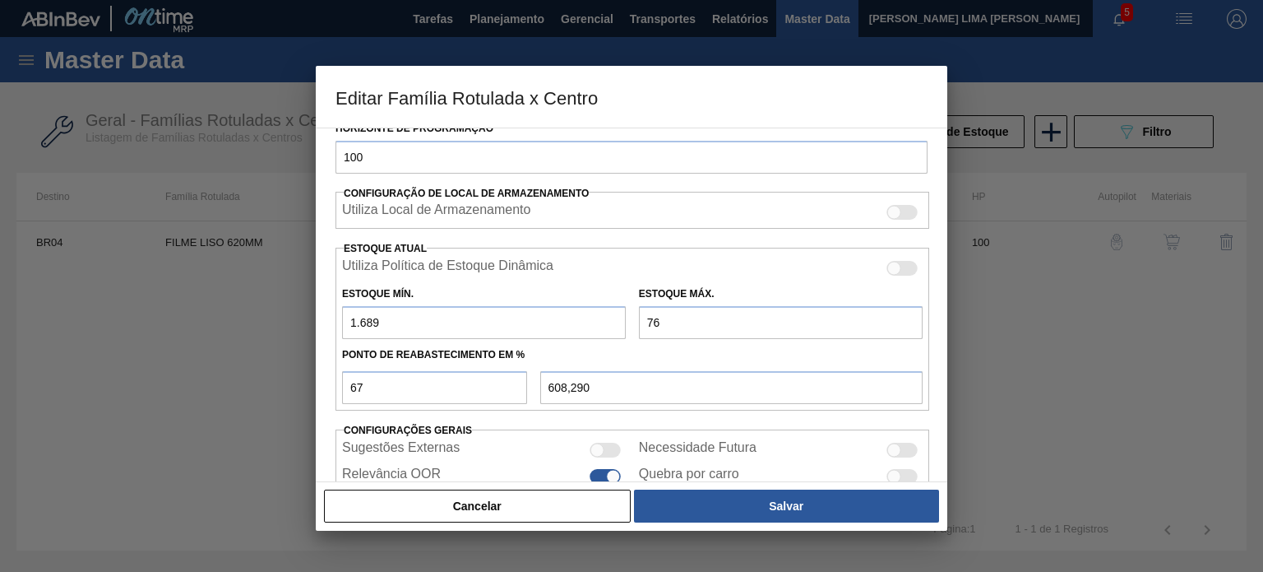
type input "1.066,570"
type input "7.600"
type input "5.649,370"
type input "7.600"
type input "6"
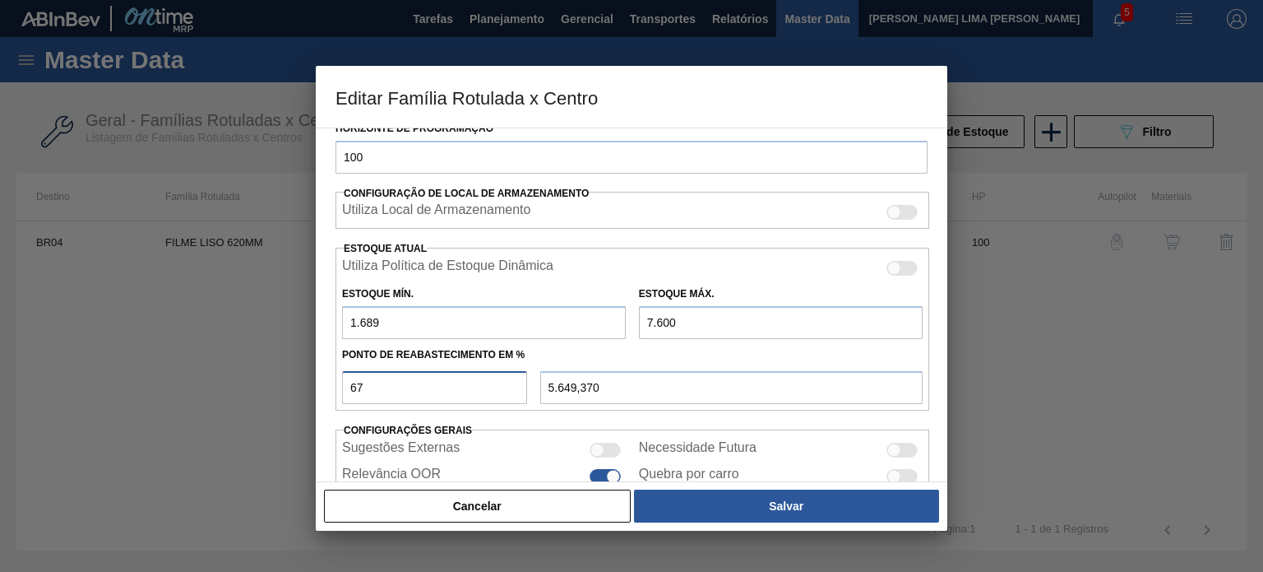
type input "2.043,660"
type input "60"
type input "5.235,600"
type input "6"
type input "2.043,660"
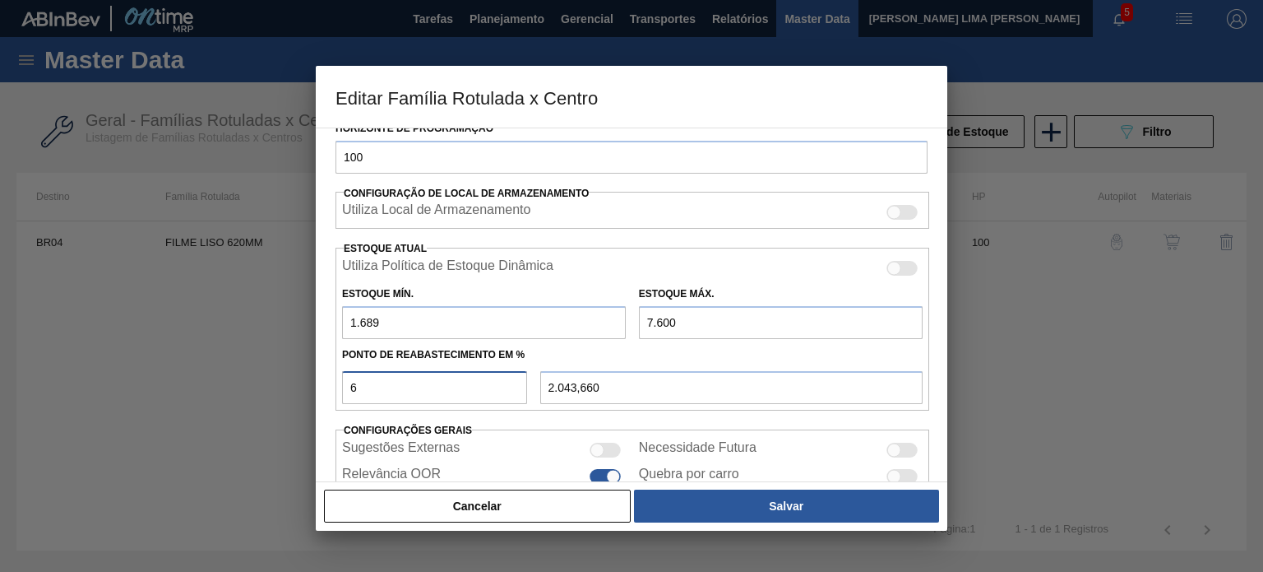
type input "1.689,000"
type input "5"
type input "1.984,550"
type input "58"
type input "5.117,380"
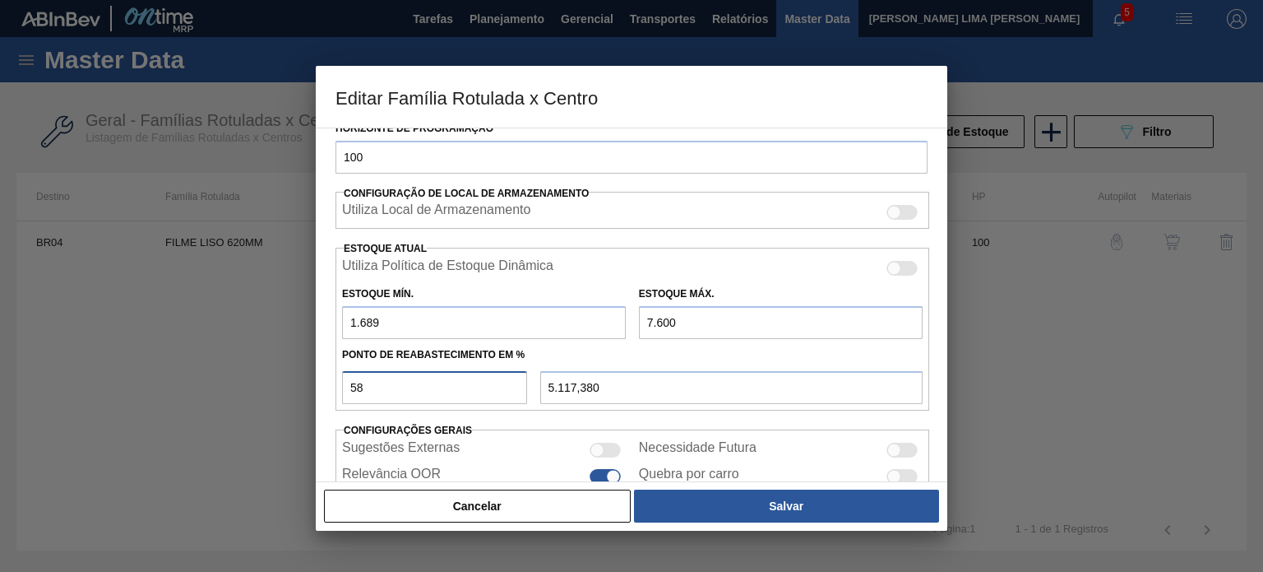
type input "5"
type input "1.984,550"
type input "59"
type input "5.176,490"
type input "5"
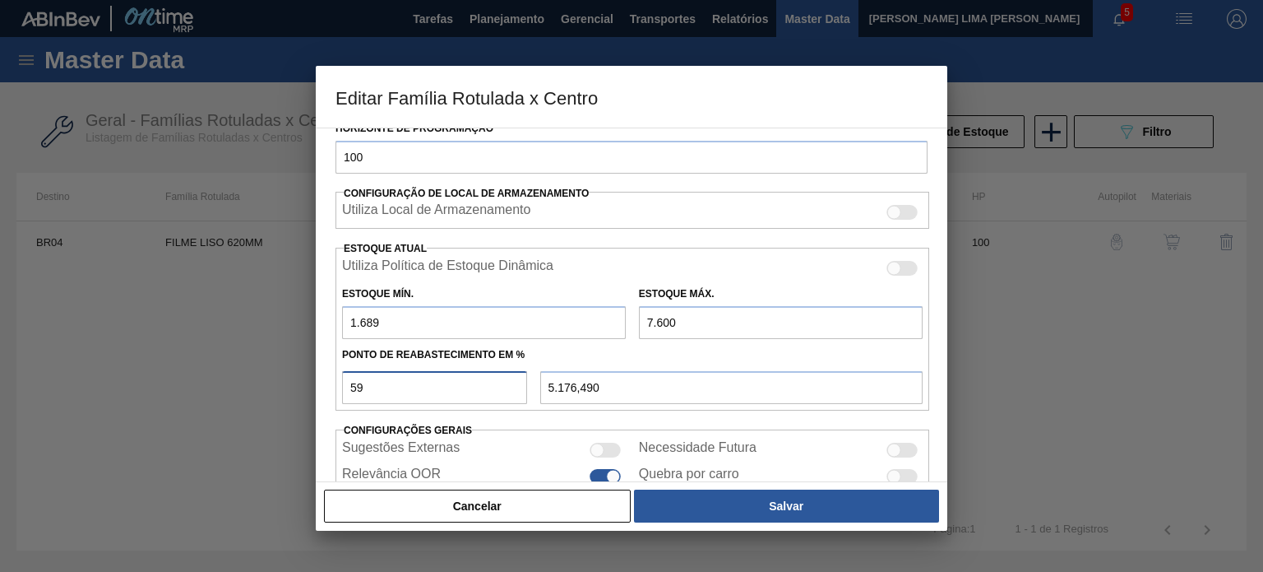
type input "1.984,550"
type input "50"
type input "4.644,500"
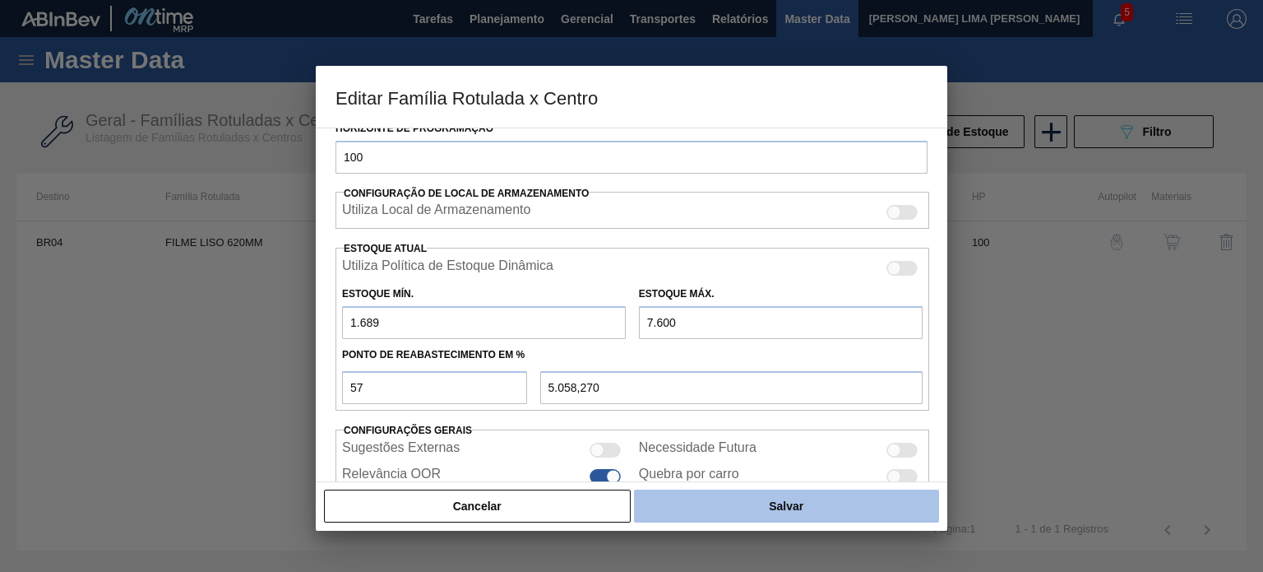
click at [755, 500] on button "Salvar" at bounding box center [786, 505] width 305 height 33
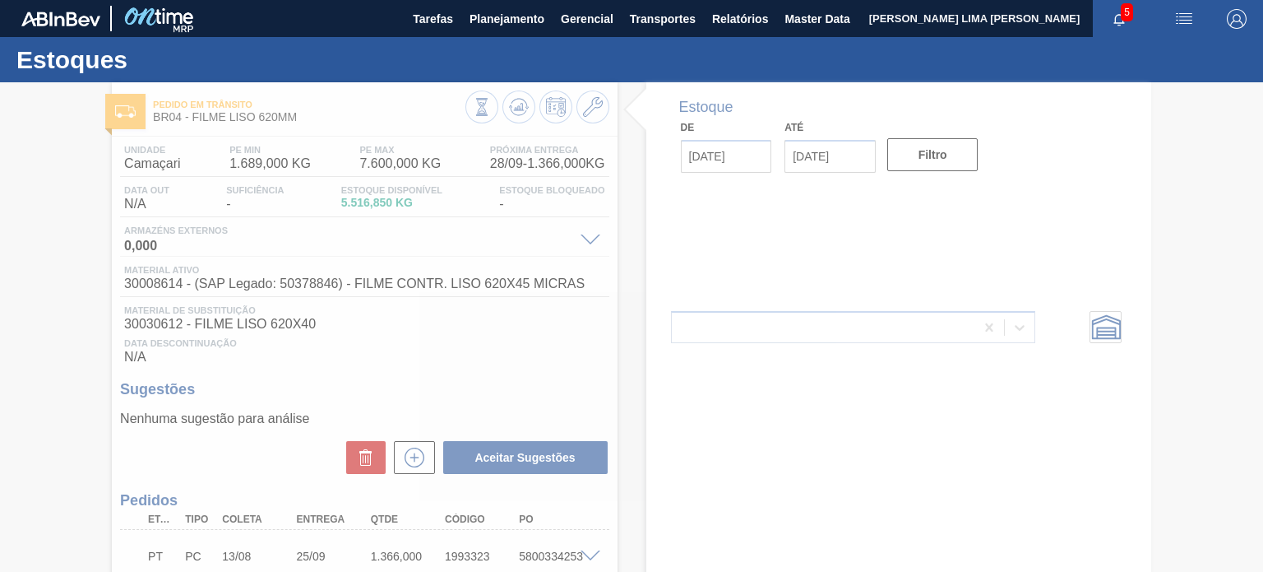
click at [517, 114] on div at bounding box center [631, 326] width 1263 height 489
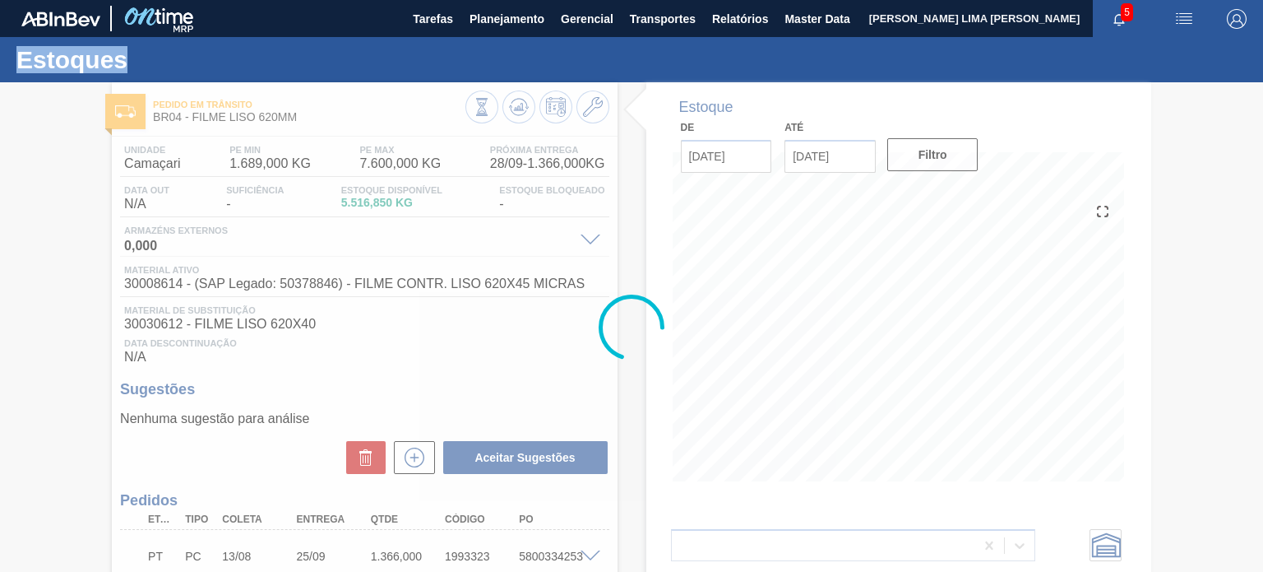
click at [517, 114] on icon at bounding box center [519, 107] width 20 height 20
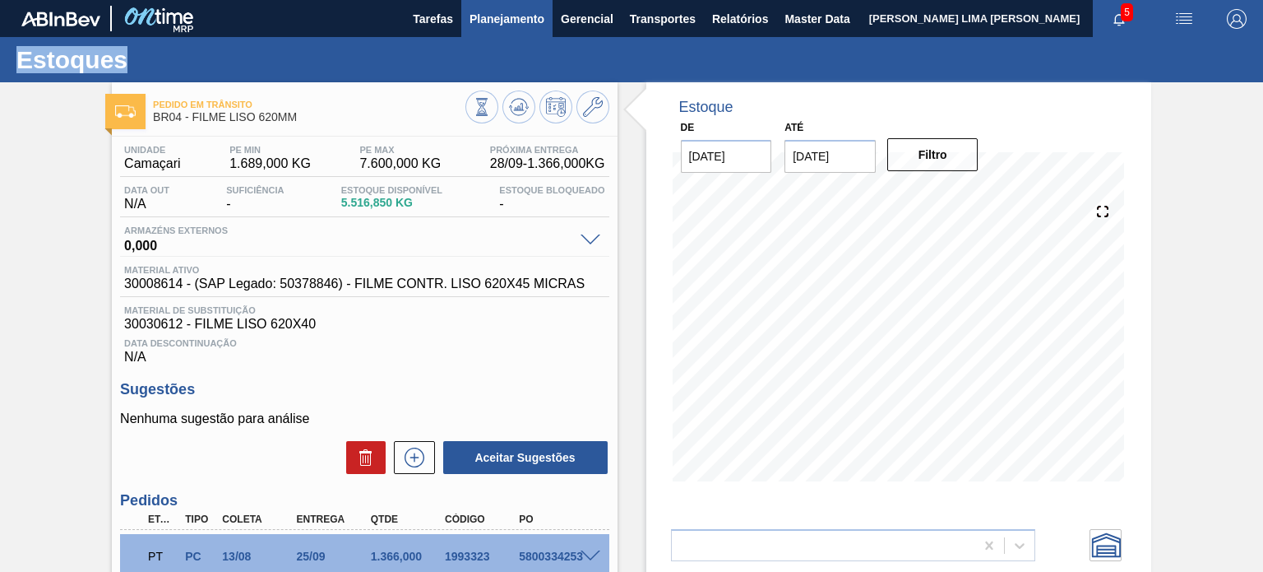
click at [500, 28] on span "Planejamento" at bounding box center [507, 19] width 75 height 20
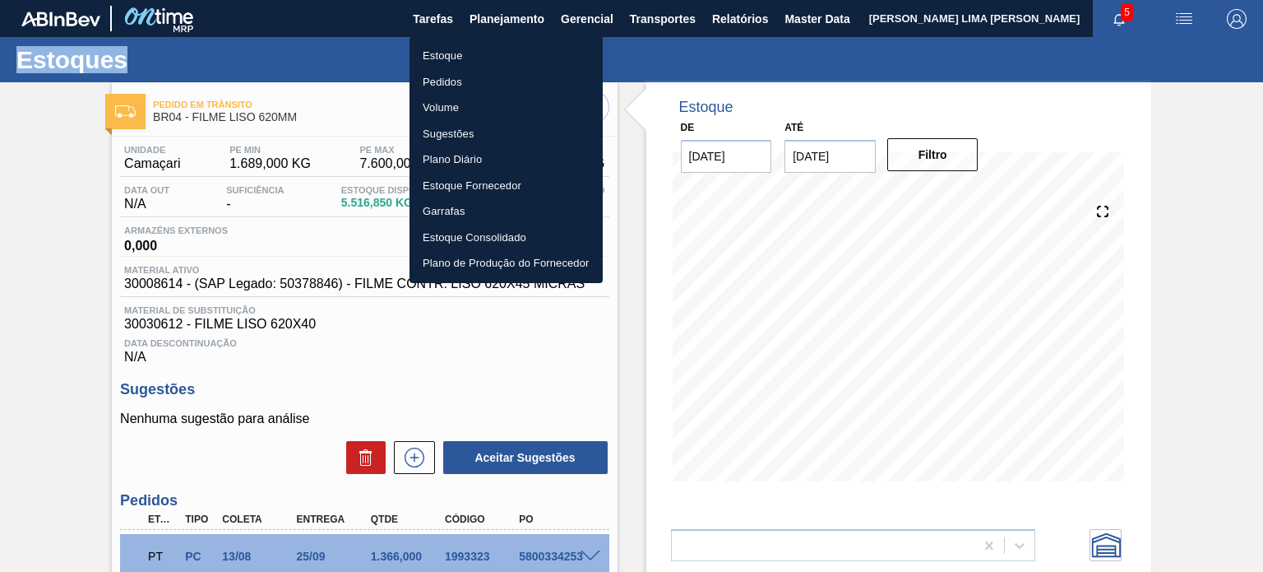
click at [500, 50] on li "Estoque" at bounding box center [506, 56] width 193 height 26
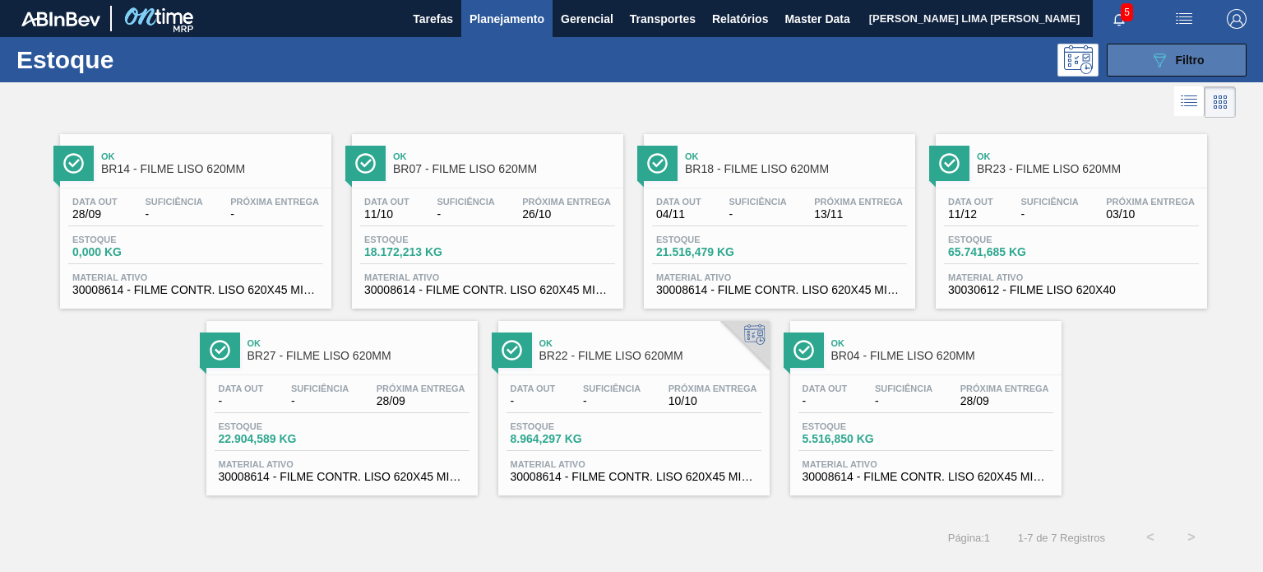
click at [1132, 69] on button "089F7B8B-B2A5-4AFE-B5C0-19BA573D28AC Filtro" at bounding box center [1177, 60] width 140 height 33
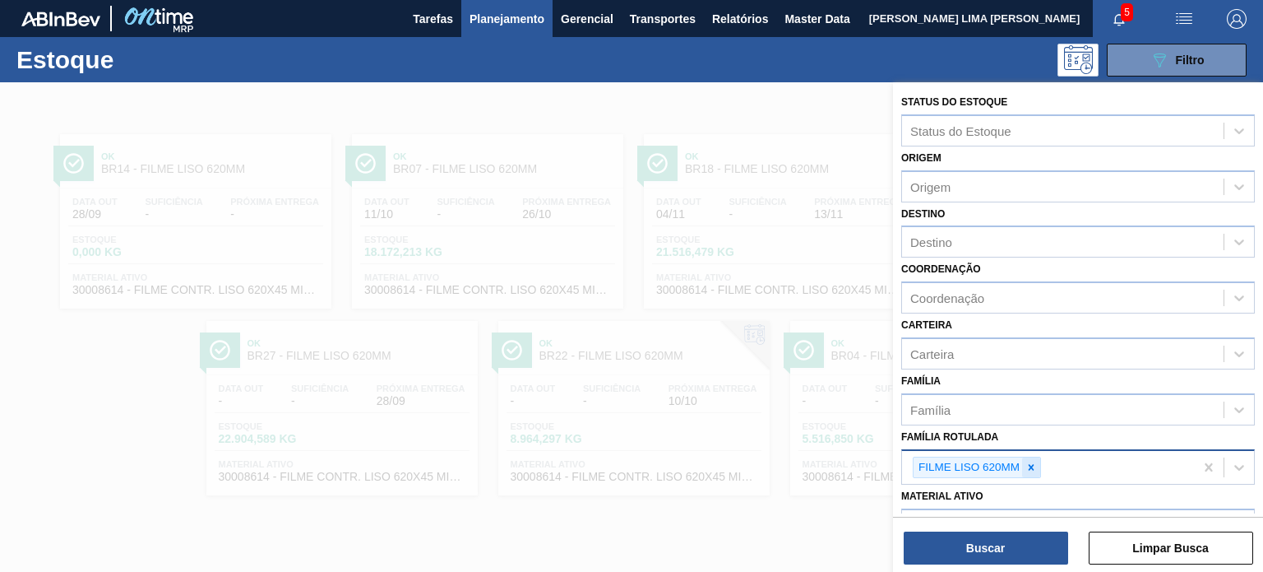
click at [1034, 457] on div at bounding box center [1031, 467] width 18 height 21
paste Rotulada "FILME LISO 430X45"
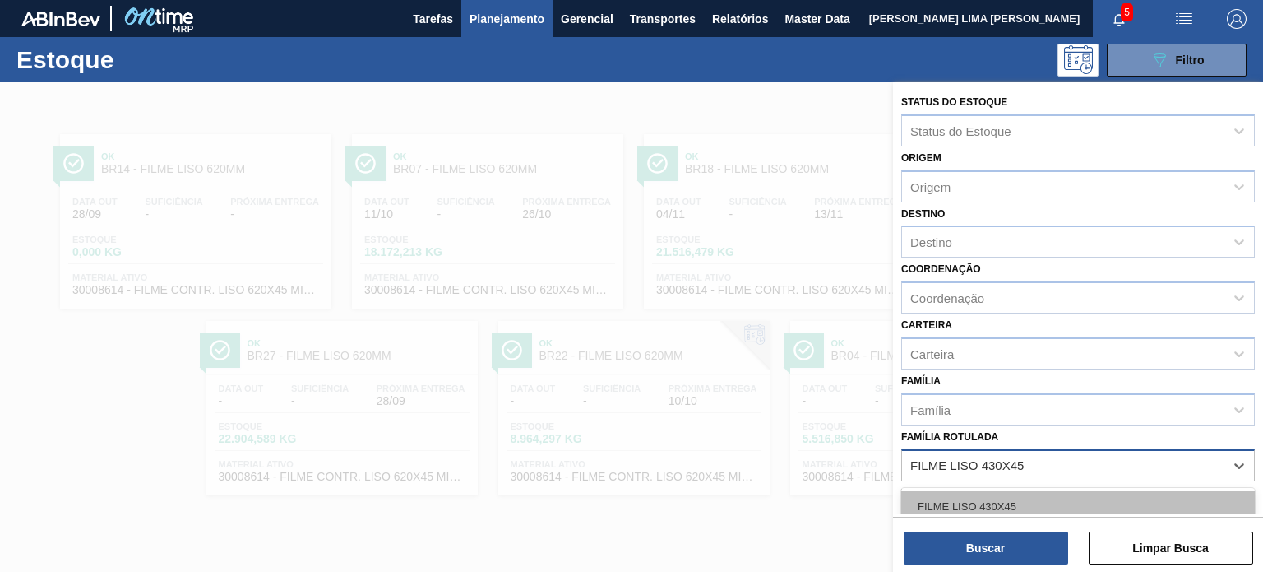
click at [1012, 494] on div "FILME LISO 430X45" at bounding box center [1078, 506] width 354 height 30
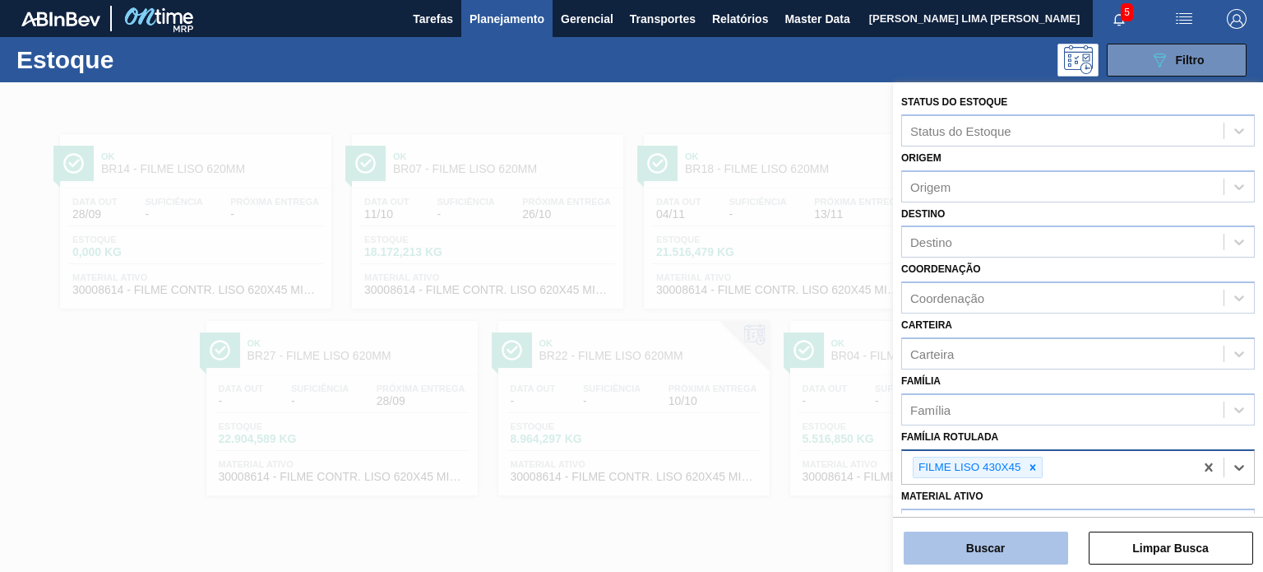
click at [1012, 539] on button "Buscar" at bounding box center [986, 547] width 164 height 33
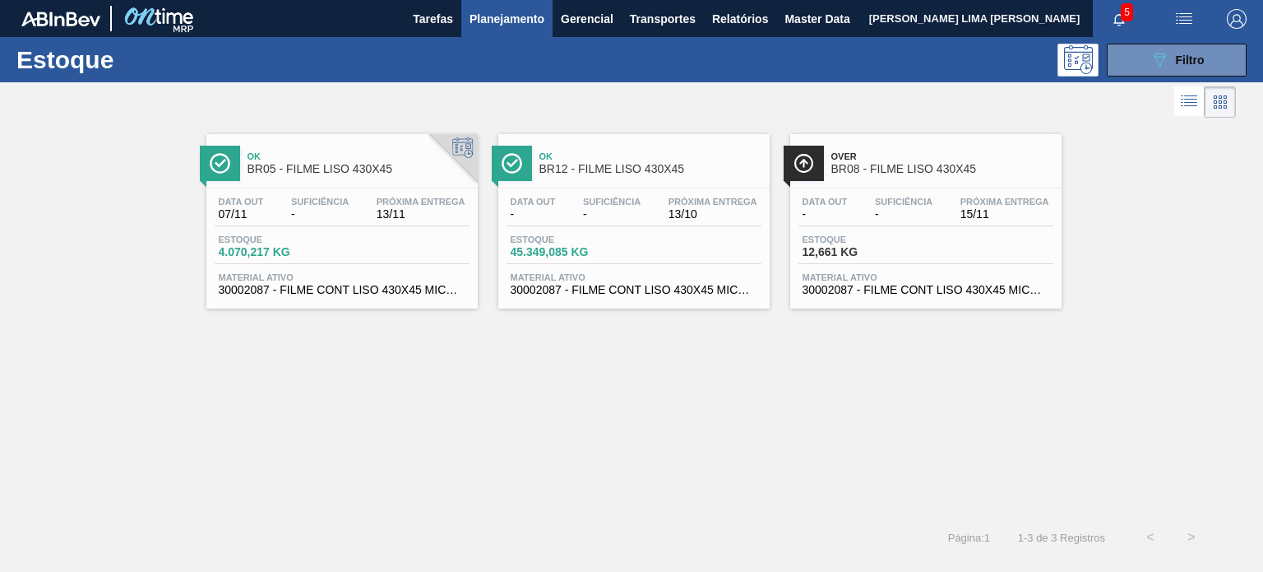
drag, startPoint x: 571, startPoint y: 204, endPoint x: 581, endPoint y: 207, distance: 10.4
click at [572, 204] on div "Data out - Suficiência - Próxima Entrega 13/10" at bounding box center [634, 212] width 255 height 30
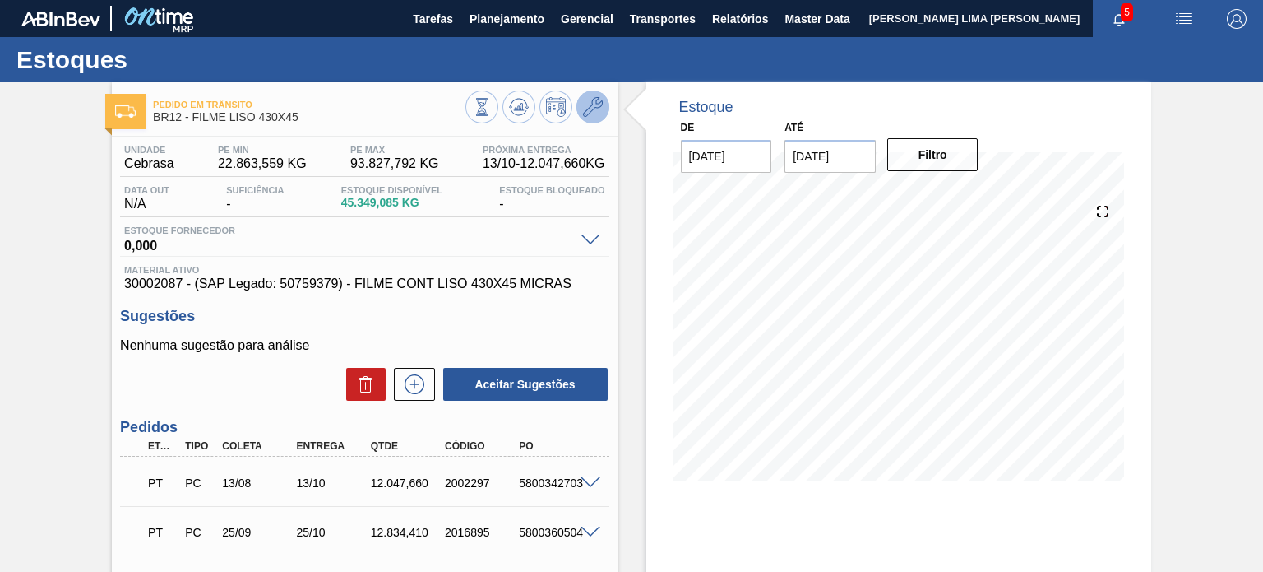
click at [595, 101] on icon at bounding box center [593, 107] width 20 height 20
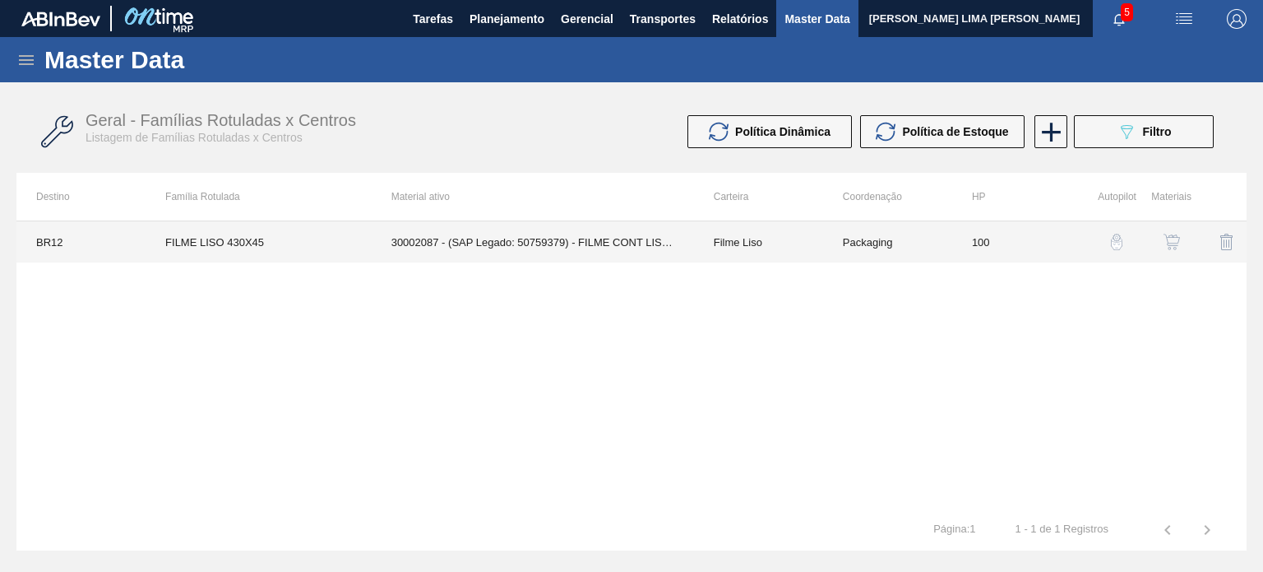
click at [882, 229] on td "Packaging" at bounding box center [887, 241] width 129 height 41
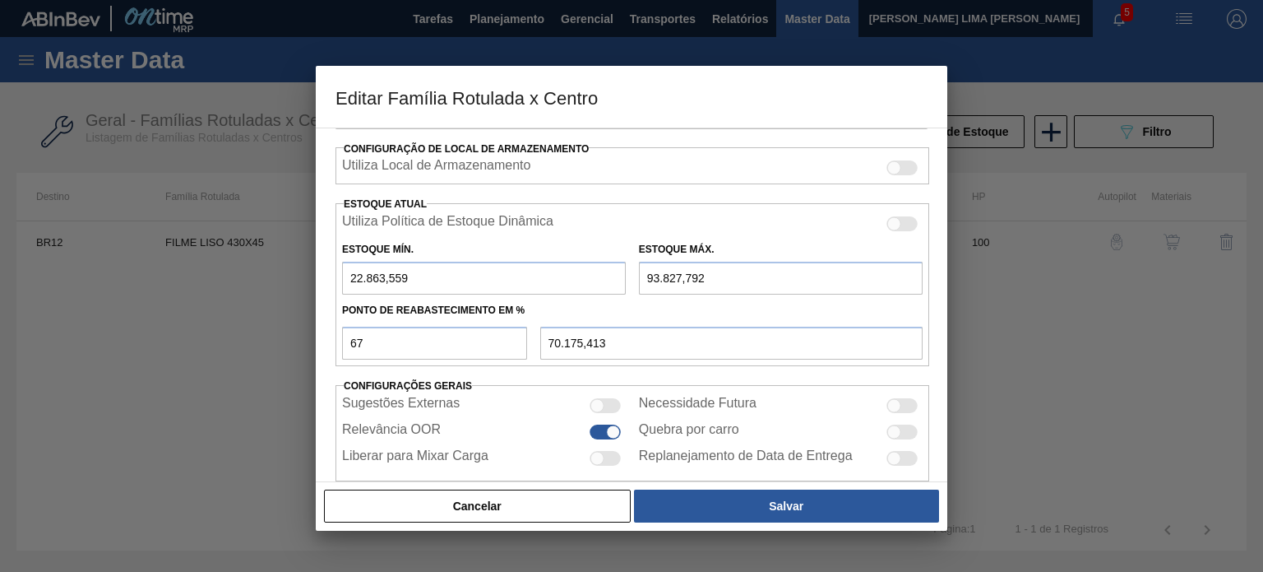
scroll to position [398, 0]
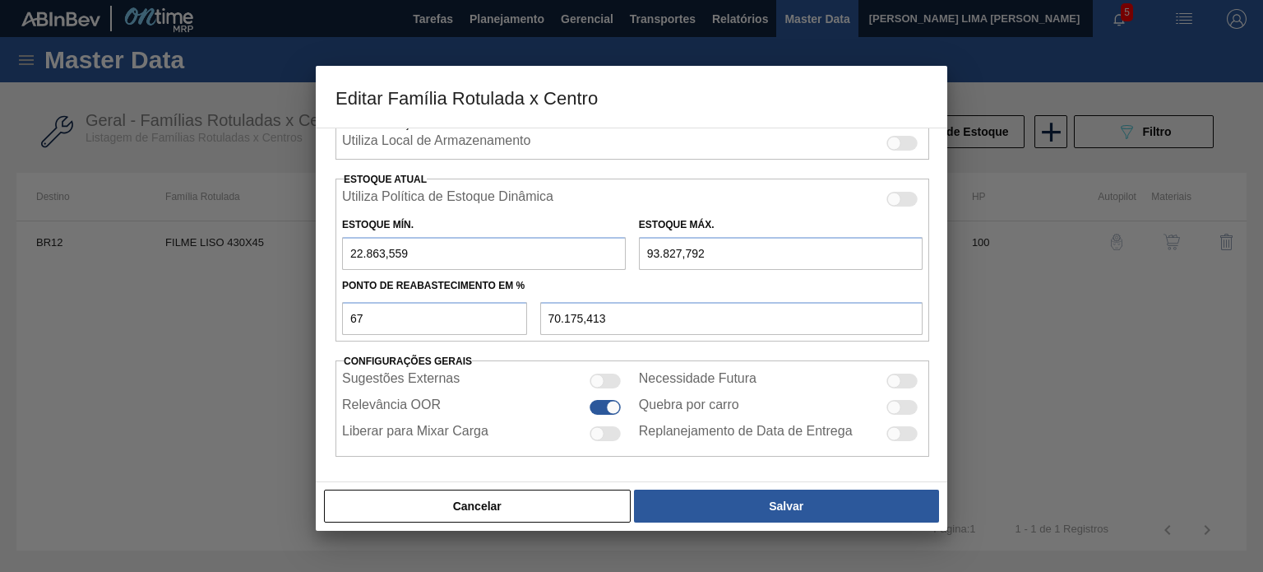
drag, startPoint x: 424, startPoint y: 247, endPoint x: 323, endPoint y: 243, distance: 101.2
click at [327, 243] on div "Carteira Filme Liso Família Filme Liso Família Rotulada FILME LISO 430X45 Desti…" at bounding box center [632, 304] width 632 height 354
click at [580, 512] on button "Cancelar" at bounding box center [477, 505] width 307 height 33
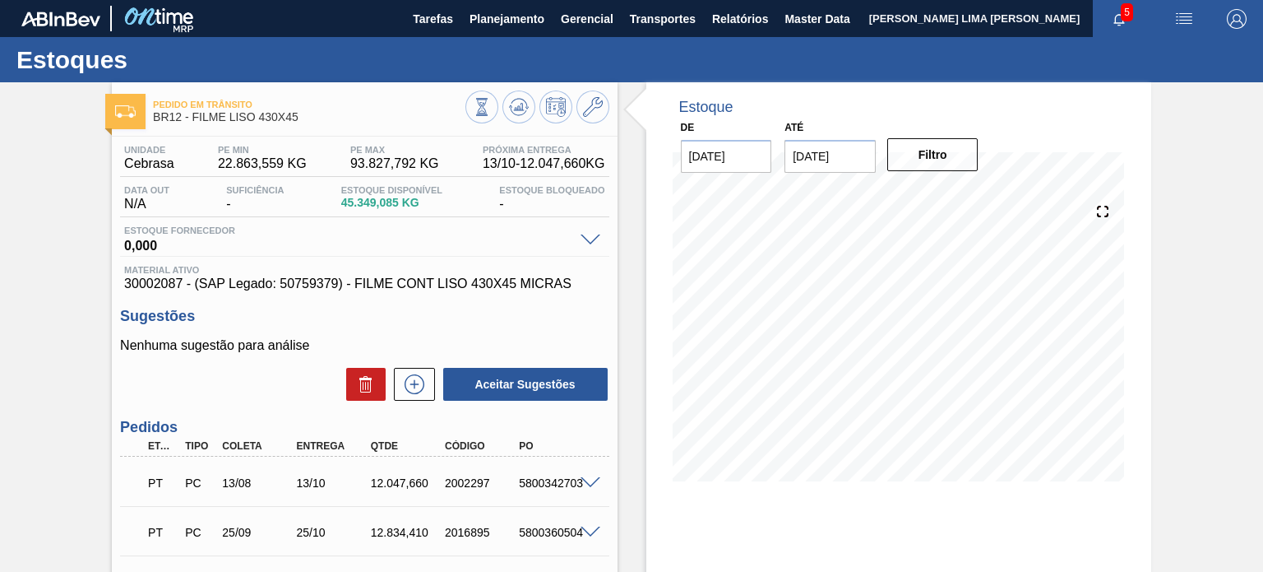
click at [576, 118] on div at bounding box center [538, 108] width 144 height 37
click at [590, 108] on icon at bounding box center [593, 107] width 20 height 20
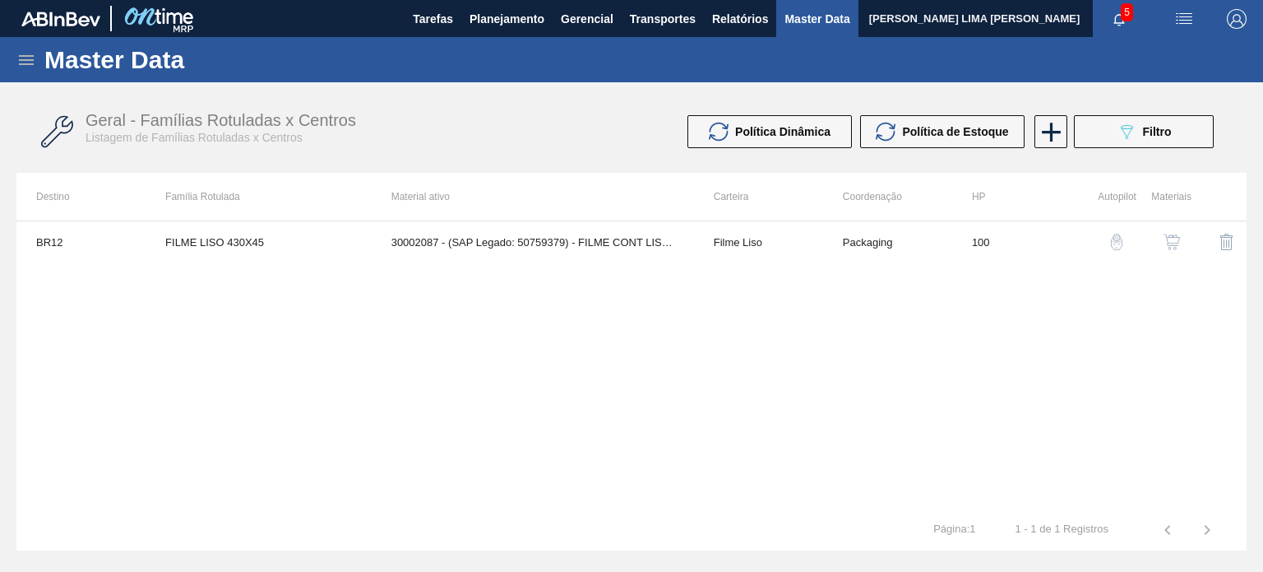
click at [933, 236] on td "Packaging" at bounding box center [887, 241] width 129 height 41
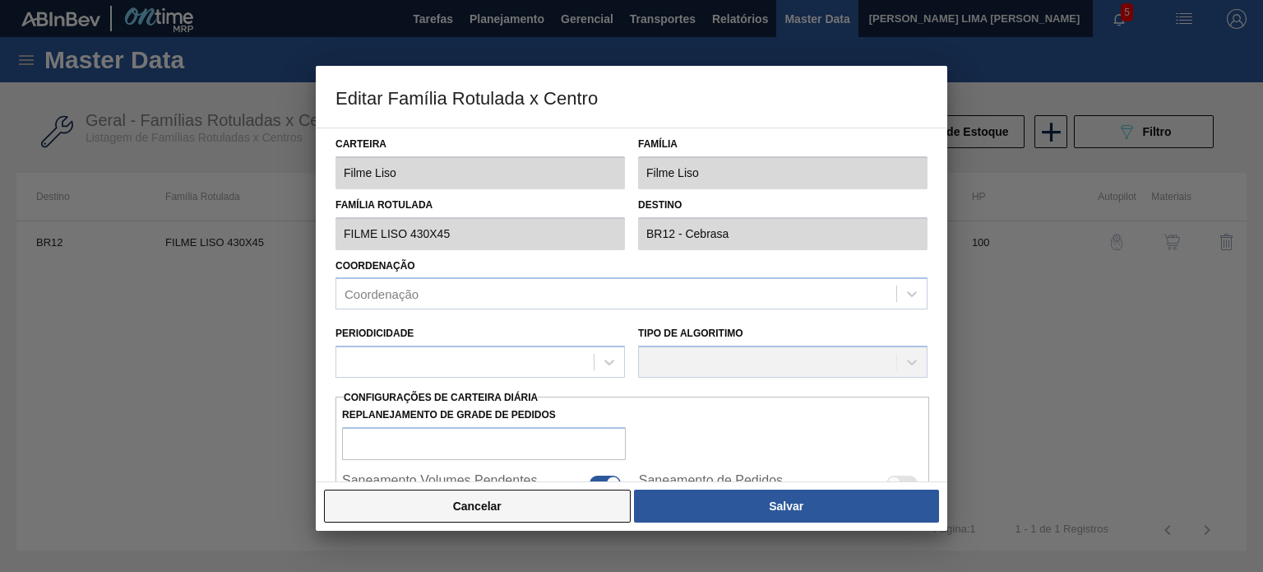
click at [579, 520] on button "Cancelar" at bounding box center [477, 505] width 307 height 33
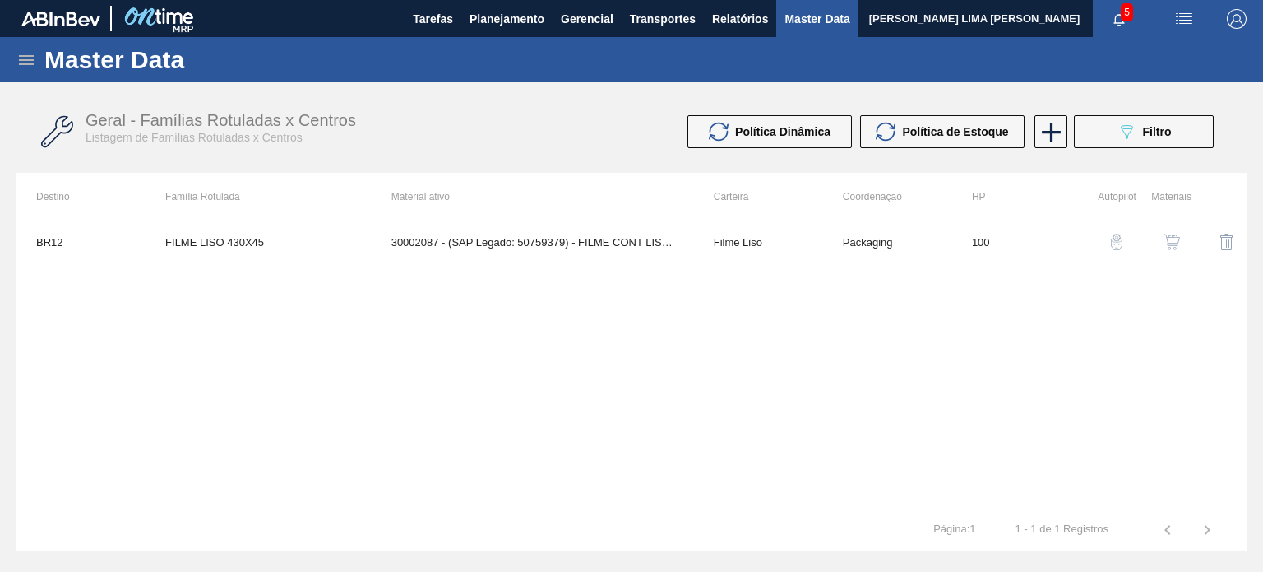
click at [1172, 251] on button "button" at bounding box center [1171, 241] width 39 height 39
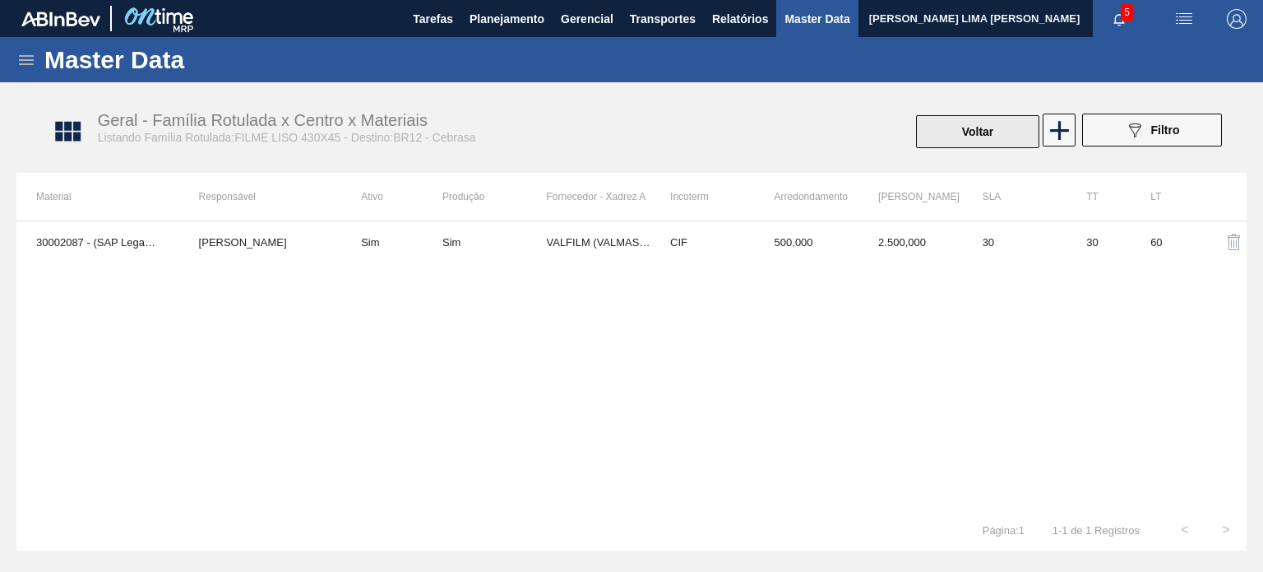
click at [935, 123] on button "Voltar" at bounding box center [977, 131] width 123 height 33
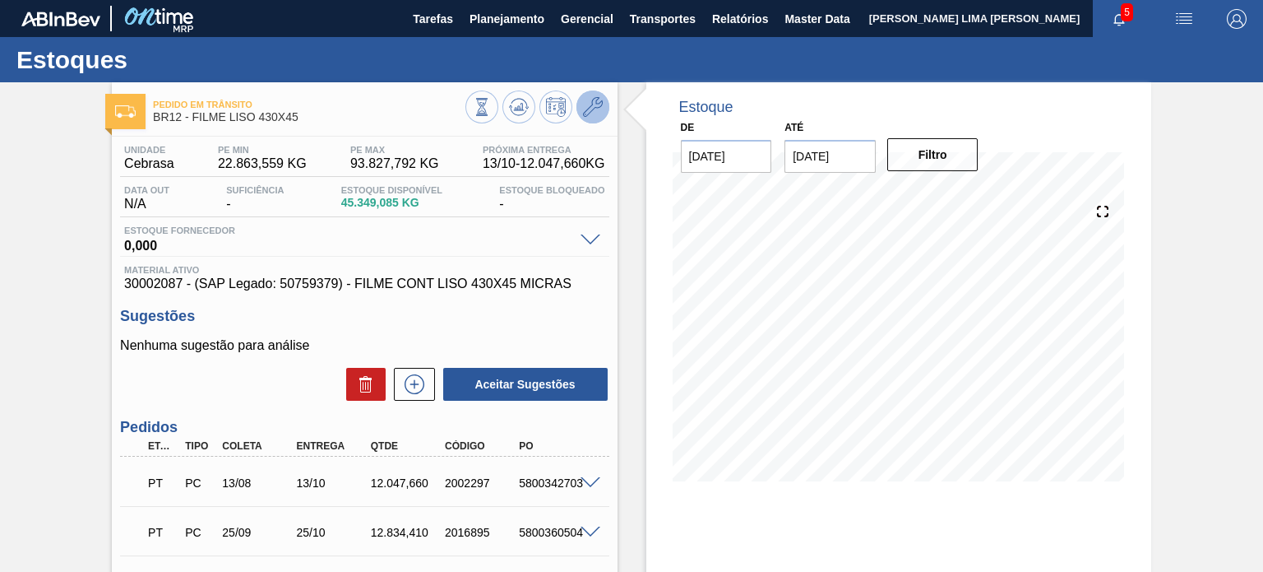
click at [586, 104] on icon at bounding box center [593, 107] width 20 height 20
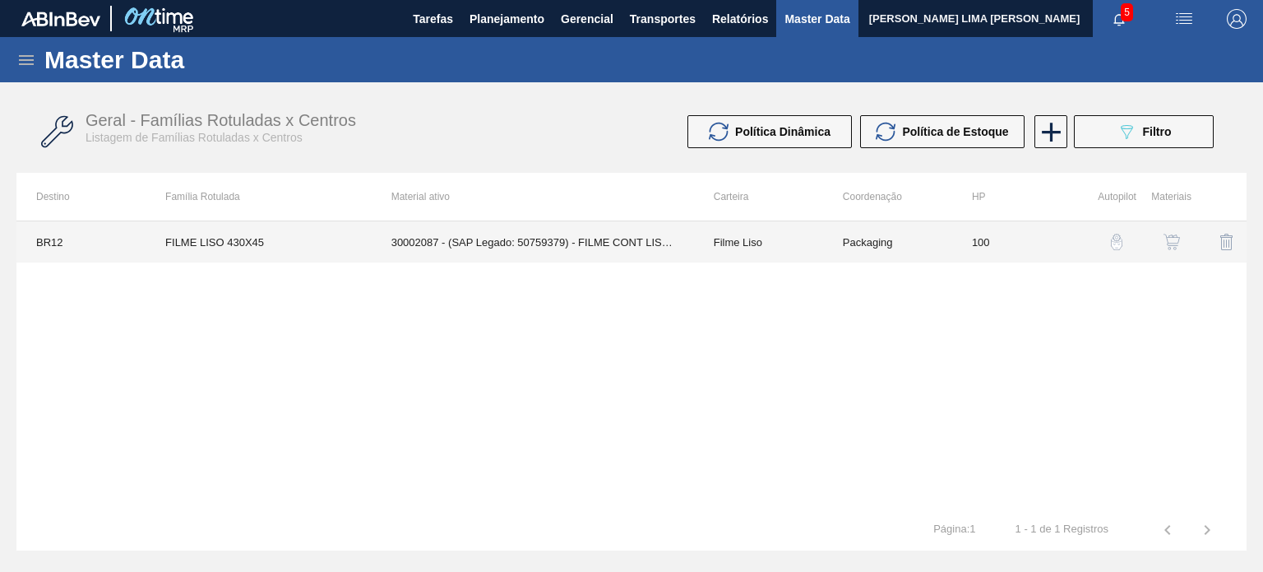
click at [665, 234] on td "30002087 - (SAP Legado: 50759379) - FILME CONT LISO 430X45 MICRAS" at bounding box center [533, 241] width 322 height 41
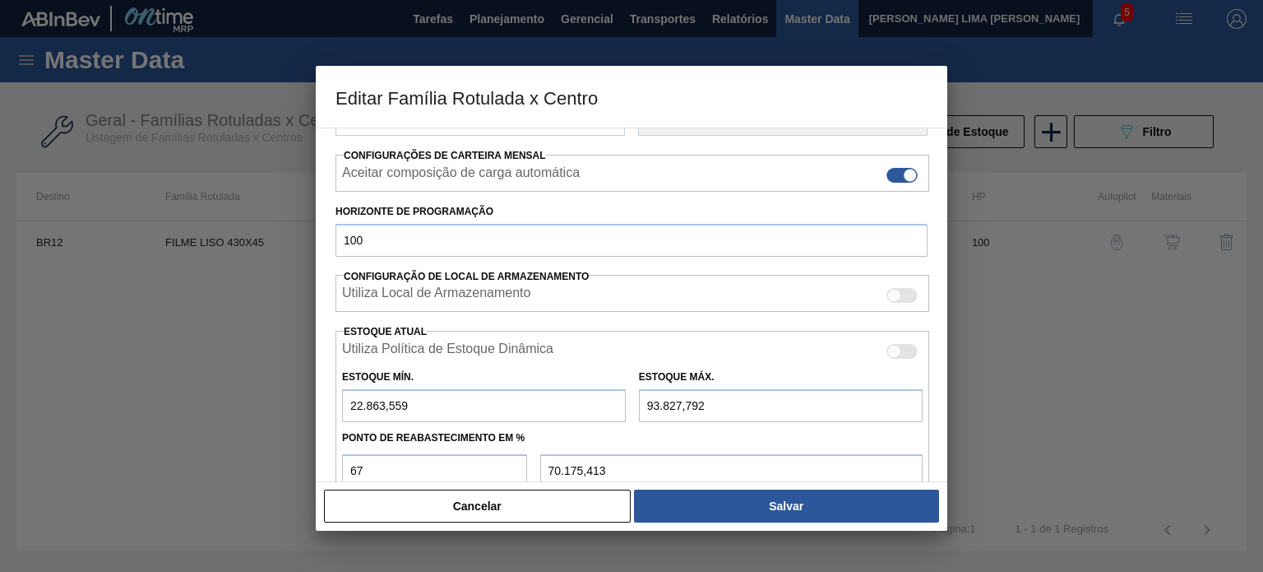
scroll to position [247, 0]
drag, startPoint x: 412, startPoint y: 401, endPoint x: 324, endPoint y: 394, distance: 88.3
click at [329, 394] on div "Carteira Filme Liso Família Filme Liso Família Rotulada FILME LISO 430X45 Desti…" at bounding box center [632, 304] width 632 height 354
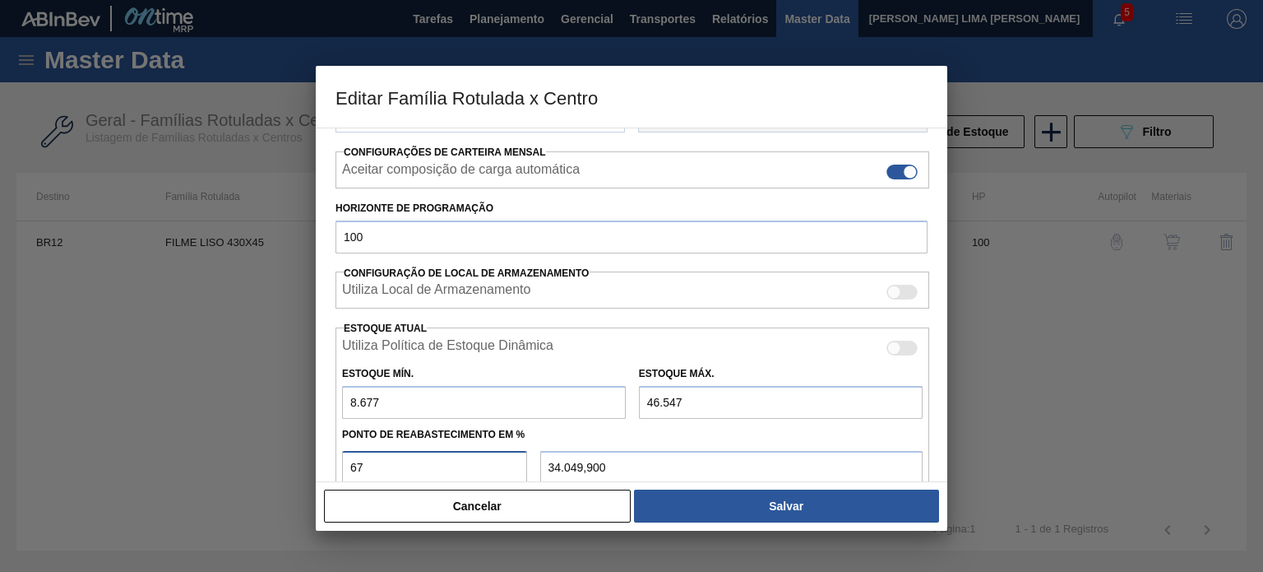
scroll to position [331, 0]
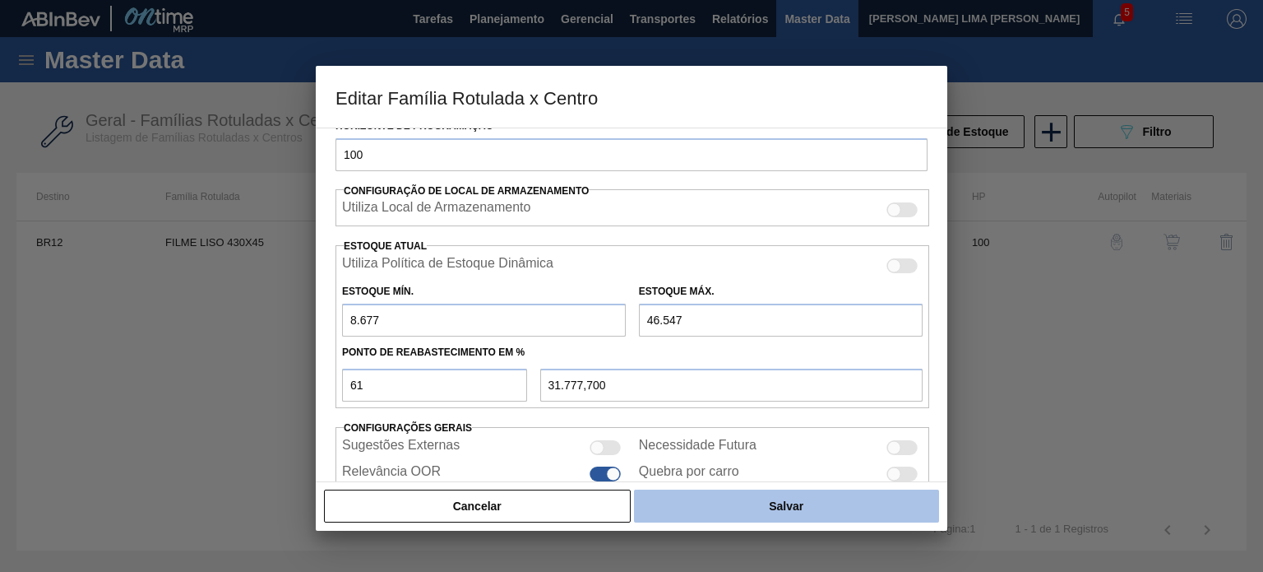
click at [725, 518] on button "Salvar" at bounding box center [786, 505] width 305 height 33
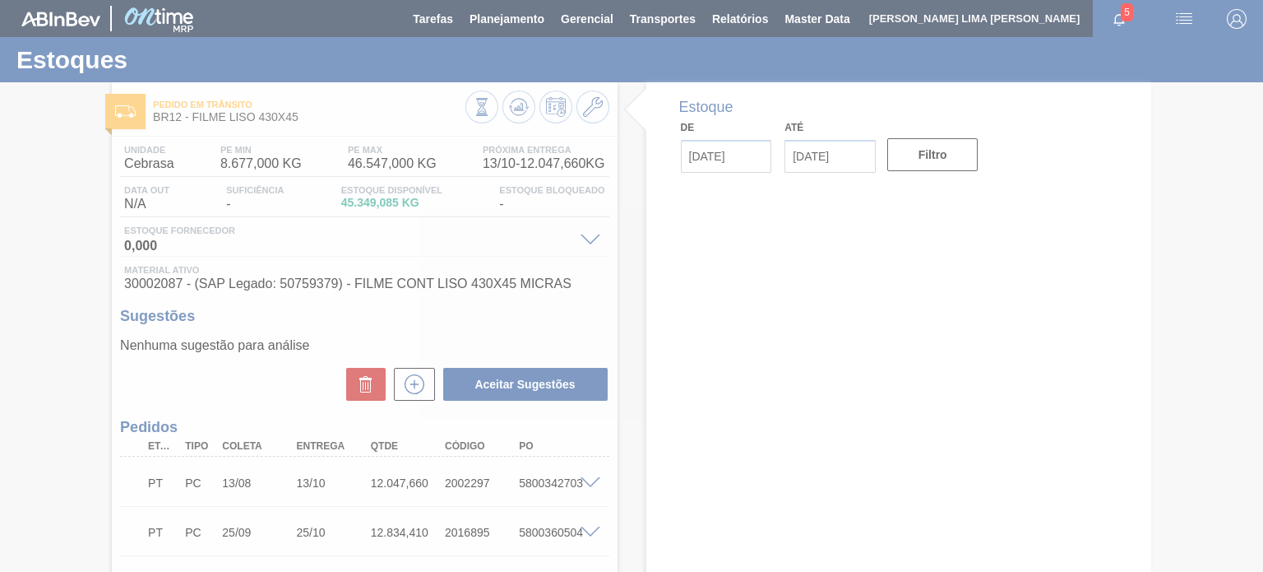
click at [510, 112] on div at bounding box center [631, 286] width 1263 height 572
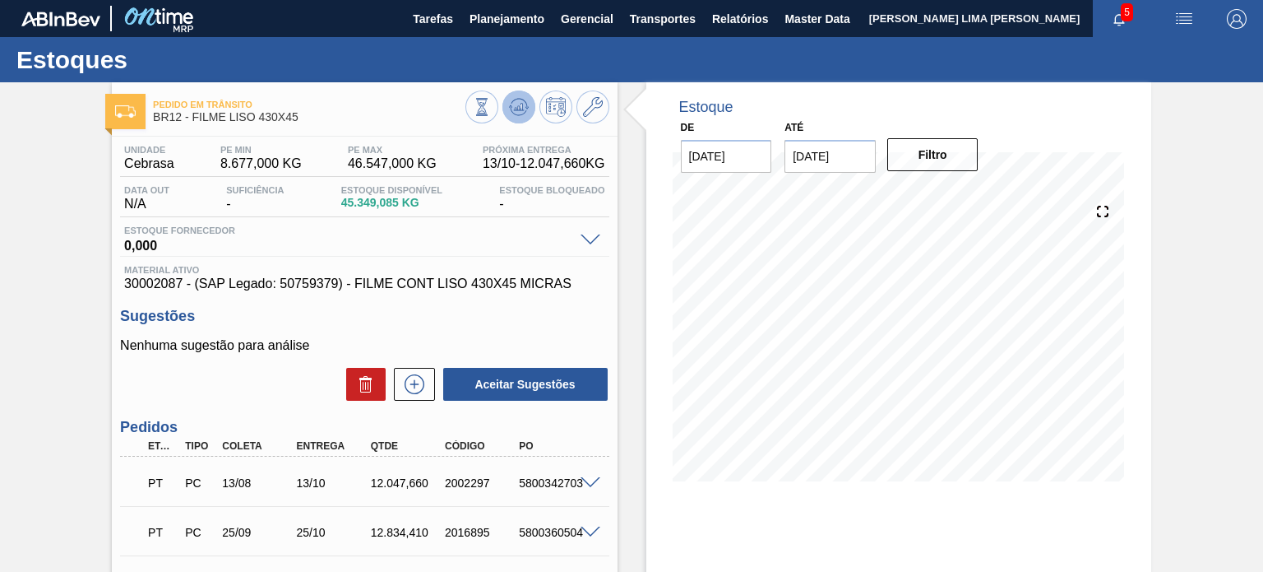
click at [511, 112] on icon at bounding box center [519, 107] width 20 height 20
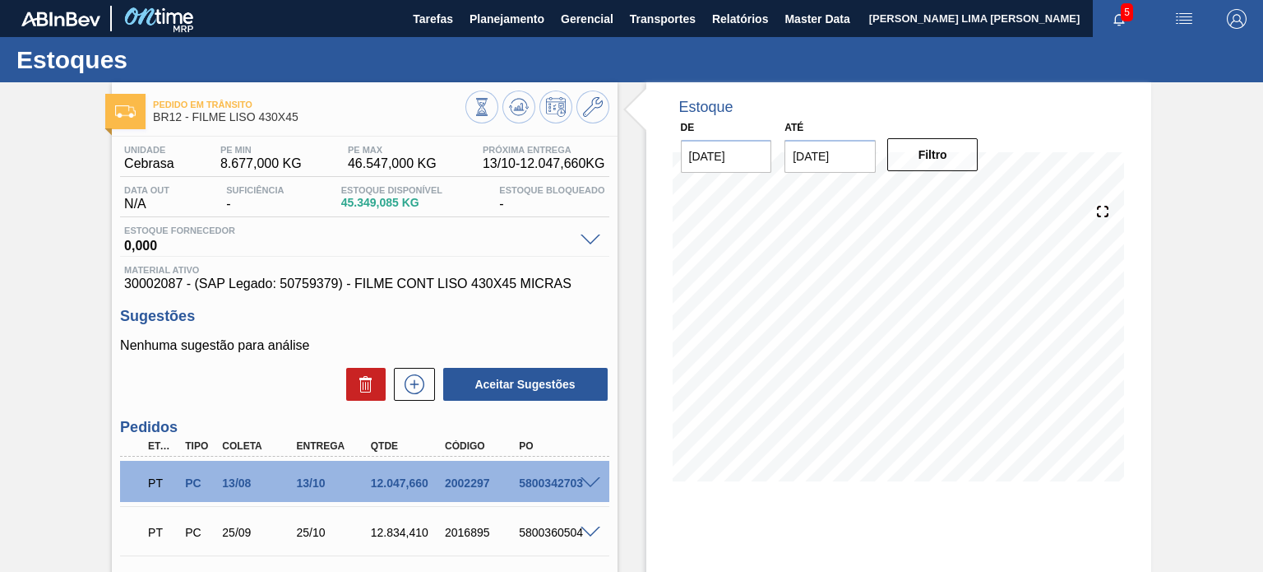
scroll to position [82, 0]
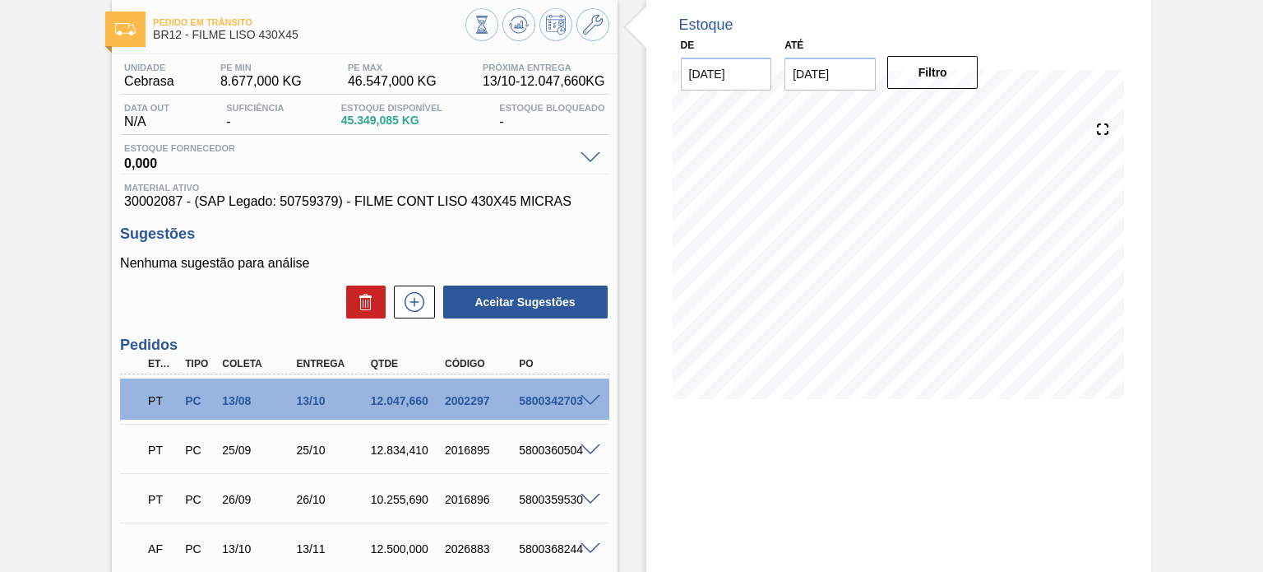
click at [626, 197] on div "Estoque De 28/09/2025 Até 31/01/2026 Filtro 31/10 Projeção de Estoque 59,670.03…" at bounding box center [885, 378] width 534 height 756
drag, startPoint x: 332, startPoint y: 123, endPoint x: 418, endPoint y: 129, distance: 85.8
click at [418, 129] on div "Data out N/A Suficiência - Estoque Disponível 45.349,085 KG Estoque Bloqueado -" at bounding box center [364, 119] width 489 height 32
click at [394, 120] on span "45.349,085 KG" at bounding box center [391, 120] width 101 height 12
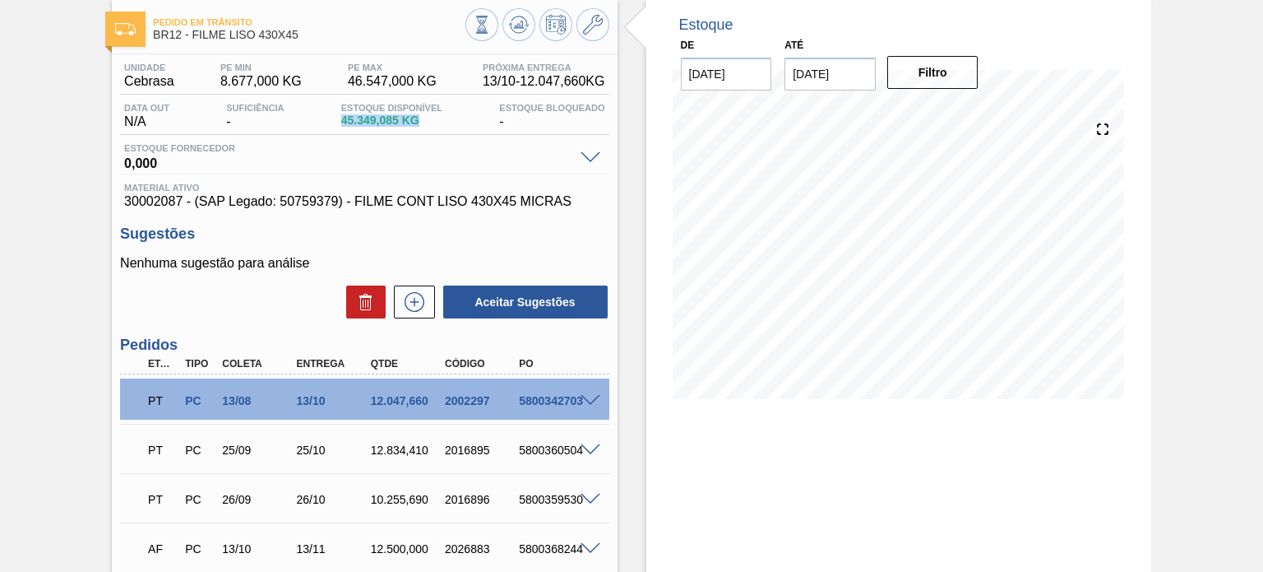
click at [393, 120] on span "45.349,085 KG" at bounding box center [391, 120] width 101 height 12
click at [642, 155] on div "Estoque De 28/09/2025 Até 31/01/2026 Filtro 28/09 Projeção de Estoque 44,694.78…" at bounding box center [885, 378] width 534 height 756
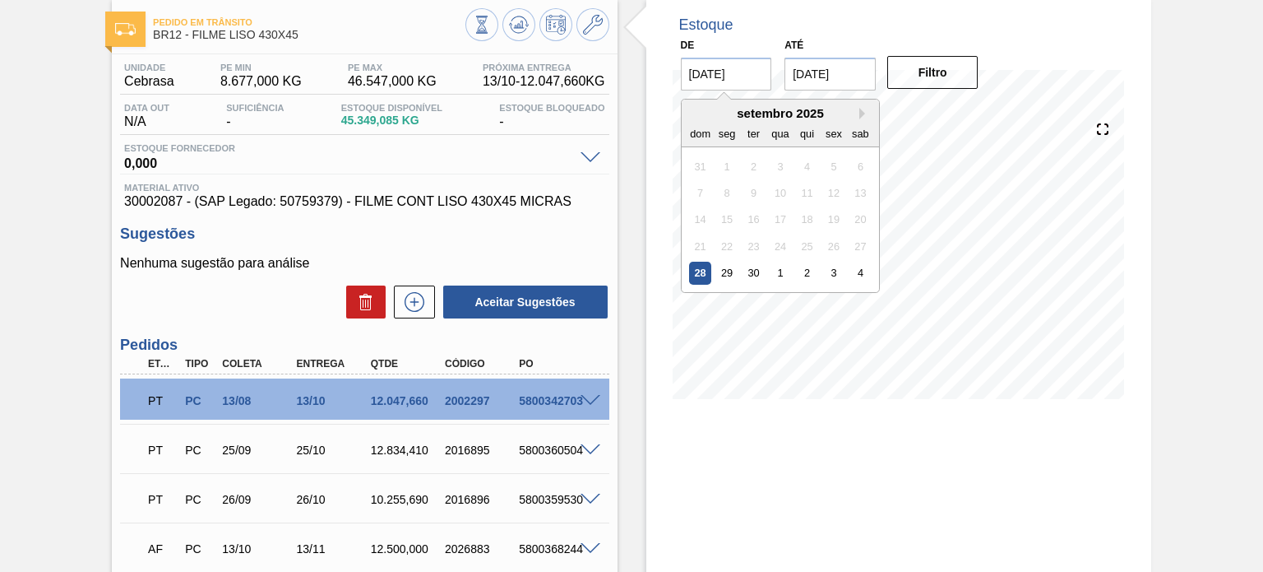
click at [1165, 160] on div "Pedido em Trânsito BR12 - FILME LISO 430X45 Unidade Cebrasa PE MIN 8.677,000 KG…" at bounding box center [631, 378] width 1263 height 756
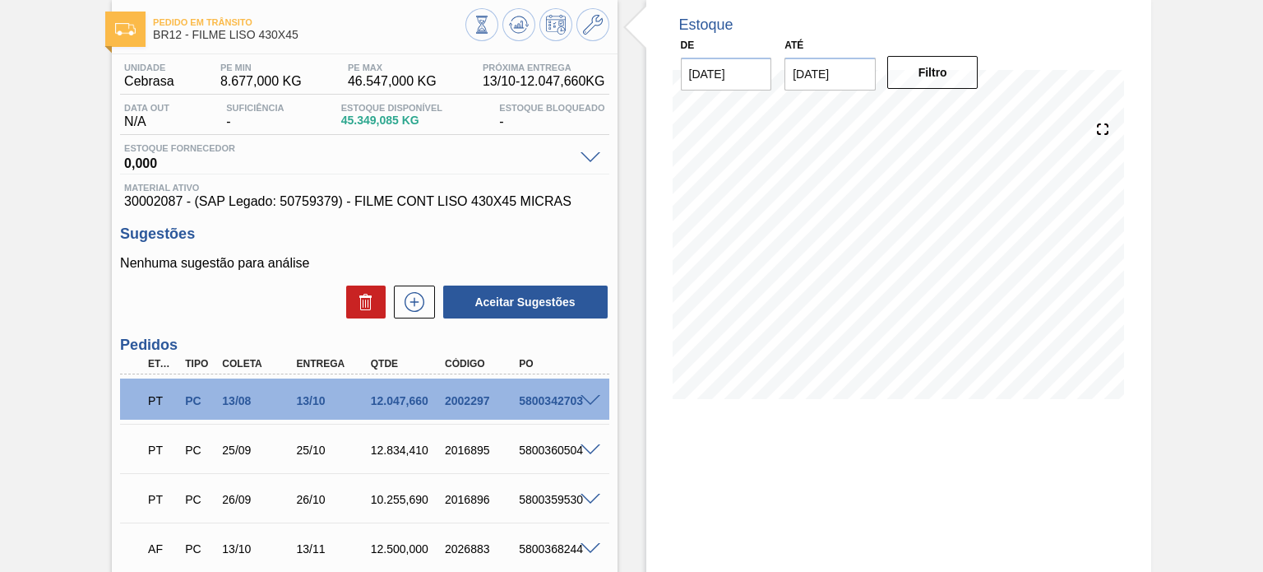
click at [606, 45] on div "Pedido em Trânsito BR12 - FILME LISO 430X45 Unidade Cebrasa PE MIN 8.677,000 KG…" at bounding box center [364, 378] width 505 height 756
click at [605, 31] on button at bounding box center [593, 24] width 33 height 33
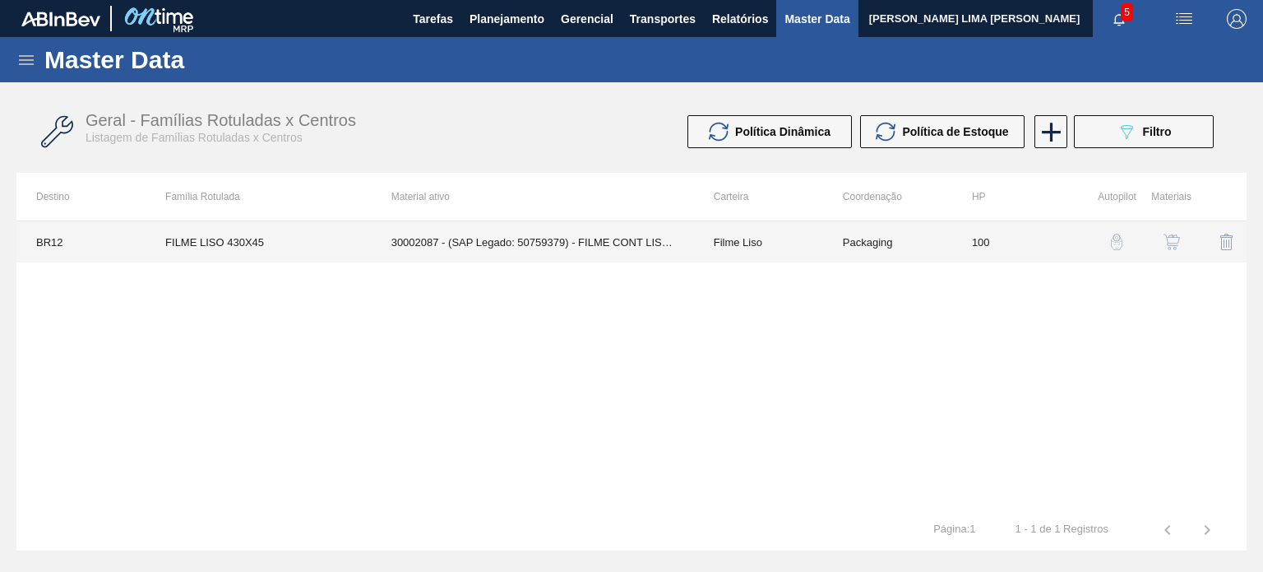
click at [938, 256] on td "Packaging" at bounding box center [887, 241] width 129 height 41
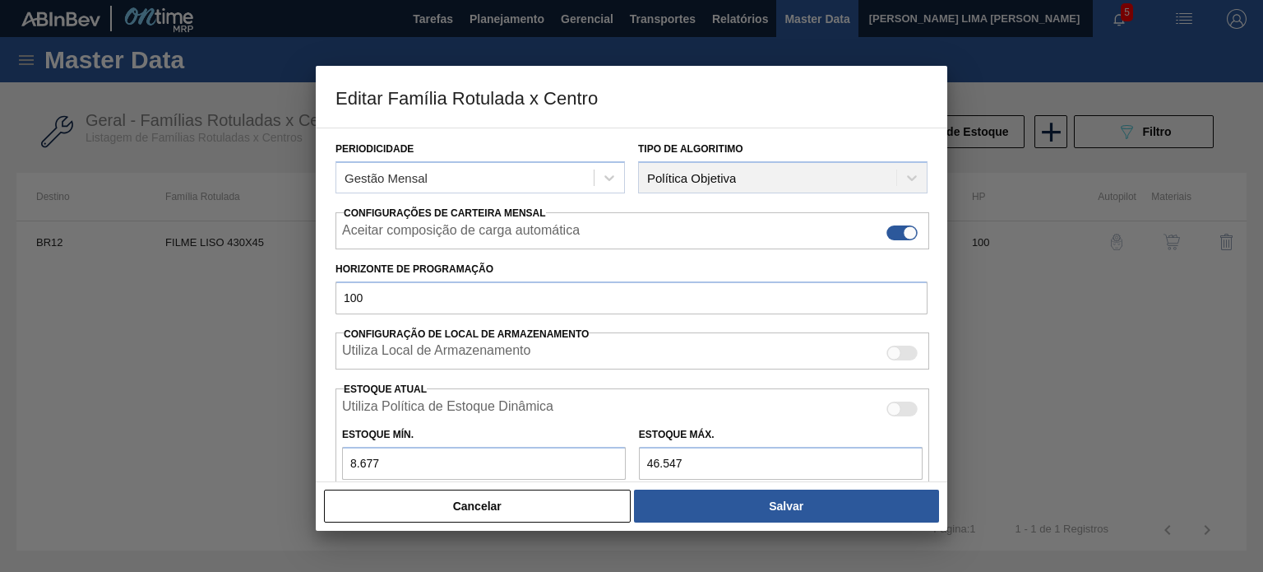
scroll to position [398, 0]
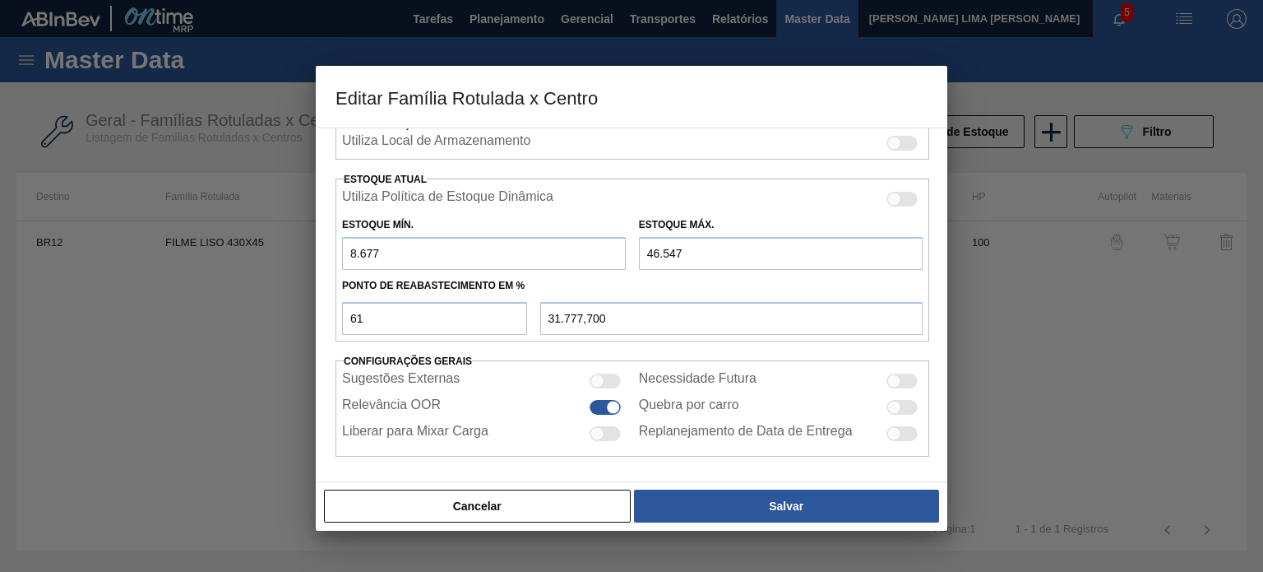
drag, startPoint x: 415, startPoint y: 256, endPoint x: 358, endPoint y: 256, distance: 56.8
click at [359, 256] on input "8.677" at bounding box center [484, 253] width 284 height 33
click at [355, 256] on input "8.677" at bounding box center [484, 253] width 284 height 33
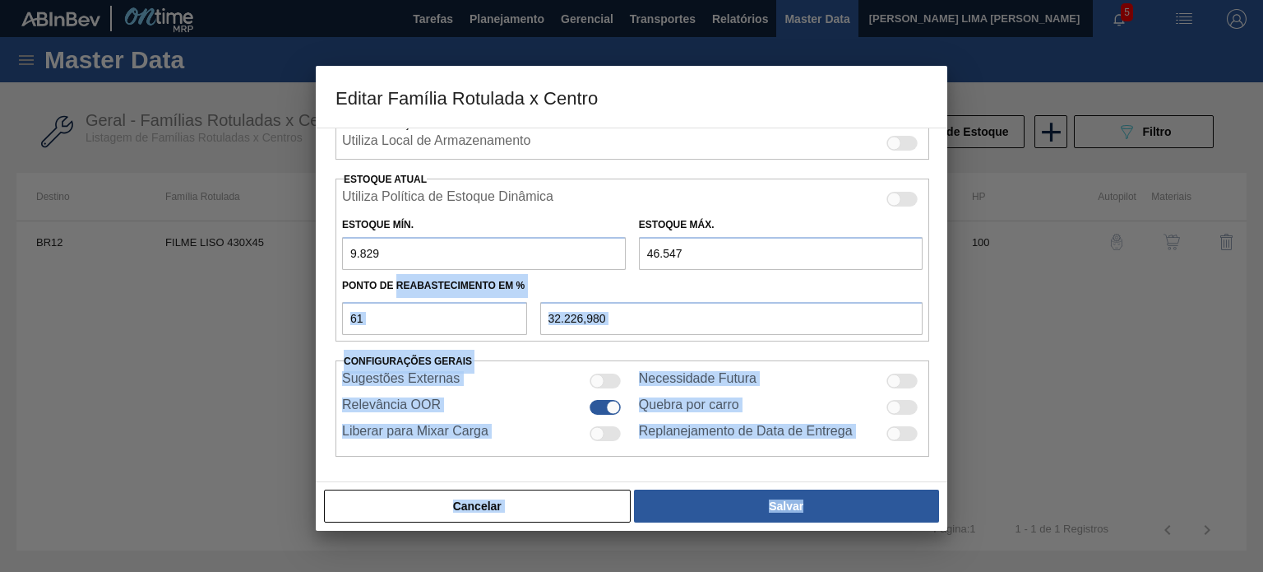
drag, startPoint x: 396, startPoint y: 271, endPoint x: 306, endPoint y: 262, distance: 90.9
click at [306, 262] on div "Editar Família Rotulada x Centro Carteira Filme Liso Família Filme Liso Família…" at bounding box center [631, 286] width 1263 height 572
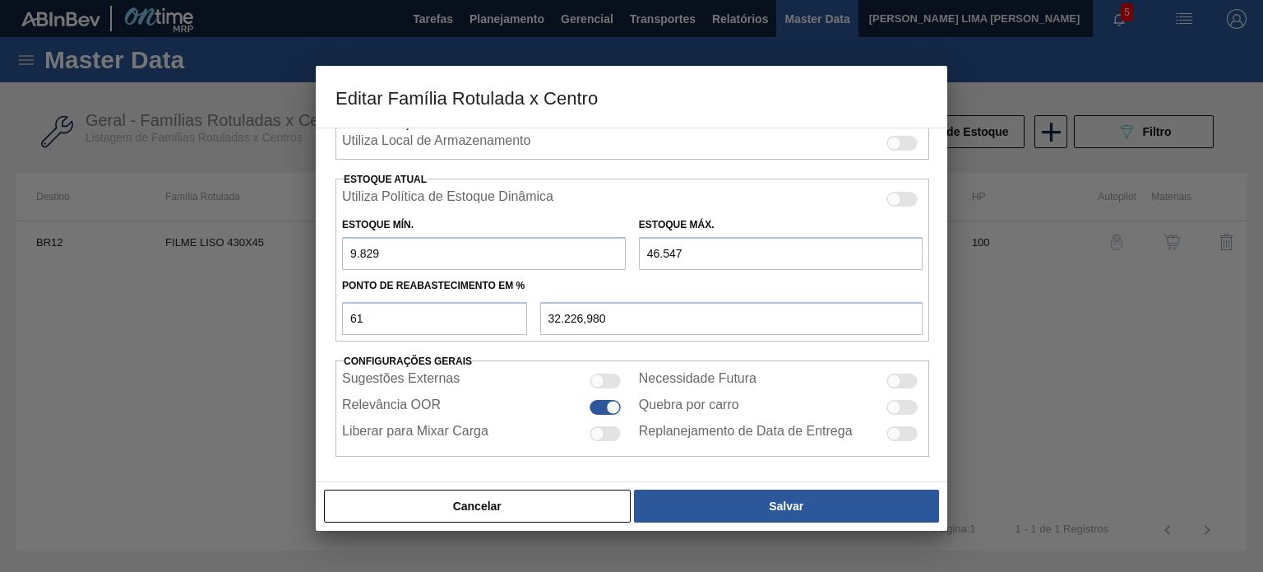
click at [368, 258] on input "9.829" at bounding box center [484, 253] width 284 height 33
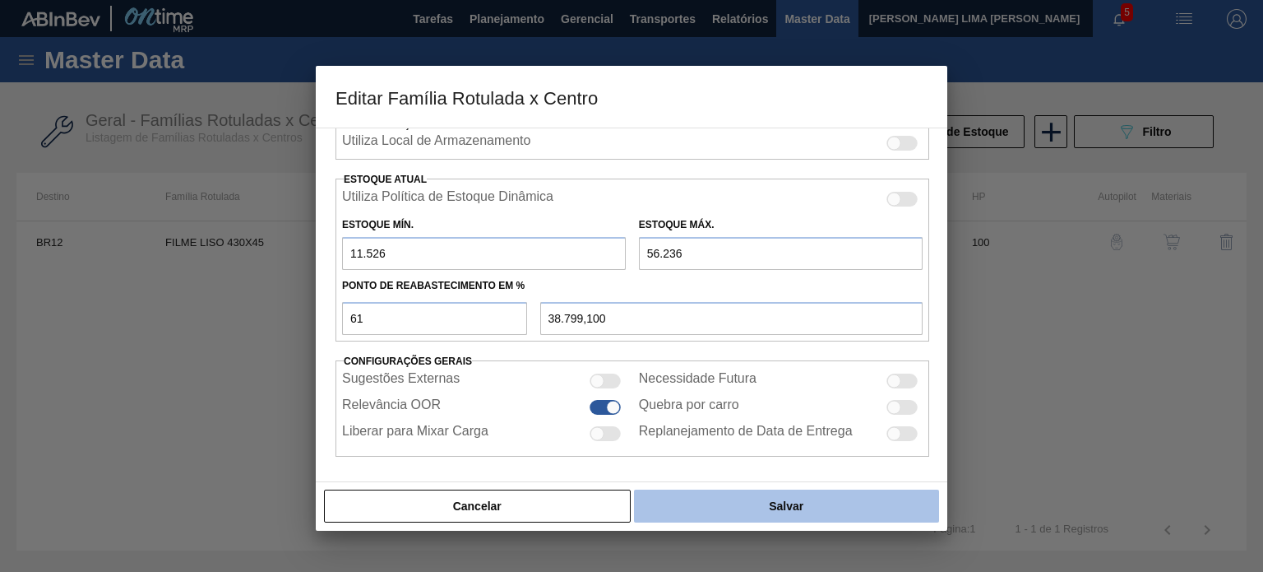
click at [728, 499] on button "Salvar" at bounding box center [786, 505] width 305 height 33
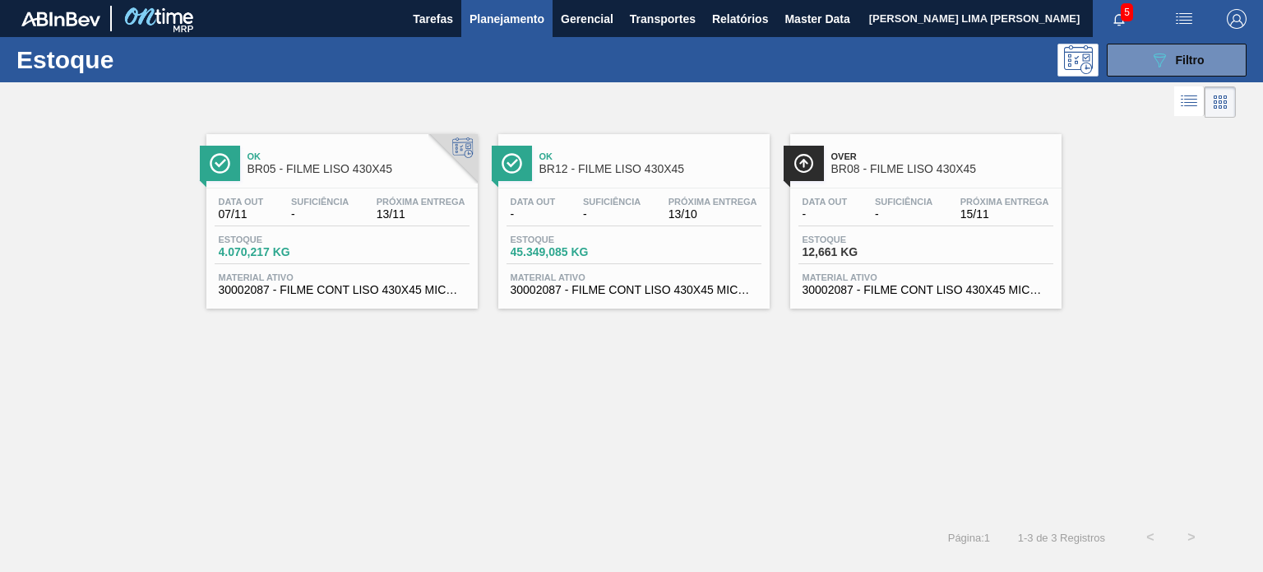
click at [559, 212] on div "Data out - Suficiência - Próxima Entrega 13/10" at bounding box center [634, 212] width 255 height 30
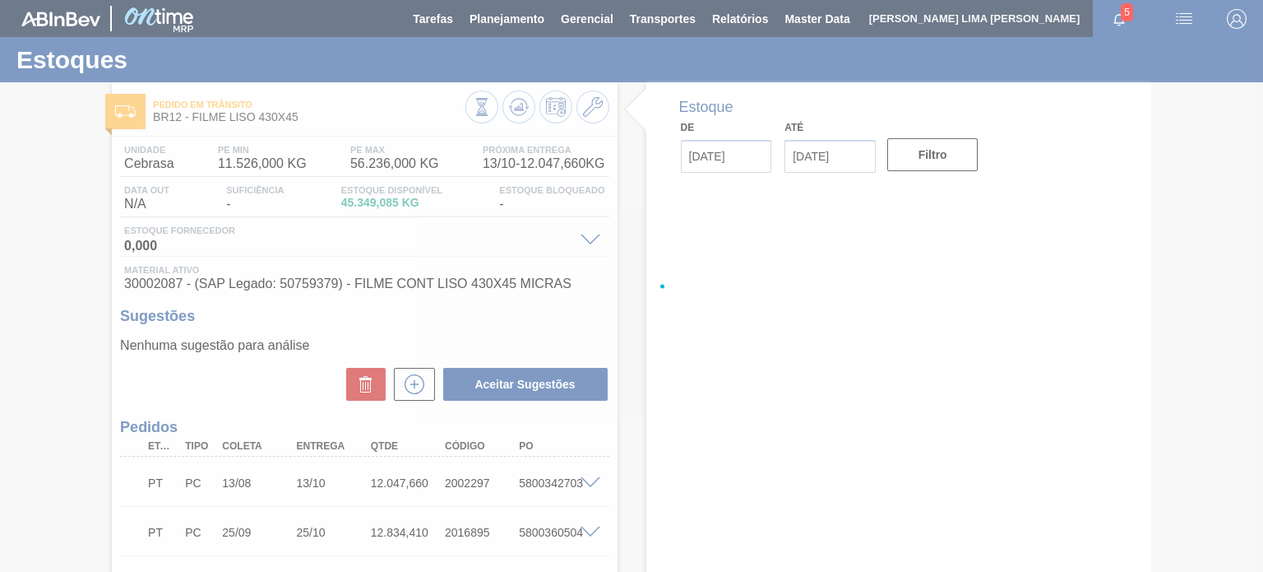
click at [513, 113] on div at bounding box center [631, 286] width 1263 height 572
click at [518, 111] on div at bounding box center [631, 286] width 1263 height 572
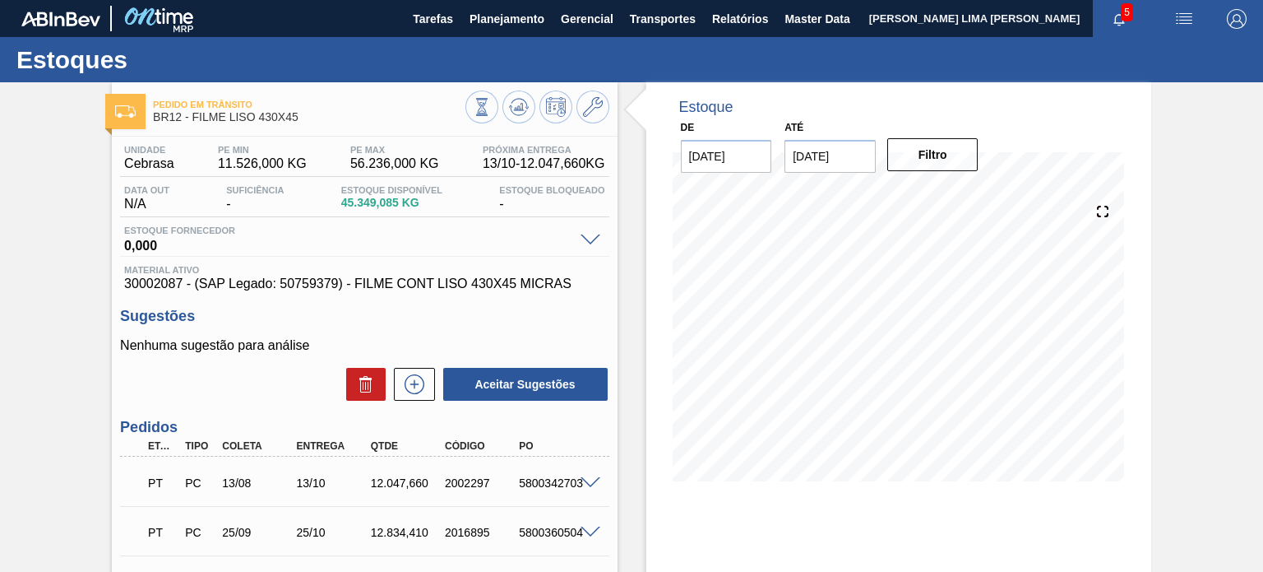
click at [518, 111] on icon at bounding box center [519, 107] width 20 height 20
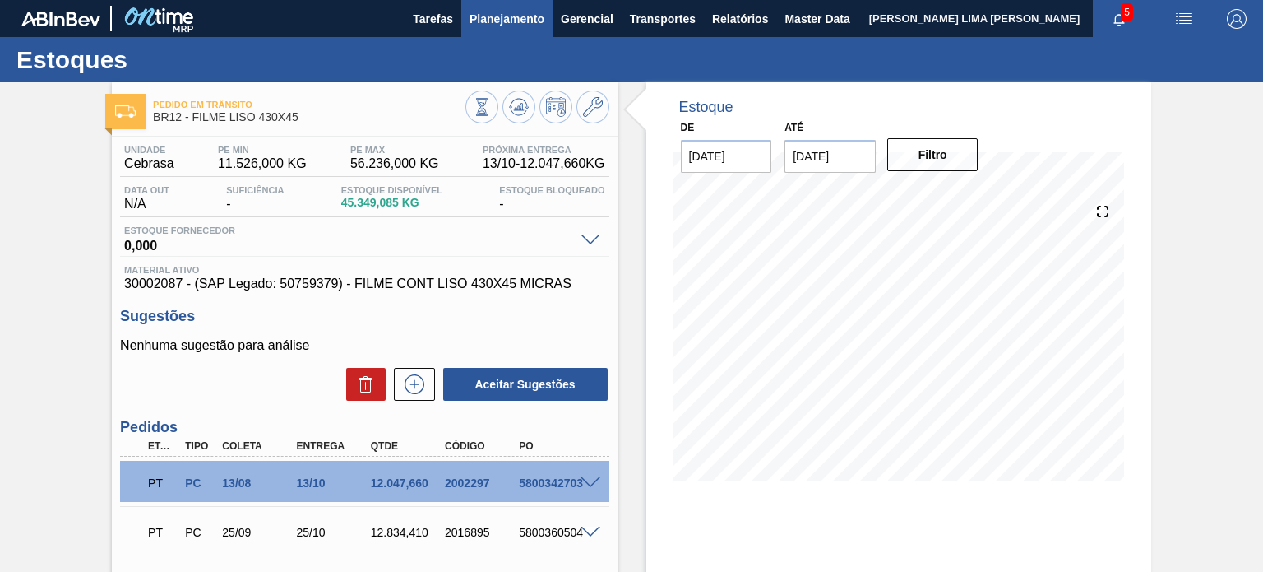
click at [487, 20] on span "Planejamento" at bounding box center [507, 19] width 75 height 20
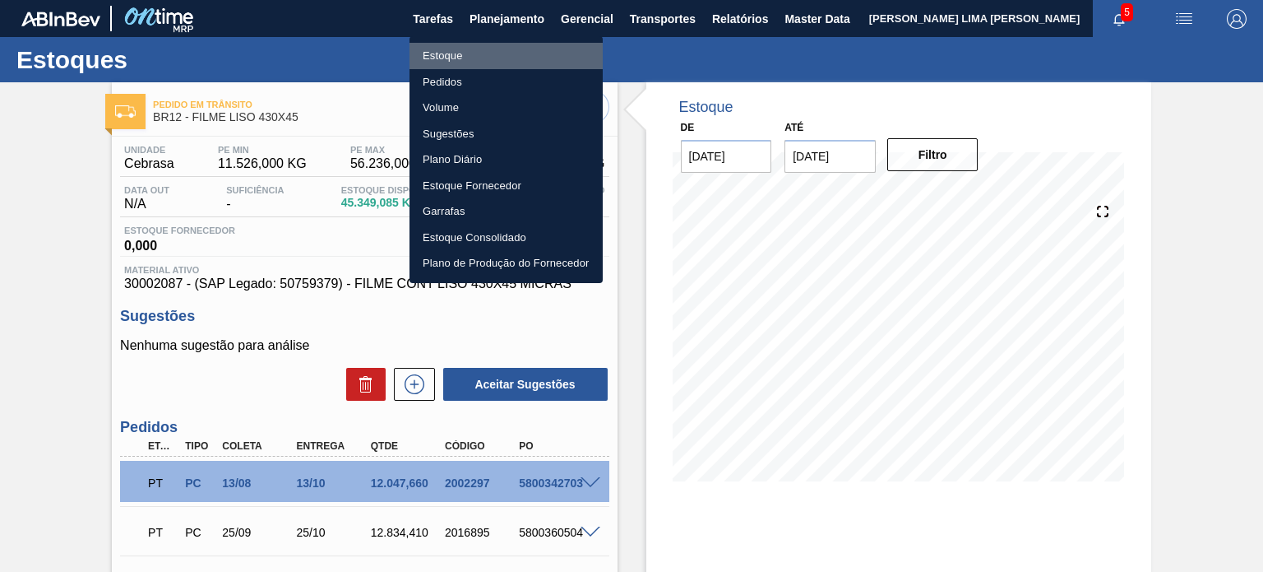
click at [487, 58] on li "Estoque" at bounding box center [506, 56] width 193 height 26
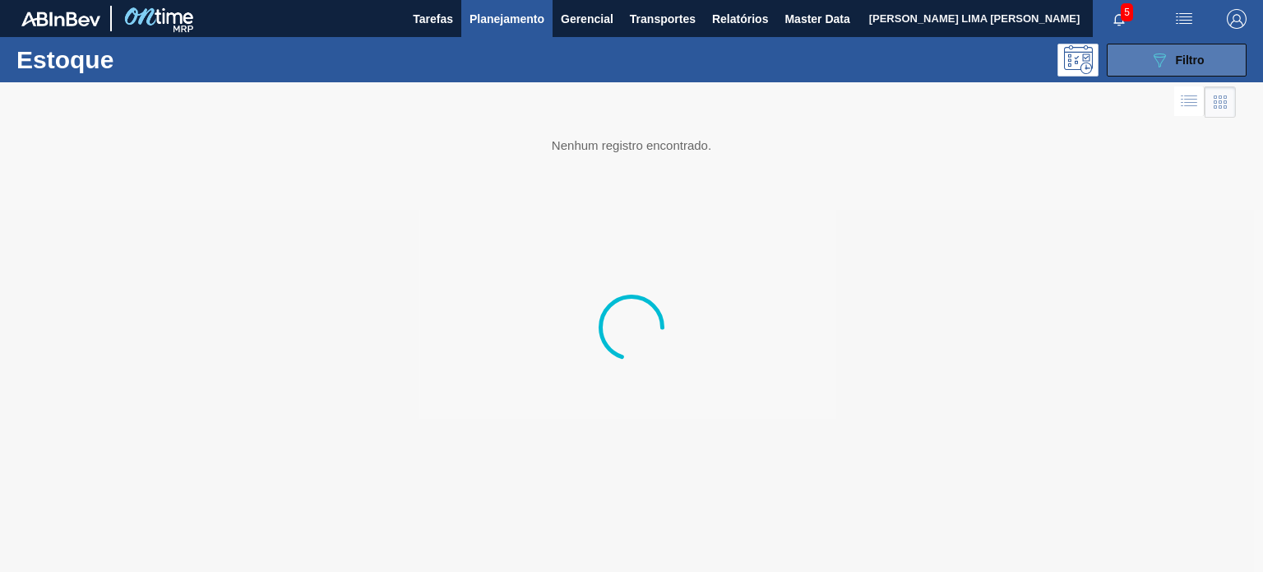
click at [1194, 63] on span "Filtro" at bounding box center [1190, 59] width 29 height 13
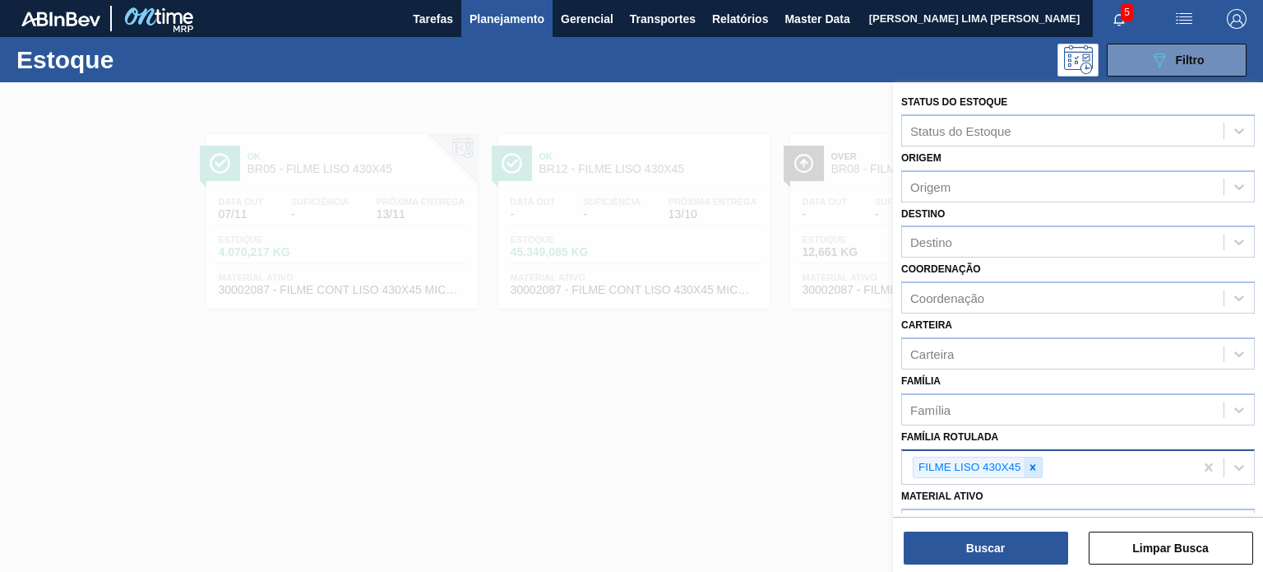
click at [1031, 464] on icon at bounding box center [1033, 467] width 6 height 6
paste Rotulada "FILME LISO 770MM"
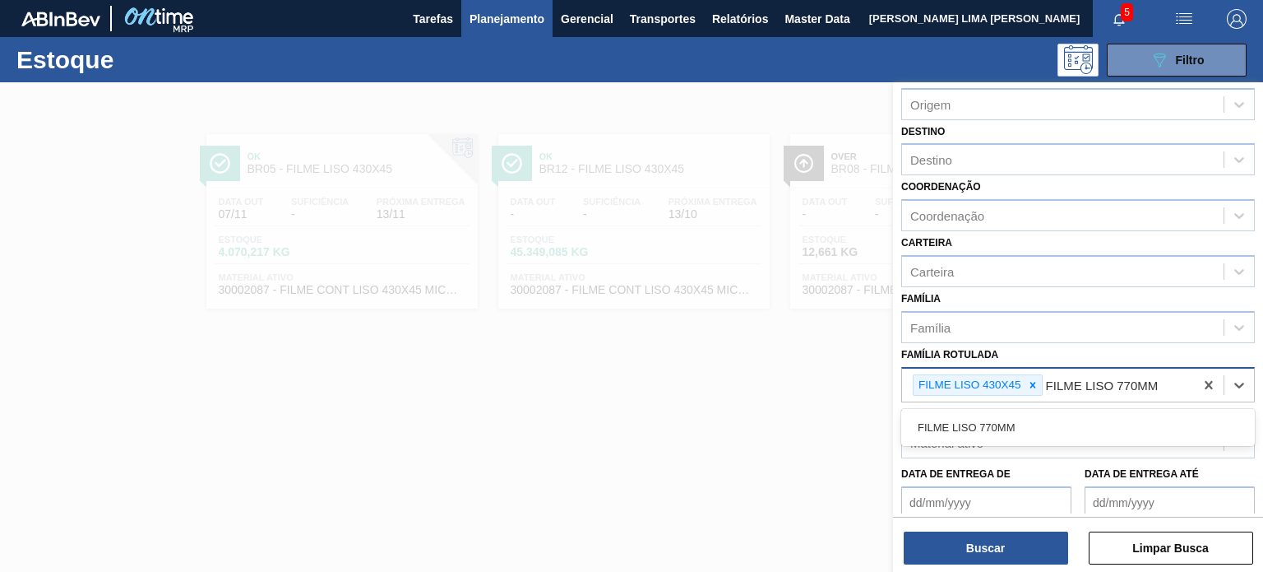
click at [1036, 381] on icon at bounding box center [1033, 385] width 12 height 12
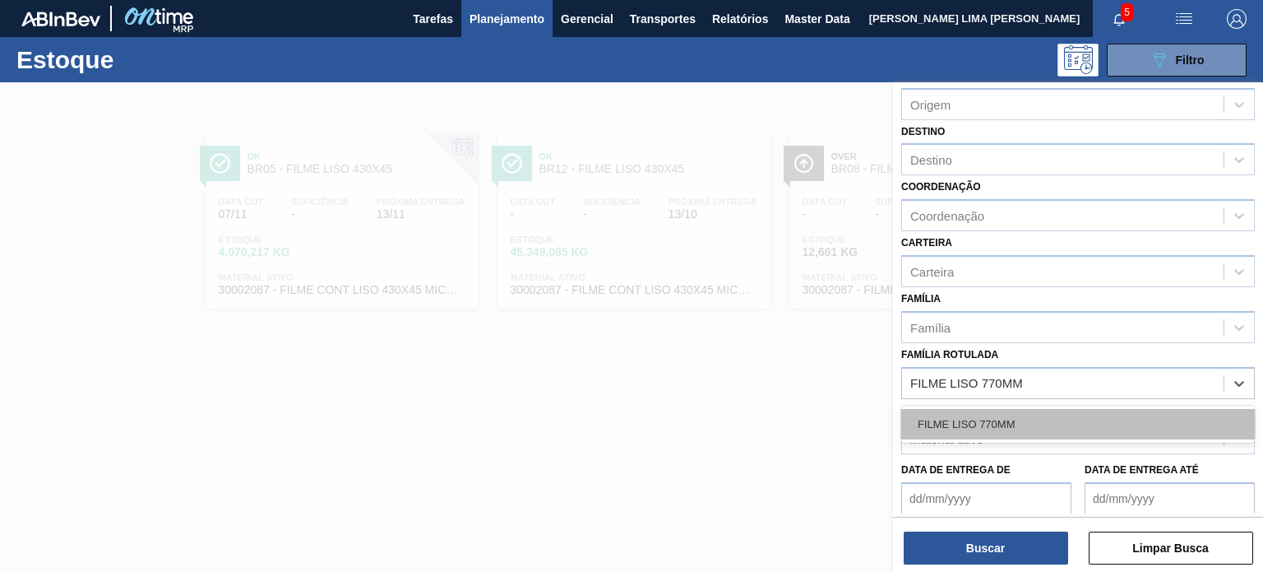
click at [1020, 410] on div "FILME LISO 770MM" at bounding box center [1078, 424] width 354 height 30
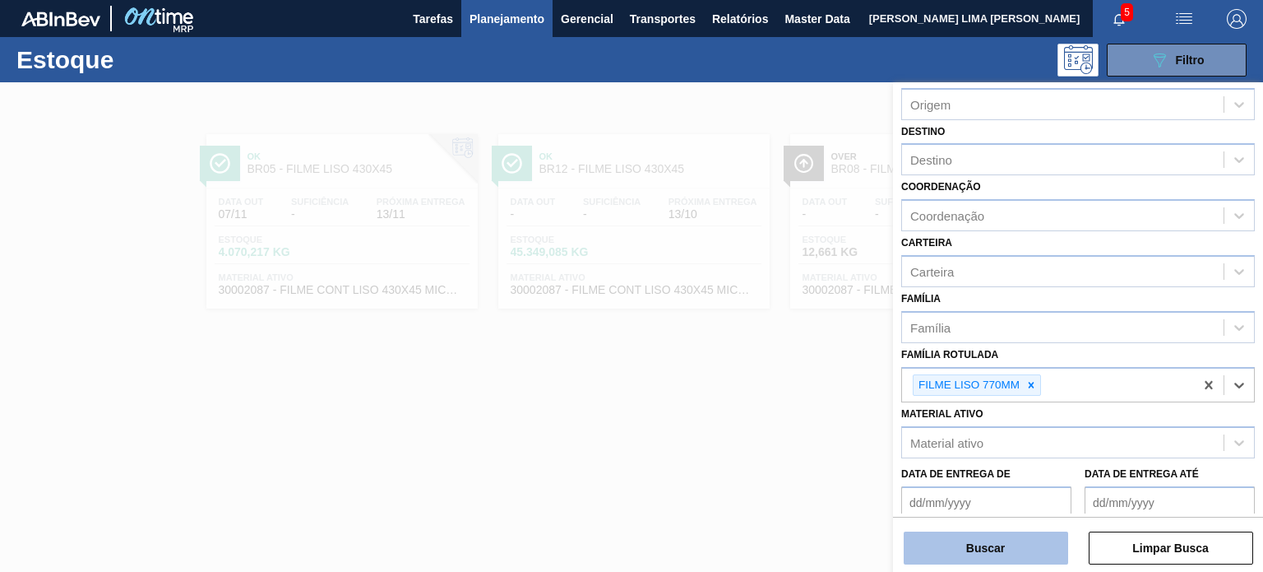
click at [1012, 531] on button "Buscar" at bounding box center [986, 547] width 164 height 33
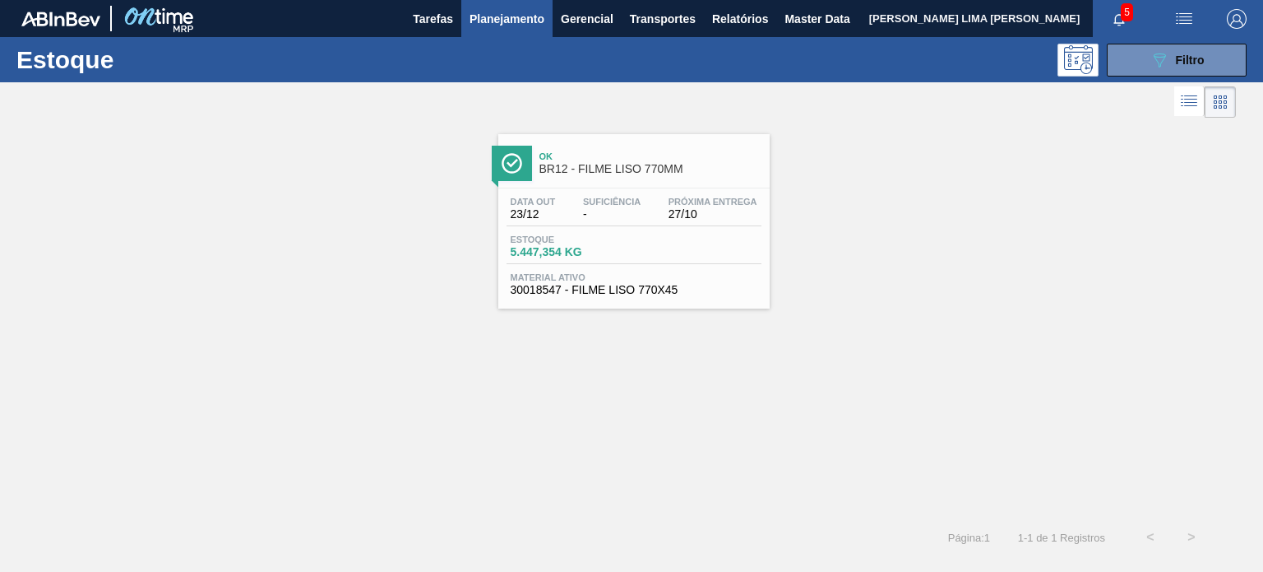
click at [572, 229] on div "Data out 23/12 Suficiência - Próxima Entrega 27/10 Estoque 5.447,354 KG Materia…" at bounding box center [633, 244] width 271 height 112
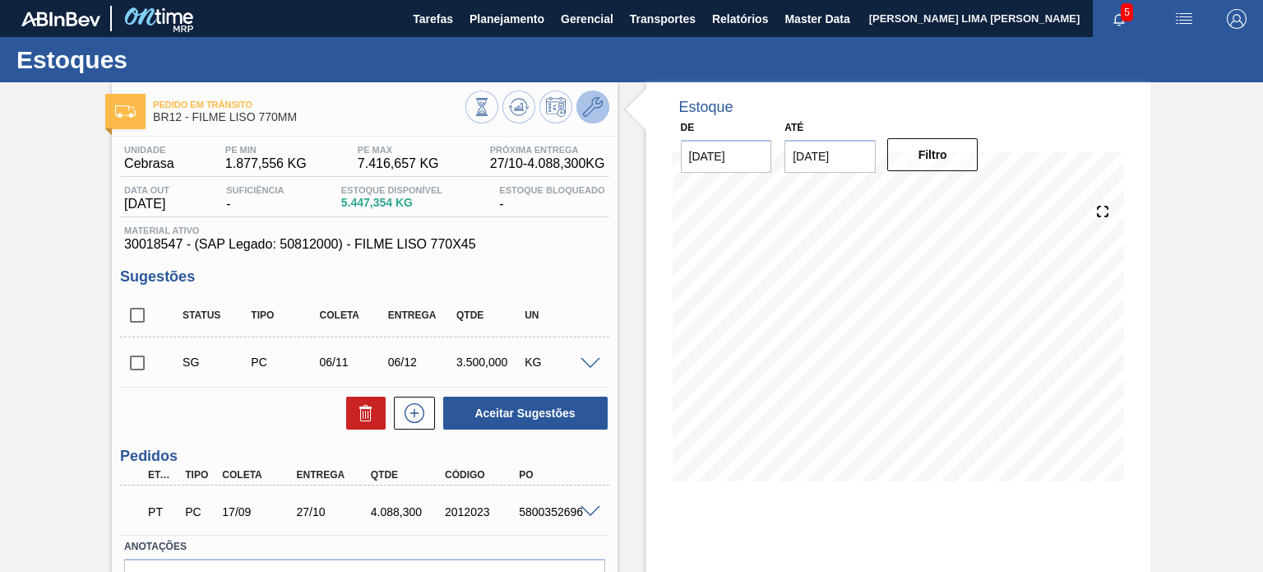
click at [603, 118] on button at bounding box center [593, 106] width 33 height 33
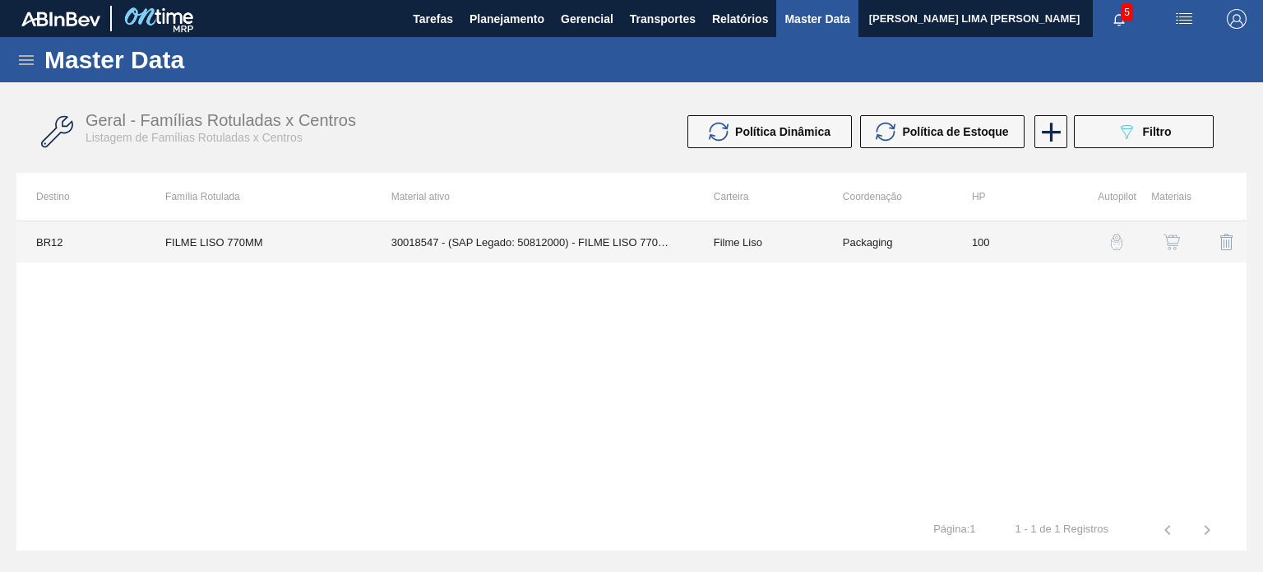
click at [607, 225] on td "30018547 - (SAP Legado: 50812000) - FILME LISO 770X45" at bounding box center [533, 241] width 322 height 41
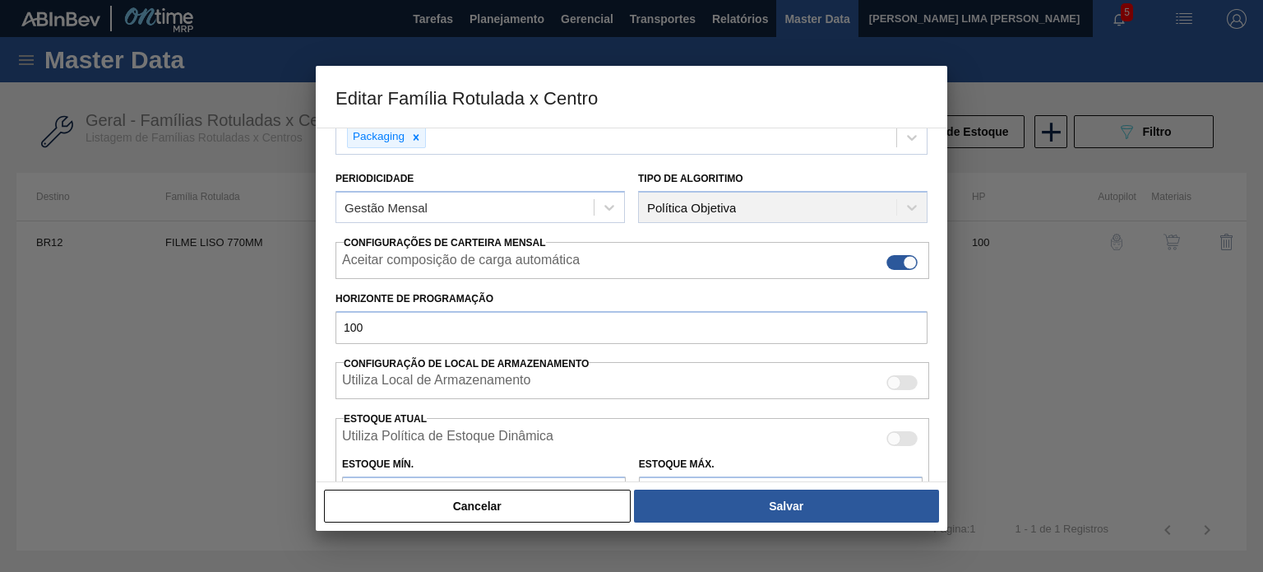
scroll to position [329, 0]
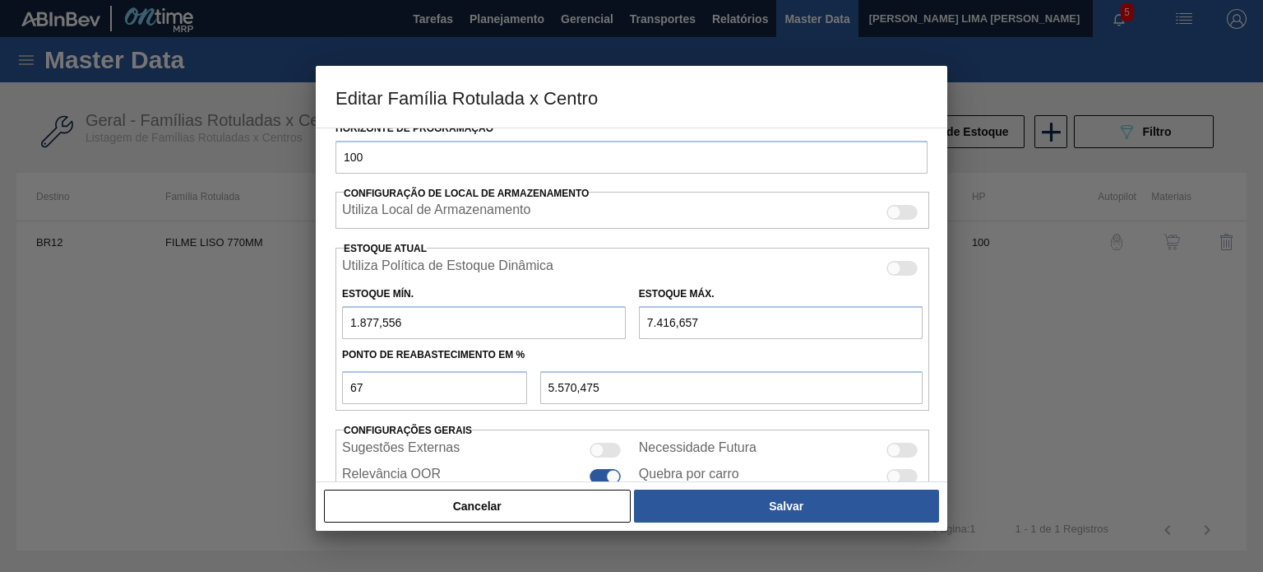
drag, startPoint x: 425, startPoint y: 321, endPoint x: 350, endPoint y: 311, distance: 76.3
click at [350, 311] on input "1.877,556" at bounding box center [484, 322] width 284 height 33
click at [803, 523] on div "Cancelar Salvar" at bounding box center [631, 506] width 619 height 36
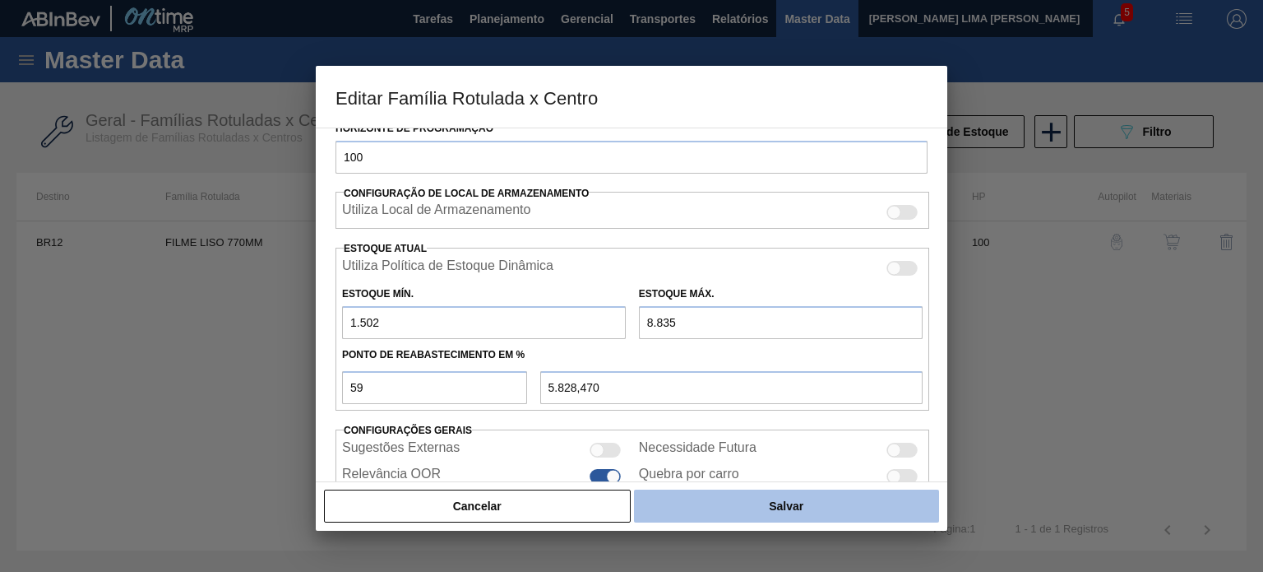
click at [799, 514] on button "Salvar" at bounding box center [786, 505] width 305 height 33
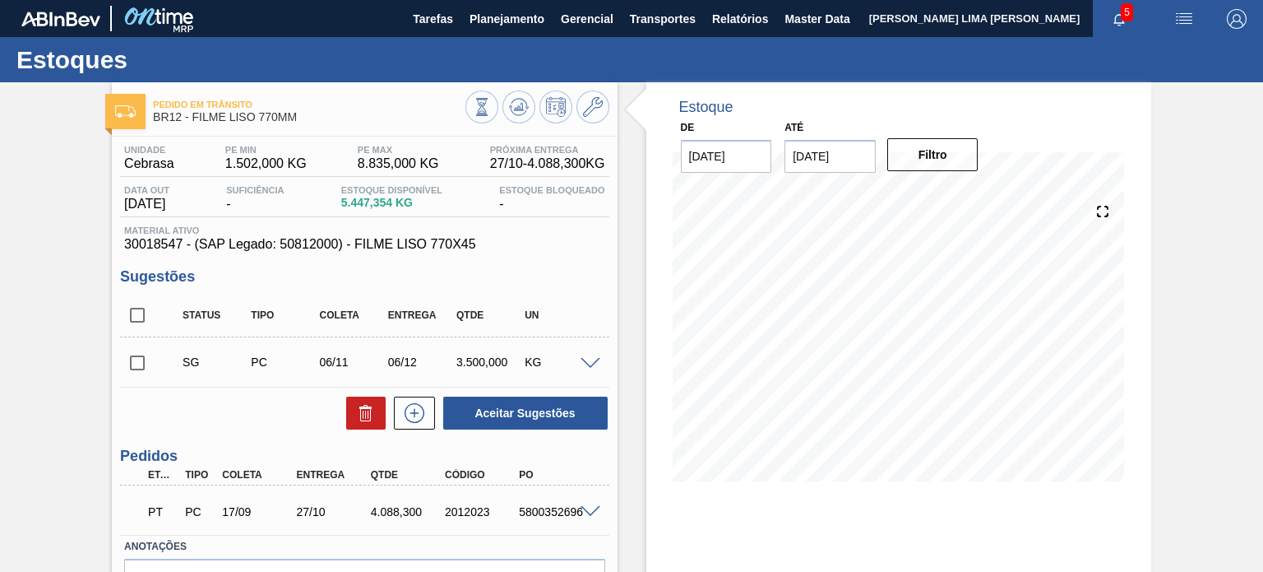
click at [506, 114] on button at bounding box center [519, 106] width 33 height 33
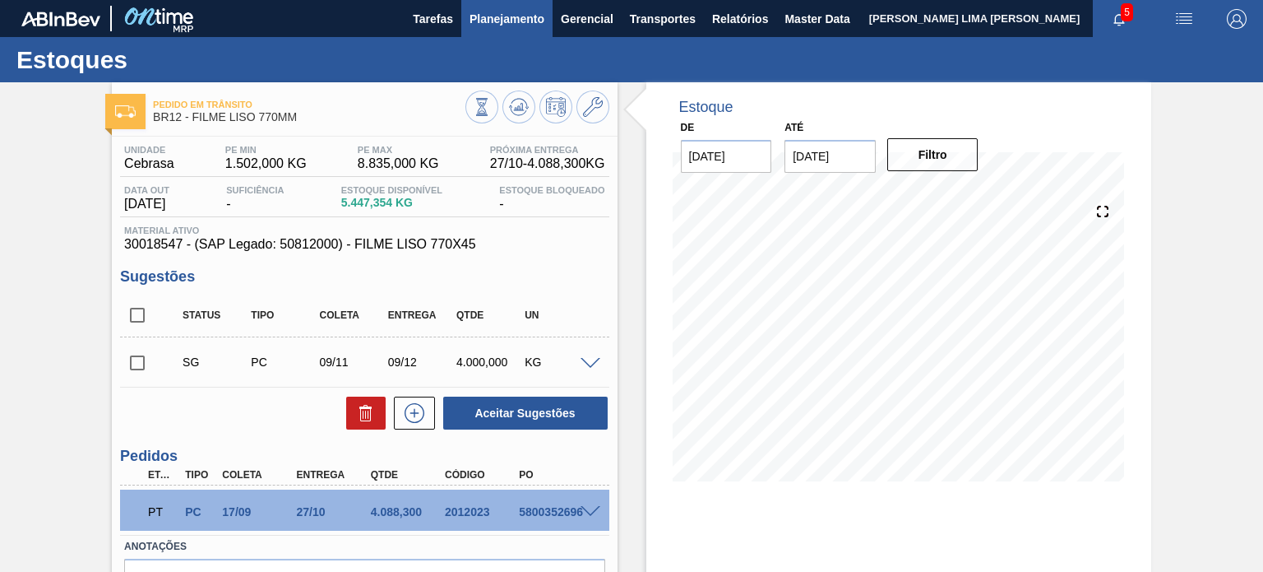
click at [484, 16] on span "Planejamento" at bounding box center [507, 19] width 75 height 20
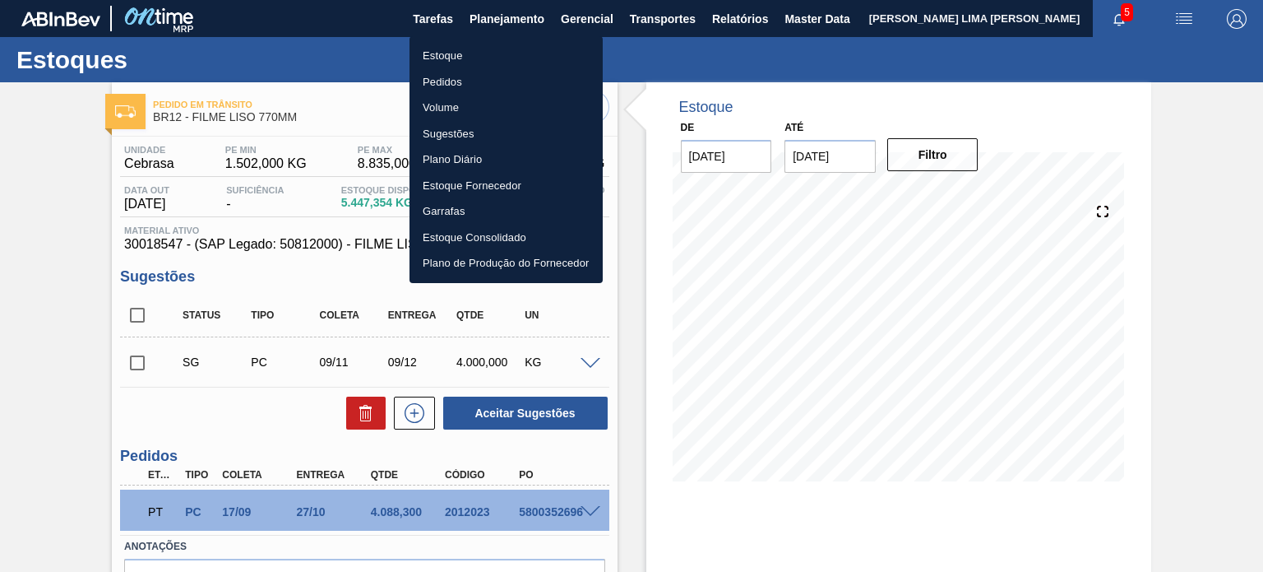
click at [448, 63] on li "Estoque" at bounding box center [506, 56] width 193 height 26
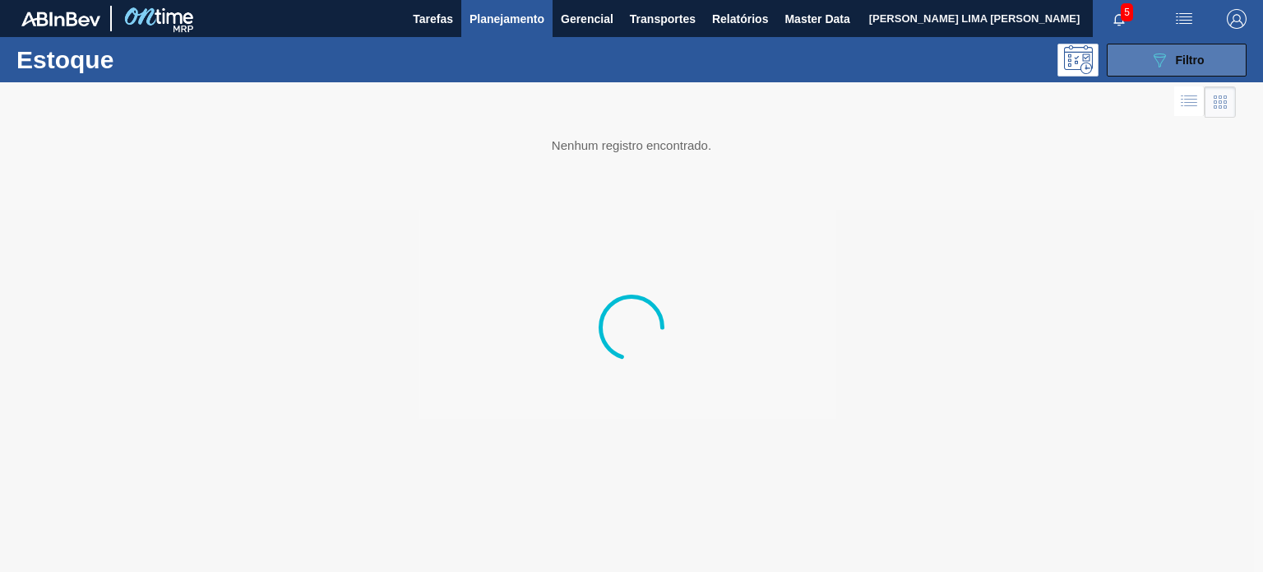
click at [1147, 68] on button "089F7B8B-B2A5-4AFE-B5C0-19BA573D28AC Filtro" at bounding box center [1177, 60] width 140 height 33
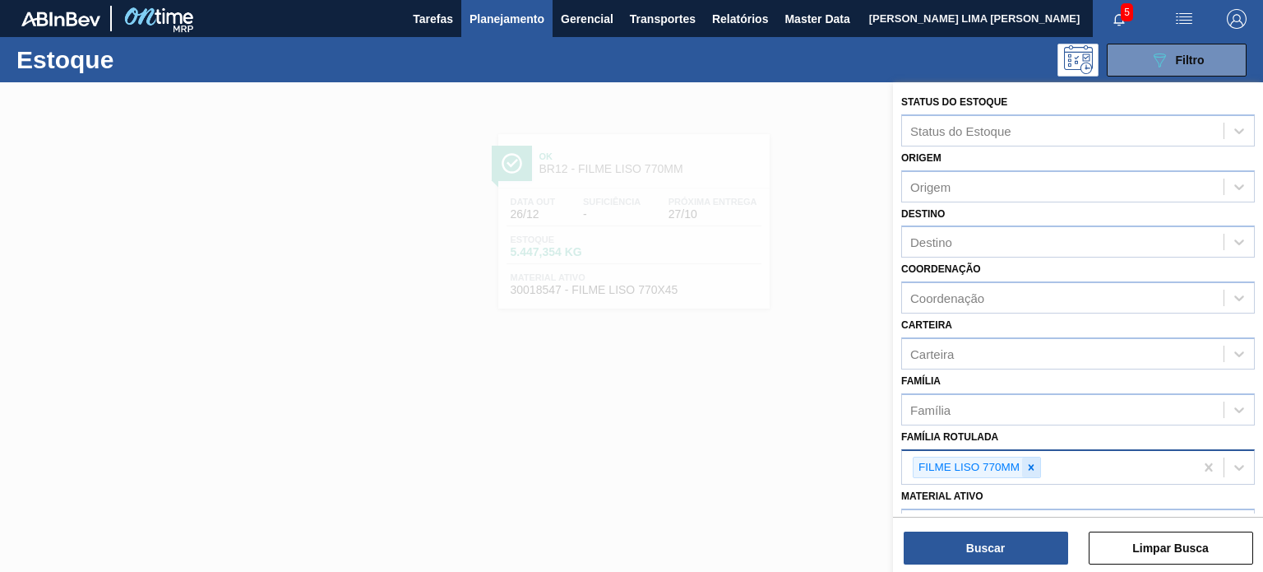
click at [1033, 470] on div at bounding box center [1031, 467] width 18 height 21
paste Rotulada "FILME LISO 800x60"
click at [1030, 464] on icon at bounding box center [1032, 467] width 6 height 6
click at [1013, 500] on div "FILME LISO 800x60" at bounding box center [1078, 506] width 354 height 30
click at [1010, 562] on button "Buscar" at bounding box center [986, 547] width 164 height 33
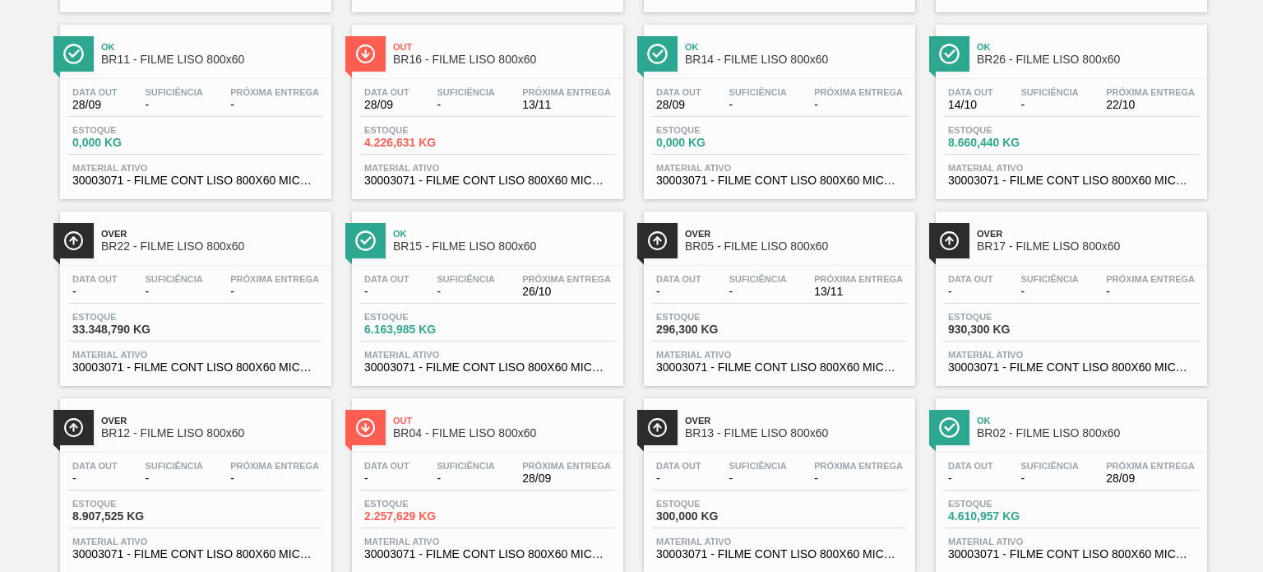
scroll to position [336, 0]
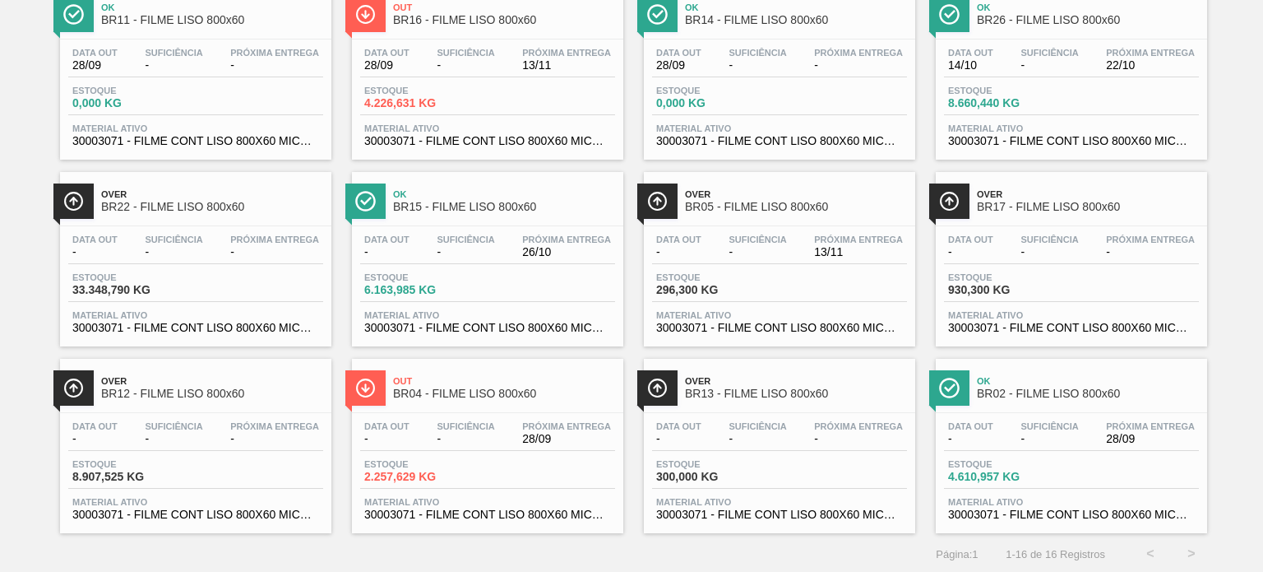
click at [299, 417] on div "Data out - Suficiência - Próxima Entrega - Estoque 8.907,525 KG Material ativo …" at bounding box center [195, 469] width 271 height 112
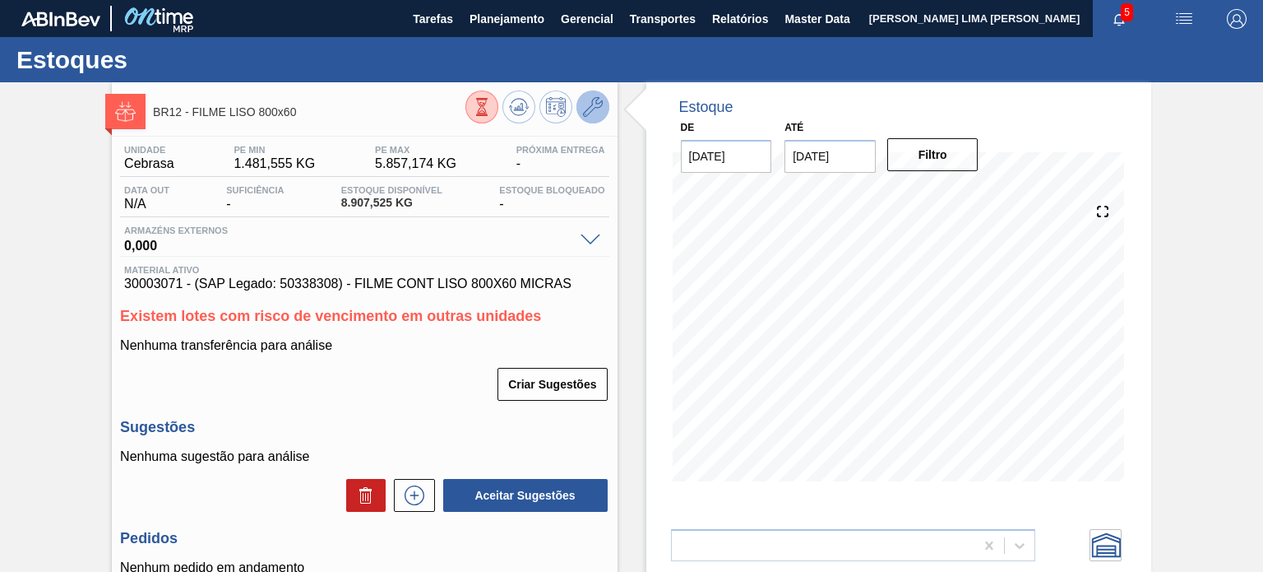
click at [586, 115] on icon at bounding box center [593, 107] width 20 height 20
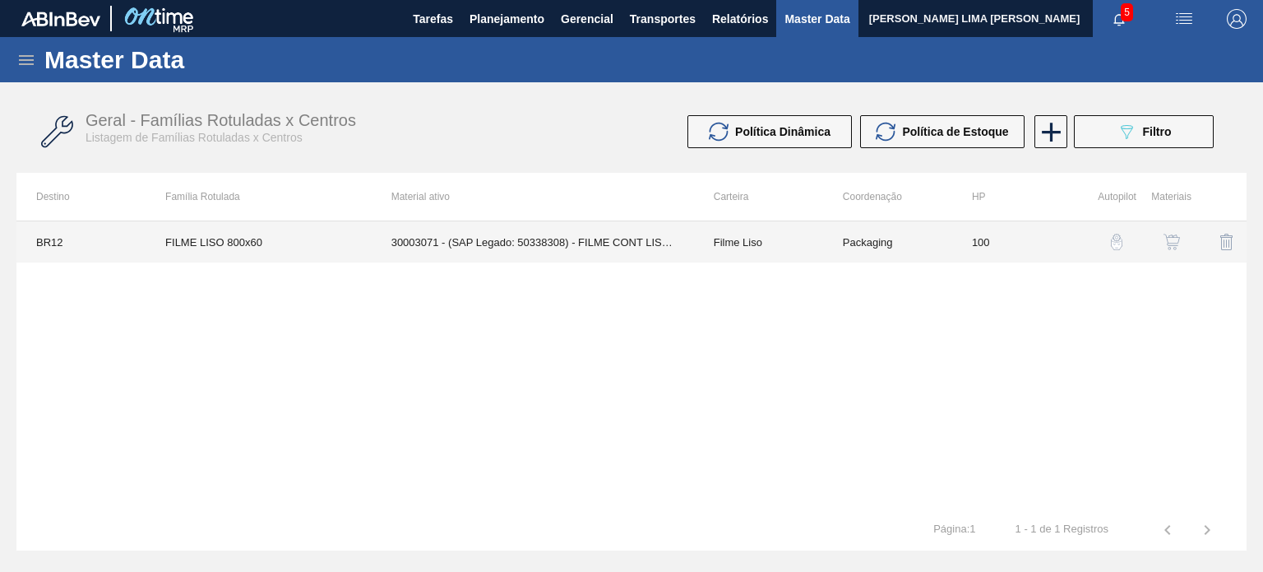
click at [750, 245] on td "Filme Liso" at bounding box center [758, 241] width 129 height 41
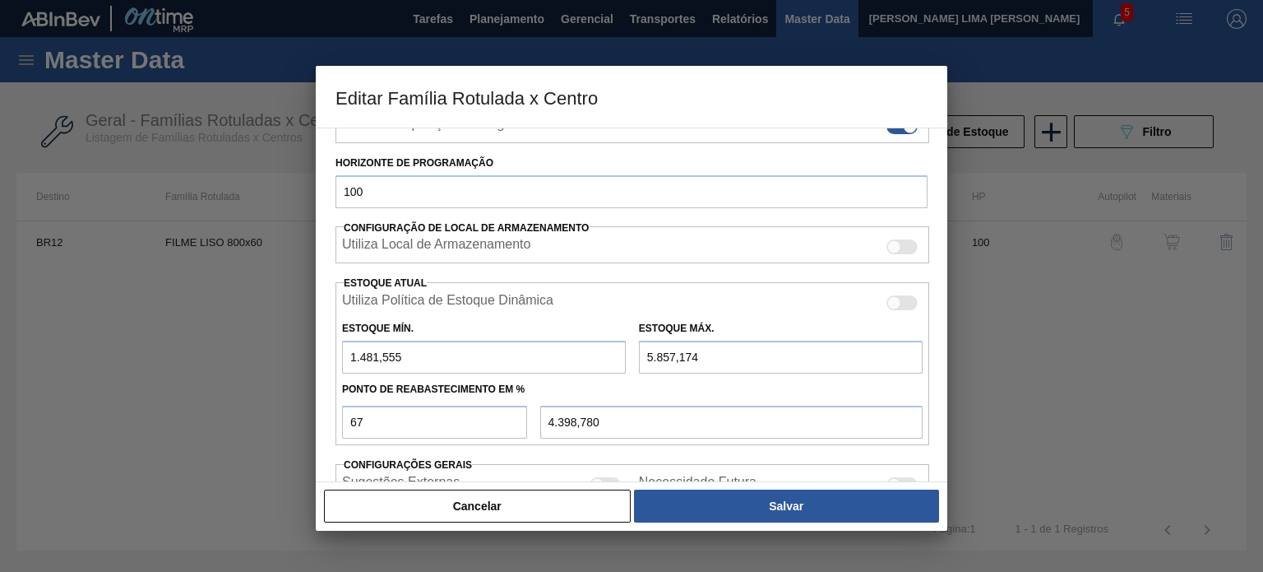
scroll to position [329, 0]
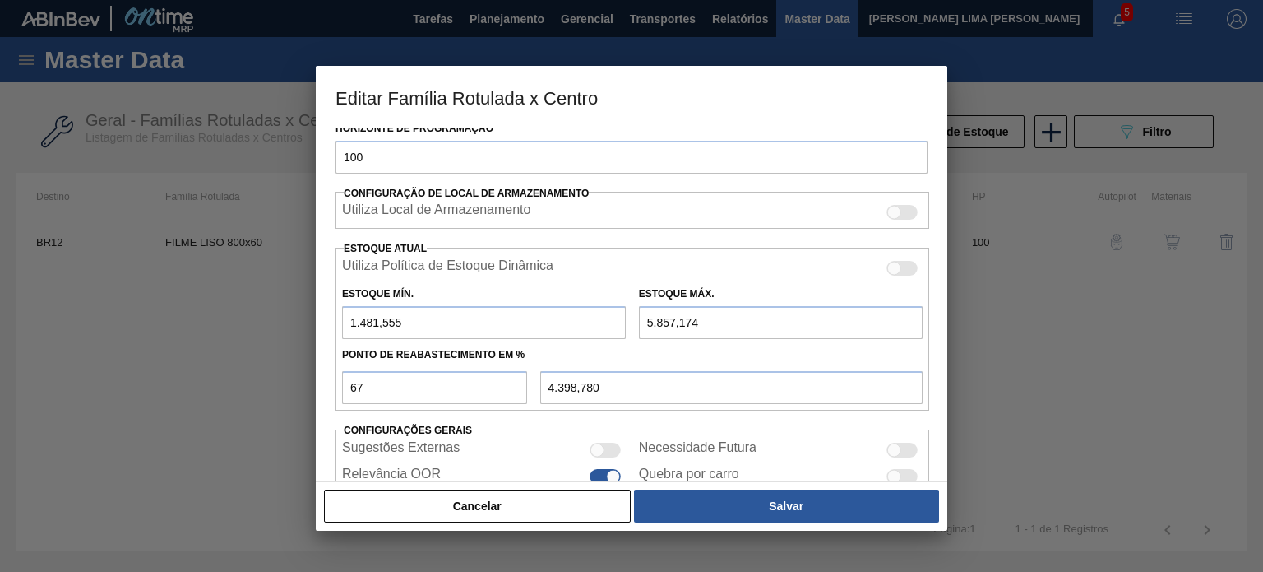
drag, startPoint x: 444, startPoint y: 328, endPoint x: 322, endPoint y: 315, distance: 122.4
click at [322, 315] on div "Carteira Filme Liso Família Filme Liso Família Rotulada FILME LISO 800x60 Desti…" at bounding box center [632, 304] width 632 height 354
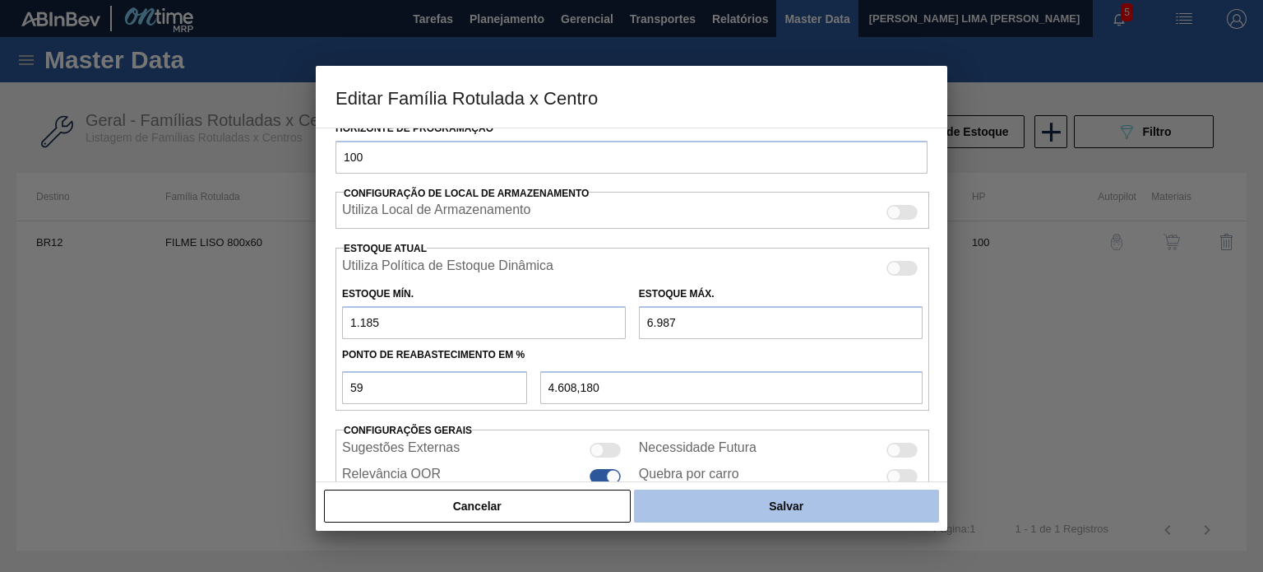
click at [826, 510] on button "Salvar" at bounding box center [786, 505] width 305 height 33
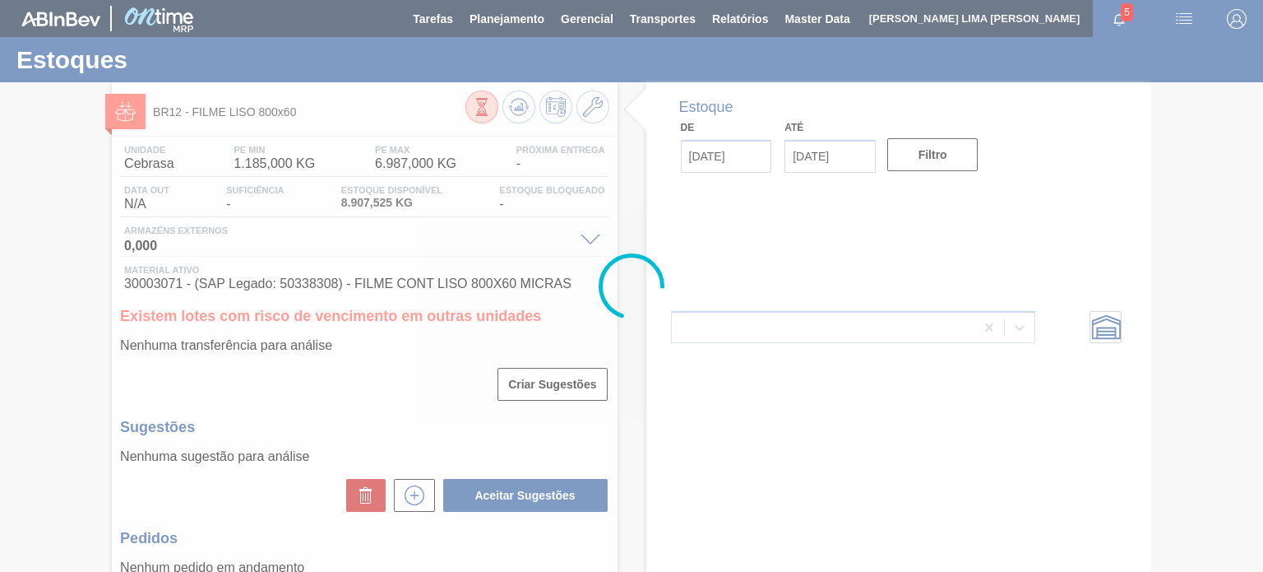
click at [524, 105] on div at bounding box center [631, 286] width 1263 height 572
click at [521, 111] on div at bounding box center [631, 286] width 1263 height 572
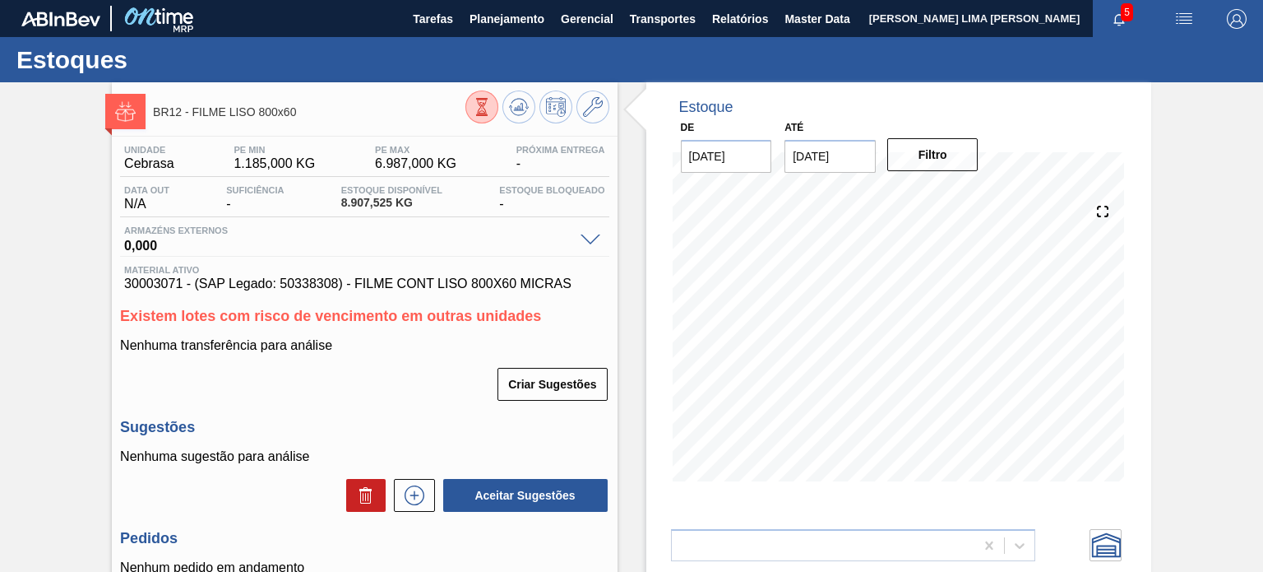
click at [521, 111] on icon at bounding box center [519, 107] width 20 height 20
click at [373, 180] on div "Unidade Cebrasa PE MIN 1.185,000 KG PE MAX 6.987,000 KG Próxima Entrega - Data …" at bounding box center [364, 218] width 489 height 146
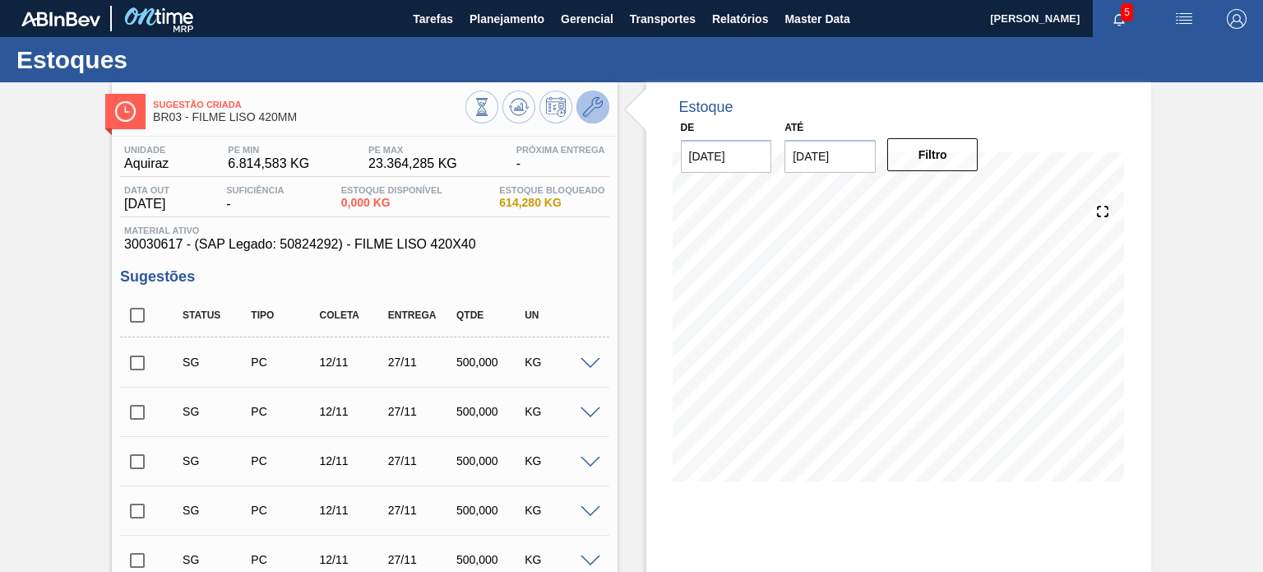
click at [583, 118] on button at bounding box center [593, 106] width 33 height 33
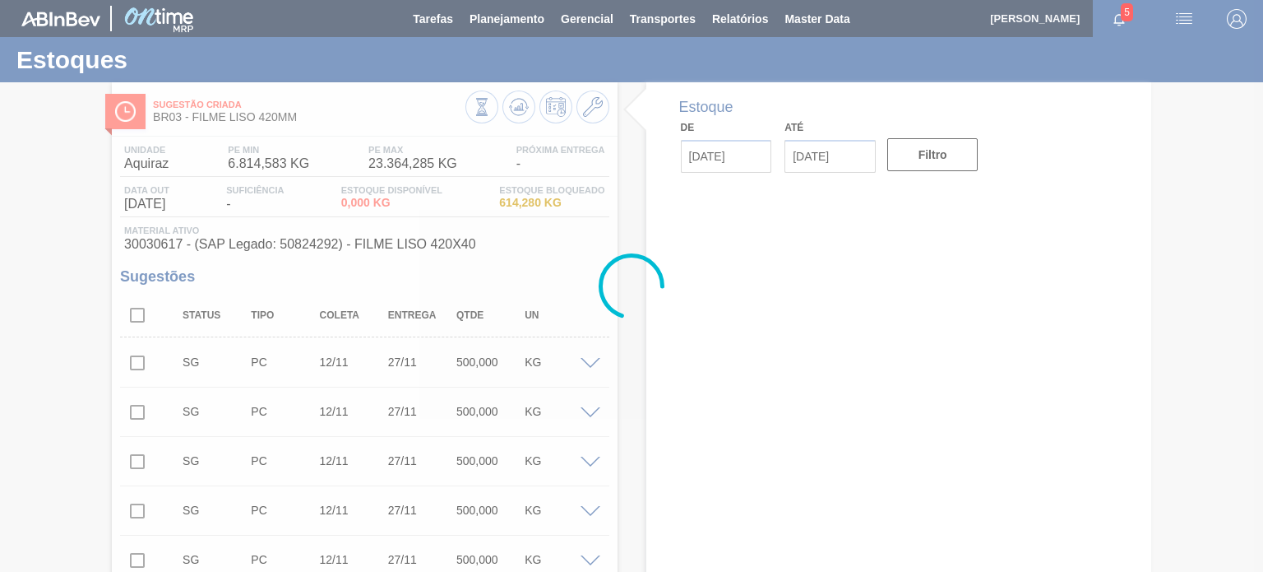
click at [273, 123] on div "Sugestão Criada BR03 - FILME LISO 420MM" at bounding box center [309, 111] width 312 height 37
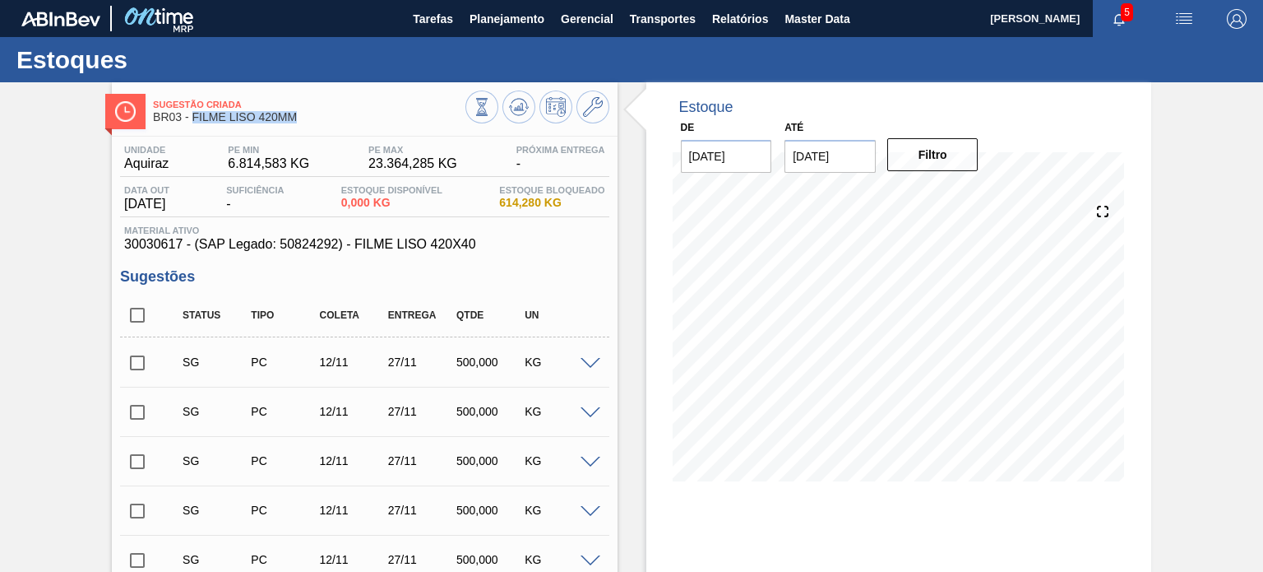
drag, startPoint x: 309, startPoint y: 114, endPoint x: 192, endPoint y: 114, distance: 116.8
click at [192, 114] on span "BR03 - FILME LISO 420MM" at bounding box center [309, 117] width 312 height 12
copy span "FILME LISO 420MM"
click at [383, 104] on span "Sugestão Criada" at bounding box center [309, 105] width 312 height 10
drag, startPoint x: 304, startPoint y: 117, endPoint x: 192, endPoint y: 127, distance: 112.4
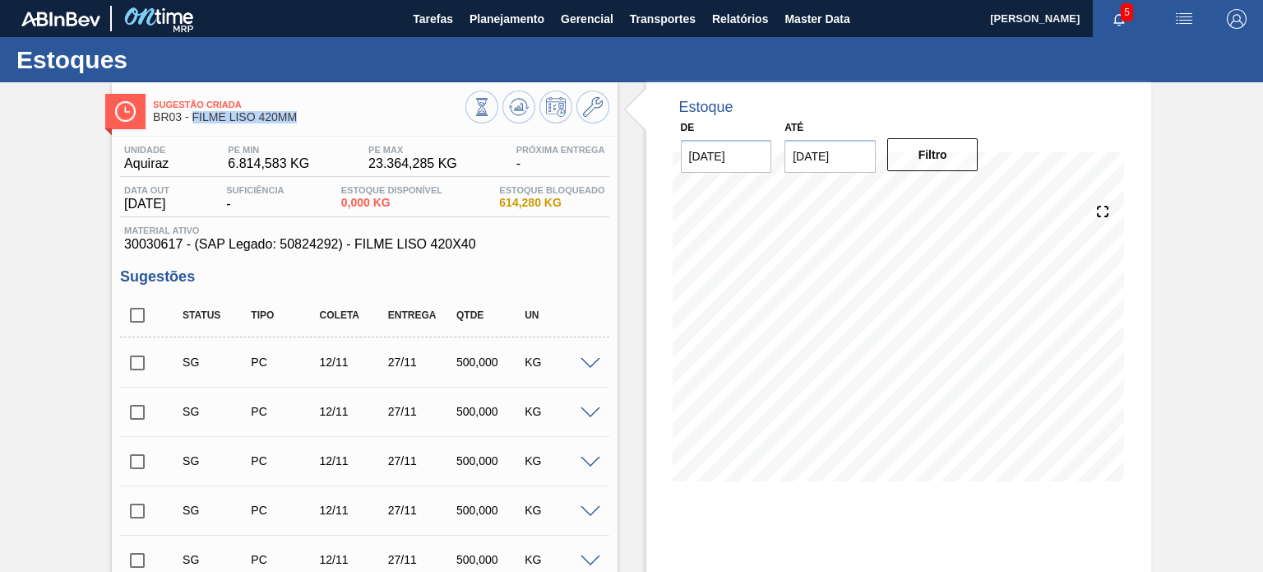
click at [192, 127] on div "Sugestão Criada BR03 - FILME LISO 420MM" at bounding box center [309, 111] width 312 height 37
copy span "FILME LISO 420MM"
click at [368, 127] on div "Sugestão Criada BR03 - FILME LISO 420MM" at bounding box center [309, 111] width 312 height 37
click at [591, 110] on icon at bounding box center [593, 107] width 20 height 20
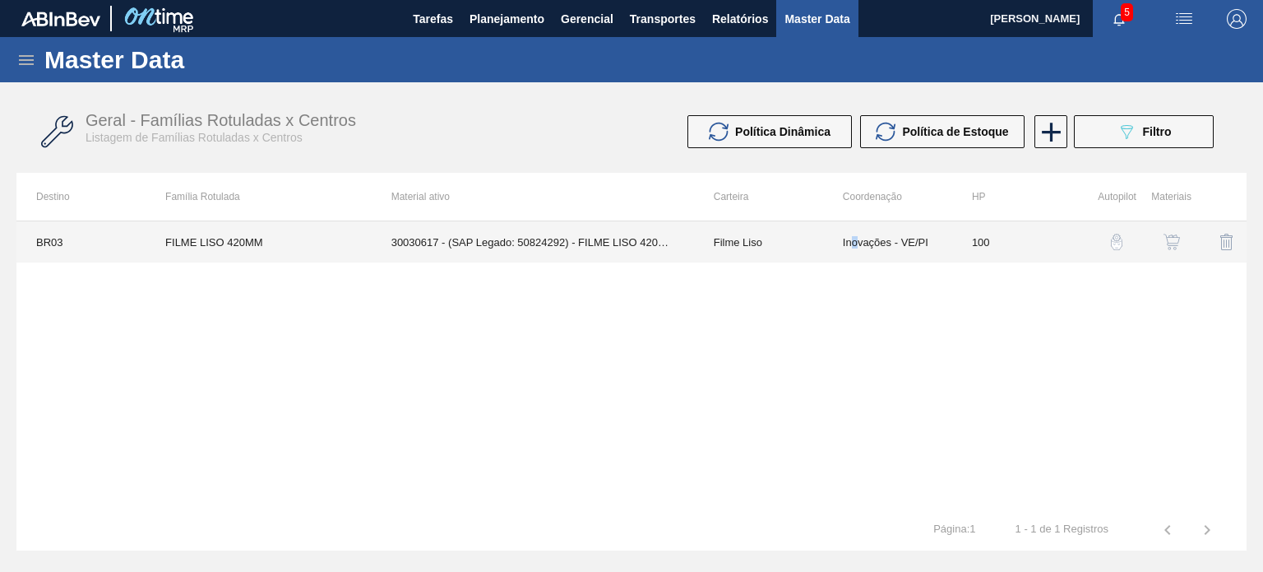
click at [855, 253] on td "Inovações - VE/PI" at bounding box center [887, 241] width 129 height 41
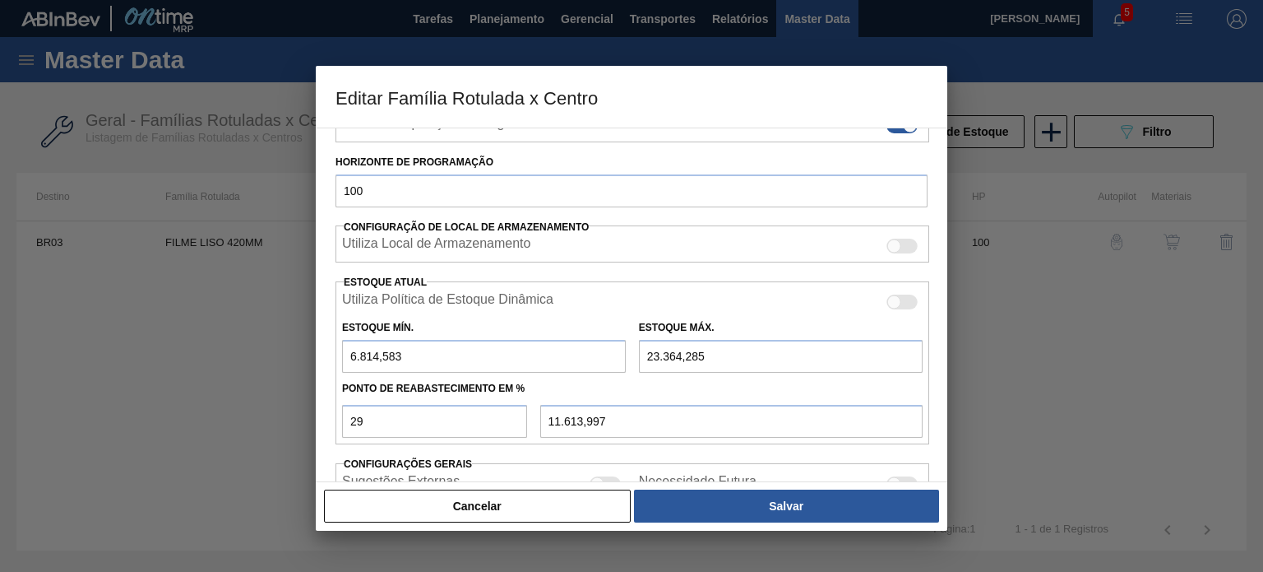
scroll to position [398, 0]
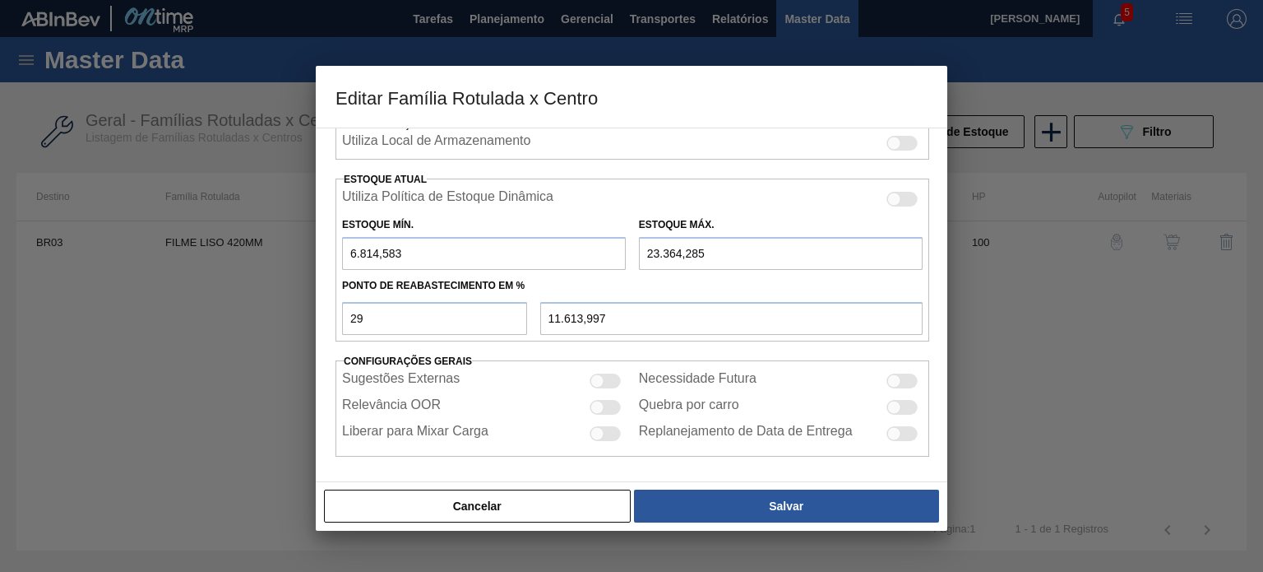
drag, startPoint x: 424, startPoint y: 249, endPoint x: 325, endPoint y: 259, distance: 100.0
click at [325, 259] on div "Carteira Filme Liso Família Filme Liso Família Rotulada FILME LISO 420MM Destin…" at bounding box center [632, 304] width 632 height 354
type input "0"
type input "6.775,643"
type input "0"
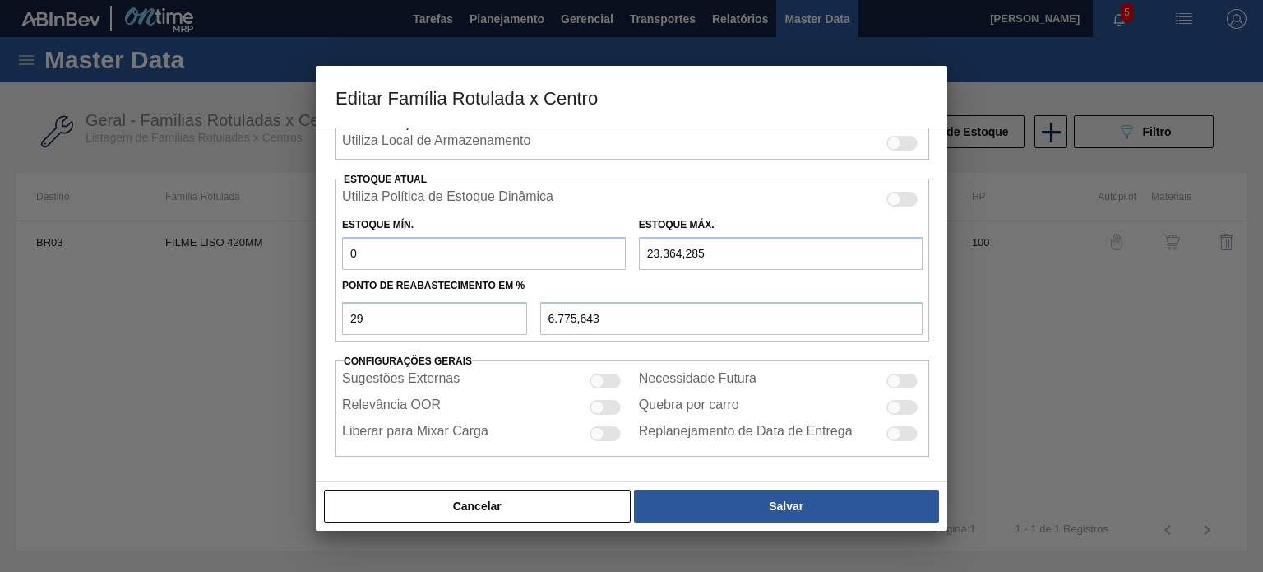
drag, startPoint x: 730, startPoint y: 252, endPoint x: 591, endPoint y: 262, distance: 139.3
click at [599, 248] on div "Estoque Mín. 0 Estoque Máx. 23.364,285" at bounding box center [633, 239] width 594 height 61
type input "0"
type input "0,000"
type input "0"
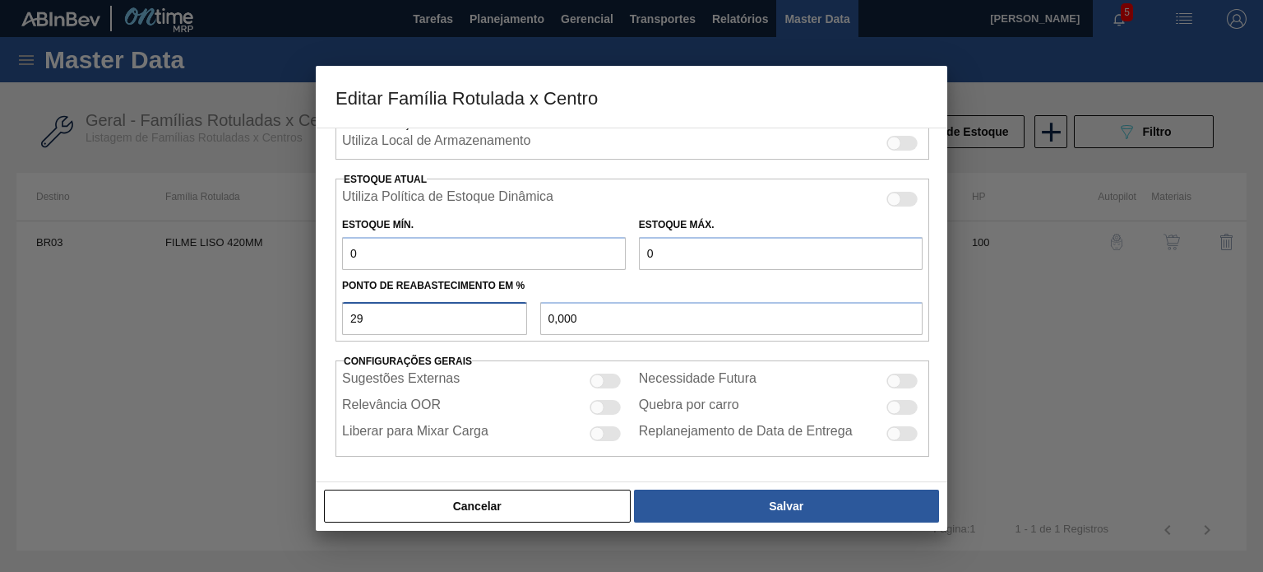
drag, startPoint x: 354, startPoint y: 308, endPoint x: 326, endPoint y: 309, distance: 28.8
click at [327, 309] on div "Carteira Filme Liso Família Filme Liso Família Rotulada FILME LISO 420MM Destin…" at bounding box center [632, 304] width 632 height 354
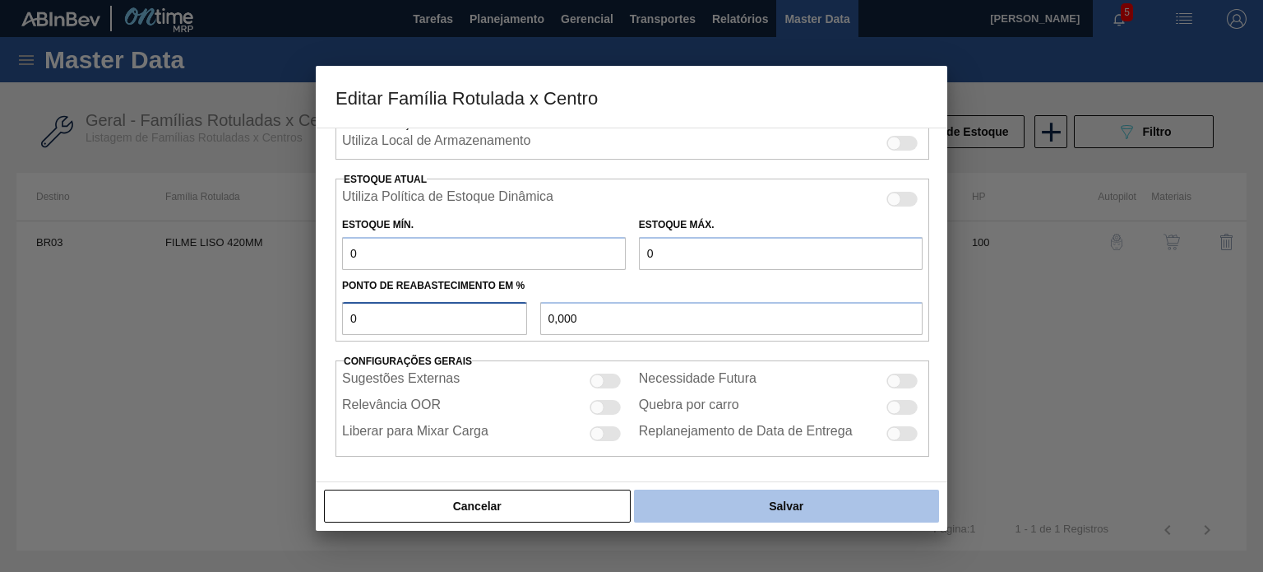
type input "0"
click at [784, 499] on button "Salvar" at bounding box center [786, 505] width 305 height 33
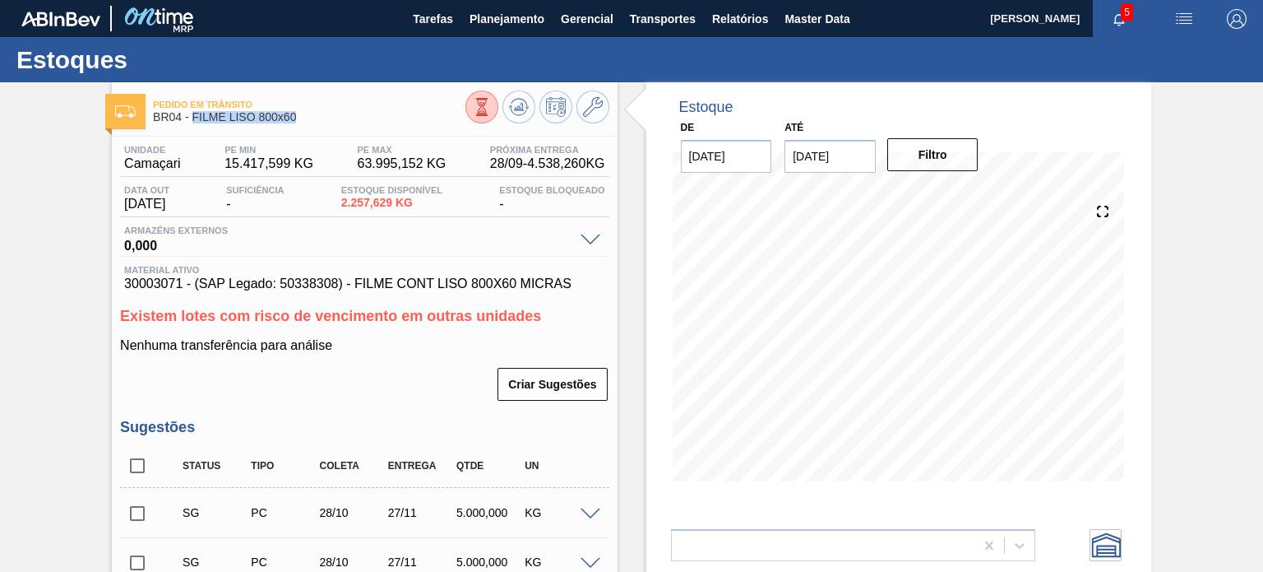
drag, startPoint x: 294, startPoint y: 120, endPoint x: 194, endPoint y: 118, distance: 100.4
click at [194, 118] on span "BR04 - FILME LISO 800x60" at bounding box center [309, 117] width 312 height 12
click at [592, 109] on icon at bounding box center [593, 107] width 20 height 20
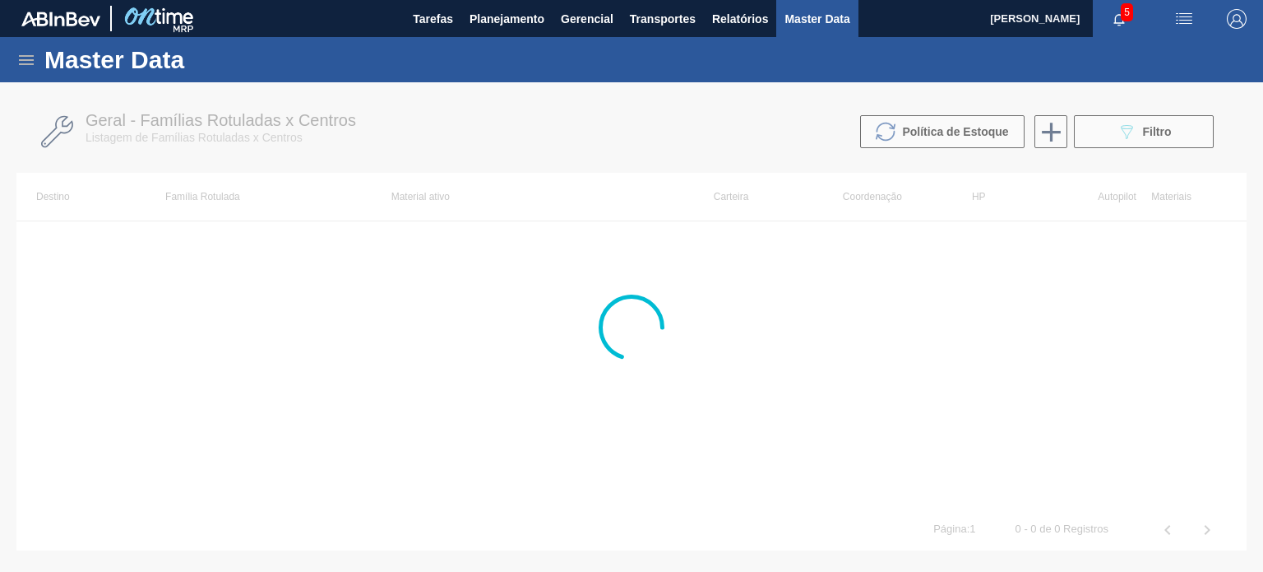
click at [769, 225] on div at bounding box center [631, 326] width 1263 height 489
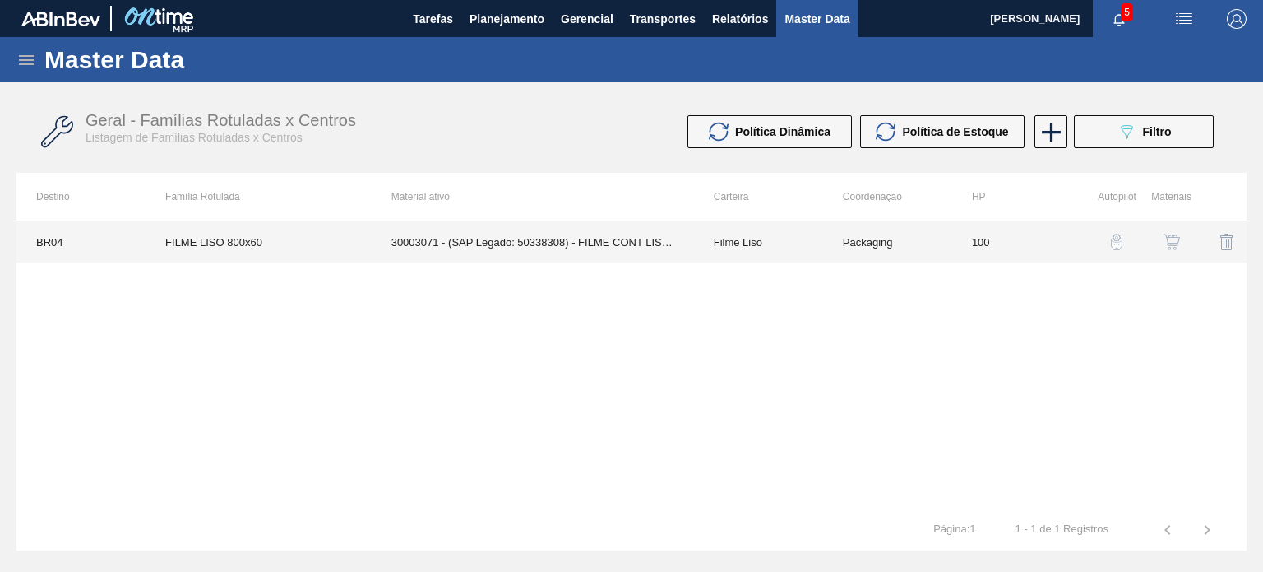
click at [711, 261] on td "Filme Liso" at bounding box center [758, 241] width 129 height 41
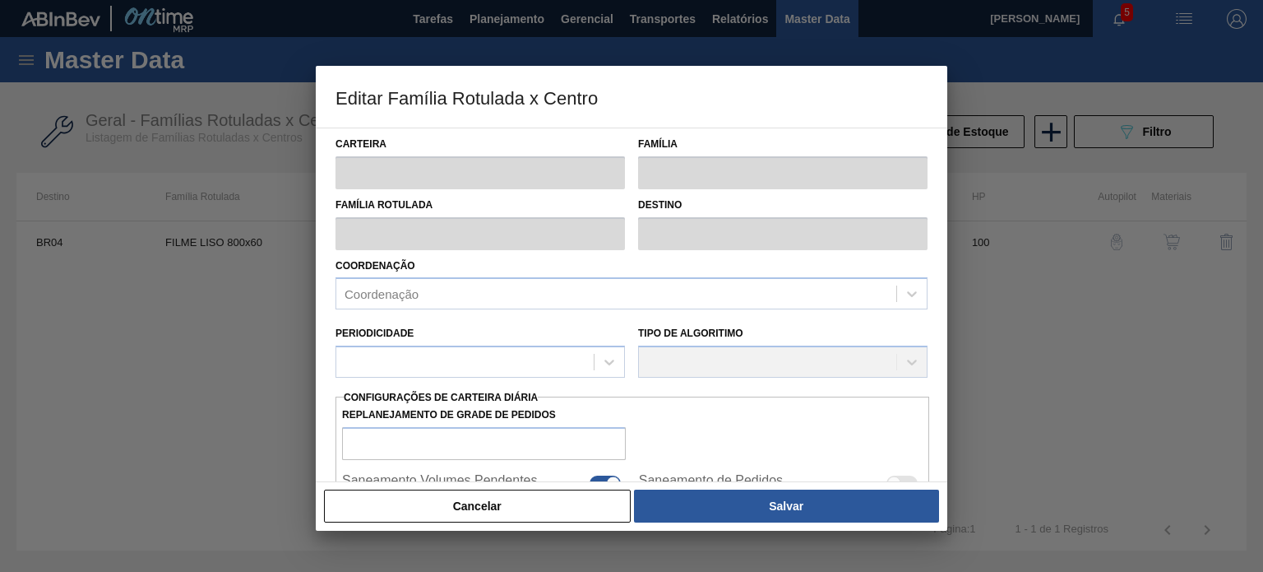
type input "Filme Liso"
type input "FILME LISO 800x60"
type input "BR04 - Camaçari"
type input "100"
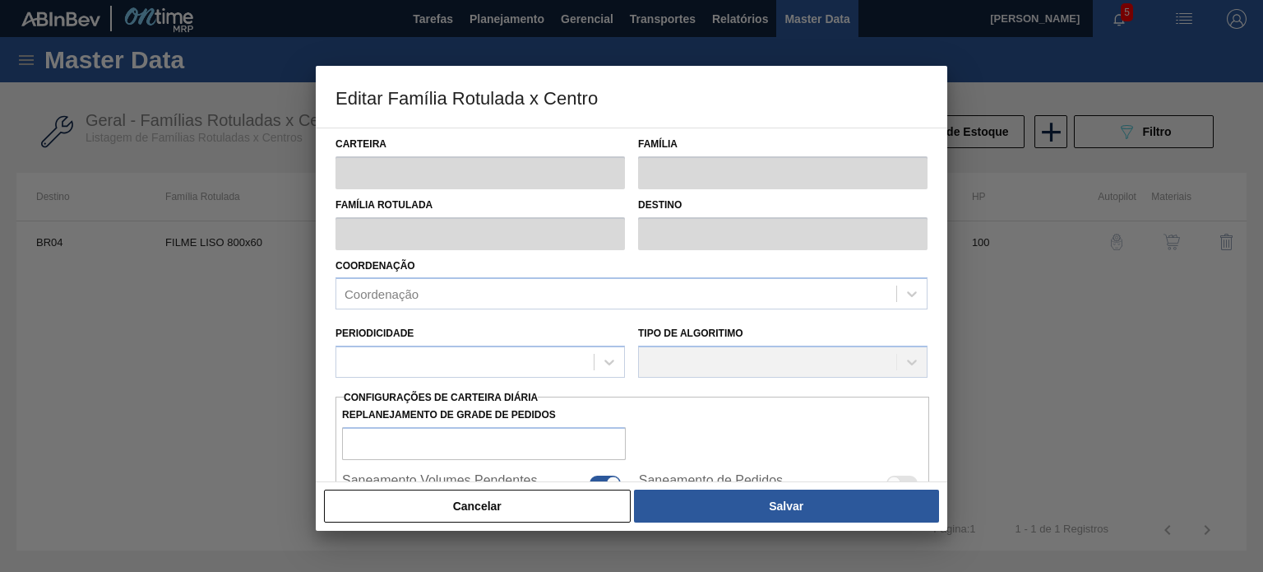
type input "15.417,599"
type input "63.995,152"
type input "67"
type input "47.804,254"
checkbox input "true"
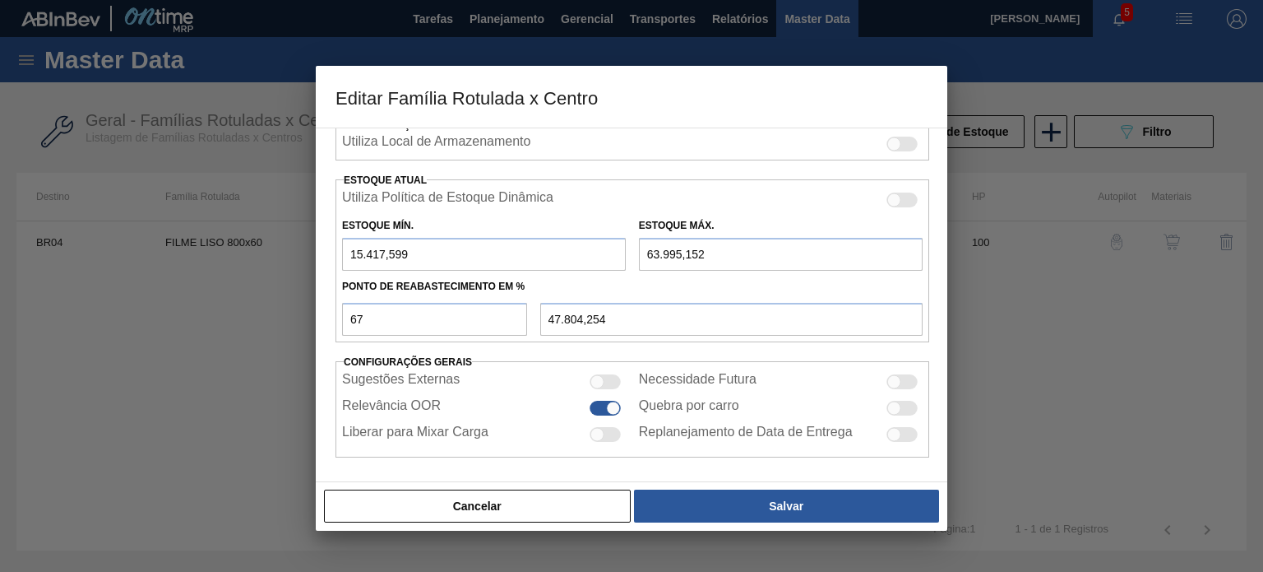
scroll to position [398, 0]
drag, startPoint x: 419, startPoint y: 243, endPoint x: 331, endPoint y: 246, distance: 87.2
click at [338, 248] on div "Estoque Mín. 15.417,599" at bounding box center [484, 241] width 297 height 57
type input "47.964,560"
click at [362, 254] on input "15.417,599" at bounding box center [484, 253] width 284 height 33
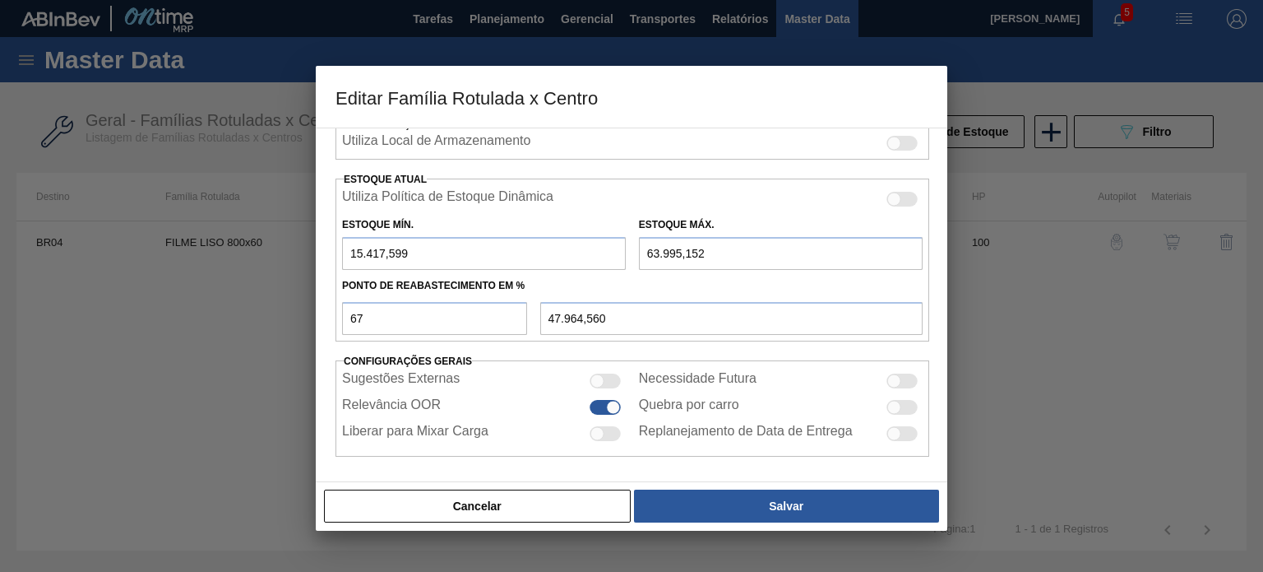
drag, startPoint x: 306, startPoint y: 239, endPoint x: 292, endPoint y: 239, distance: 14.0
click at [293, 239] on div "Editar Família Rotulada x Centro Carteira Filme Liso Família Filme Liso Família…" at bounding box center [631, 286] width 1263 height 572
type input "3"
type input "42.877,742"
type input "34"
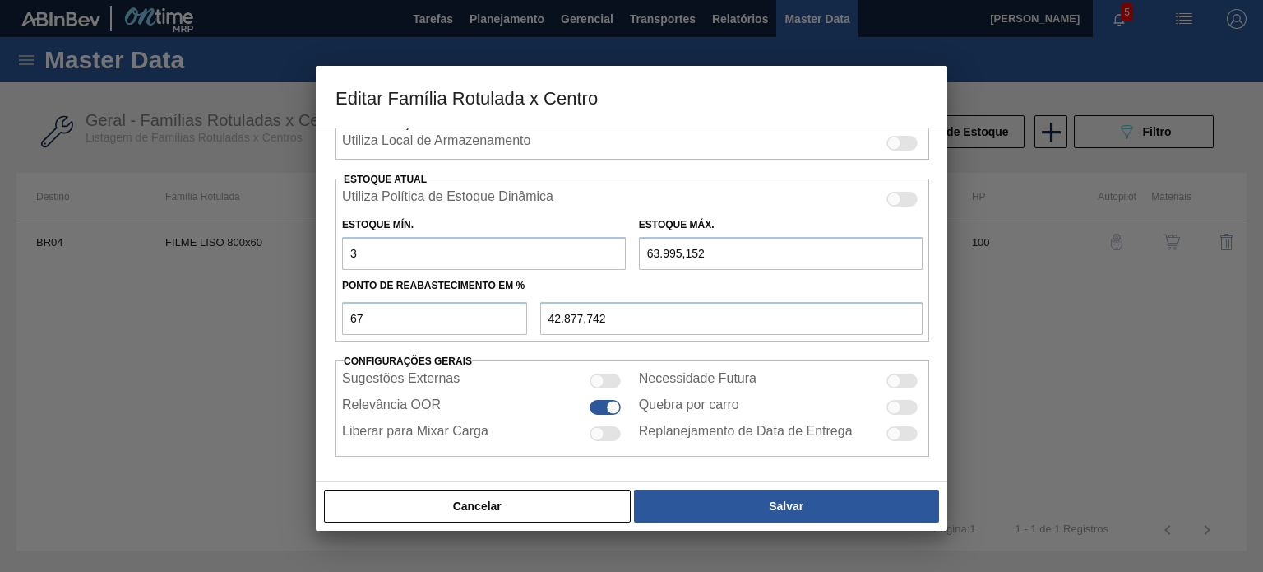
type input "42.887,972"
type input "344"
type input "42.990,272"
type input "3.444"
type input "44.013,272"
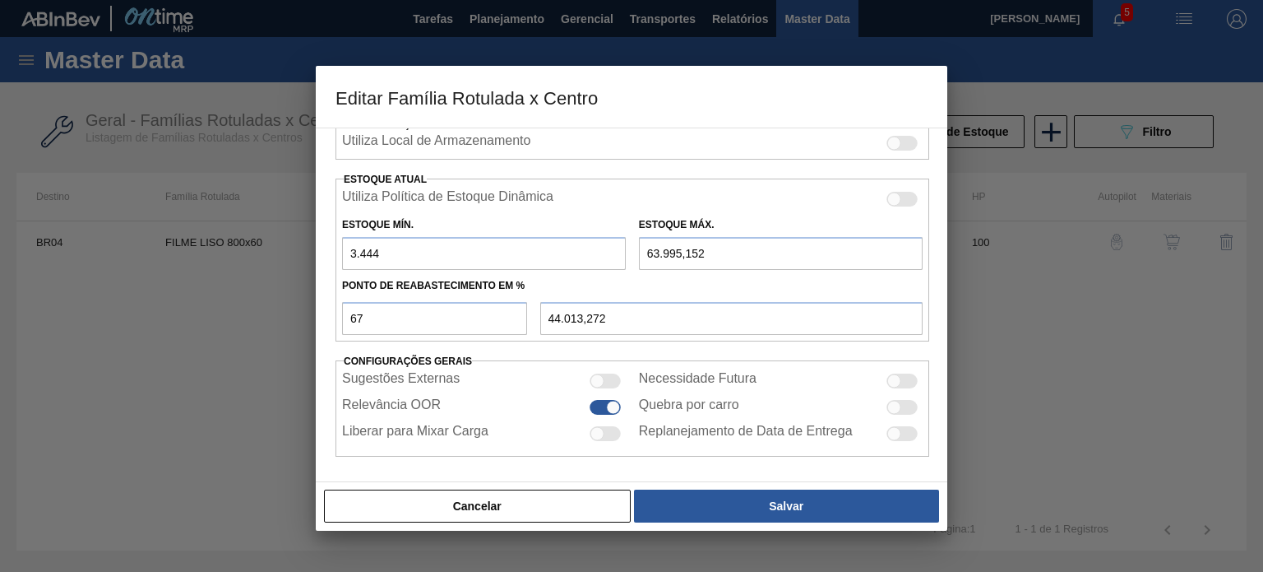
type input "3.444"
type input "1"
type input "1.137,190"
type input "15"
type input "1.146,570"
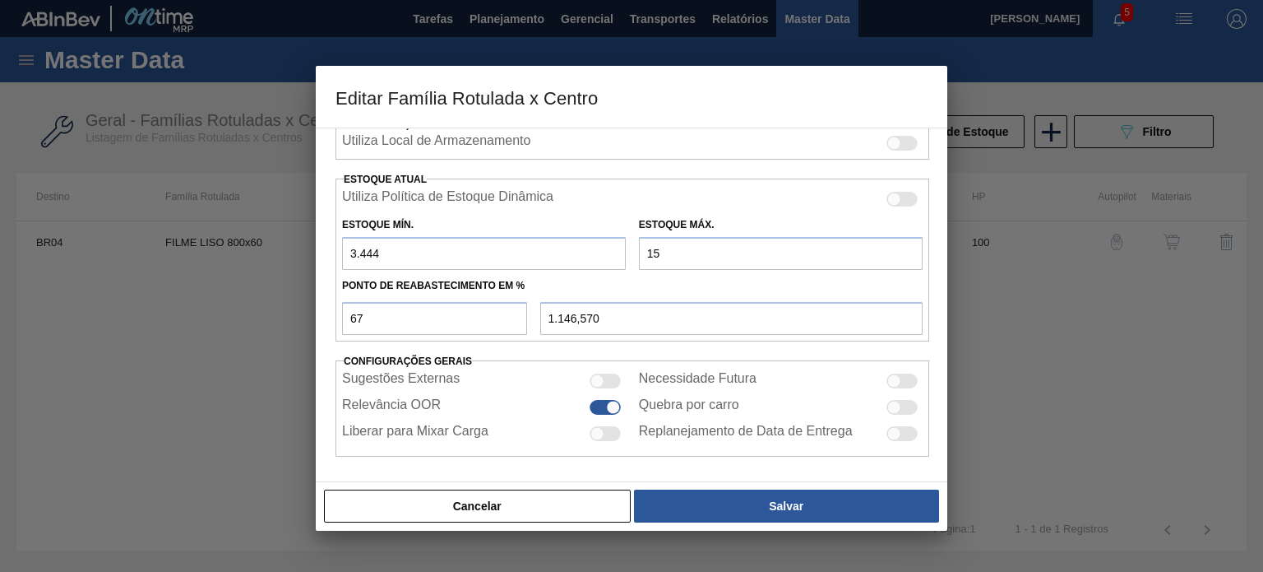
type input "155"
type input "1.240,370"
type input "1.550"
type input "2.175,020"
type input "15.500"
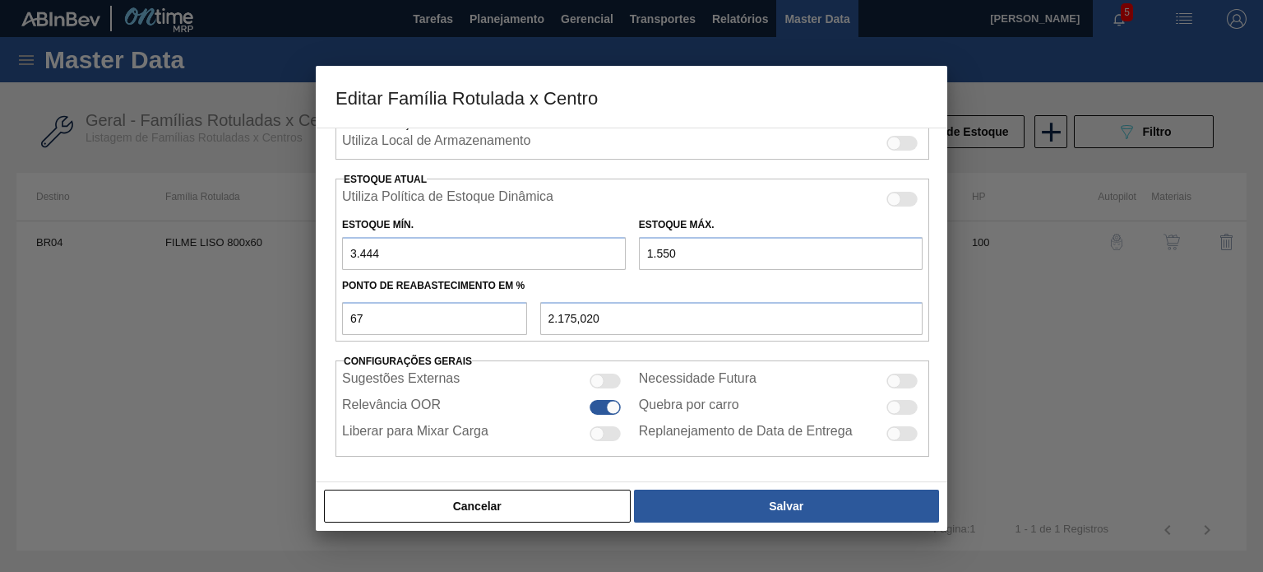
type input "11.521,520"
type input "15.500"
click at [491, 312] on input "67" at bounding box center [434, 318] width 185 height 33
drag, startPoint x: 389, startPoint y: 311, endPoint x: 298, endPoint y: 312, distance: 91.3
click at [298, 312] on div "Editar Família Rotulada x Centro Carteira Filme Liso Família Filme Liso Família…" at bounding box center [631, 286] width 1263 height 572
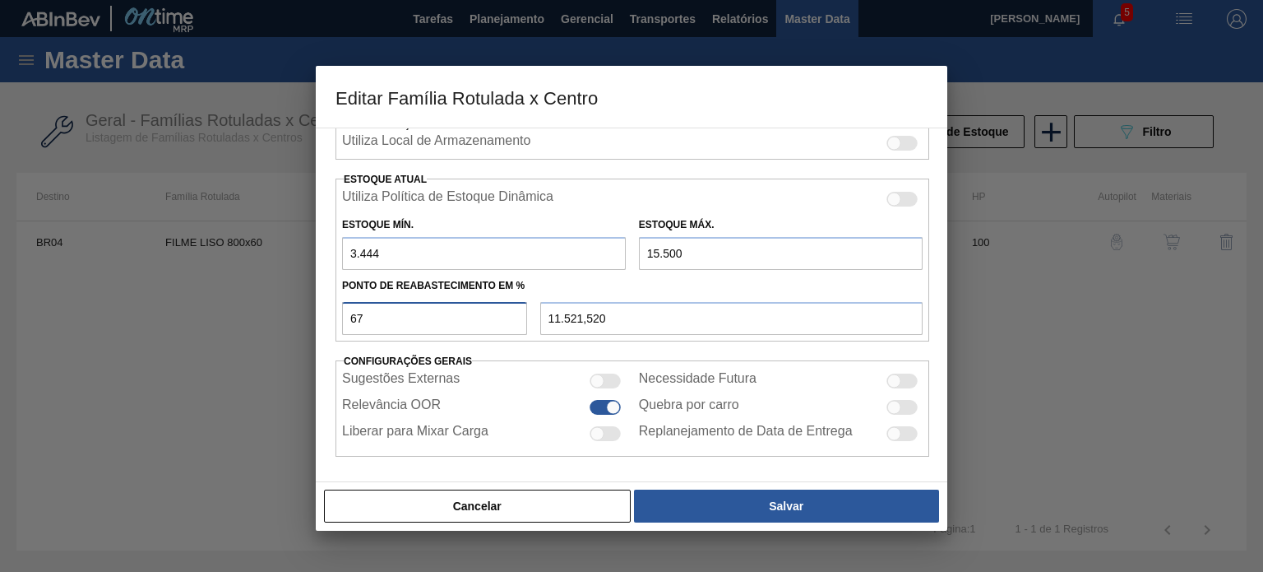
type input "5"
type input "4.046,800"
type input "50"
type input "9.472,000"
type input "5"
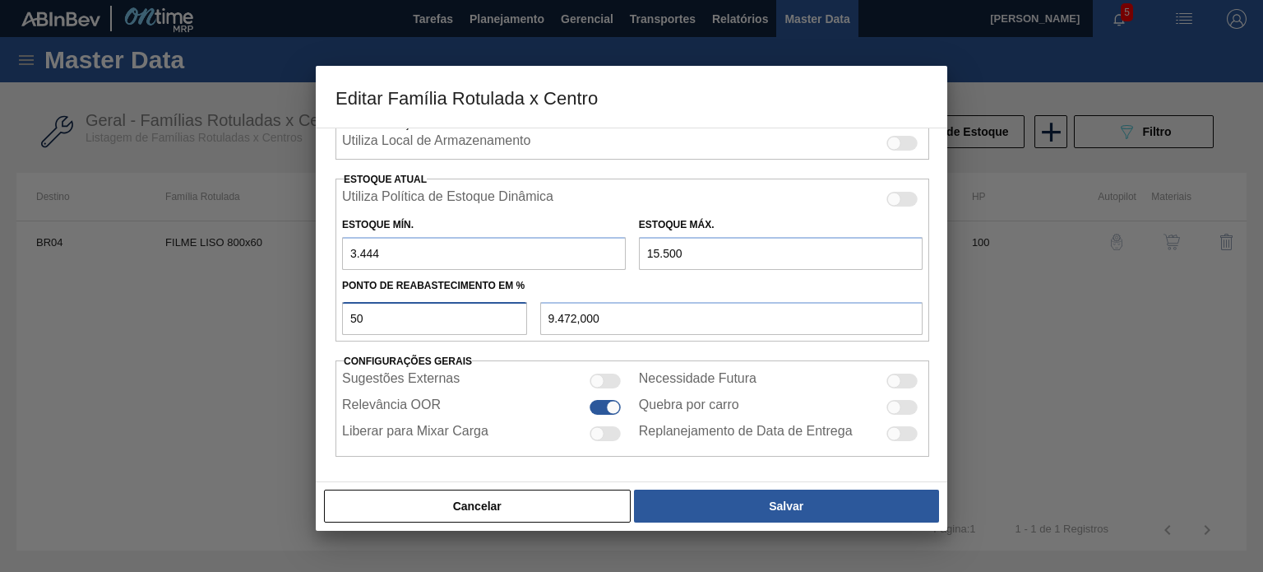
type input "4.046,800"
type input "52"
type input "9.713,120"
type input "5"
type input "4.046,800"
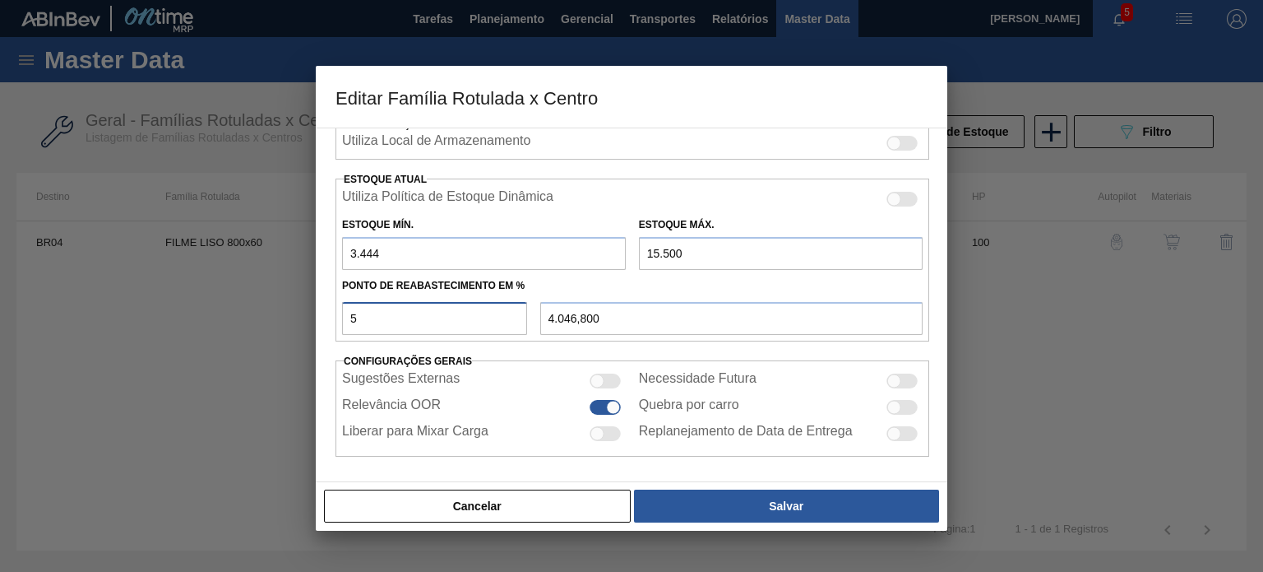
type input "53"
type input "9.833,680"
type input "5"
type input "4.046,800"
type input "54"
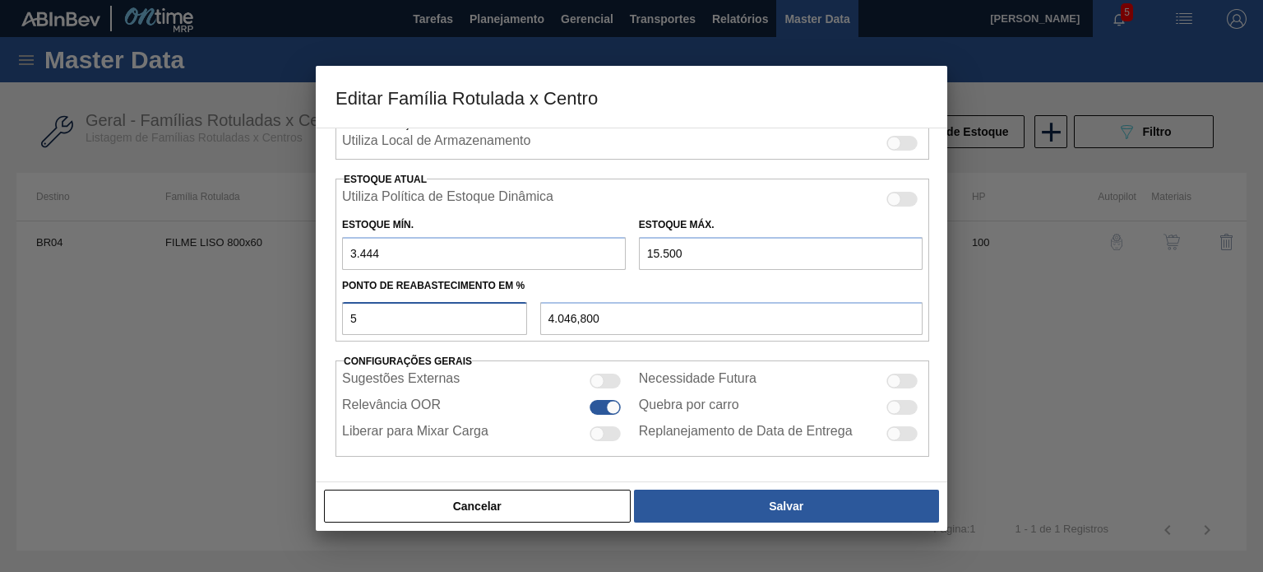
type input "9.954,240"
type input "5"
type input "4.046,800"
type input "55"
type input "10.074,800"
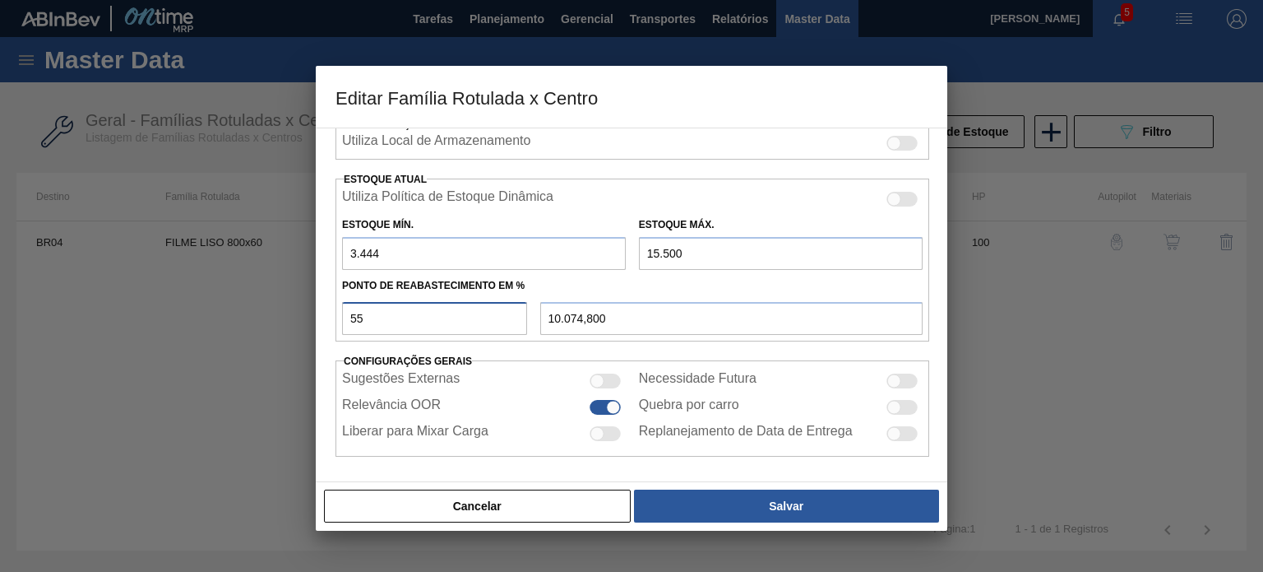
type input "5"
type input "4.046,800"
type input "56"
type input "10.195,360"
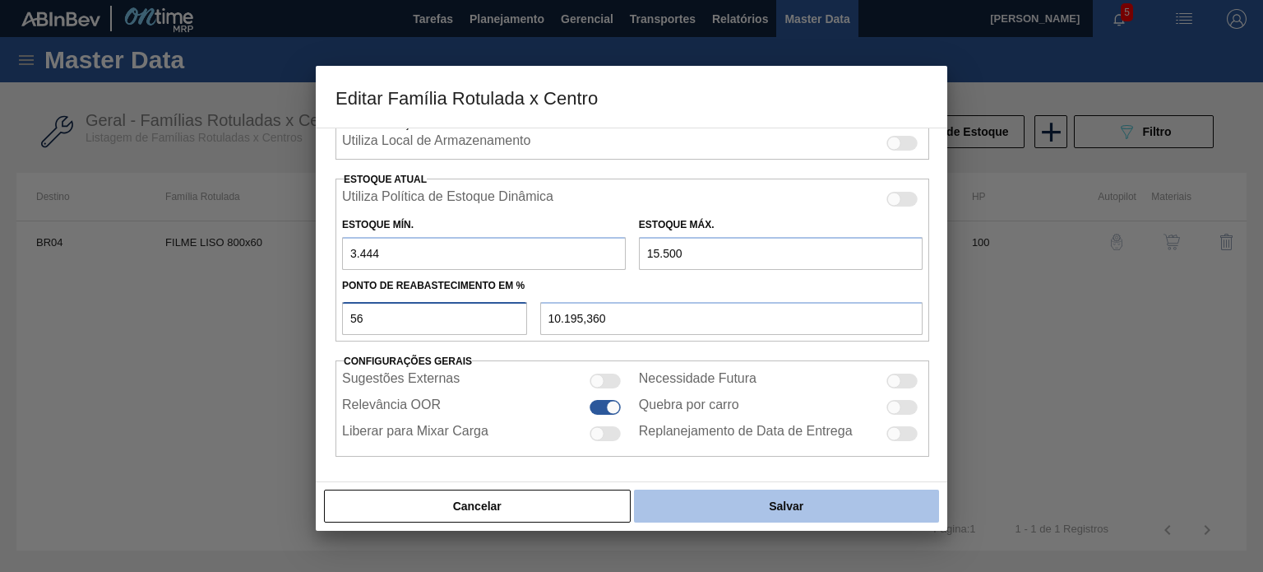
type input "56"
click at [731, 501] on button "Salvar" at bounding box center [786, 505] width 305 height 33
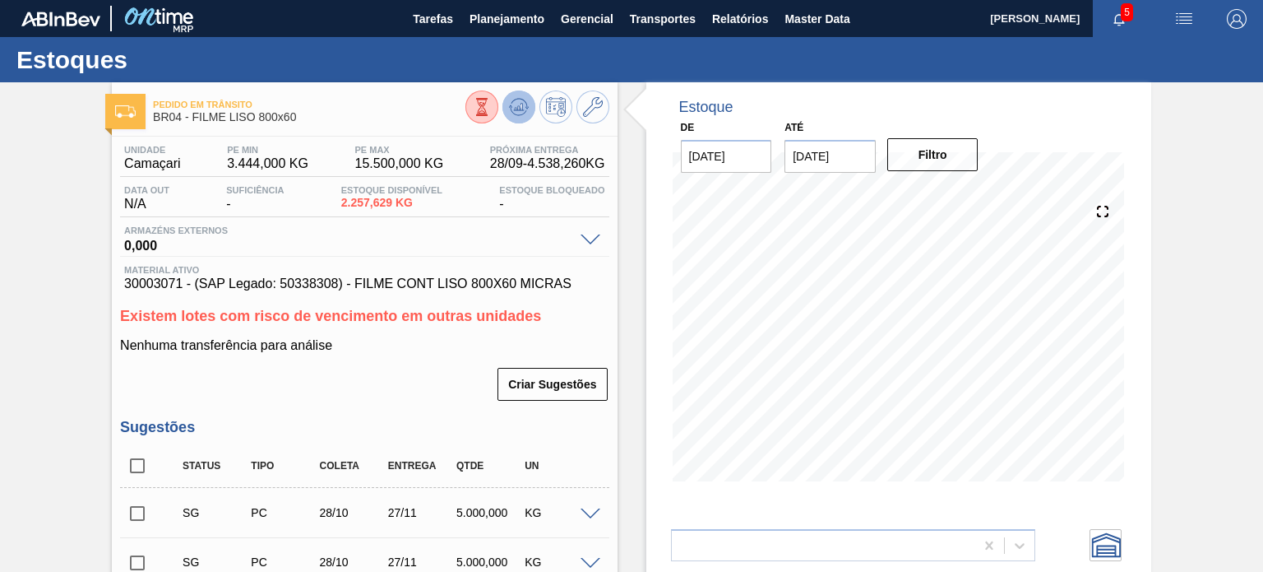
click at [512, 107] on icon at bounding box center [519, 107] width 20 height 20
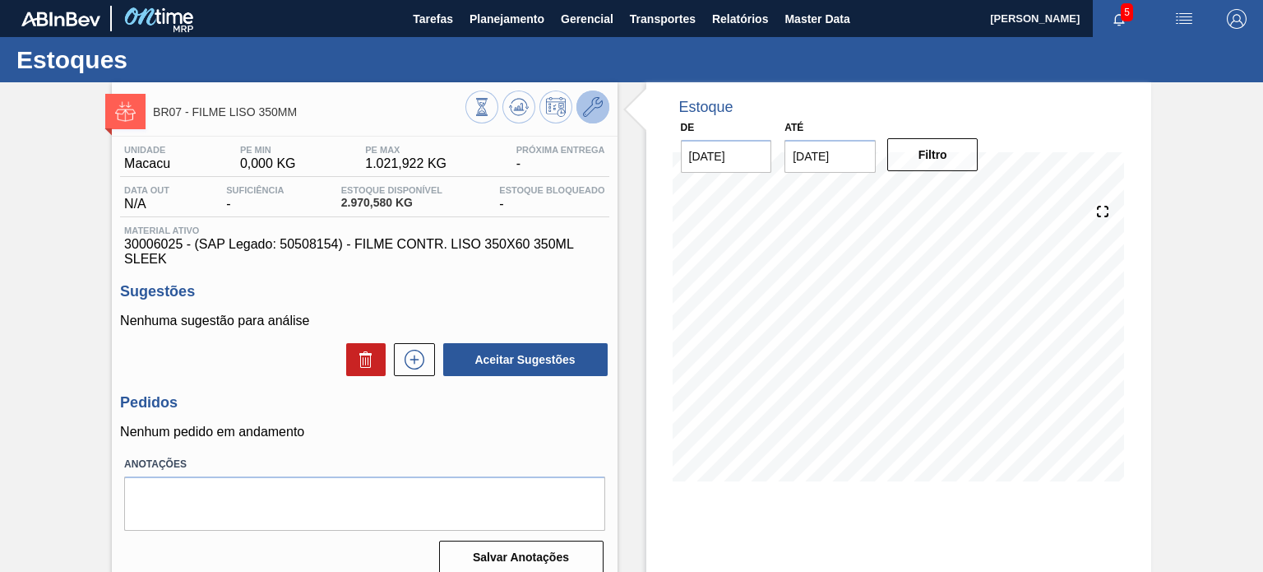
click at [591, 114] on icon at bounding box center [593, 107] width 20 height 20
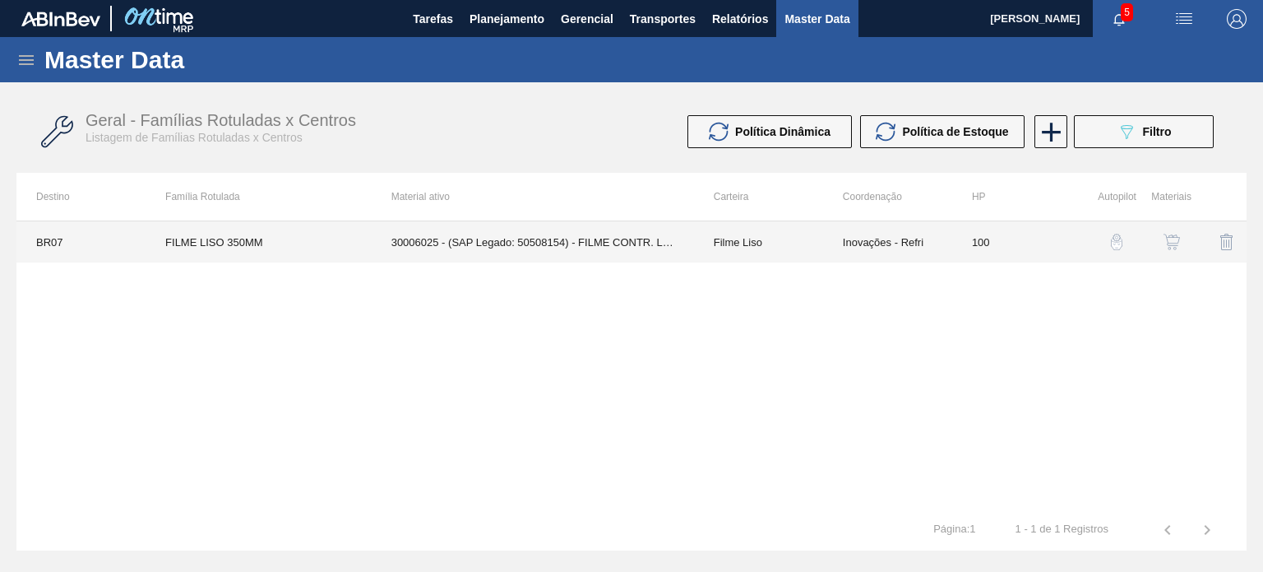
click at [818, 248] on td "Filme Liso" at bounding box center [758, 241] width 129 height 41
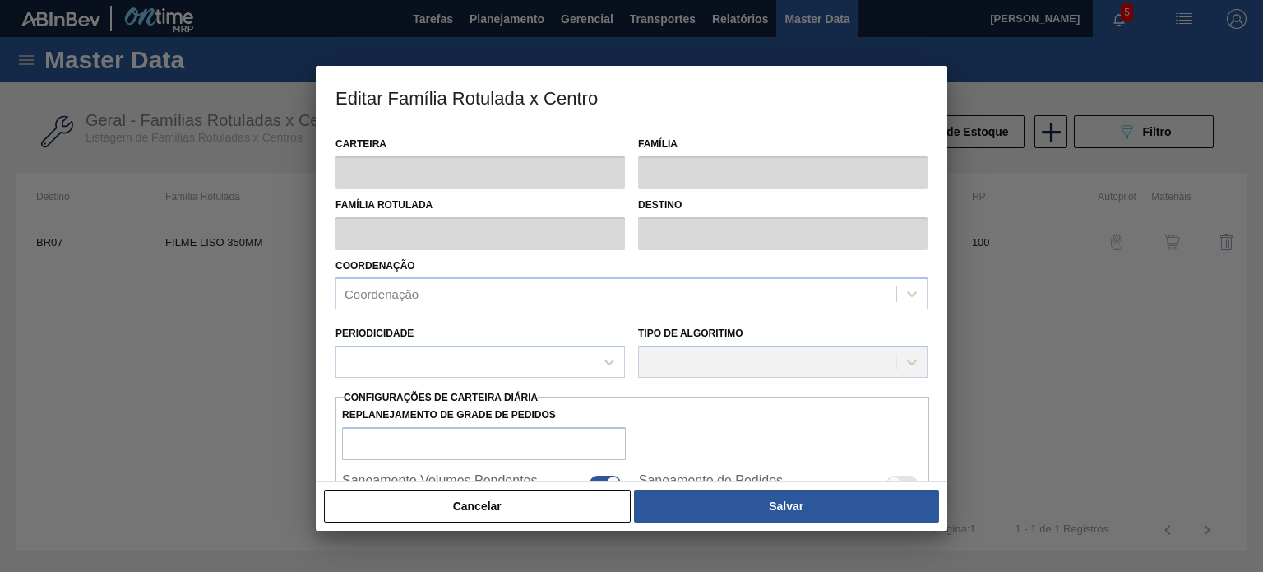
type input "Filme Liso"
type input "FILME LISO 350MM"
type input "BR07 - Macacu"
type input "100"
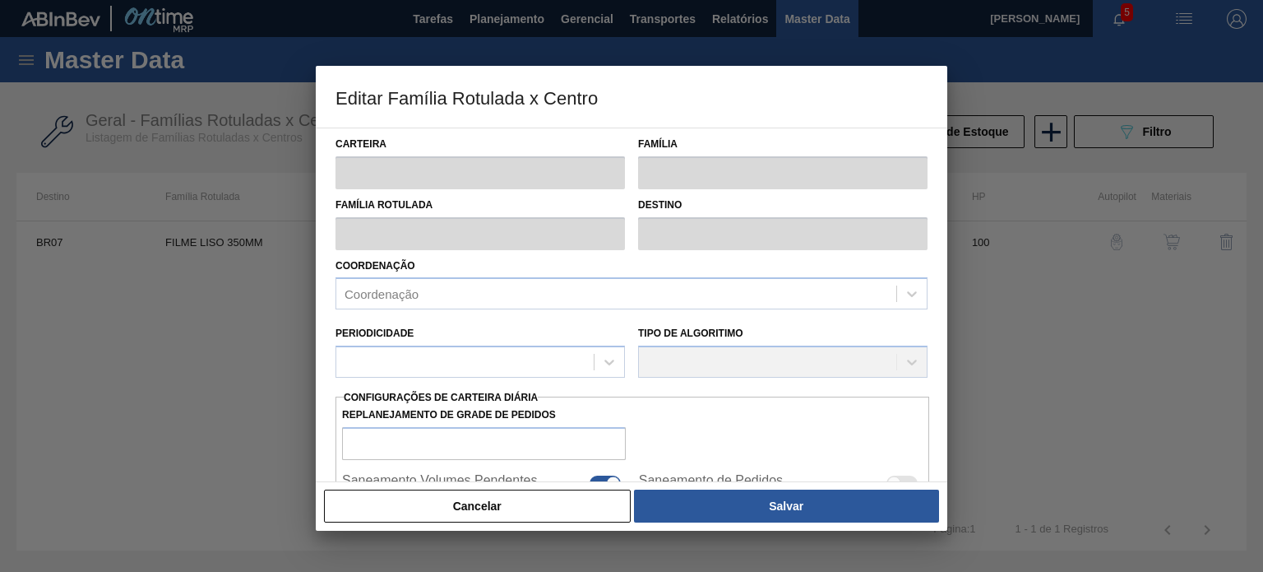
type input "0"
type input "1.021,922"
type input "0"
type input "0,000"
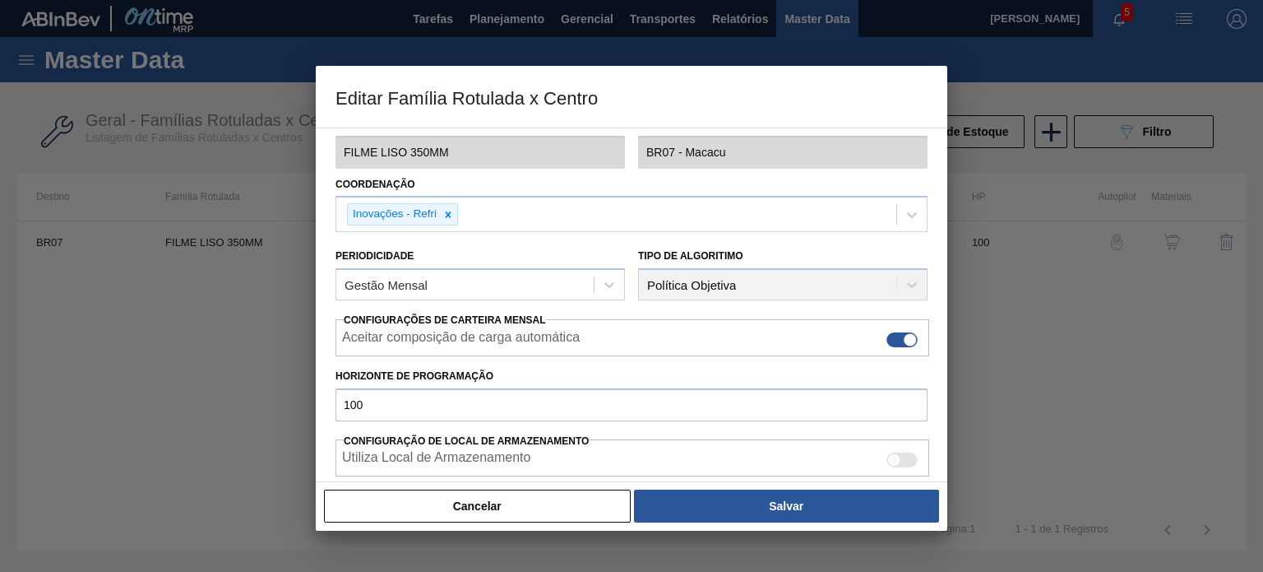
scroll to position [398, 0]
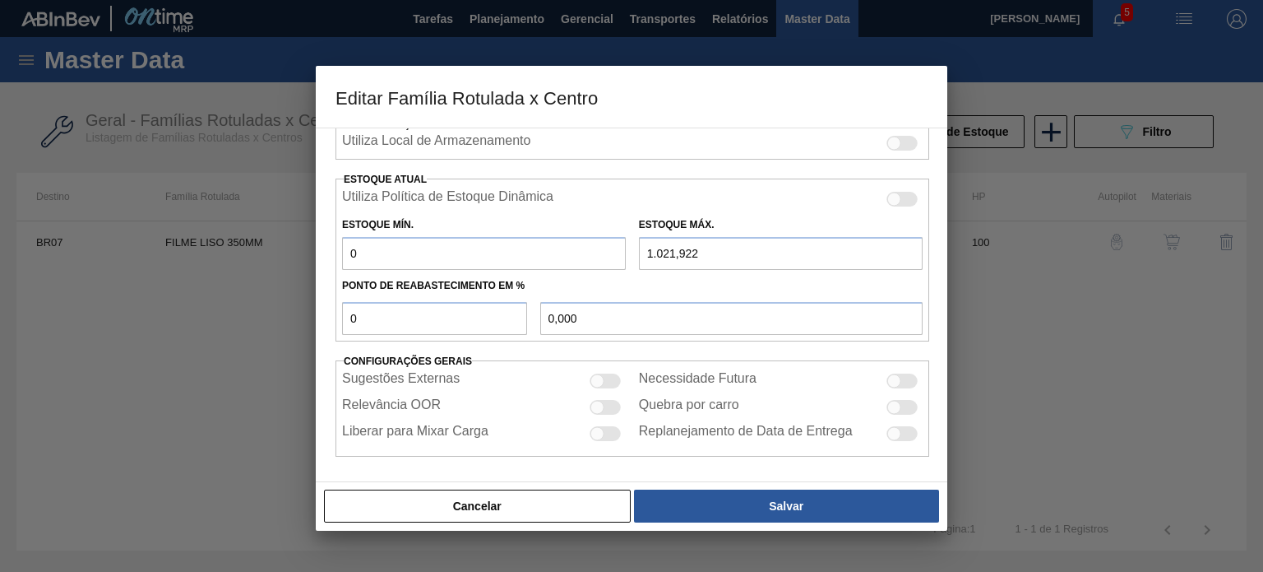
drag, startPoint x: 666, startPoint y: 253, endPoint x: 615, endPoint y: 250, distance: 51.1
click at [621, 250] on div "Estoque Mín. 0 Estoque Máx. 1.021,922" at bounding box center [633, 239] width 594 height 61
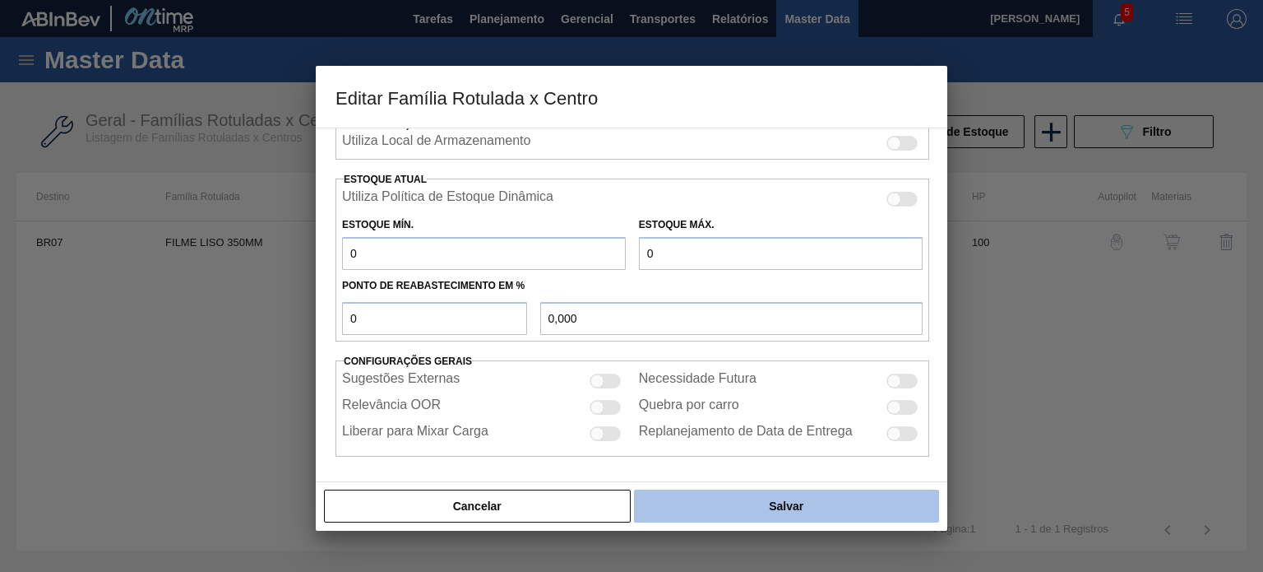
type input "0"
click at [756, 505] on button "Salvar" at bounding box center [786, 505] width 305 height 33
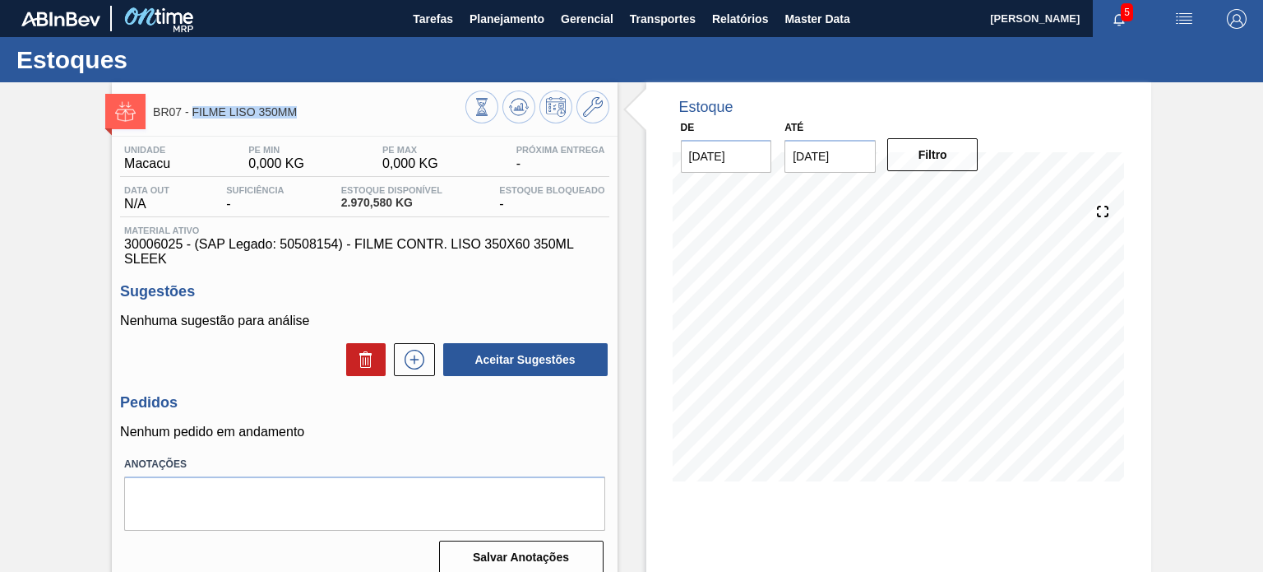
drag, startPoint x: 292, startPoint y: 118, endPoint x: 193, endPoint y: 119, distance: 98.7
click at [193, 119] on div "BR07 - FILME LISO 350MM" at bounding box center [309, 111] width 312 height 37
copy span "FILME LISO 350MM"
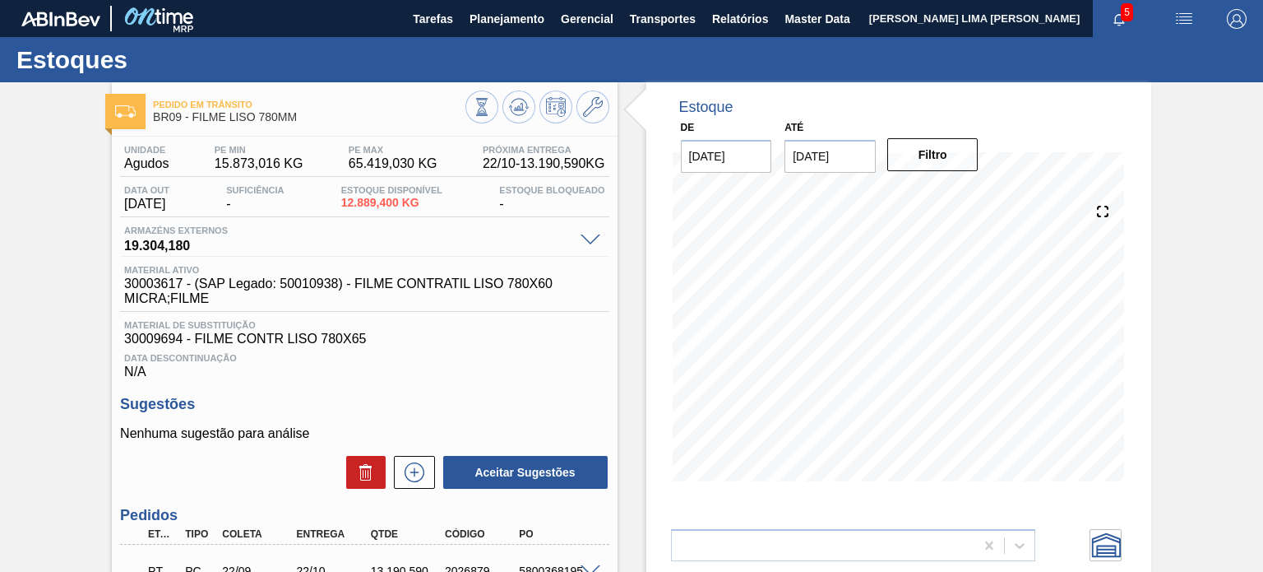
scroll to position [82, 0]
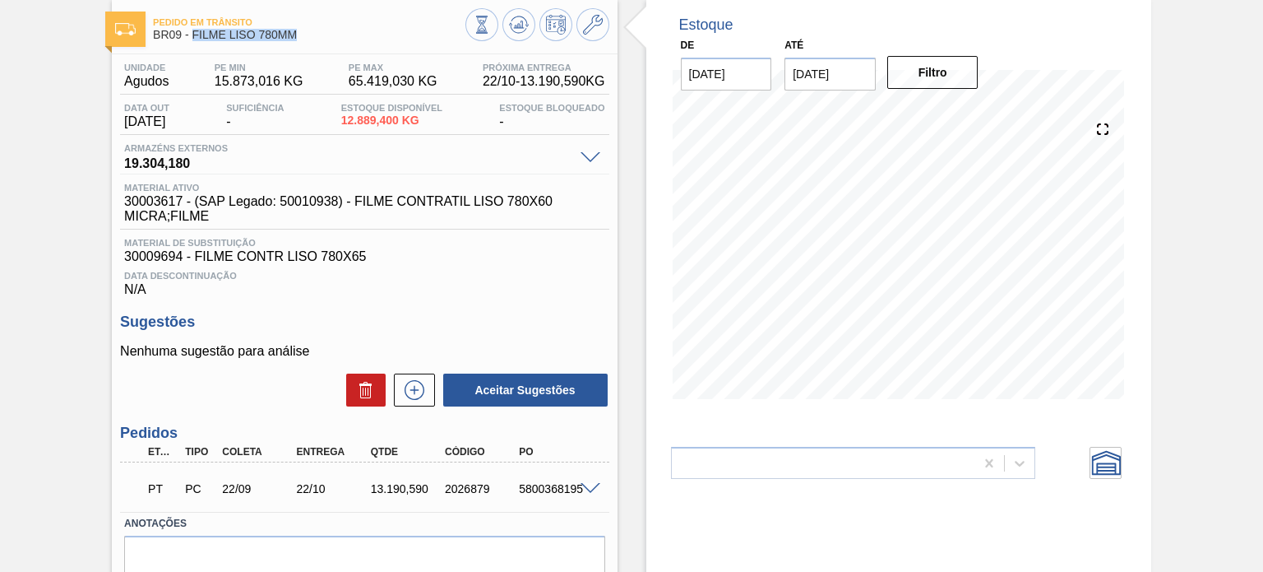
drag, startPoint x: 303, startPoint y: 39, endPoint x: 192, endPoint y: 42, distance: 111.9
click at [192, 42] on div "Pedido [PERSON_NAME] BR09 - FILME LISO 780MM" at bounding box center [309, 29] width 312 height 37
copy span "FILME LISO 780MM"
click at [266, 88] on span "15.873,016 KG" at bounding box center [259, 81] width 89 height 15
click at [387, 88] on span "65.419,030 KG" at bounding box center [393, 81] width 89 height 15
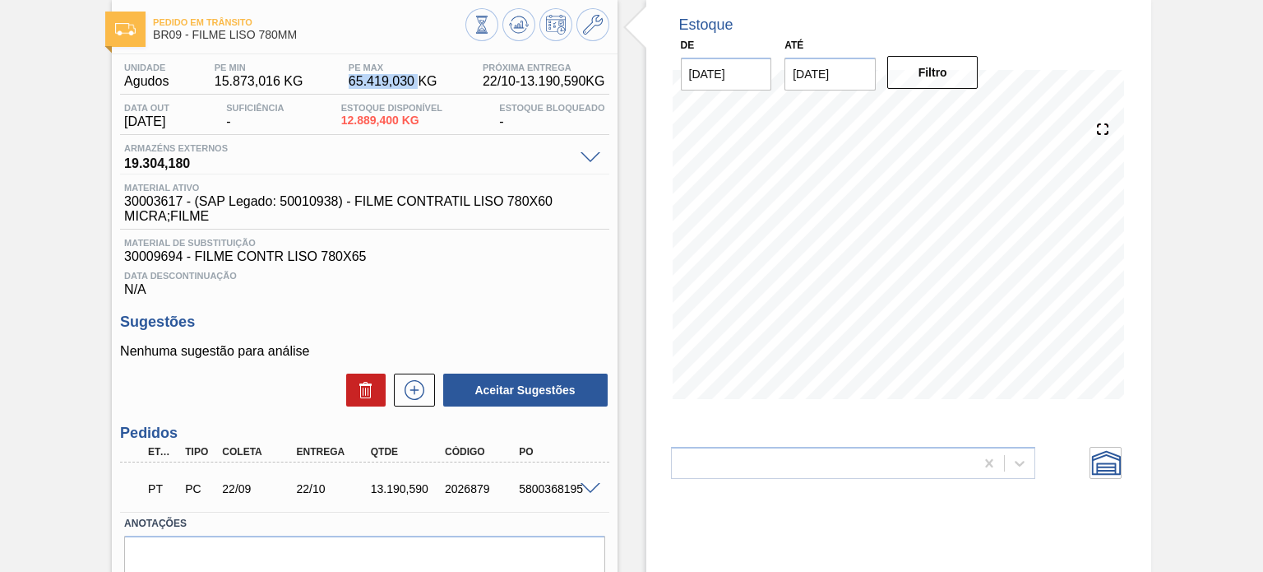
click at [387, 88] on span "65.419,030 KG" at bounding box center [393, 81] width 89 height 15
click at [594, 23] on icon at bounding box center [593, 25] width 20 height 20
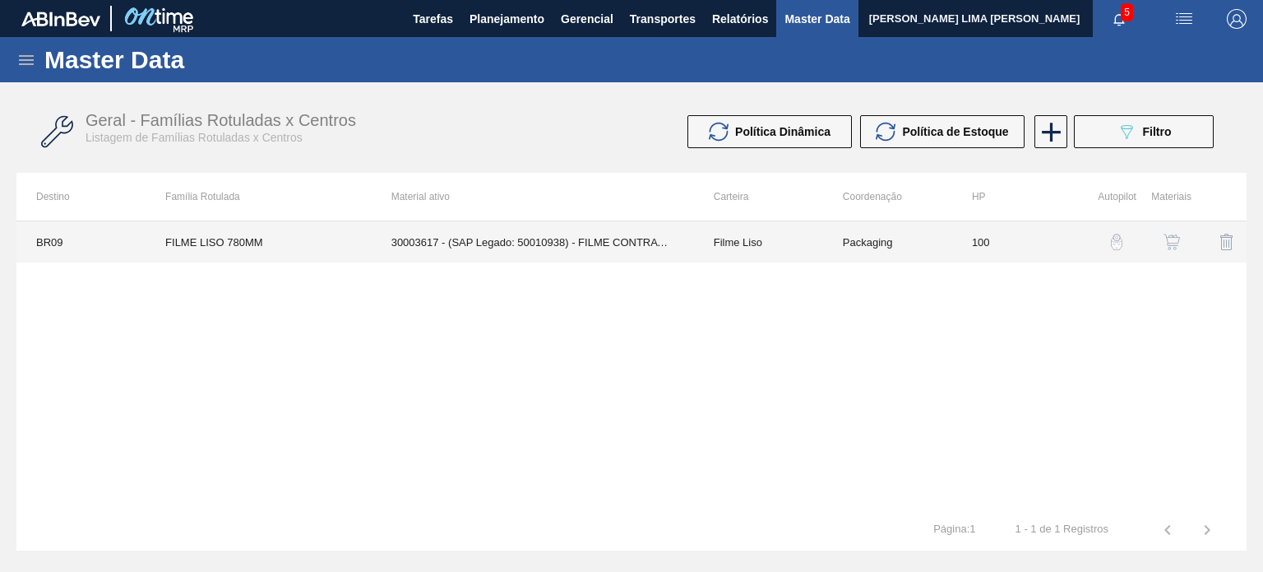
click at [746, 245] on td "Filme Liso" at bounding box center [758, 241] width 129 height 41
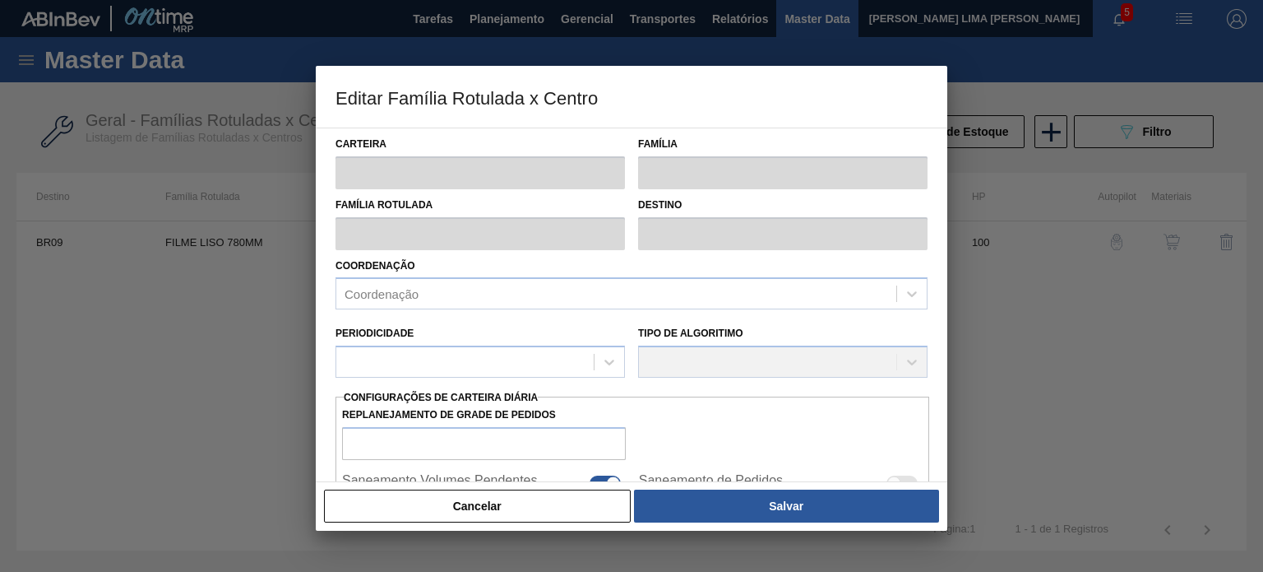
type input "Filme Liso"
type input "FILME LISO 780MM"
type input "BR09 - Agudos"
type input "100"
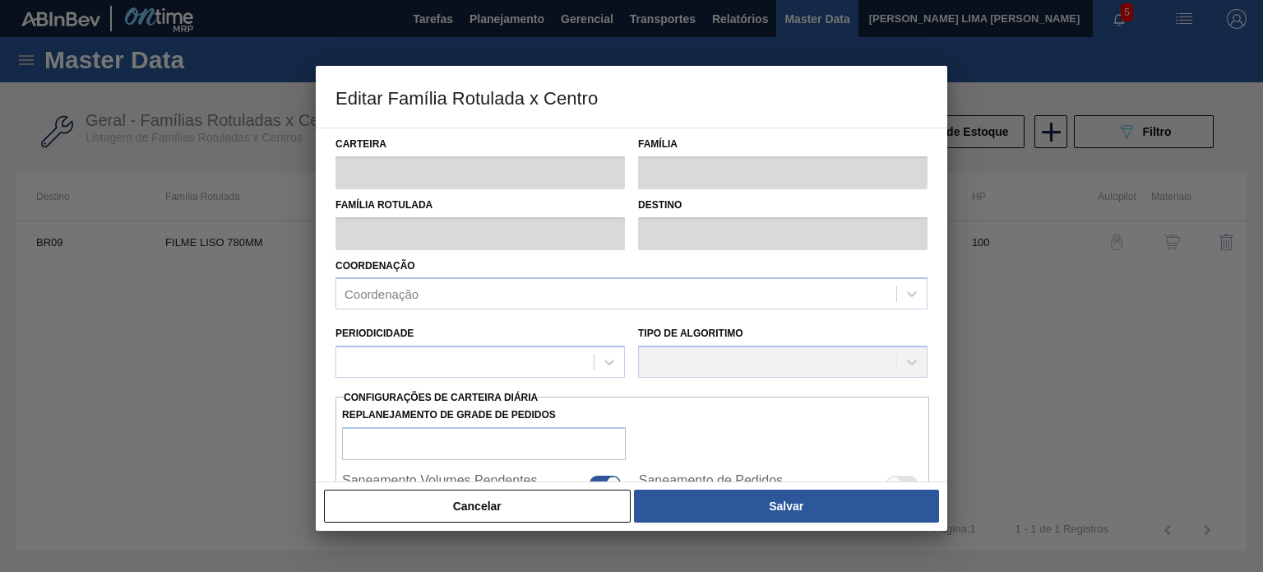
type input "15.873,016"
type input "65.419,03"
type input "67"
type input "48.905,344"
checkbox input "true"
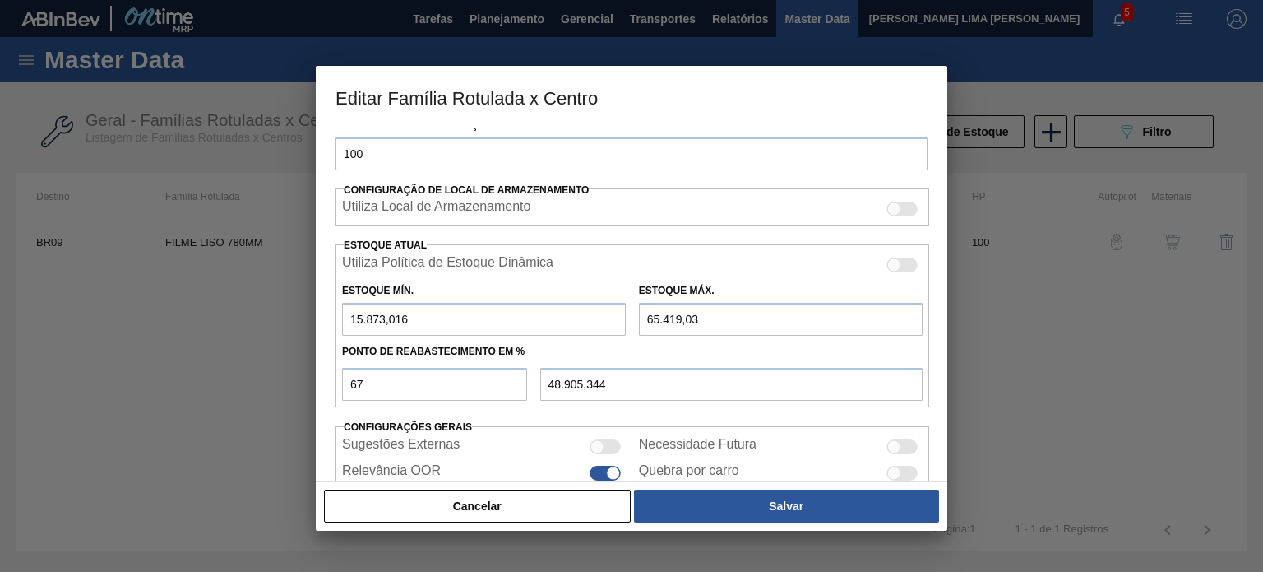
scroll to position [398, 0]
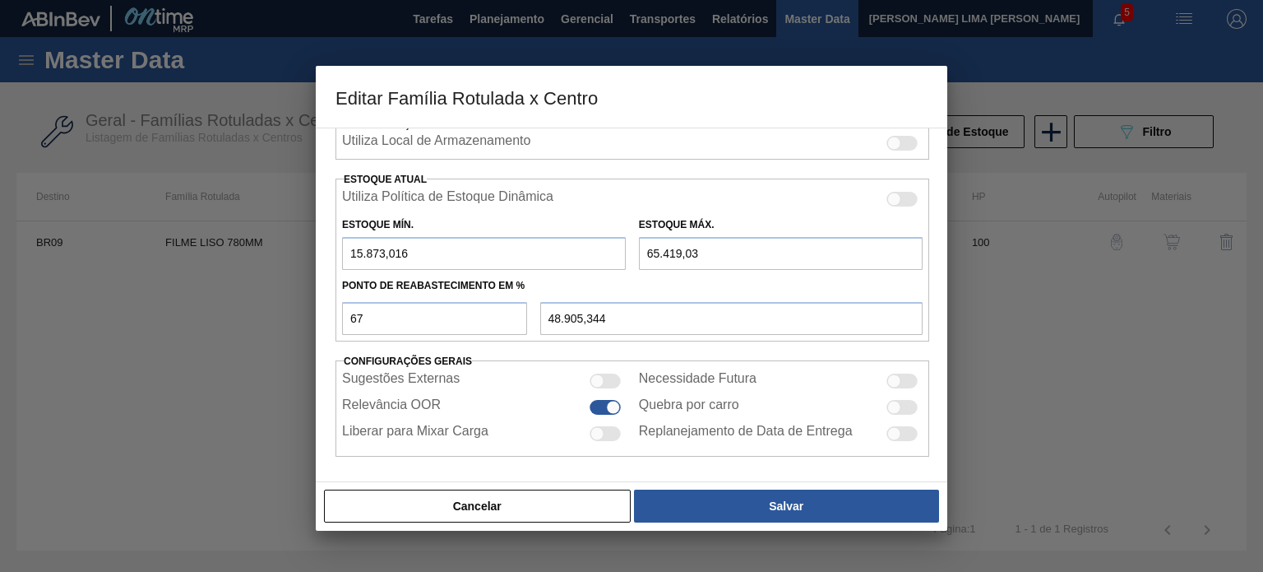
drag, startPoint x: 368, startPoint y: 257, endPoint x: 322, endPoint y: 249, distance: 47.6
click at [325, 249] on div "Carteira Filme Liso Família Filme Liso Família Rotulada FILME LISO 780MM Destin…" at bounding box center [632, 304] width 632 height 354
type input "49.068,845"
type input "9"
type input "43.833,720"
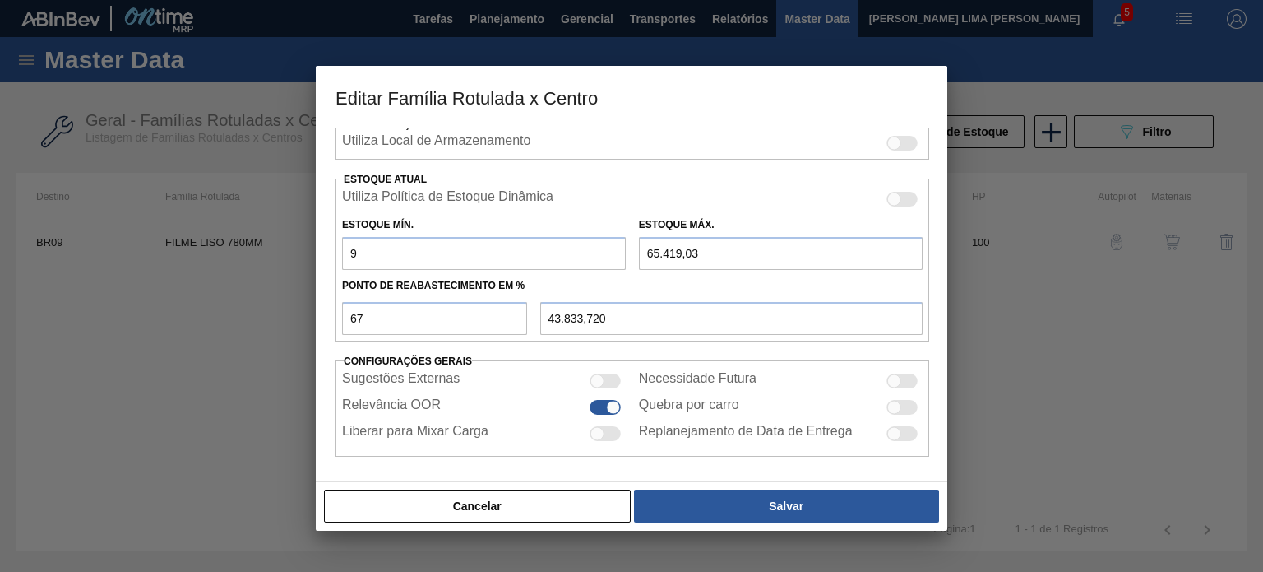
type input "98"
type input "43.863,090"
type input "984"
type input "44.155,470"
type input "9.841"
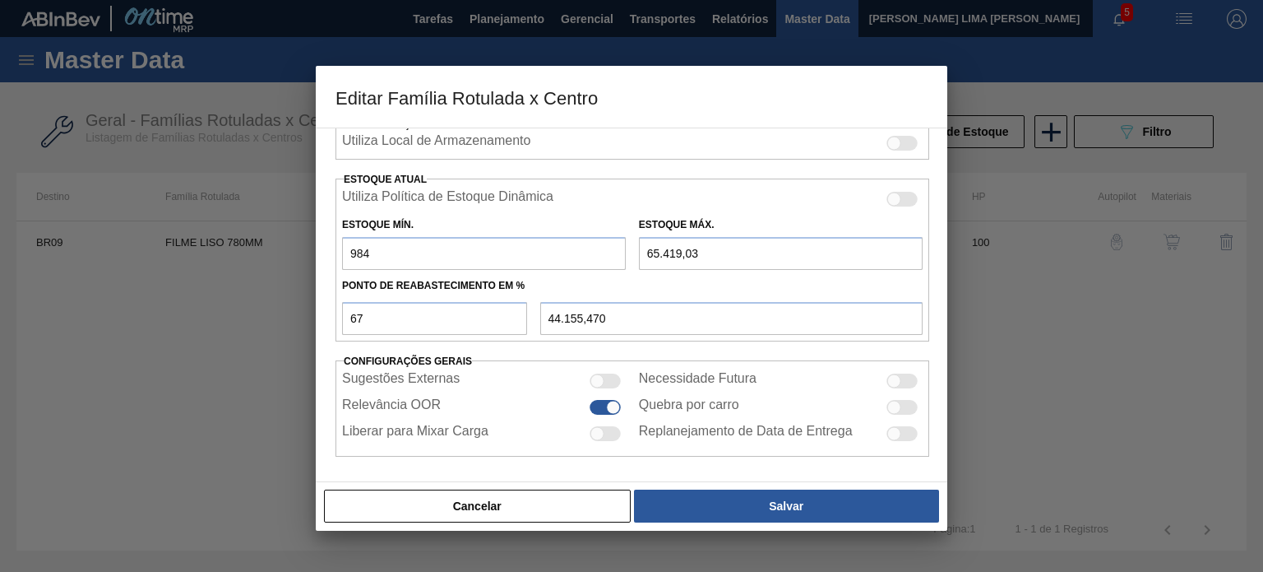
type input "47.078,280"
type input "9.841"
type input "4"
type input "3.250,210"
type input "44"
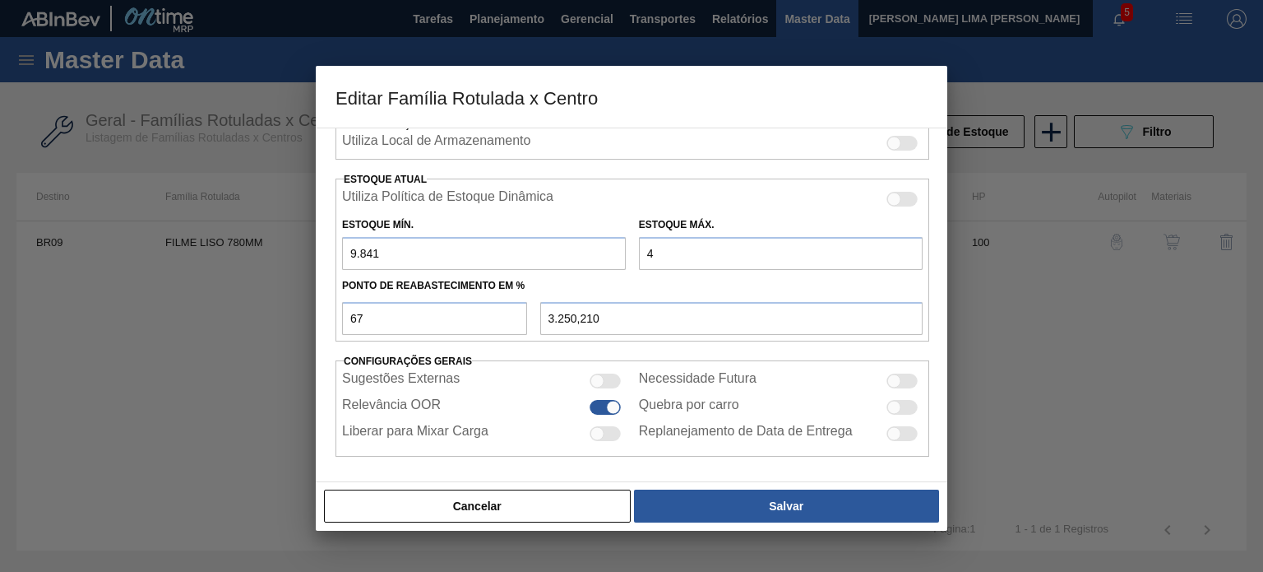
type input "3.277,010"
type input "442"
type input "3.543,670"
type input "4.428"
type input "6.214,290"
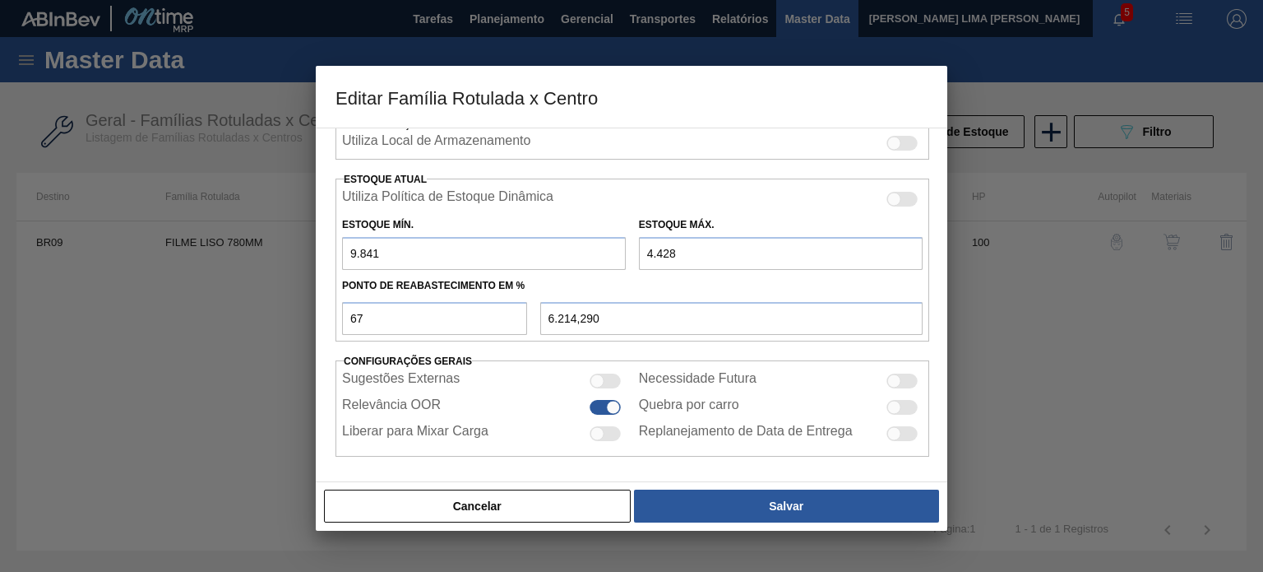
type input "44.285"
type input "32.918,480"
type input "4.428"
type input "6.214,290"
type input "44.286"
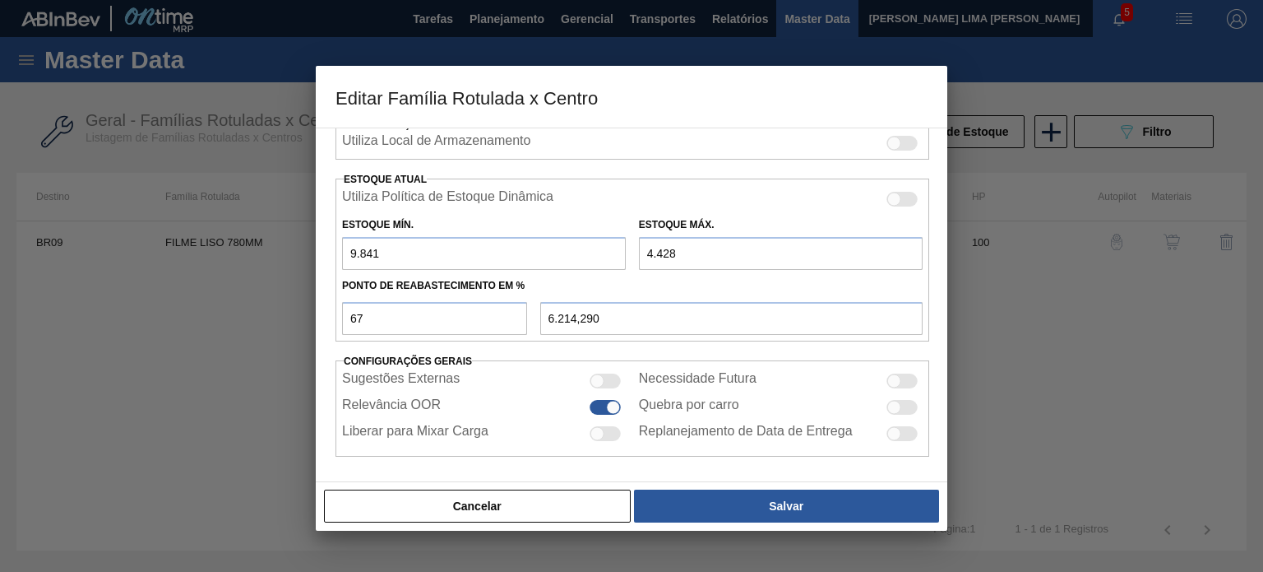
type input "32.919,150"
type input "44.286"
type input "6"
type input "11.907,700"
type input "60"
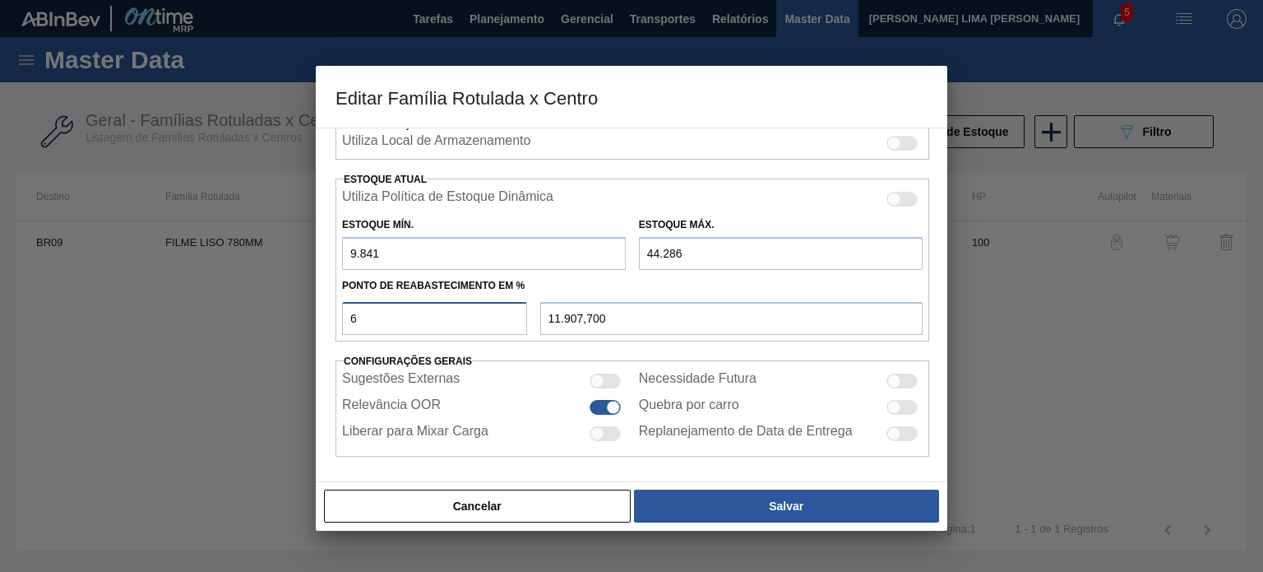
type input "30.508,000"
type input "6"
type input "11.907,700"
type input "9.841,000"
type input "5"
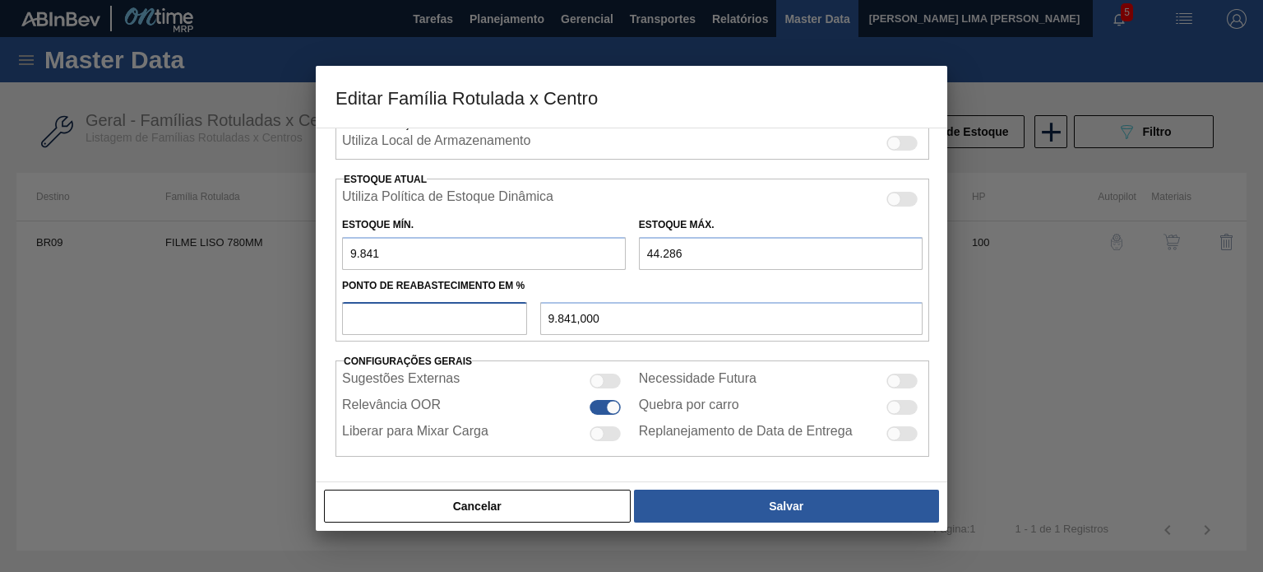
type input "11.563,250"
type input "58"
type input "29.819,100"
type input "5"
type input "11.563,250"
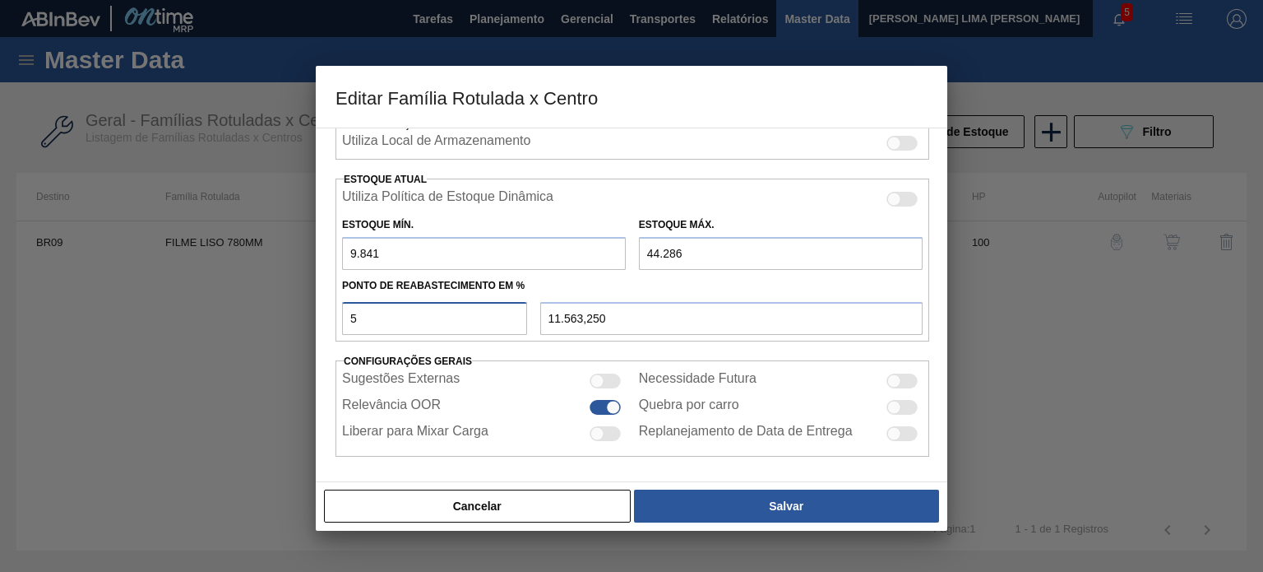
type input "57"
type input "29.474,650"
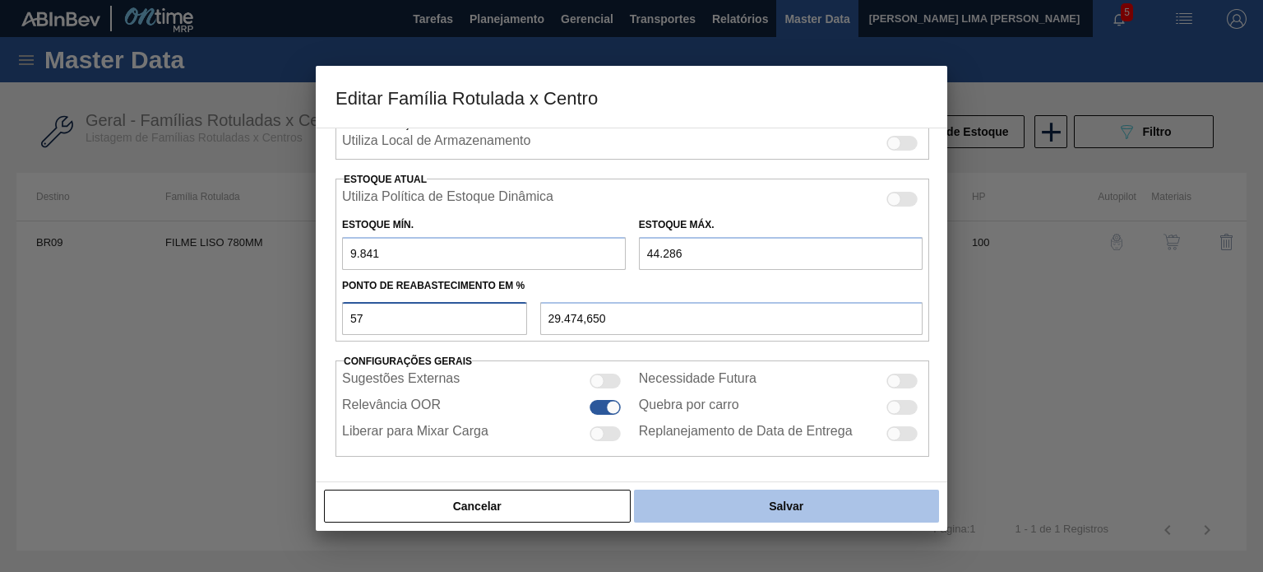
type input "57"
click at [757, 520] on button "Salvar" at bounding box center [786, 505] width 305 height 33
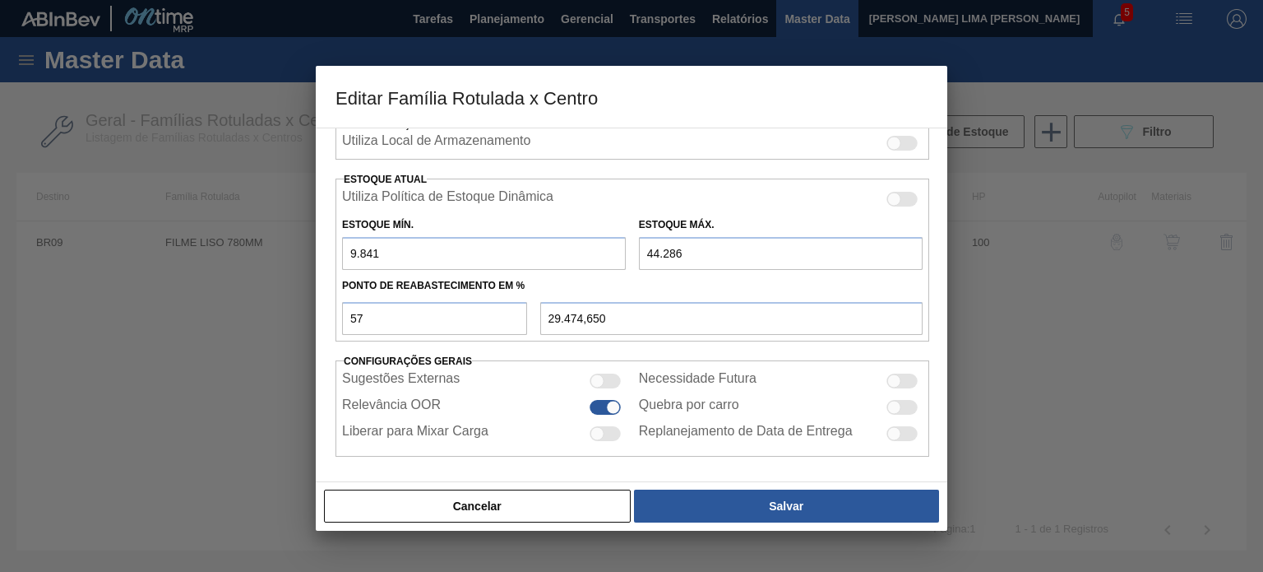
click at [753, 525] on div "Cancelar Salvar" at bounding box center [632, 505] width 632 height 49
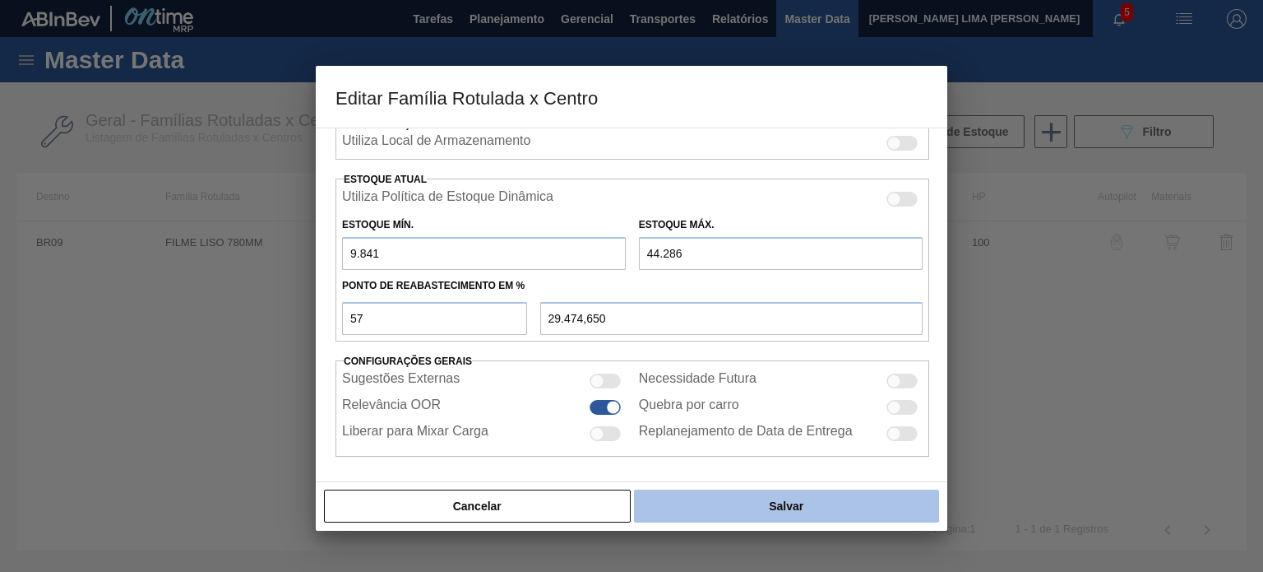
click at [726, 499] on button "Salvar" at bounding box center [786, 505] width 305 height 33
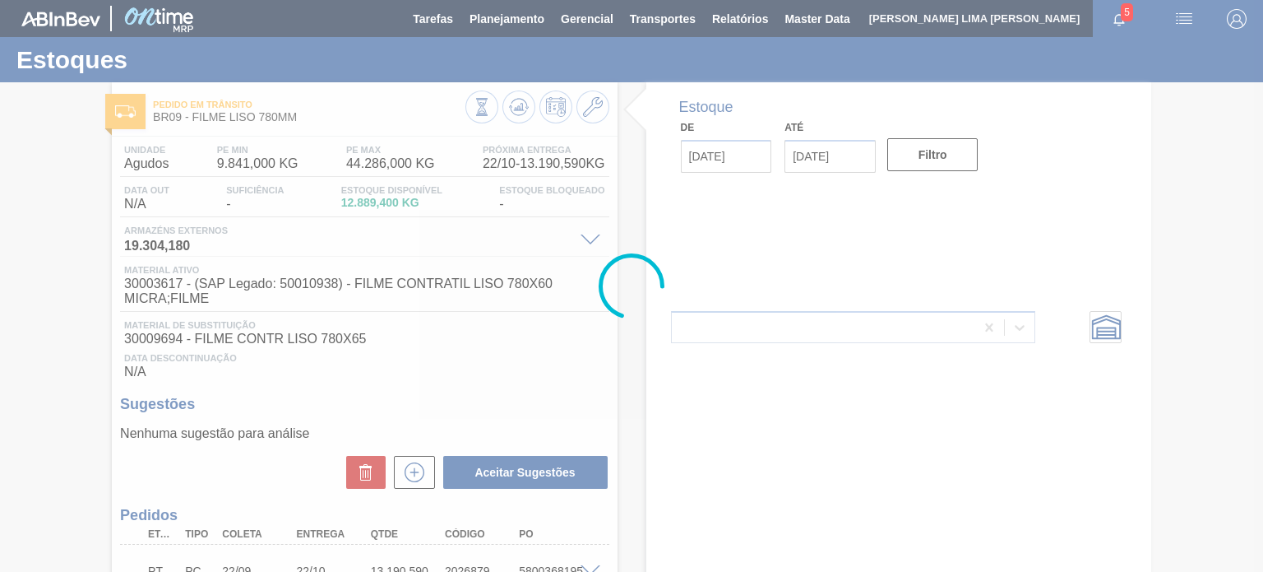
click at [521, 104] on div at bounding box center [631, 286] width 1263 height 572
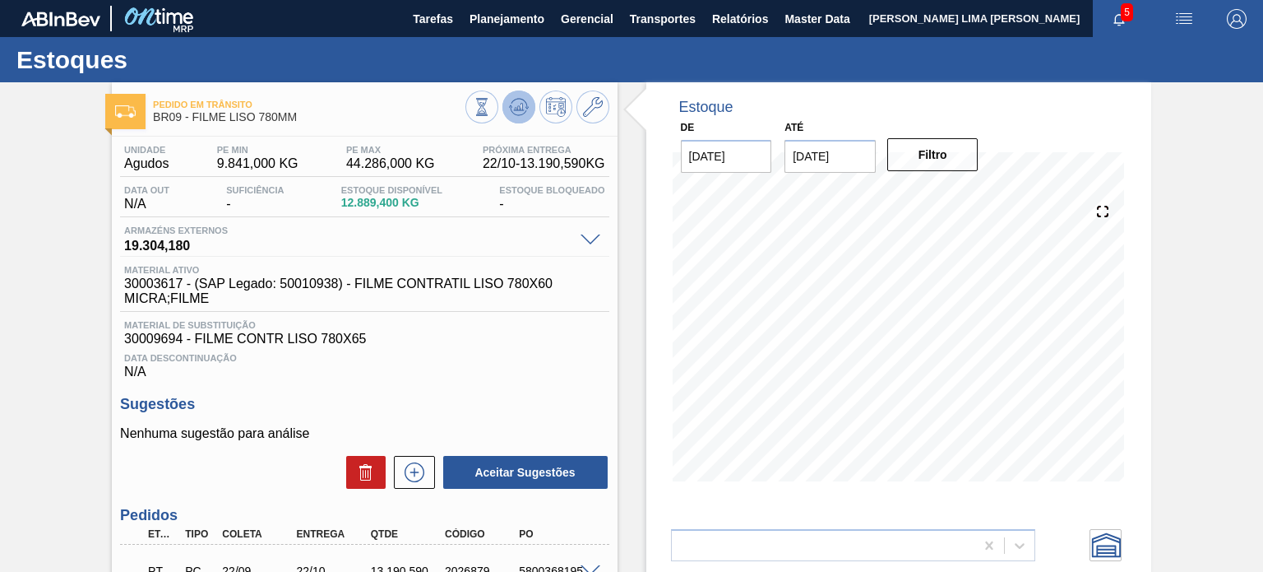
click at [521, 105] on icon at bounding box center [519, 107] width 20 height 20
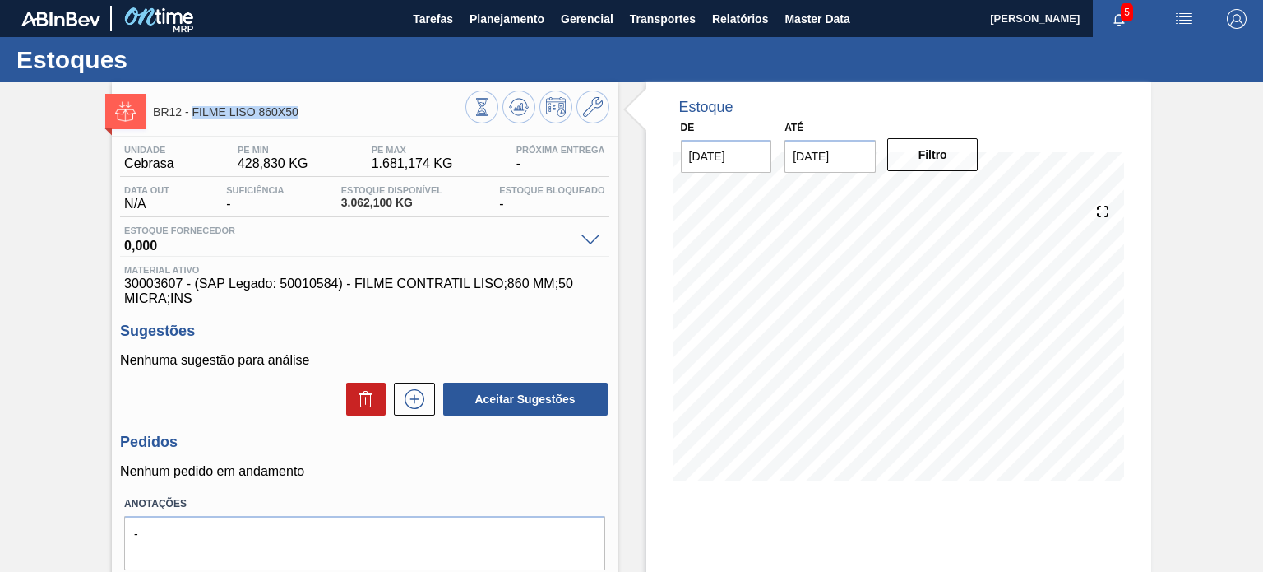
drag, startPoint x: 313, startPoint y: 113, endPoint x: 194, endPoint y: 108, distance: 118.5
click at [194, 108] on span "BR12 - FILME LISO 860X50" at bounding box center [309, 112] width 312 height 12
copy span "FILME LISO 860X50"
click at [593, 92] on button at bounding box center [593, 106] width 33 height 33
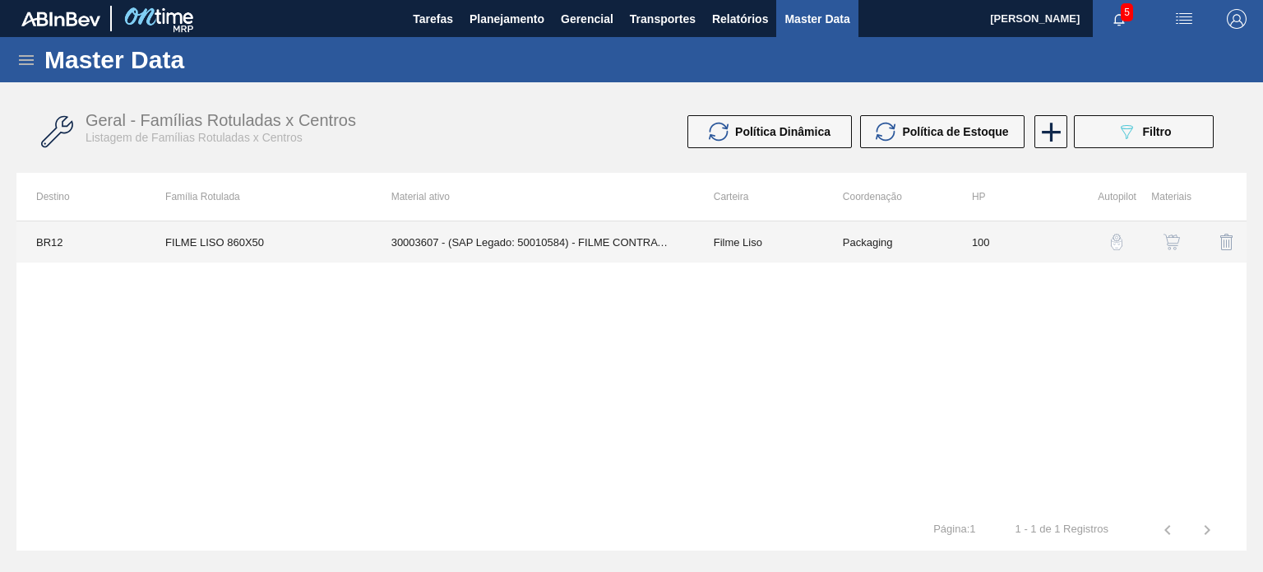
click at [1064, 231] on td "100" at bounding box center [1016, 241] width 129 height 41
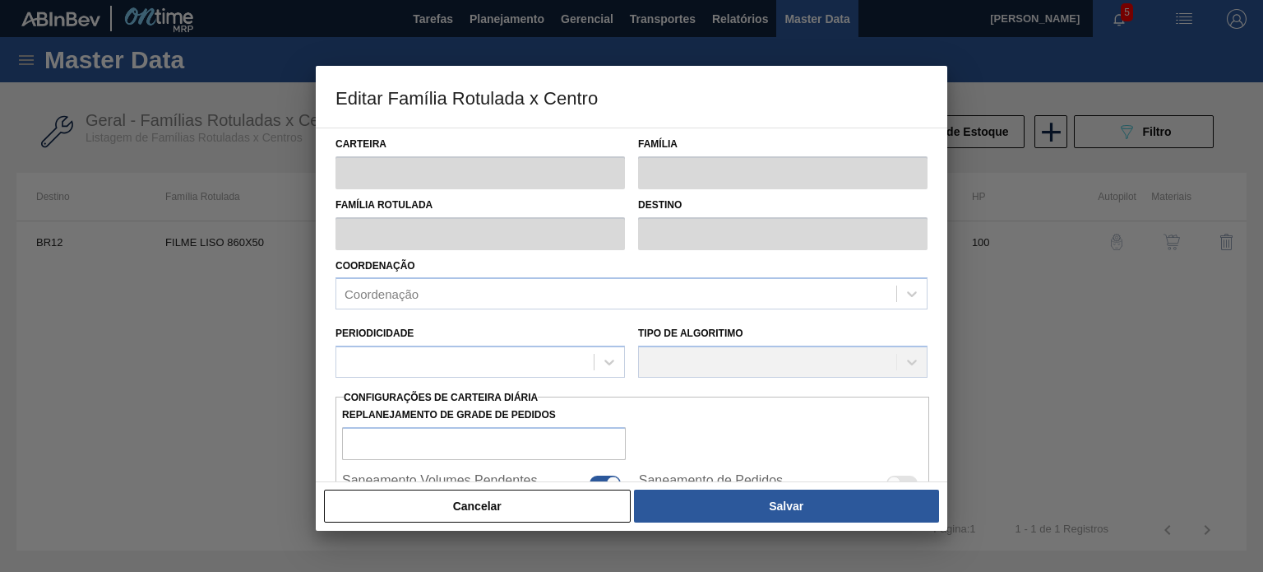
type input "Filme Liso"
type input "FILME LISO 860X50"
type input "BR12 - Cebrasa"
type input "100"
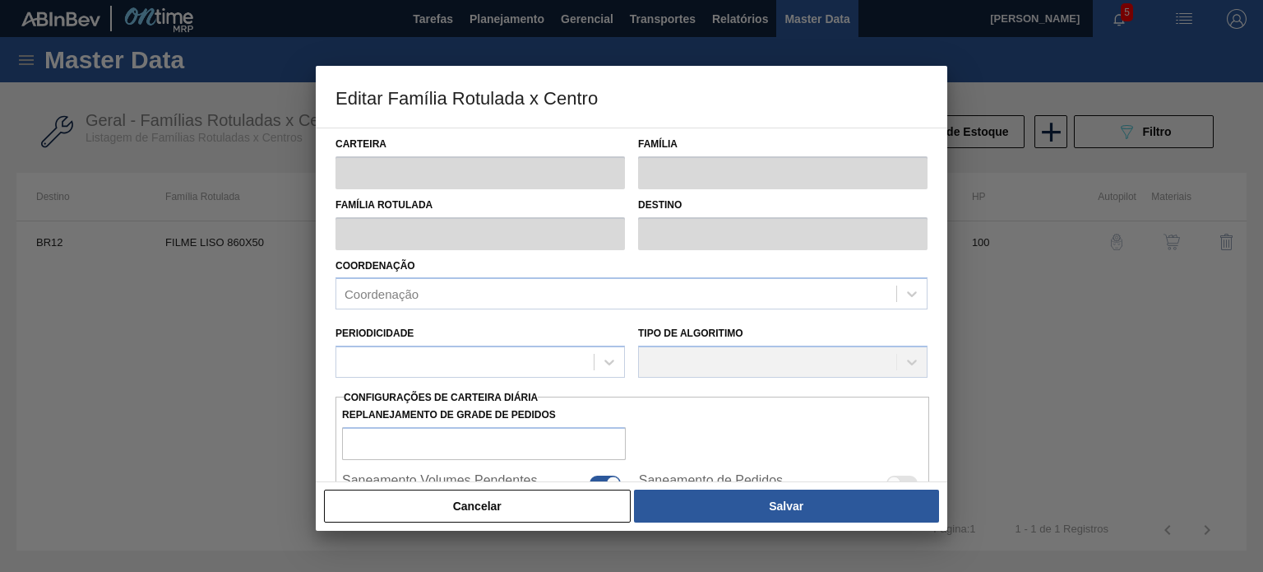
type input "428,83"
type input "1.681,174"
type input "67"
type input "1.263,768"
checkbox input "true"
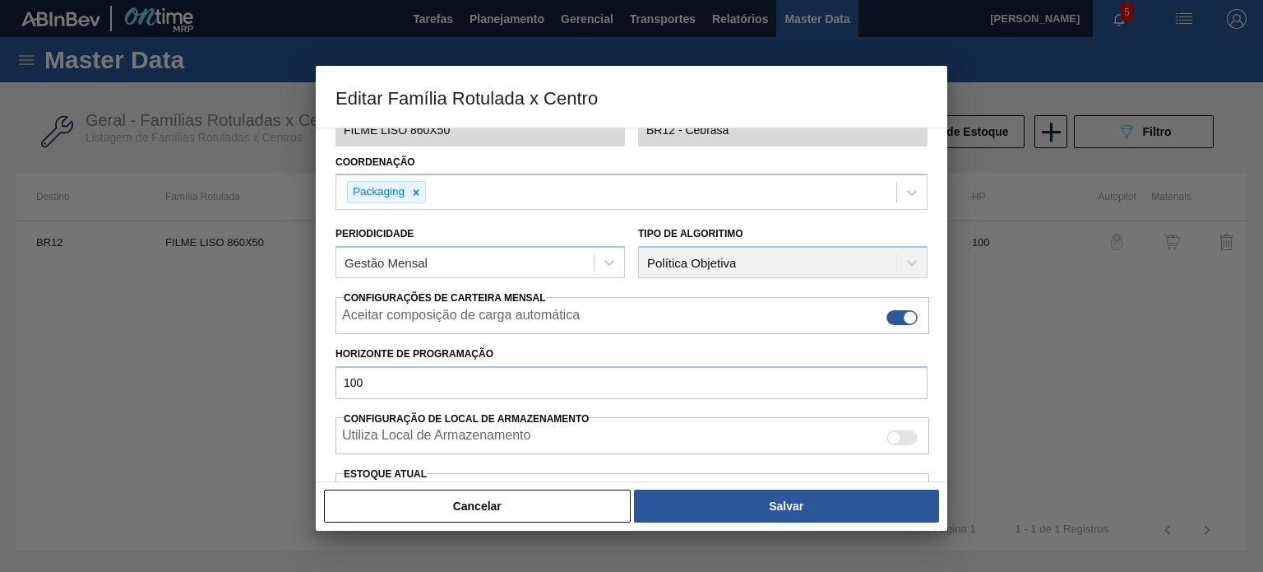
scroll to position [329, 0]
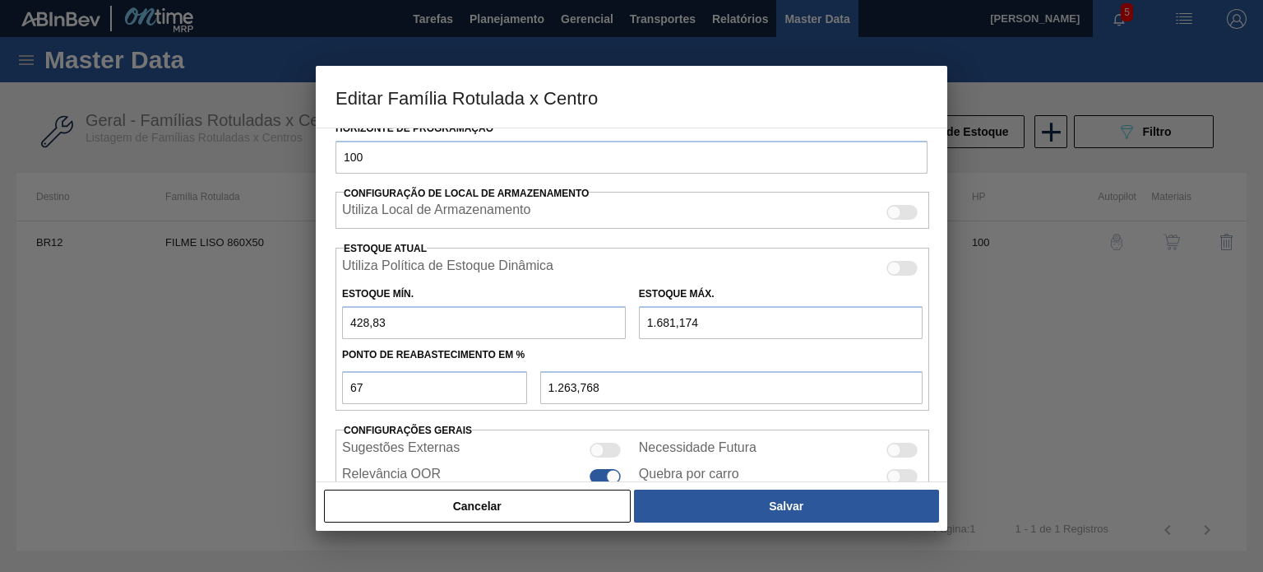
drag, startPoint x: 398, startPoint y: 320, endPoint x: 355, endPoint y: 319, distance: 42.8
click at [321, 315] on div "Carteira Filme Liso Família Filme Liso Família Rotulada FILME LISO 860X50 Desti…" at bounding box center [632, 304] width 632 height 354
type input "0"
type input "1.126,387"
type input "0"
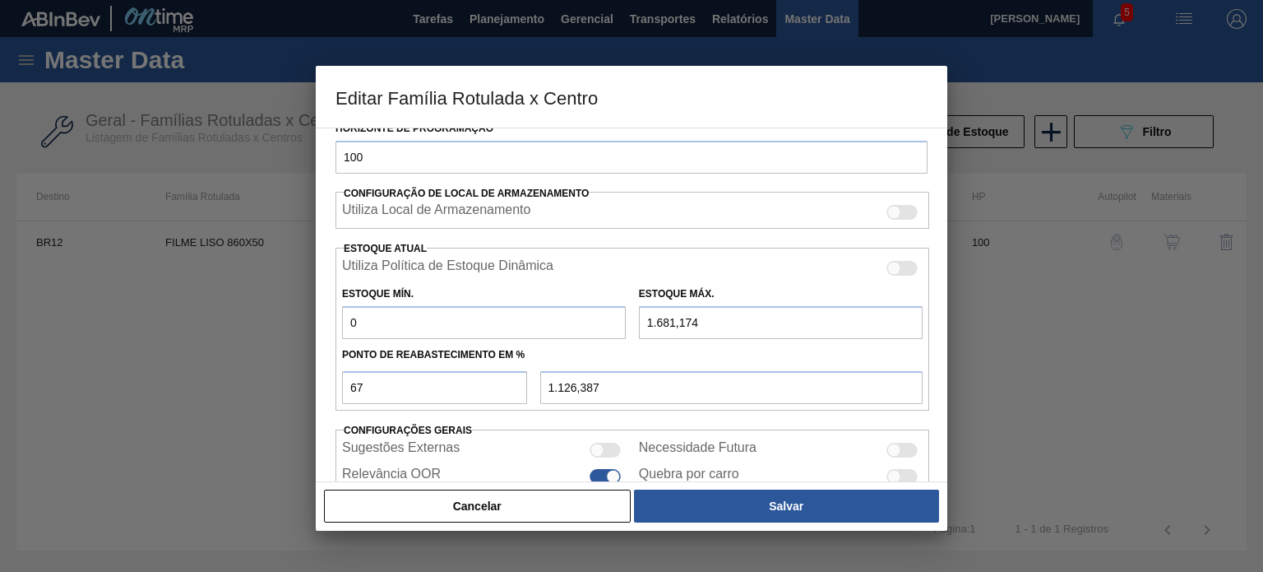
drag, startPoint x: 717, startPoint y: 327, endPoint x: 600, endPoint y: 308, distance: 118.2
click at [603, 308] on div "Estoque Mín. 0 Estoque Máx. 1.681,174" at bounding box center [633, 308] width 594 height 61
type input "0"
type input "0,000"
type input "0"
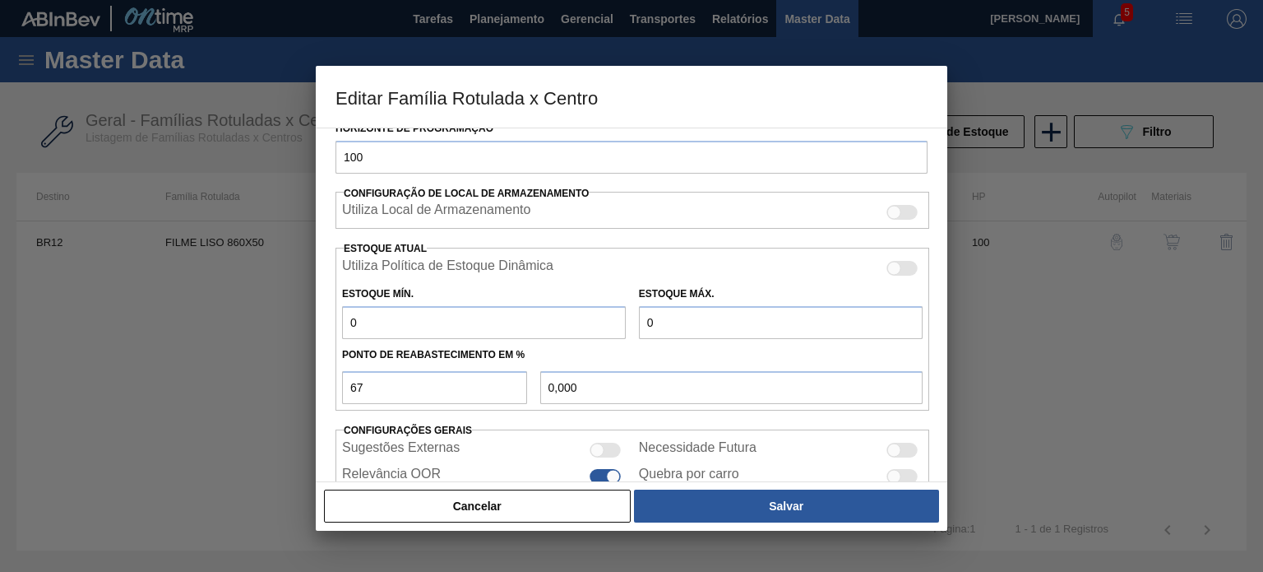
drag, startPoint x: 385, startPoint y: 419, endPoint x: 392, endPoint y: 405, distance: 15.1
click at [383, 419] on div "Carteira Filme Liso Família Filme Liso Família Rotulada FILME LISO 860X50 Desti…" at bounding box center [632, 162] width 592 height 726
drag, startPoint x: 373, startPoint y: 392, endPoint x: 325, endPoint y: 387, distance: 48.8
click at [328, 389] on div "Carteira Filme Liso Família Filme Liso Família Rotulada FILME LISO 860X50 Desti…" at bounding box center [632, 304] width 632 height 354
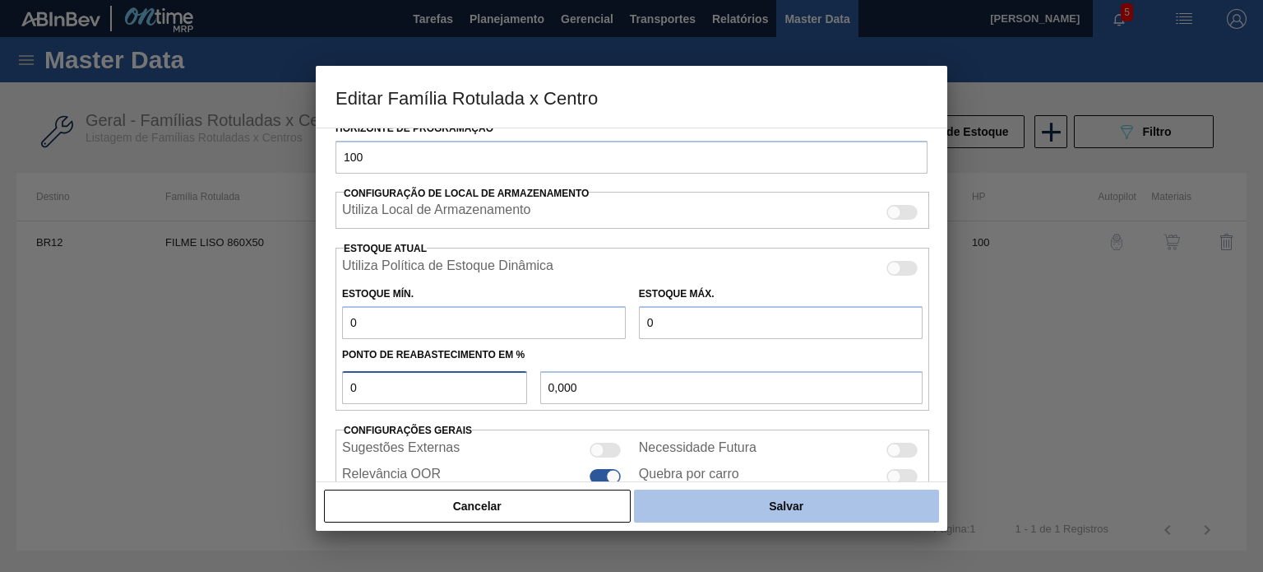
type input "0"
click at [774, 503] on button "Salvar" at bounding box center [786, 505] width 305 height 33
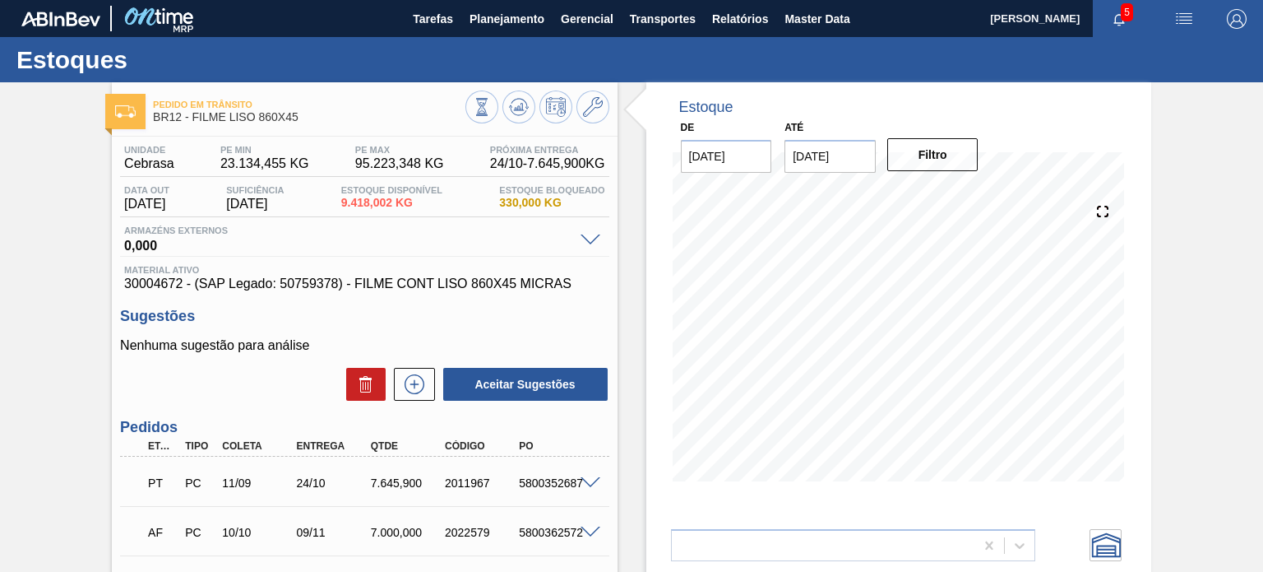
click at [512, 242] on span "0,000" at bounding box center [347, 243] width 447 height 16
drag, startPoint x: 305, startPoint y: 119, endPoint x: 193, endPoint y: 118, distance: 111.9
click at [193, 118] on span "BR12 - FILME LISO 860X45" at bounding box center [309, 117] width 312 height 12
copy span "FILME LISO 860X45"
click at [592, 114] on icon at bounding box center [593, 107] width 20 height 20
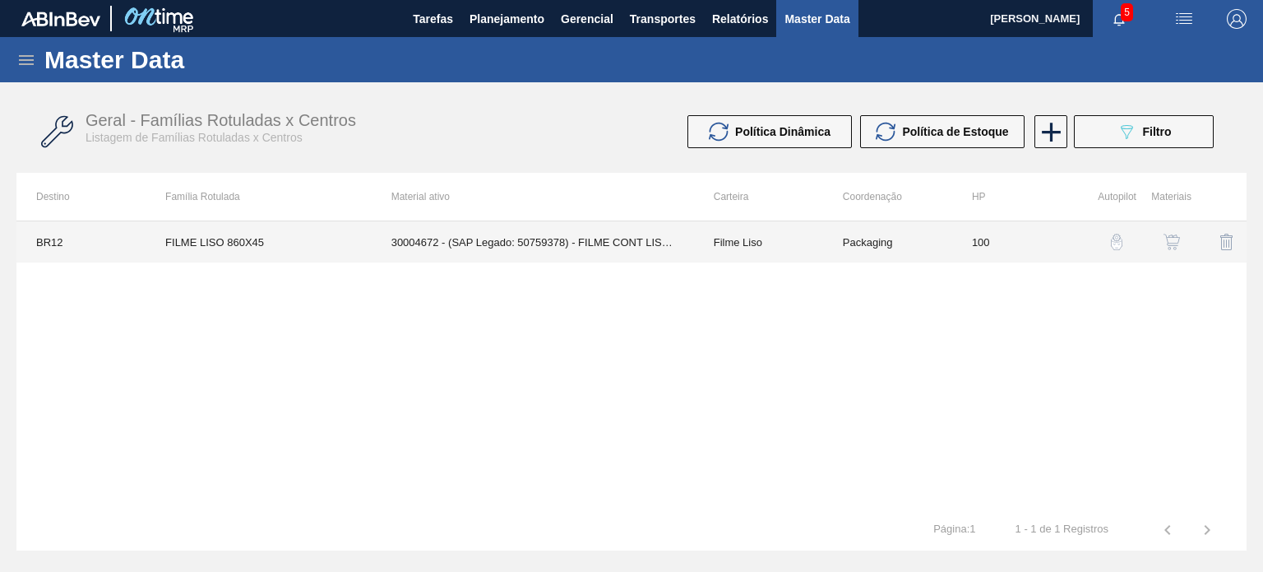
click at [694, 249] on td "Filme Liso" at bounding box center [758, 241] width 129 height 41
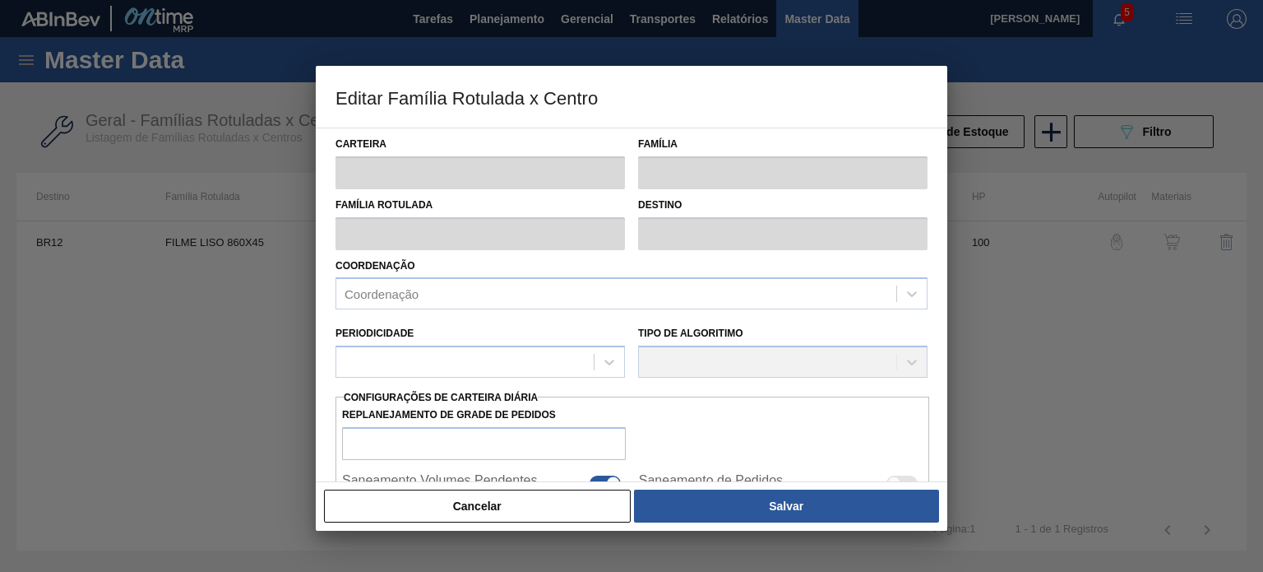
type input "Filme Liso"
type input "FILME LISO 860X45"
type input "BR12 - Cebrasa"
type input "100"
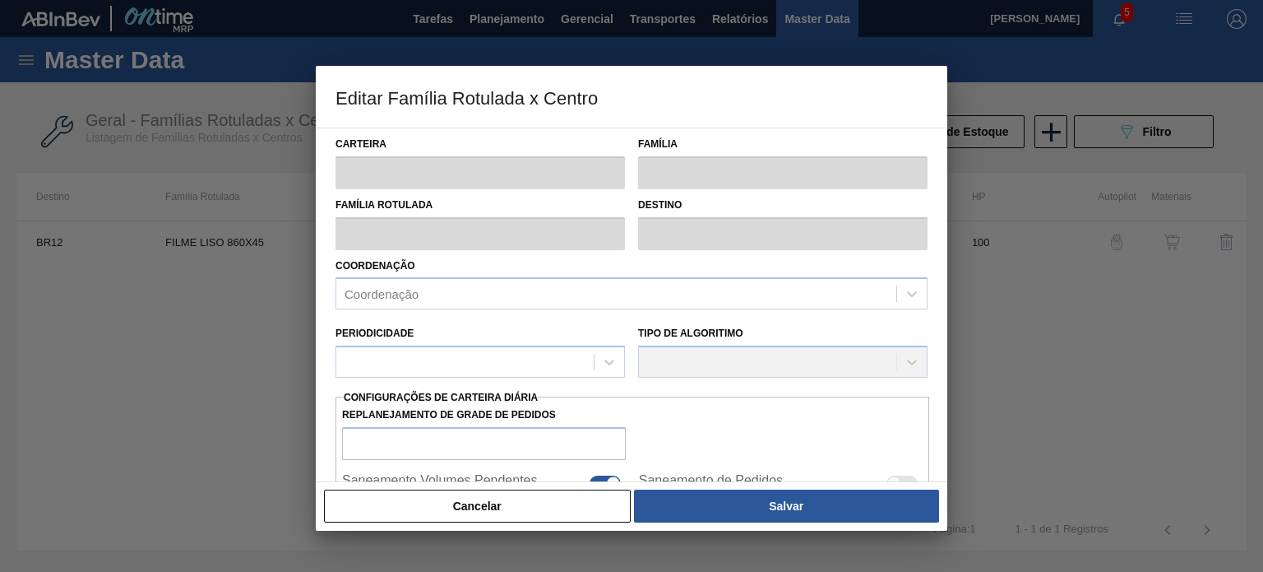
type input "23.134,455"
type input "95.223,348"
type input "67"
type input "71.196,120"
checkbox input "true"
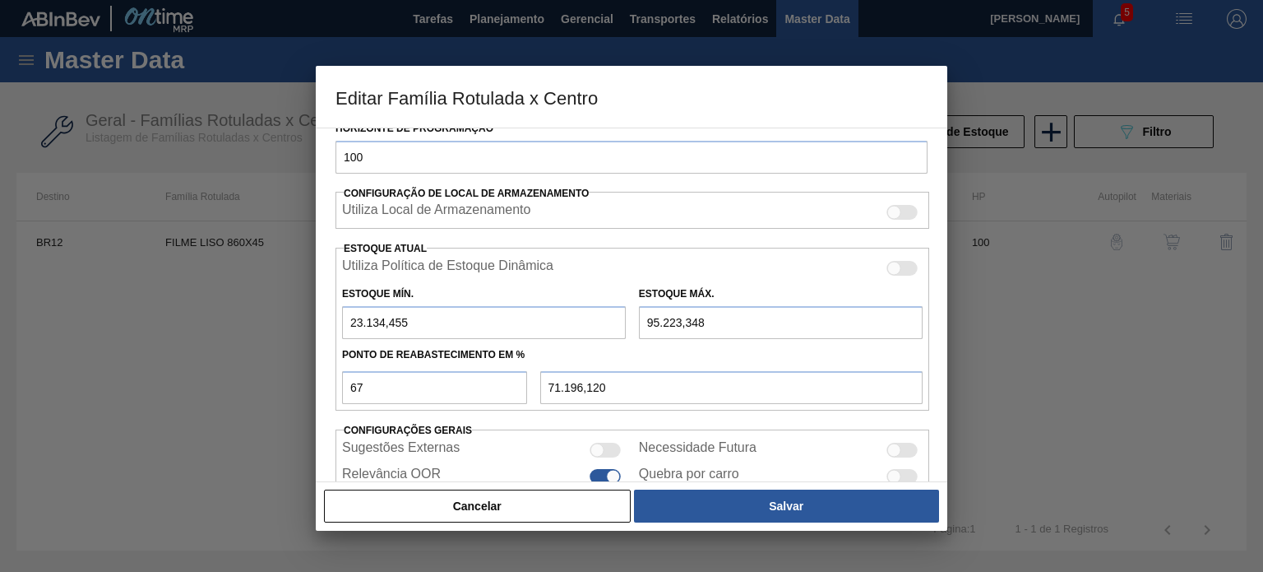
scroll to position [398, 0]
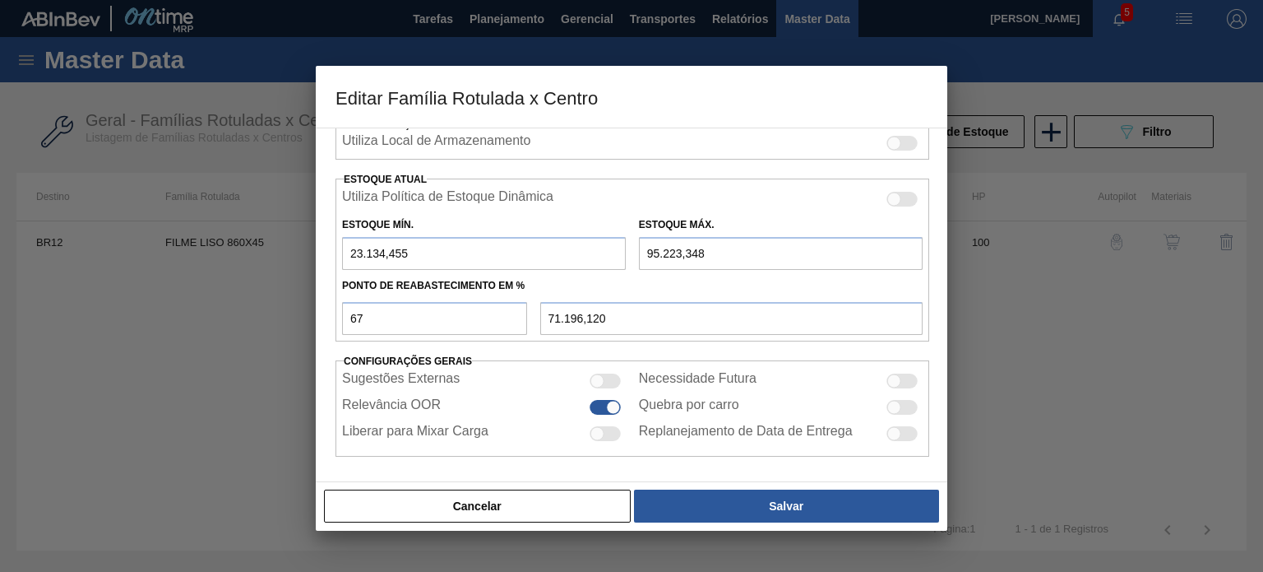
drag, startPoint x: 429, startPoint y: 246, endPoint x: 339, endPoint y: 243, distance: 89.7
click at [339, 243] on div "Estoque Mín. 23.134,455" at bounding box center [484, 241] width 297 height 57
type input "1"
type input "63.799,973"
type input "18"
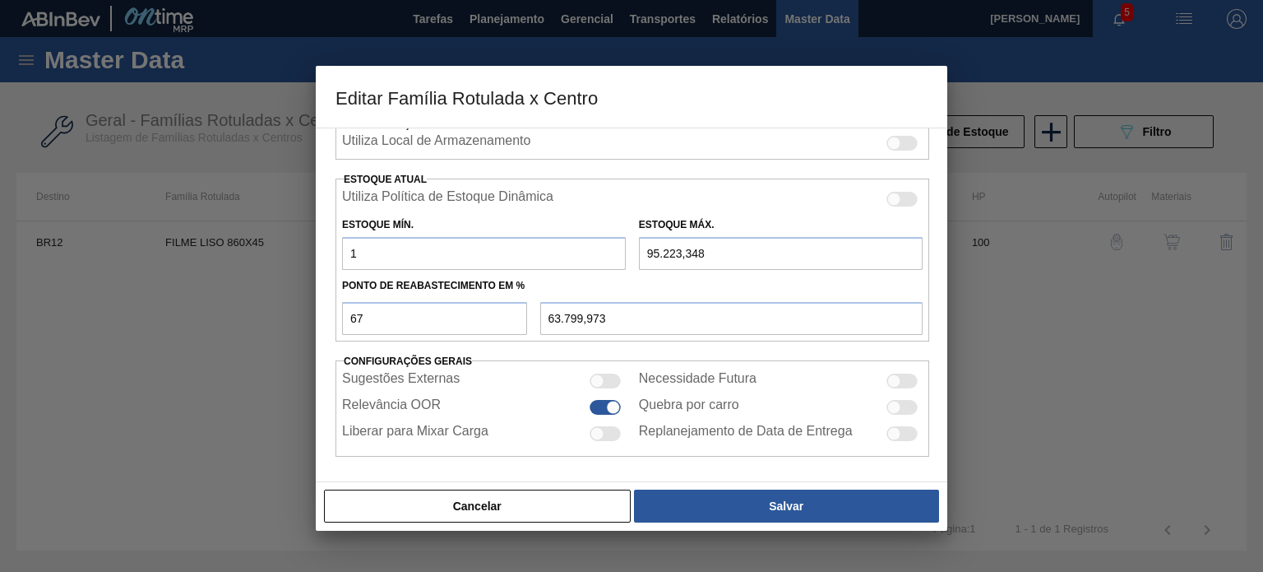
type input "63.805,583"
type input "185"
type input "63.860,693"
type input "1.850"
type input "64.410,143"
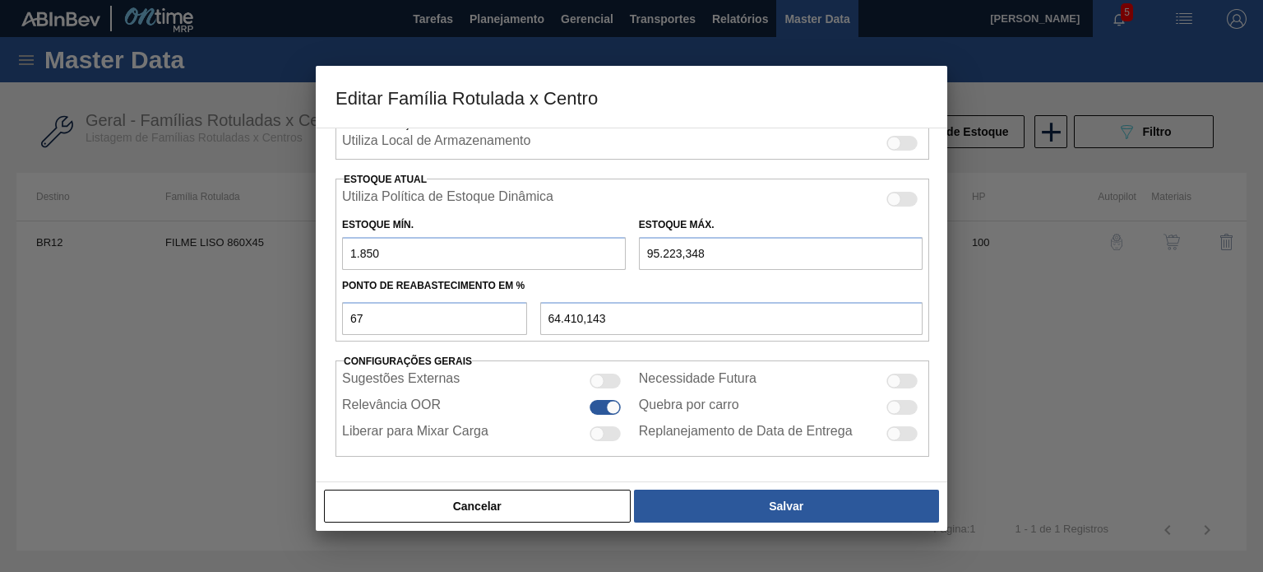
type input "18.508"
type input "69.907,283"
type input "18.508"
type input "8"
type input "6.113,000"
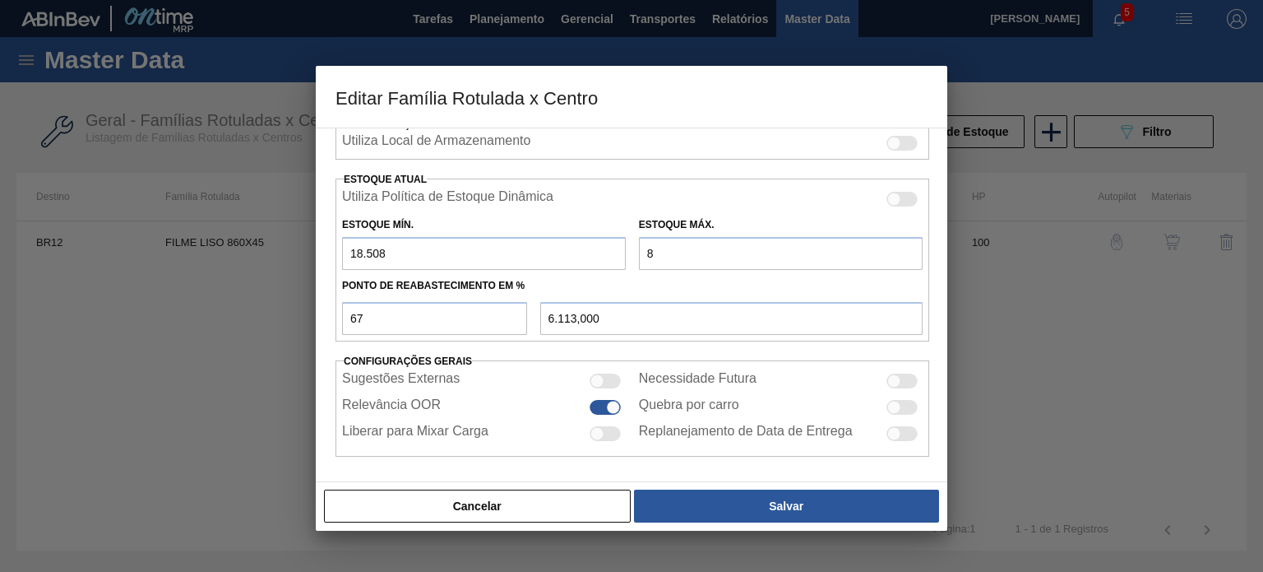
type input "83"
type input "6.163,250"
type input "832"
type input "6.665,080"
type input "8.326"
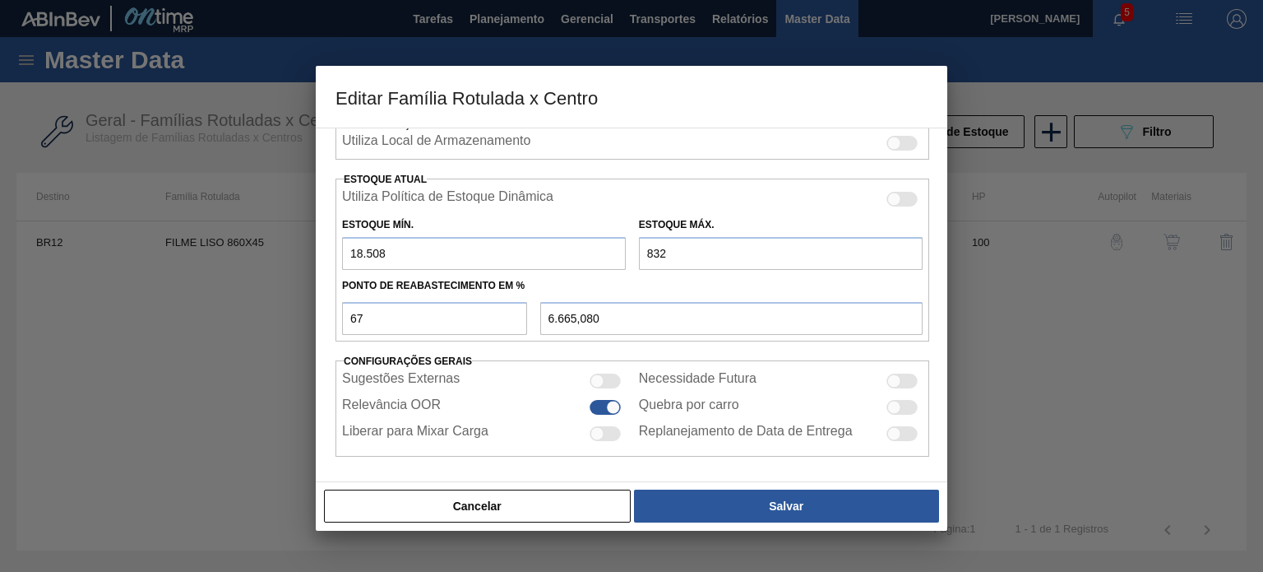
type input "11.686,060"
type input "83.264"
type input "61.894,520"
type input "83.264"
type input "5"
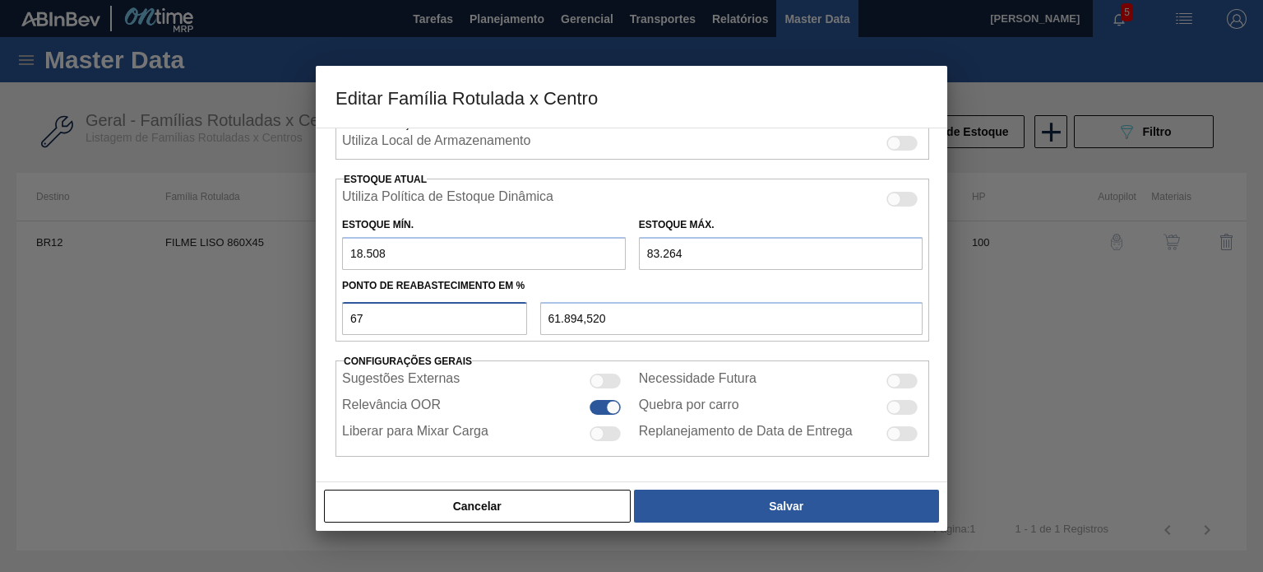
type input "21.745,800"
type input "58"
type input "56.066,480"
type input "5"
type input "21.745,800"
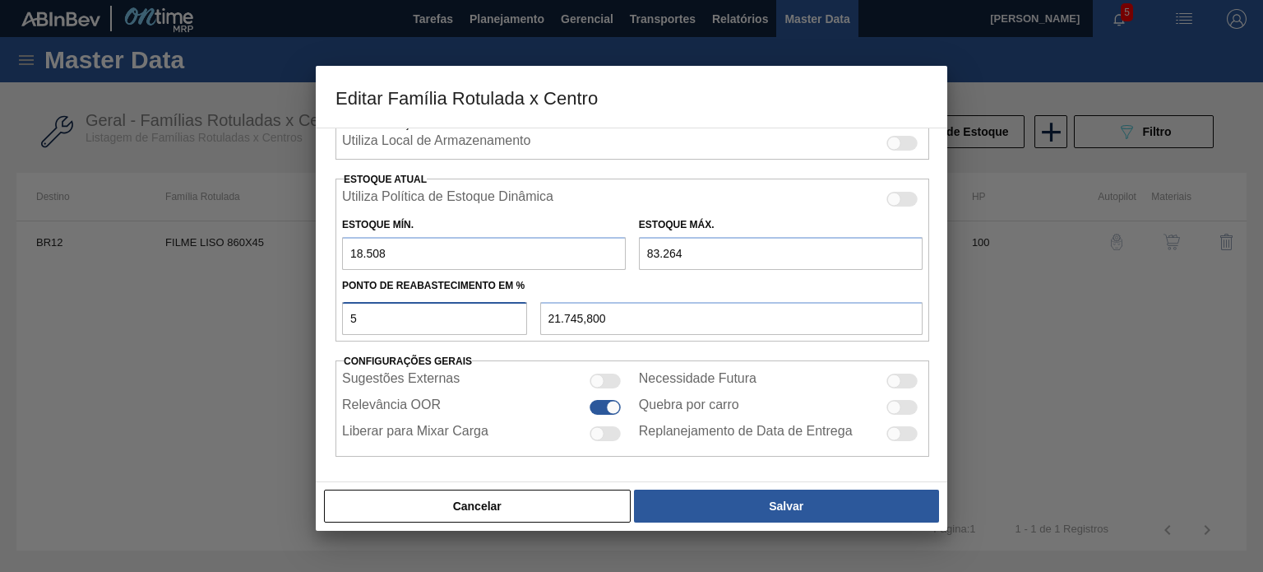
type input "57"
type input "55.418,920"
type input "57"
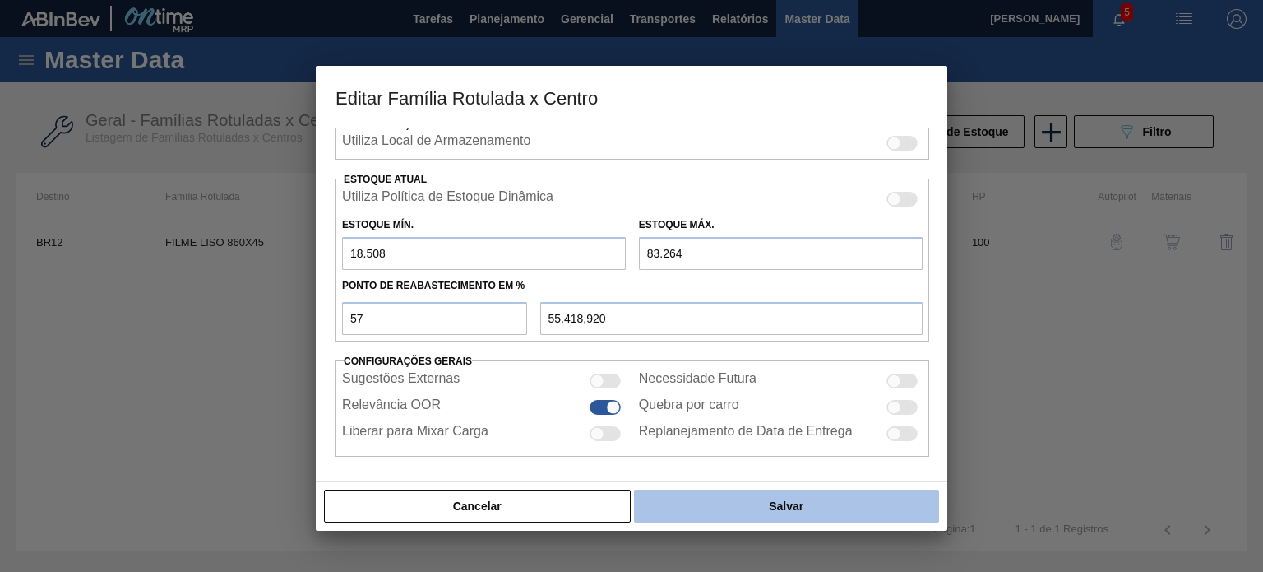
click at [722, 493] on button "Salvar" at bounding box center [786, 505] width 305 height 33
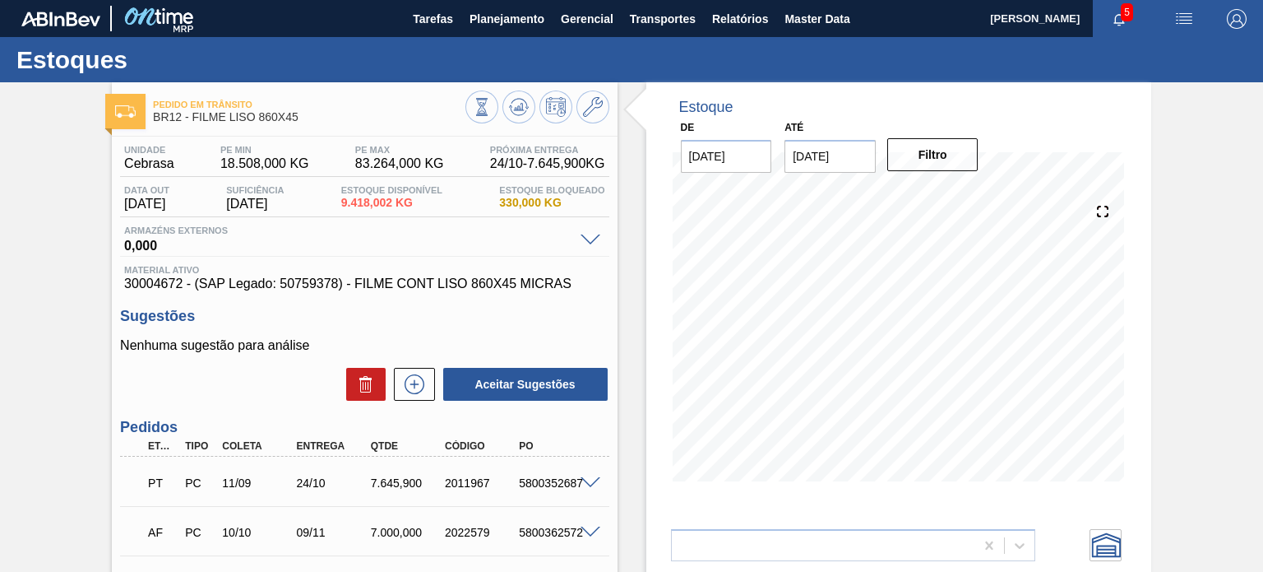
click at [517, 105] on icon at bounding box center [518, 106] width 11 height 7
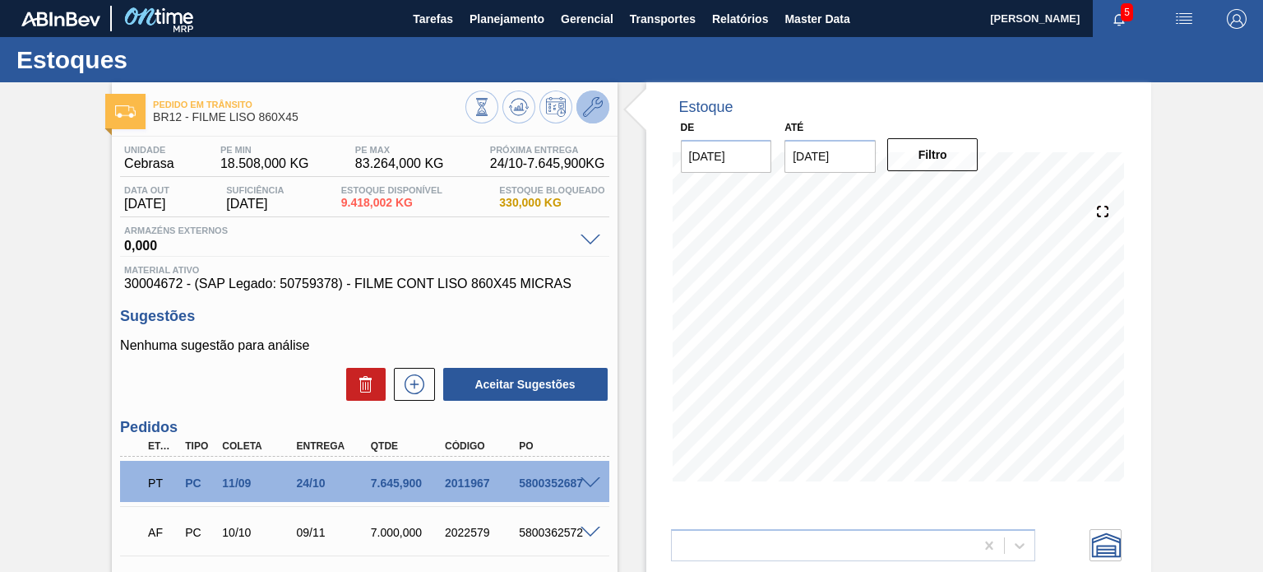
click at [600, 111] on icon at bounding box center [593, 107] width 20 height 20
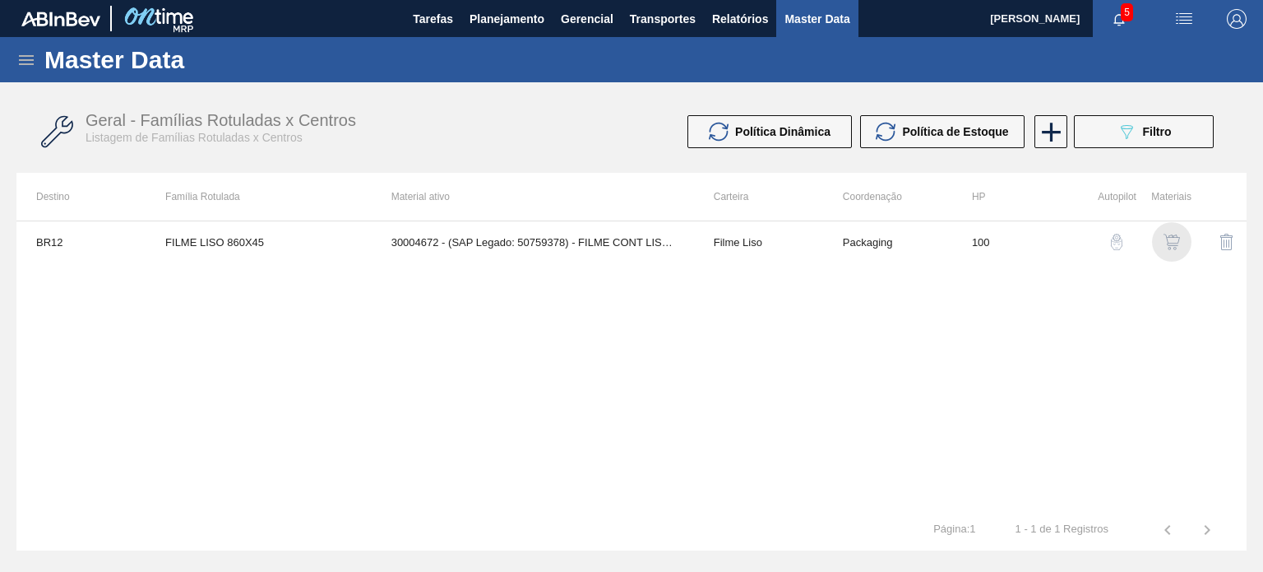
click at [1168, 244] on img "button" at bounding box center [1172, 242] width 16 height 16
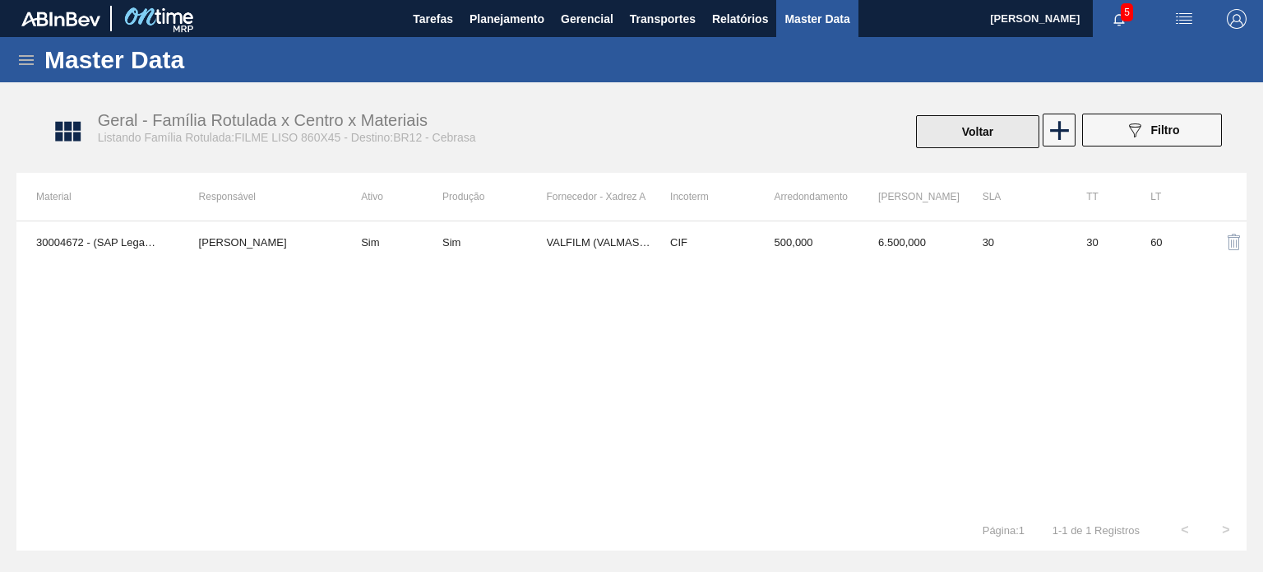
click at [973, 146] on button "Voltar" at bounding box center [977, 131] width 123 height 33
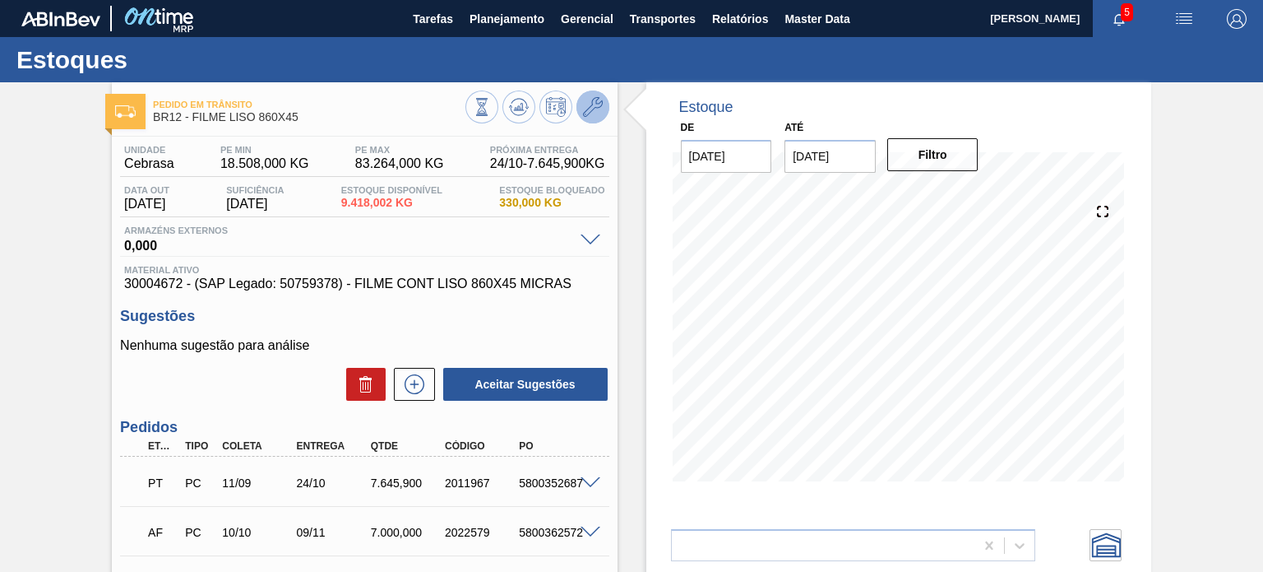
click at [588, 109] on icon at bounding box center [593, 107] width 20 height 20
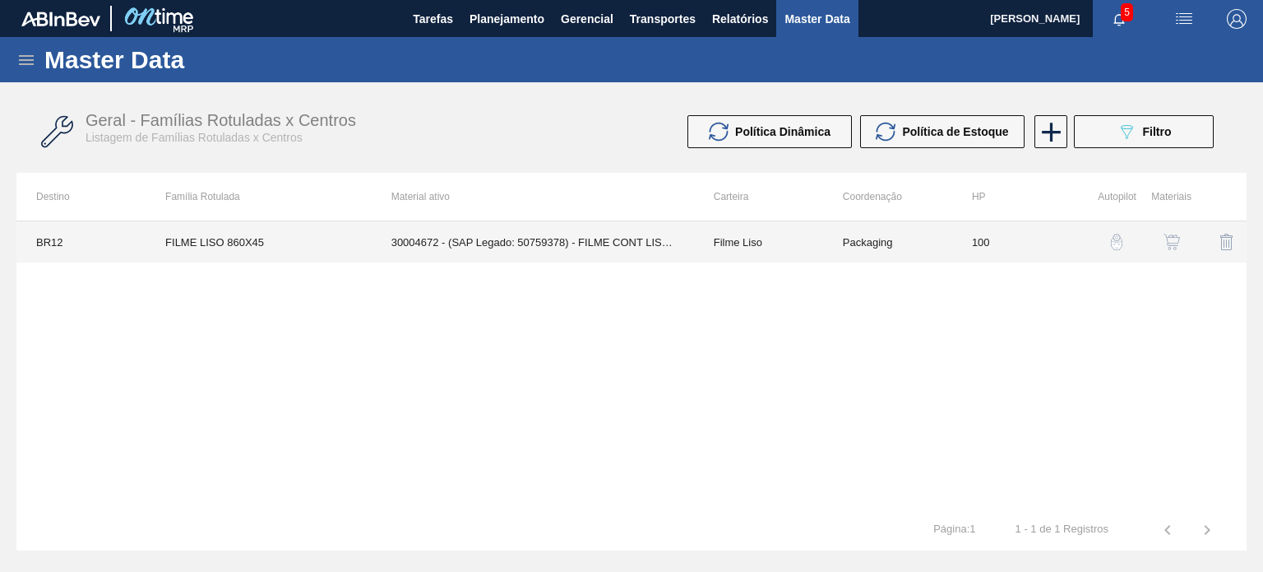
click at [660, 256] on td "30004672 - (SAP Legado: 50759378) - FILME CONT LISO 860X45 MICRAS" at bounding box center [533, 241] width 322 height 41
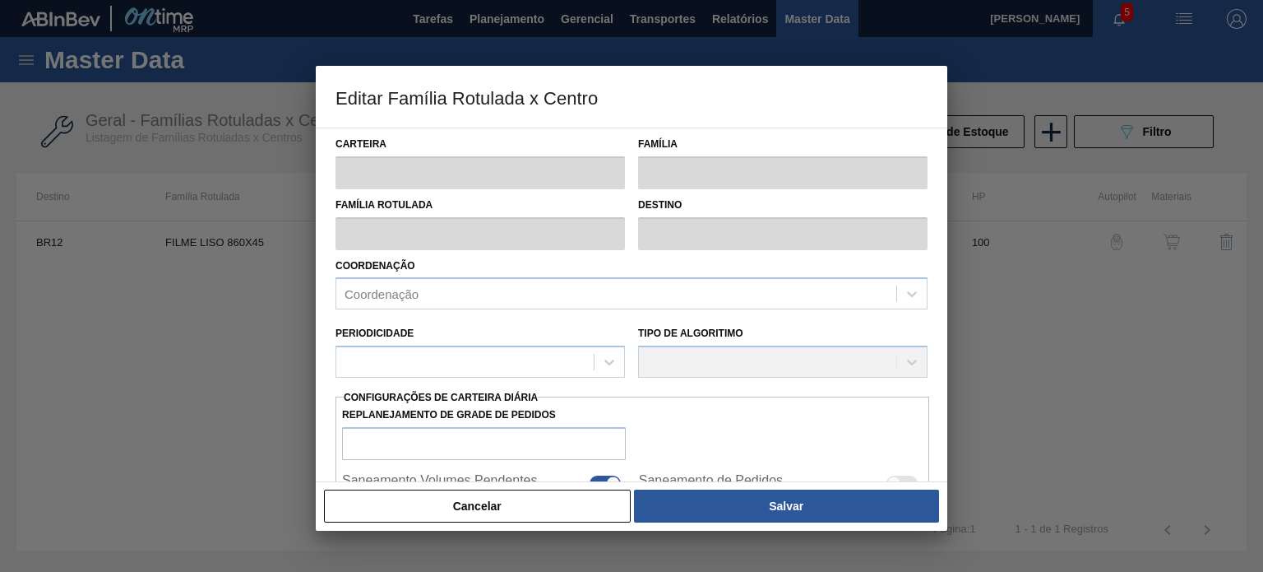
type input "Filme Liso"
type input "FILME LISO 860X45"
type input "BR12 - Cebrasa"
type input "100"
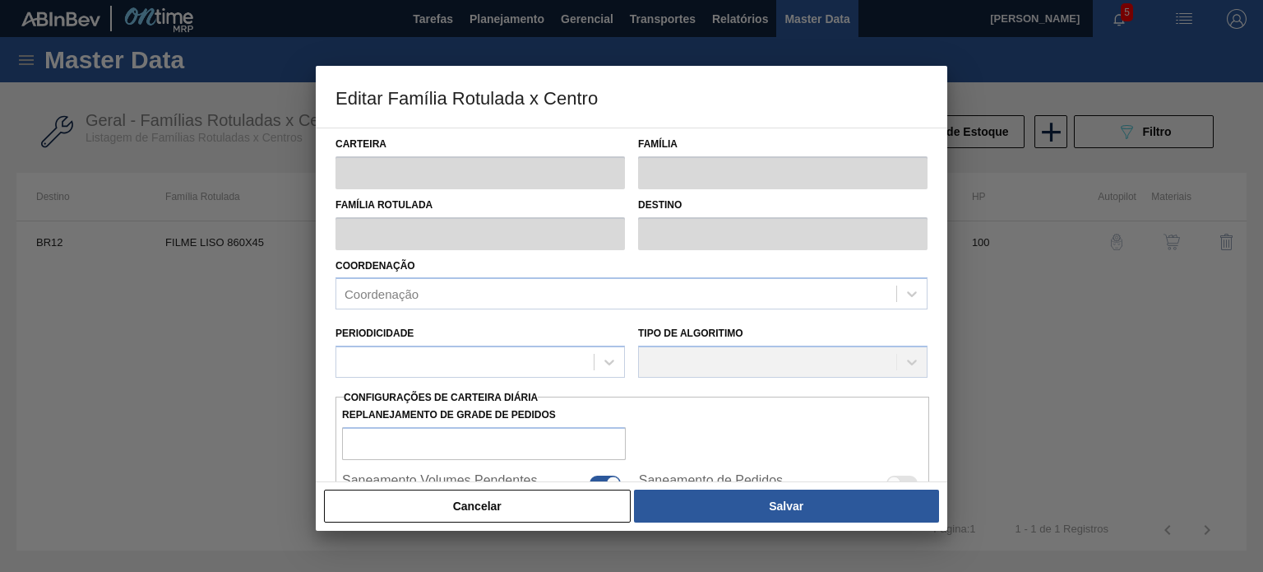
type input "18.508"
type input "83.264"
type input "57"
type input "55.418,920"
checkbox input "true"
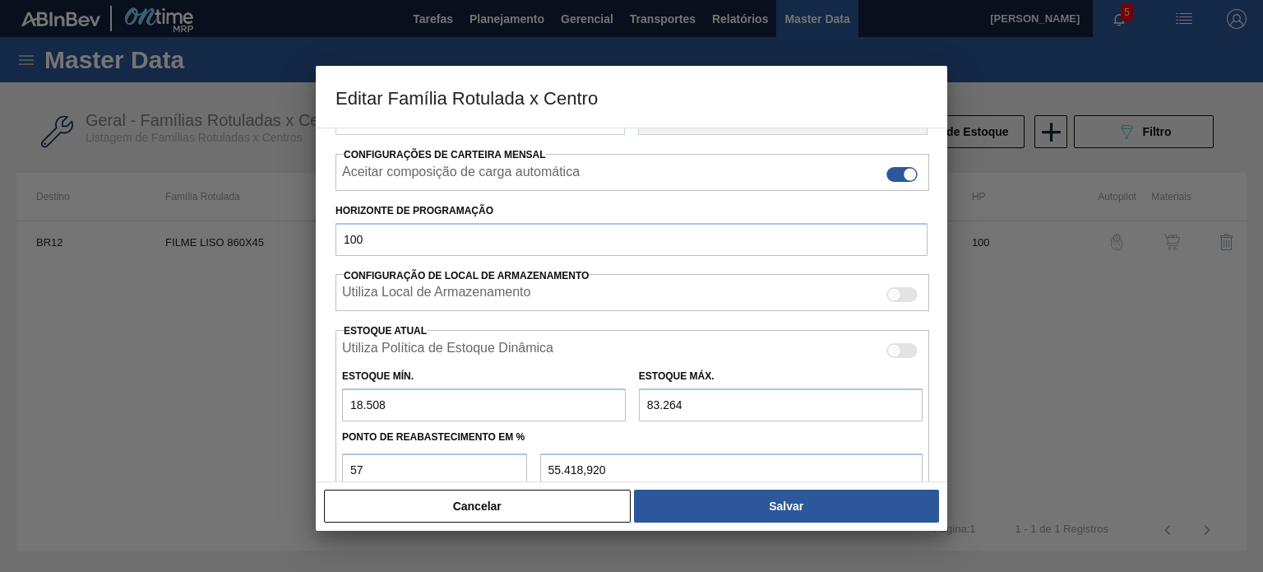
scroll to position [329, 0]
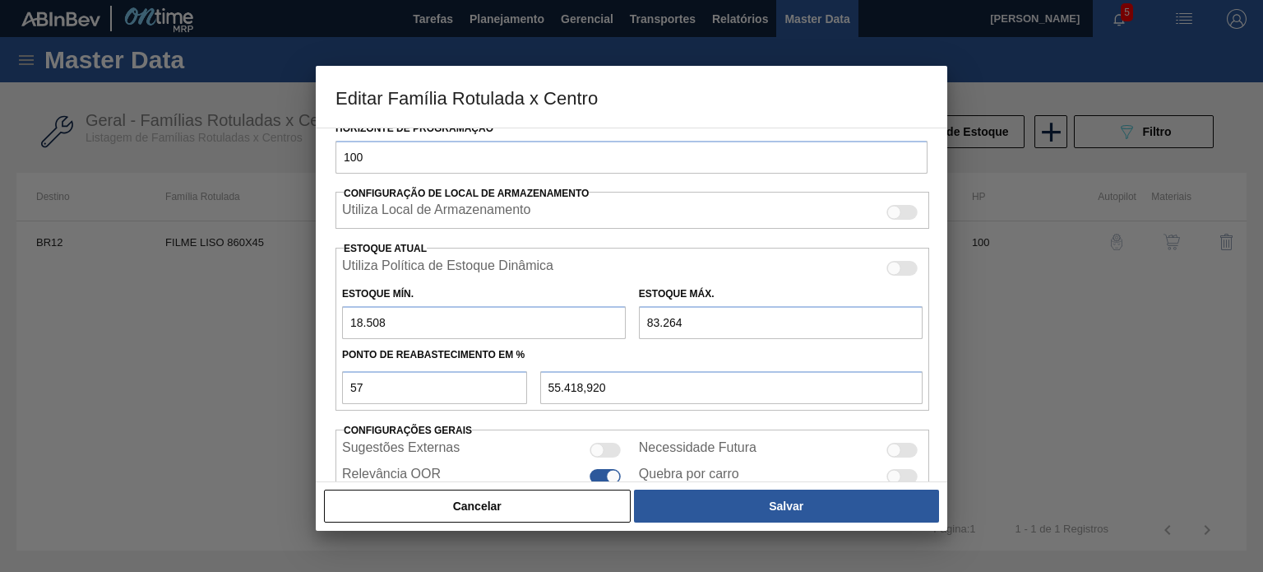
drag, startPoint x: 416, startPoint y: 324, endPoint x: 332, endPoint y: 325, distance: 83.9
click at [332, 325] on div "Carteira Filme Liso Família Filme Liso Família Rotulada FILME LISO 860X45 Desti…" at bounding box center [632, 304] width 632 height 354
type input "1"
type input "47.460,910"
type input "16"
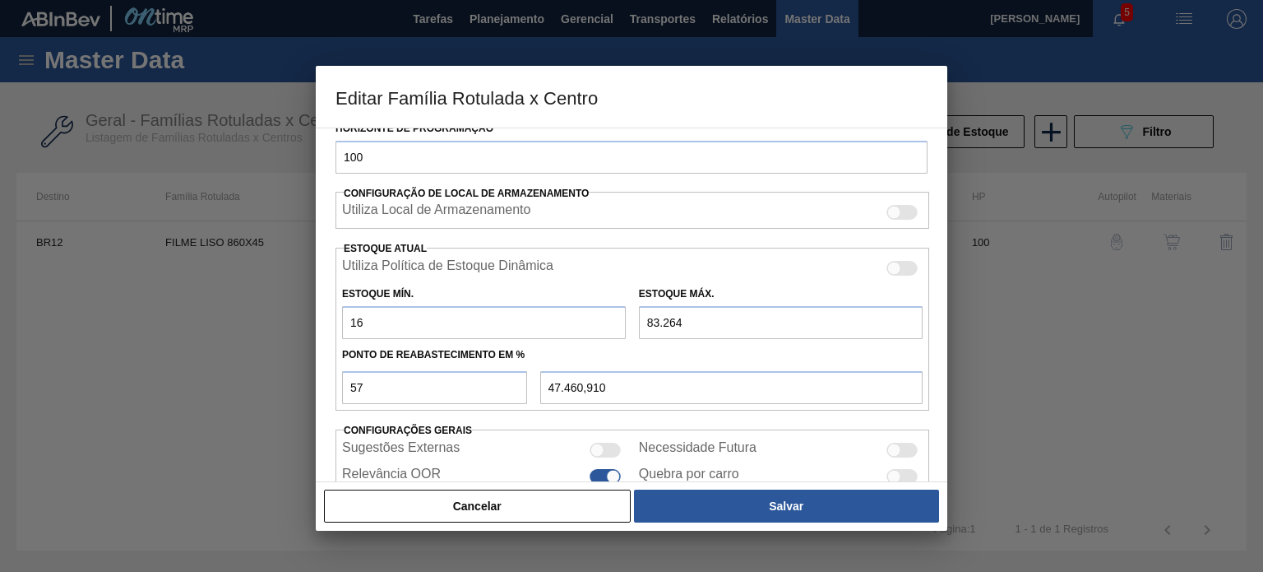
type input "47.467,360"
type input "164"
type input "47.531,000"
type input "1.644"
type input "48.167,400"
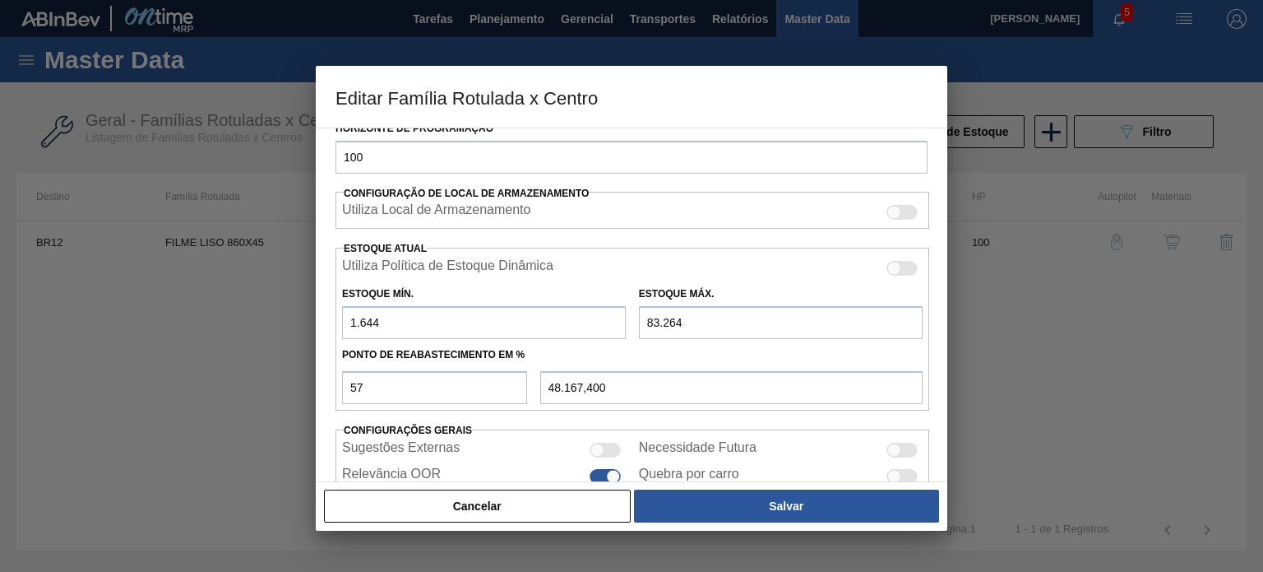
type input "16.440"
type input "54.529,680"
type input "16.440"
type input "7"
type input "7.073,190"
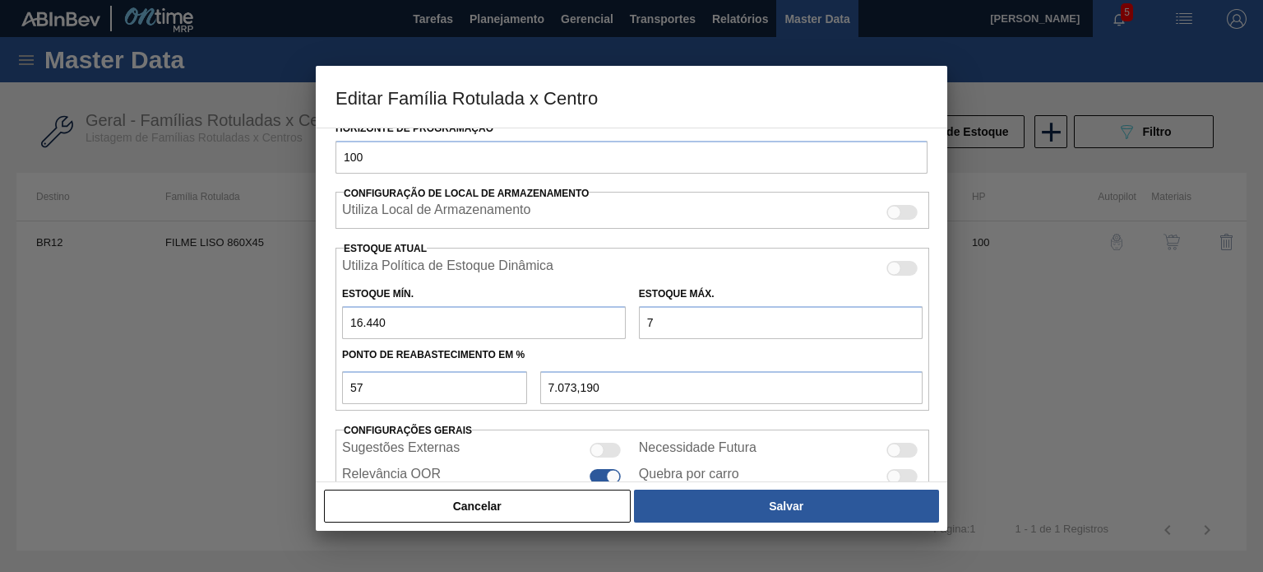
type input "73"
type input "7.110,810"
type input "739"
type input "7.490,430"
type input "7.397"
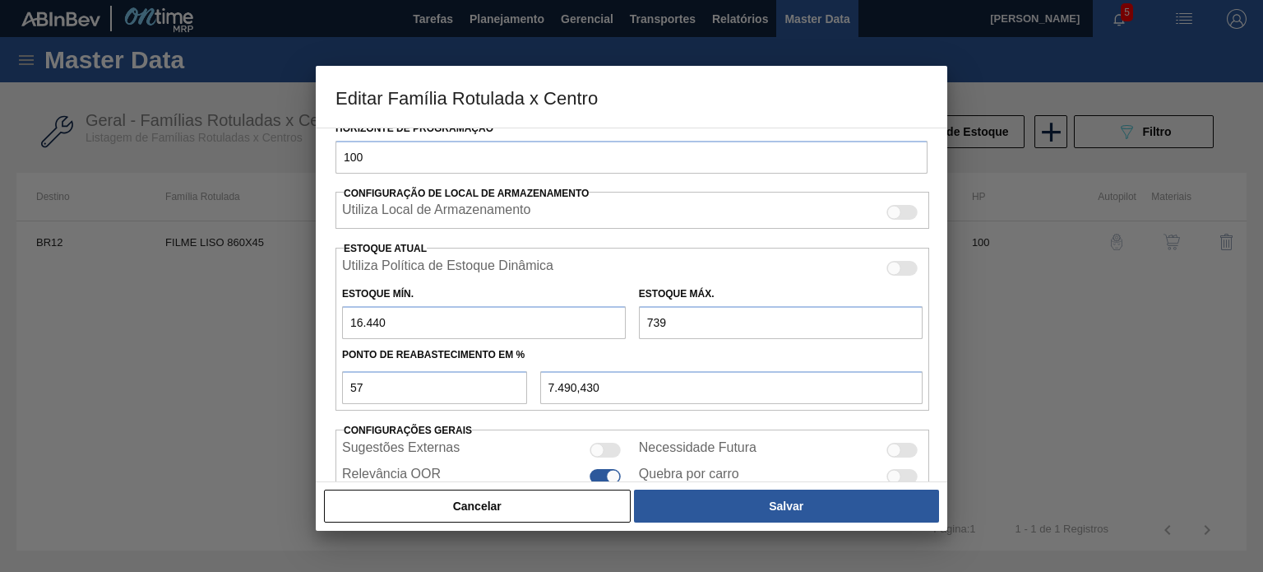
type input "11.285,490"
type input "739"
type input "7.490,430"
type input "7.397"
type input "11.285,490"
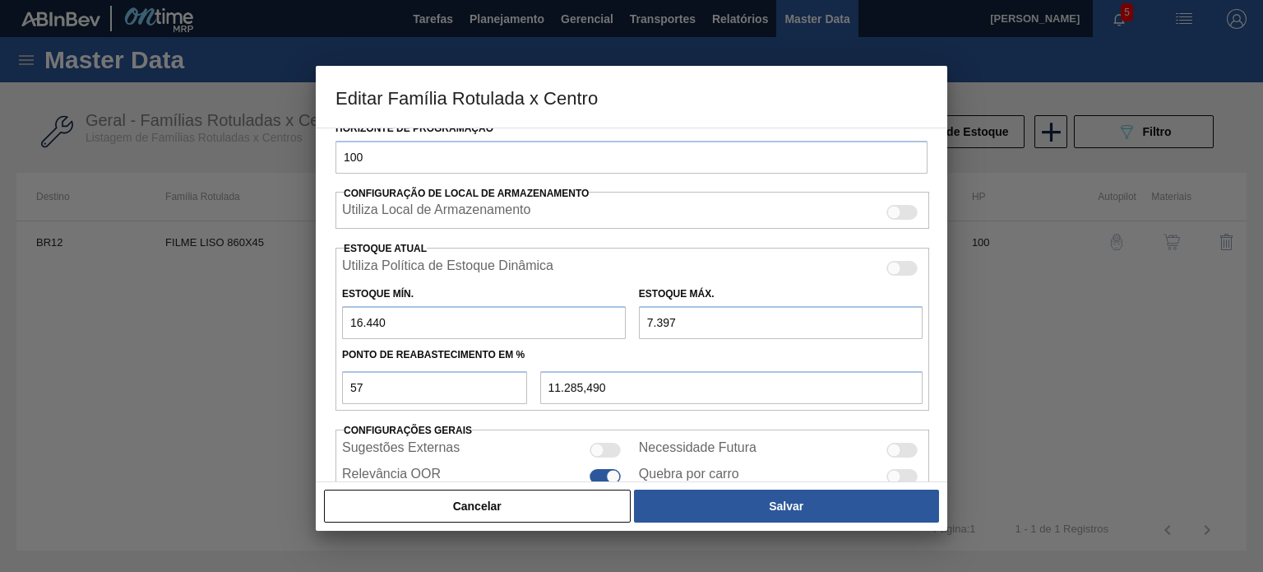
type input "73.979"
type input "49.237,230"
type input "73.979"
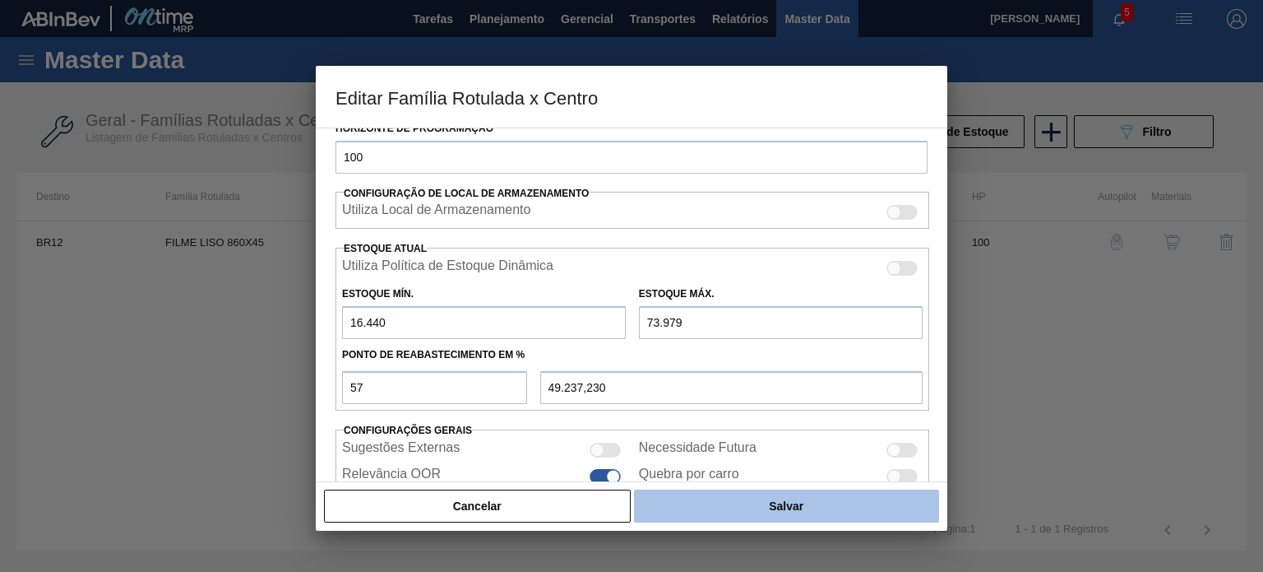
click at [761, 500] on button "Salvar" at bounding box center [786, 505] width 305 height 33
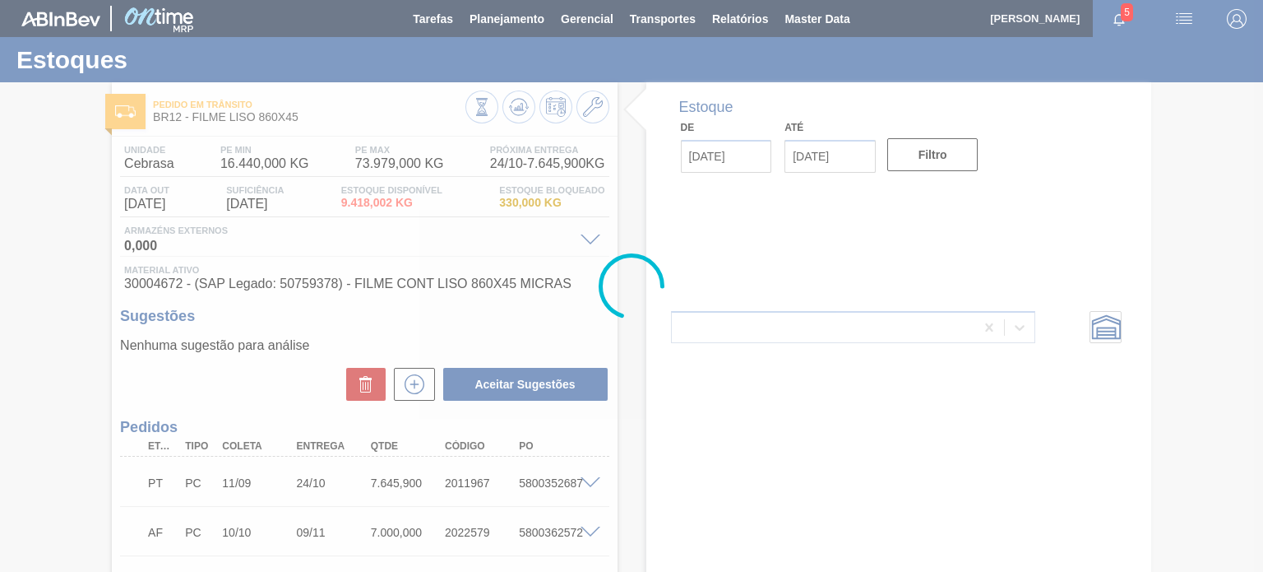
click at [514, 106] on div at bounding box center [631, 286] width 1263 height 572
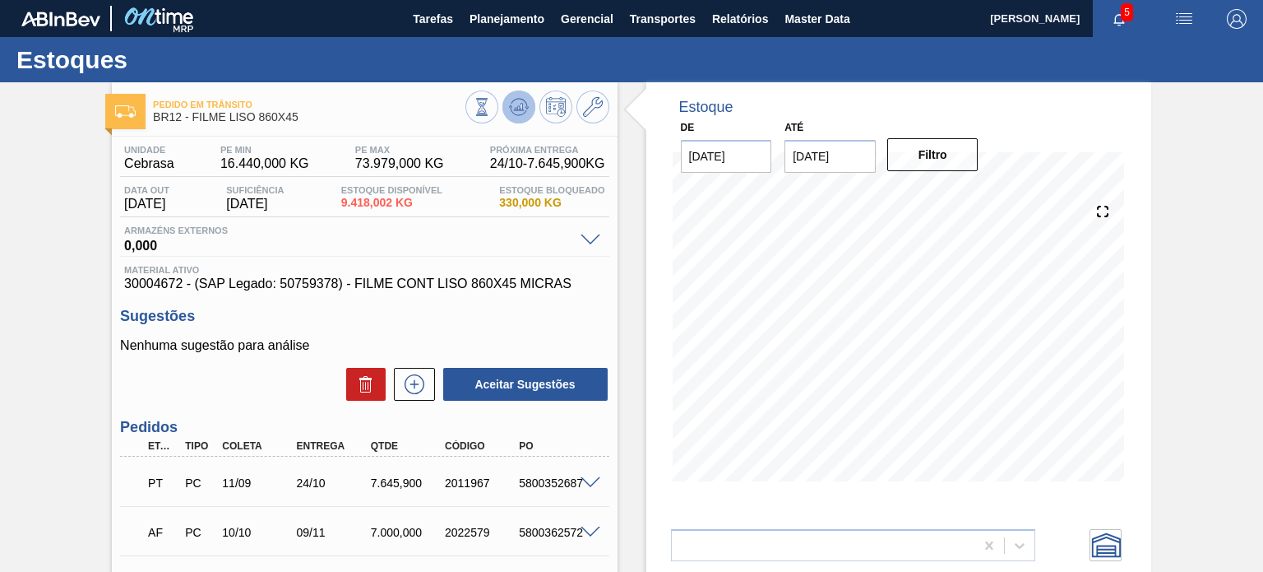
click at [513, 106] on icon at bounding box center [519, 107] width 20 height 20
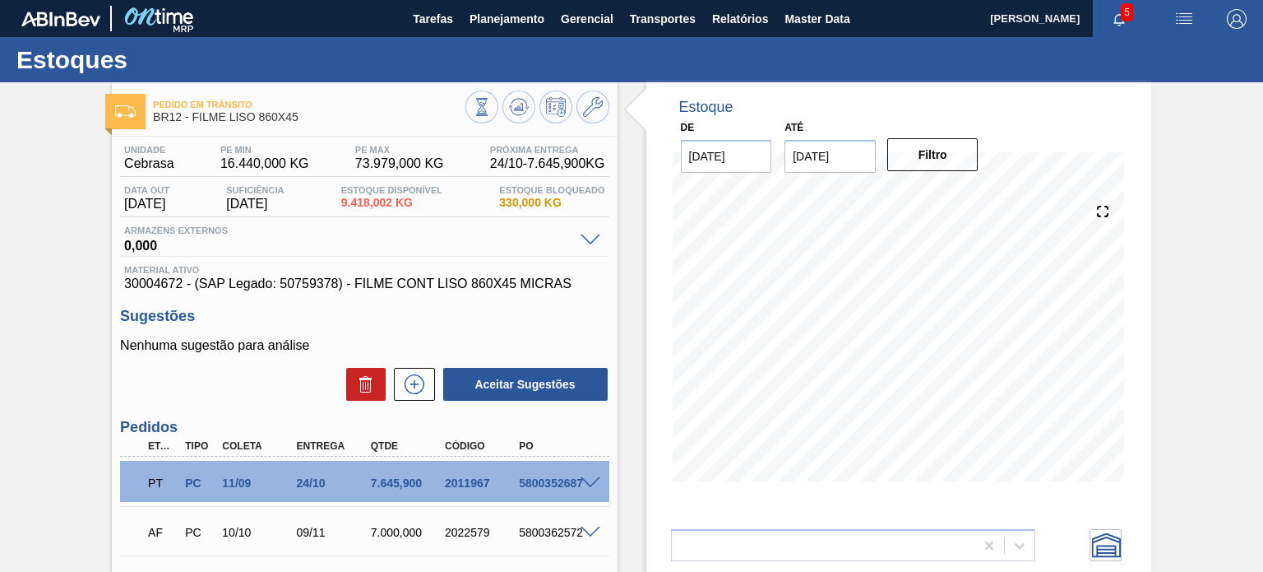
click at [1148, 312] on div "Estoque De 28/09/2025 Até 31/01/2026 Filtro 05/01 Projeção de Estoque 28,066.64…" at bounding box center [898, 294] width 505 height 424
click at [602, 109] on button at bounding box center [593, 106] width 33 height 33
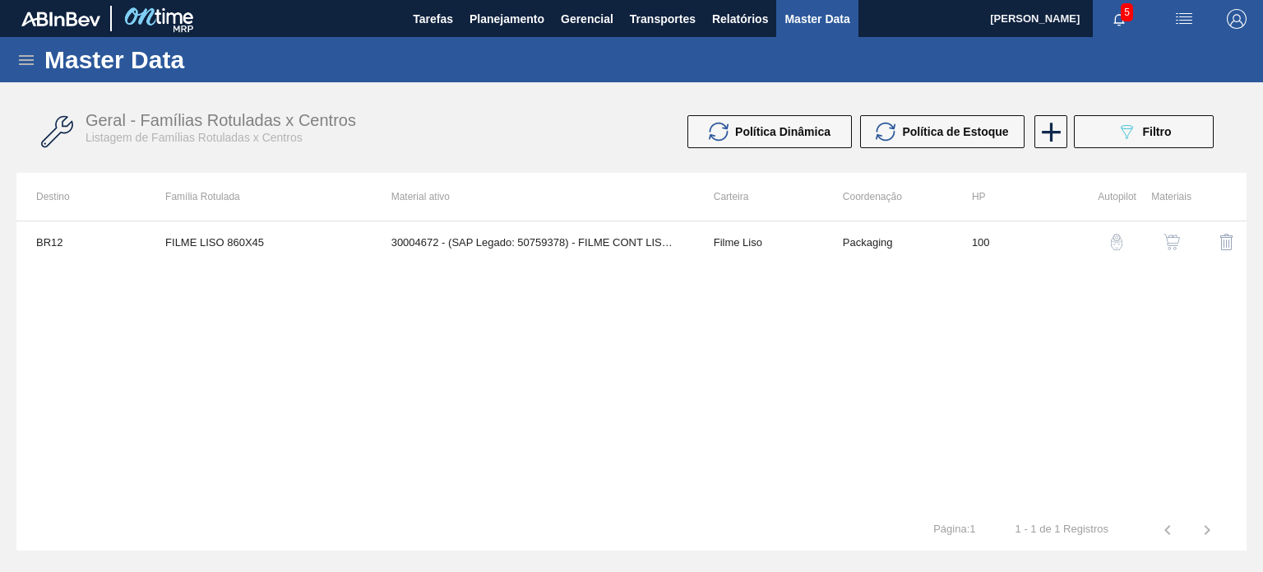
click at [585, 245] on td "30004672 - (SAP Legado: 50759378) - FILME CONT LISO 860X45 MICRAS" at bounding box center [533, 241] width 322 height 41
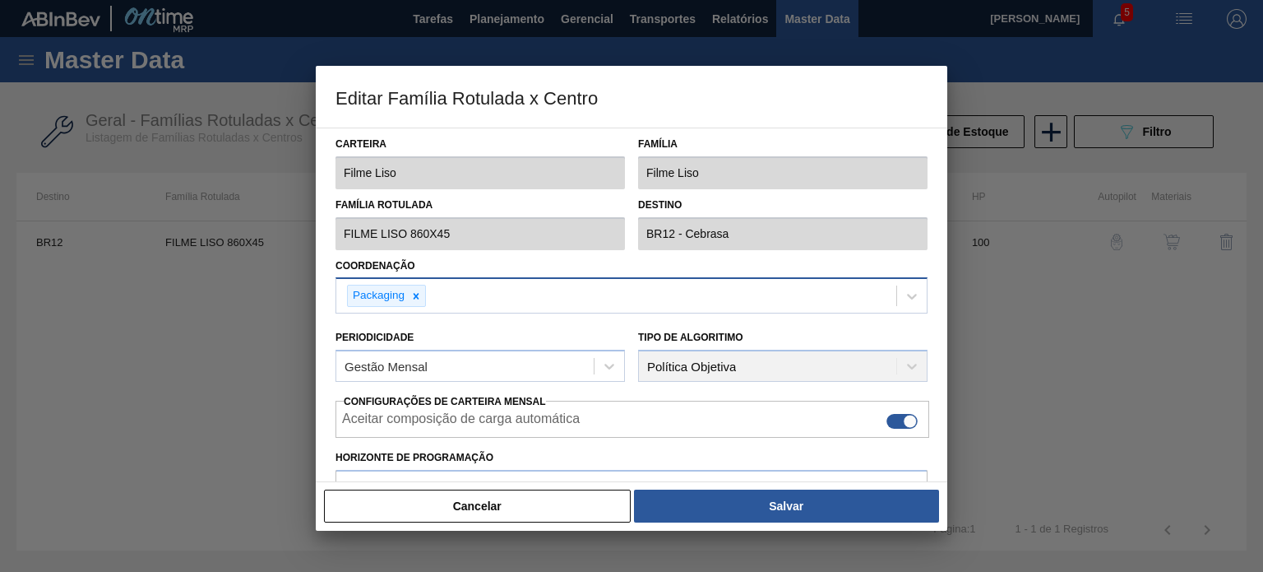
type input "Filme Liso"
type input "FILME LISO 860X45"
type input "BR12 - Cebrasa"
type input "100"
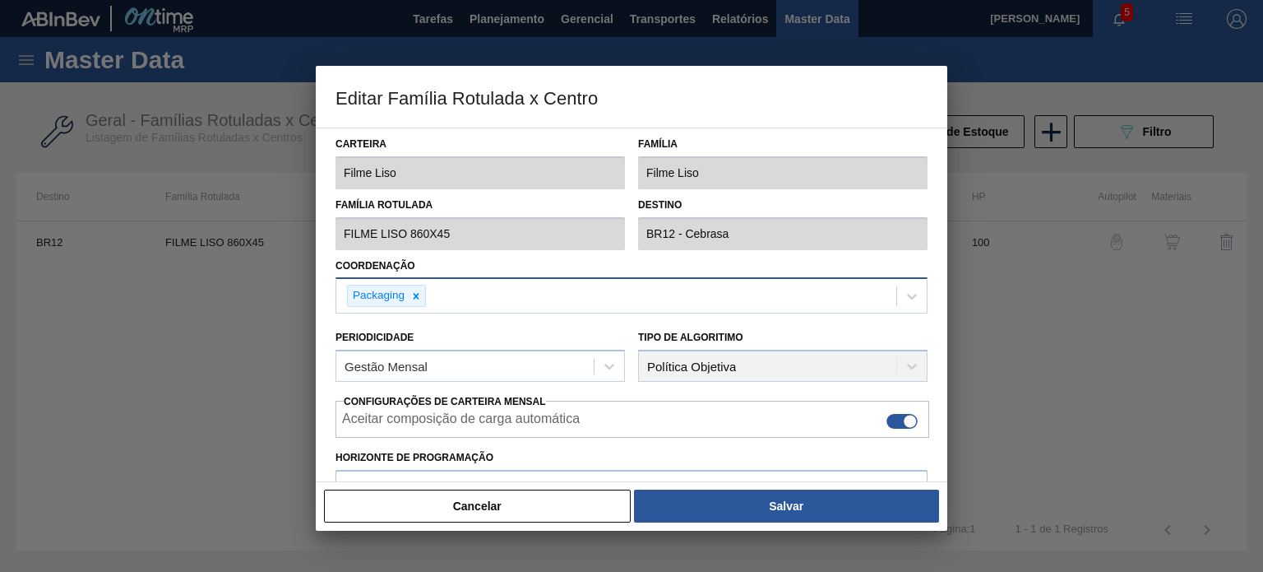
type input "16.440"
type input "73.979"
type input "57"
type input "49.237,229"
checkbox input "true"
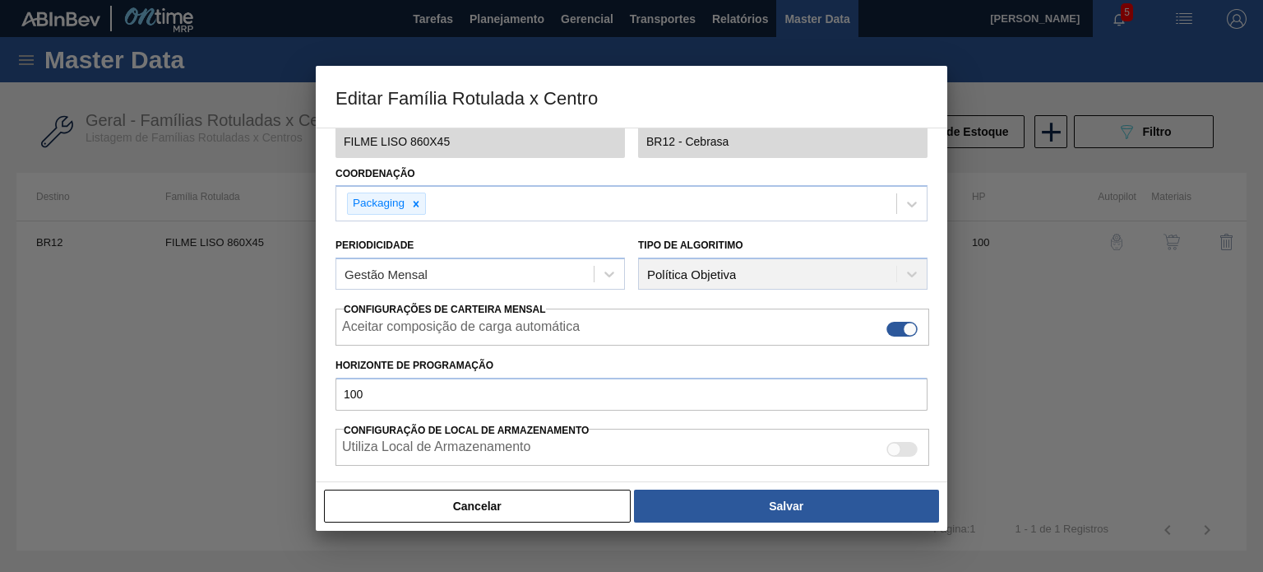
scroll to position [398, 0]
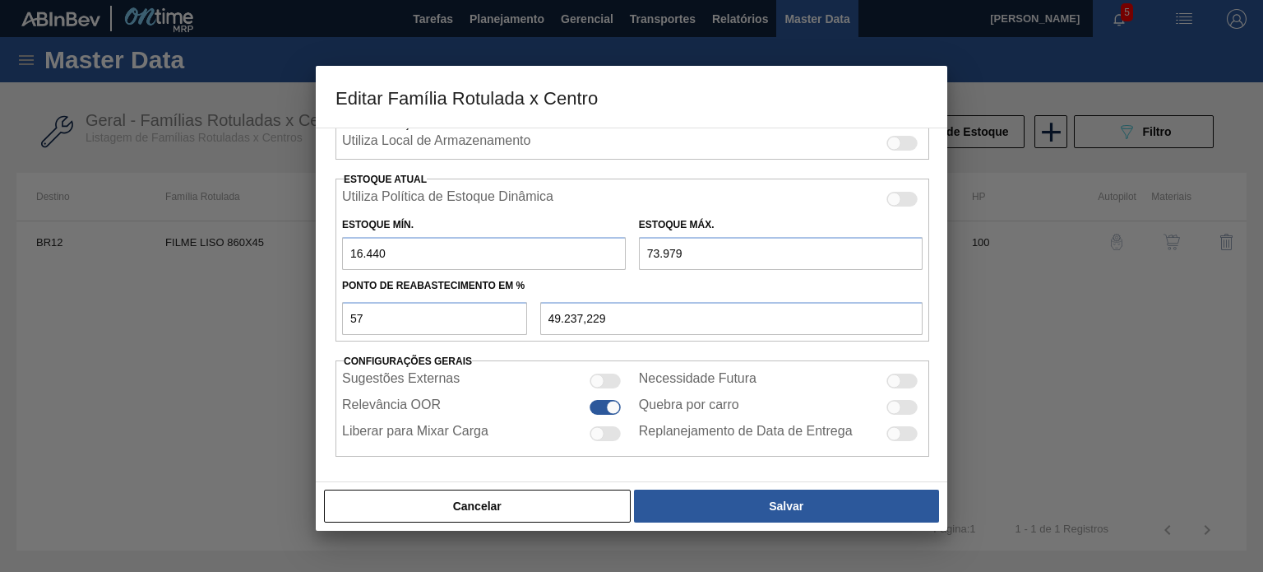
drag, startPoint x: 332, startPoint y: 236, endPoint x: 343, endPoint y: 239, distance: 11.2
click at [323, 236] on div "Carteira Filme Liso Família Filme Liso Família Rotulada FILME LISO 860X45 Desti…" at bounding box center [632, 304] width 632 height 354
type input "49.237,230"
type input "1"
type input "42.168,460"
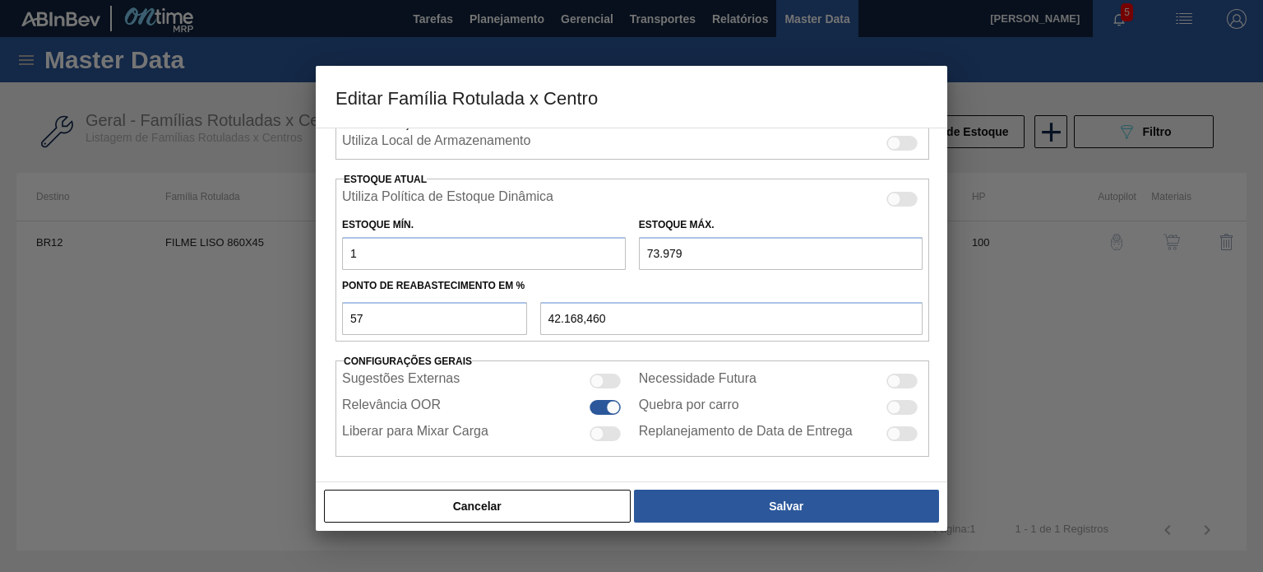
type input "11"
type input "42.172,760"
type input "117"
type input "42.218,340"
type input "1.178"
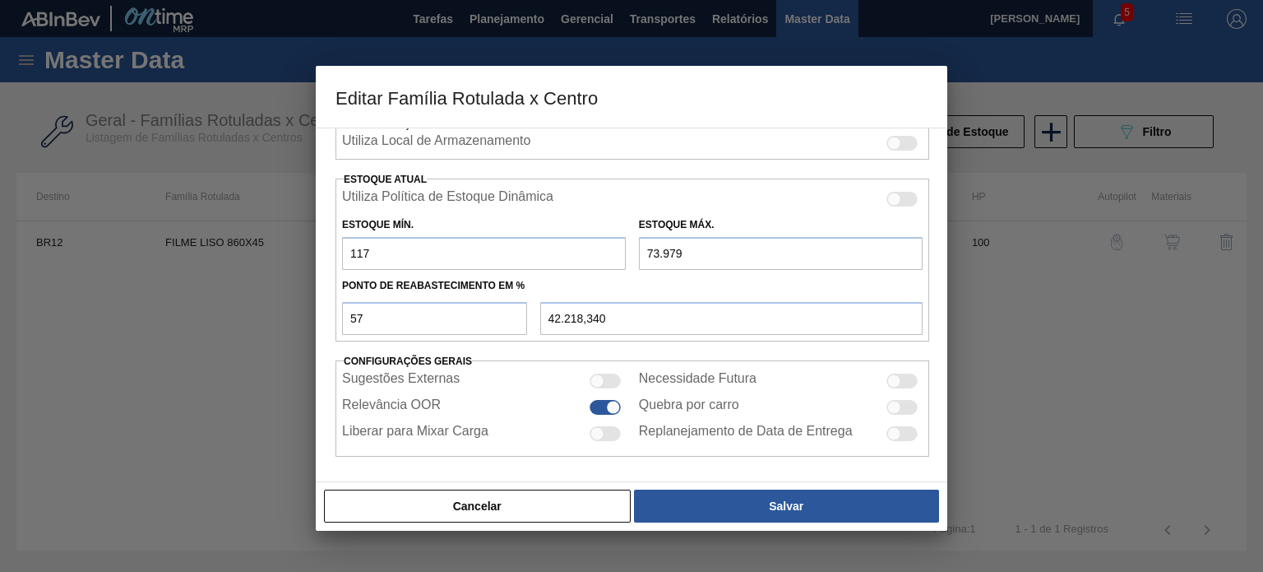
type input "42.674,570"
type input "11.788"
type input "47.236,870"
type input "11.788"
type input "5"
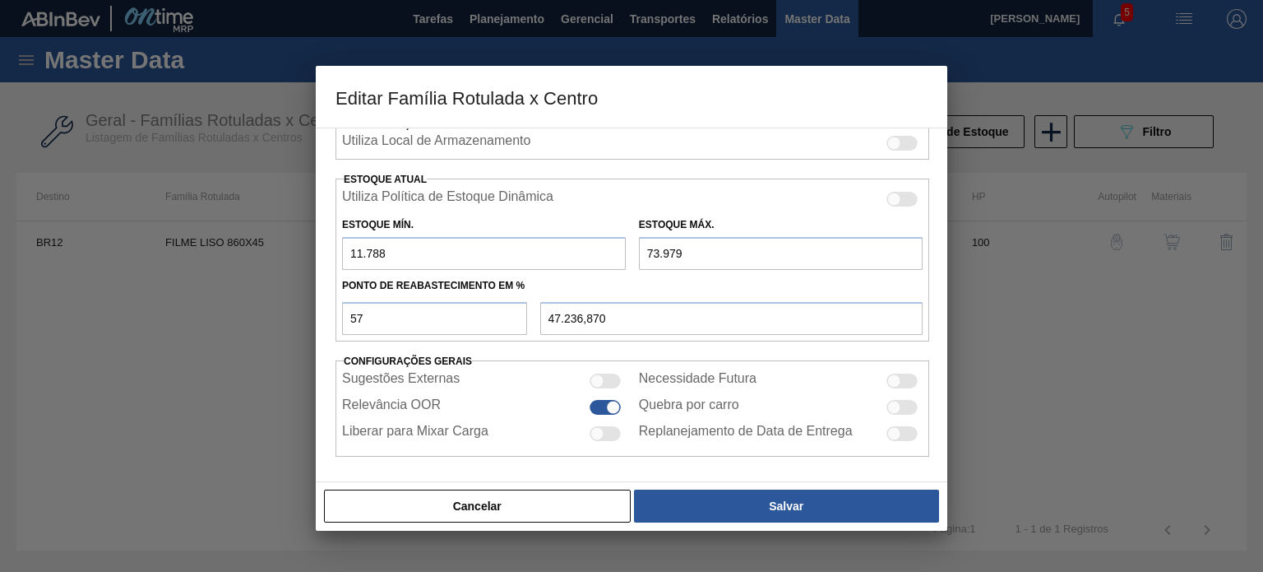
type input "5.071,690"
type input "53"
type input "5.099,050"
type input "530"
type input "5.370,940"
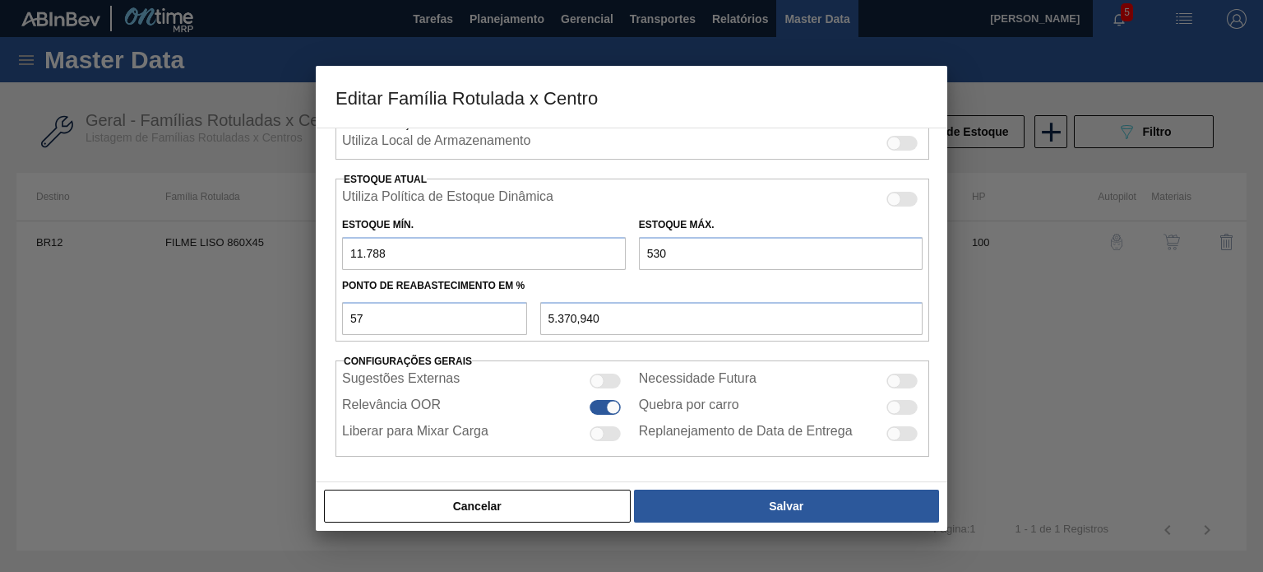
type input "5.304"
type input "8.092,120"
type input "53.044"
type input "35.303,920"
type input "53.044"
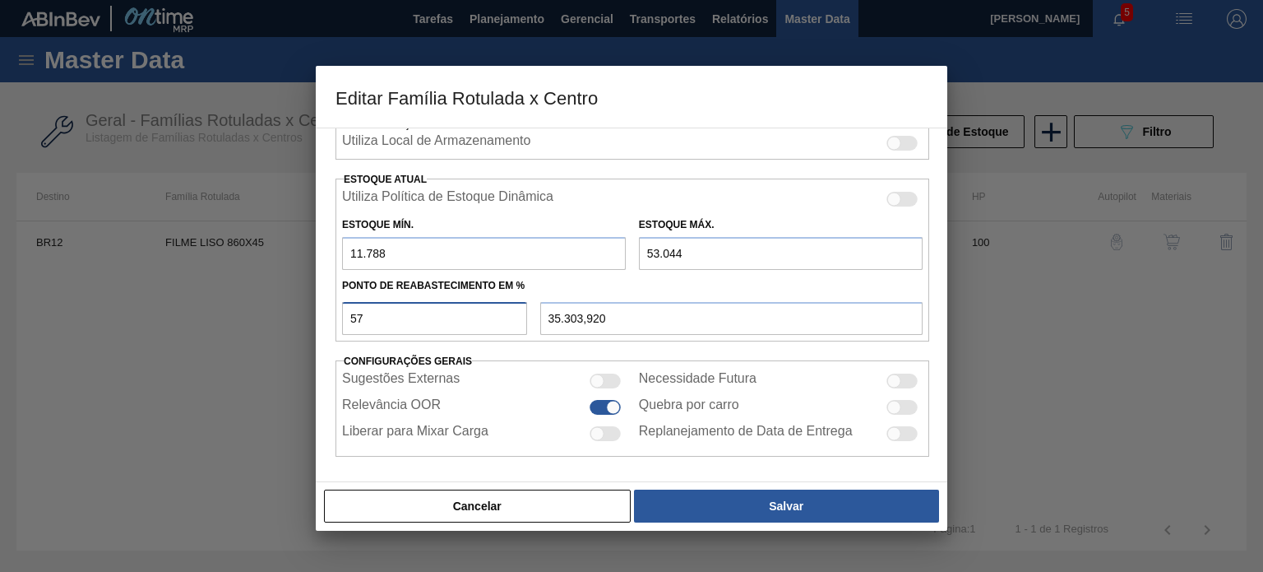
type input "11.788,000"
type input "8"
type input "15.088,480"
type input "11.788,000"
type input "5"
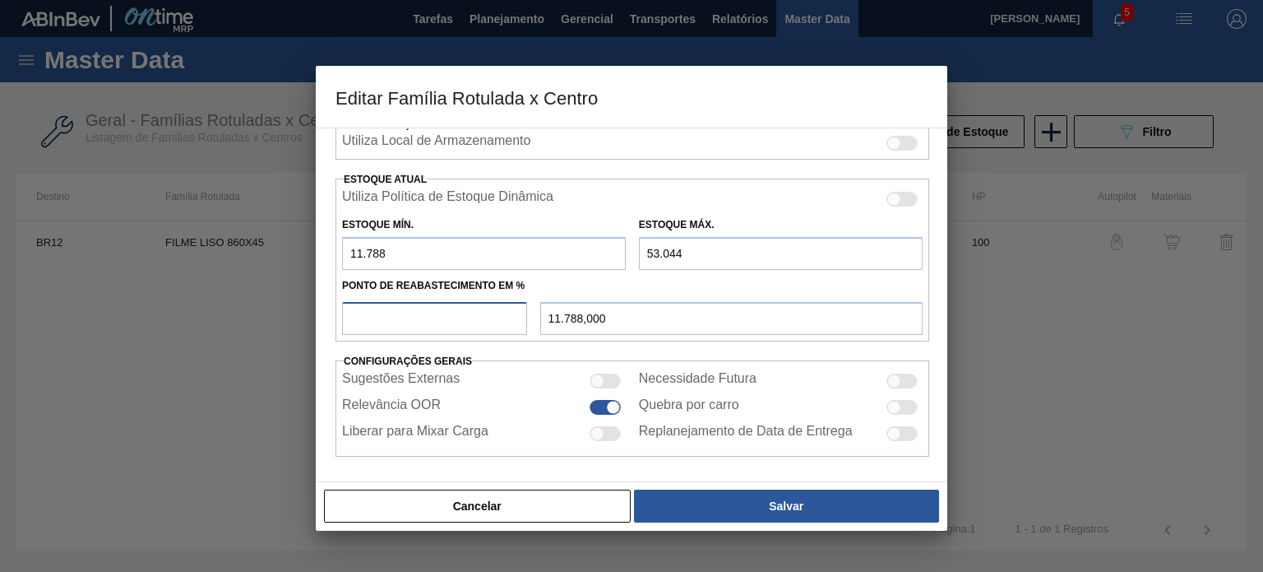
type input "13.850,800"
type input "58"
type input "35.716,480"
type input "5"
type input "13.850,800"
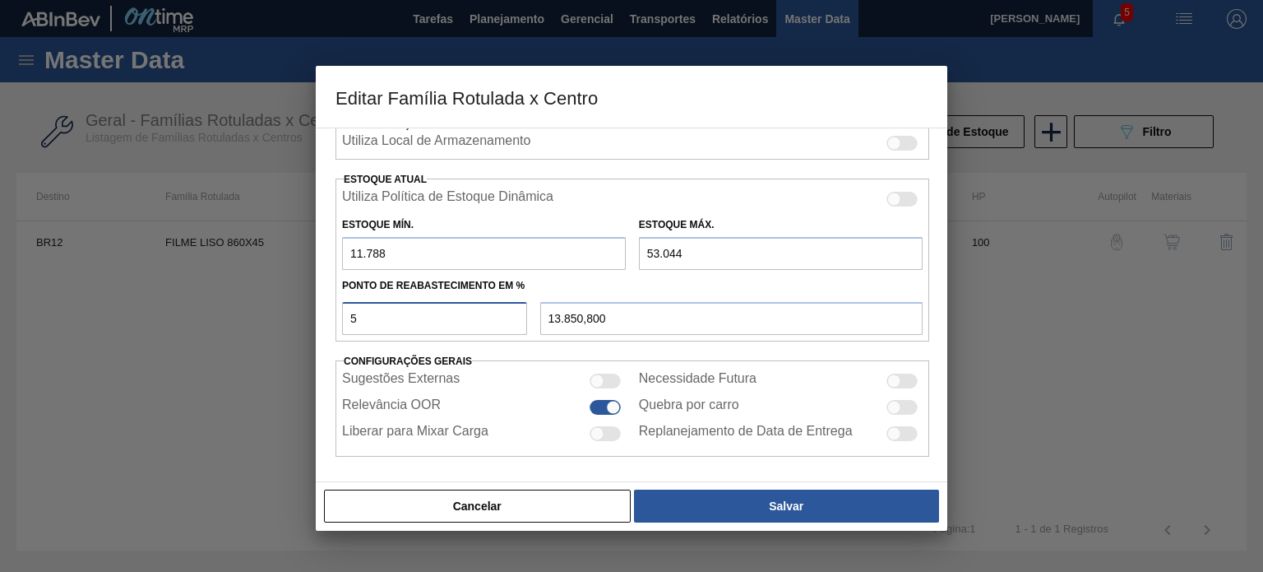
type input "57"
type input "35.303,920"
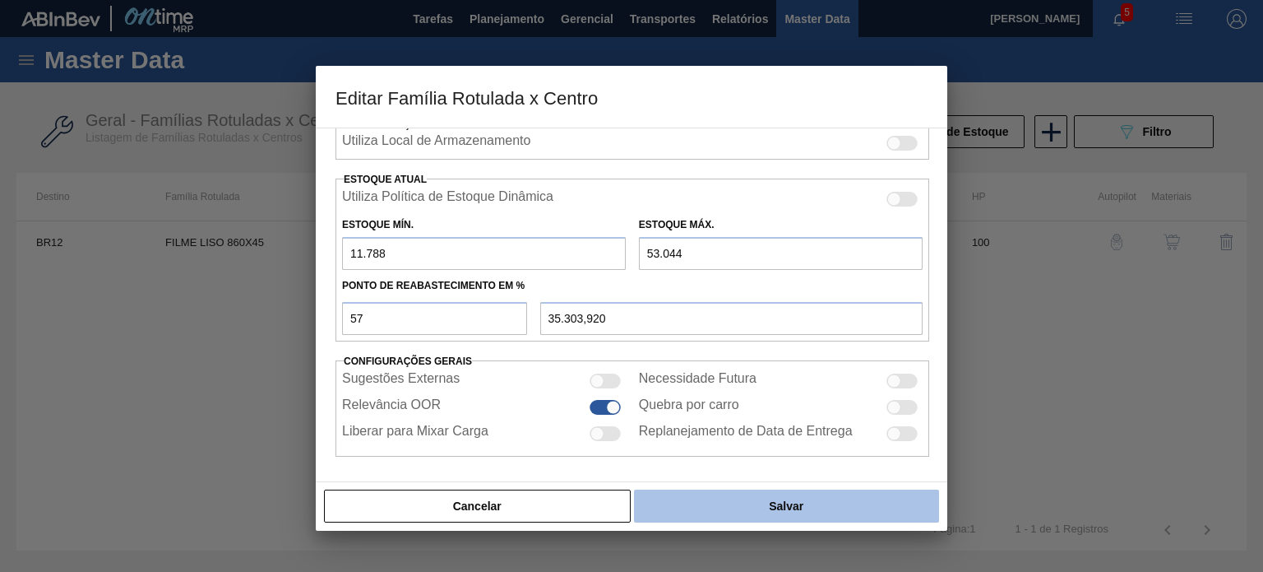
click at [785, 517] on button "Salvar" at bounding box center [786, 505] width 305 height 33
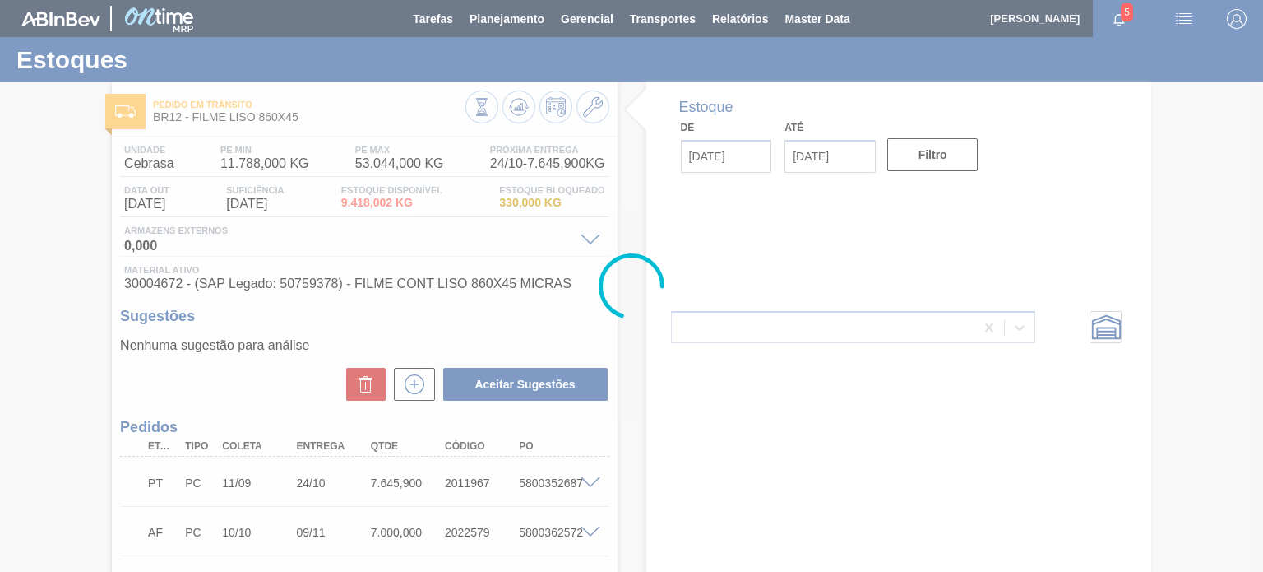
click at [512, 108] on div at bounding box center [631, 286] width 1263 height 572
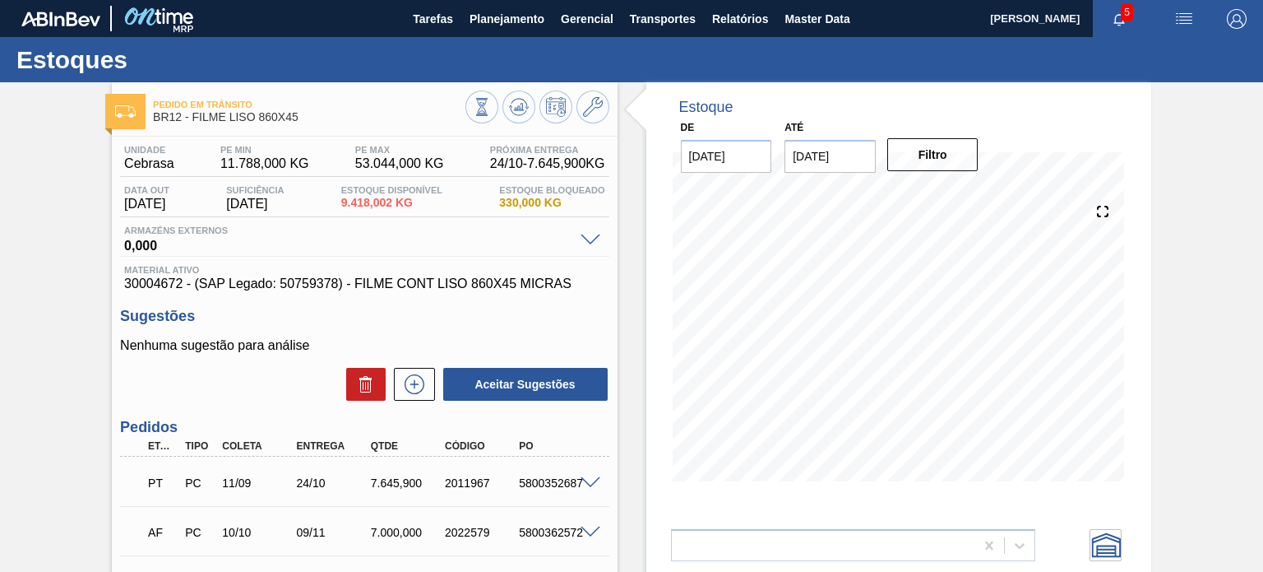
click at [512, 108] on icon at bounding box center [519, 107] width 20 height 20
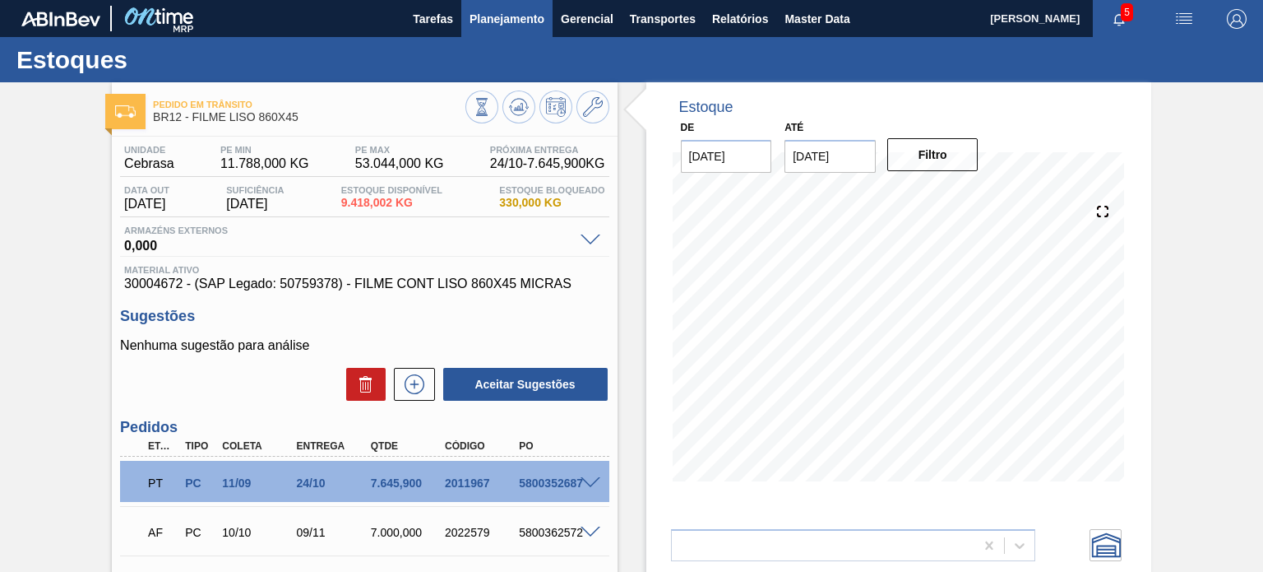
click at [513, 16] on span "Planejamento" at bounding box center [507, 19] width 75 height 20
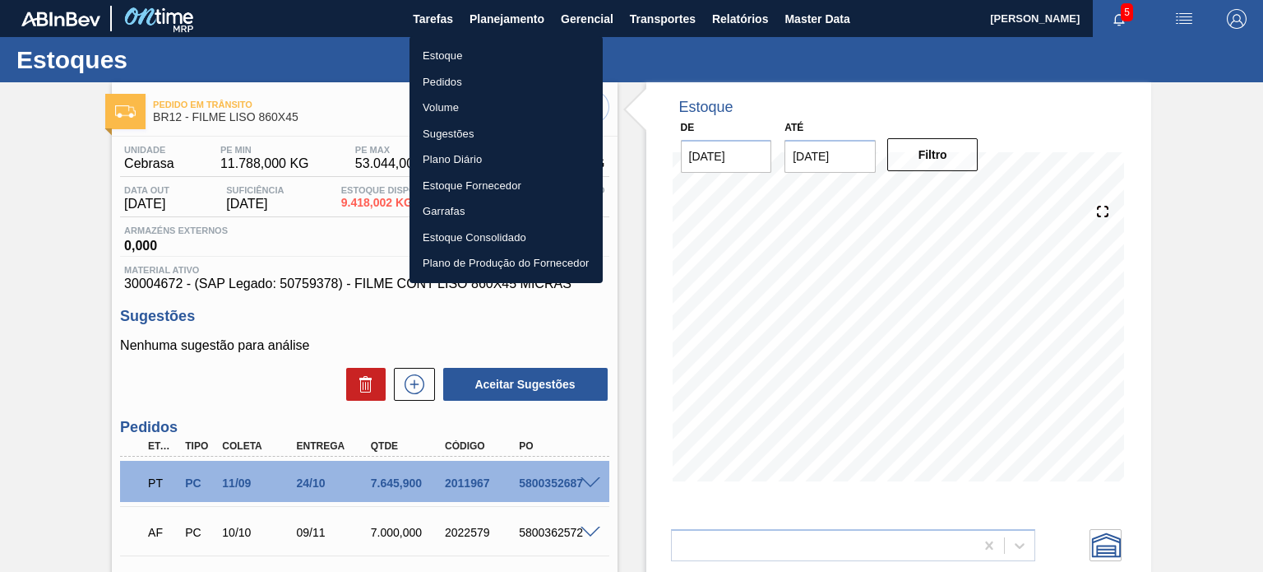
click at [464, 63] on li "Estoque" at bounding box center [506, 56] width 193 height 26
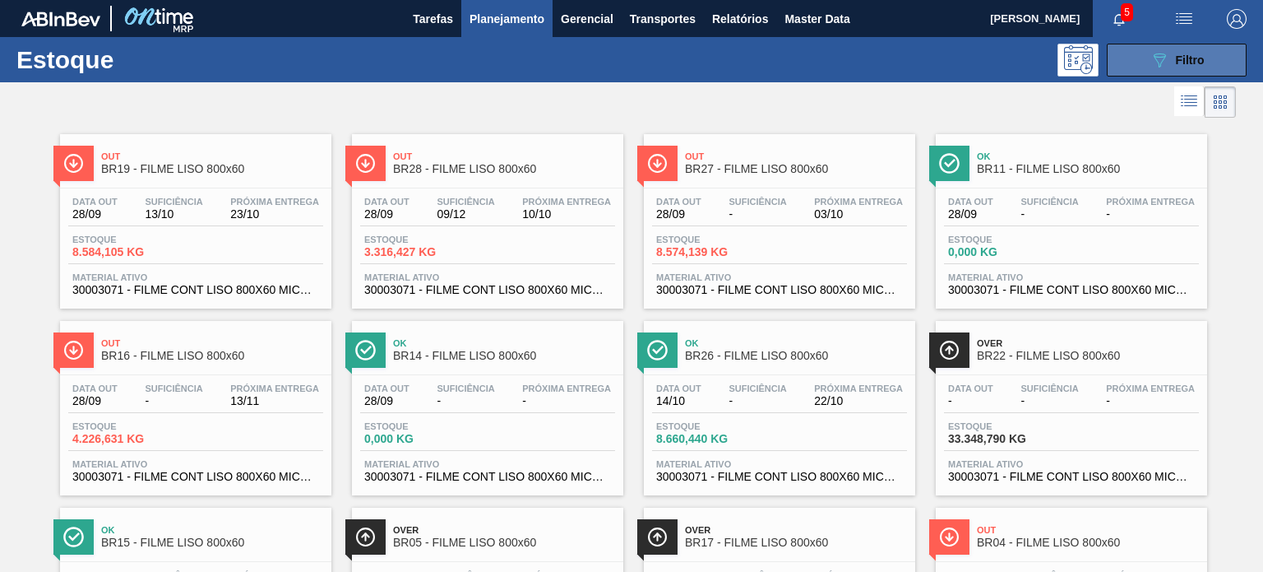
click at [1137, 64] on button "089F7B8B-B2A5-4AFE-B5C0-19BA573D28AC Filtro" at bounding box center [1177, 60] width 140 height 33
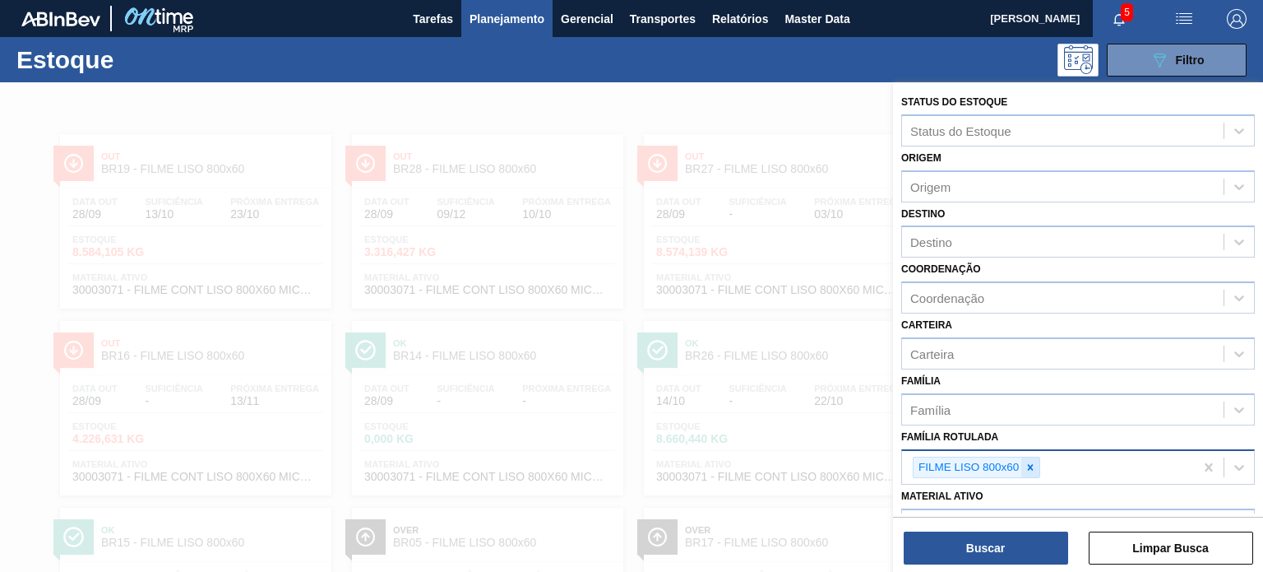
click at [1036, 461] on icon at bounding box center [1031, 467] width 12 height 12
paste Rotulada "FILME LISO 780MM"
type Rotulada "FILME LISO 780MM"
click at [1004, 494] on div "FILME LISO 780MM" at bounding box center [1078, 506] width 354 height 30
click at [999, 543] on button "Buscar" at bounding box center [986, 547] width 164 height 33
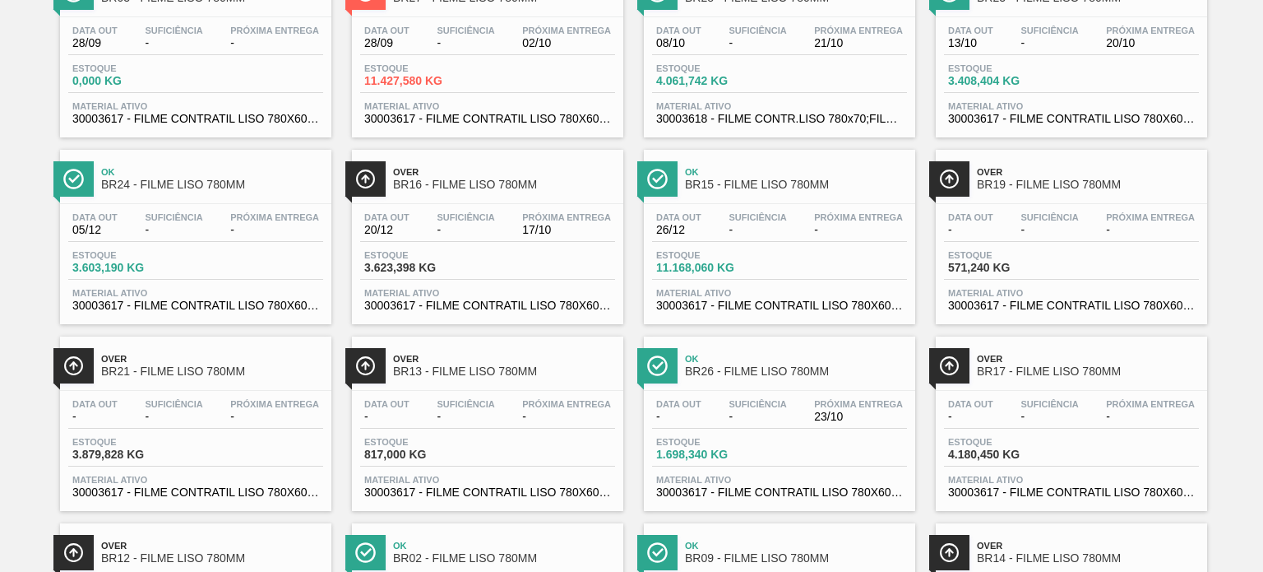
scroll to position [89, 0]
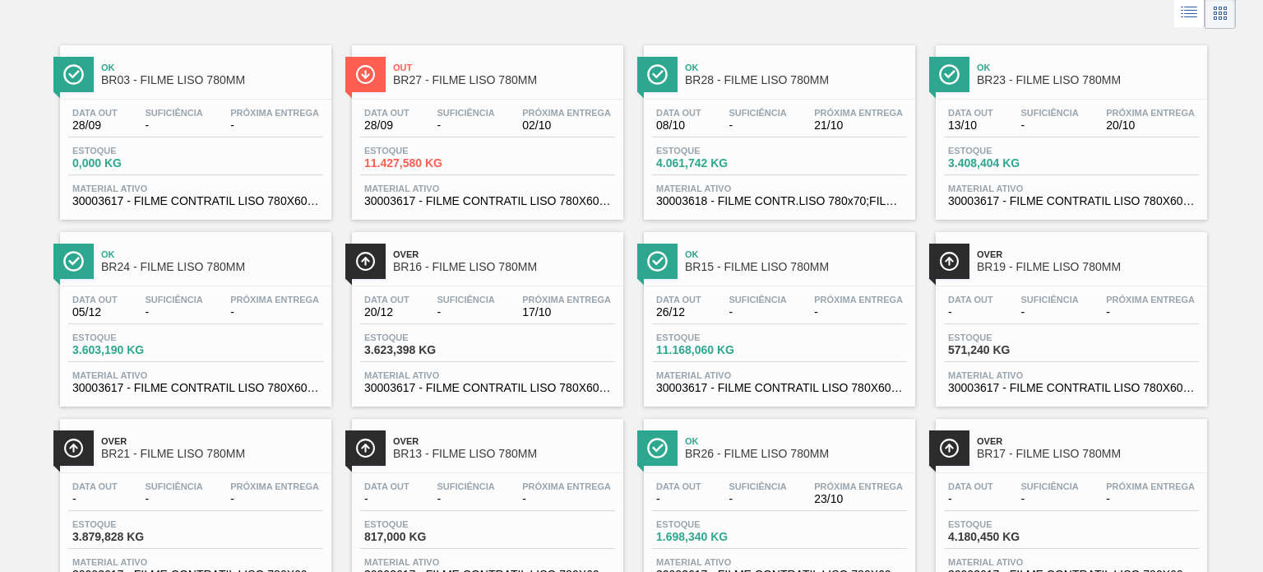
click at [507, 124] on div "Data out 28/09 Suficiência - Próxima Entrega 02/10" at bounding box center [487, 123] width 255 height 30
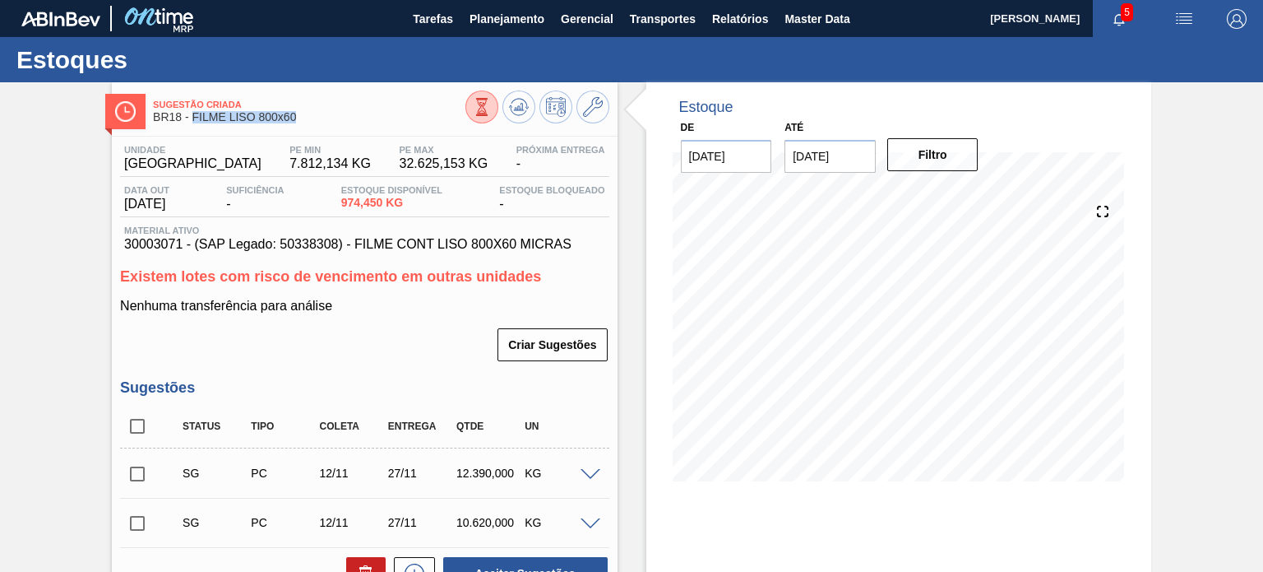
drag, startPoint x: 298, startPoint y: 116, endPoint x: 192, endPoint y: 112, distance: 105.4
click at [192, 112] on span "BR18 - FILME LISO 800x60" at bounding box center [309, 117] width 312 height 12
copy span "FILME LISO 800x60"
click at [587, 105] on icon at bounding box center [593, 107] width 20 height 20
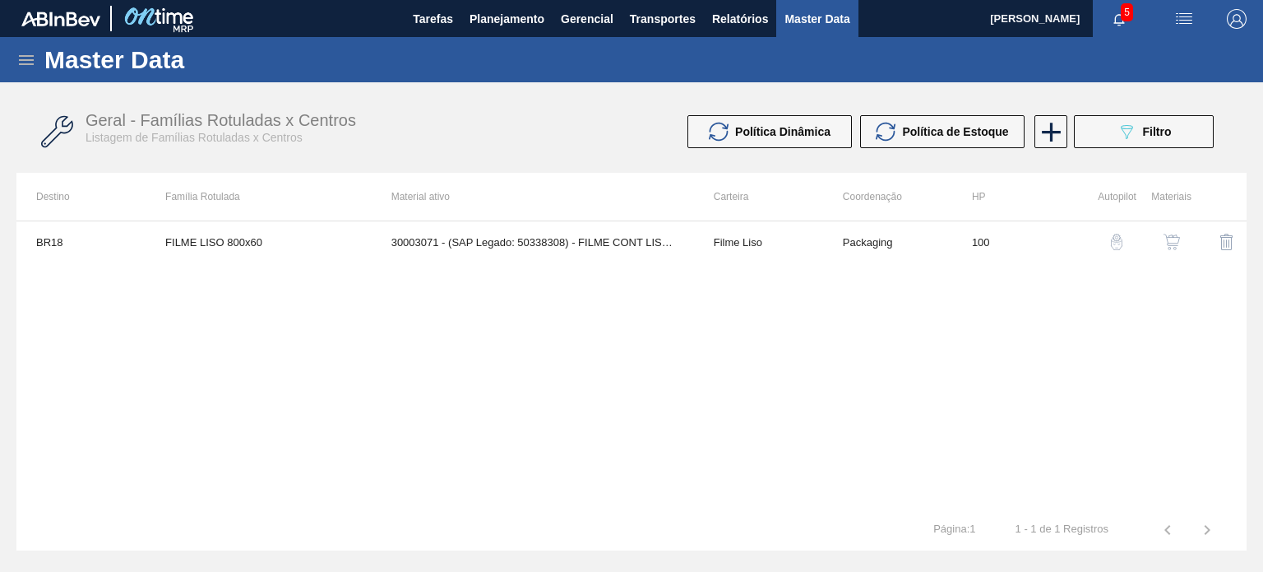
click at [849, 249] on td "Packaging" at bounding box center [887, 241] width 129 height 41
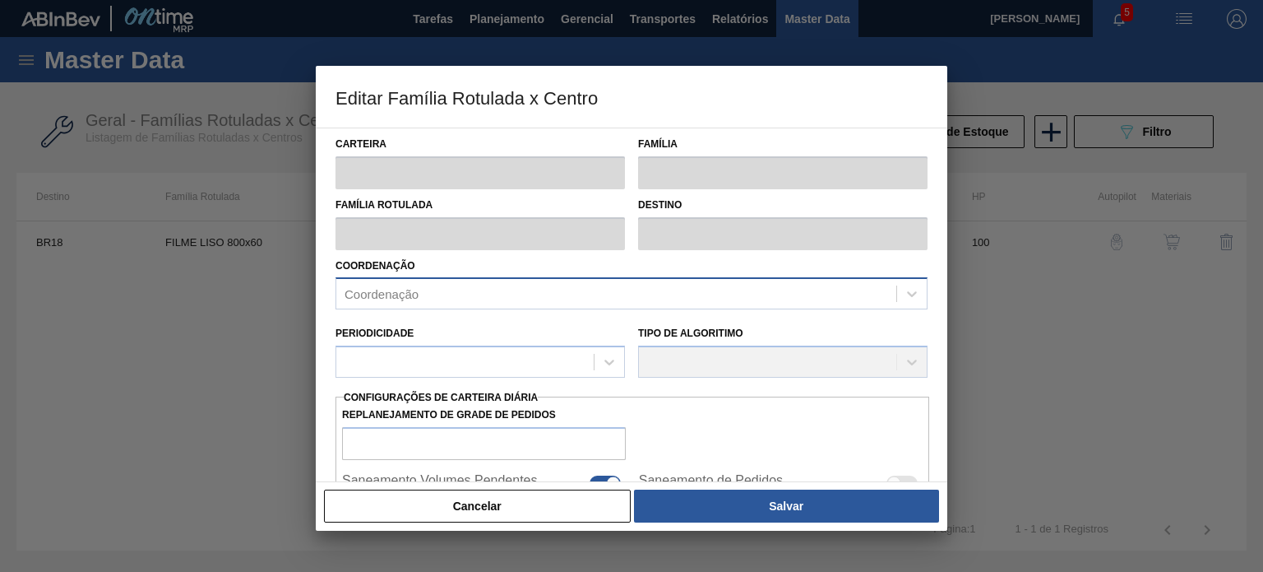
type input "Filme Liso"
type input "FILME LISO 800x60"
type input "BR18 - [GEOGRAPHIC_DATA]"
type input "100"
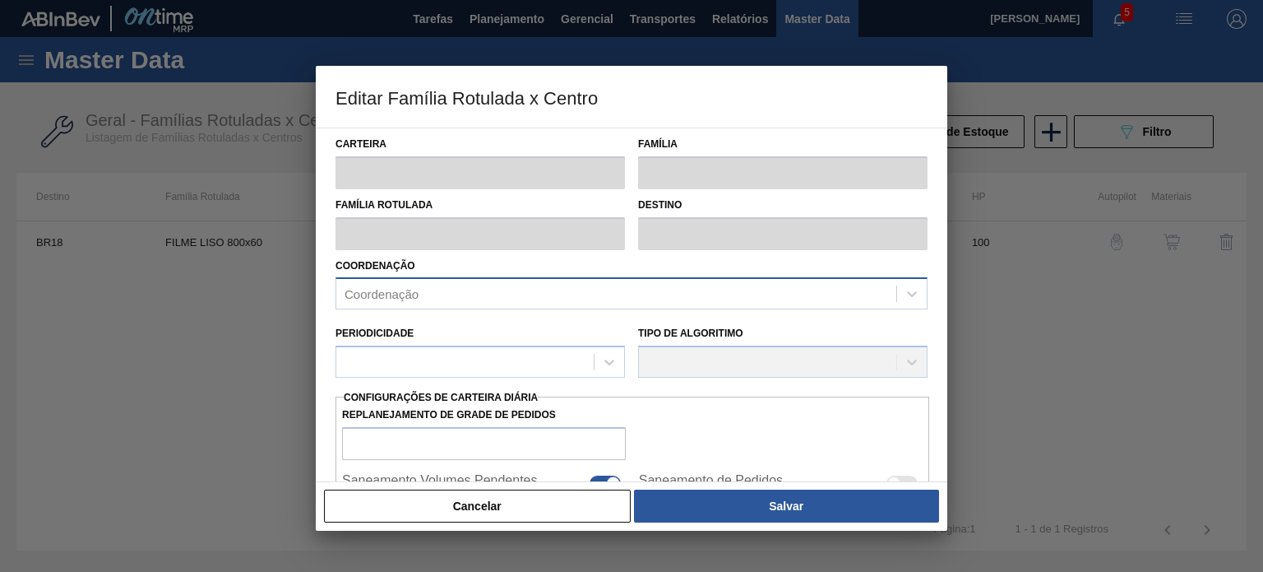
type input "7.812,134"
type input "32.625,153"
type input "67"
type input "24.354,974"
checkbox input "true"
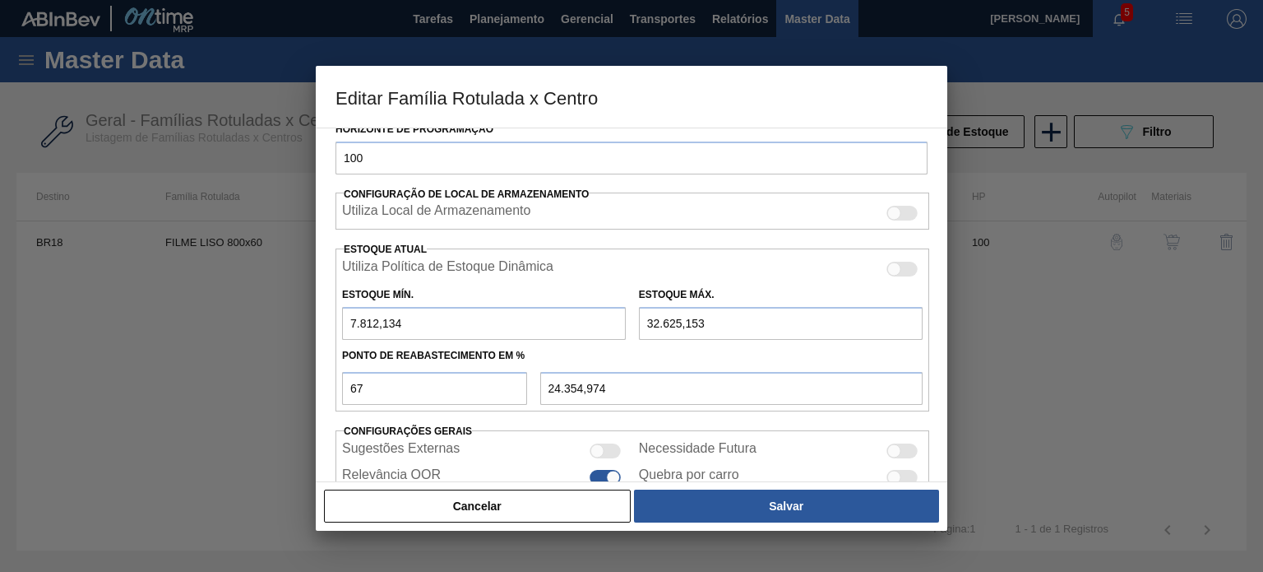
scroll to position [329, 0]
drag, startPoint x: 328, startPoint y: 317, endPoint x: 304, endPoint y: 318, distance: 23.9
click at [305, 318] on div "Editar Família Rotulada x Centro Carteira Filme Liso Família Filme Liso Família…" at bounding box center [631, 286] width 1263 height 572
type input "0"
type input "21.858,853"
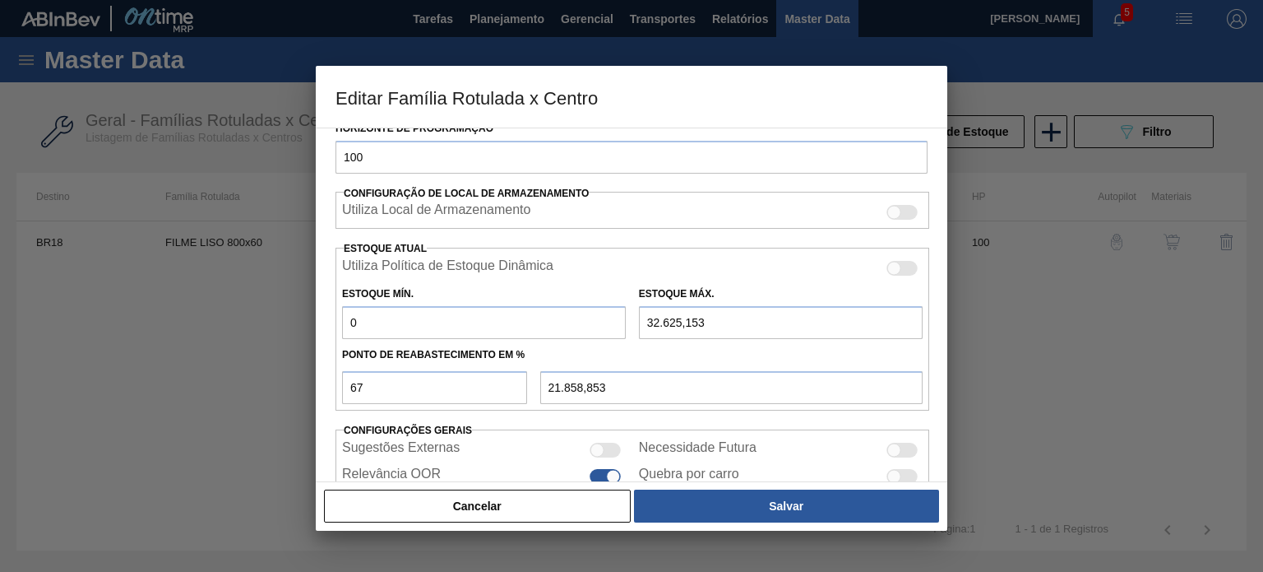
type input "0"
drag, startPoint x: 703, startPoint y: 316, endPoint x: 586, endPoint y: 317, distance: 116.8
click at [587, 315] on div "Estoque Mín. 0 Estoque Máx. 32.625,153" at bounding box center [633, 308] width 594 height 61
type input "0"
type input "0,000"
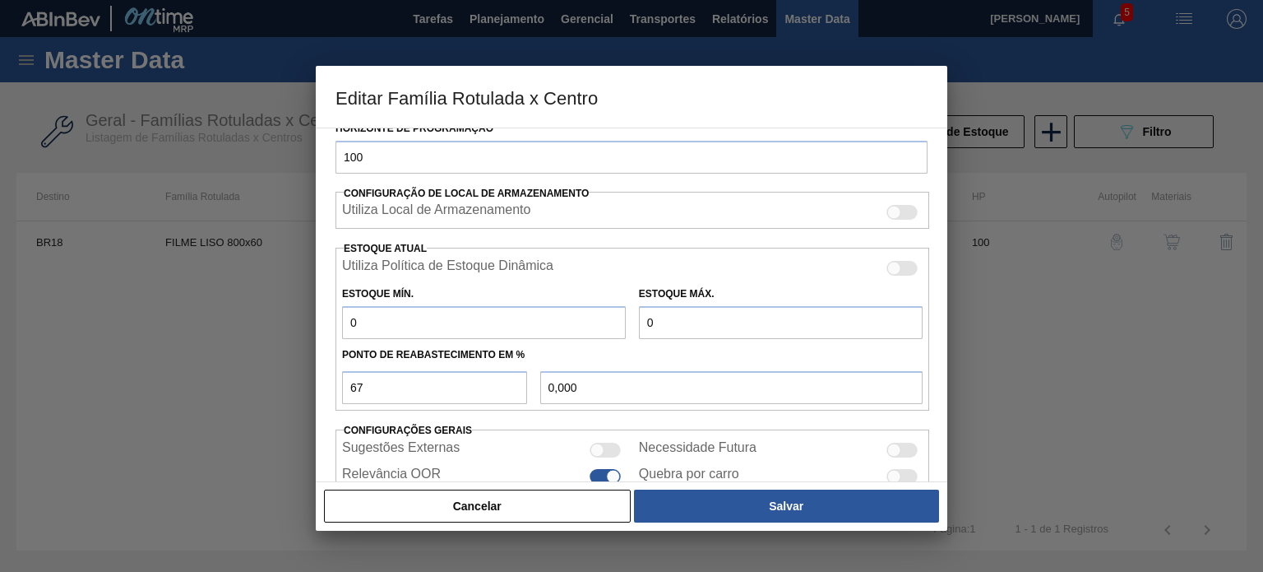
type input "0"
drag, startPoint x: 337, startPoint y: 396, endPoint x: 318, endPoint y: 396, distance: 18.9
click at [319, 396] on div "Carteira Filme Liso Família Filme Liso Família Rotulada FILME LISO 800x60 Desti…" at bounding box center [632, 304] width 632 height 354
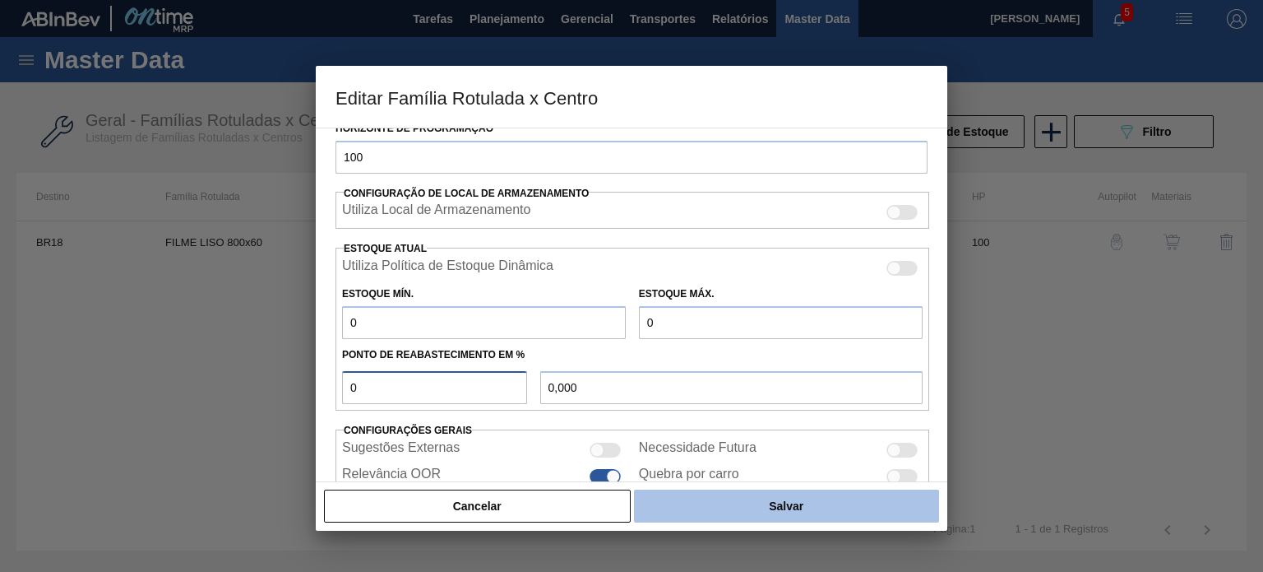
type input "0"
click at [752, 499] on button "Salvar" at bounding box center [786, 505] width 305 height 33
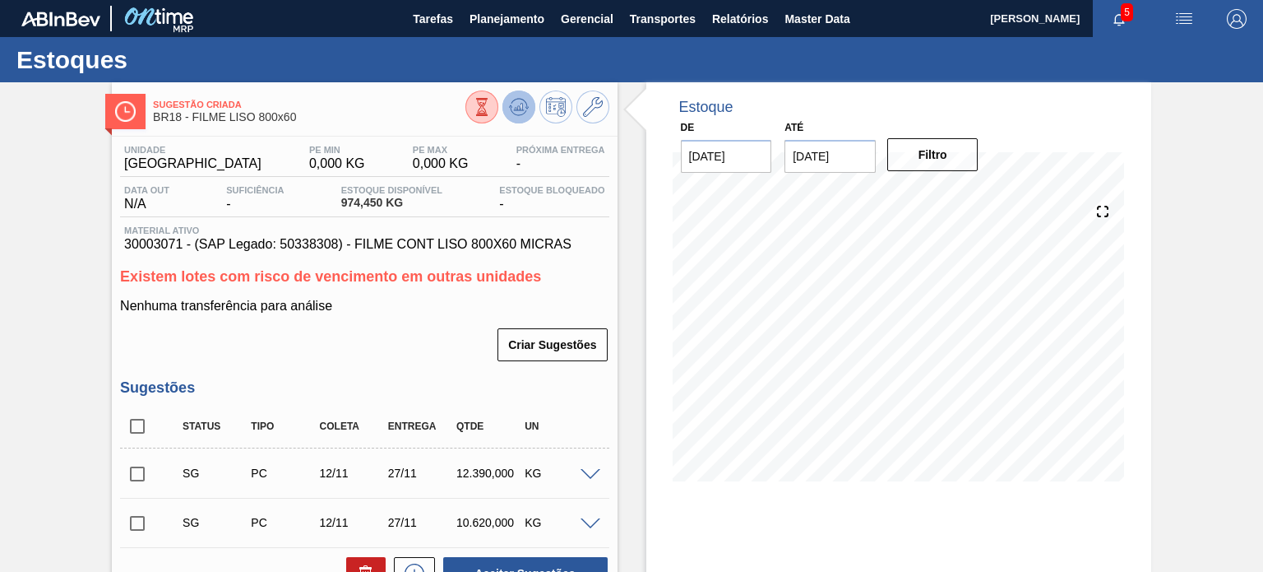
click at [522, 114] on icon at bounding box center [518, 111] width 16 height 8
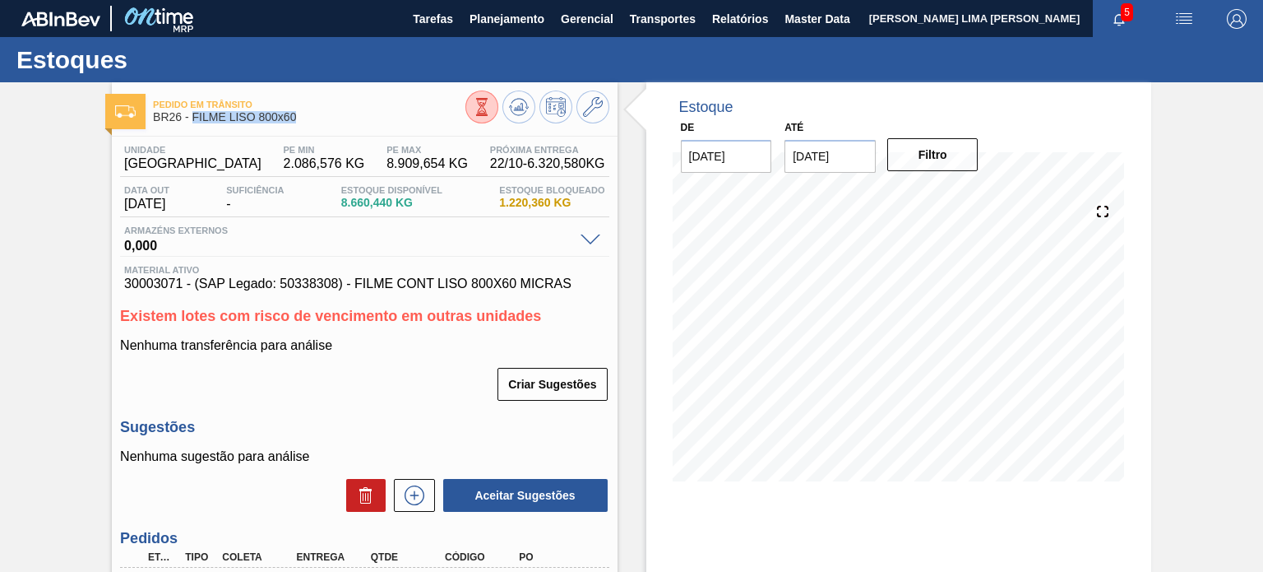
drag, startPoint x: 297, startPoint y: 120, endPoint x: 191, endPoint y: 120, distance: 106.1
click at [191, 120] on span "BR26 - FILME LISO 800x60" at bounding box center [309, 117] width 312 height 12
copy span "FILME LISO 800x60"
click at [164, 283] on span "30003071 - (SAP Legado: 50338308) - FILME CONT LISO 800X60 MICRAS" at bounding box center [364, 283] width 480 height 15
click at [164, 284] on span "30003071 - (SAP Legado: 50338308) - FILME CONT LISO 800X60 MICRAS" at bounding box center [364, 283] width 480 height 15
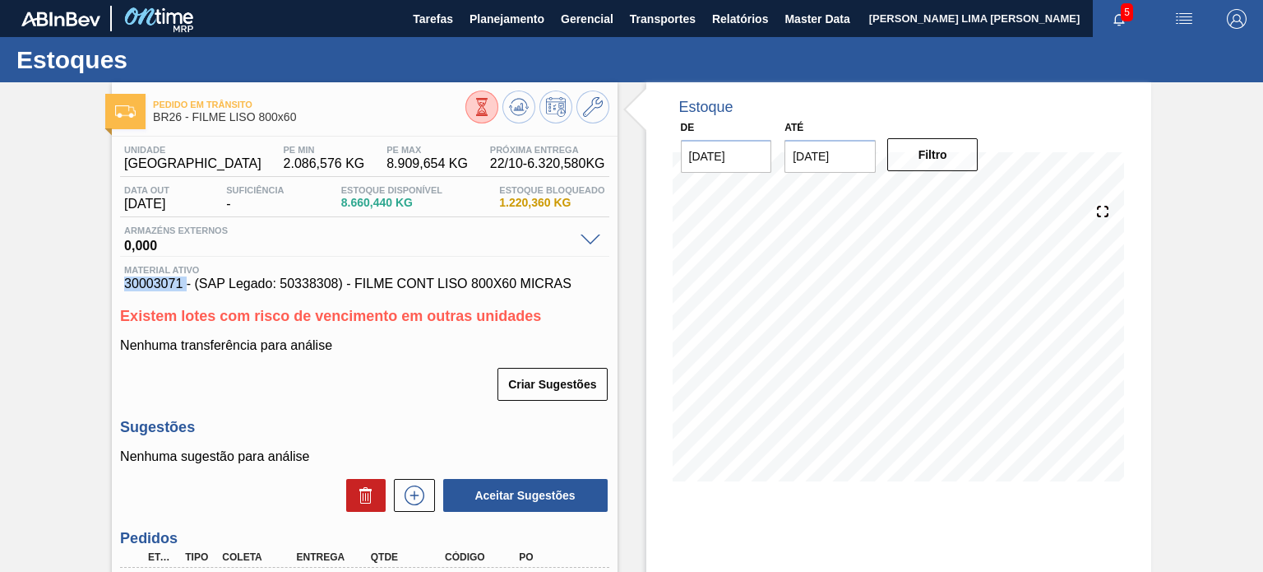
copy span "30003071"
click at [589, 123] on div at bounding box center [538, 108] width 144 height 37
click at [595, 114] on icon at bounding box center [593, 107] width 20 height 20
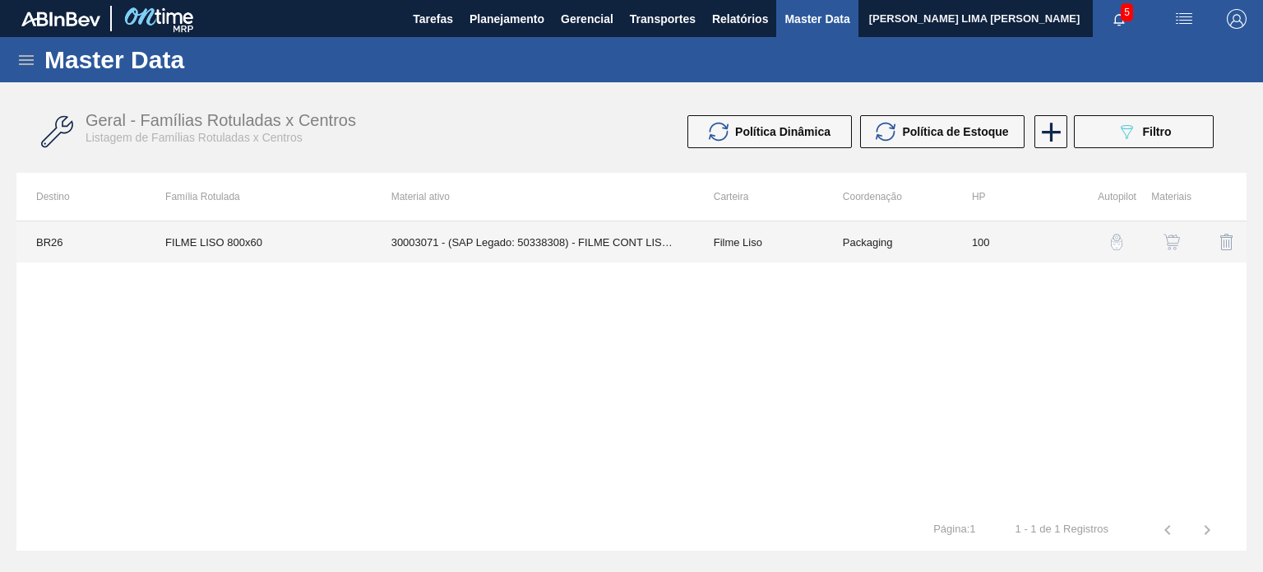
click at [841, 249] on td "Packaging" at bounding box center [887, 241] width 129 height 41
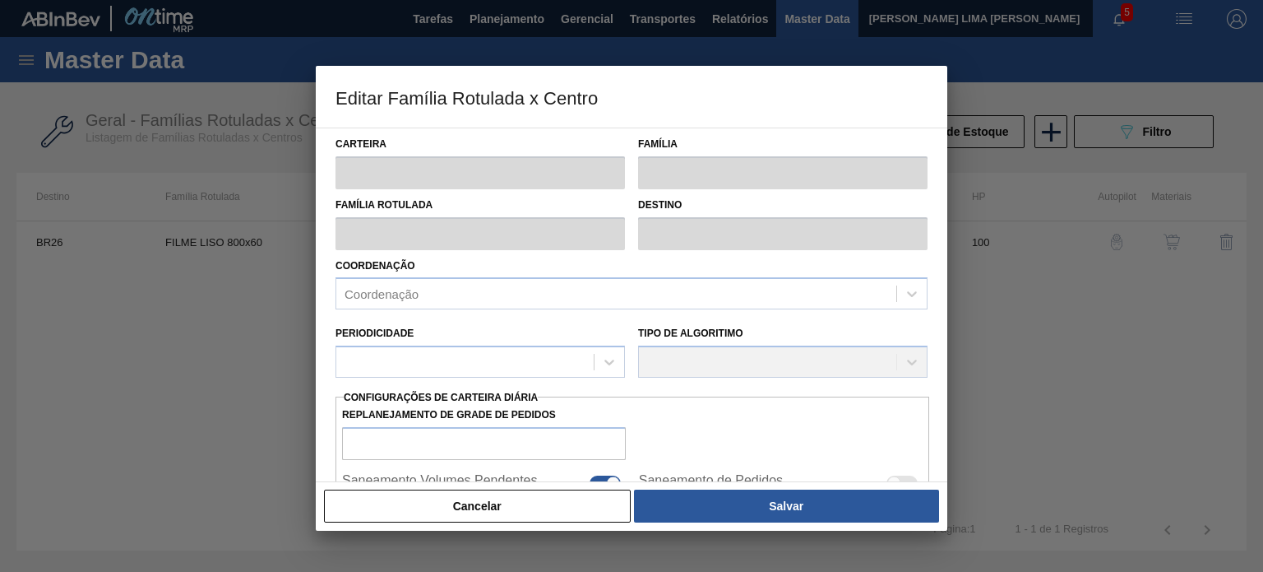
type input "Filme Liso"
type input "FILME LISO 800x60"
type input "BR26 - Uberlândia"
type input "100"
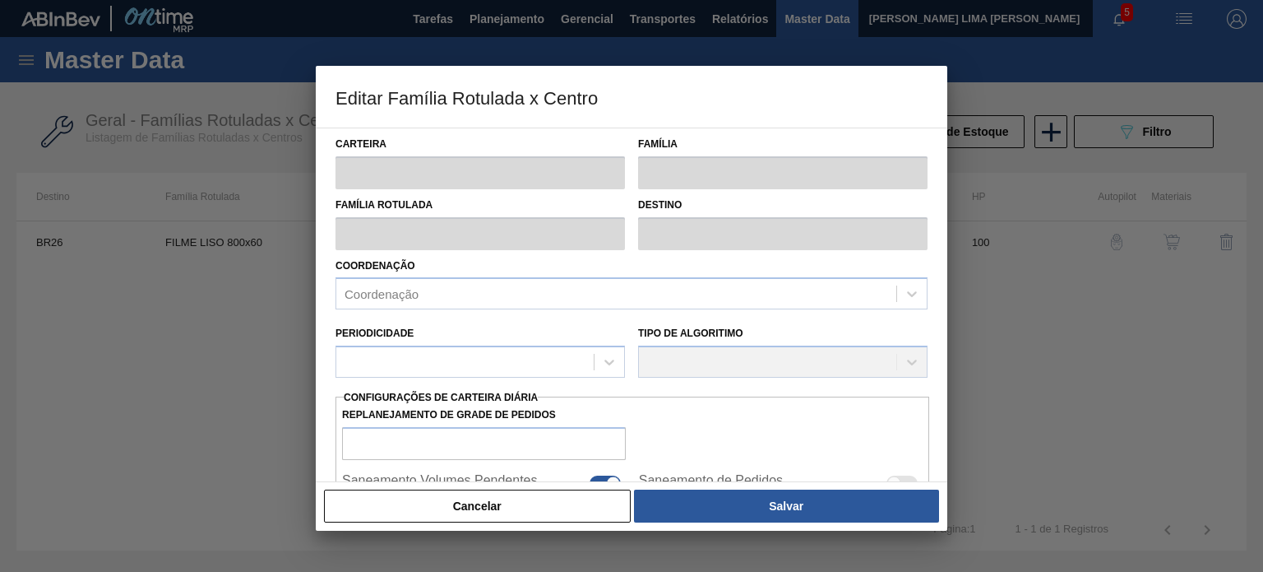
type input "2.086,576"
type input "8.909,654"
type input "67"
type input "6.635,522"
checkbox input "true"
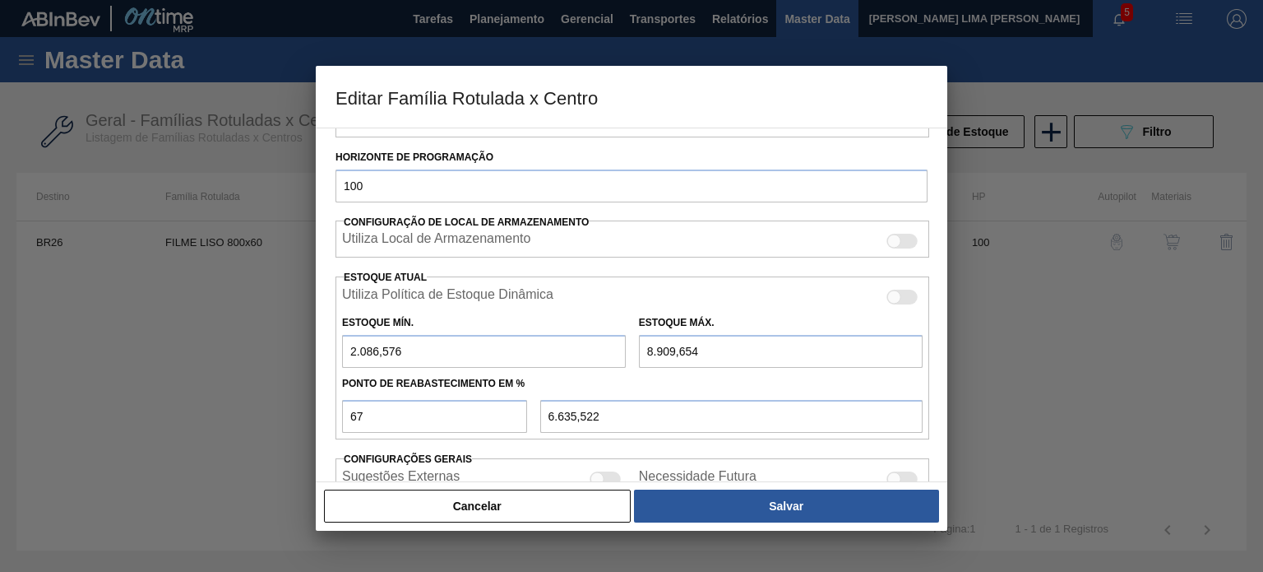
scroll to position [329, 0]
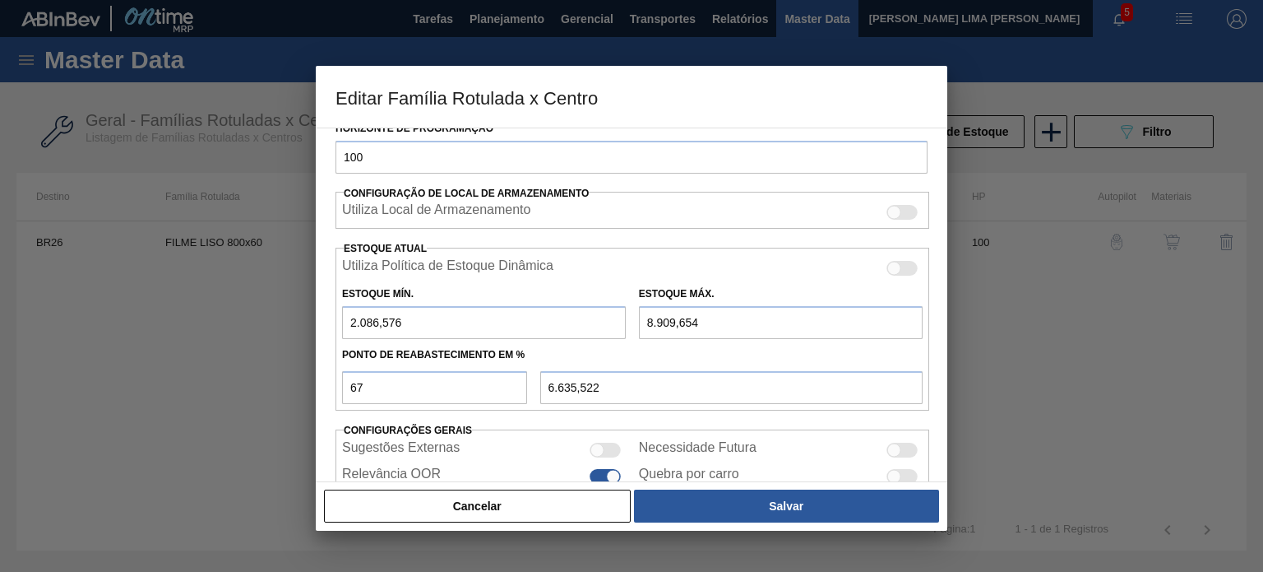
drag, startPoint x: 415, startPoint y: 332, endPoint x: 345, endPoint y: 321, distance: 70.0
click at [359, 325] on input "2.086,576" at bounding box center [484, 322] width 284 height 33
type input "2"
type input "5.970,128"
type input "5.969,468"
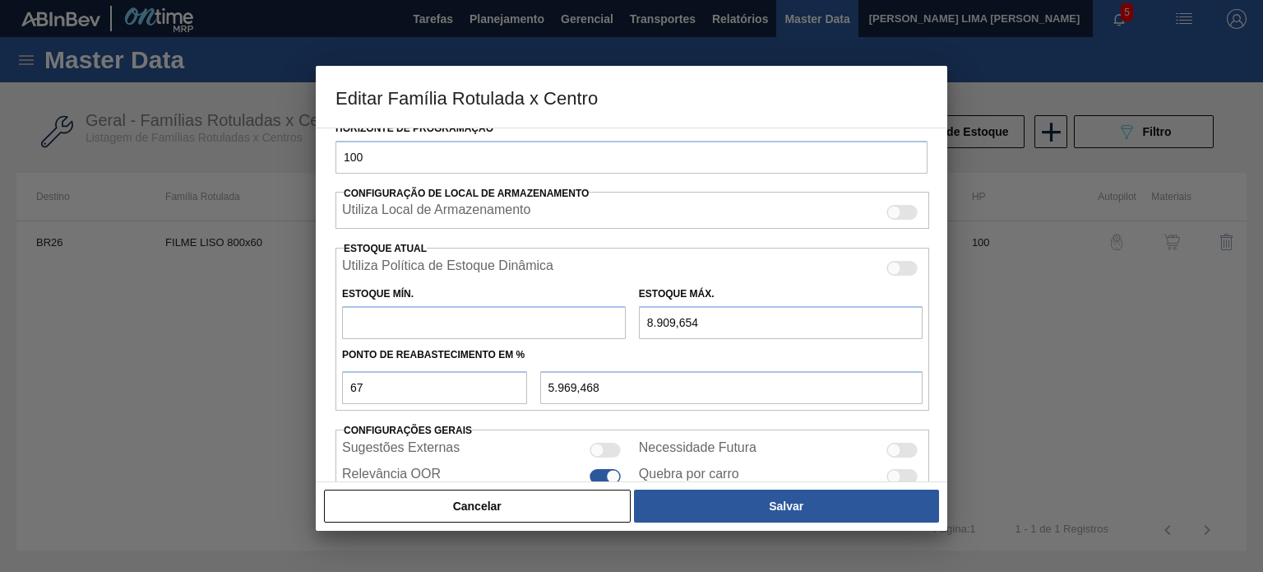
type input "3"
type input "5.970,458"
type input "33"
type input "5.980,358"
type input "339"
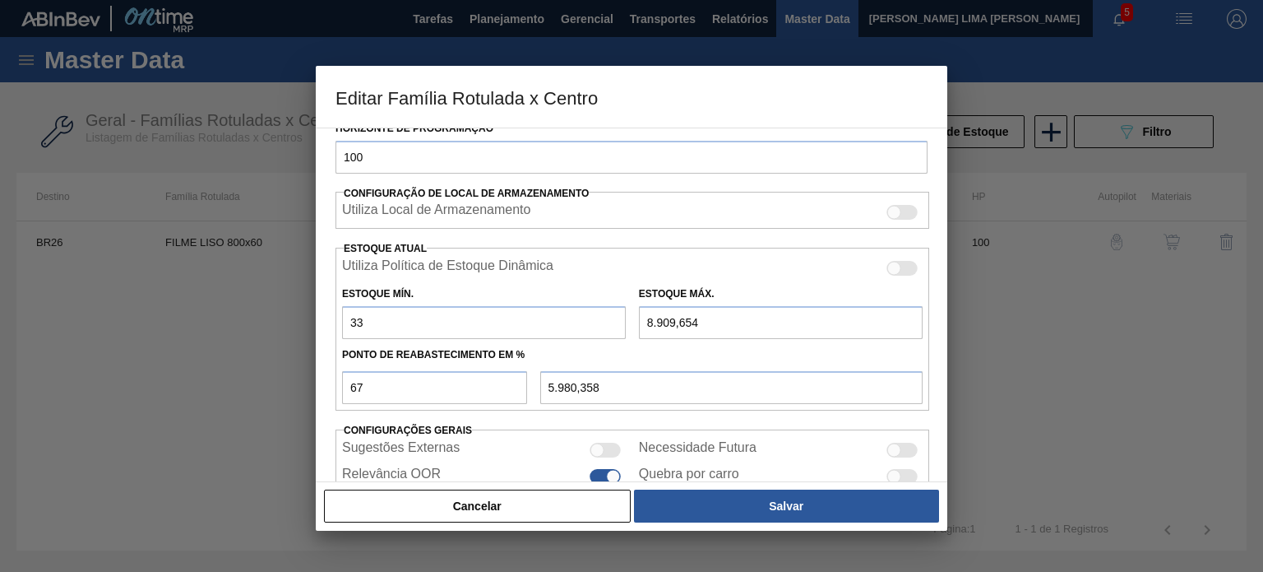
type input "6.081,338"
type input "33"
type input "5.980,358"
type input "333"
type input "6.079,358"
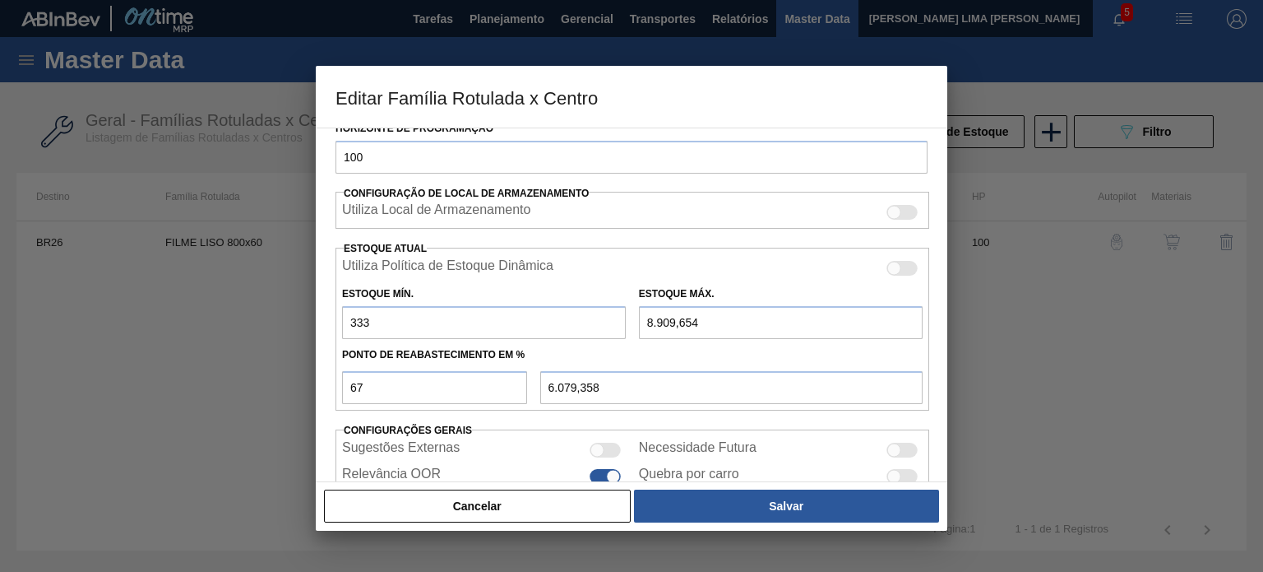
type input "3.339"
type input "7.071,338"
type input "3.339"
type input "1"
type input "1.102,540"
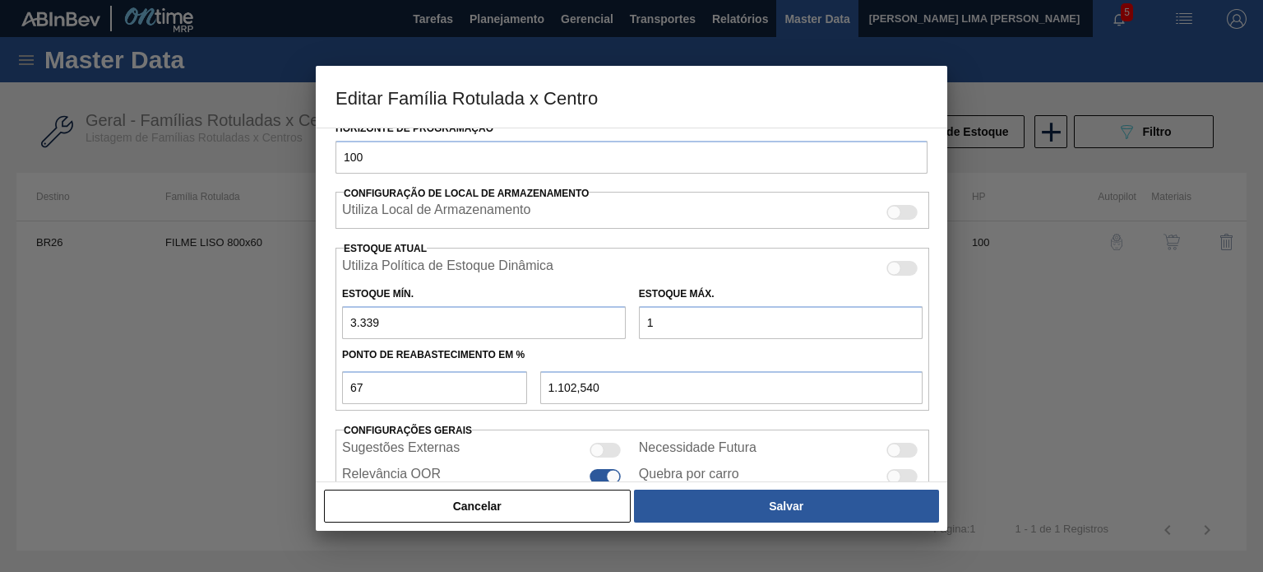
type input "15"
type input "1.111,920"
type input "150"
type input "1.202,370"
type input "1.502"
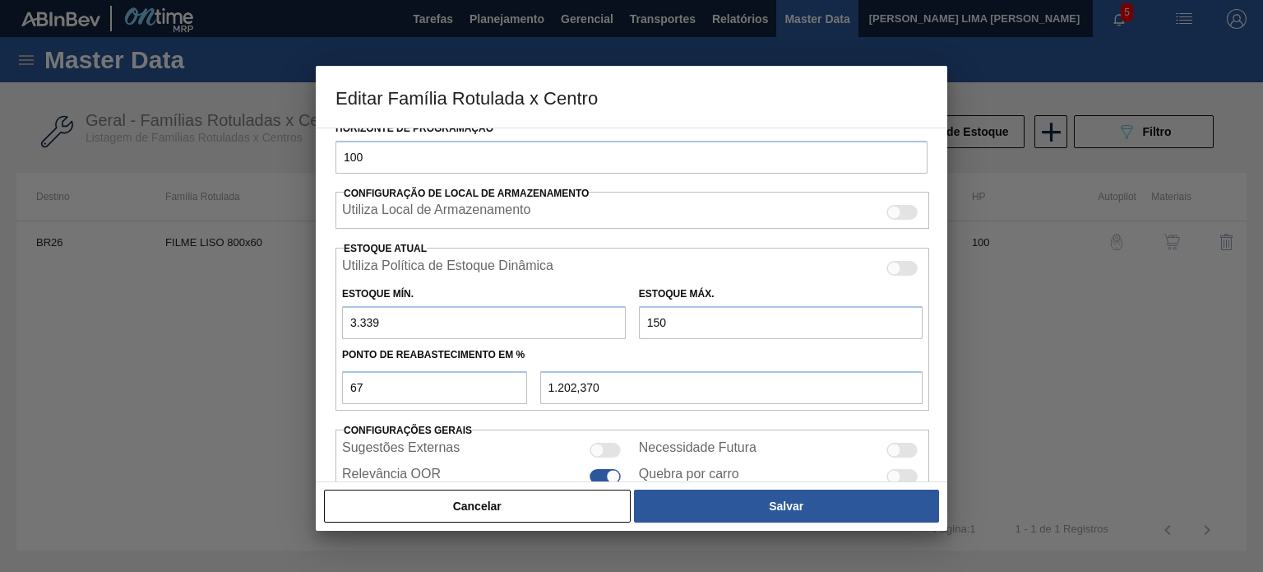
type input "2.108,210"
type input "15.026"
type input "11.169,290"
type input "1.502"
type input "2.108,210"
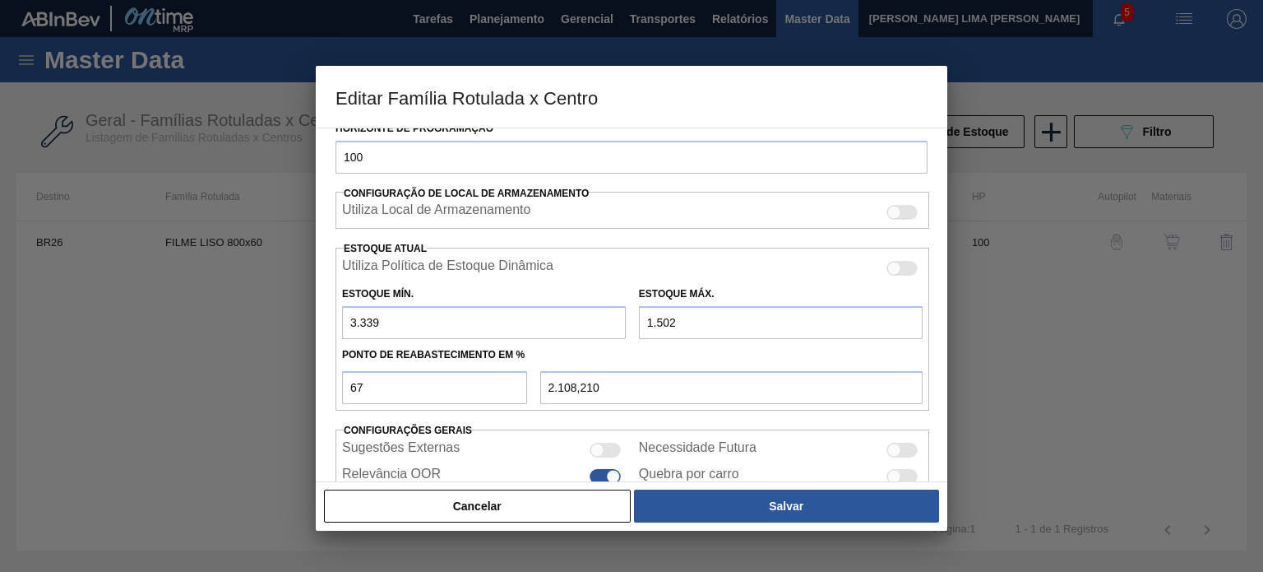
type input "15.023"
type input "11.167,280"
type input "15.023"
type input "5"
type input "3.923,200"
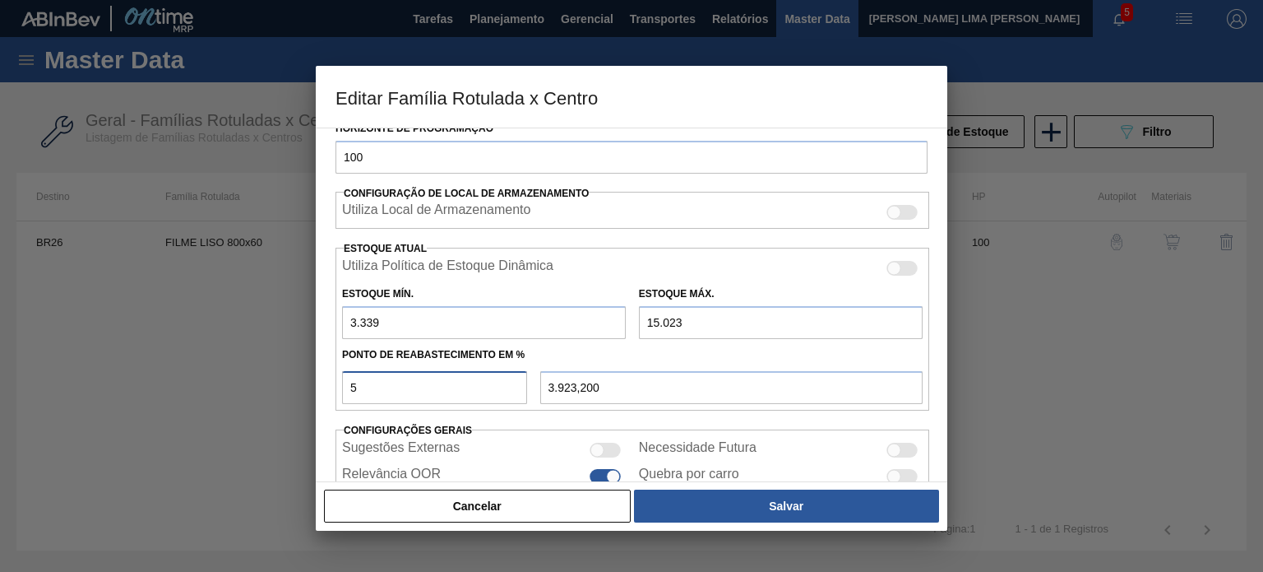
type input "50"
type input "9.181,000"
type input "5"
type input "3.923,200"
type input "3.339,000"
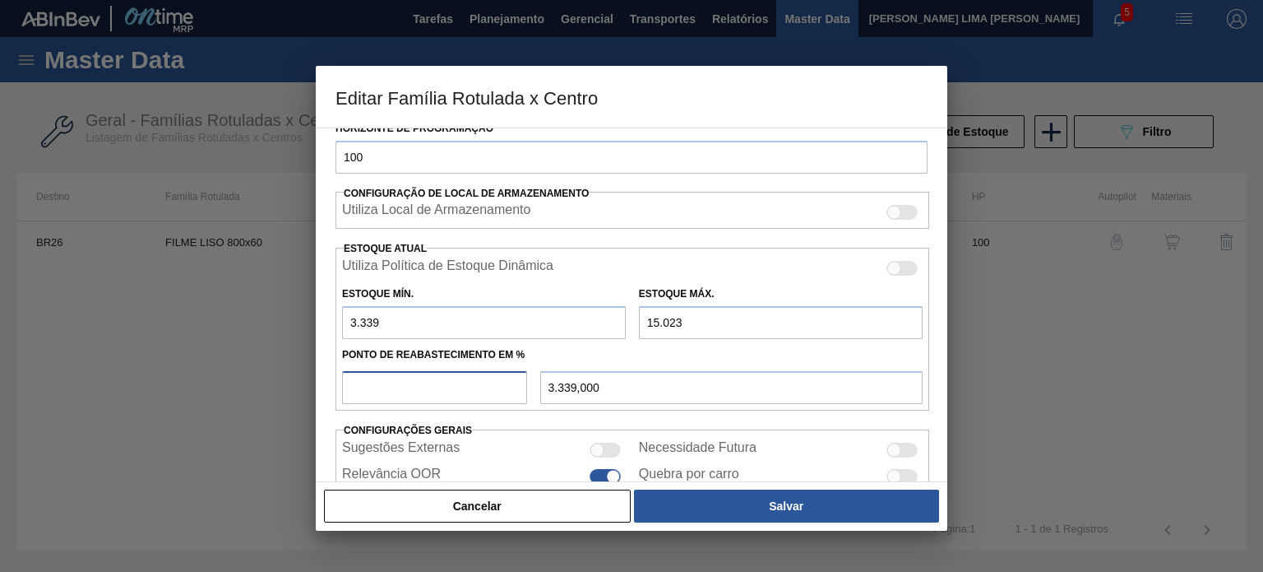
type input "6"
type input "4.040,040"
type input "60"
type input "10.349,400"
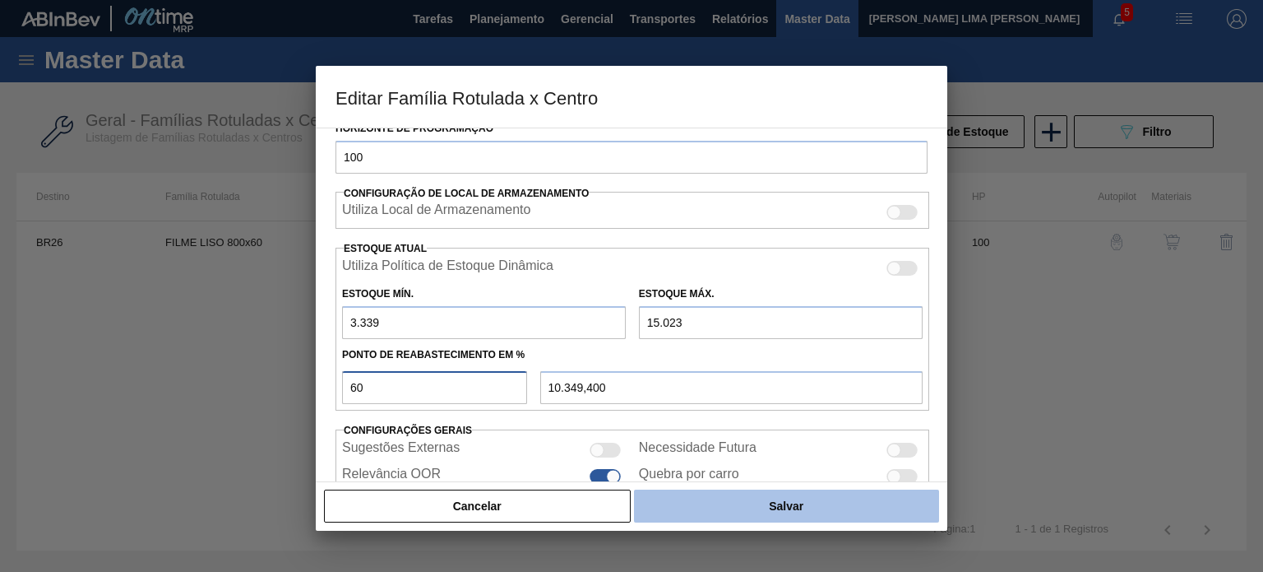
type input "60"
click at [752, 502] on button "Salvar" at bounding box center [786, 505] width 305 height 33
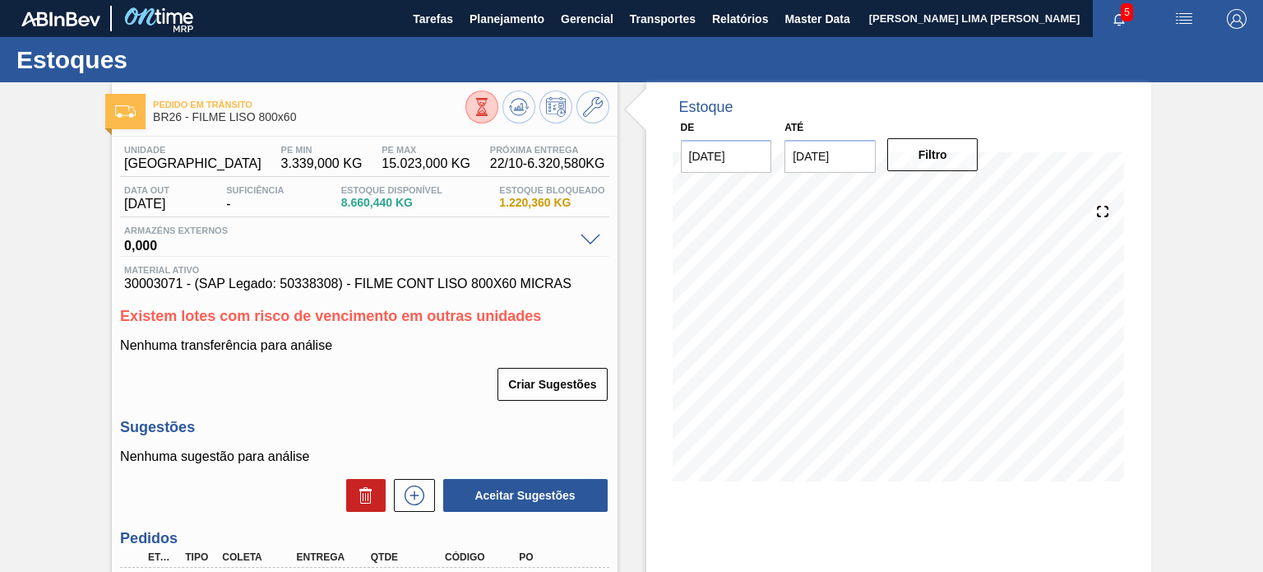
click at [517, 113] on icon at bounding box center [519, 107] width 20 height 20
click at [421, 209] on div "Estoque Disponível 8.660,440 KG" at bounding box center [391, 198] width 109 height 26
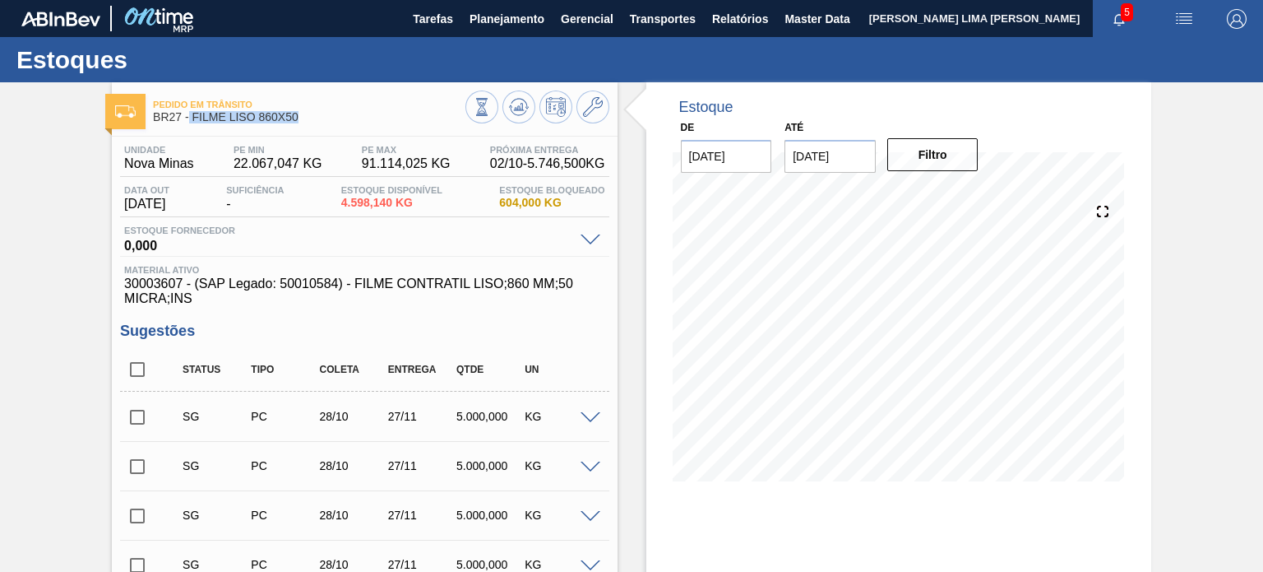
drag, startPoint x: 299, startPoint y: 118, endPoint x: 189, endPoint y: 125, distance: 109.6
click at [189, 125] on div "Pedido [PERSON_NAME] BR27 - FILME LISO 860X50" at bounding box center [309, 111] width 312 height 37
click at [230, 118] on span "BR27 - FILME LISO 860X50" at bounding box center [309, 117] width 312 height 12
drag, startPoint x: 298, startPoint y: 118, endPoint x: 192, endPoint y: 126, distance: 105.6
click at [192, 126] on div "Pedido [PERSON_NAME] BR27 - FILME LISO 860X50" at bounding box center [309, 111] width 312 height 37
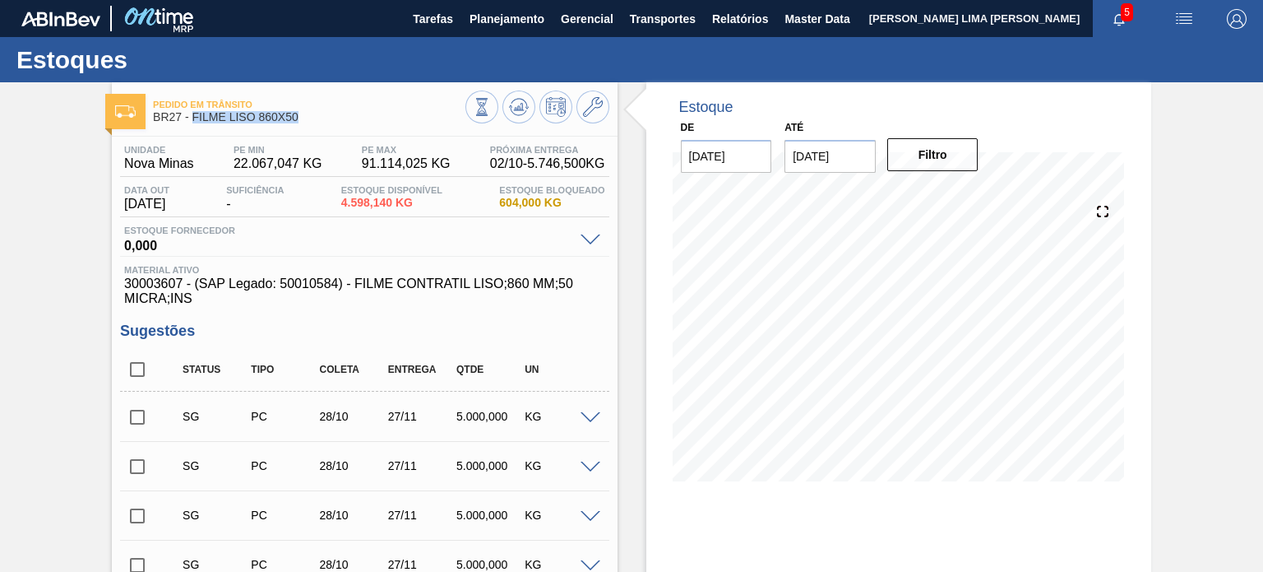
copy span "FILME LISO 860X50"
click at [290, 121] on span "BR27 - FILME LISO 860X50" at bounding box center [309, 117] width 312 height 12
click at [583, 114] on icon at bounding box center [593, 107] width 20 height 20
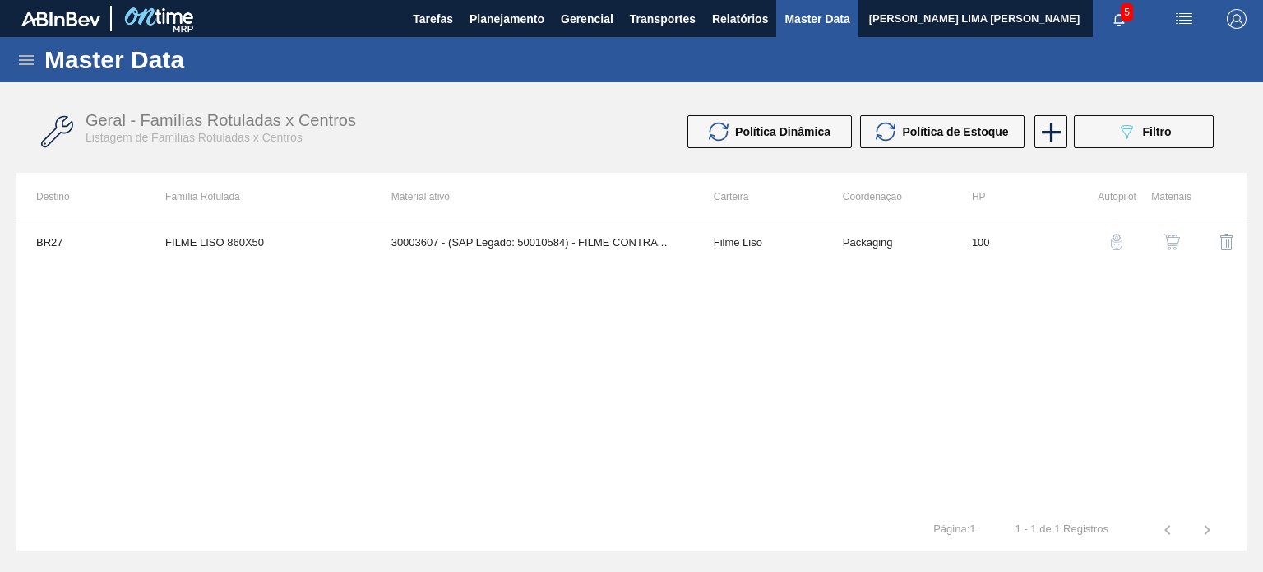
click at [599, 246] on td "30003607 - (SAP Legado: 50010584) - FILME CONTRATIL LISO;860 MM;50 MICRA;INS" at bounding box center [533, 241] width 322 height 41
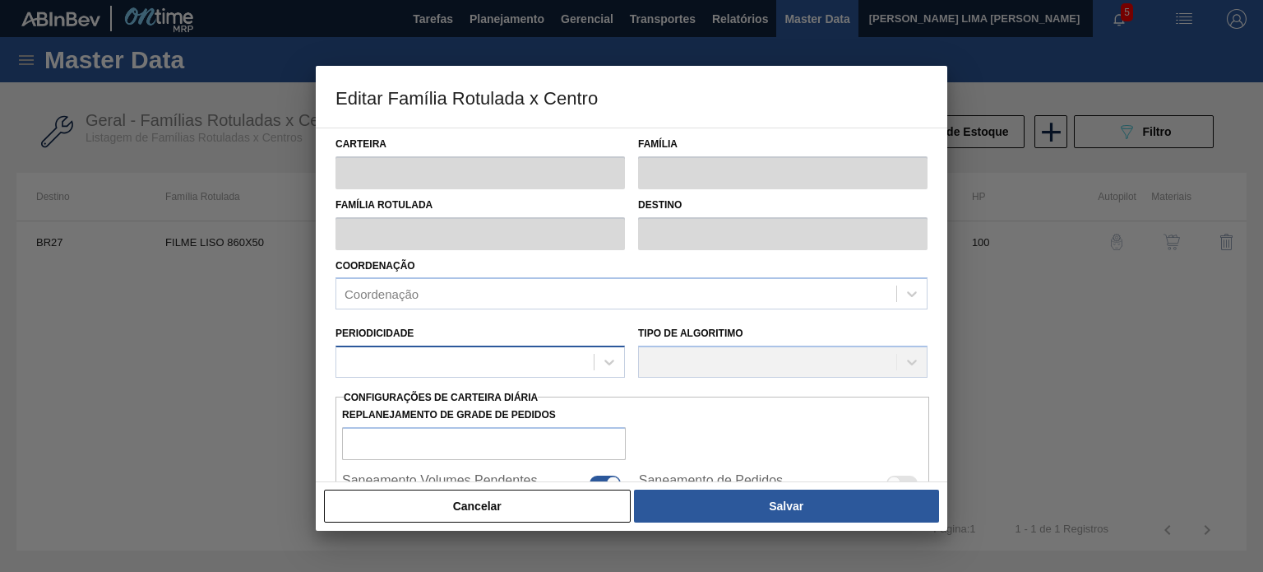
type input "Filme Liso"
type input "FILME LISO 860X50"
type input "BR27 - [GEOGRAPHIC_DATA]"
type input "100"
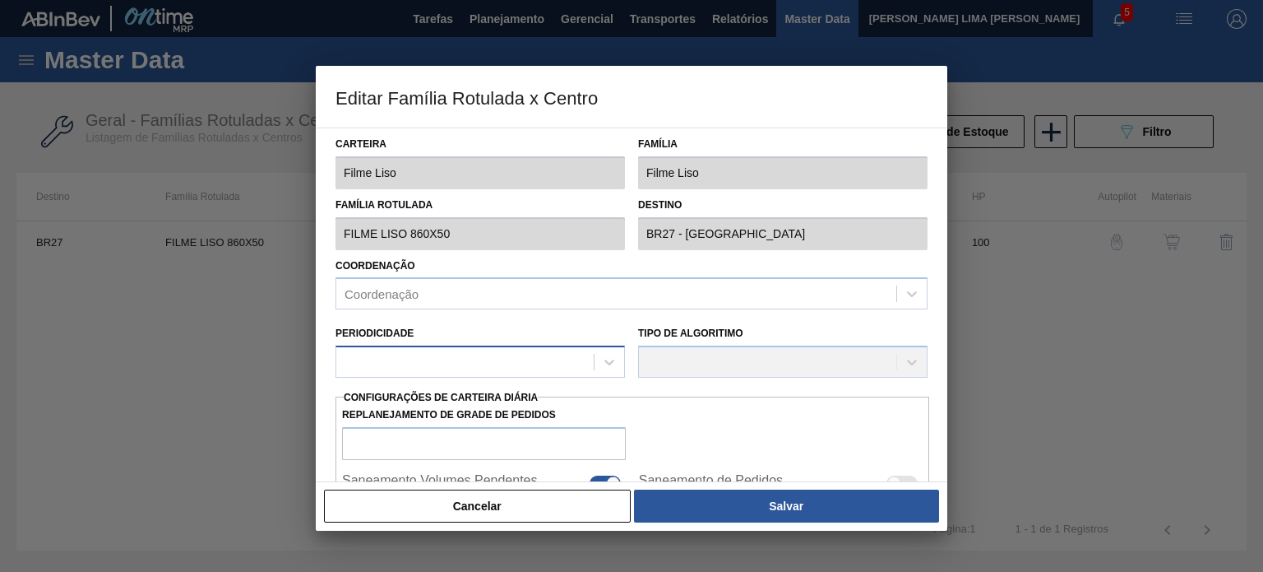
type input "22.067,047"
type input "91.114,025"
type input "67"
type input "68.100,667"
checkbox input "true"
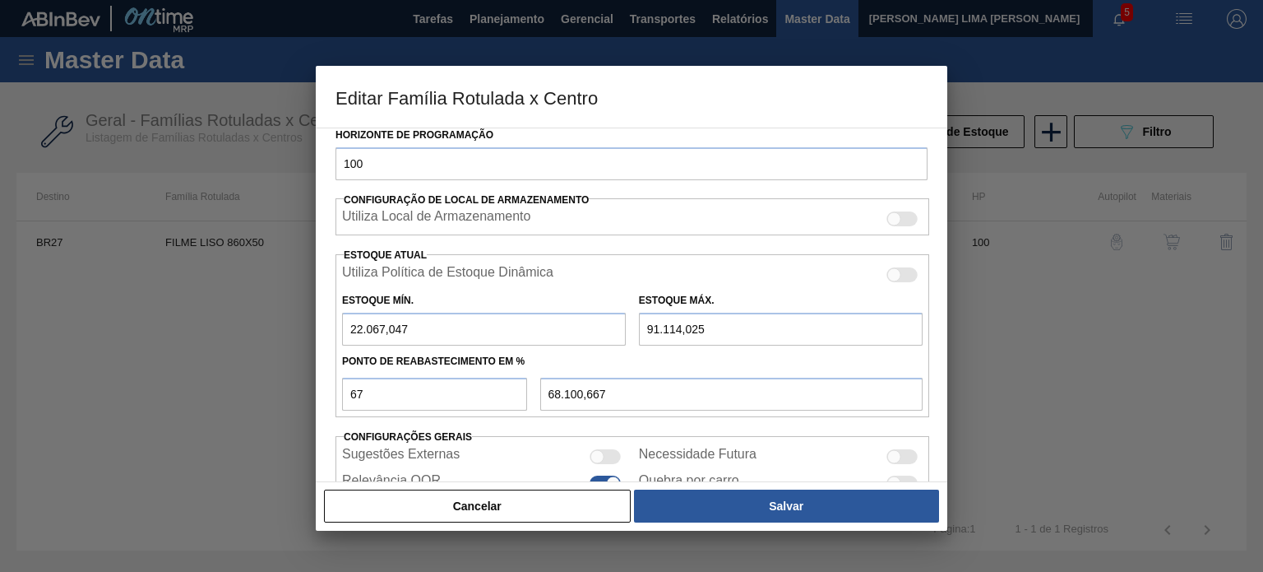
scroll to position [398, 0]
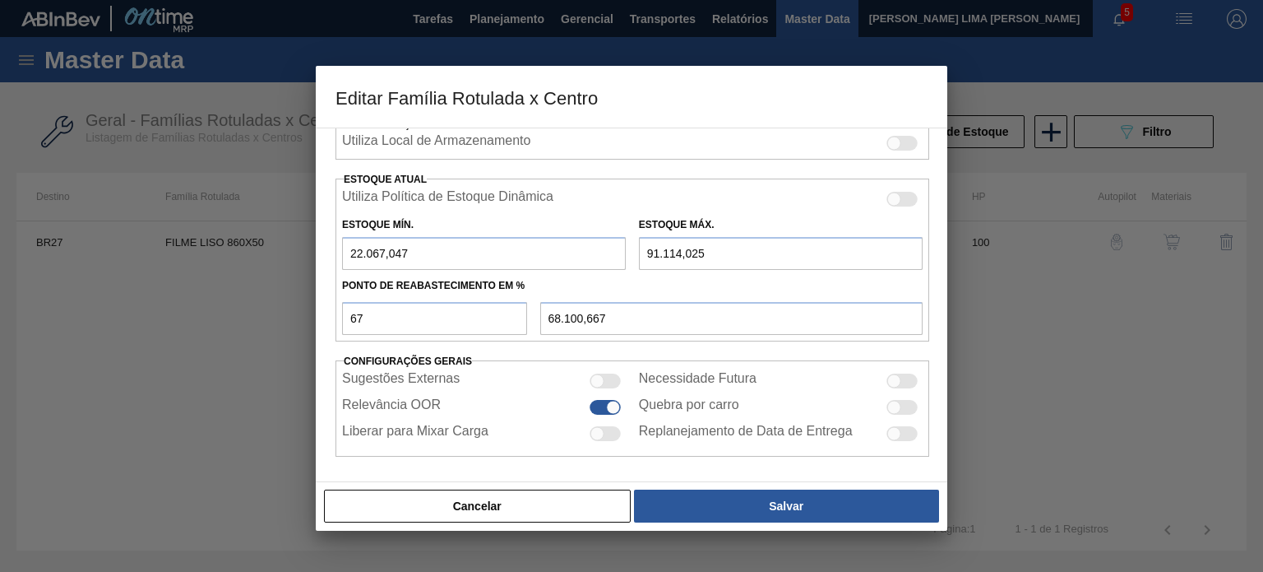
drag, startPoint x: 360, startPoint y: 236, endPoint x: 338, endPoint y: 234, distance: 22.3
click at [339, 234] on div "Estoque Mín. 22.067,047" at bounding box center [484, 241] width 297 height 57
type input "0"
type input "61.046,397"
type input "0"
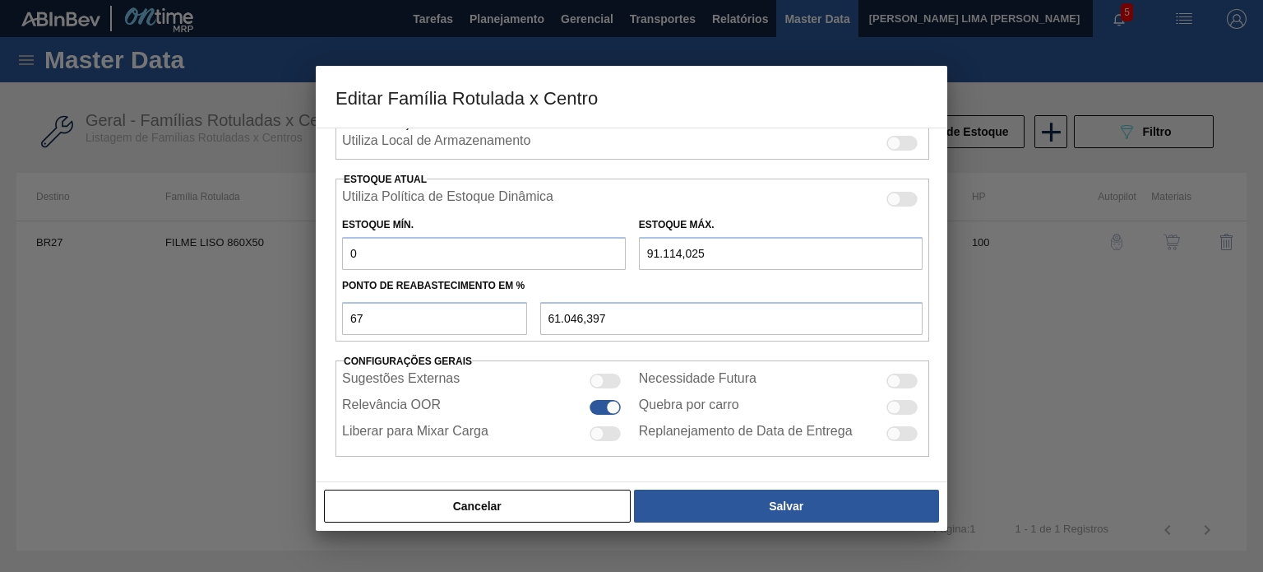
drag, startPoint x: 710, startPoint y: 236, endPoint x: 591, endPoint y: 239, distance: 118.5
click at [607, 243] on div "Estoque Mín. 0 Estoque Máx. 91.114,025" at bounding box center [633, 239] width 594 height 61
type input "0"
type input "0,000"
type input "0"
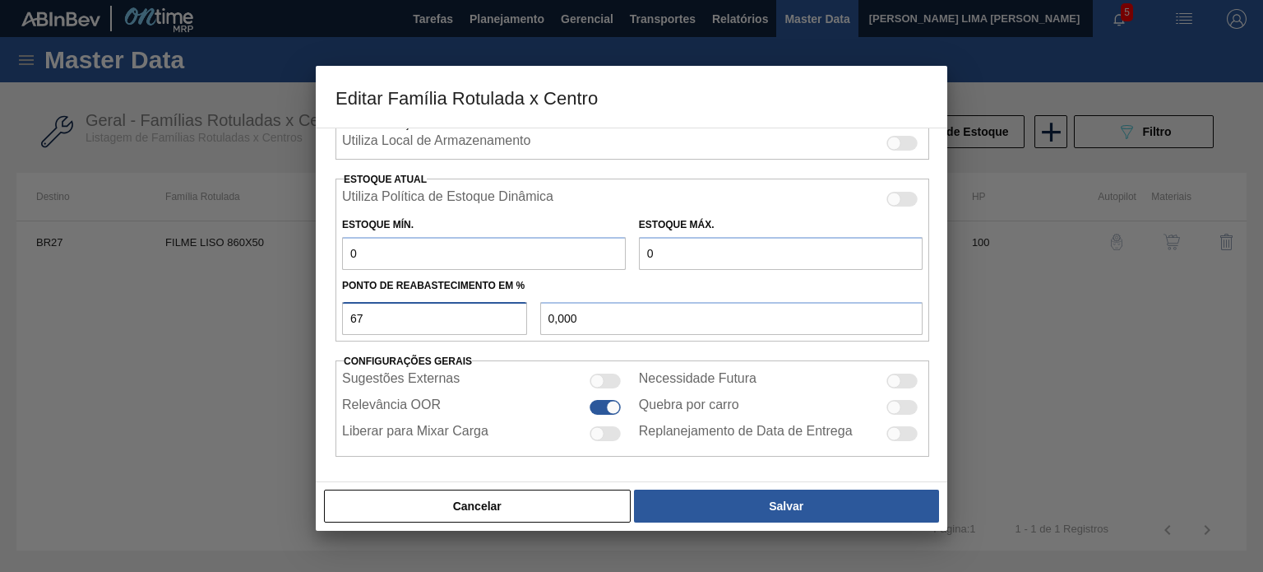
drag, startPoint x: 373, startPoint y: 314, endPoint x: 339, endPoint y: 312, distance: 33.8
click at [341, 313] on div "67" at bounding box center [435, 318] width 198 height 33
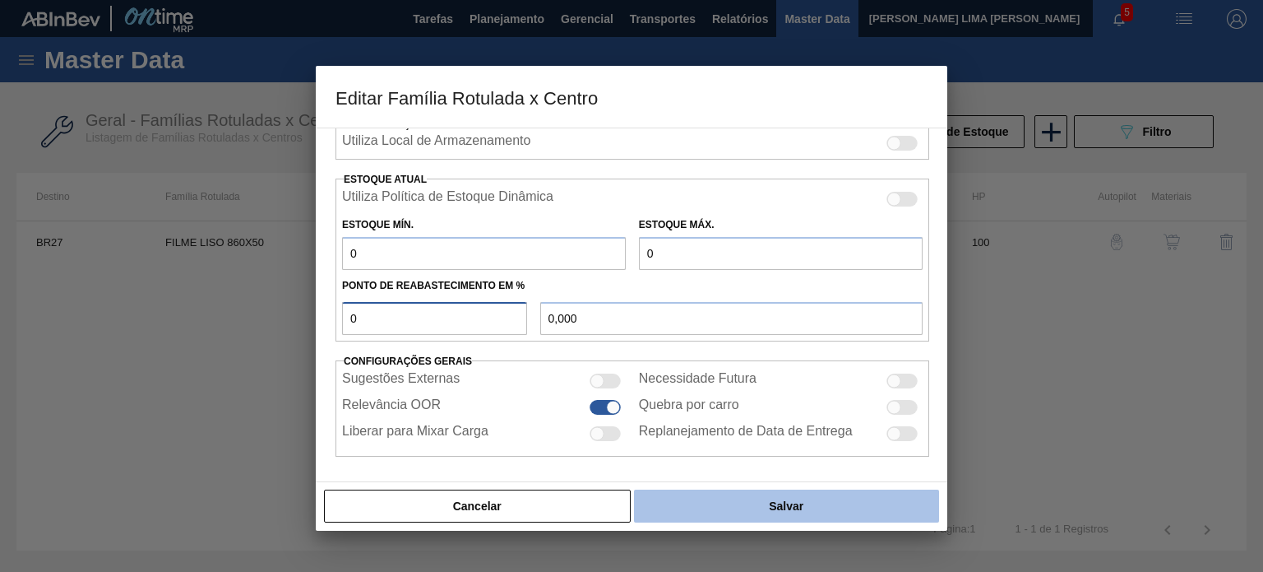
type input "0"
click at [711, 499] on button "Salvar" at bounding box center [786, 505] width 305 height 33
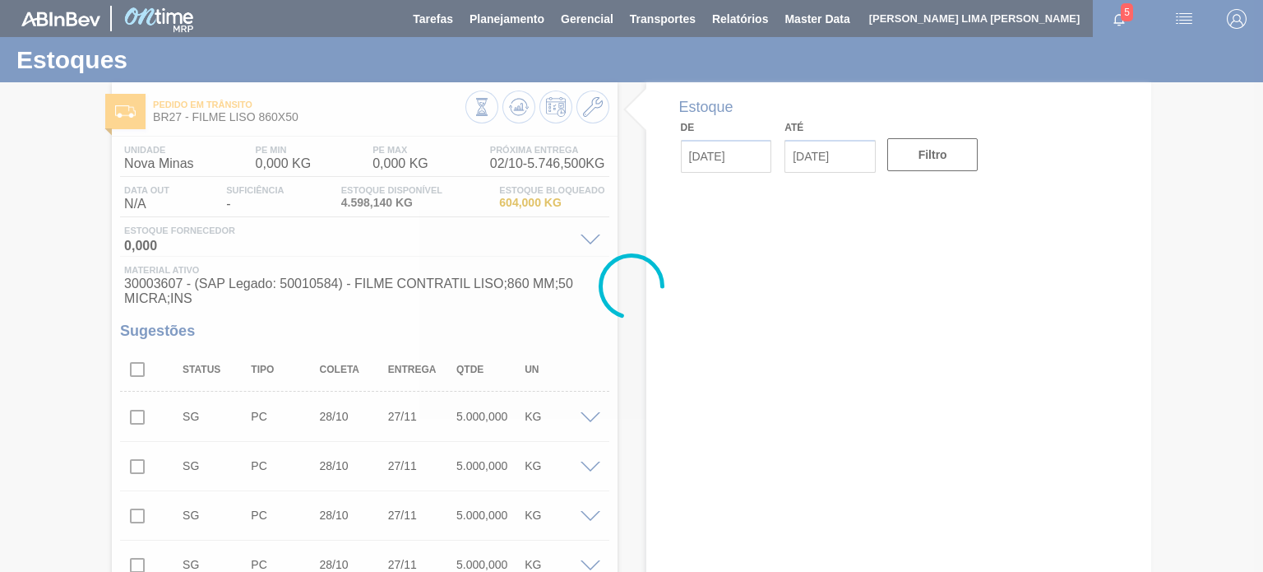
click at [526, 116] on div at bounding box center [631, 286] width 1263 height 572
click at [519, 112] on div at bounding box center [631, 286] width 1263 height 572
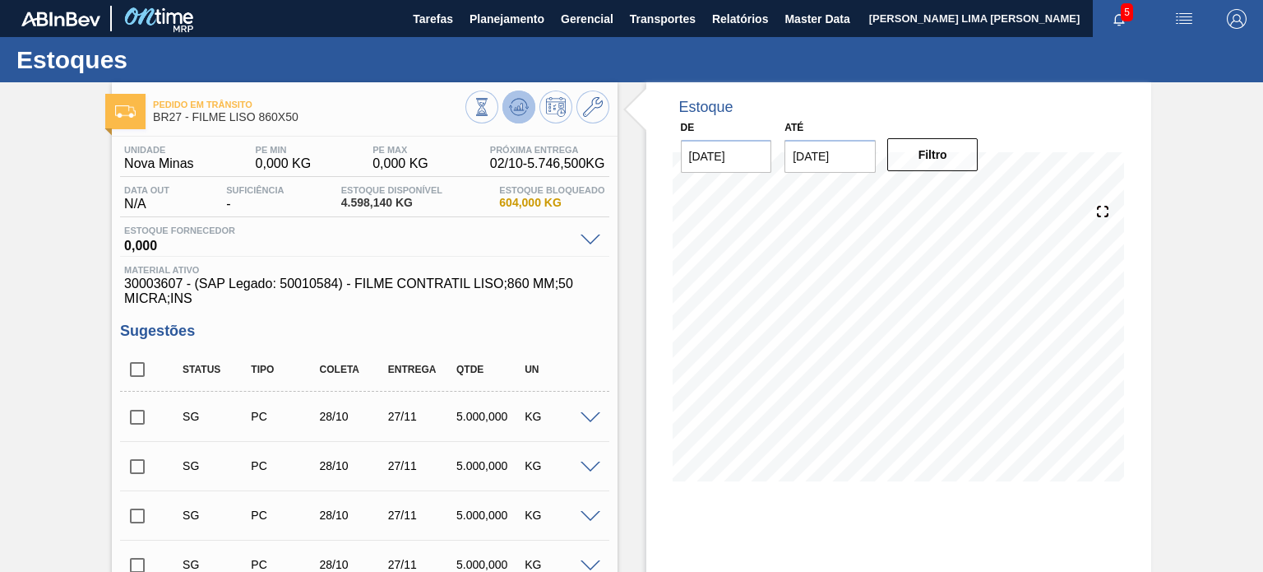
click at [521, 112] on icon at bounding box center [519, 107] width 20 height 20
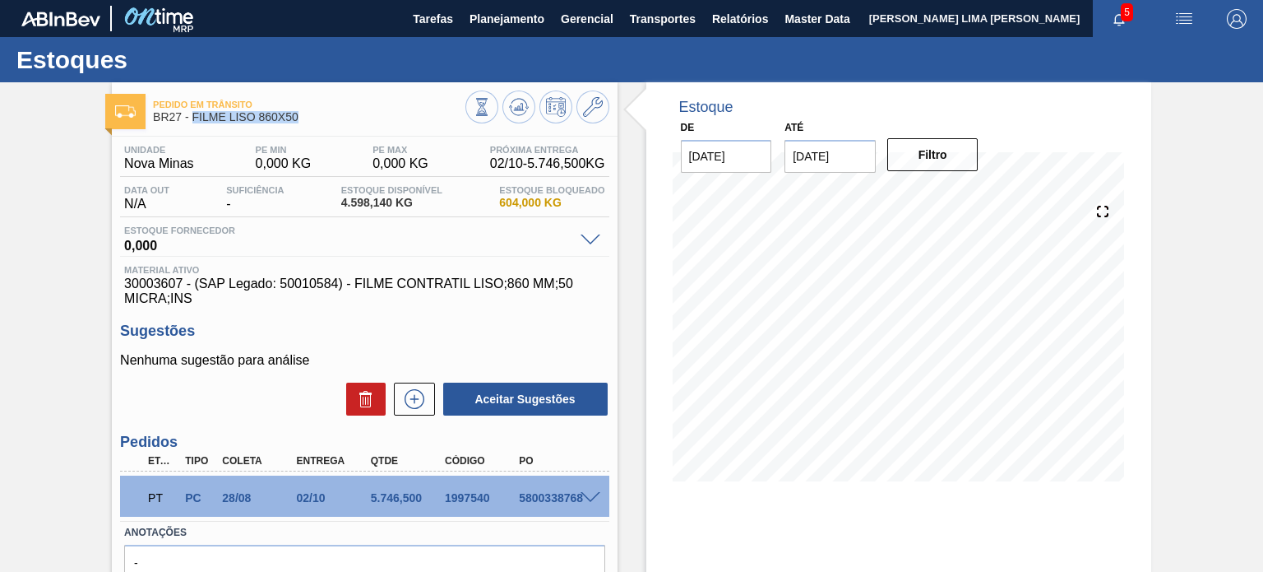
drag, startPoint x: 298, startPoint y: 121, endPoint x: 190, endPoint y: 124, distance: 107.8
click at [190, 124] on div "Pedido [PERSON_NAME] BR27 - FILME LISO 860X50" at bounding box center [309, 111] width 312 height 37
copy span "FILME LISO 860X50"
click at [648, 251] on div "Estoque De [DATE] Até [DATE] Filtro 01/10 Projeção de Estoque 4,598.14 [DOMAIN_…" at bounding box center [898, 294] width 505 height 424
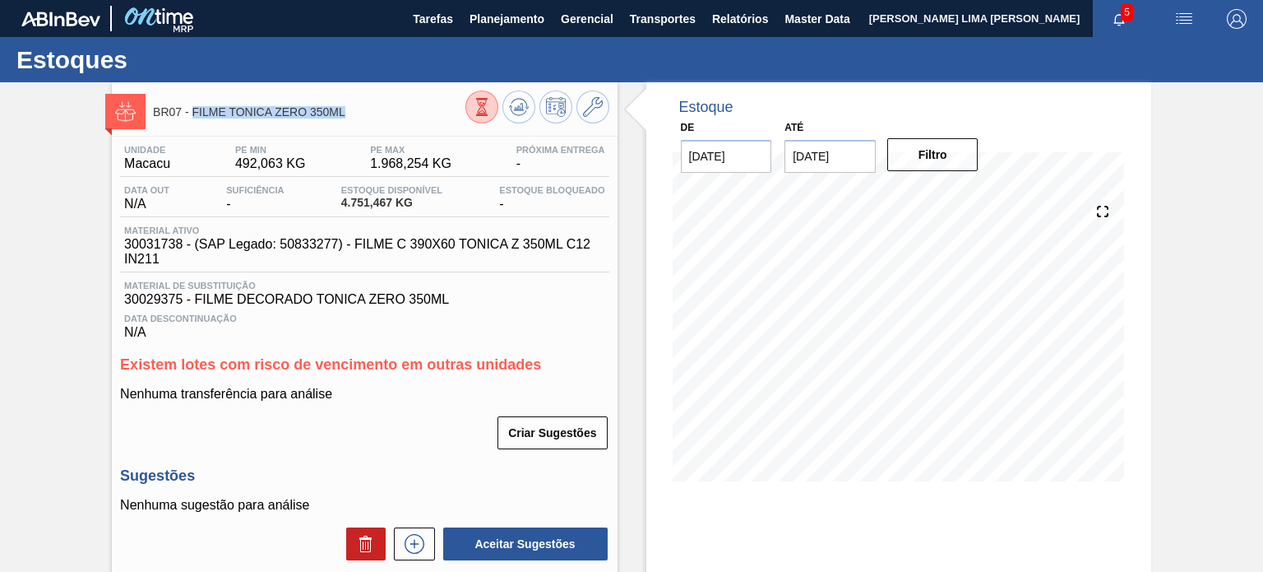
drag, startPoint x: 352, startPoint y: 114, endPoint x: 194, endPoint y: 114, distance: 157.9
click at [194, 114] on span "BR07 - FILME TONICA ZERO 350ML" at bounding box center [309, 112] width 312 height 12
copy span "FILME TONICA ZERO 350ML"
click at [591, 114] on icon at bounding box center [593, 107] width 20 height 20
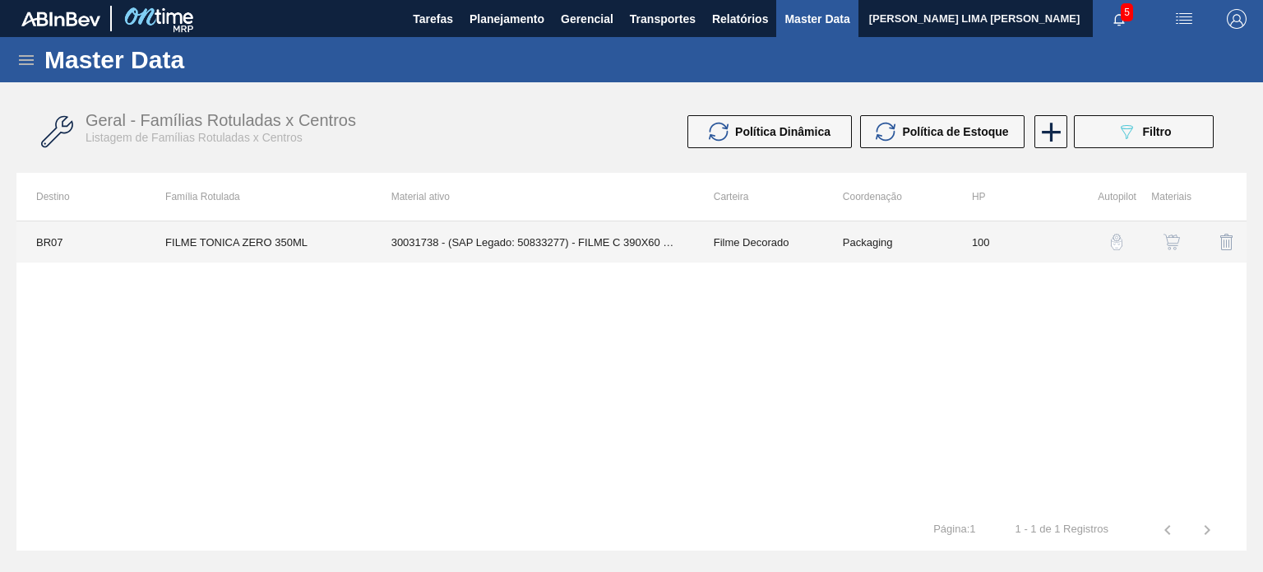
click at [675, 235] on td "30031738 - (SAP Legado: 50833277) - FILME C 390X60 TONICA Z 350ML C12 IN211" at bounding box center [533, 241] width 322 height 41
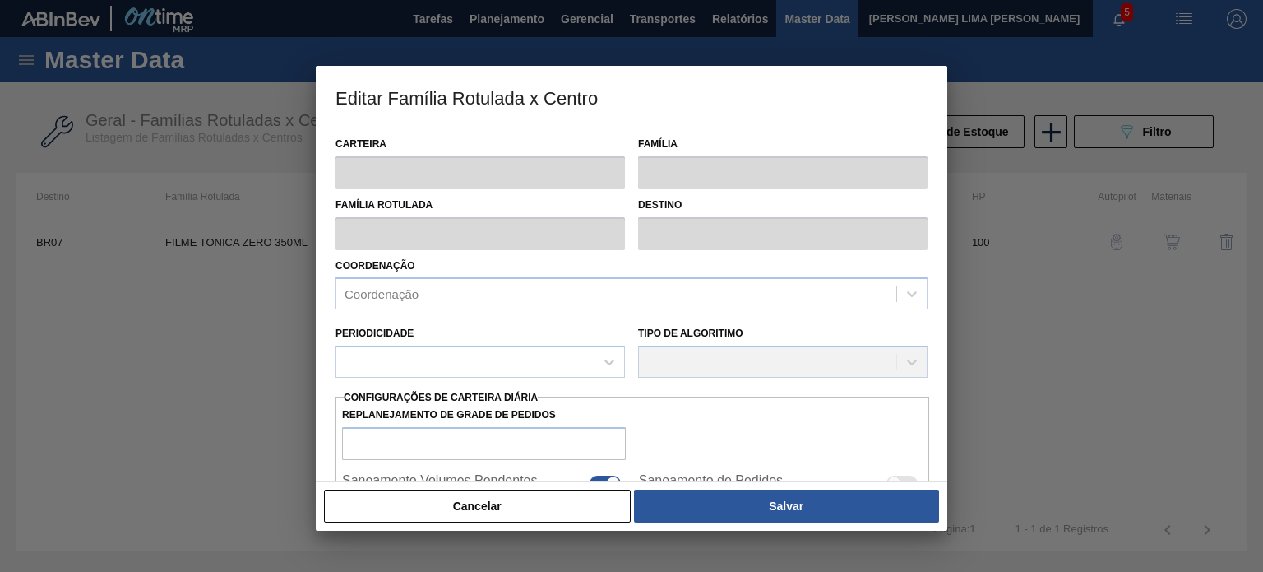
type input "Filme Decorado"
type input "FILME TONICA ZERO 350ML"
type input "BR07 - Macacu"
type input "100"
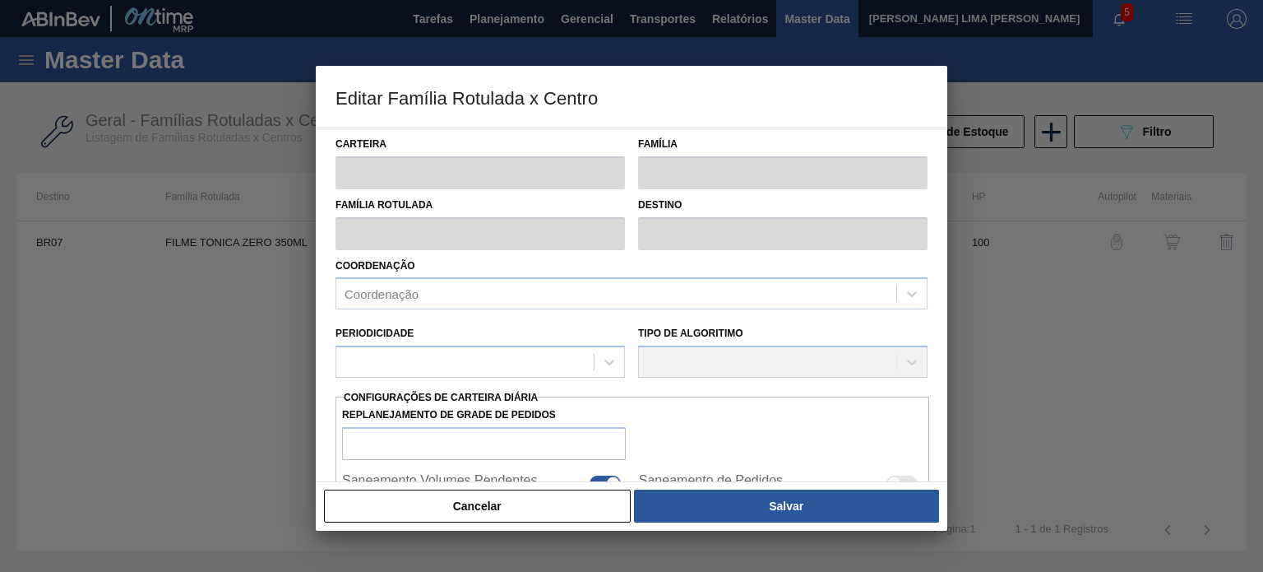
type input "492,063"
type input "1.968,254"
type input "75"
type input "1.599,206"
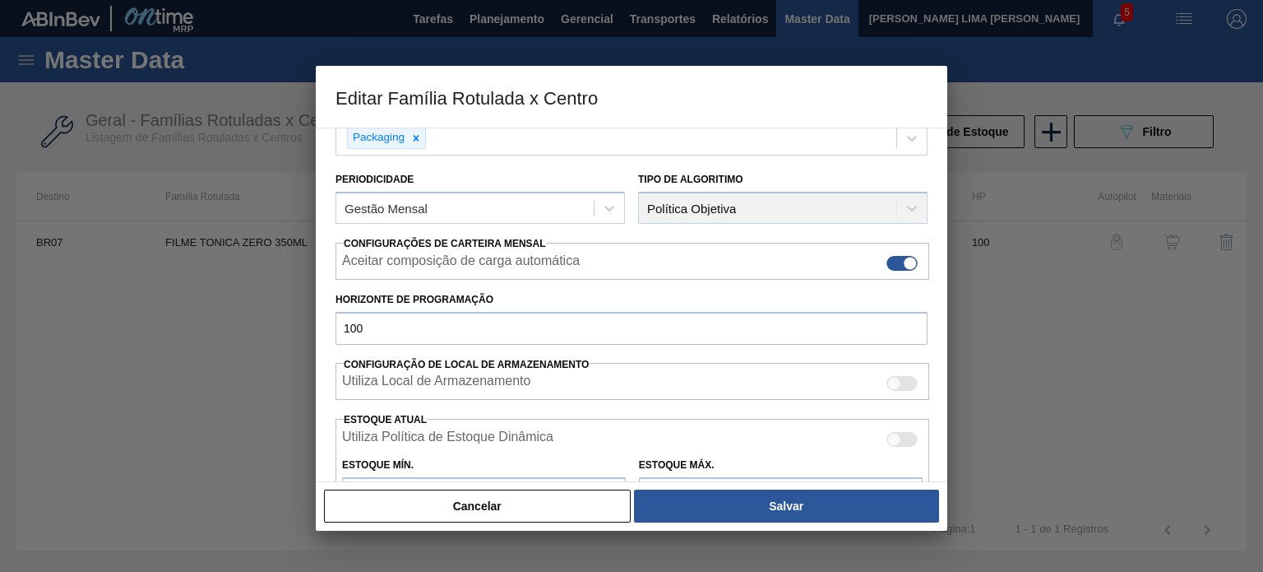
scroll to position [329, 0]
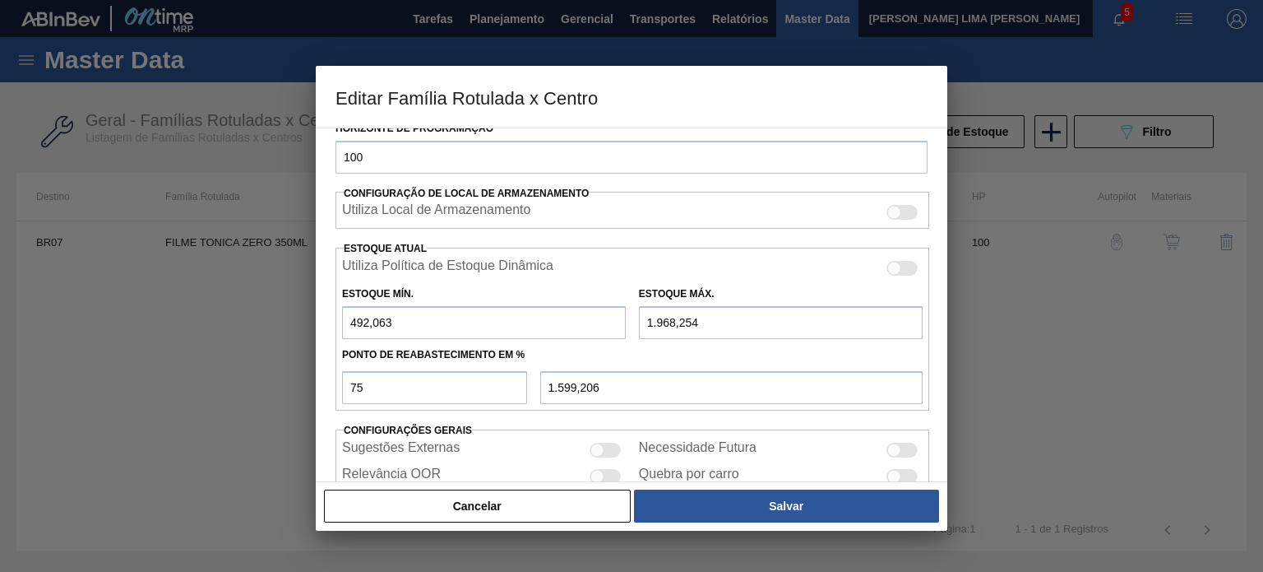
drag, startPoint x: 340, startPoint y: 307, endPoint x: 316, endPoint y: 306, distance: 23.9
click at [316, 306] on div "Carteira Filme Decorado Família Filme Decorado Família Rotulada FILME TONICA ZE…" at bounding box center [632, 304] width 632 height 354
type input "9"
type input "1.478,441"
type input "98"
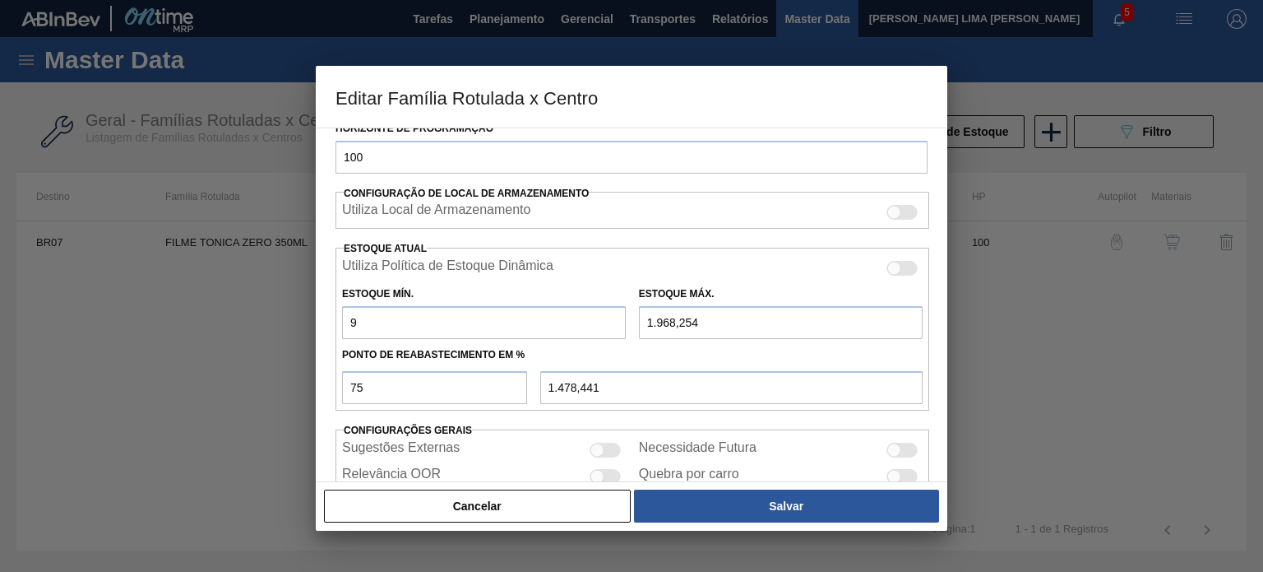
type input "1.500,691"
type input "984"
type input "1.722,191"
type input "984"
type input "4"
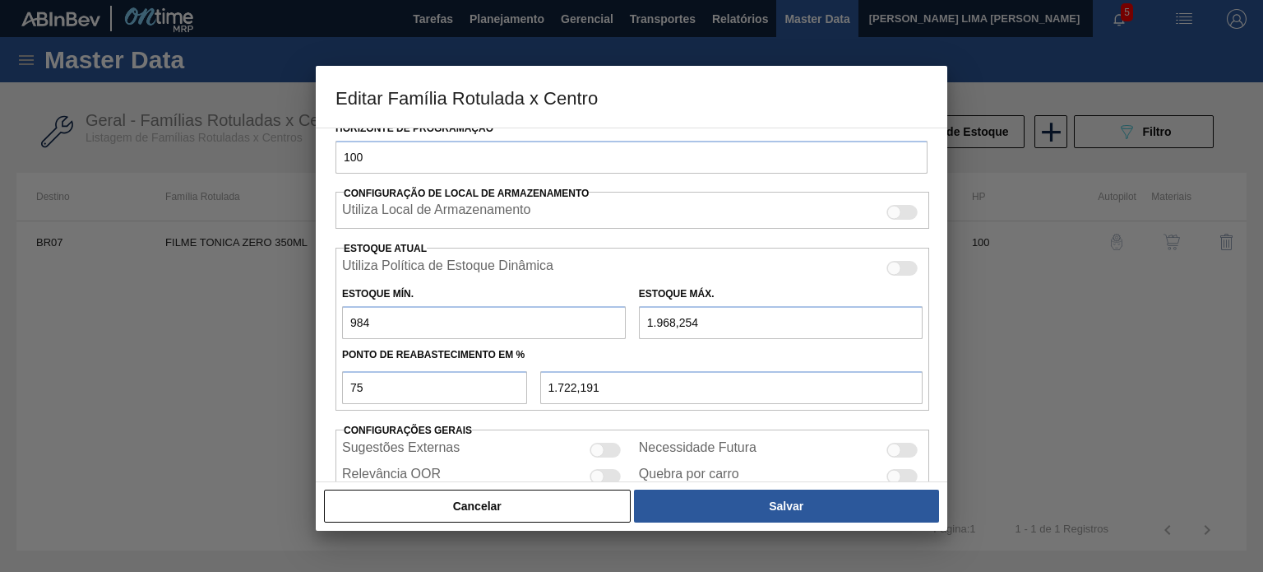
type input "249,000"
type input "41"
type input "276,750"
type input "412"
type input "555,000"
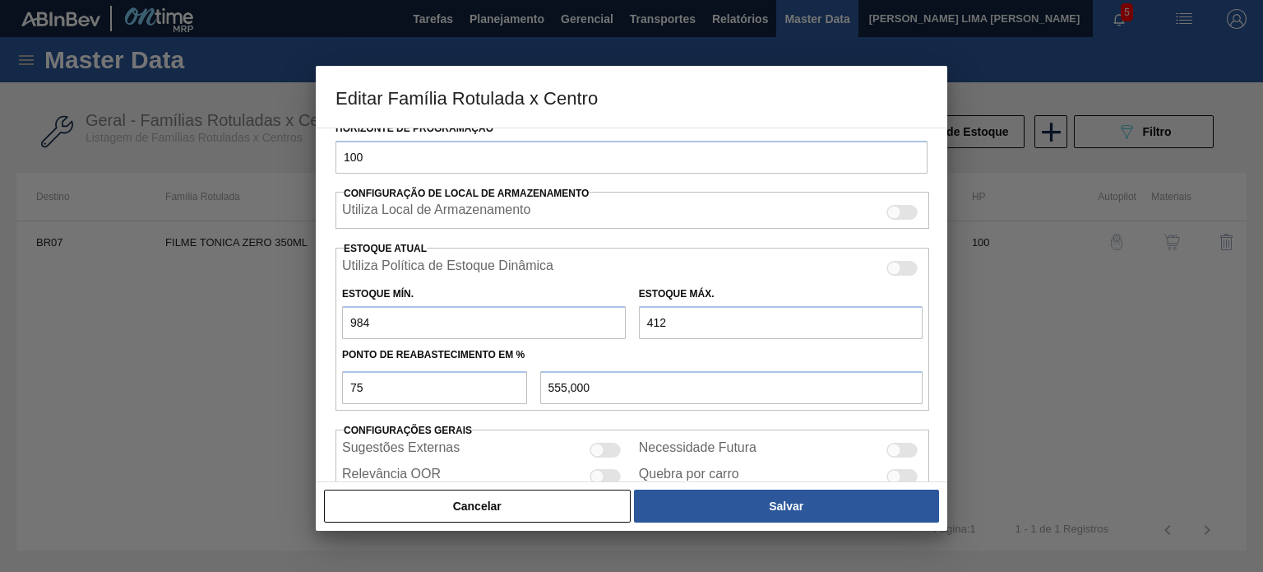
type input "4.126"
type input "3.340,500"
type input "4.126"
type input "6"
type input "1.172,520"
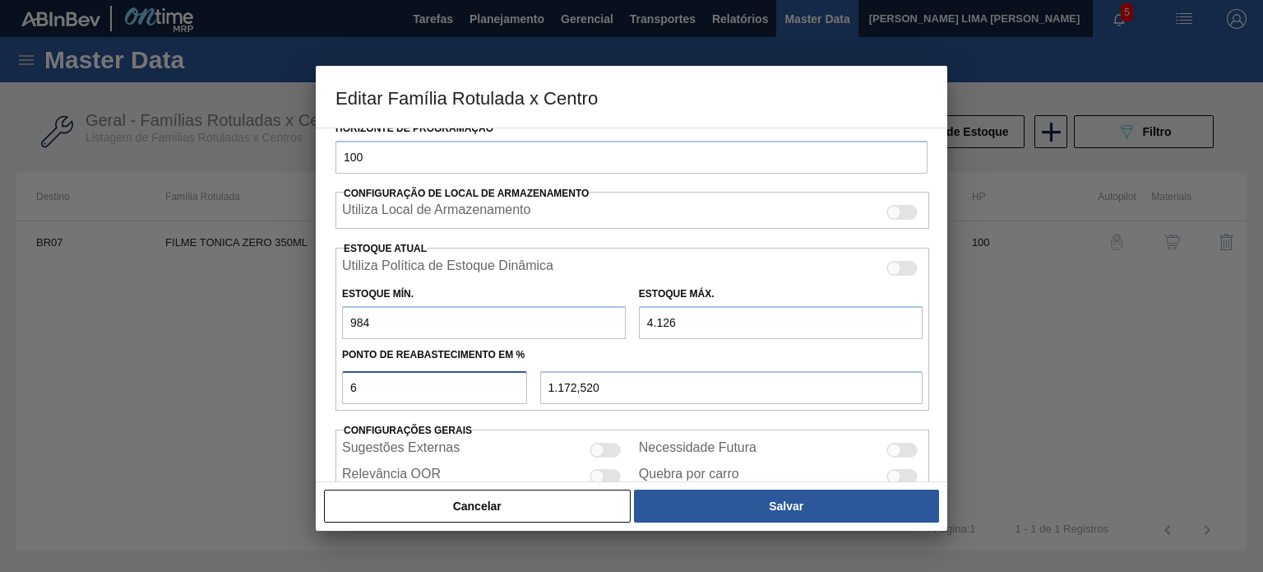
type input "65"
type input "3.026,300"
type input "6"
type input "1.172,520"
type input "984,000"
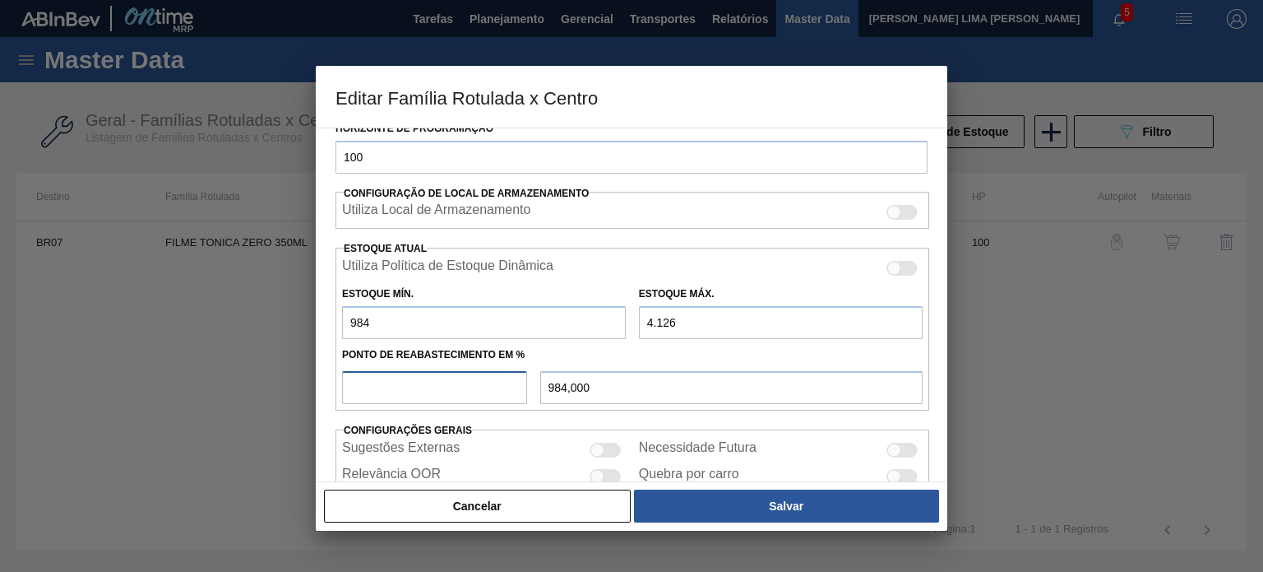
type input "6"
type input "1.172,520"
type input "60"
type input "2.869,200"
type input "6"
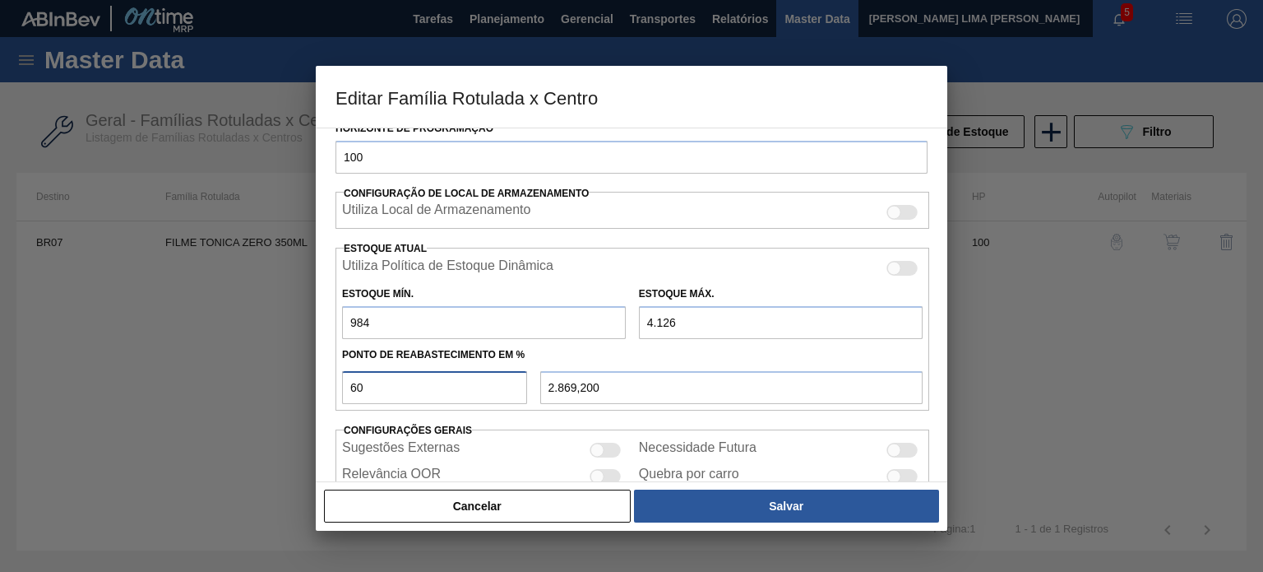
type input "1.172,520"
type input "60"
type input "2.869,200"
type input "6"
type input "1.172,520"
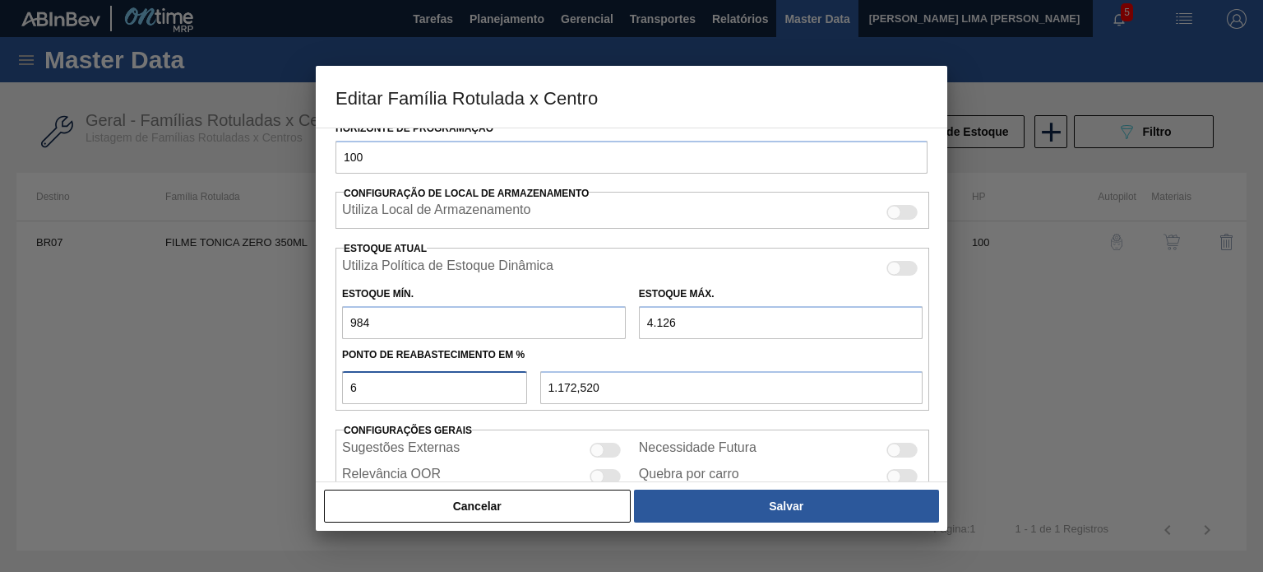
type input "61"
type input "2.900,620"
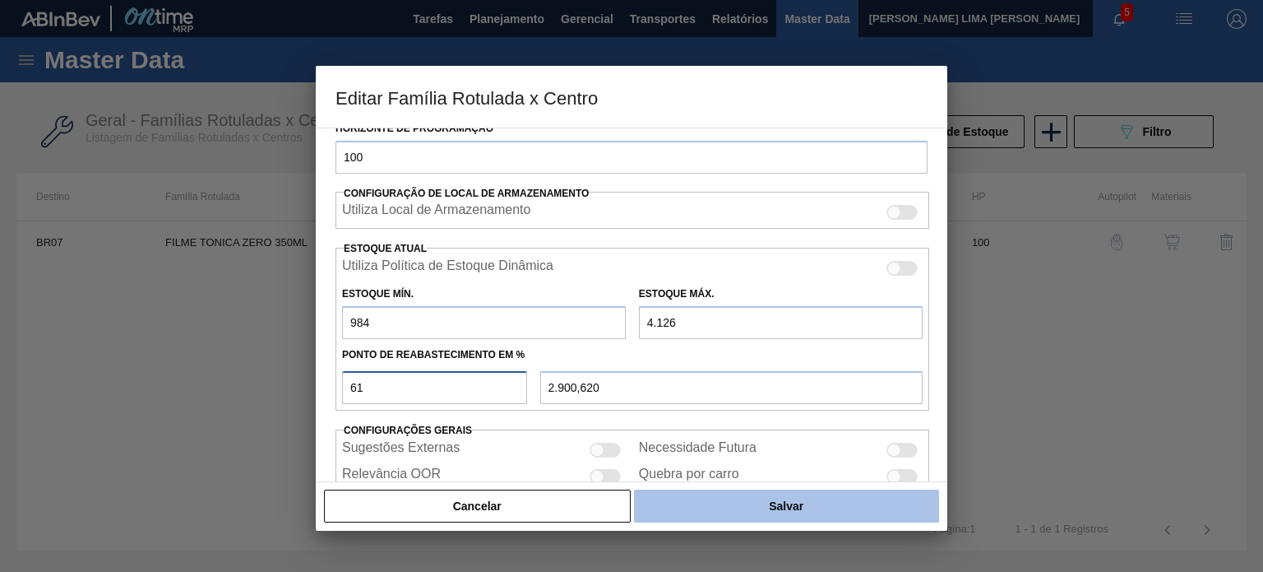
type input "61"
click at [814, 501] on button "Salvar" at bounding box center [786, 505] width 305 height 33
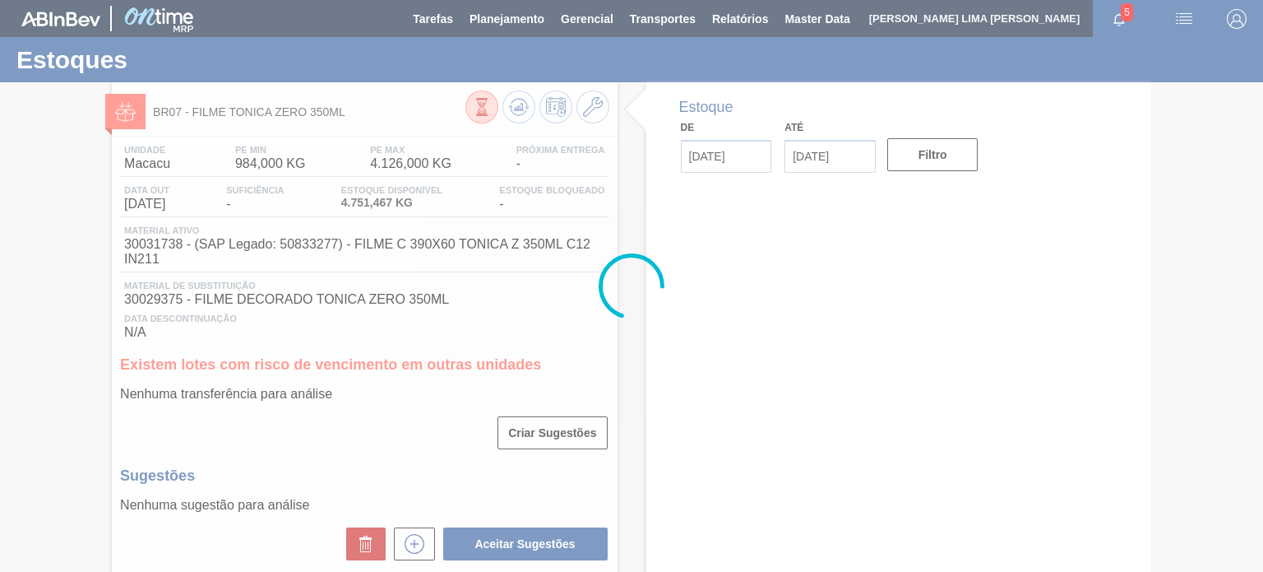
click at [521, 109] on div at bounding box center [631, 286] width 1263 height 572
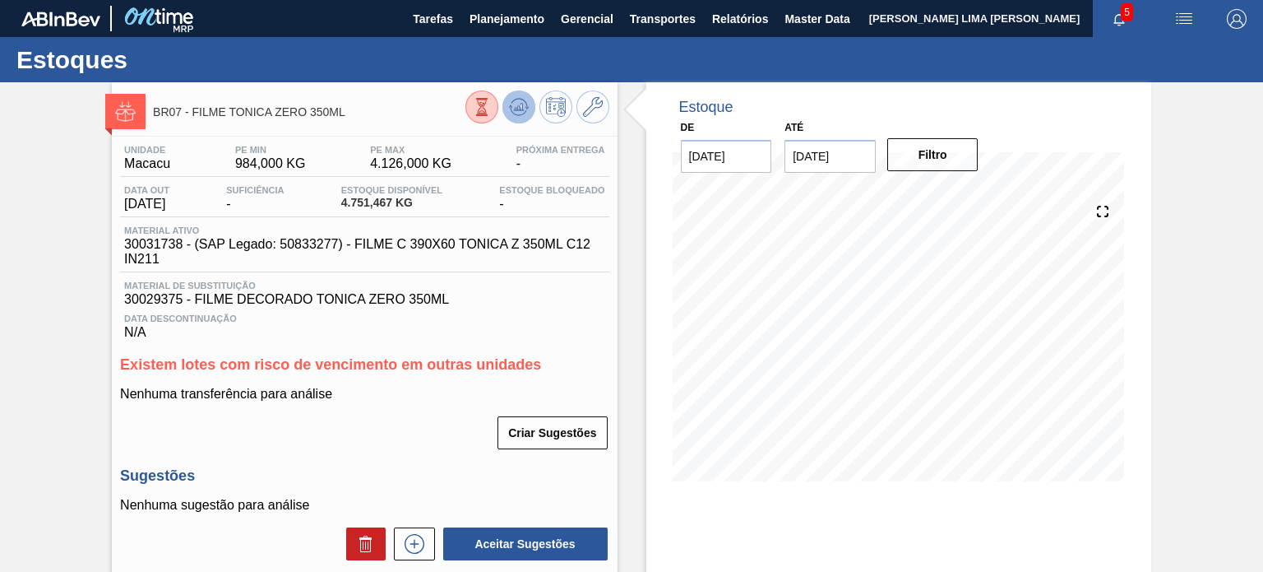
click at [522, 116] on icon at bounding box center [519, 107] width 20 height 20
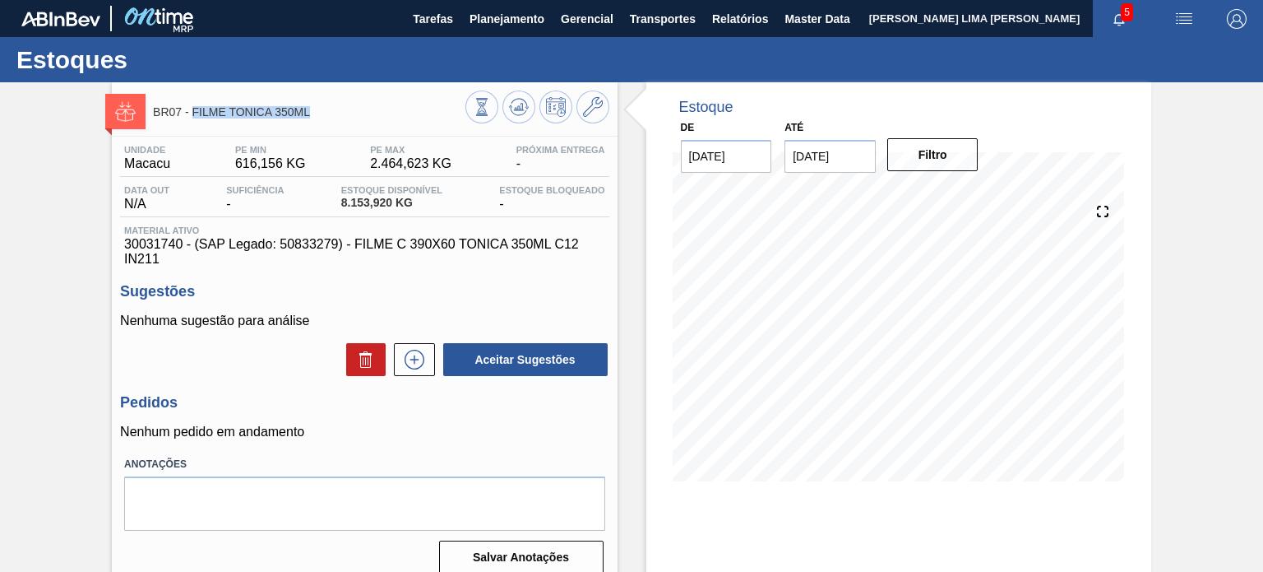
drag, startPoint x: 315, startPoint y: 114, endPoint x: 192, endPoint y: 117, distance: 122.6
click at [192, 117] on span "BR07 - FILME TONICA 350ML" at bounding box center [309, 112] width 312 height 12
copy span "FILME TONICA 350ML"
click at [577, 114] on button at bounding box center [593, 106] width 33 height 33
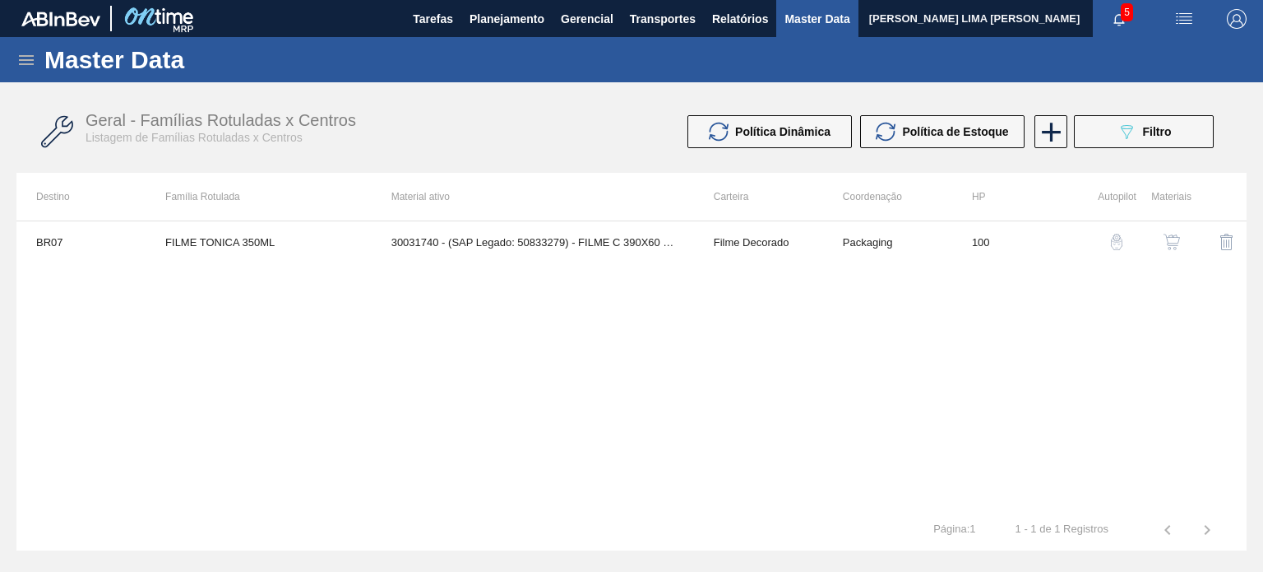
click at [572, 246] on td "30031740 - (SAP Legado: 50833279) - FILME C 390X60 TONICA 350ML C12 IN211" at bounding box center [533, 241] width 322 height 41
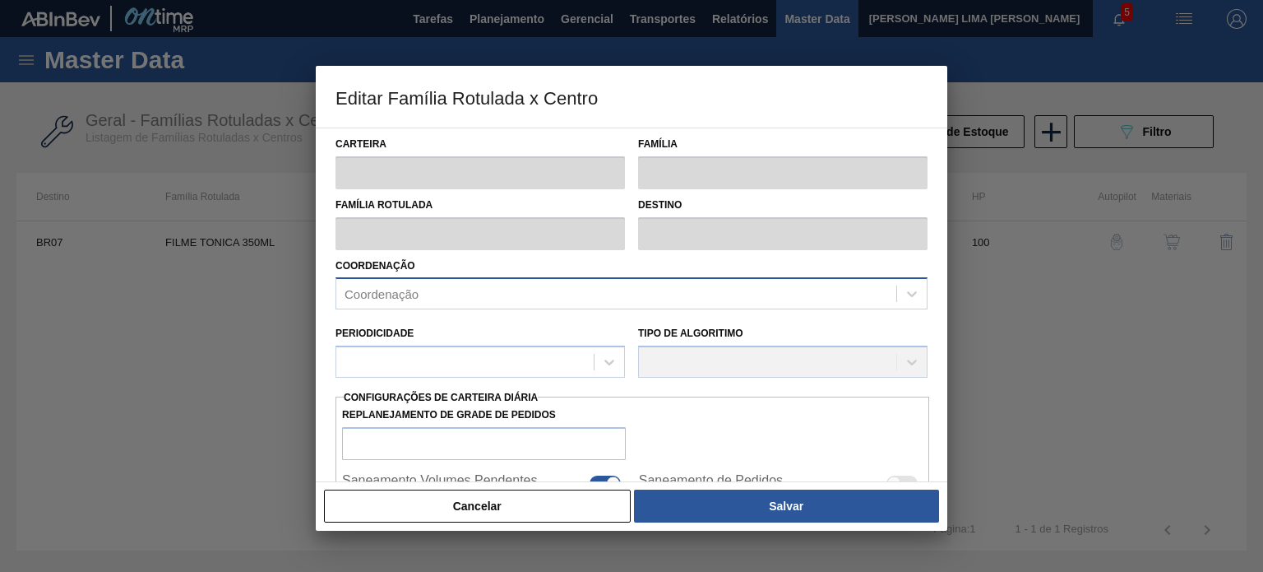
type input "Filme Decorado"
type input "FILME TONICA 350ML"
type input "BR07 - Macacu"
type input "100"
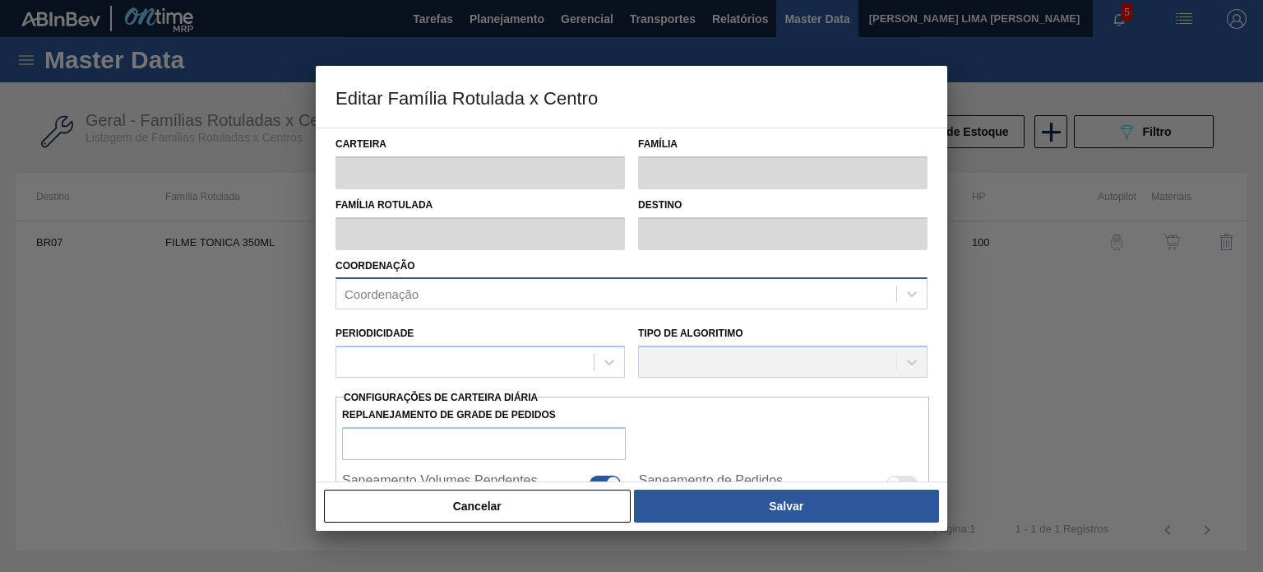
type input "616,156"
type input "2.464,623"
type input "75"
type input "2.002,506"
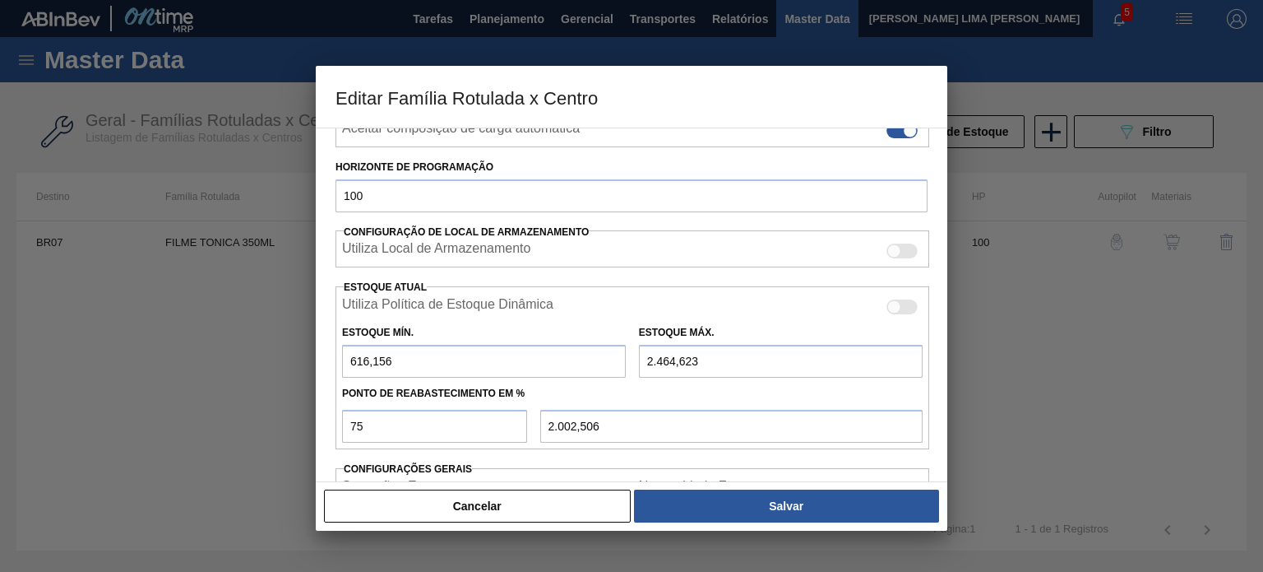
scroll to position [398, 0]
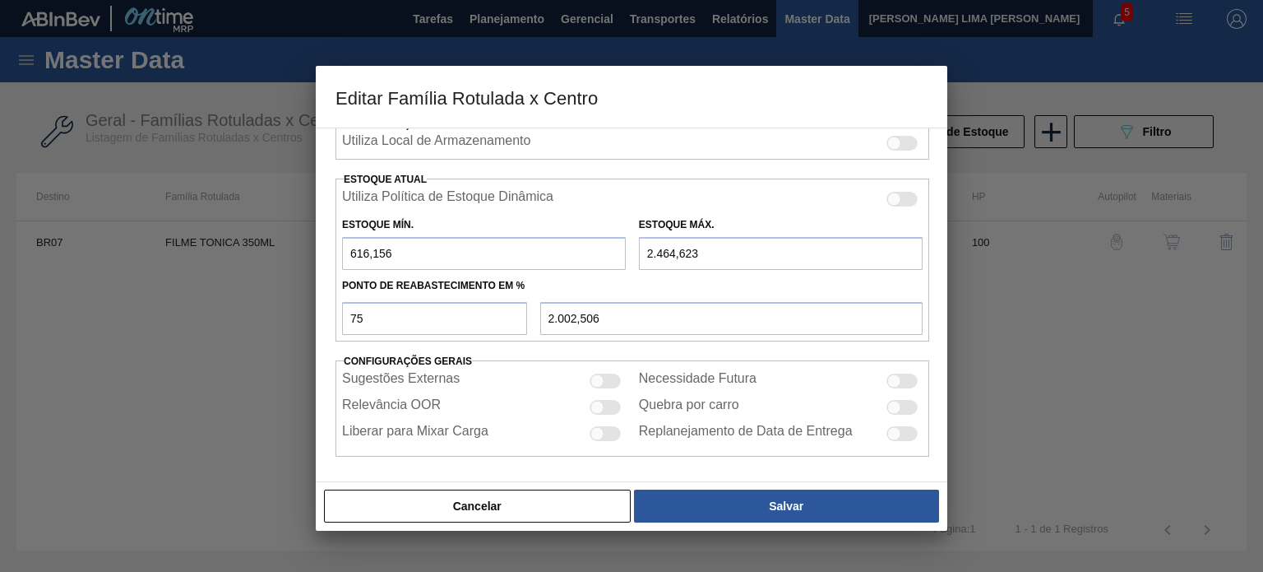
drag, startPoint x: 426, startPoint y: 262, endPoint x: 303, endPoint y: 243, distance: 124.9
click at [307, 243] on div "Editar Família Rotulada x Centro Carteira Filme Decorado Família Filme Decorado…" at bounding box center [631, 286] width 1263 height 572
type input "1"
type input "1.848,717"
type input "12"
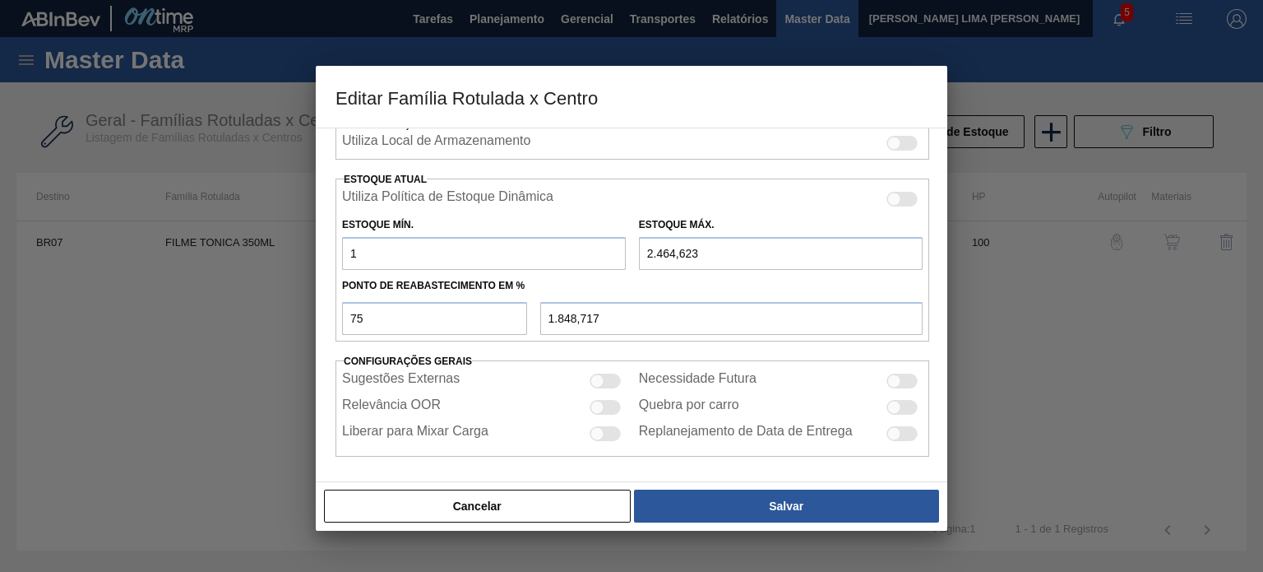
type input "1.851,467"
type input "123"
type input "1.879,217"
type input "1.230"
type input "2.155,967"
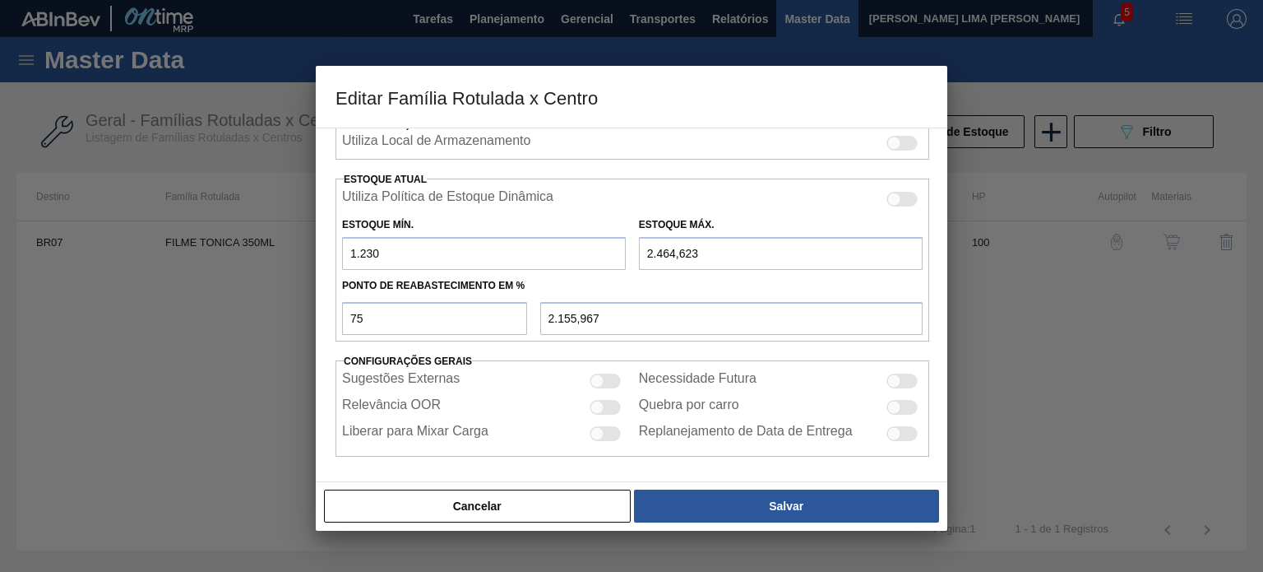
type input "1.230"
type input "5"
type input "311,250"
type input "54"
type input "348,000"
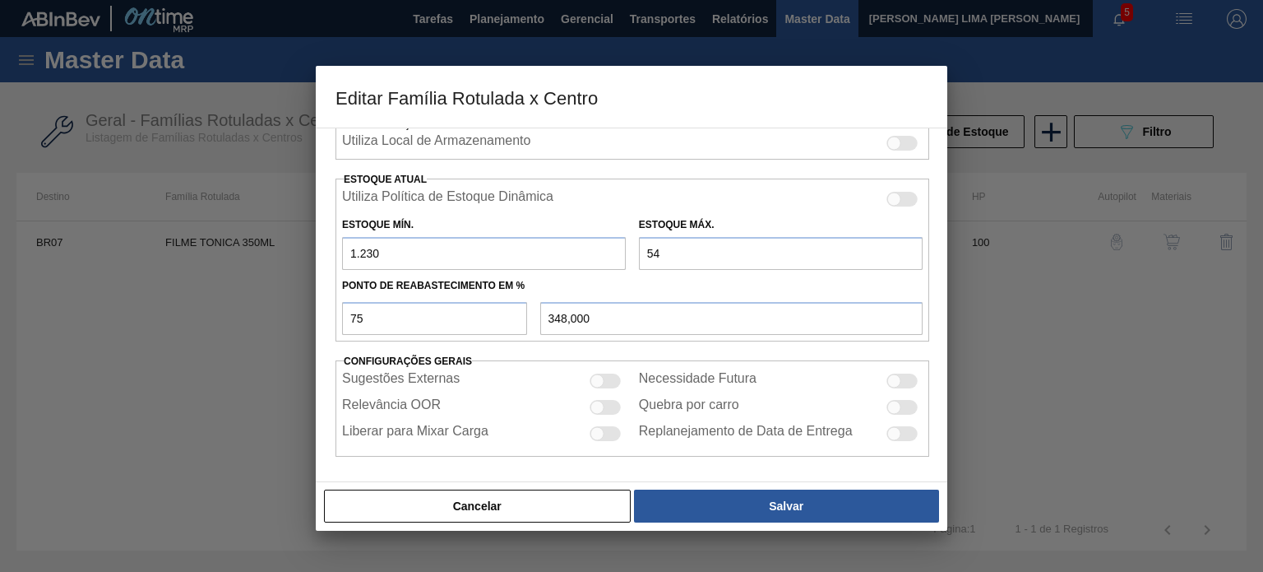
type input "545"
type input "716,250"
type input "5.459"
type input "4.401,750"
type input "5.459"
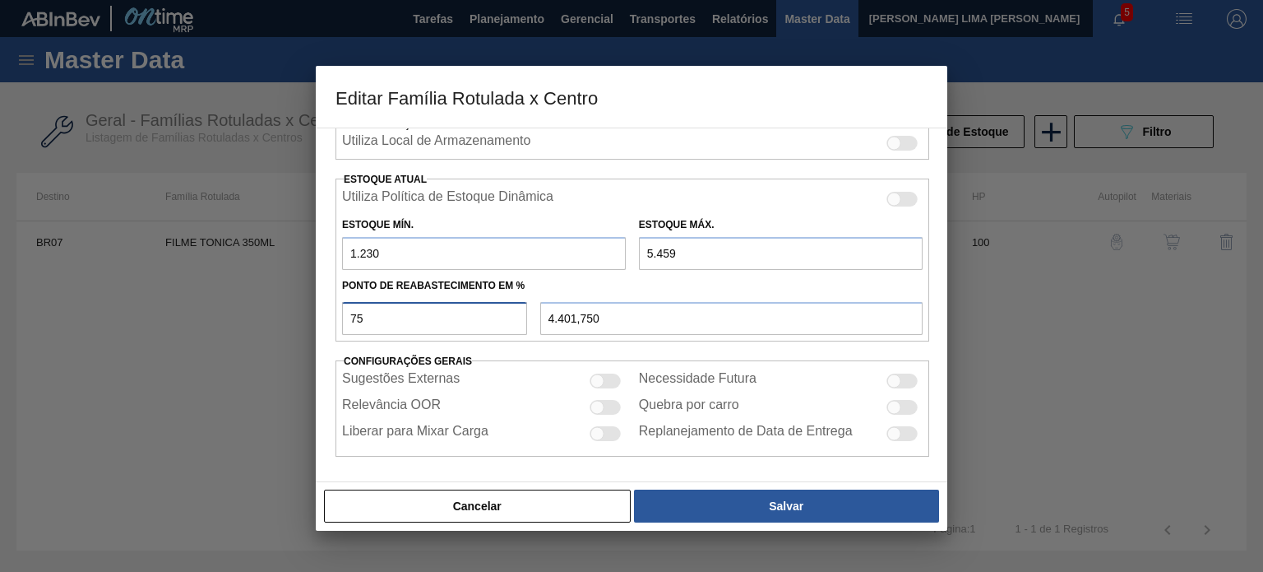
type input "6"
type input "1.483,740"
type input "60"
type input "3.767,400"
type input "6"
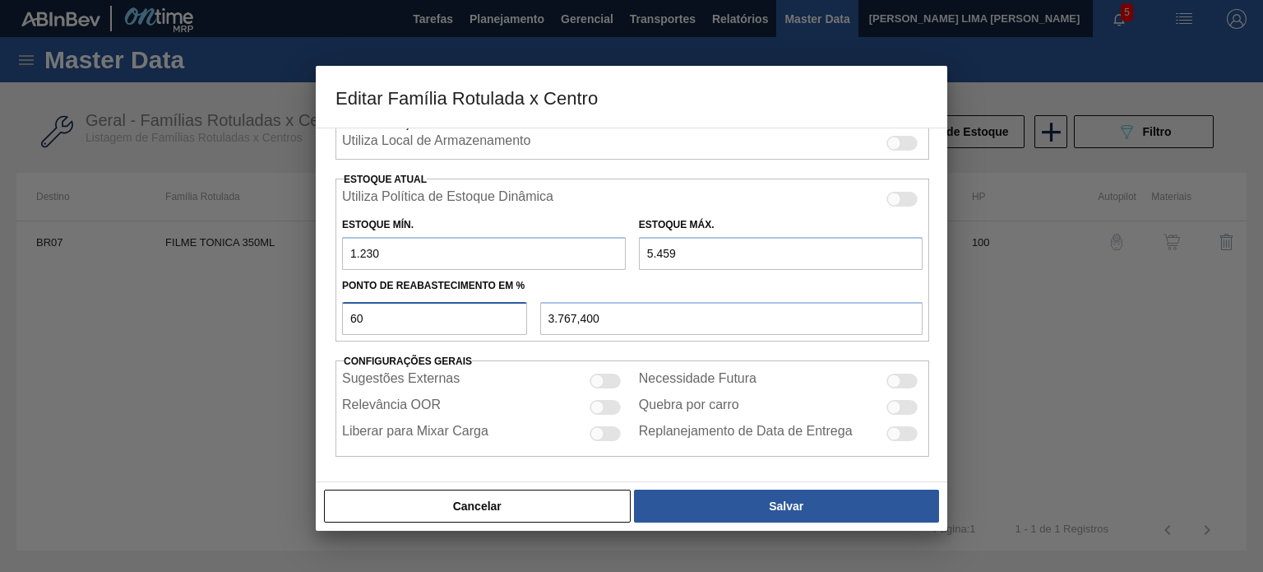
type input "1.483,740"
type input "61"
type input "3.809,690"
type input "6"
type input "1.483,740"
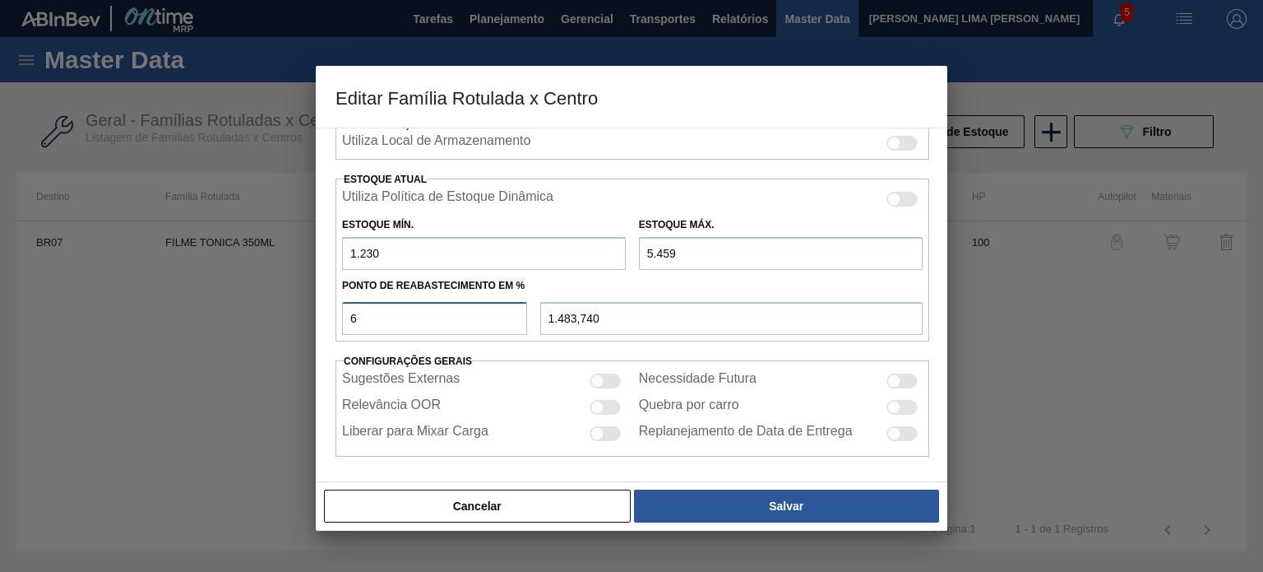
type input "65"
type input "3.978,850"
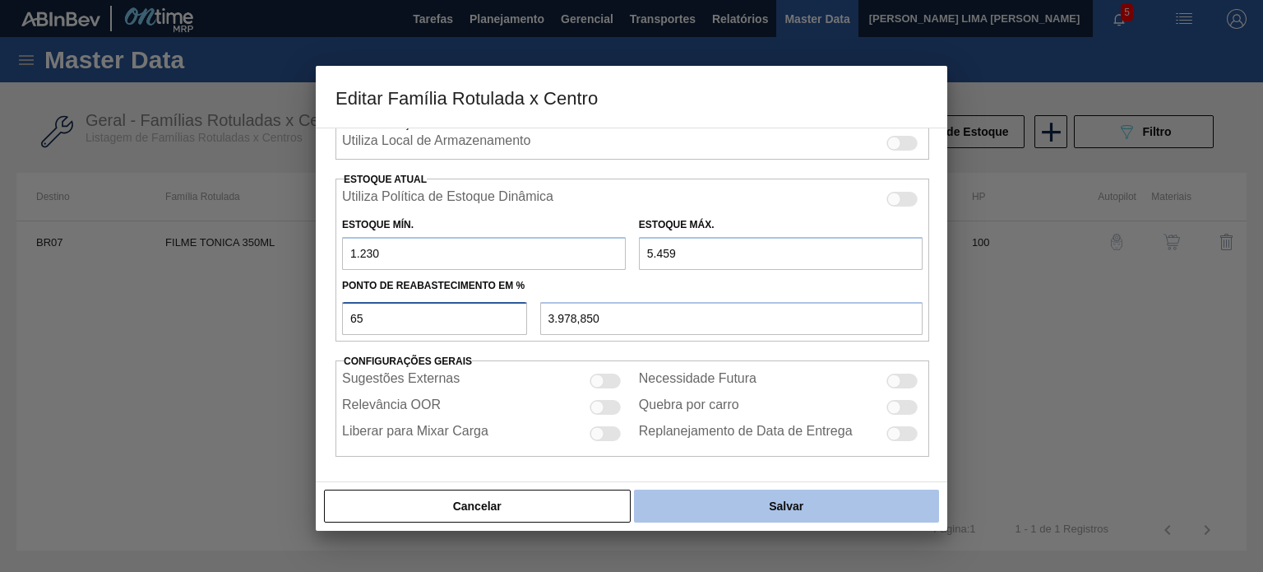
type input "65"
click at [833, 506] on button "Salvar" at bounding box center [786, 505] width 305 height 33
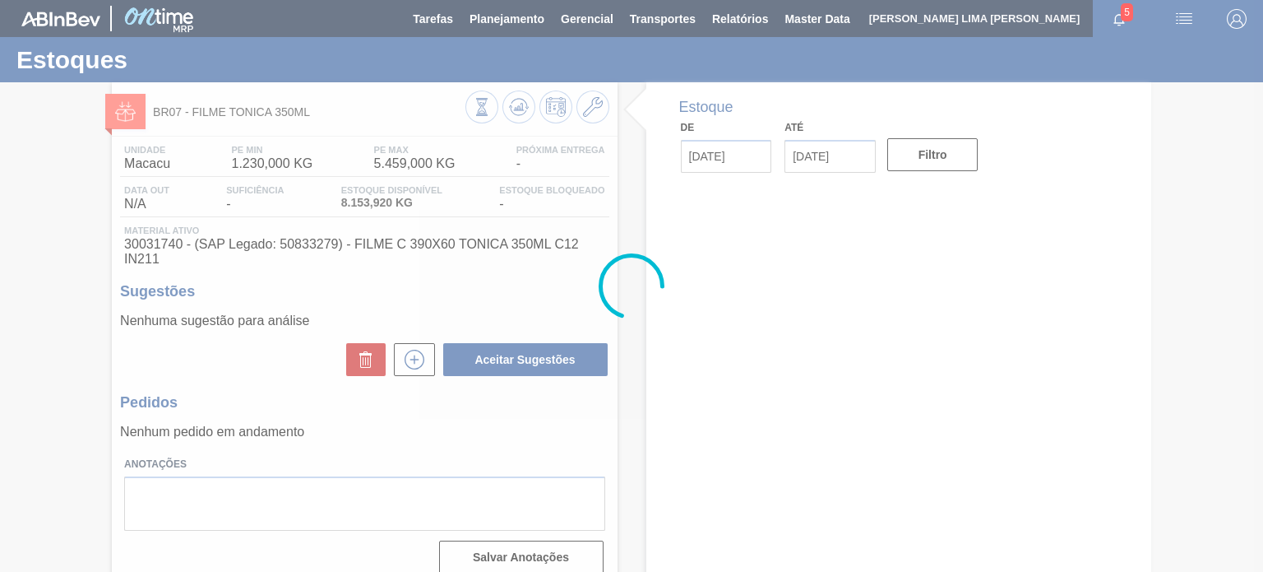
click at [518, 111] on div at bounding box center [631, 286] width 1263 height 572
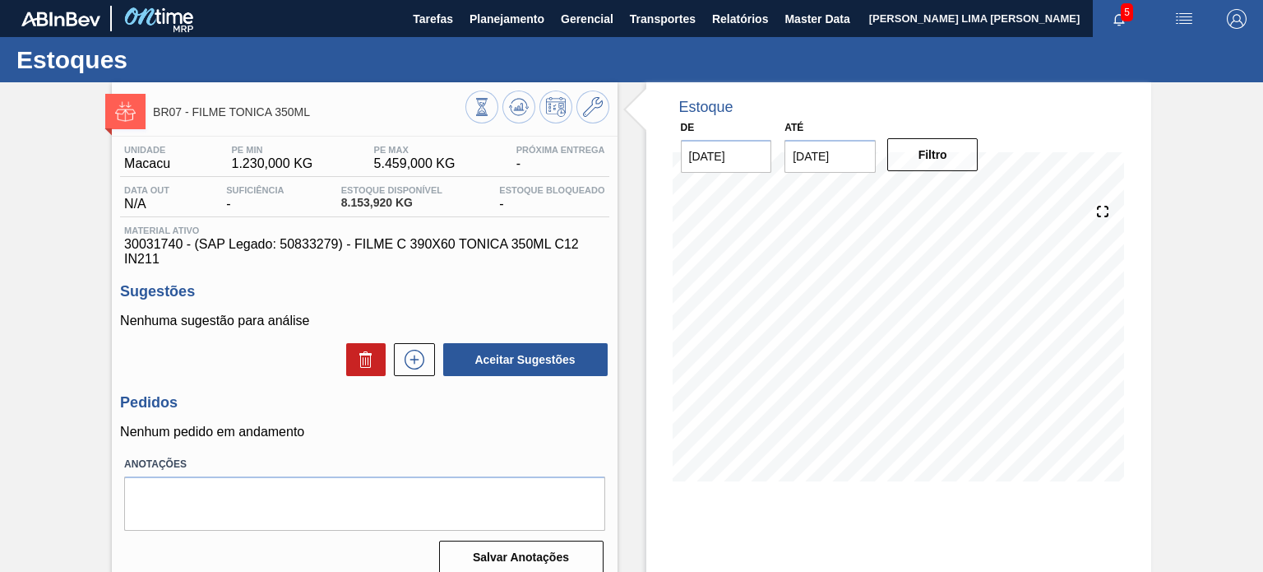
click at [521, 111] on icon at bounding box center [519, 107] width 20 height 20
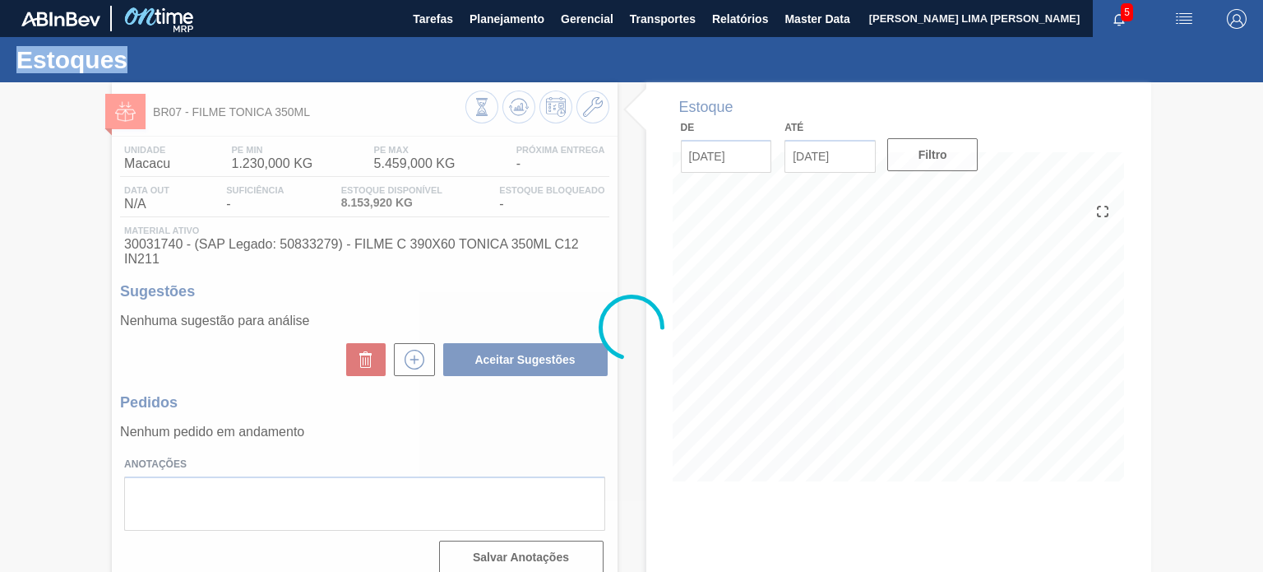
click at [521, 111] on div at bounding box center [631, 326] width 1263 height 489
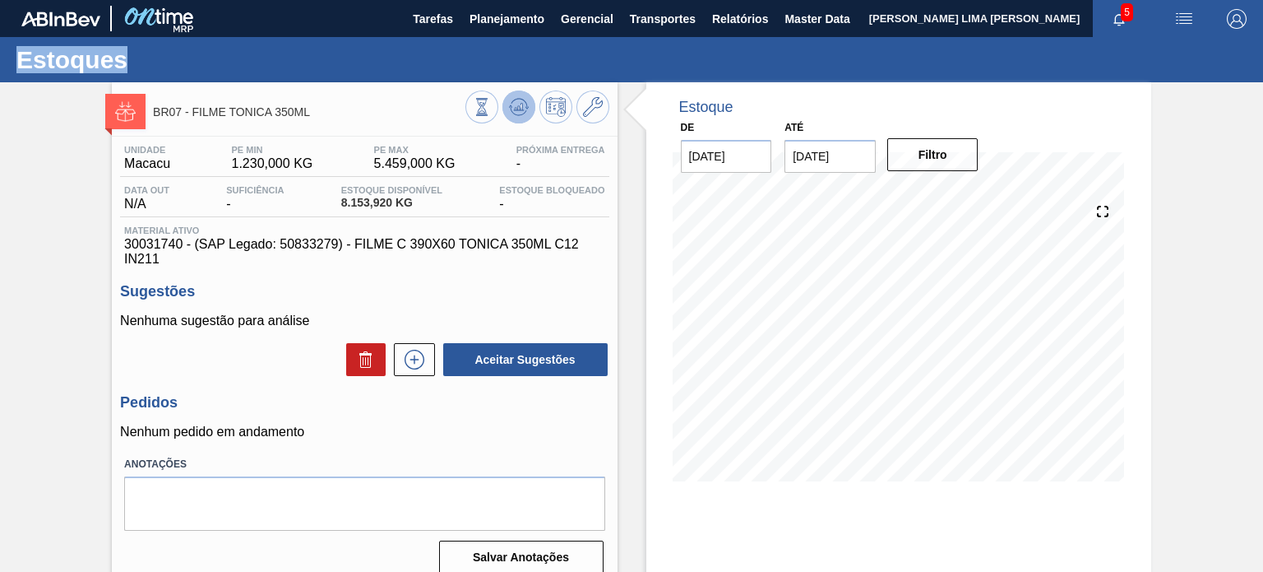
click at [518, 104] on icon at bounding box center [519, 107] width 20 height 20
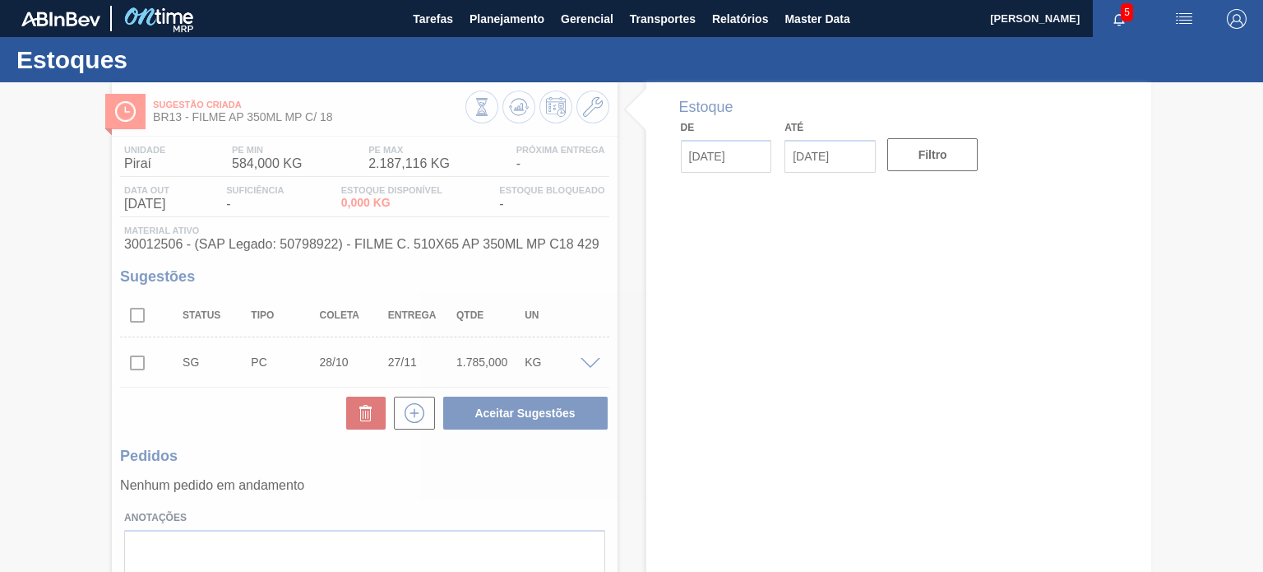
click at [559, 251] on div at bounding box center [631, 326] width 1263 height 489
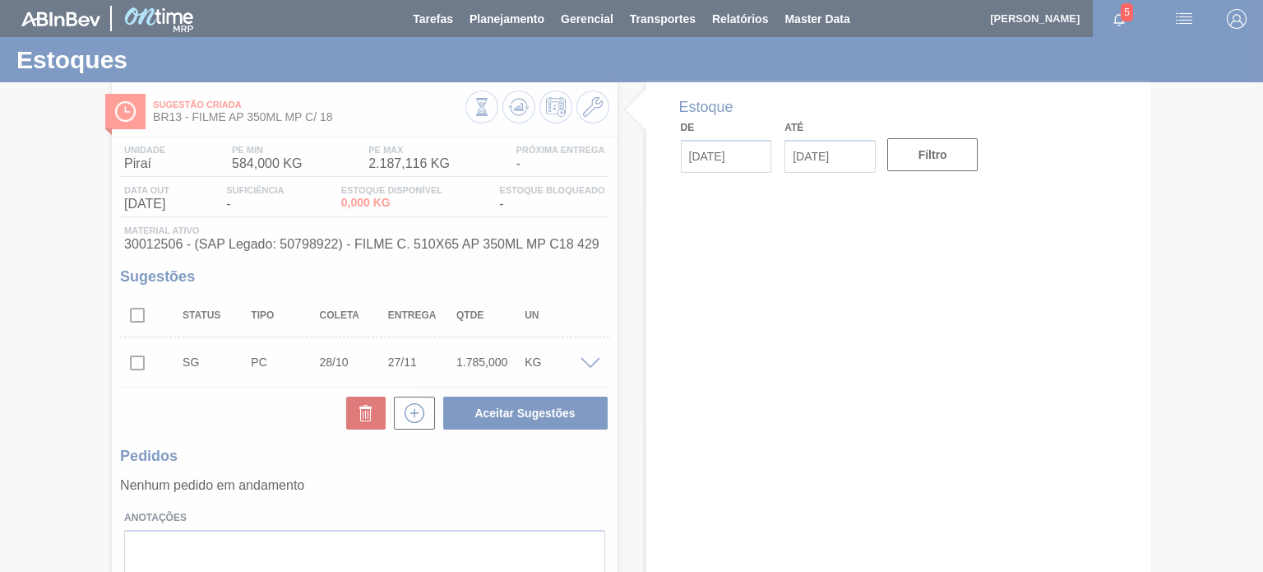
click at [317, 107] on div at bounding box center [631, 286] width 1263 height 572
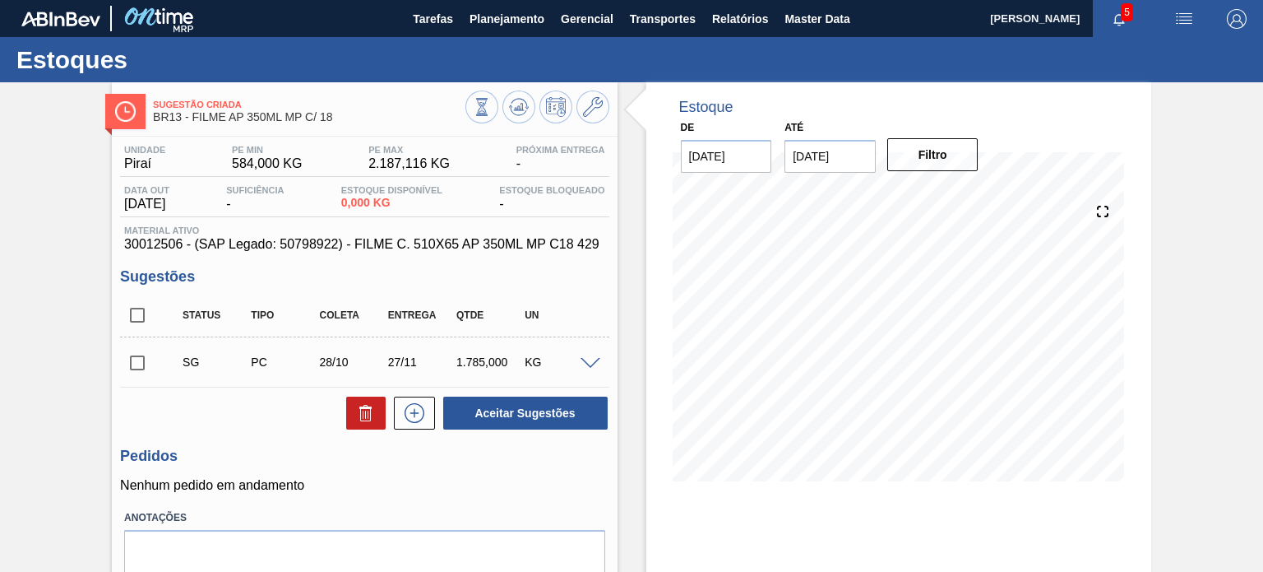
click at [345, 119] on span "BR13 - FILME AP 350ML MP C/ 18" at bounding box center [309, 117] width 312 height 12
drag, startPoint x: 340, startPoint y: 119, endPoint x: 191, endPoint y: 114, distance: 149.0
click at [191, 114] on span "BR13 - FILME AP 350ML MP C/ 18" at bounding box center [309, 117] width 312 height 12
copy span "FILME AP 350ML MP C/ 18"
click at [292, 122] on span "BR13 - FILME AP 350ML MP C/ 18" at bounding box center [309, 117] width 312 height 12
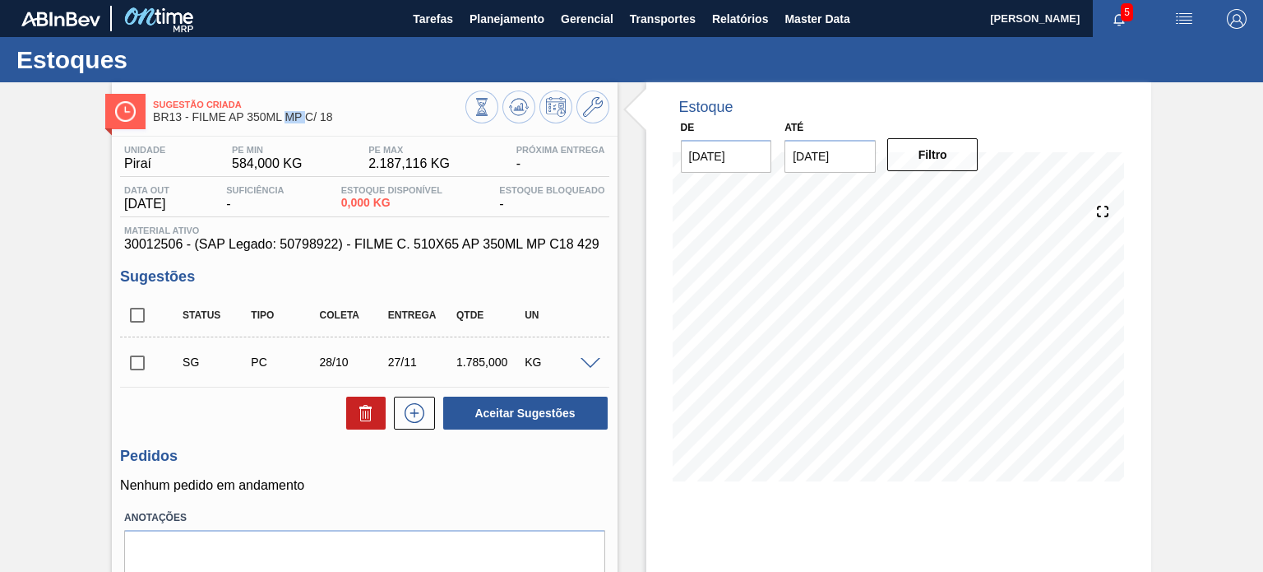
click at [292, 122] on span "BR13 - FILME AP 350ML MP C/ 18" at bounding box center [309, 117] width 312 height 12
click at [604, 99] on button at bounding box center [593, 106] width 33 height 33
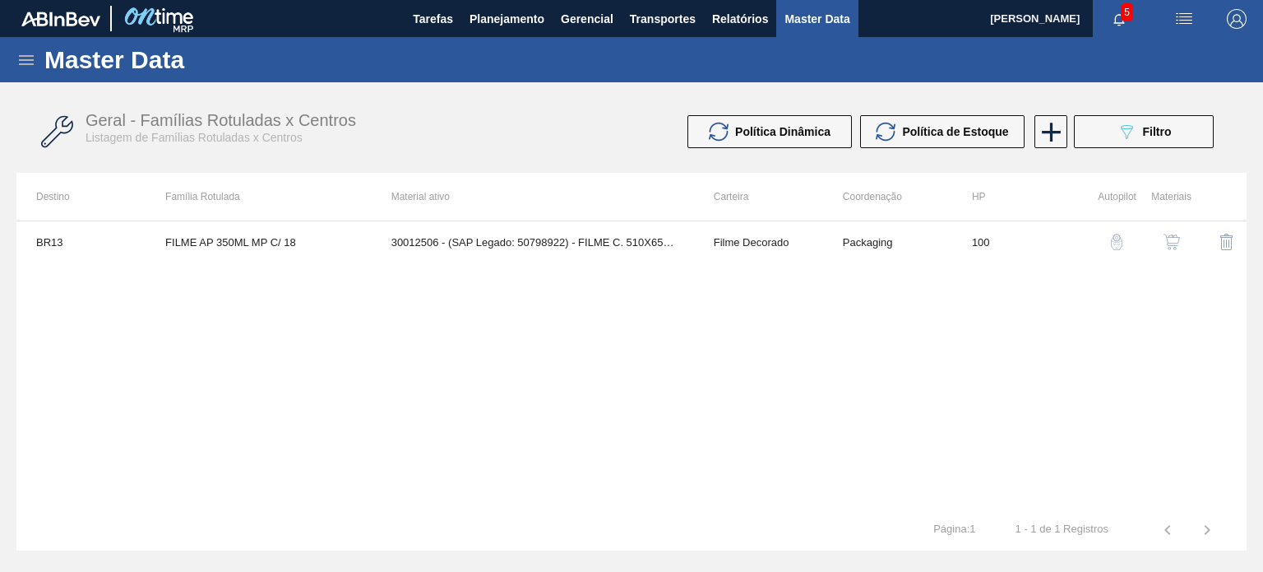
click at [716, 310] on div "BR13 FILME AP 350ML MP C/ 18 30012506 - (SAP Legado: 50798922) - FILME C. 510X6…" at bounding box center [631, 364] width 1230 height 289
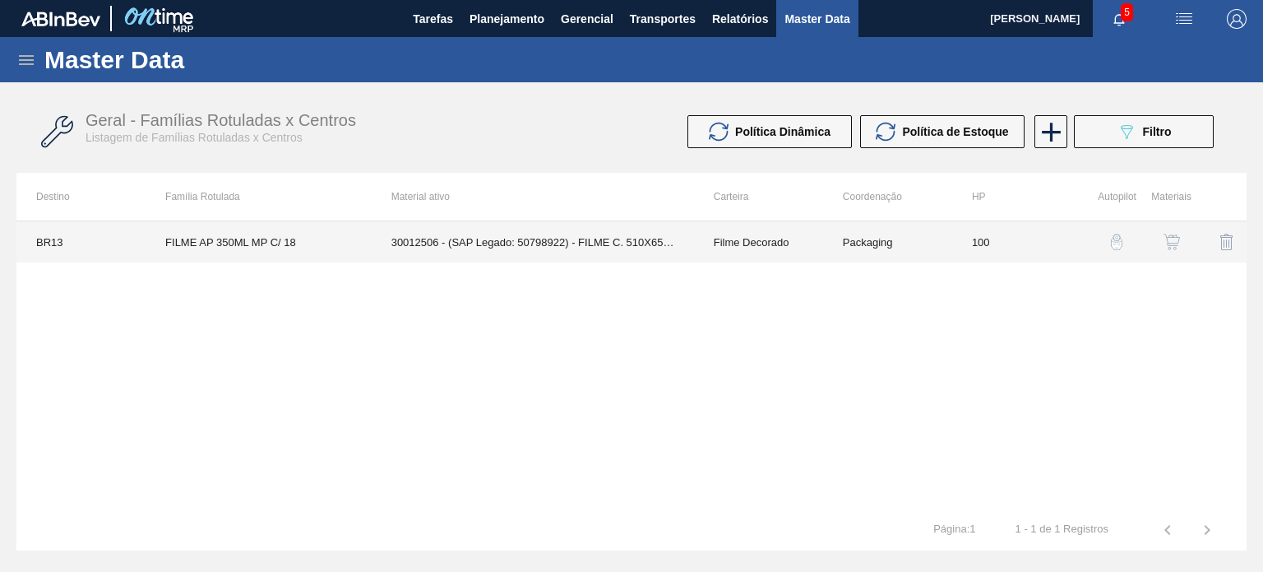
click at [674, 243] on td "30012506 - (SAP Legado: 50798922) - FILME C. 510X65 AP 350ML MP C18 429" at bounding box center [533, 241] width 322 height 41
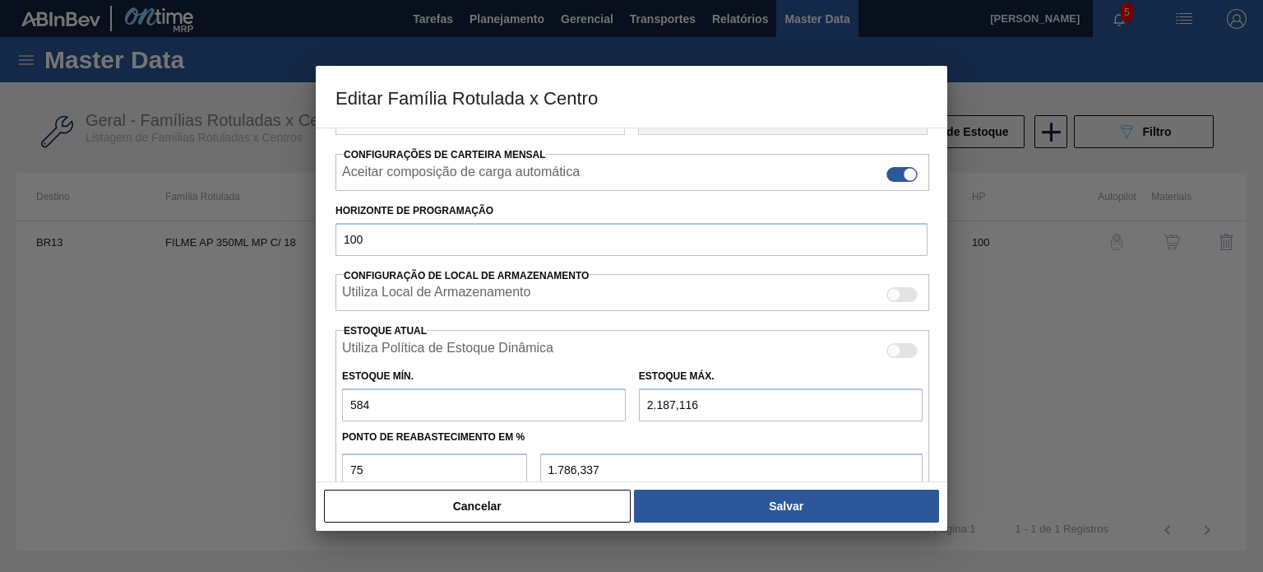
scroll to position [398, 0]
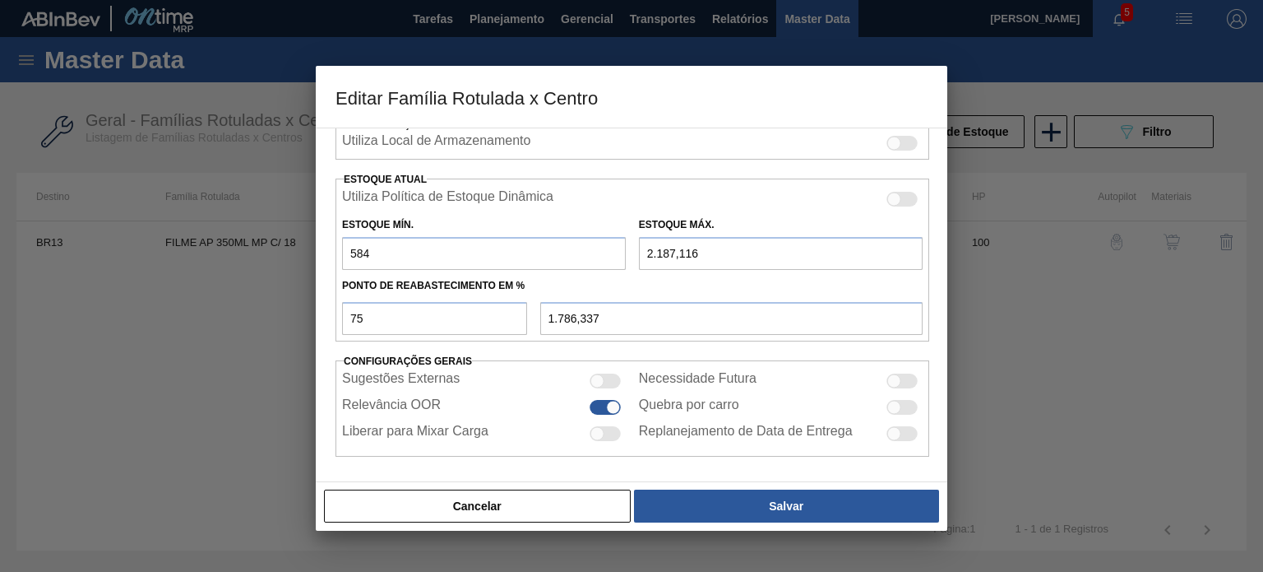
drag, startPoint x: 384, startPoint y: 249, endPoint x: 319, endPoint y: 246, distance: 65.1
click at [319, 246] on div "Carteira Filme Decorado Família Filme Decorado Família Rotulada FILME AP 350ML …" at bounding box center [632, 304] width 632 height 354
type input "0"
type input "1.640,337"
type input "0"
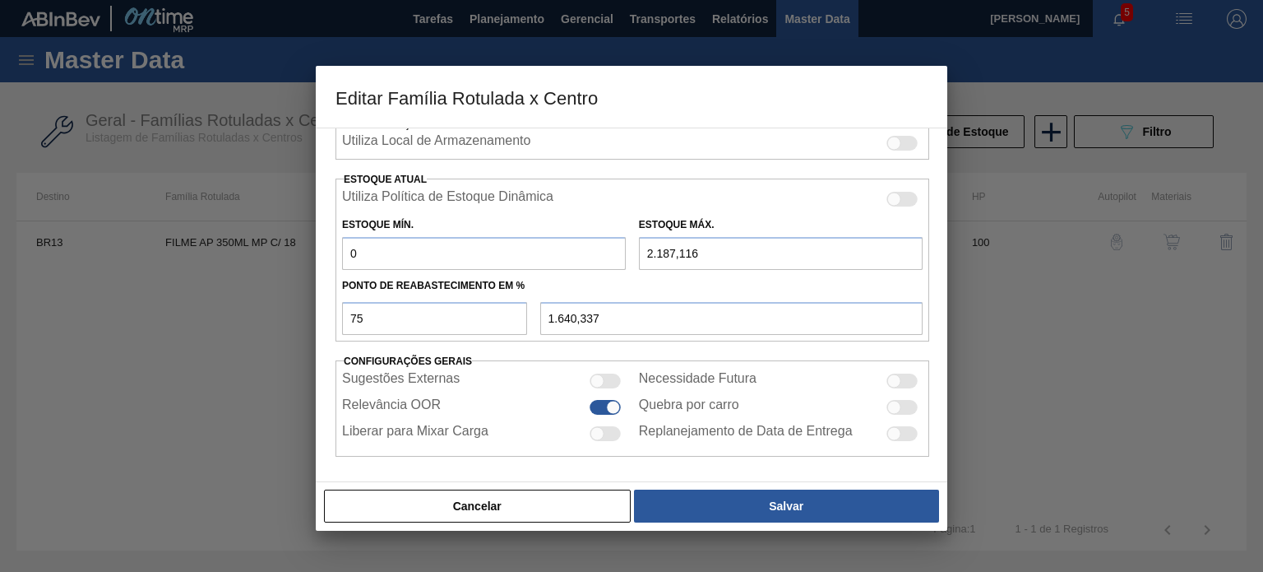
drag, startPoint x: 688, startPoint y: 246, endPoint x: 610, endPoint y: 243, distance: 78.2
click at [622, 247] on div "Estoque Mín. 0 Estoque Máx. 2.187,116" at bounding box center [633, 239] width 594 height 61
type input "0"
type input "0,000"
type input "0"
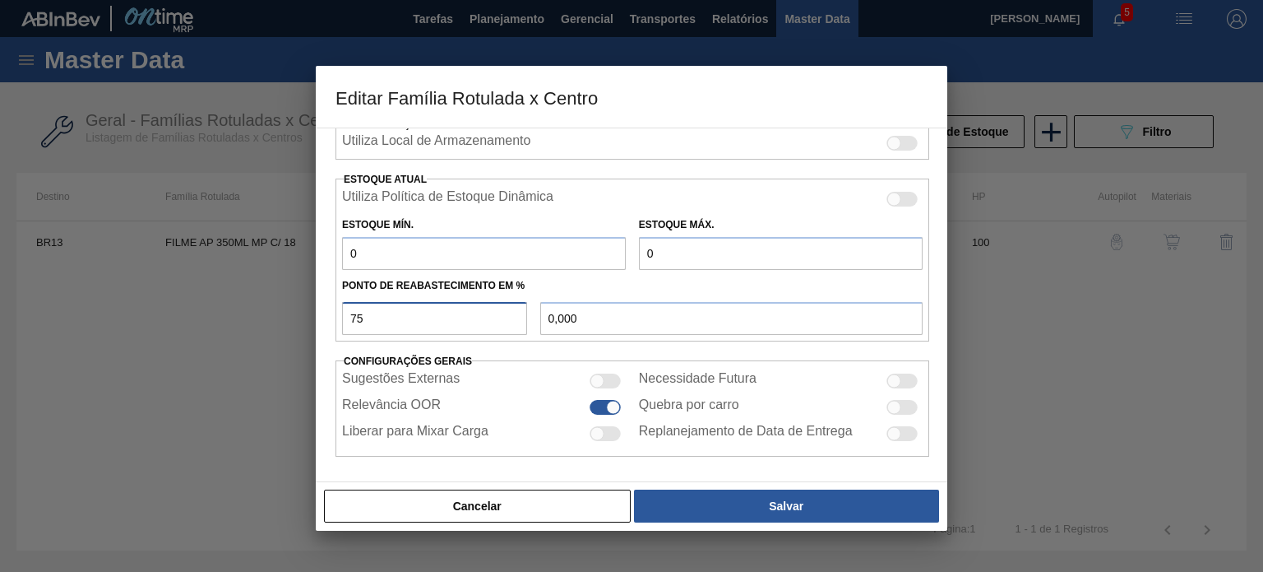
drag, startPoint x: 321, startPoint y: 317, endPoint x: 489, endPoint y: 366, distance: 175.5
click at [289, 315] on div "Editar Família Rotulada x Centro Carteira Filme Decorado Família Filme Decorado…" at bounding box center [631, 286] width 1263 height 572
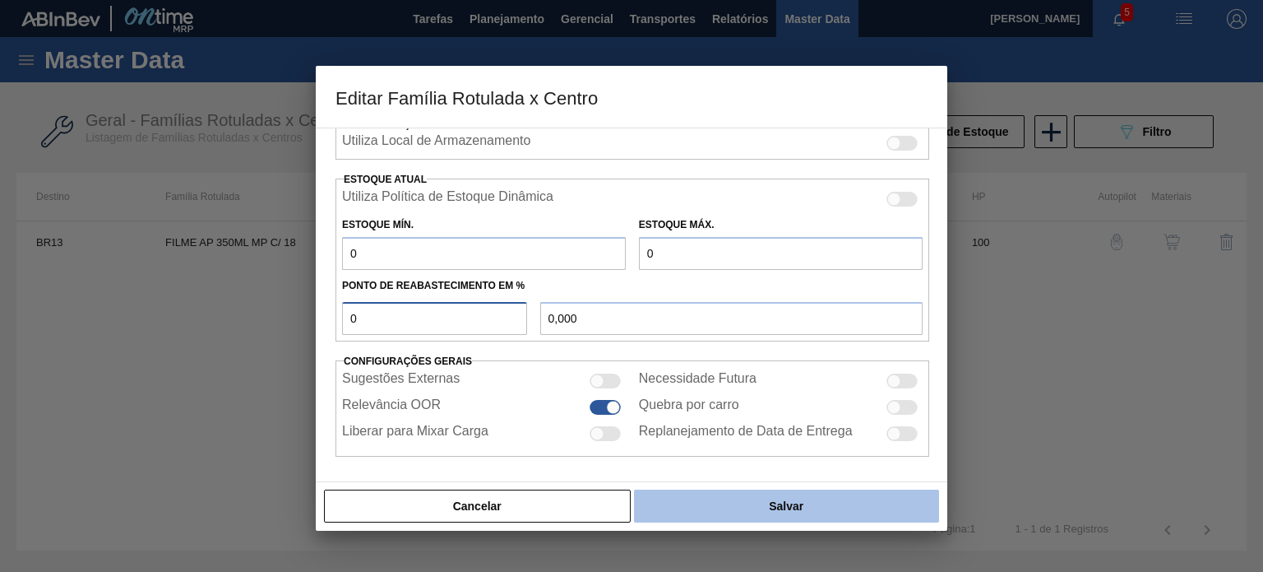
type input "0"
click at [761, 506] on button "Salvar" at bounding box center [786, 505] width 305 height 33
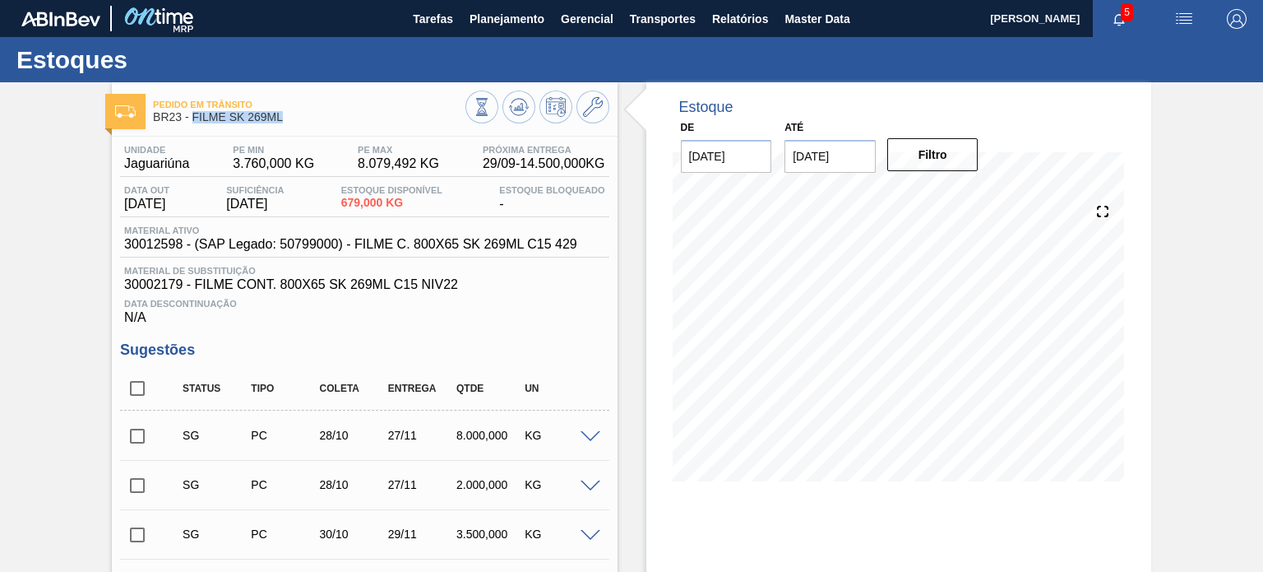
drag, startPoint x: 277, startPoint y: 114, endPoint x: 193, endPoint y: 118, distance: 84.0
click at [193, 118] on span "BR23 - FILME SK 269ML" at bounding box center [309, 117] width 312 height 12
copy span "FILME SK 269ML"
click at [596, 95] on button at bounding box center [593, 106] width 33 height 33
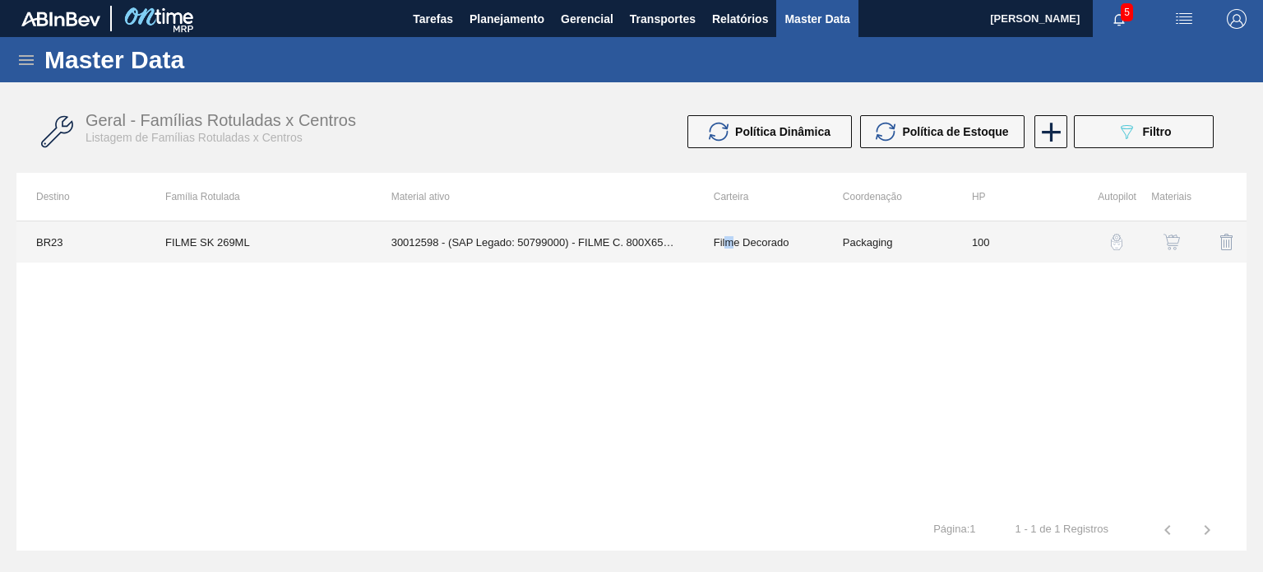
click at [730, 245] on td "Filme Decorado" at bounding box center [758, 241] width 129 height 41
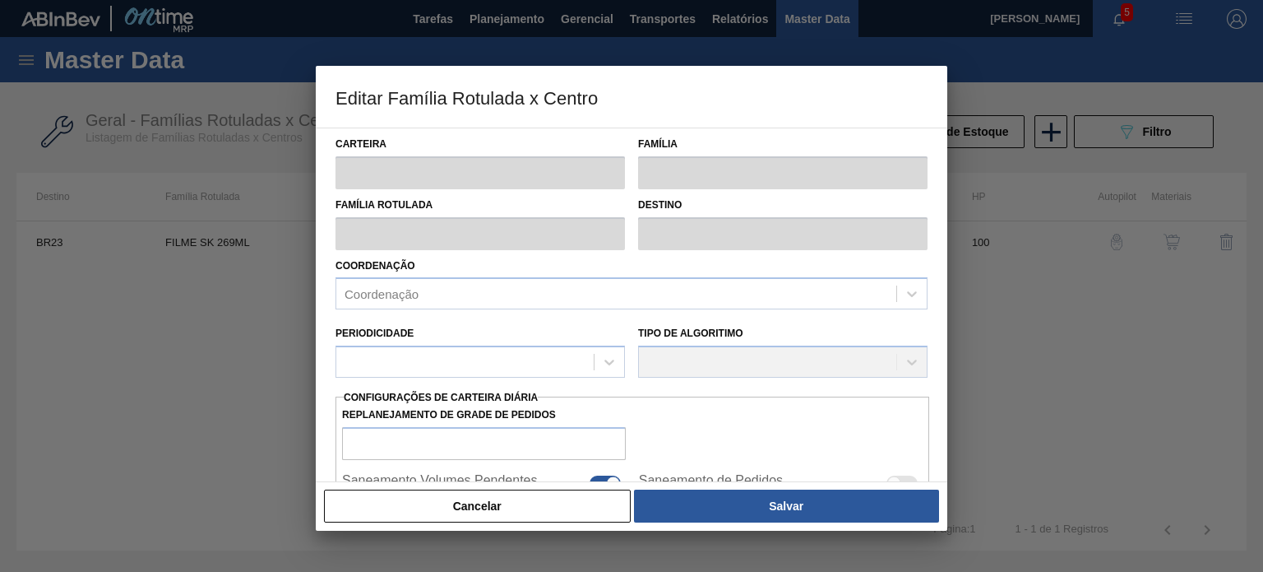
type input "Filme Decorado"
type input "FILME SK 269ML"
type input "BR23 - Jaguariúna"
type input "100"
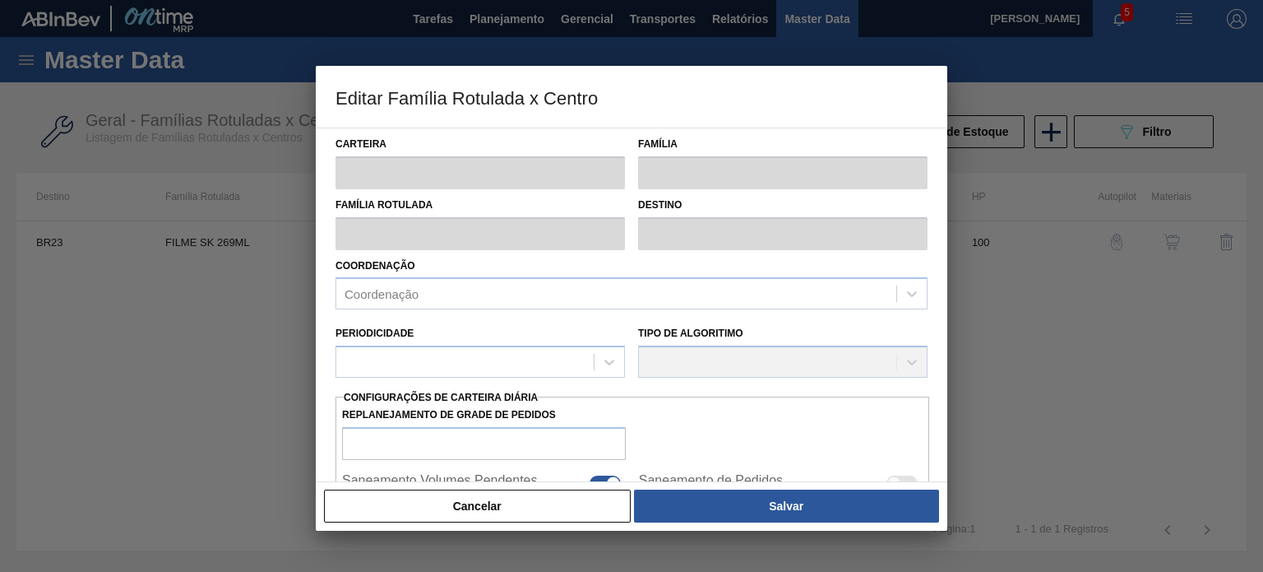
type input "3.760"
type input "8.079,492"
type input "75"
type input "6.999,619"
checkbox input "true"
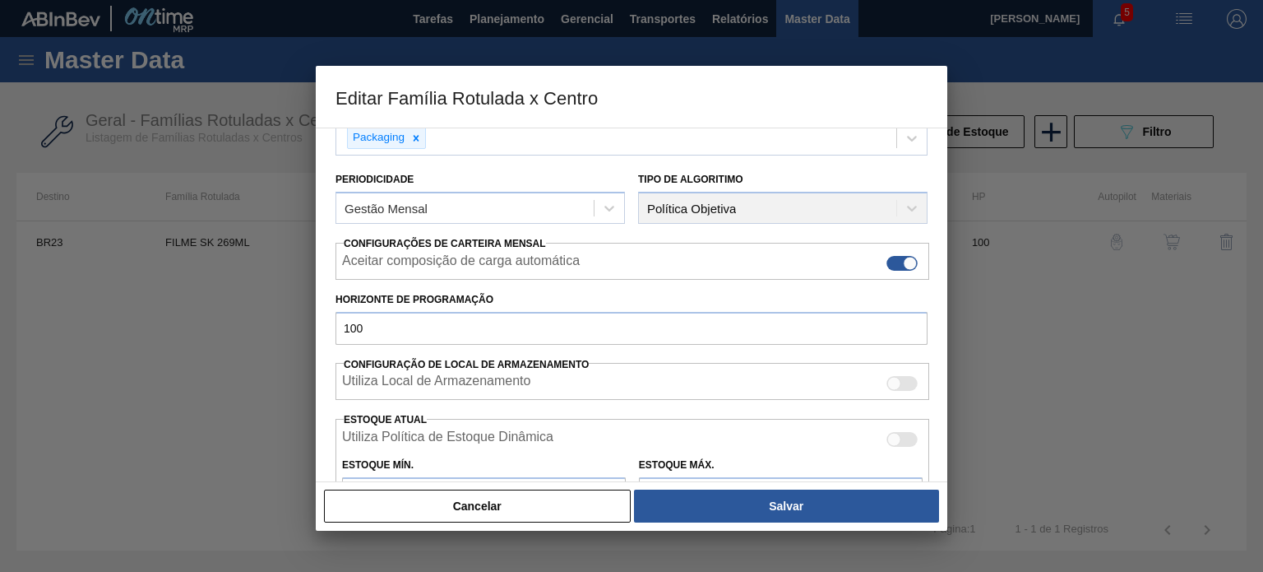
scroll to position [247, 0]
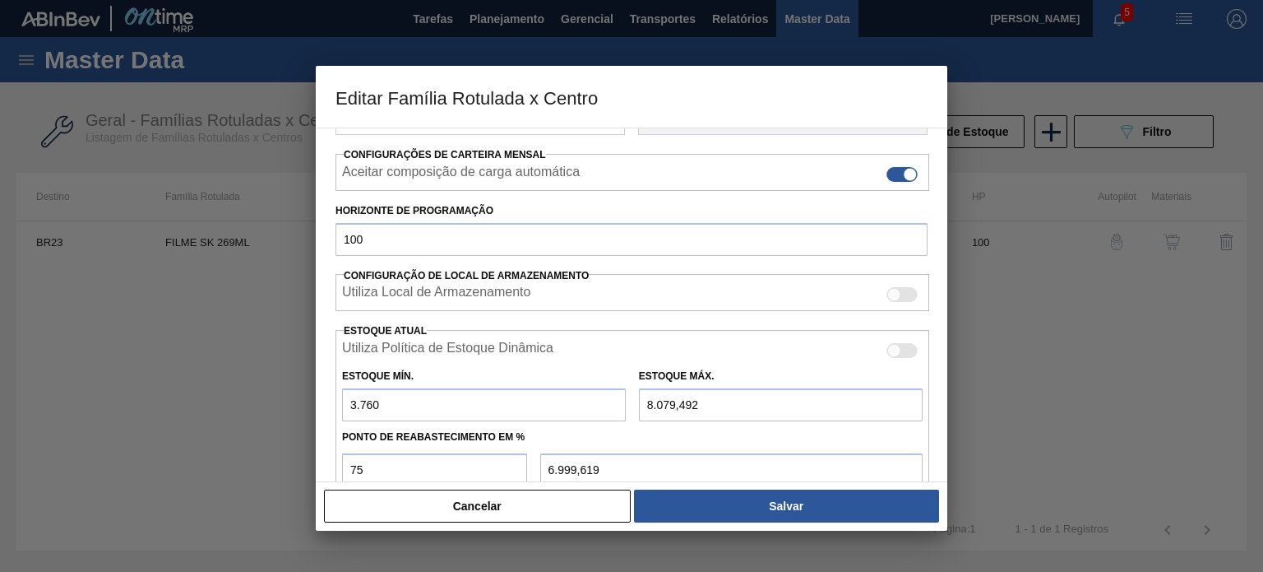
drag, startPoint x: 416, startPoint y: 405, endPoint x: 320, endPoint y: 398, distance: 96.5
click at [322, 399] on div "Carteira Filme Decorado Família Filme Decorado Família Rotulada FILME SK 269ML …" at bounding box center [632, 304] width 632 height 354
type input "4"
type input "6.060,619"
type input "44"
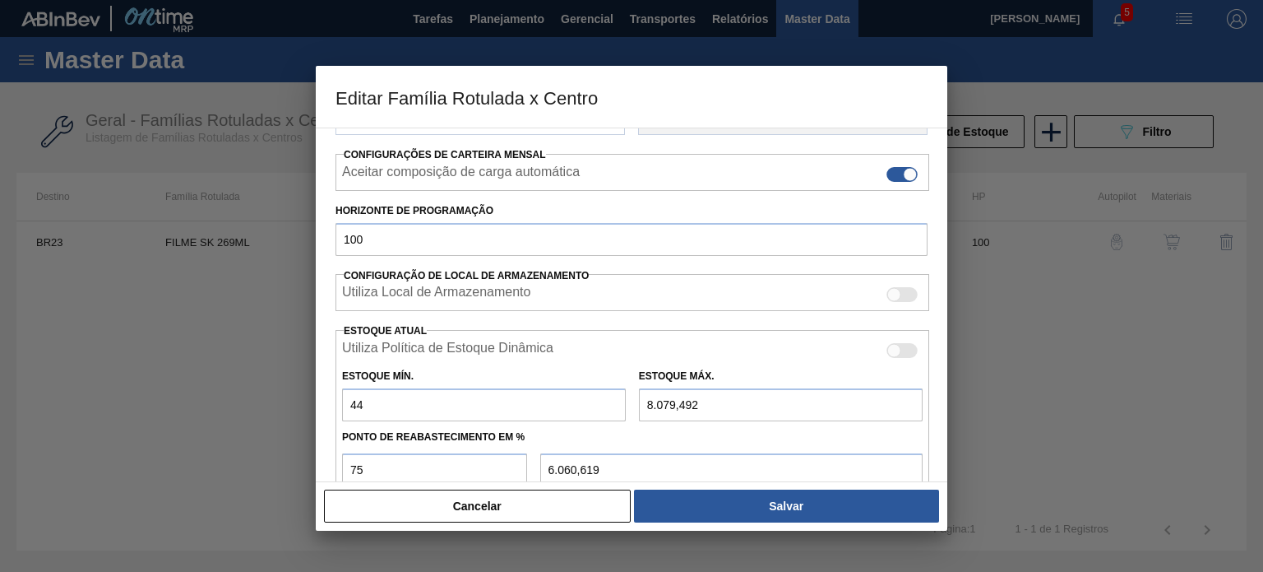
type input "6.070,619"
type input "446"
type input "6.171,119"
type input "4.467"
type input "7.176,369"
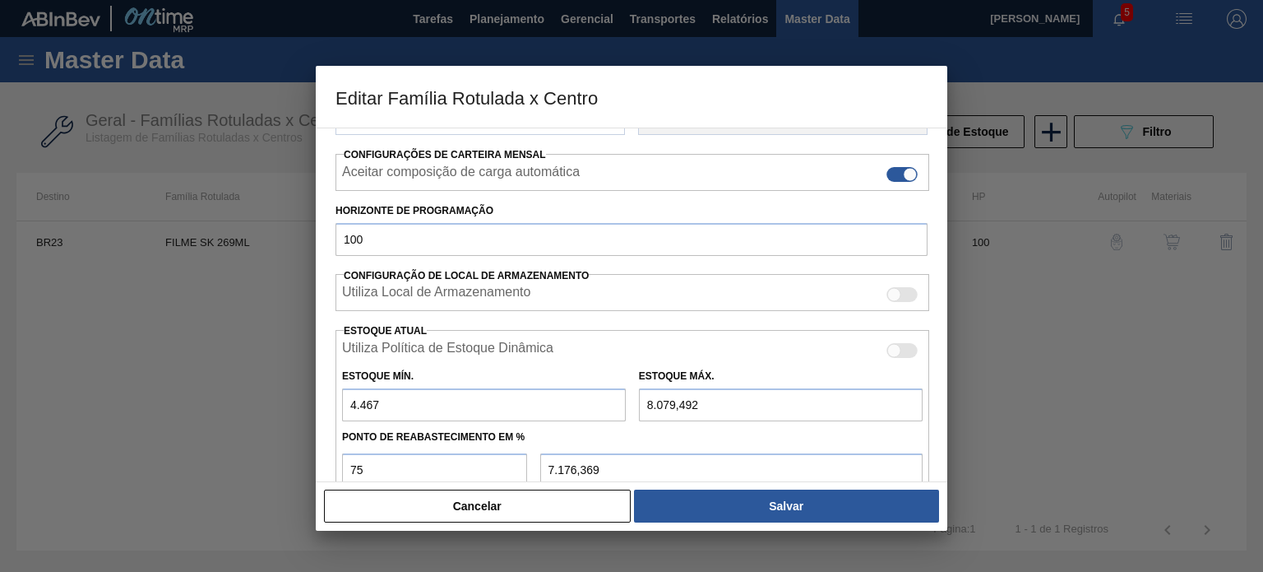
drag, startPoint x: 421, startPoint y: 391, endPoint x: 317, endPoint y: 376, distance: 105.5
click at [317, 376] on div "Carteira Filme Decorado Família Filme Decorado Família Rotulada FILME SK 269ML …" at bounding box center [632, 304] width 632 height 354
type input "4"
type input "6.060,619"
type input "46"
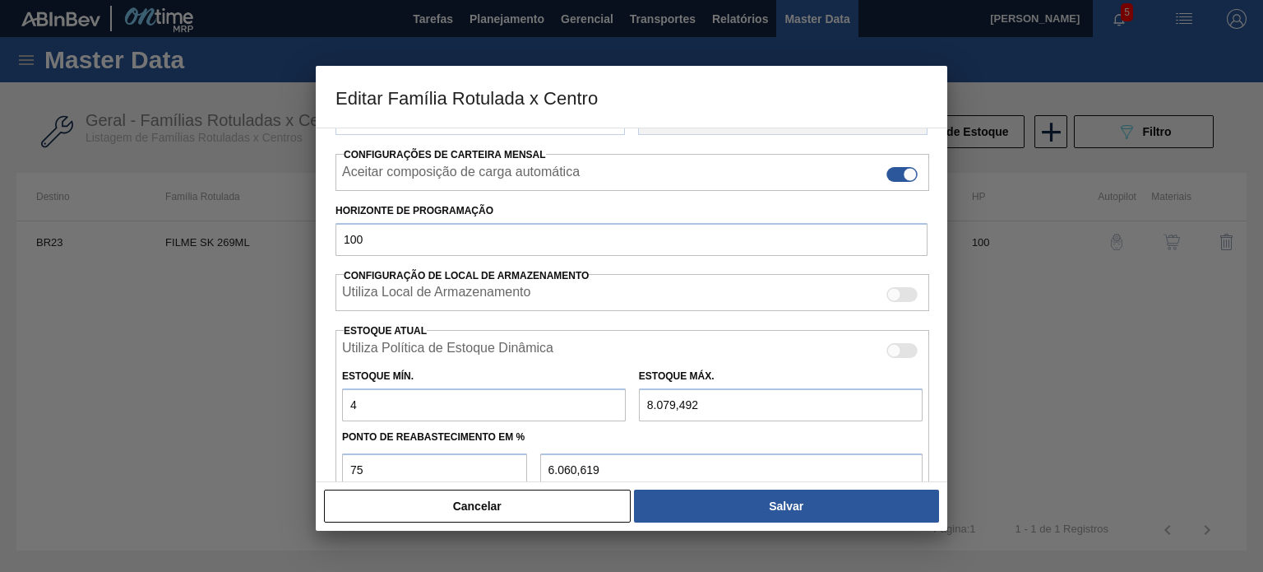
type input "6.071,119"
type input "464"
type input "6.175,619"
type input "4.647"
type input "7.221,369"
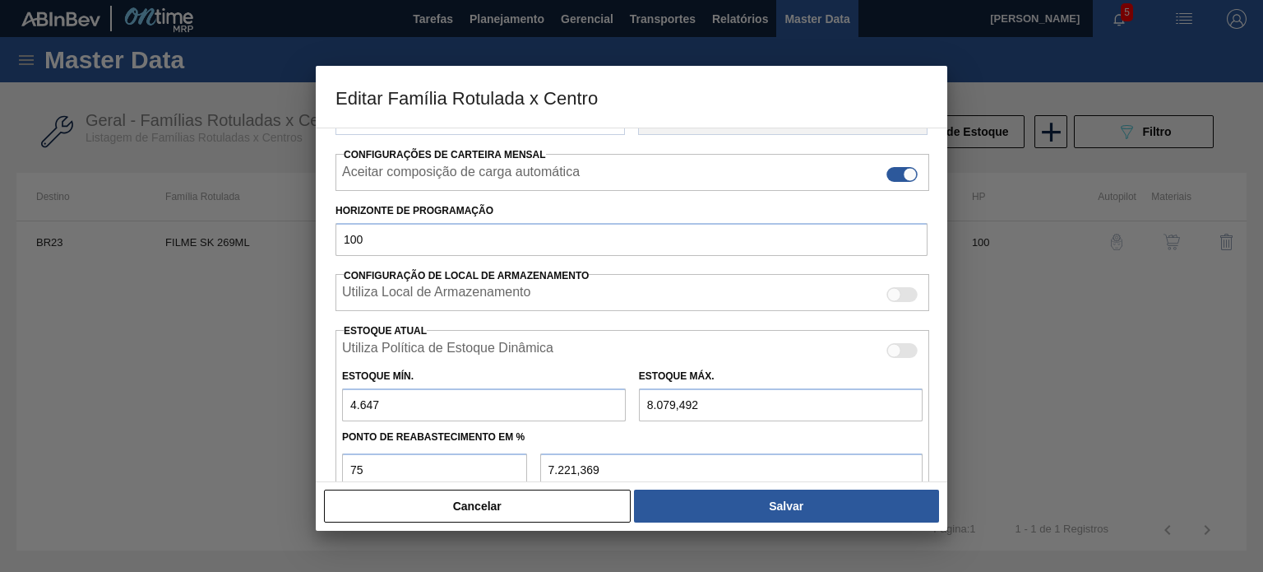
type input "4.647"
type input "1"
type input "1.162,500"
type input "15"
type input "1.173,000"
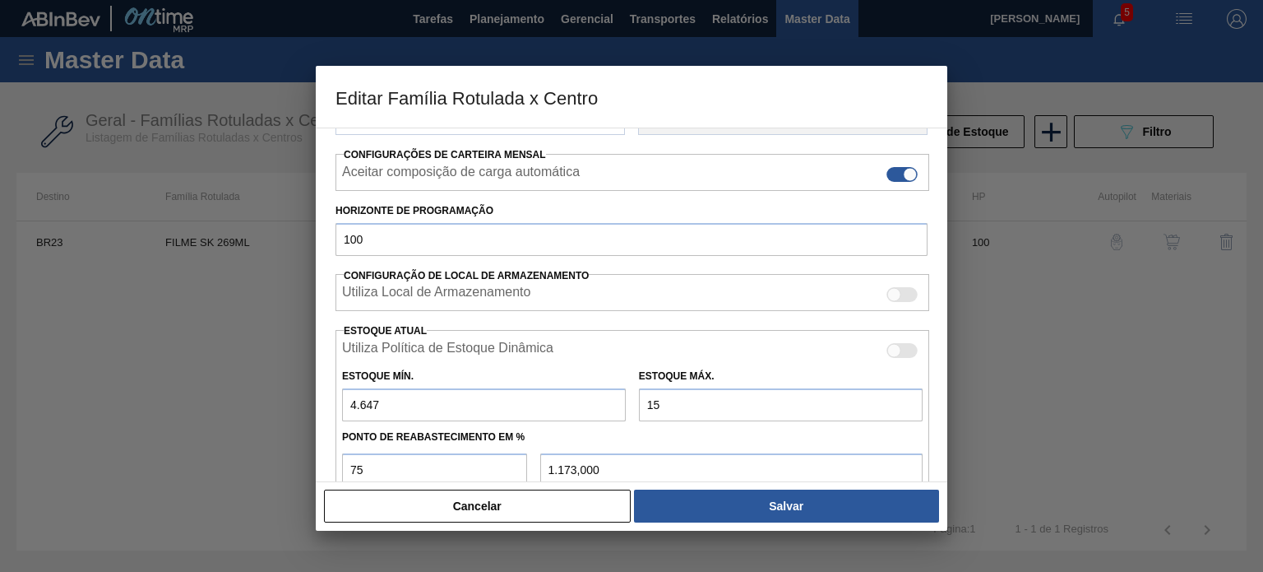
type input "159"
type input "1.281,000"
type input "1.595"
type input "2.358,000"
type input "15.959"
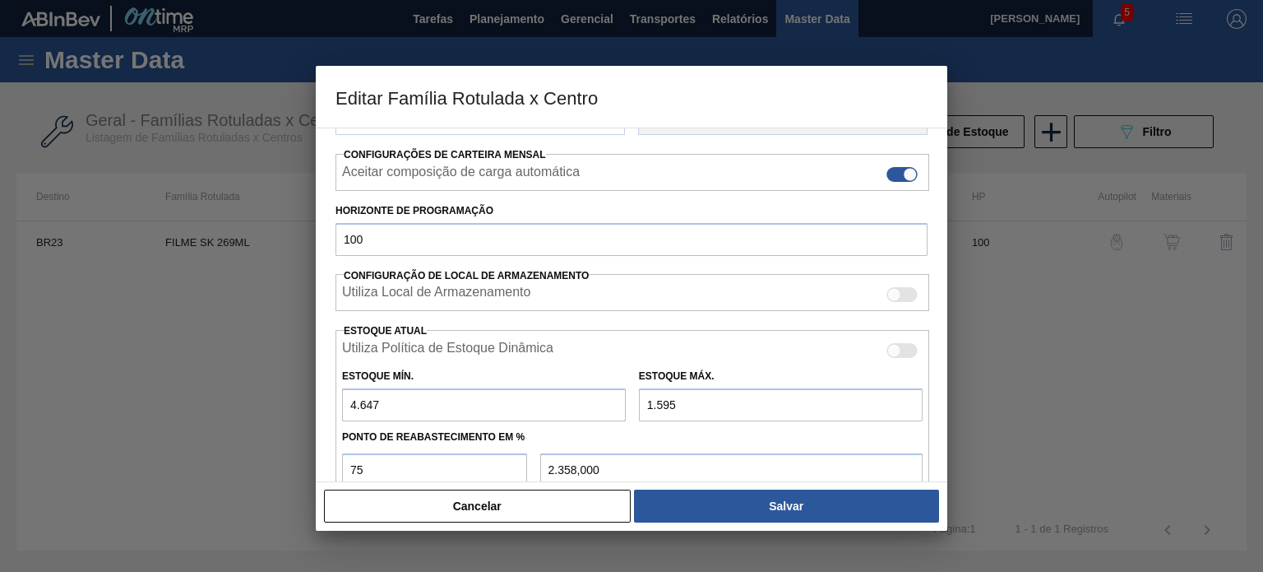
type input "13.131,000"
type input "15.959"
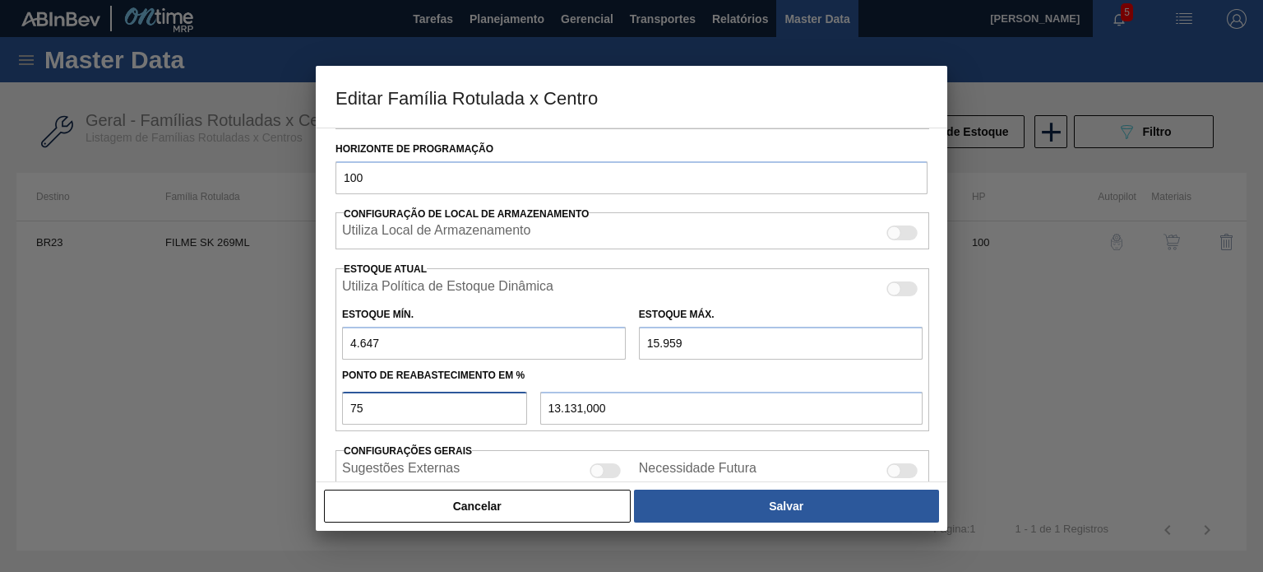
scroll to position [398, 0]
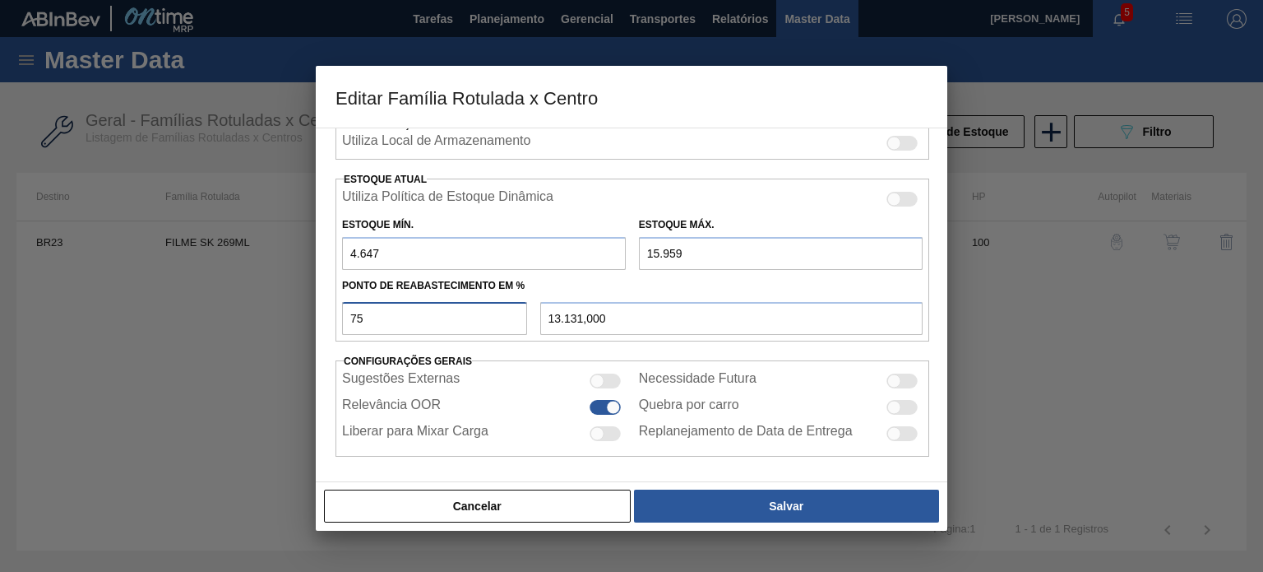
type input "6"
type input "5.325,720"
type input "60"
type input "11.434,200"
type input "6"
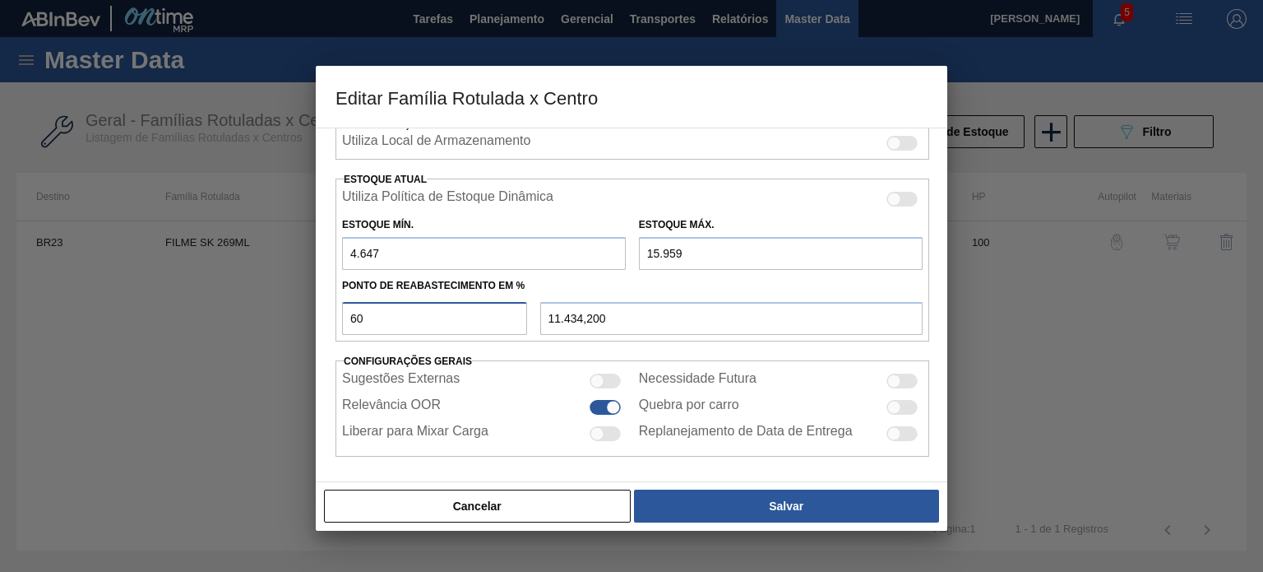
type input "5.325,720"
type input "4.647,000"
type input "5"
type input "5.212,600"
type input "58"
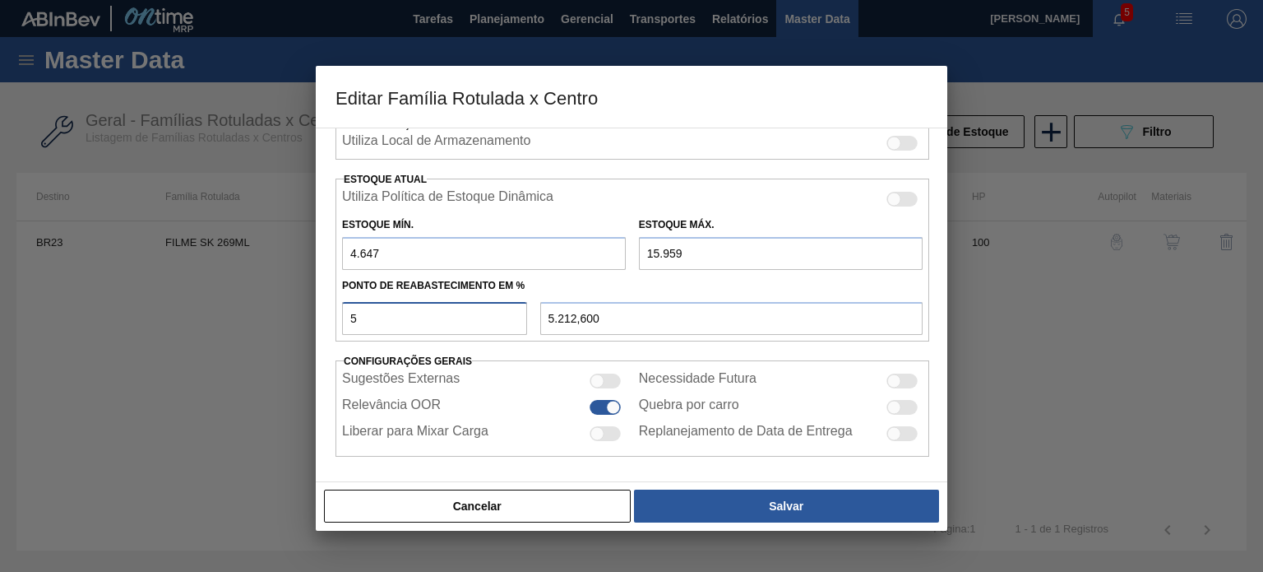
type input "11.207,960"
type input "5"
type input "5.212,600"
type input "59"
type input "11.321,080"
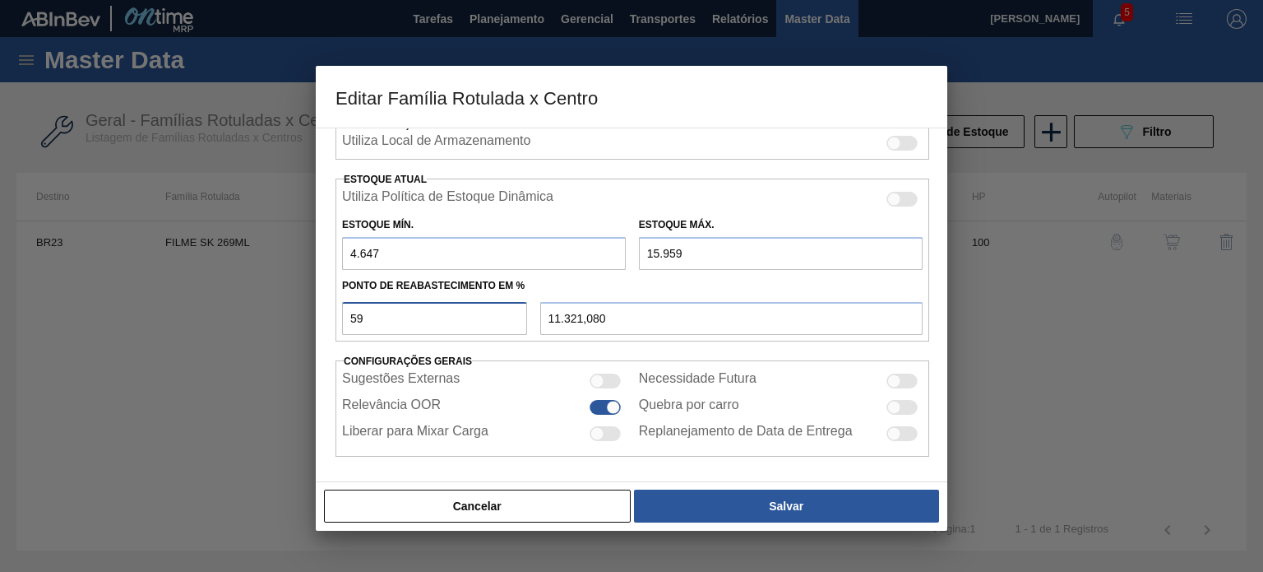
type input "5"
type input "5.212,600"
type input "50"
type input "10.303,000"
type input "5"
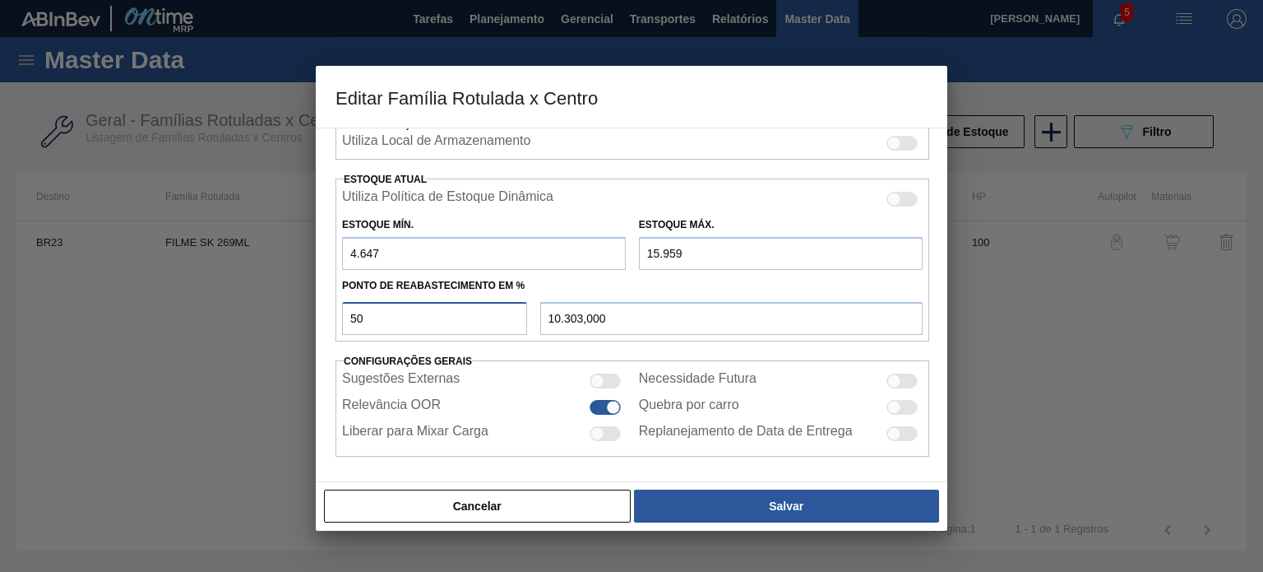
type input "5.212,600"
type input "52"
type input "10.529,240"
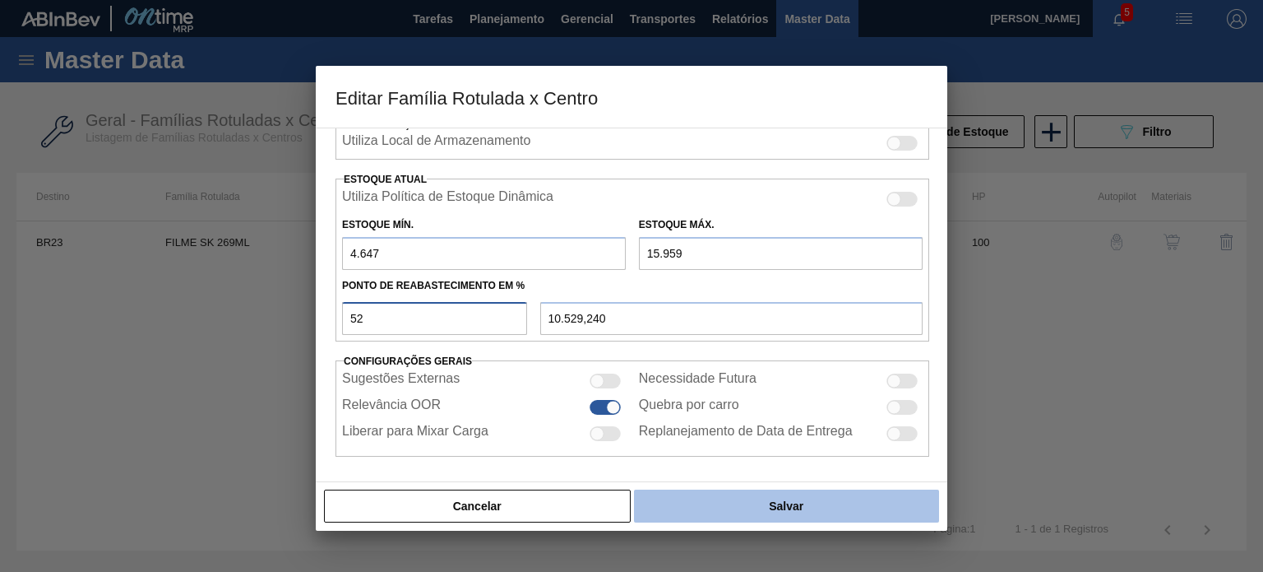
type input "52"
click at [763, 515] on button "Salvar" at bounding box center [786, 505] width 305 height 33
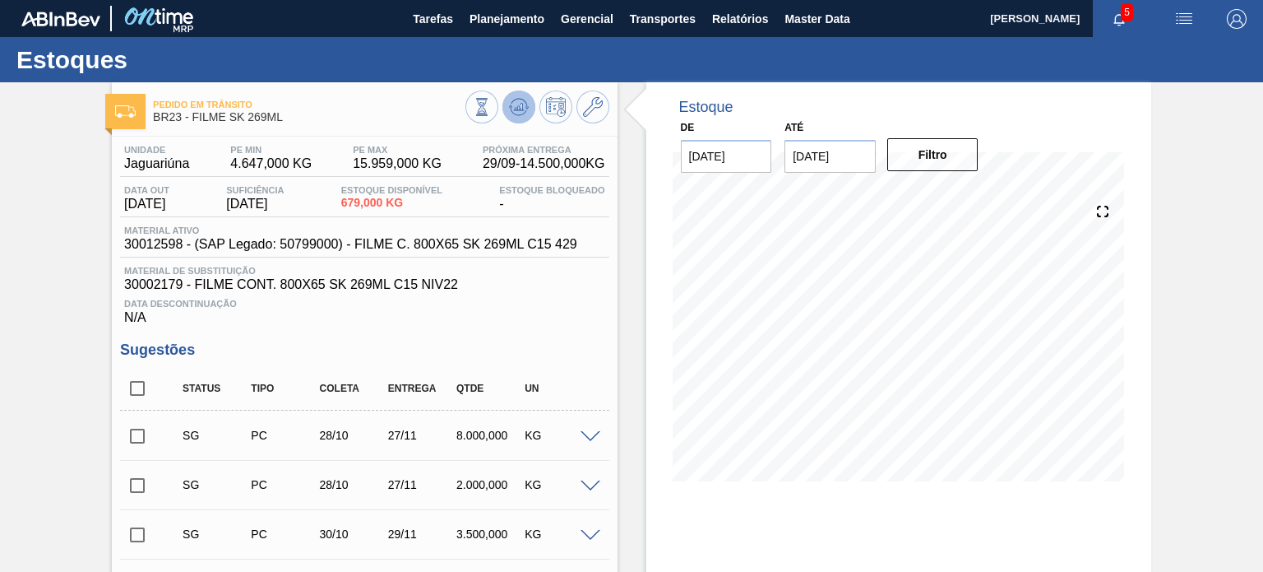
click at [510, 108] on icon at bounding box center [519, 107] width 20 height 20
